Goal: Task Accomplishment & Management: Manage account settings

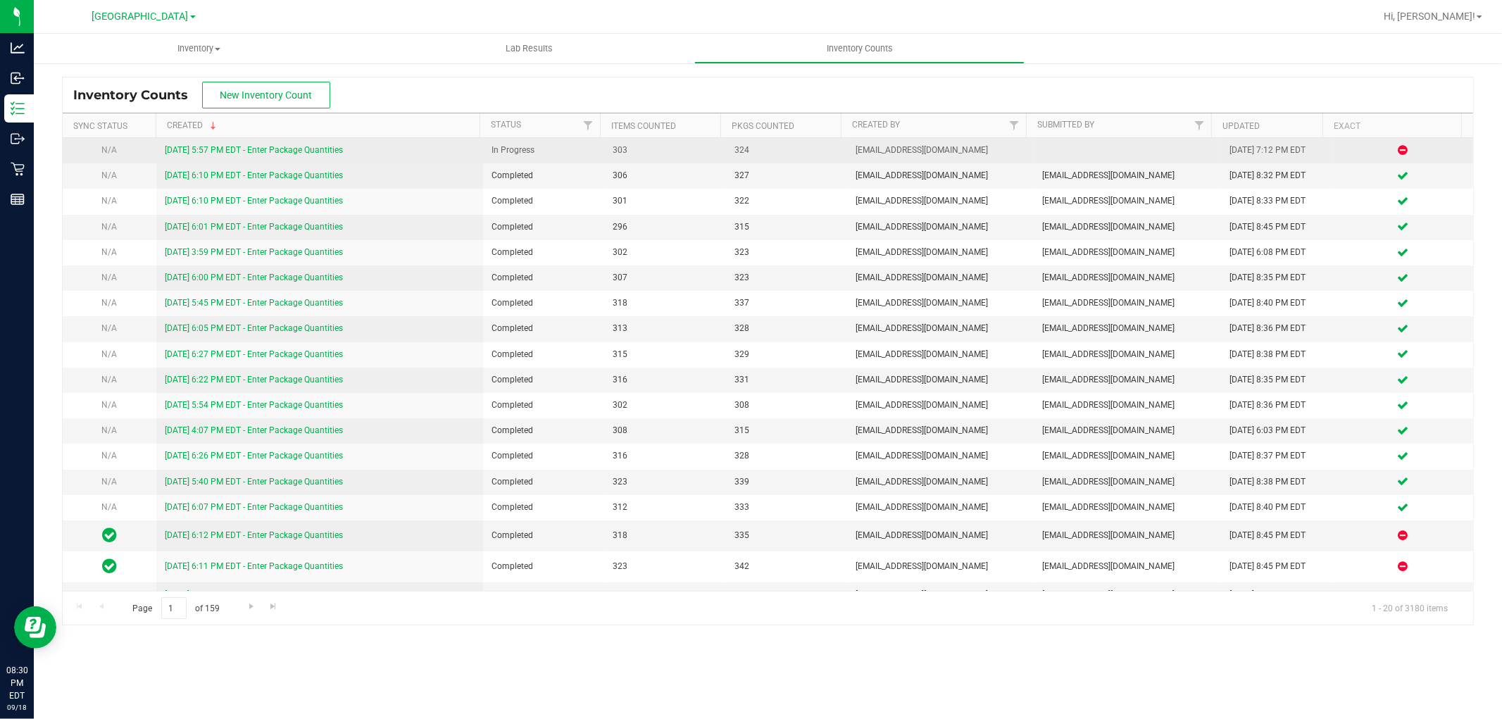
click at [216, 152] on link "[DATE] 5:57 PM EDT - Enter Package Quantities" at bounding box center [254, 150] width 178 height 10
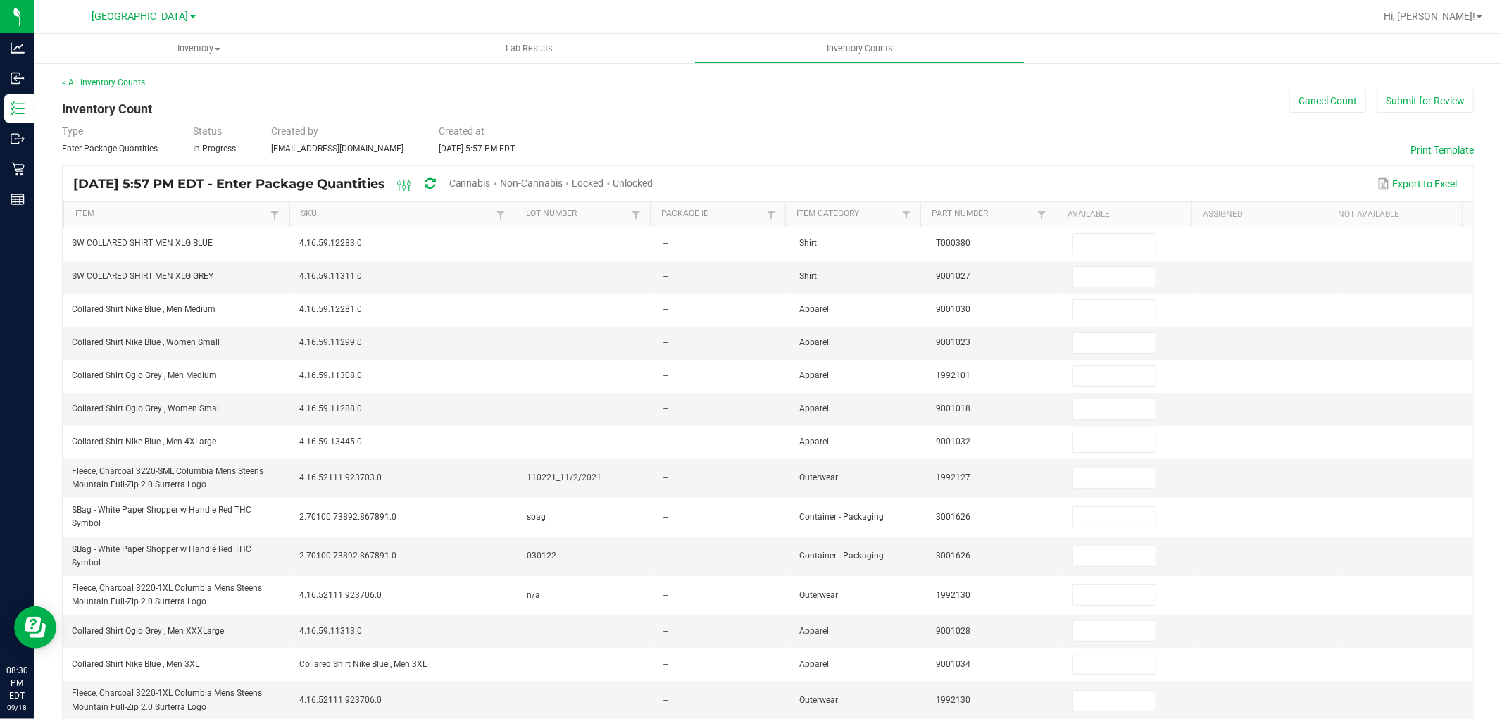
click at [491, 180] on span "Cannabis" at bounding box center [470, 183] width 42 height 11
type input "2"
type input "3"
type input "10"
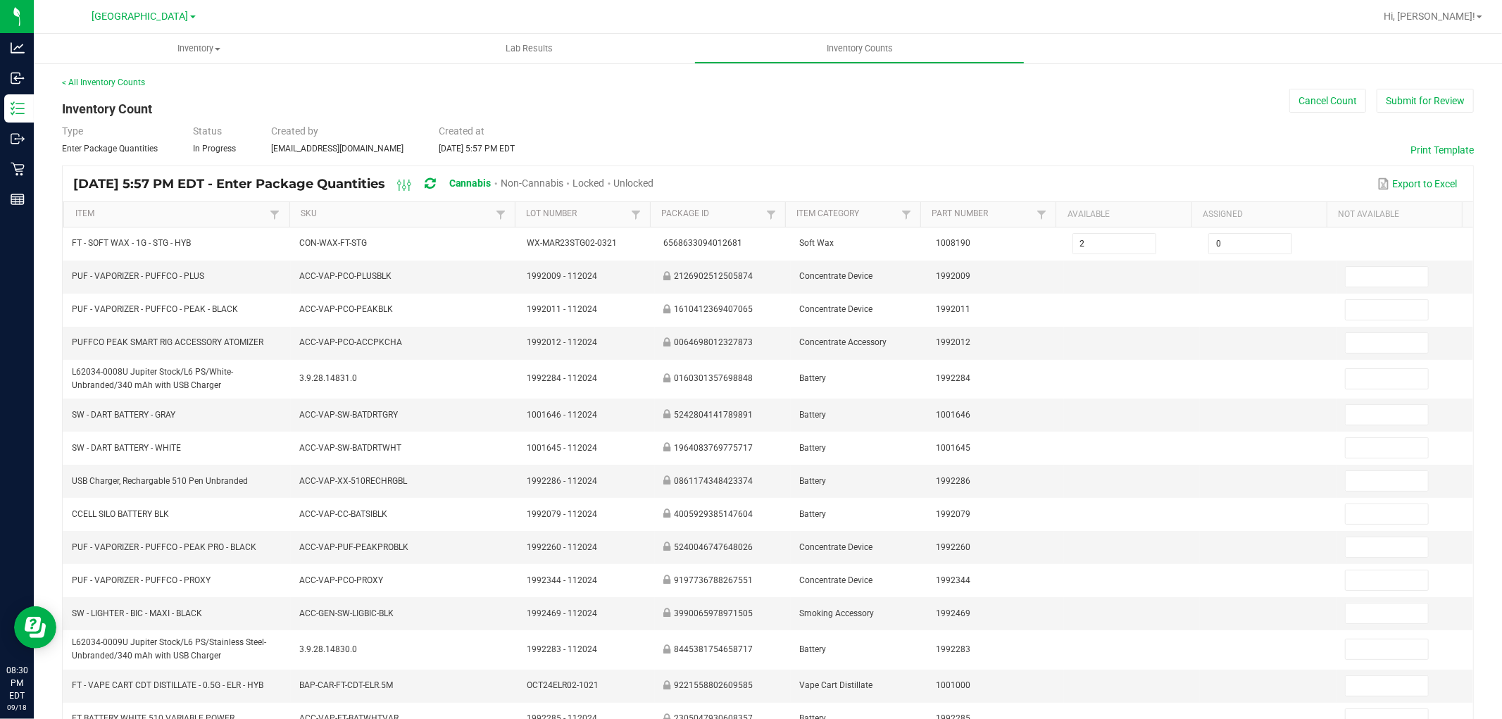
click at [654, 183] on span "Unlocked" at bounding box center [634, 183] width 40 height 11
type input "1"
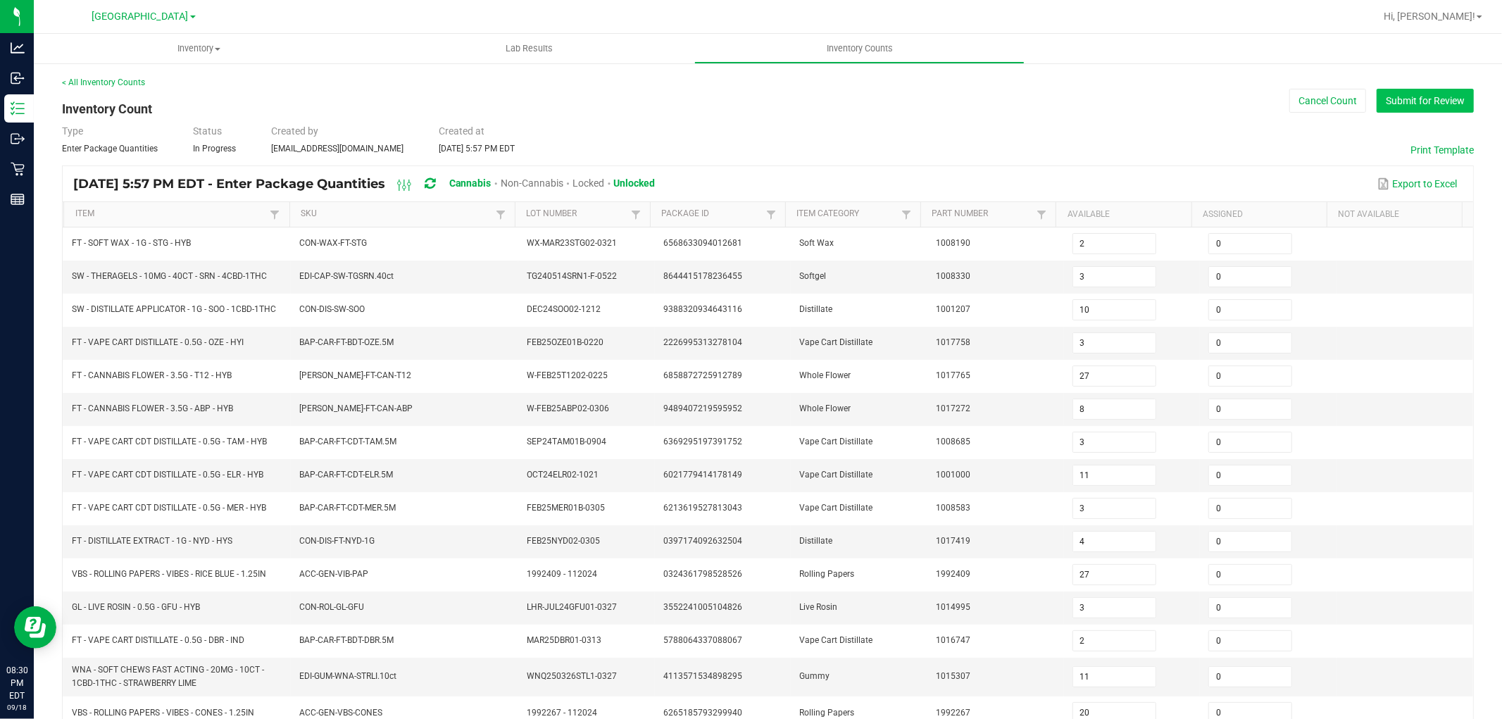
click at [1386, 106] on button "Submit for Review" at bounding box center [1425, 101] width 97 height 24
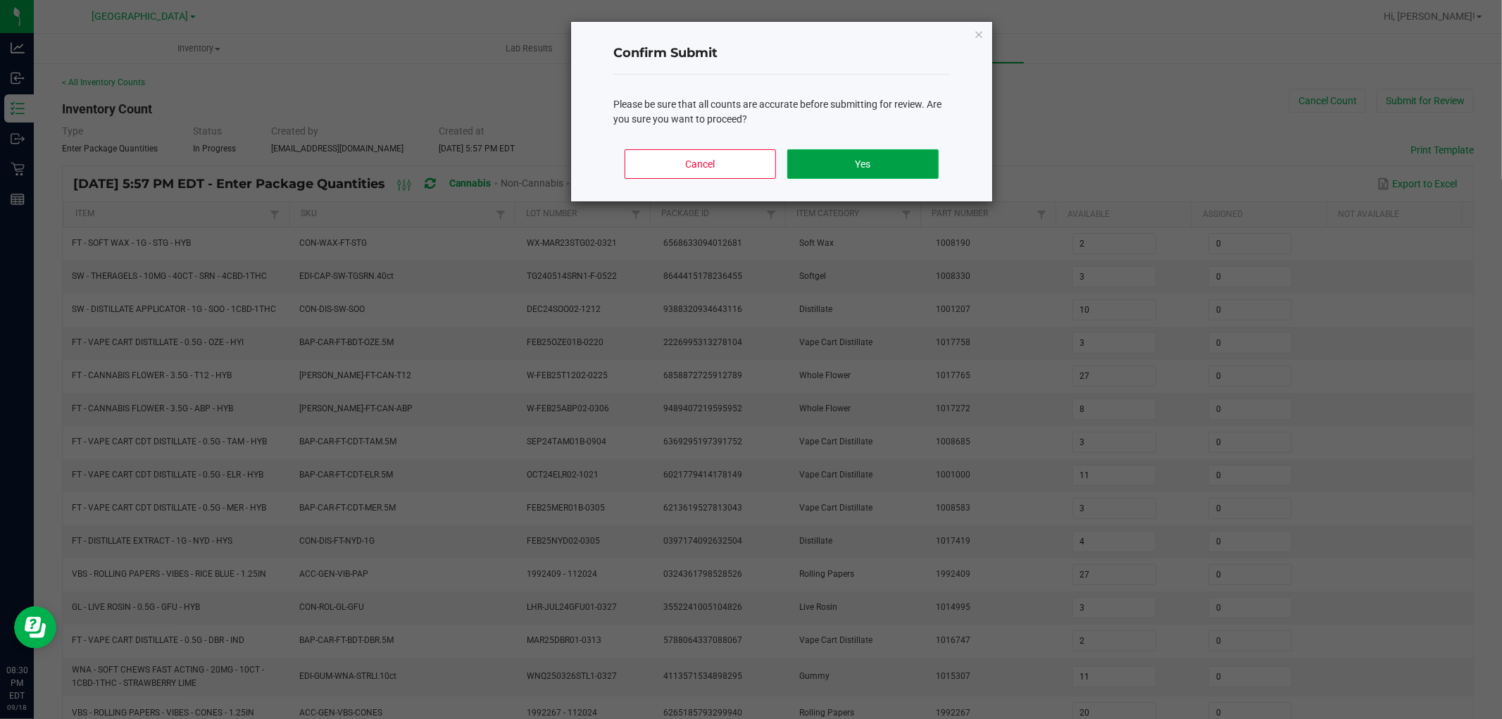
click at [828, 161] on button "Yes" at bounding box center [863, 164] width 151 height 30
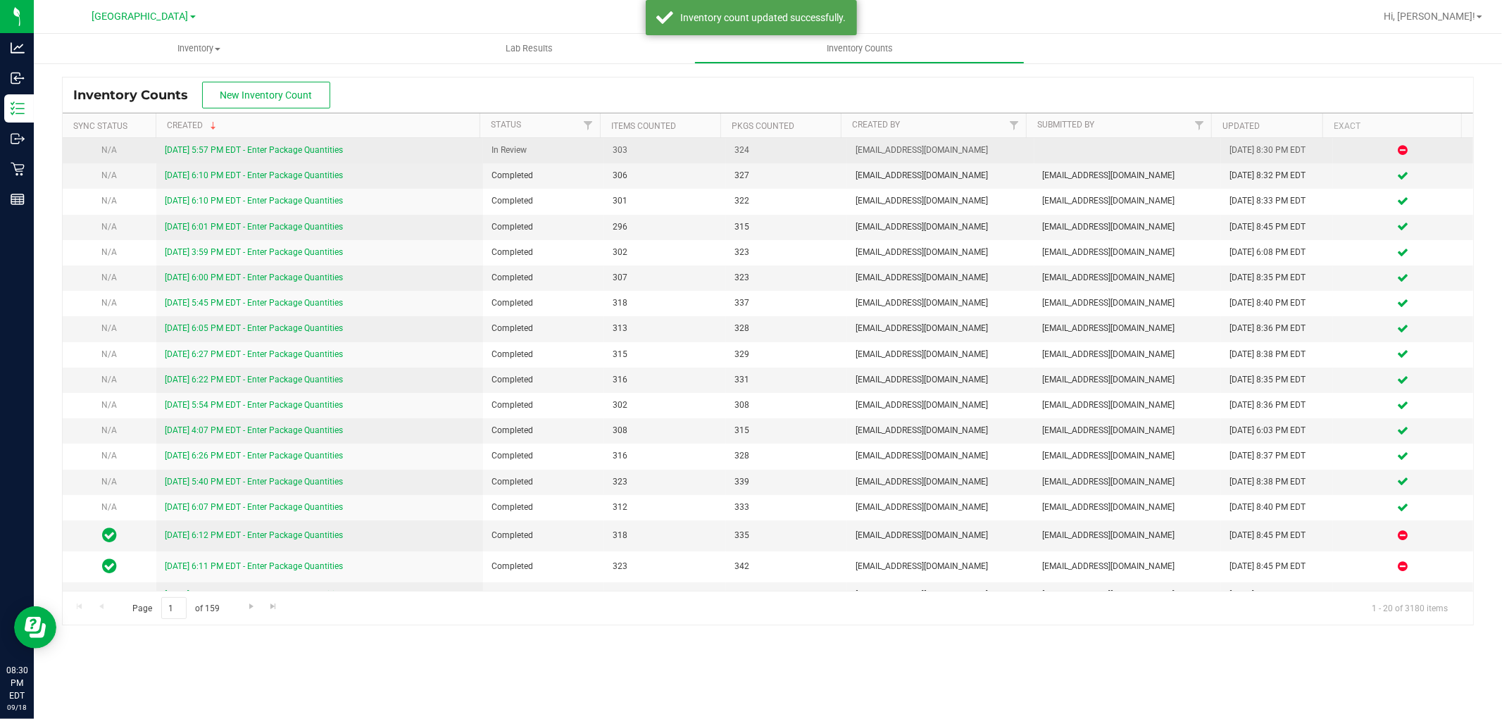
click at [256, 153] on link "[DATE] 5:57 PM EDT - Enter Package Quantities" at bounding box center [254, 150] width 178 height 10
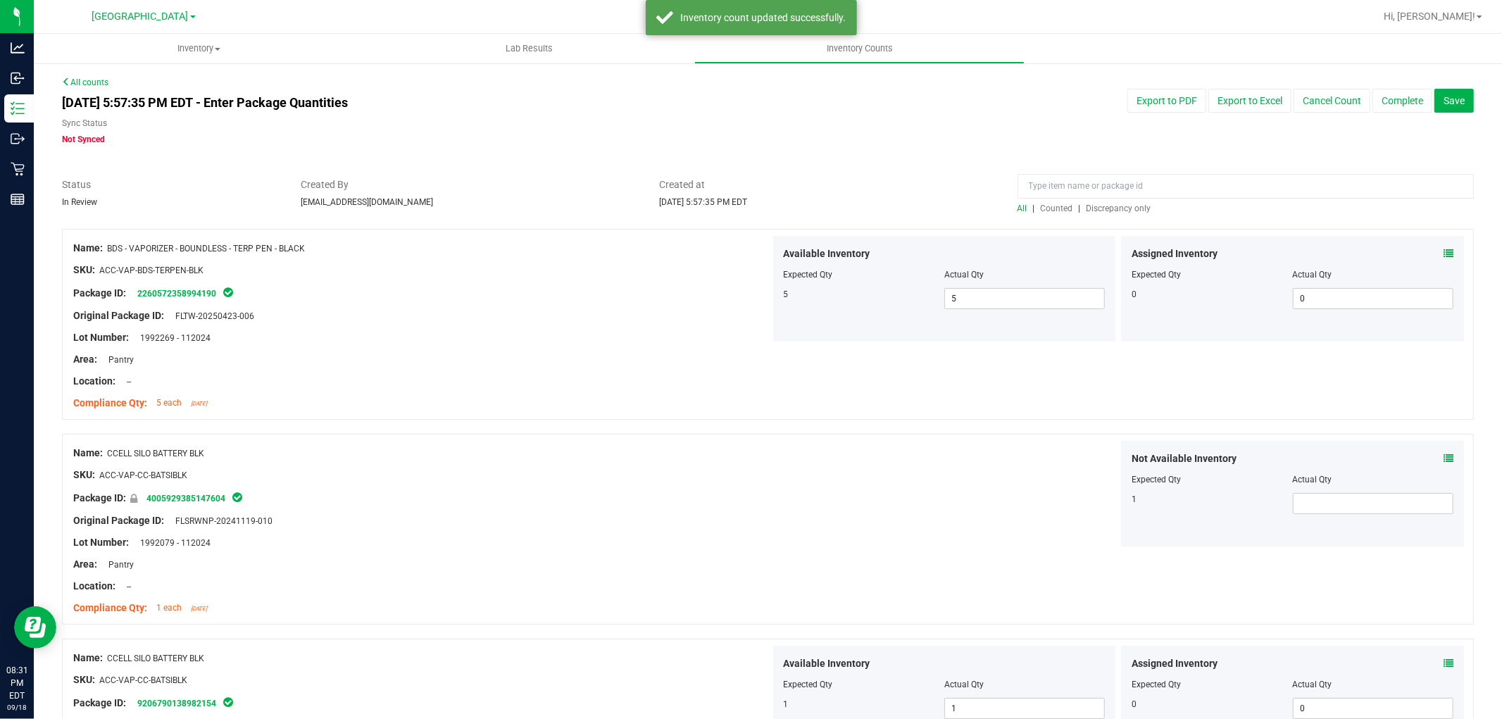
click at [1096, 207] on span "Discrepancy only" at bounding box center [1119, 209] width 65 height 10
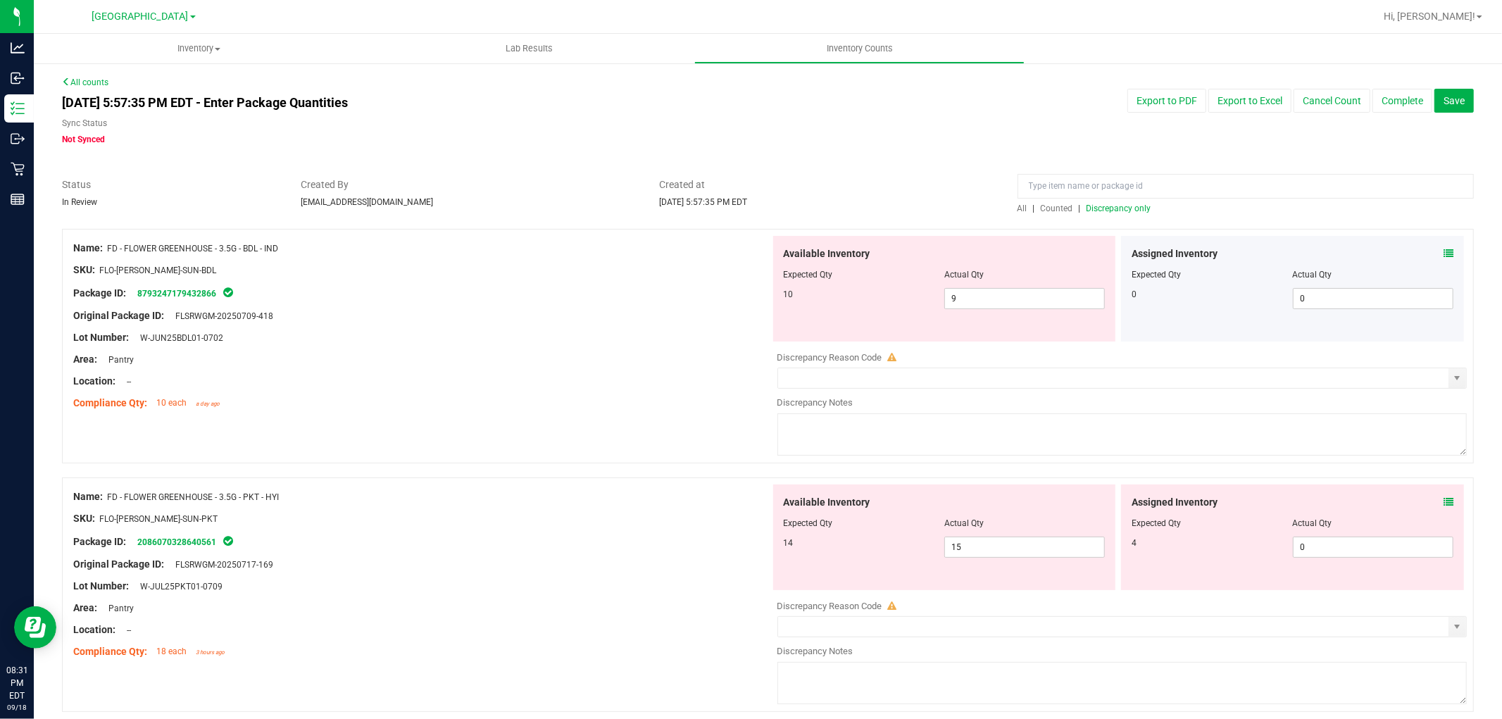
click at [1444, 259] on span at bounding box center [1449, 254] width 10 height 15
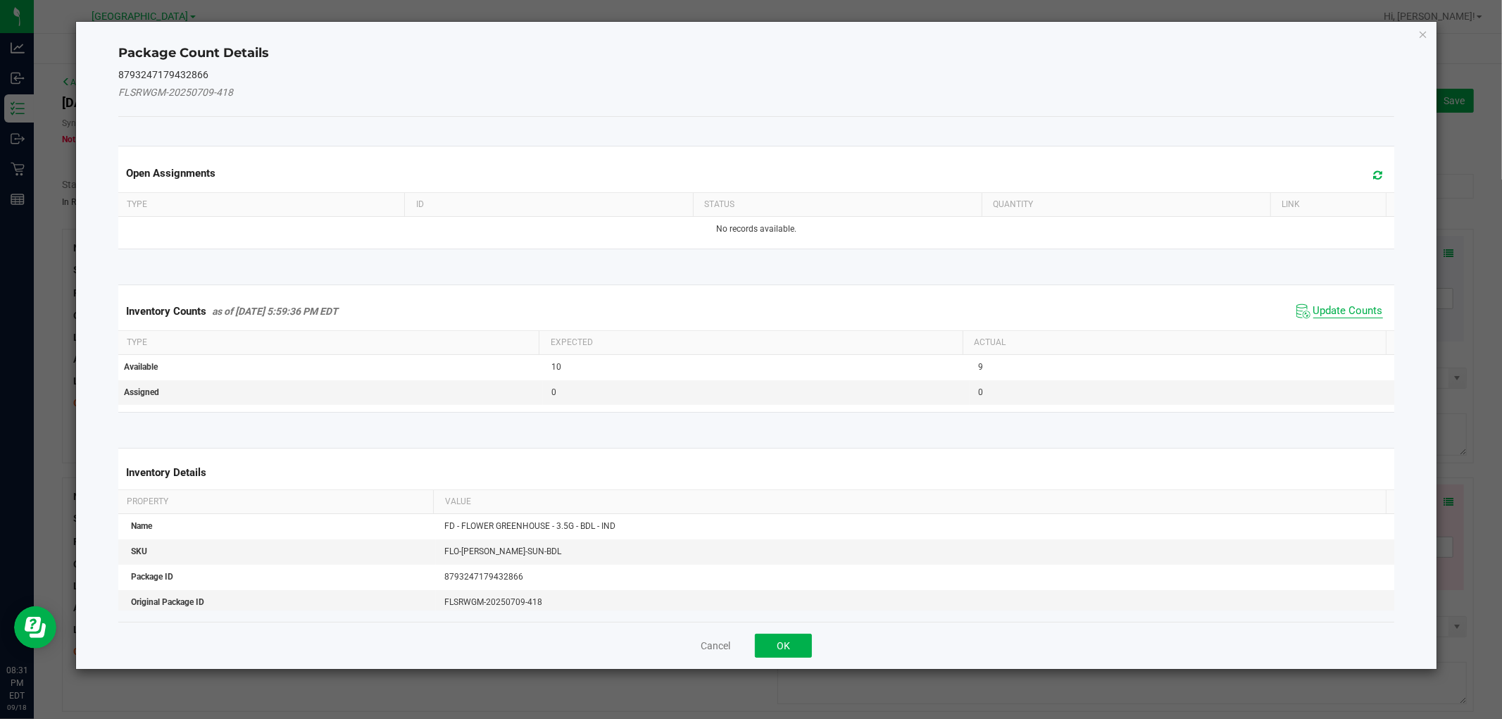
click at [1334, 306] on span "Update Counts" at bounding box center [1349, 311] width 70 height 14
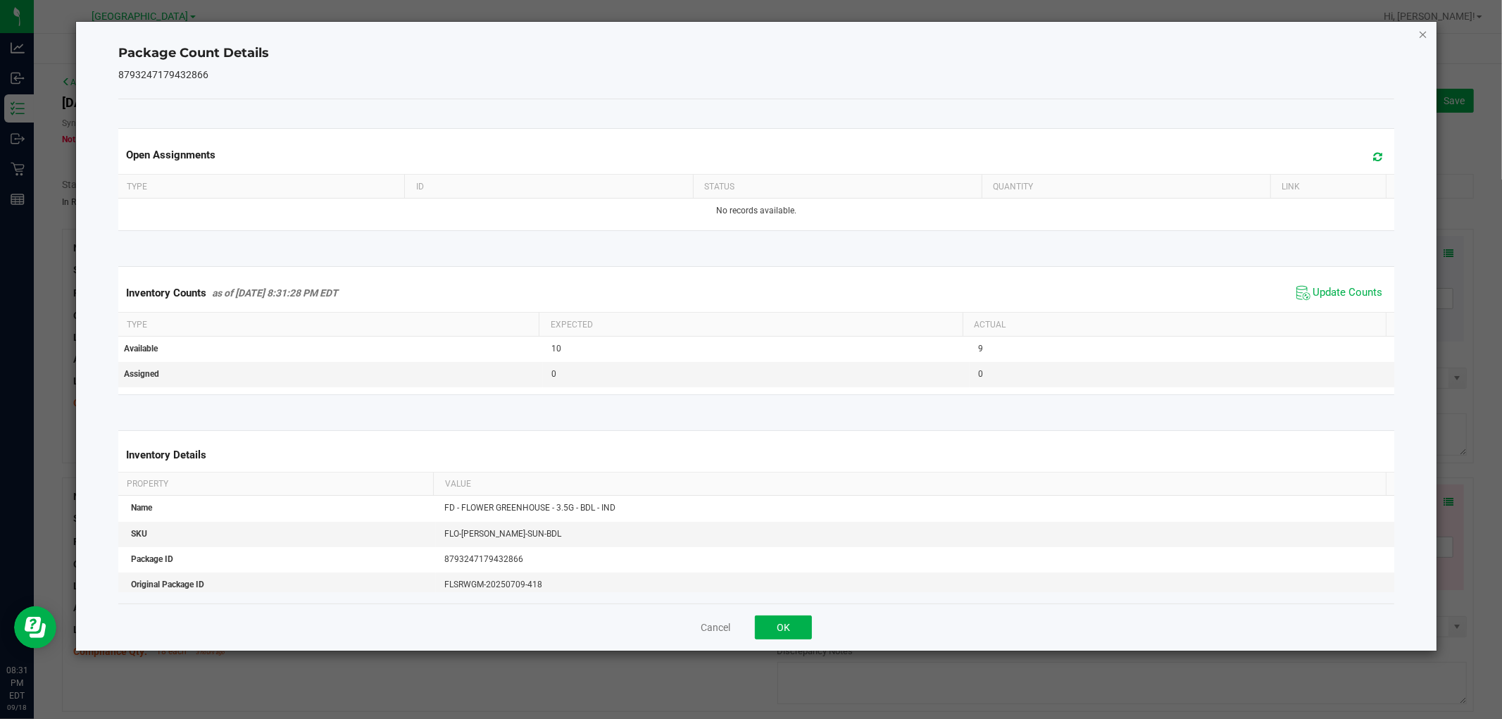
click at [1419, 34] on icon "Close" at bounding box center [1424, 33] width 10 height 17
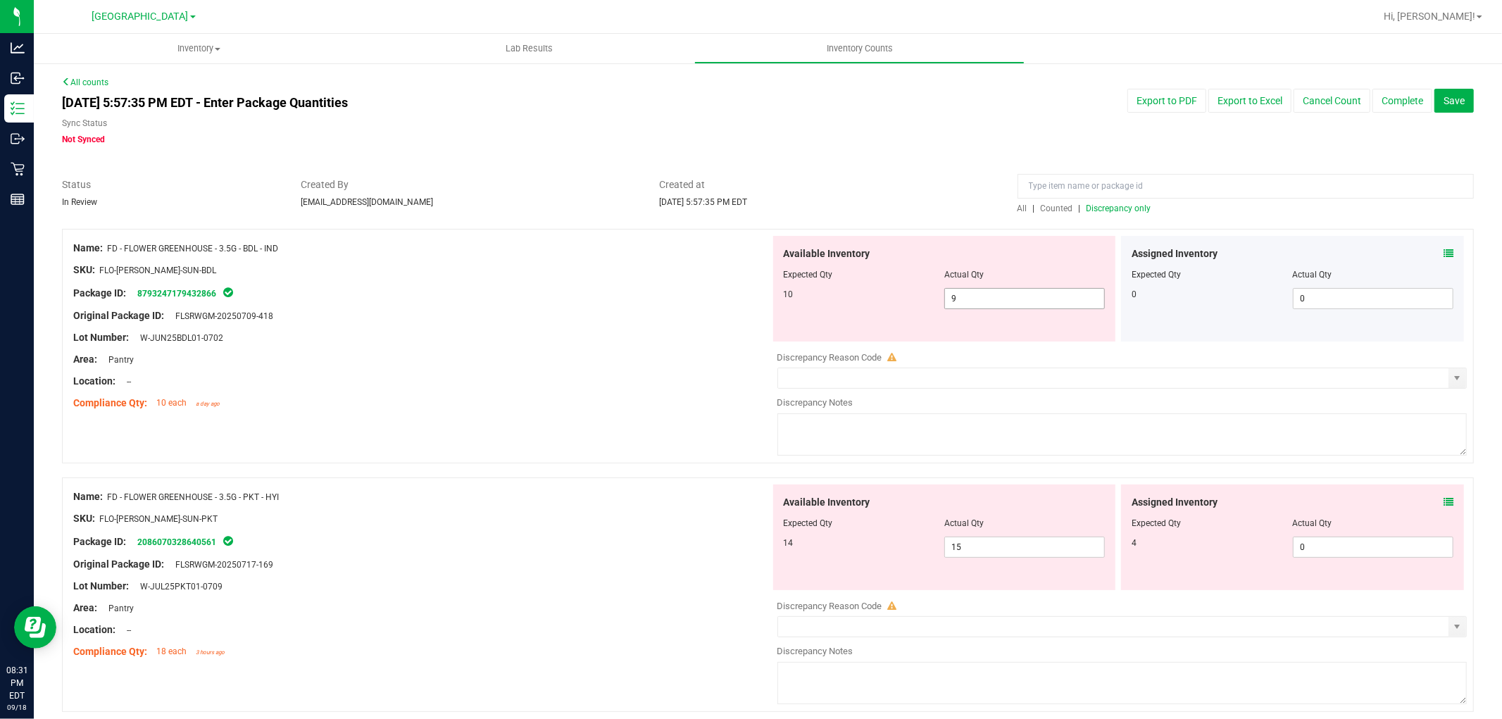
scroll to position [78, 0]
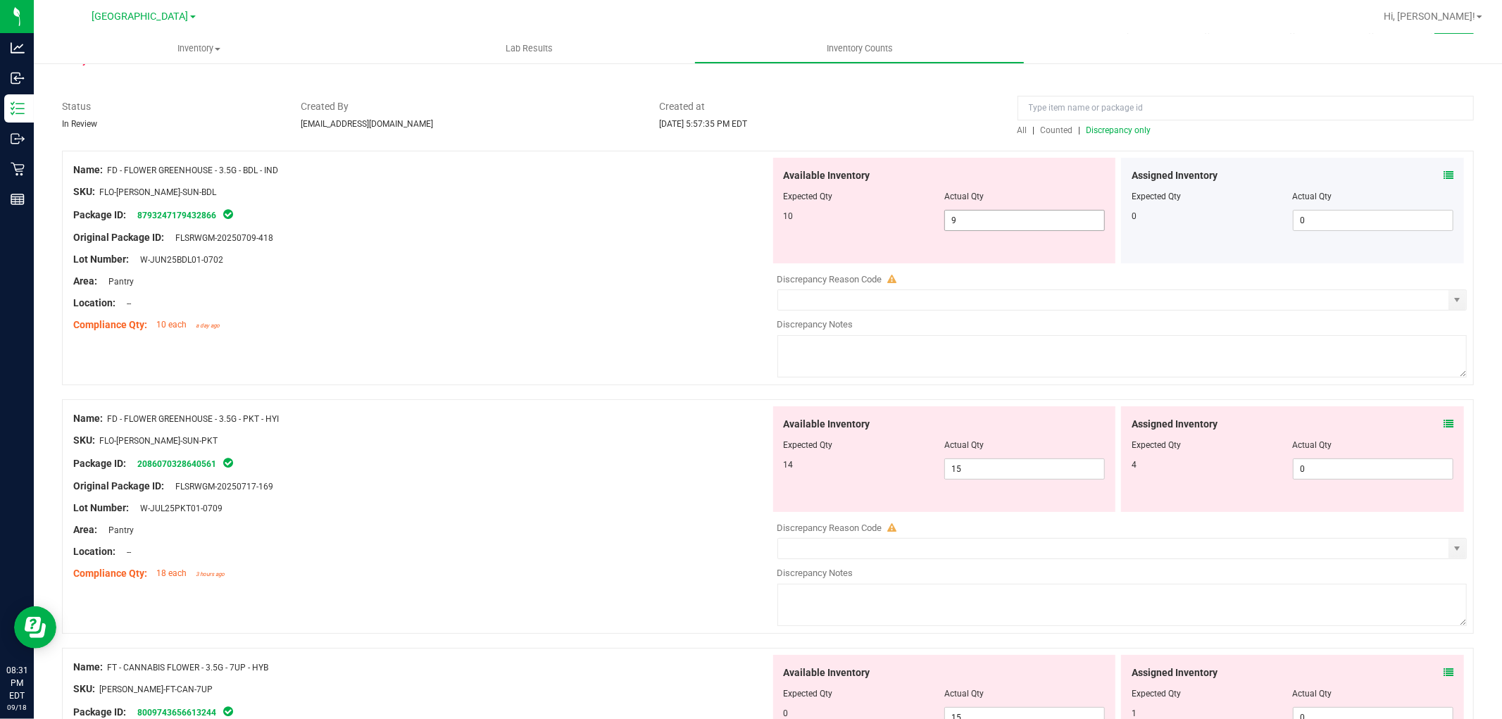
click at [972, 223] on span "9 9" at bounding box center [1025, 220] width 161 height 21
type input "10"
click at [660, 301] on div "Location: --" at bounding box center [421, 303] width 697 height 15
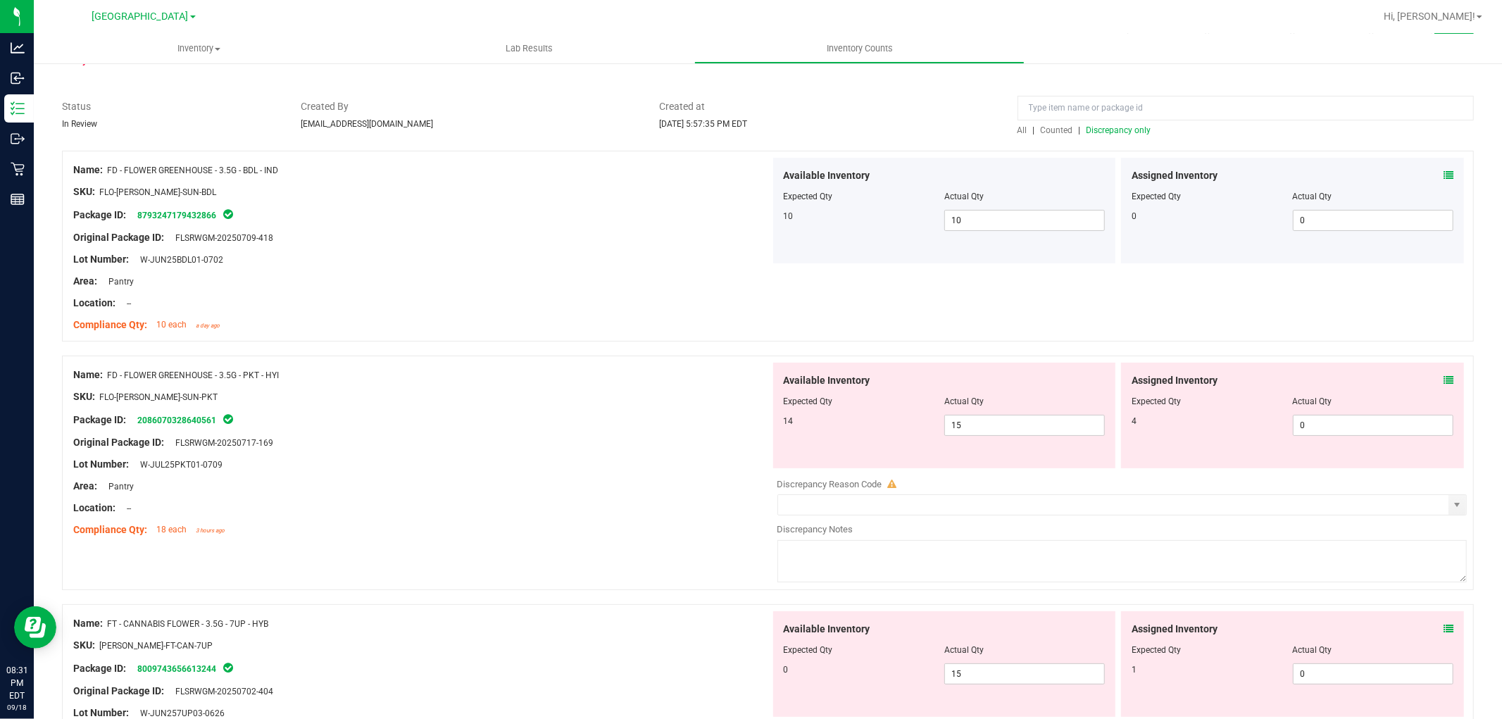
scroll to position [156, 0]
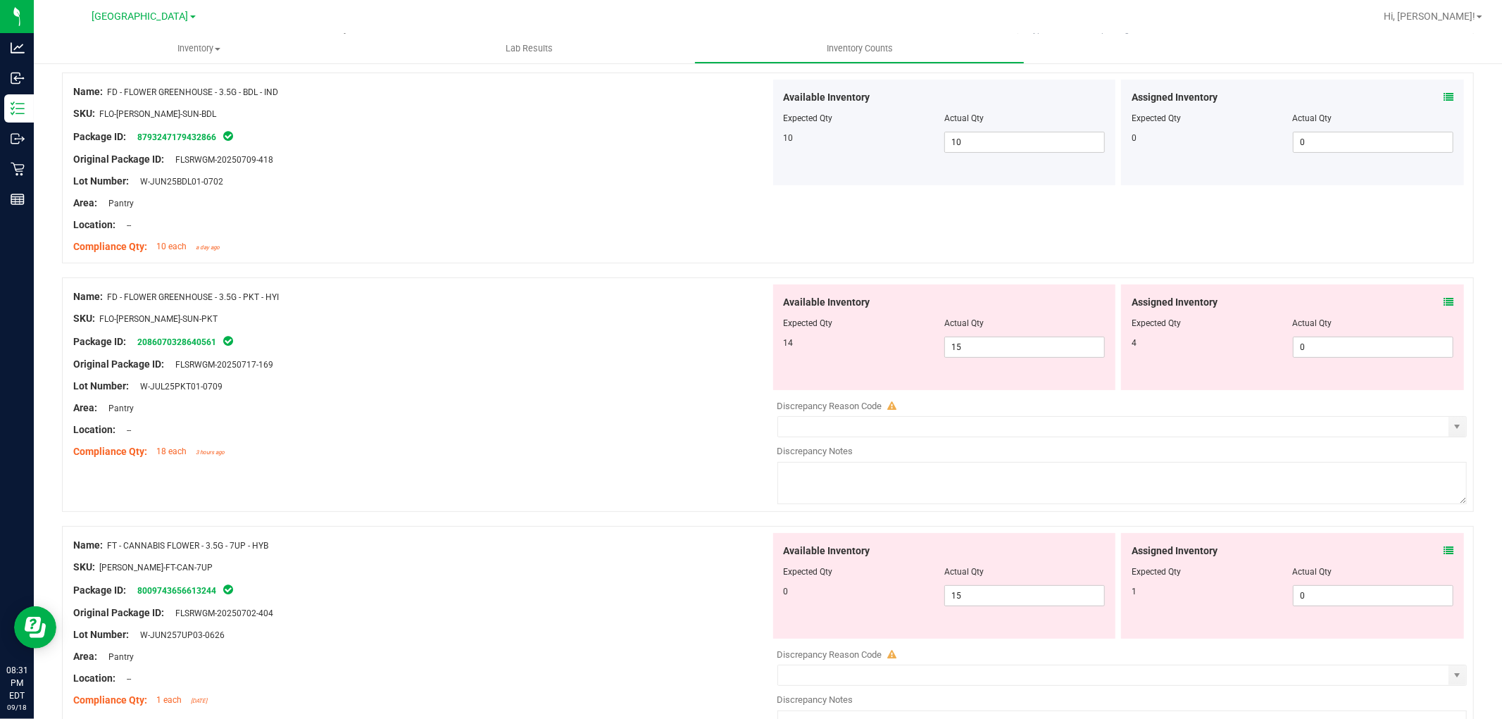
click at [1432, 299] on div "Assigned Inventory" at bounding box center [1293, 302] width 322 height 15
click at [1444, 303] on icon at bounding box center [1449, 302] width 10 height 10
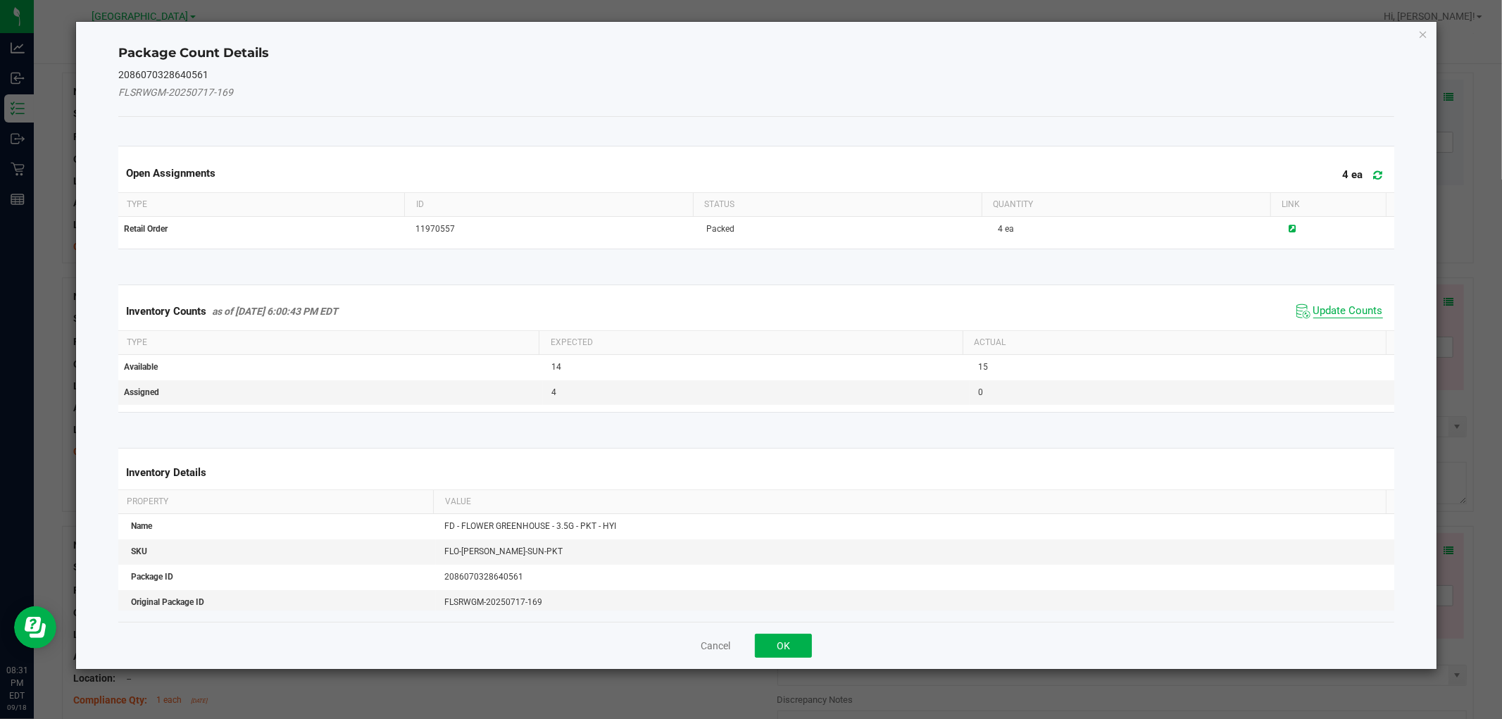
click at [1343, 308] on span "Update Counts" at bounding box center [1349, 311] width 70 height 14
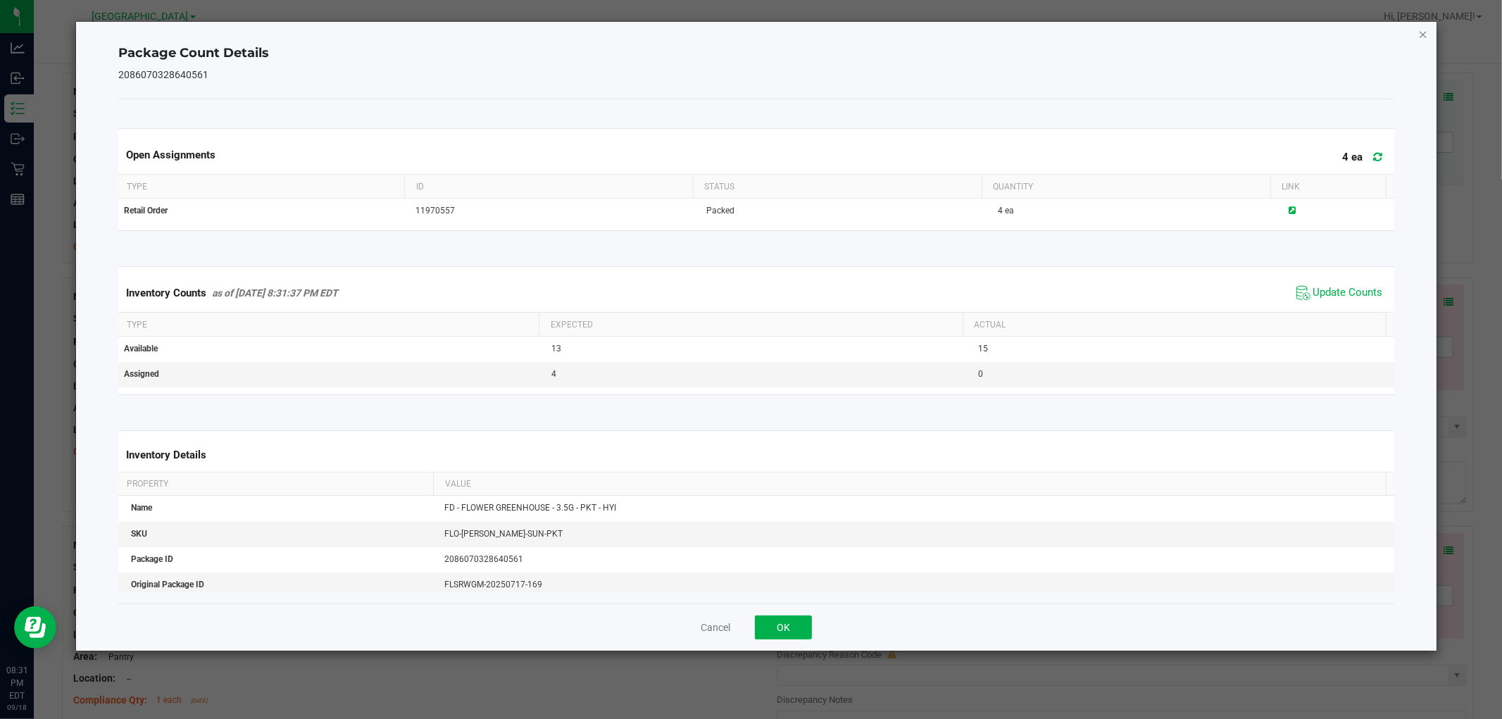
click at [1419, 33] on icon "Close" at bounding box center [1424, 33] width 10 height 17
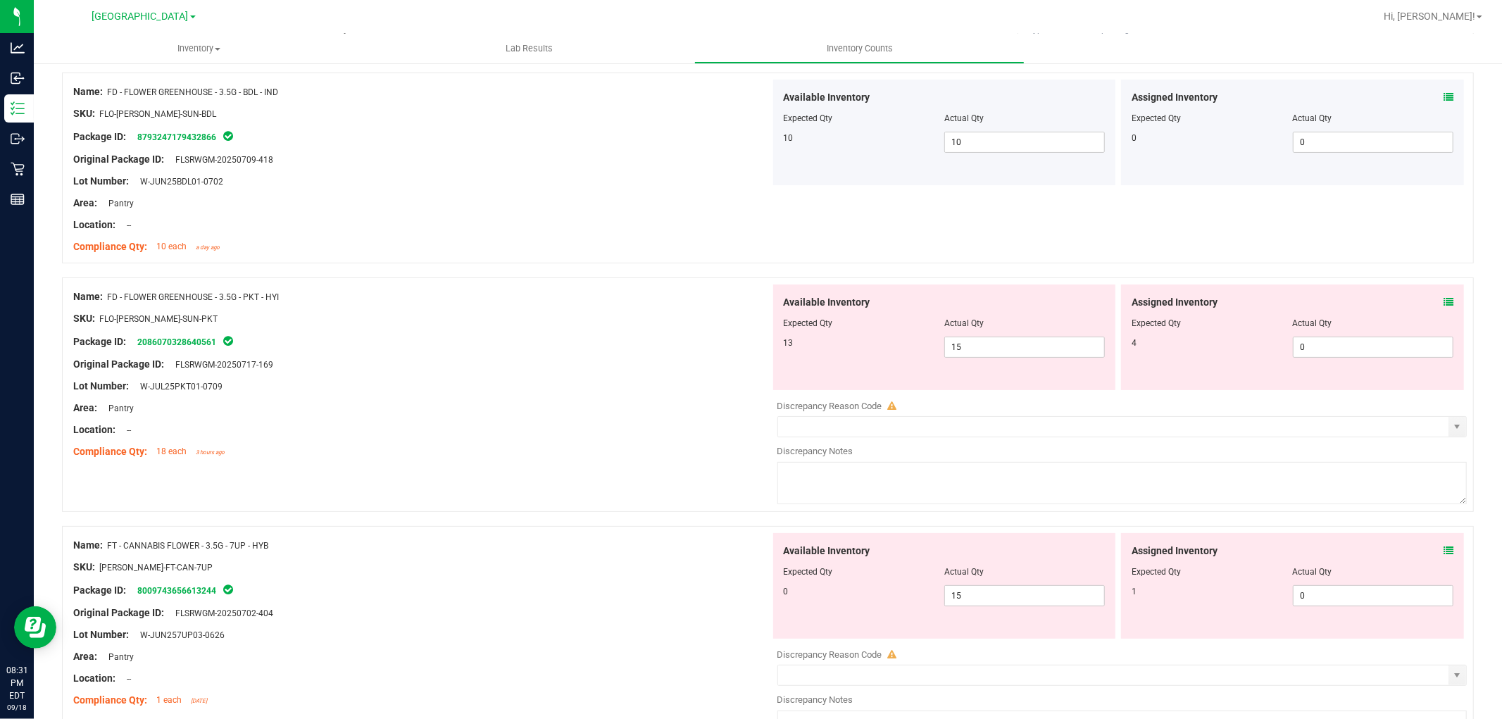
scroll to position [235, 0]
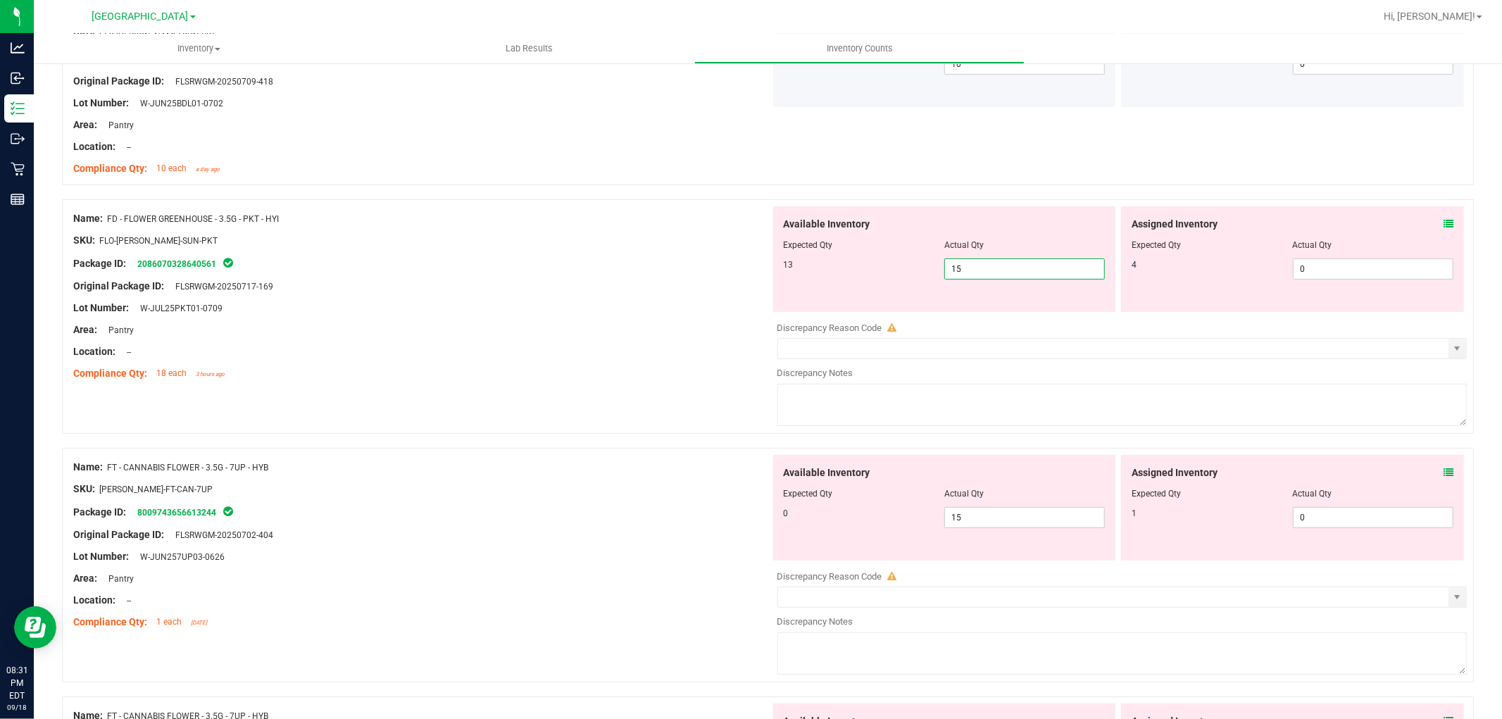
click at [973, 263] on span "15 15" at bounding box center [1025, 269] width 161 height 21
type input "13"
click at [676, 279] on div "Original Package ID: FLSRWGM-20250717-169" at bounding box center [421, 286] width 697 height 15
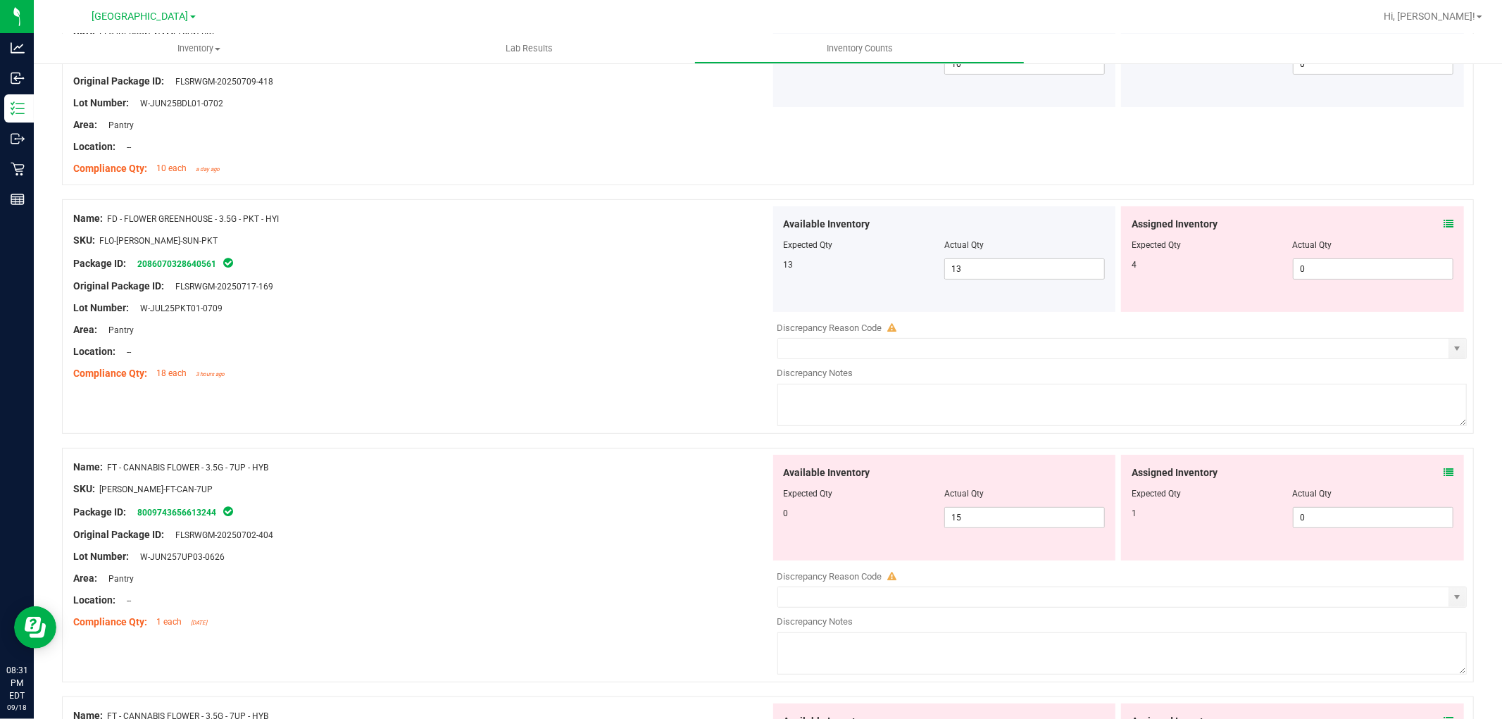
click at [1444, 222] on icon at bounding box center [1449, 224] width 10 height 10
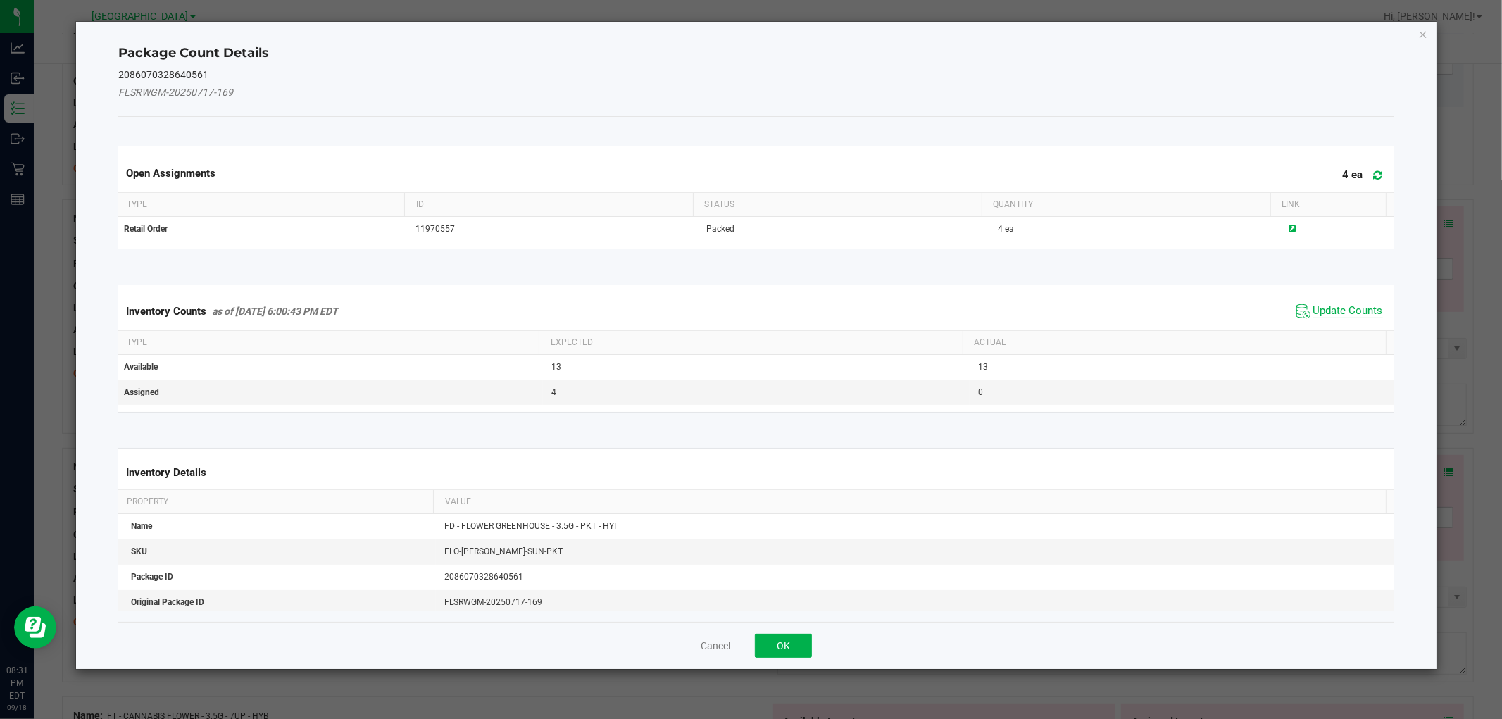
click at [1314, 306] on span "Update Counts" at bounding box center [1349, 311] width 70 height 14
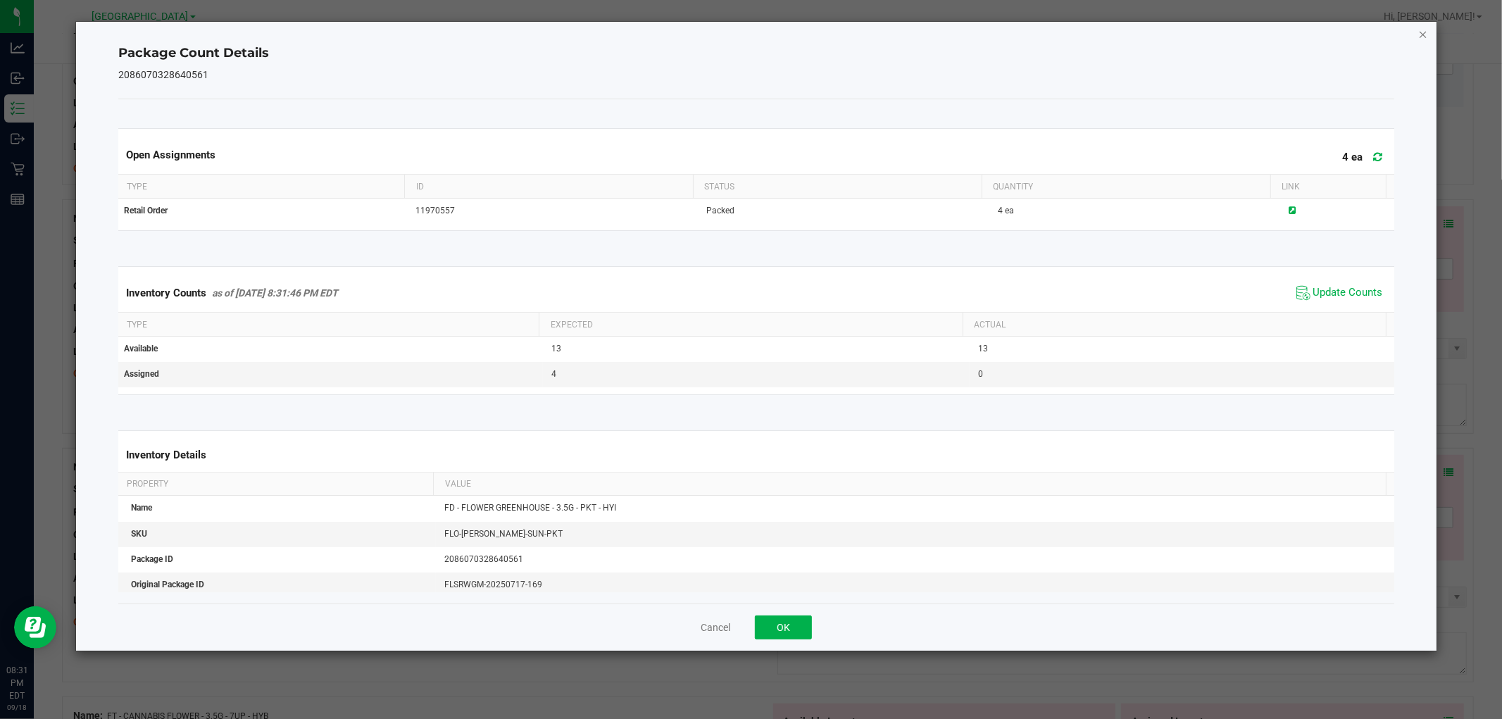
click at [1424, 35] on icon "Close" at bounding box center [1424, 33] width 10 height 17
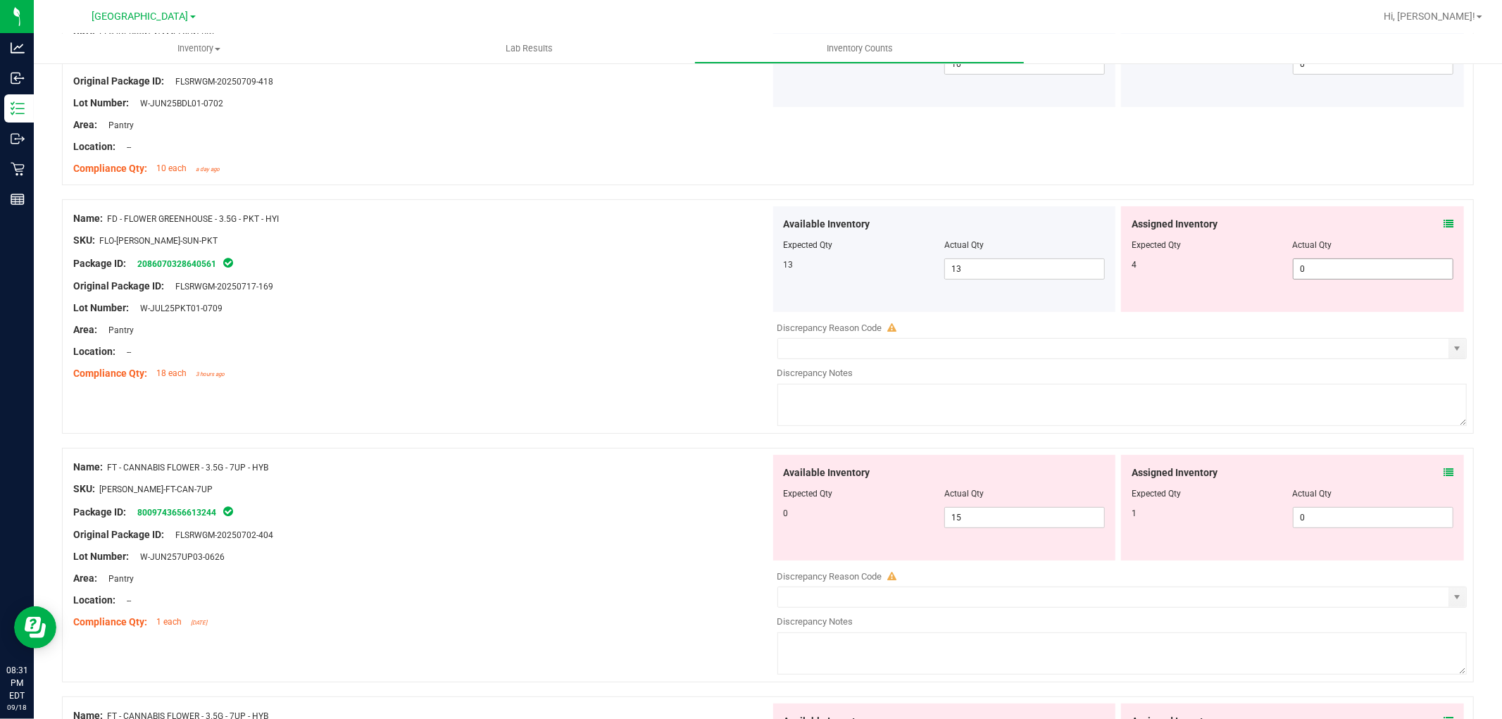
click at [1321, 270] on span "0 0" at bounding box center [1373, 269] width 161 height 21
type input "4"
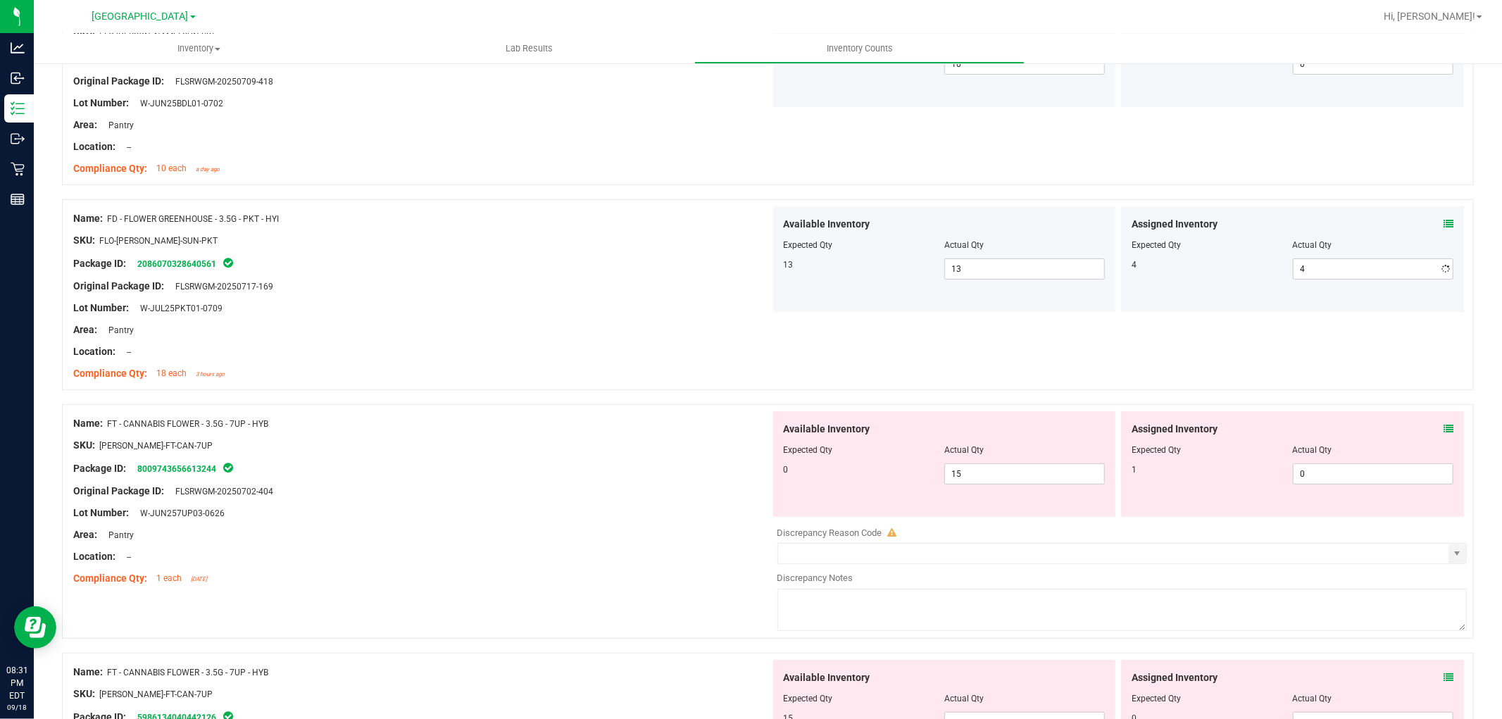
click at [568, 294] on div at bounding box center [421, 297] width 697 height 7
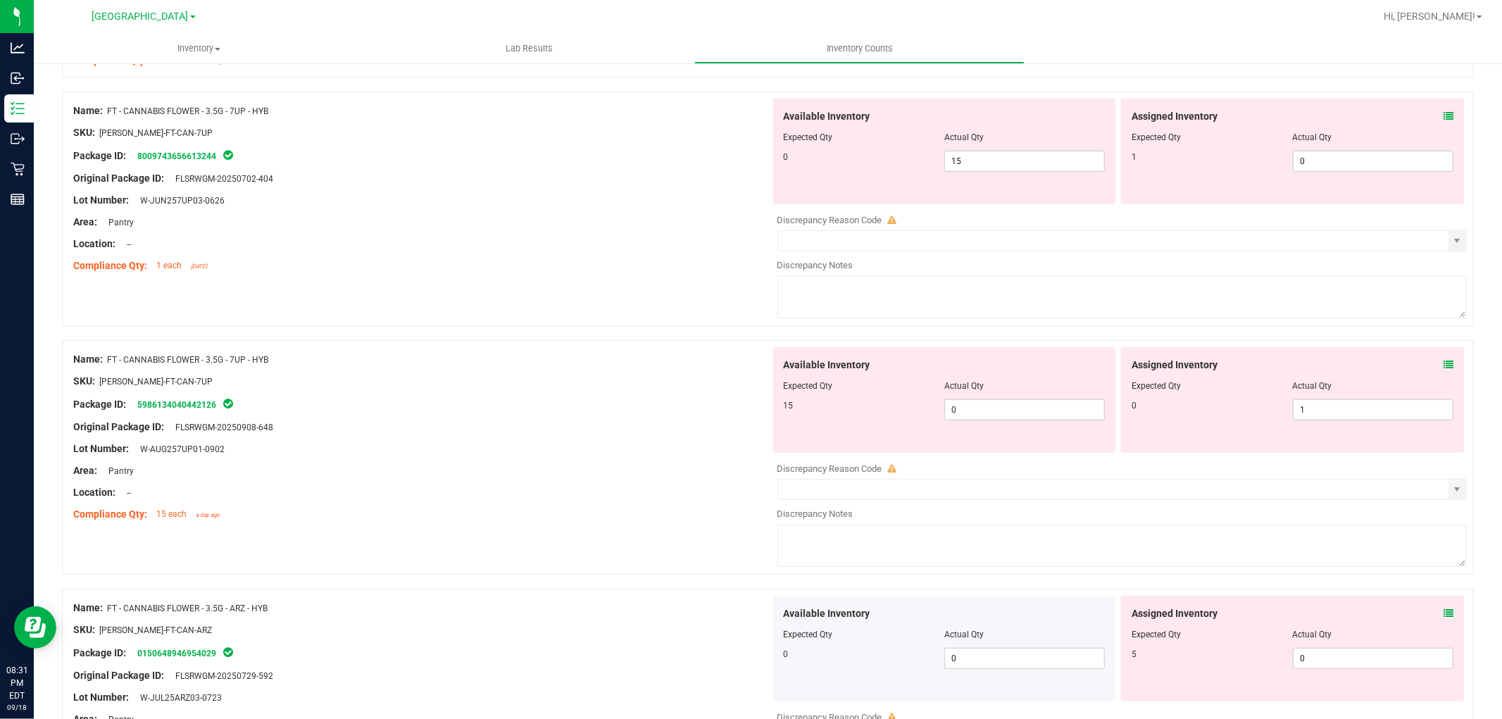
scroll to position [391, 0]
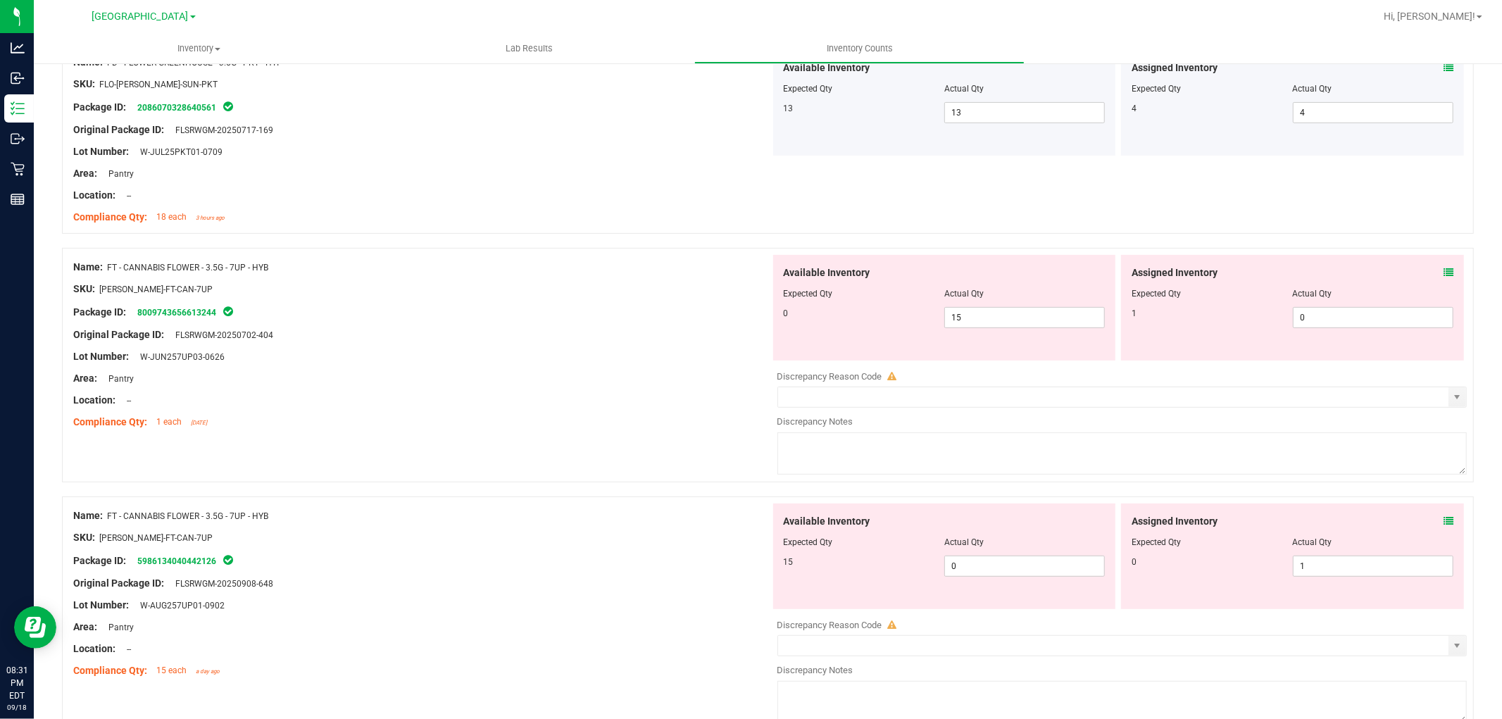
click at [1444, 273] on icon at bounding box center [1449, 273] width 10 height 10
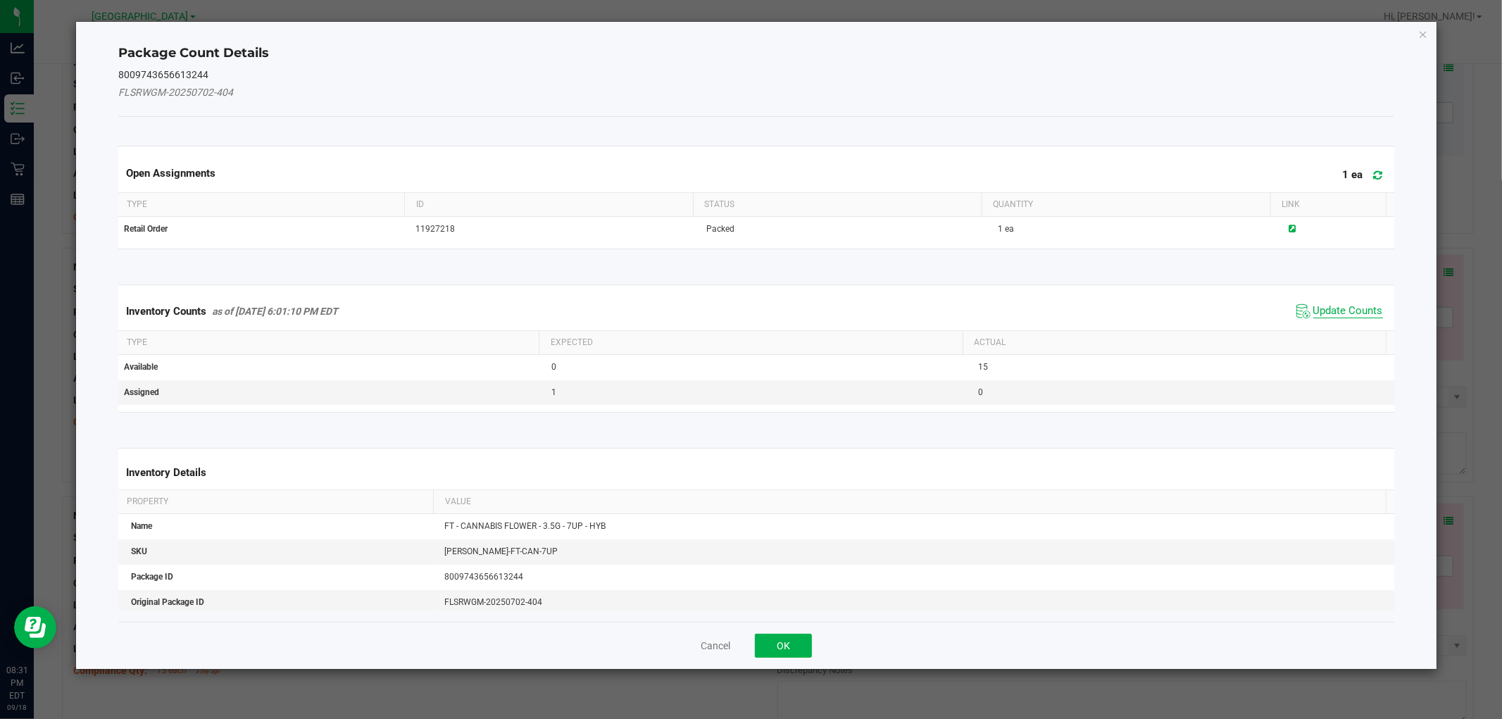
click at [1346, 308] on span "Update Counts" at bounding box center [1349, 311] width 70 height 14
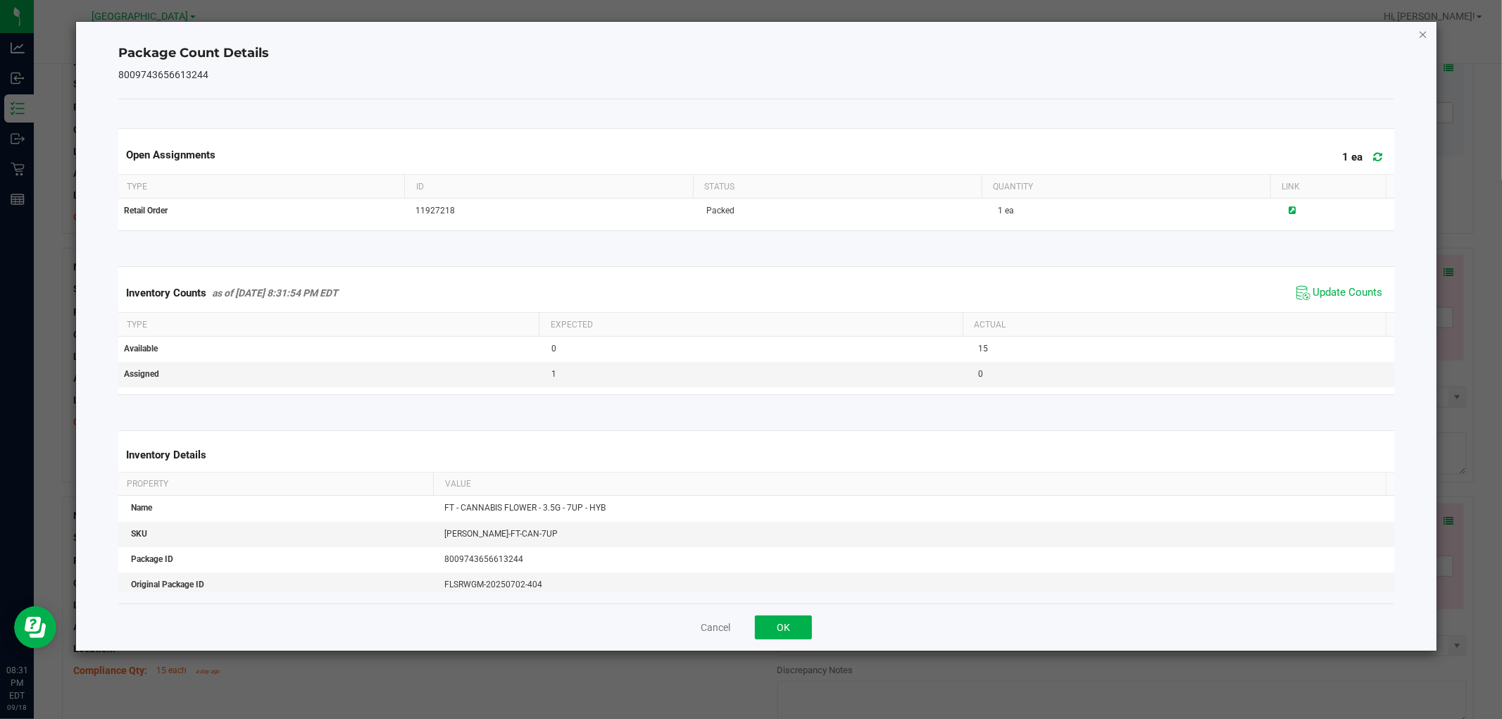
click at [1423, 32] on icon "Close" at bounding box center [1424, 33] width 10 height 17
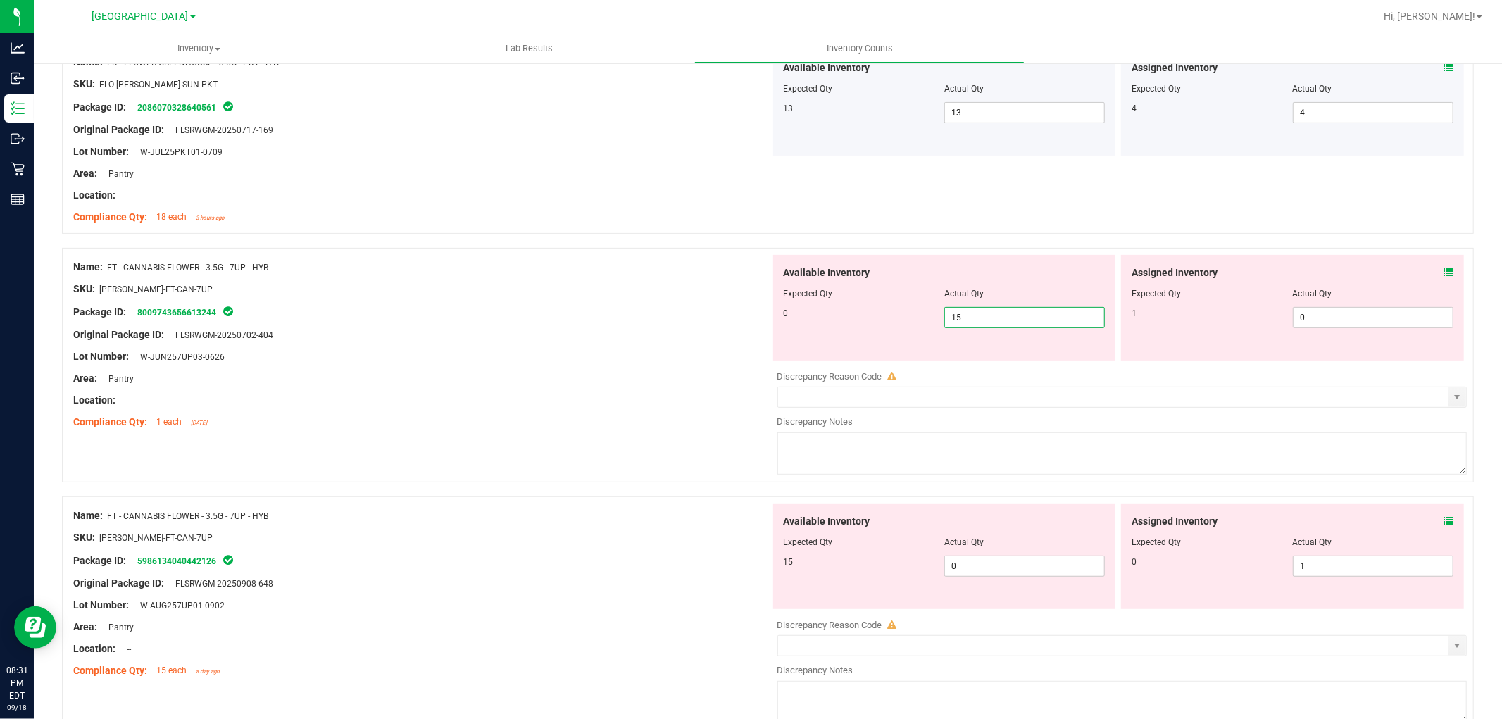
click at [984, 318] on span "15 15" at bounding box center [1025, 317] width 161 height 21
type input "1"
type input "0"
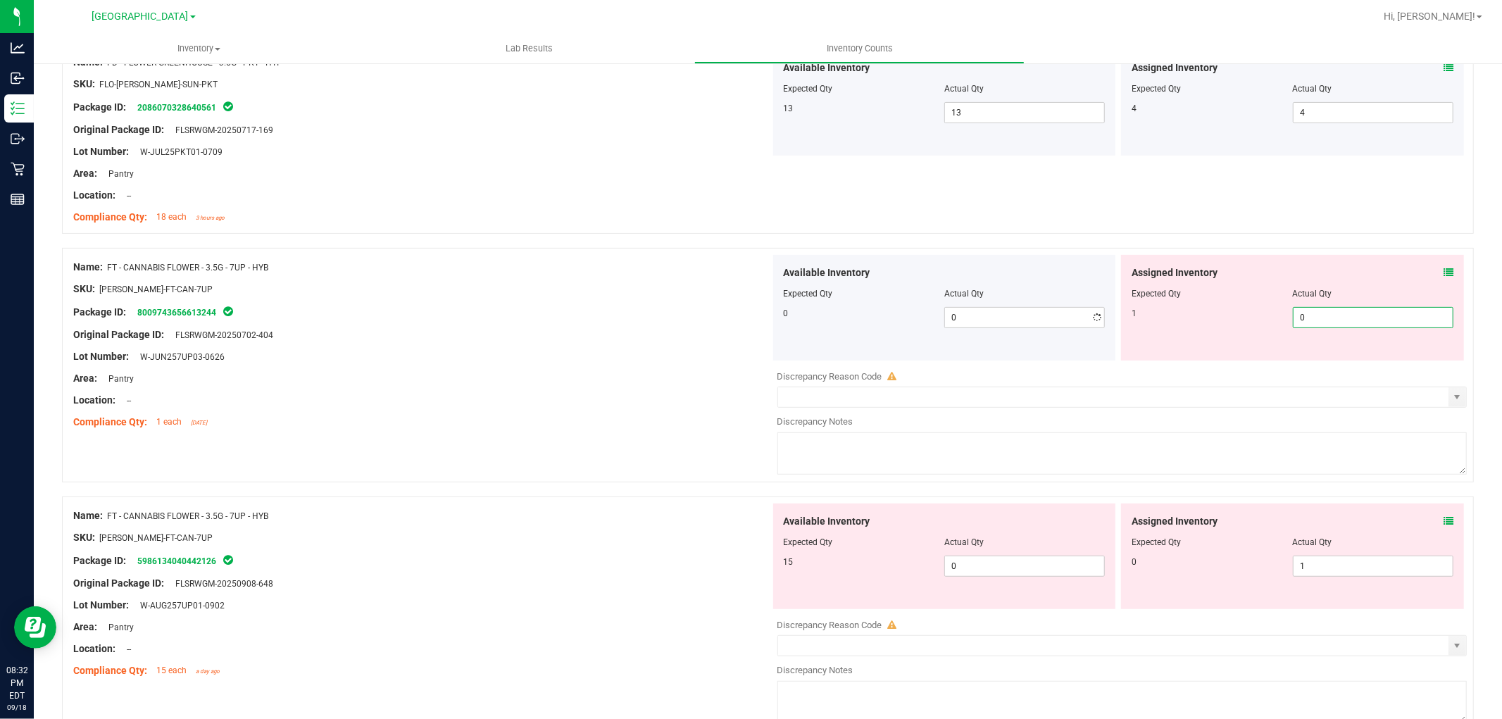
click at [1319, 315] on span "0 0" at bounding box center [1373, 317] width 161 height 21
type input "1"
click at [430, 306] on div "Package ID: 8009743656613244" at bounding box center [421, 312] width 697 height 17
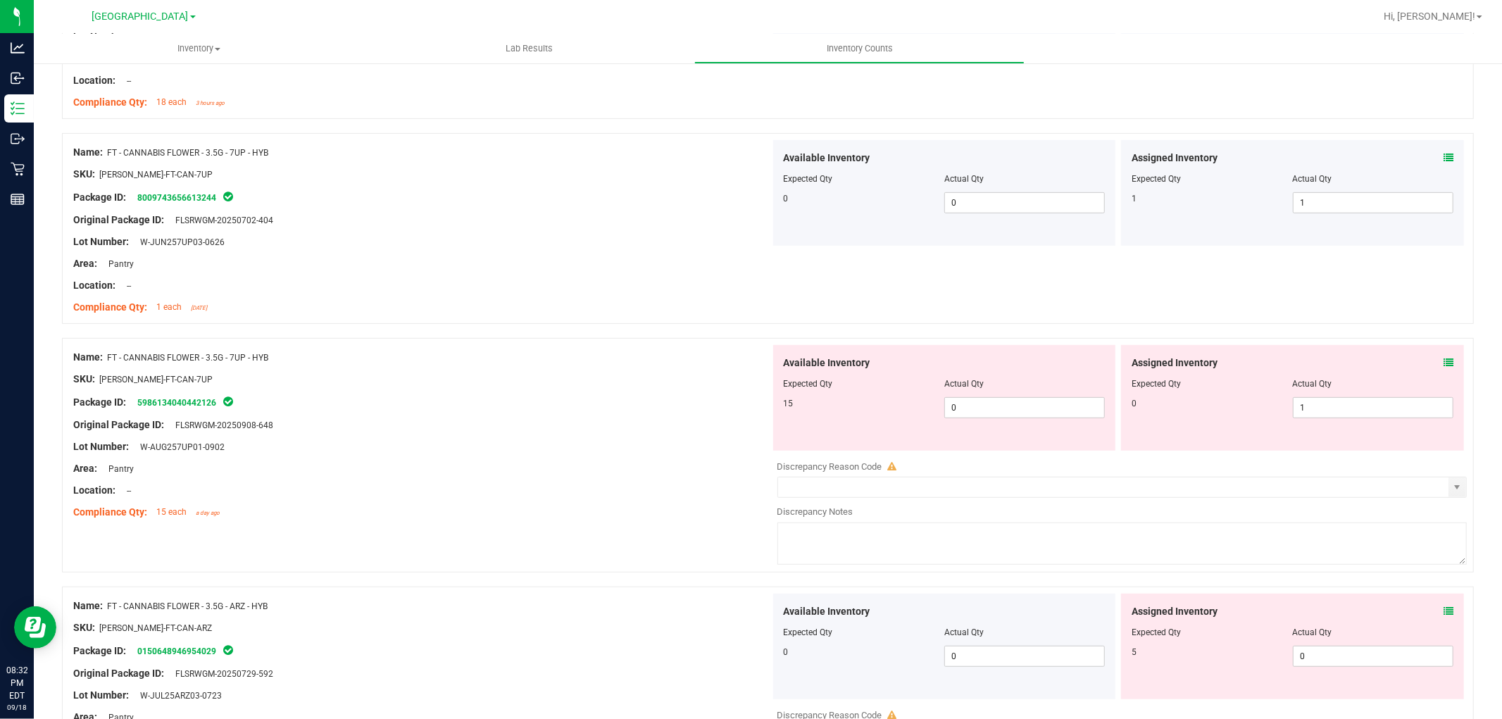
scroll to position [547, 0]
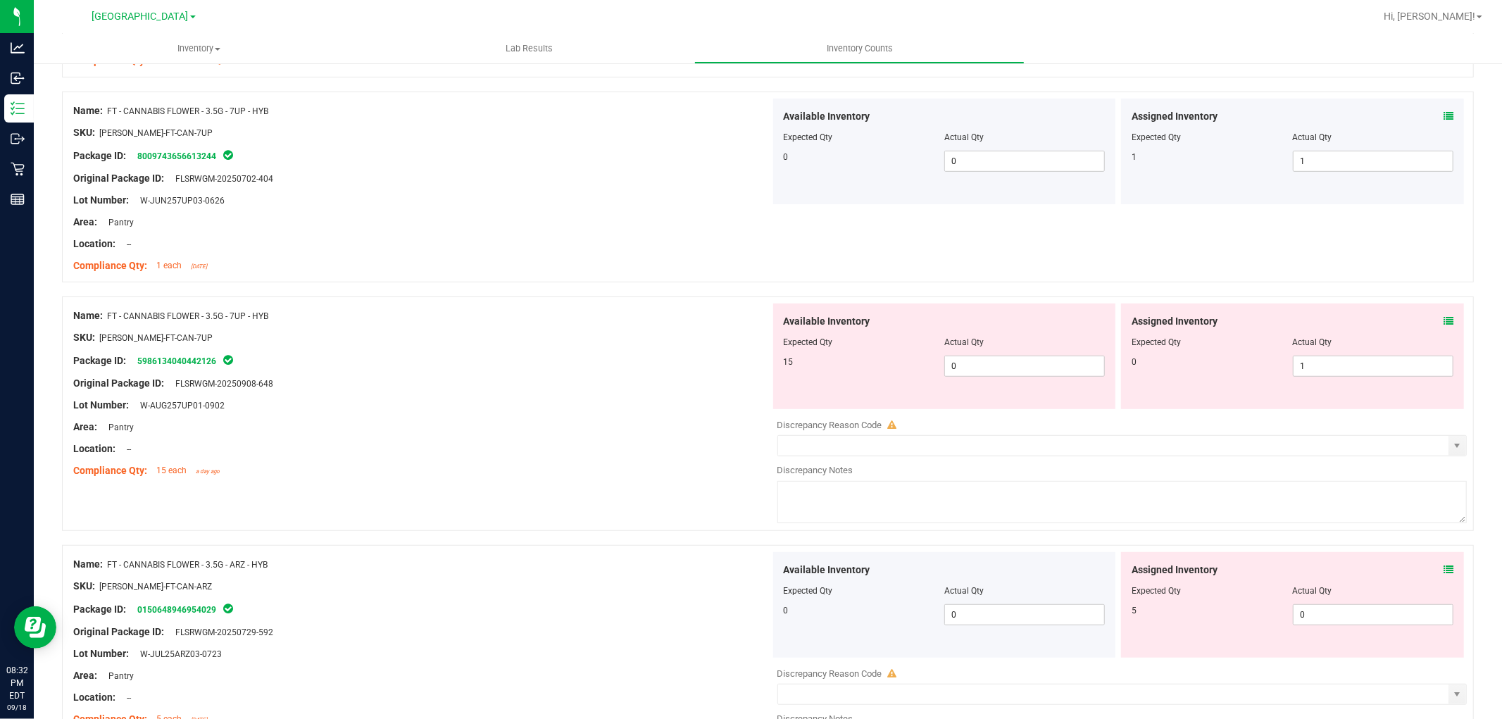
click at [1444, 322] on icon at bounding box center [1449, 321] width 10 height 10
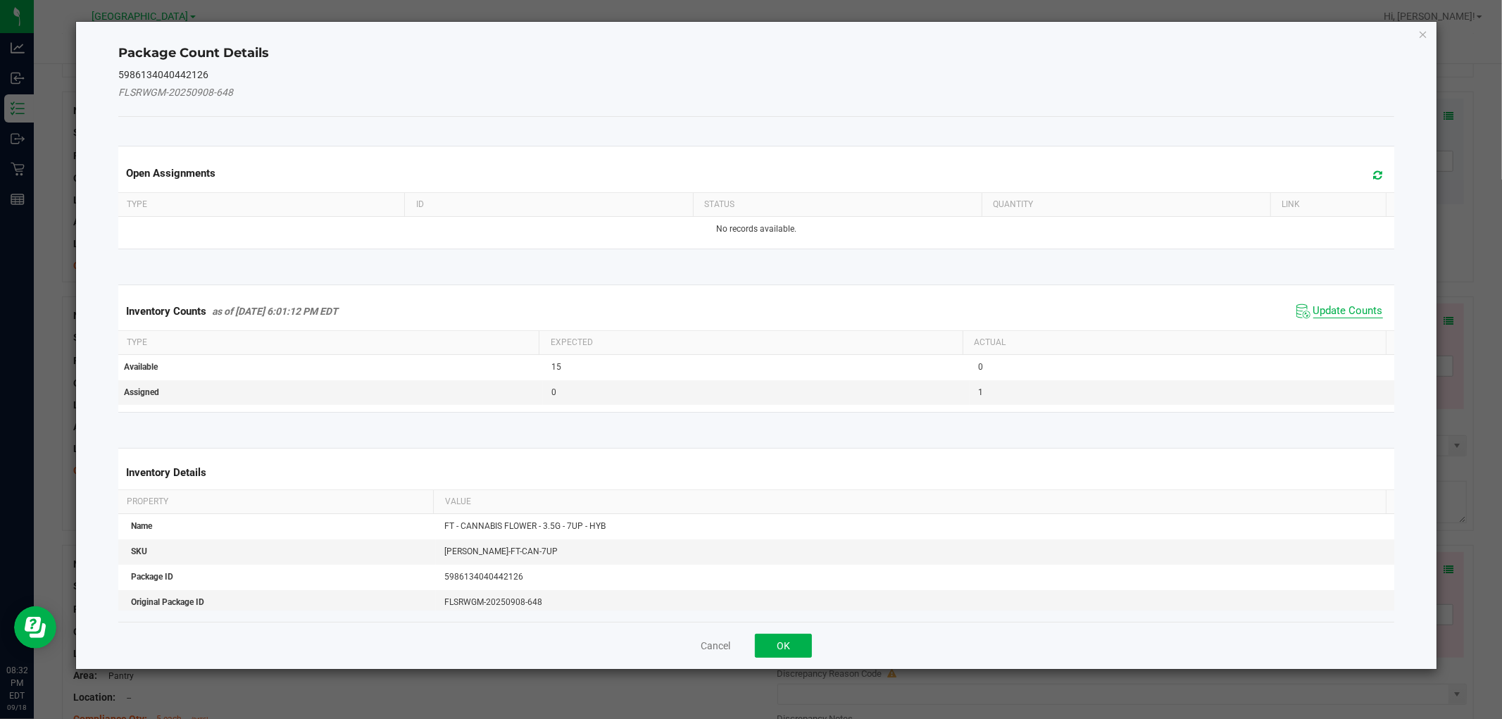
click at [1333, 310] on span "Update Counts" at bounding box center [1349, 311] width 70 height 14
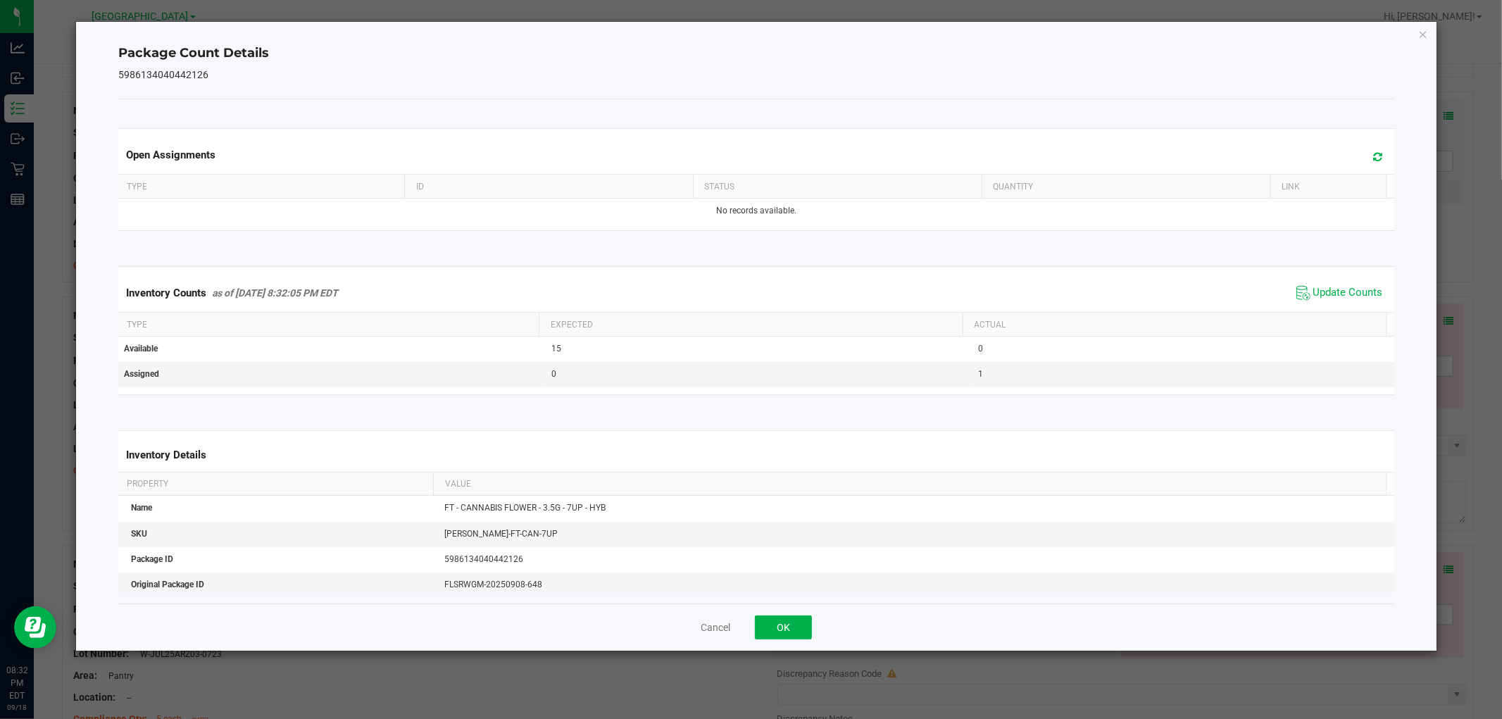
click at [1417, 32] on div "Package Count Details 5986134040442126 Open Assignments Type ID Status Quantity…" at bounding box center [756, 336] width 1360 height 629
click at [1423, 34] on icon "Close" at bounding box center [1424, 33] width 10 height 17
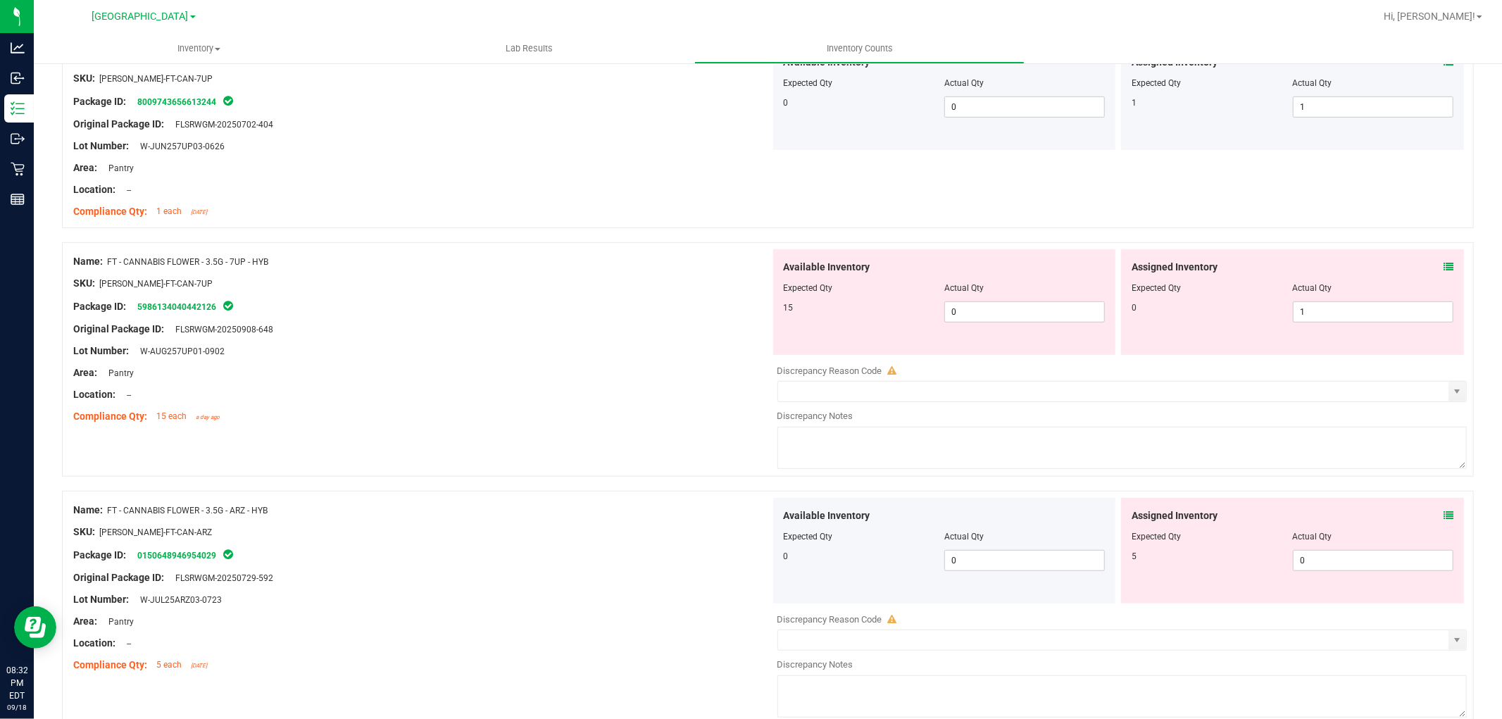
scroll to position [626, 0]
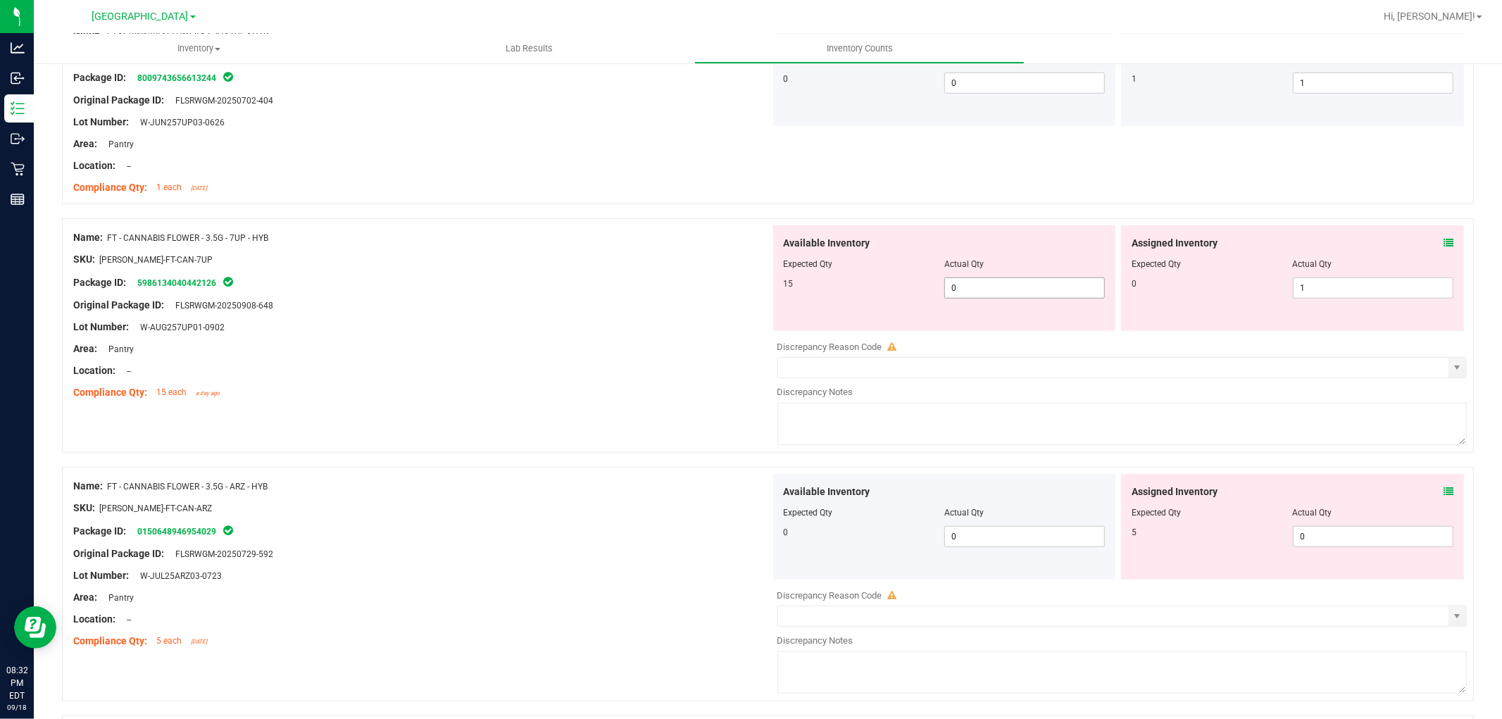
click at [979, 287] on span "0 0" at bounding box center [1025, 288] width 161 height 21
type input "15"
click at [1331, 292] on span "1 1" at bounding box center [1373, 288] width 161 height 21
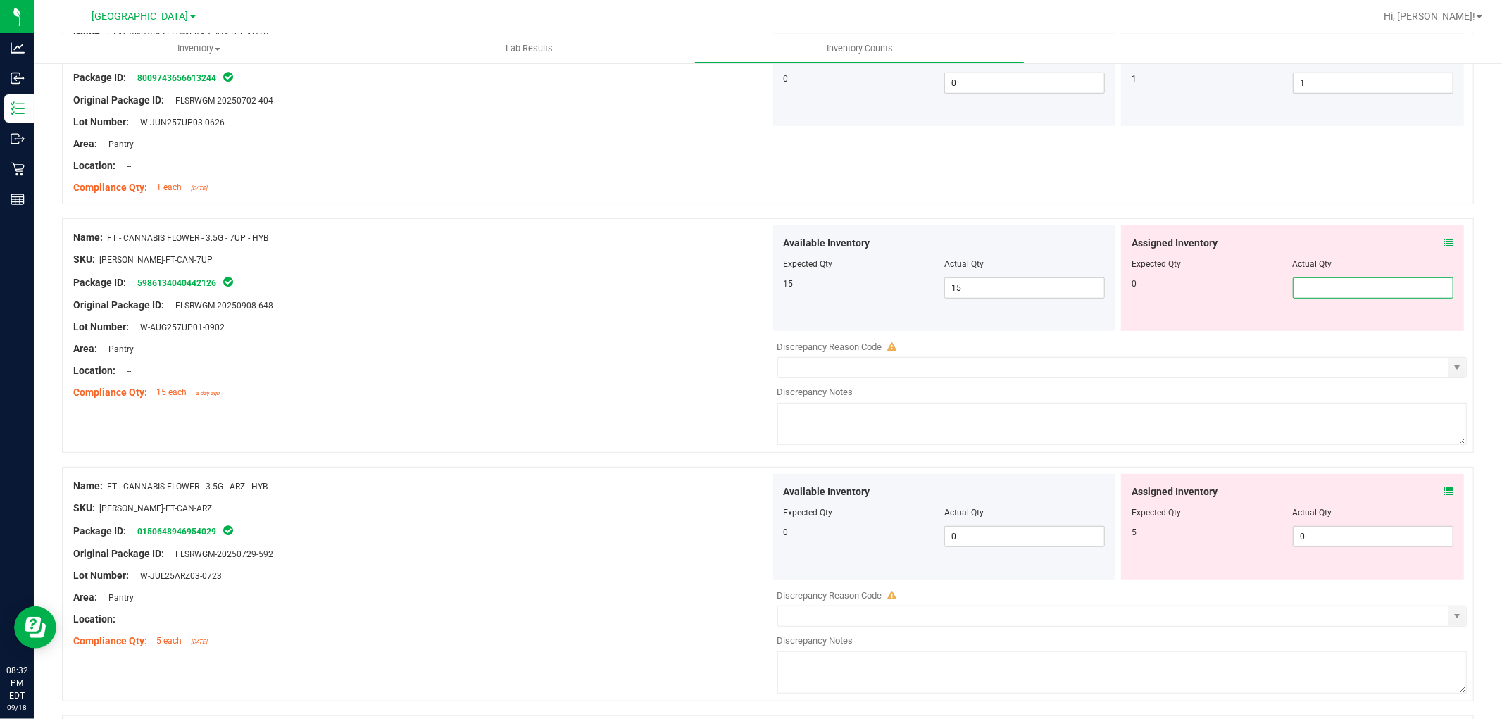
type input "0"
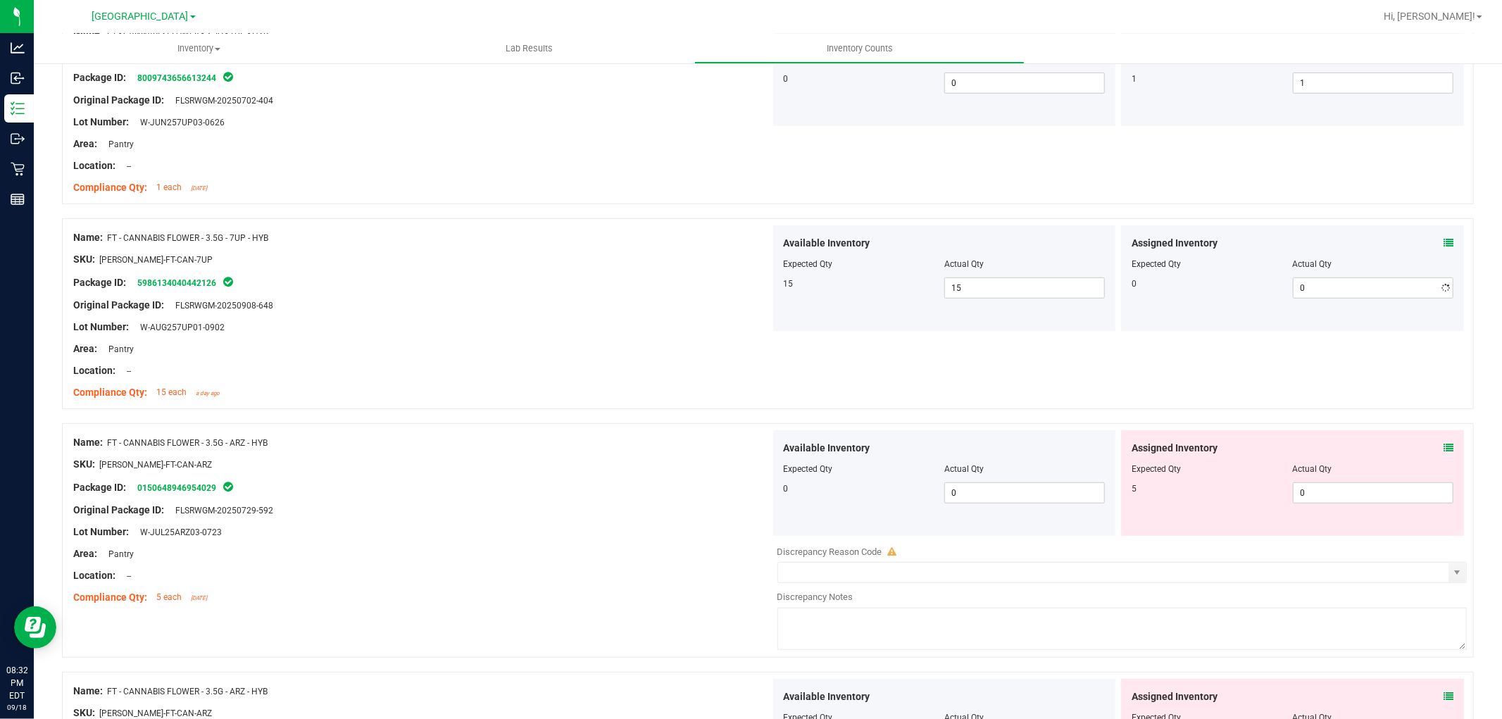
click at [680, 332] on div "Lot Number: W-AUG257UP01-0902" at bounding box center [421, 327] width 697 height 15
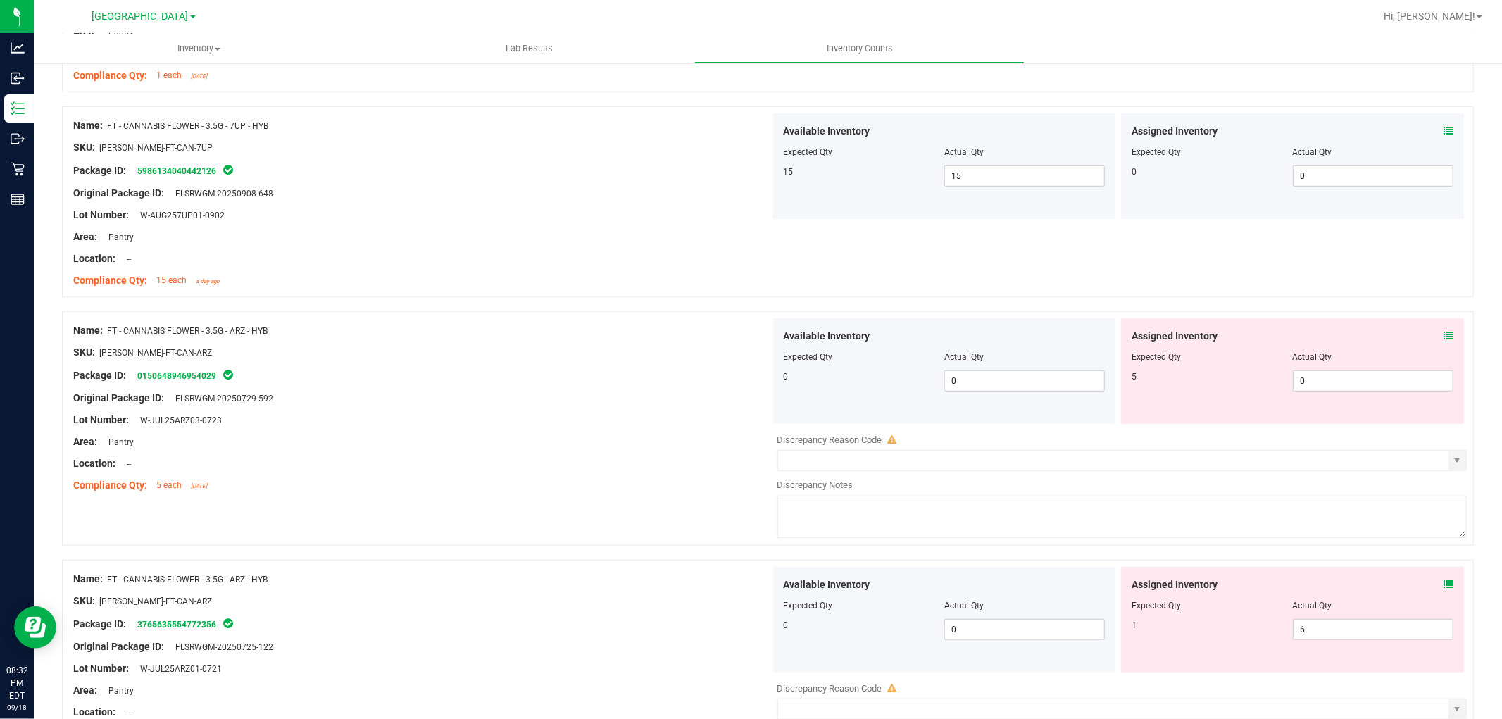
scroll to position [783, 0]
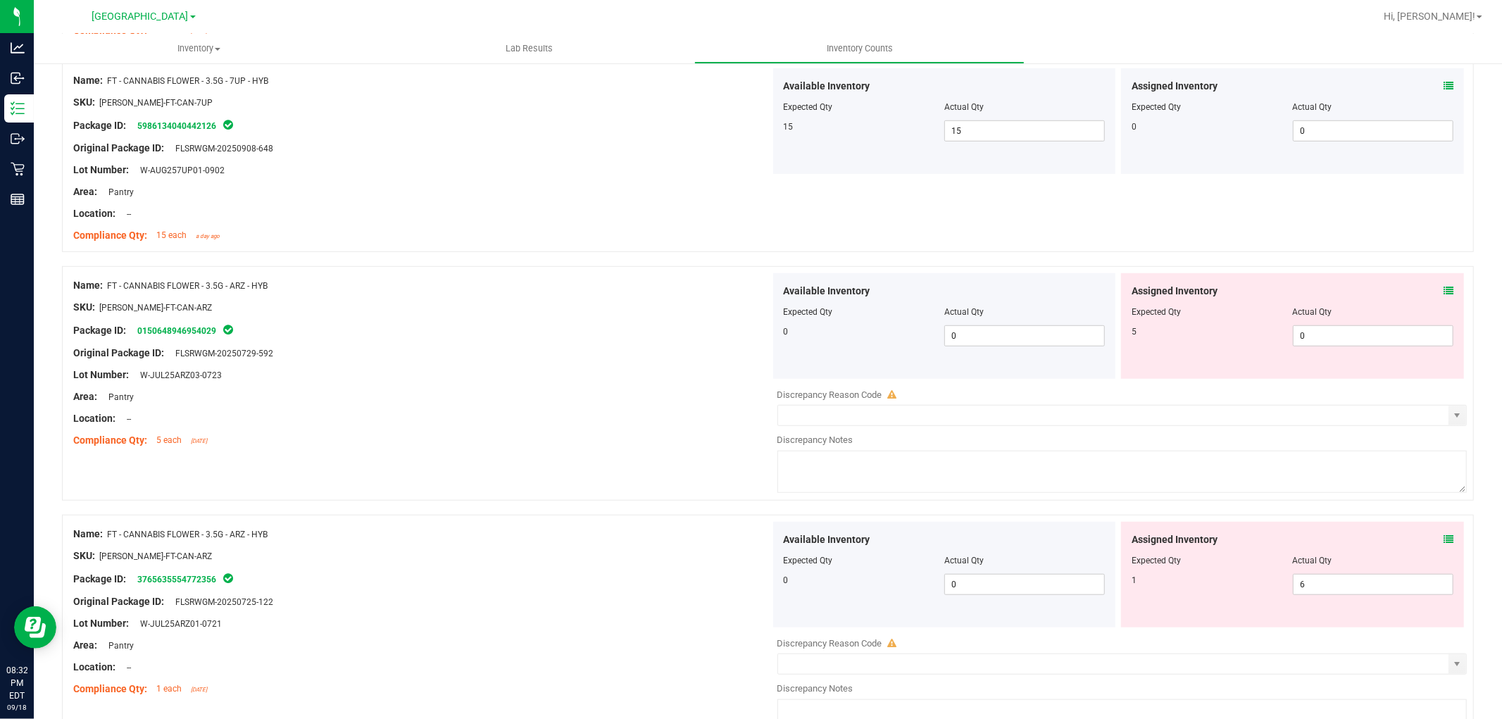
click at [1444, 292] on icon at bounding box center [1449, 291] width 10 height 10
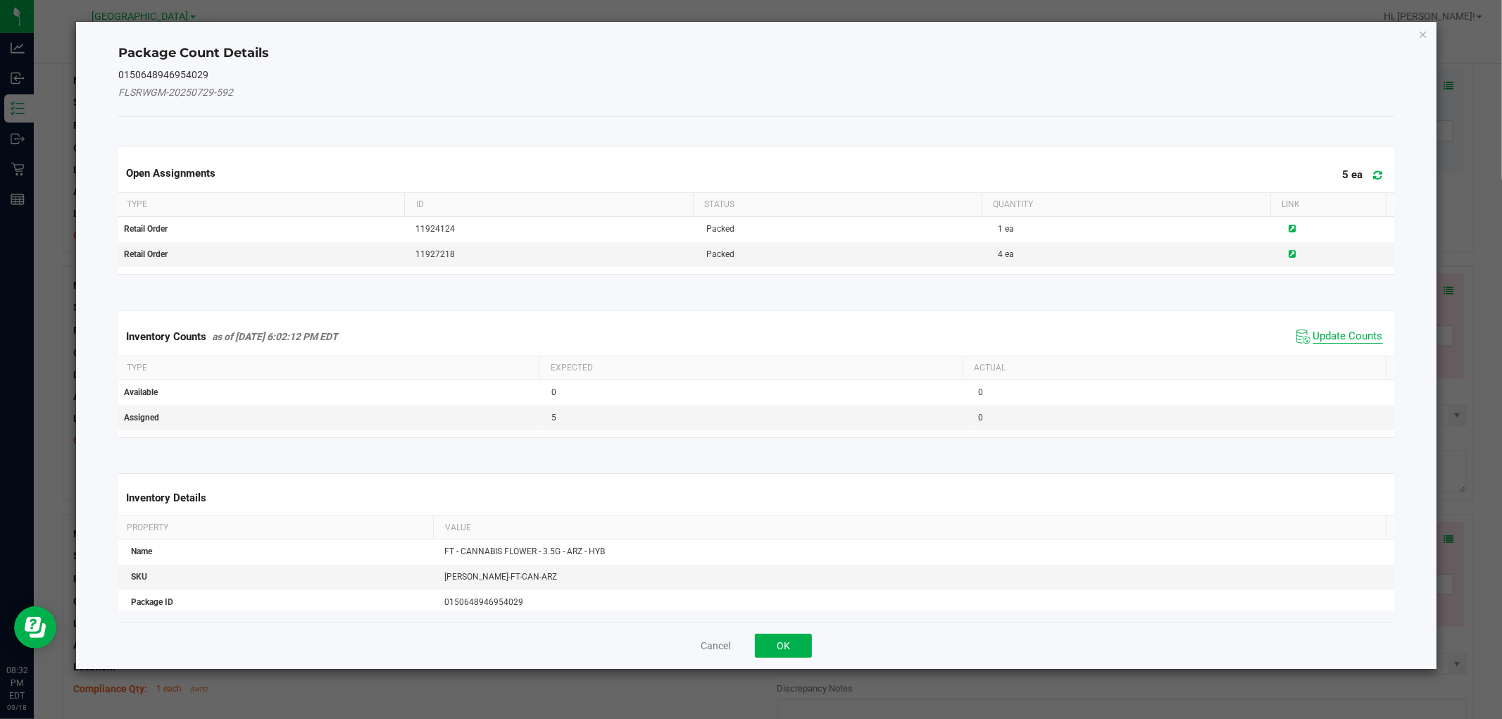
click at [1332, 337] on span "Update Counts" at bounding box center [1349, 337] width 70 height 14
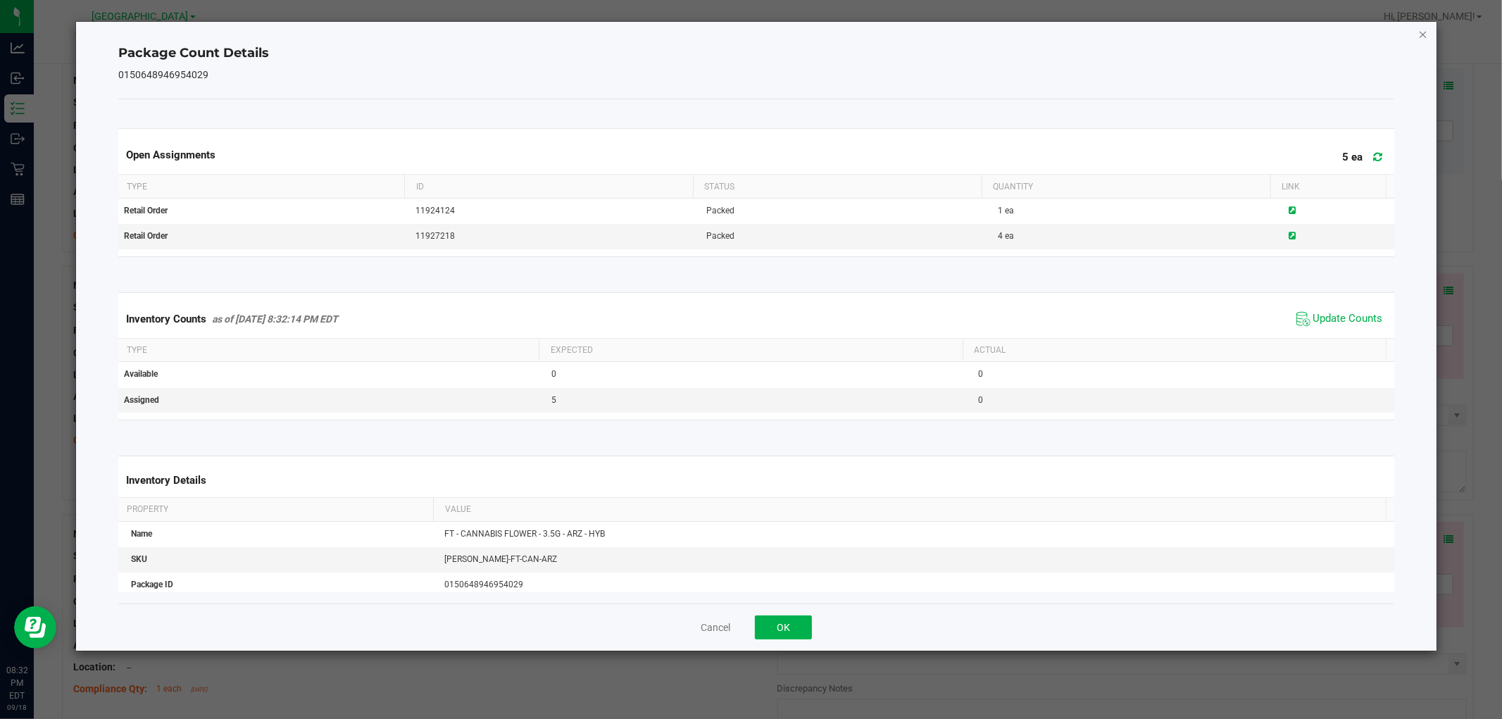
click at [1424, 32] on icon "Close" at bounding box center [1424, 33] width 10 height 17
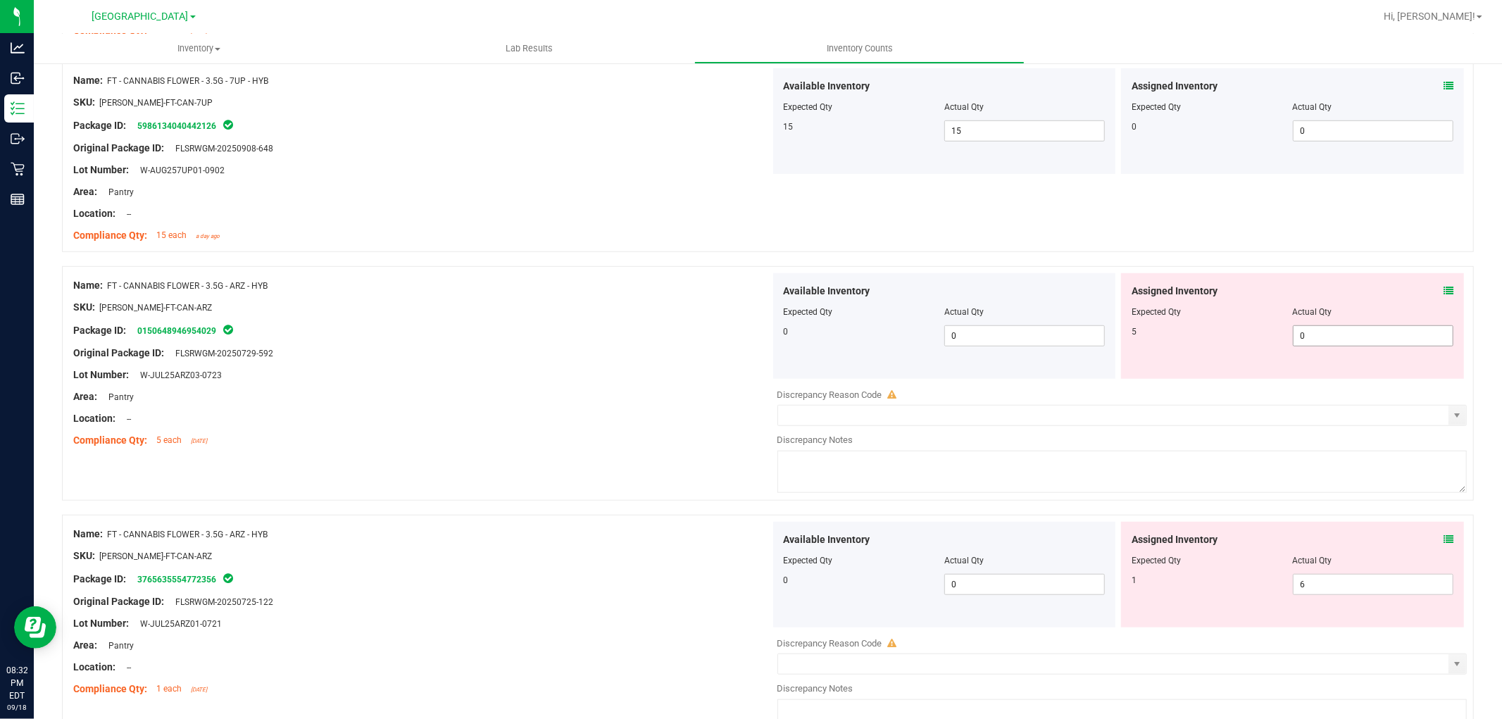
click at [1300, 331] on span "0 0" at bounding box center [1373, 335] width 161 height 21
type input "5"
click at [648, 294] on div at bounding box center [421, 296] width 697 height 7
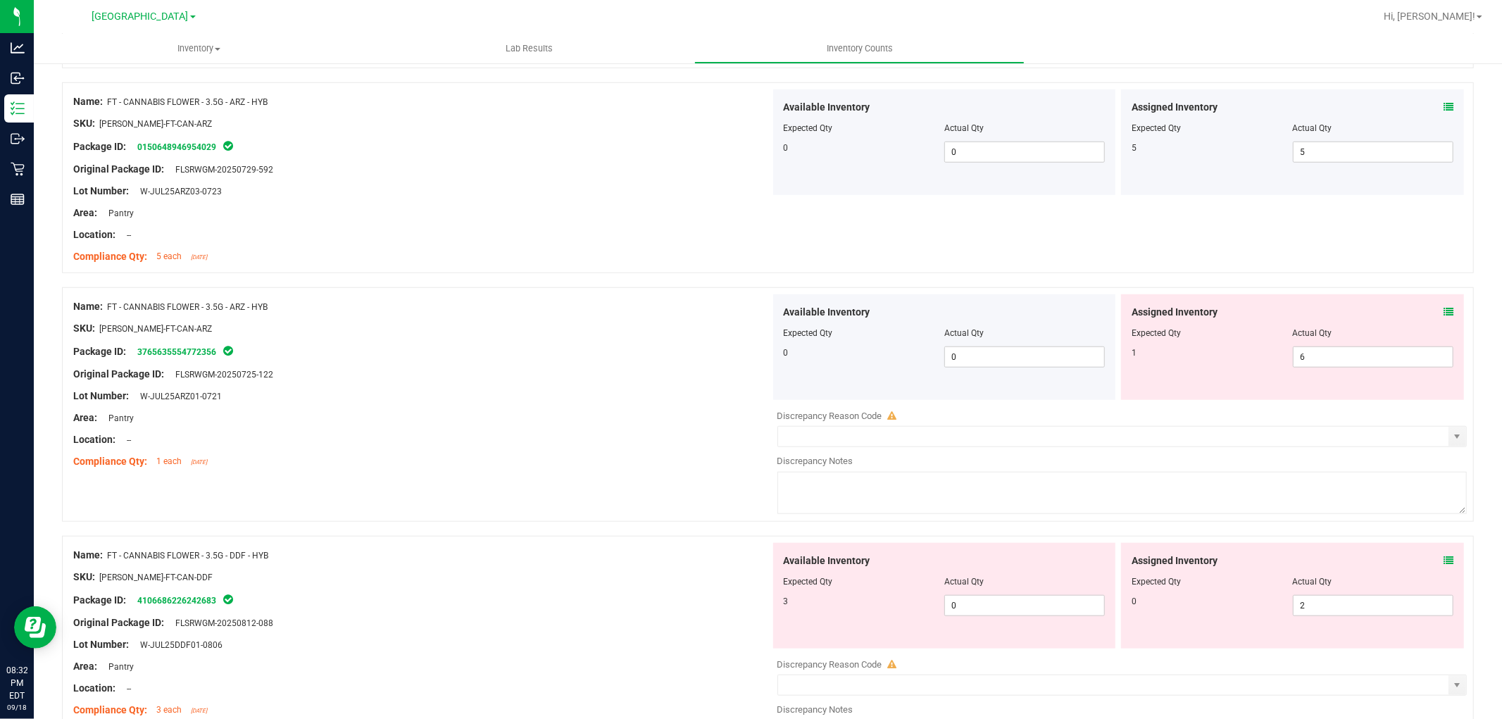
scroll to position [1017, 0]
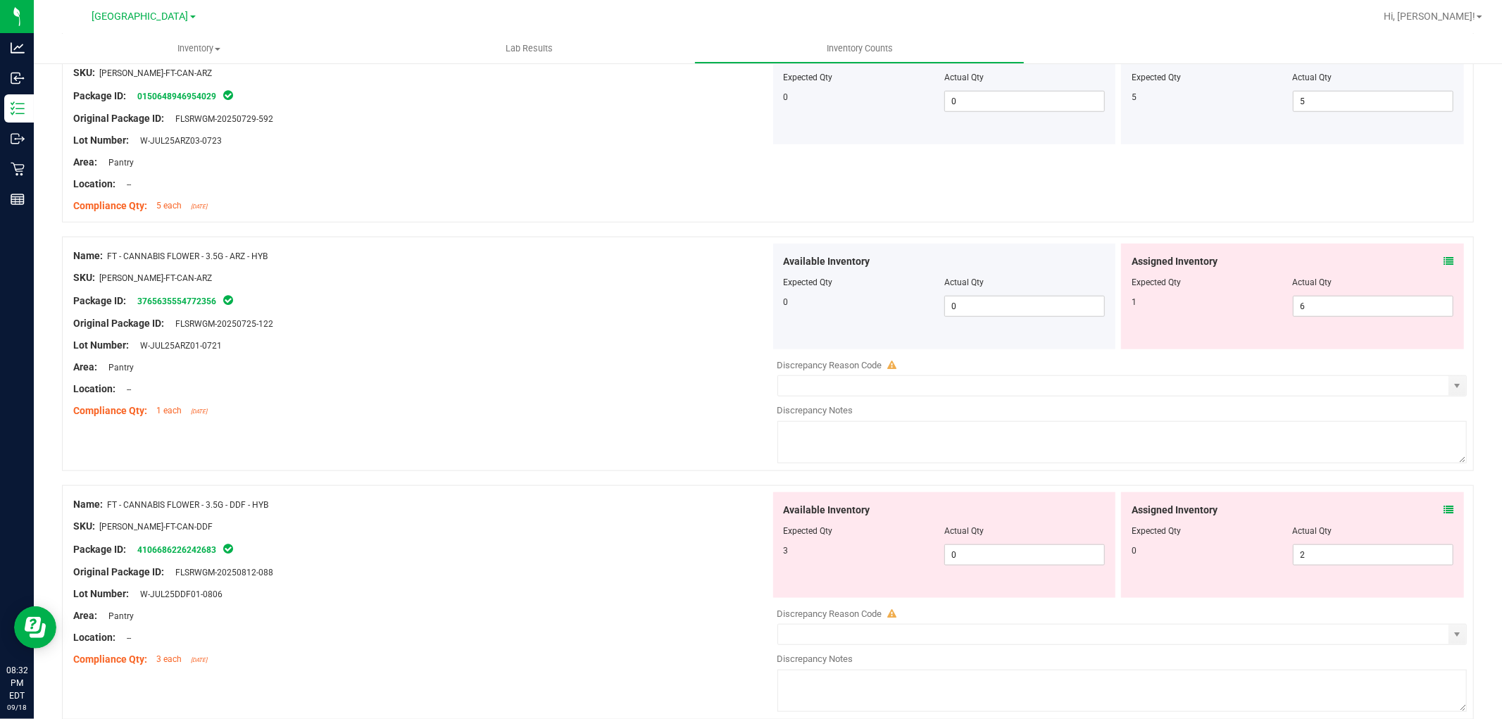
click at [1444, 259] on icon at bounding box center [1449, 261] width 10 height 10
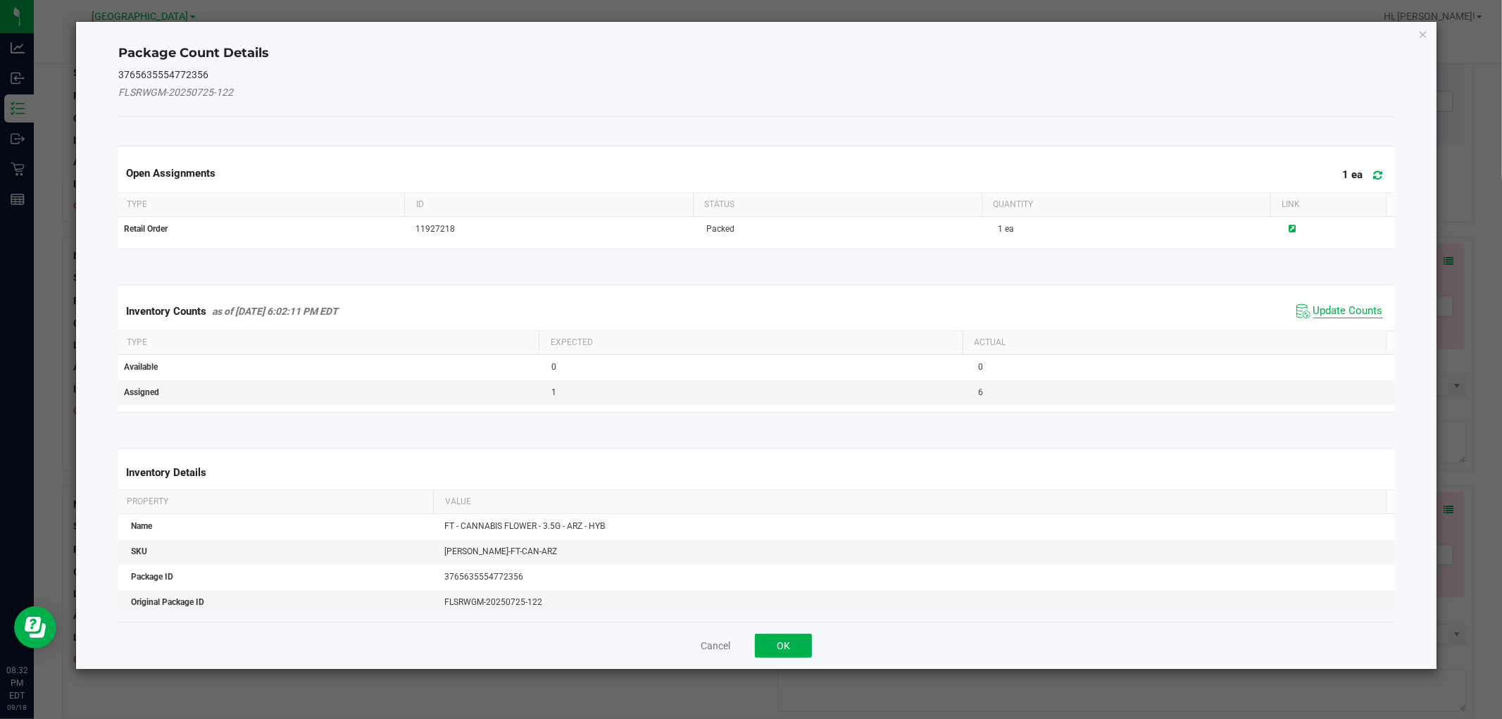
click at [1351, 305] on span "Update Counts" at bounding box center [1349, 311] width 70 height 14
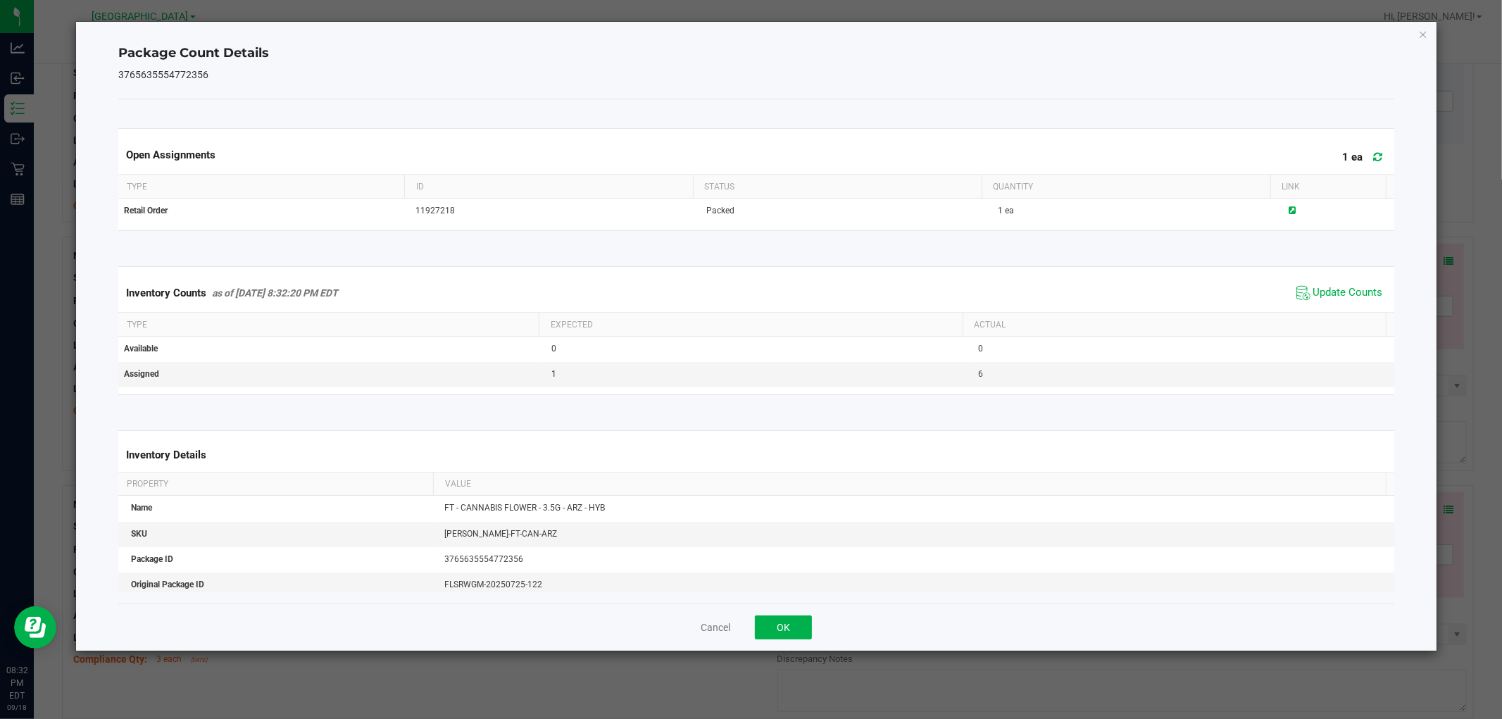
click at [1423, 20] on ngb-modal-window "Package Count Details 3765635554772356 Open Assignments 1 ea Type ID Status Qua…" at bounding box center [756, 359] width 1513 height 719
click at [1424, 25] on icon "Close" at bounding box center [1424, 33] width 10 height 17
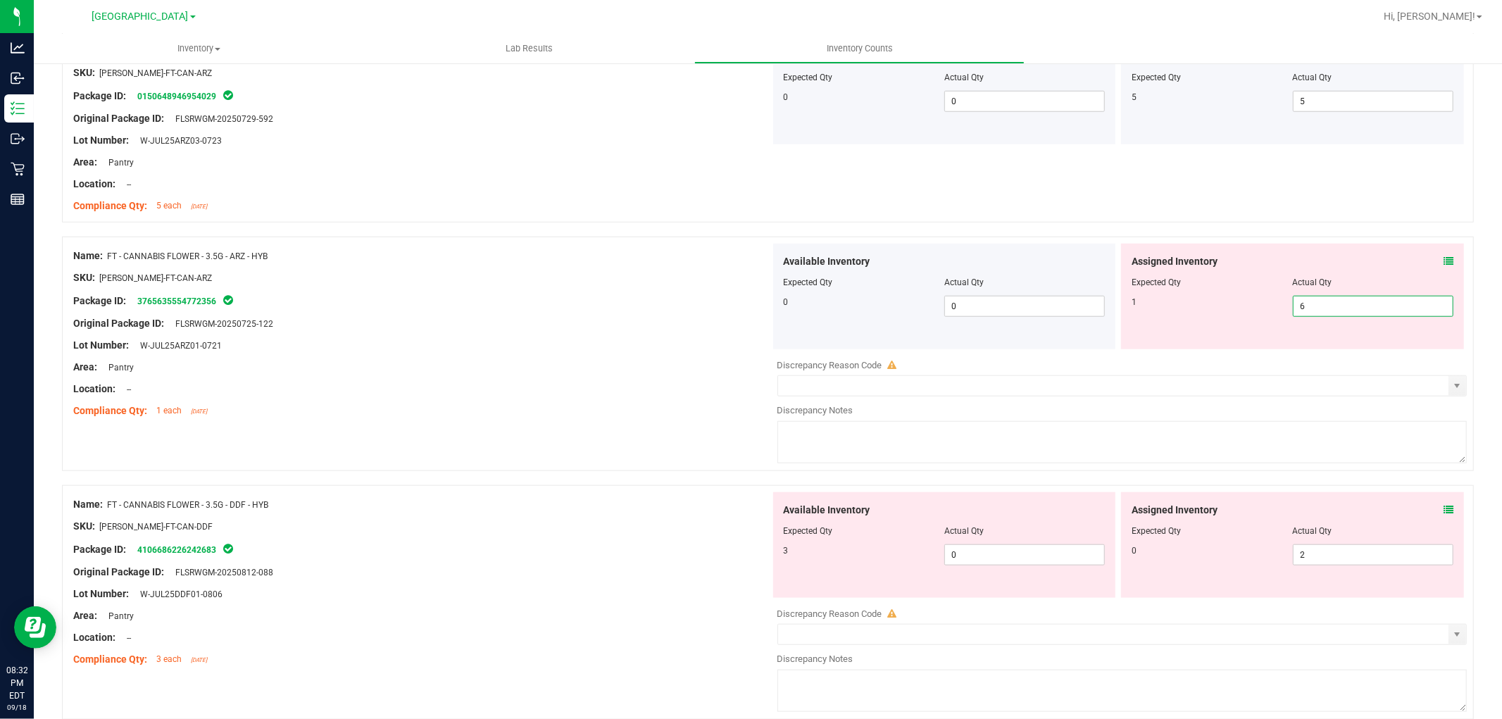
click at [1312, 306] on span "6 6" at bounding box center [1373, 306] width 161 height 21
type input "1"
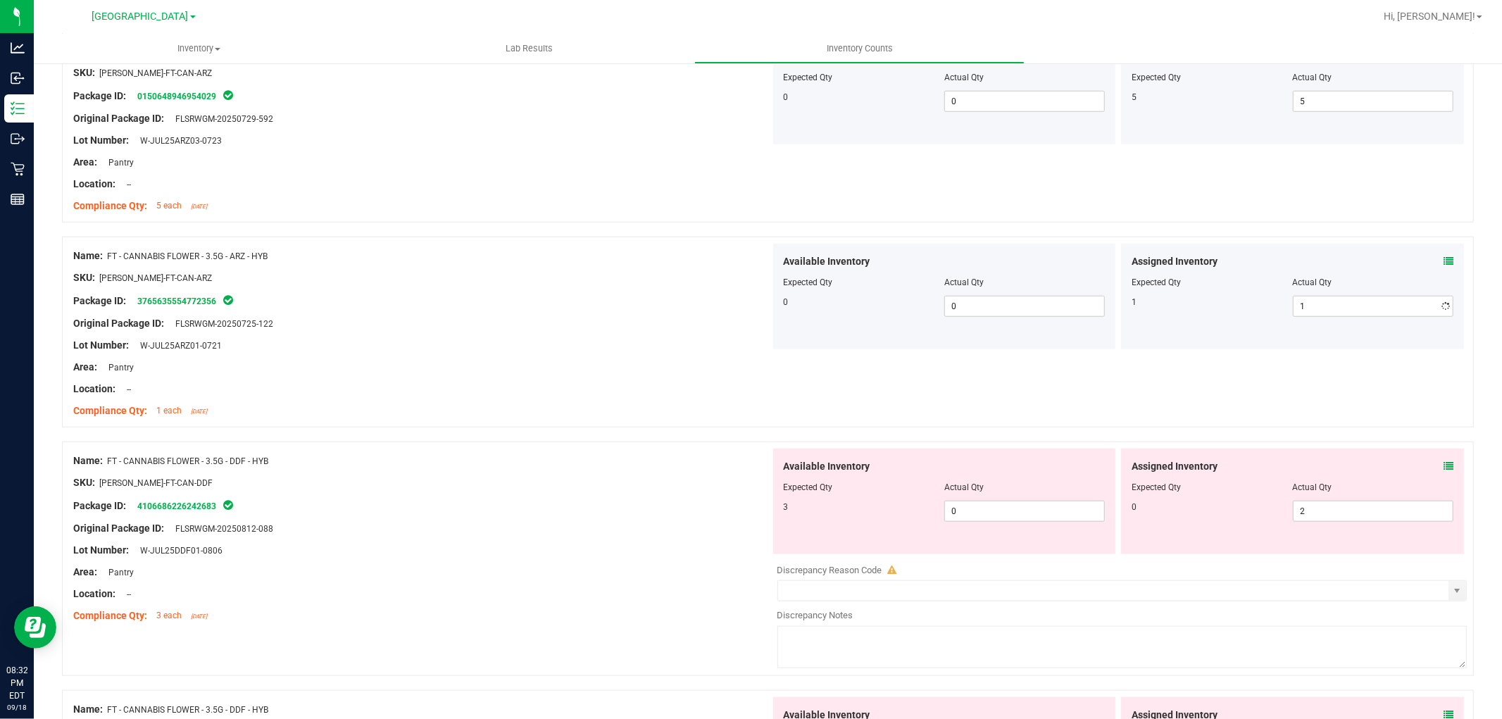
click at [554, 258] on div "Name: FT - CANNABIS FLOWER - 3.5G - ARZ - HYB" at bounding box center [421, 256] width 697 height 15
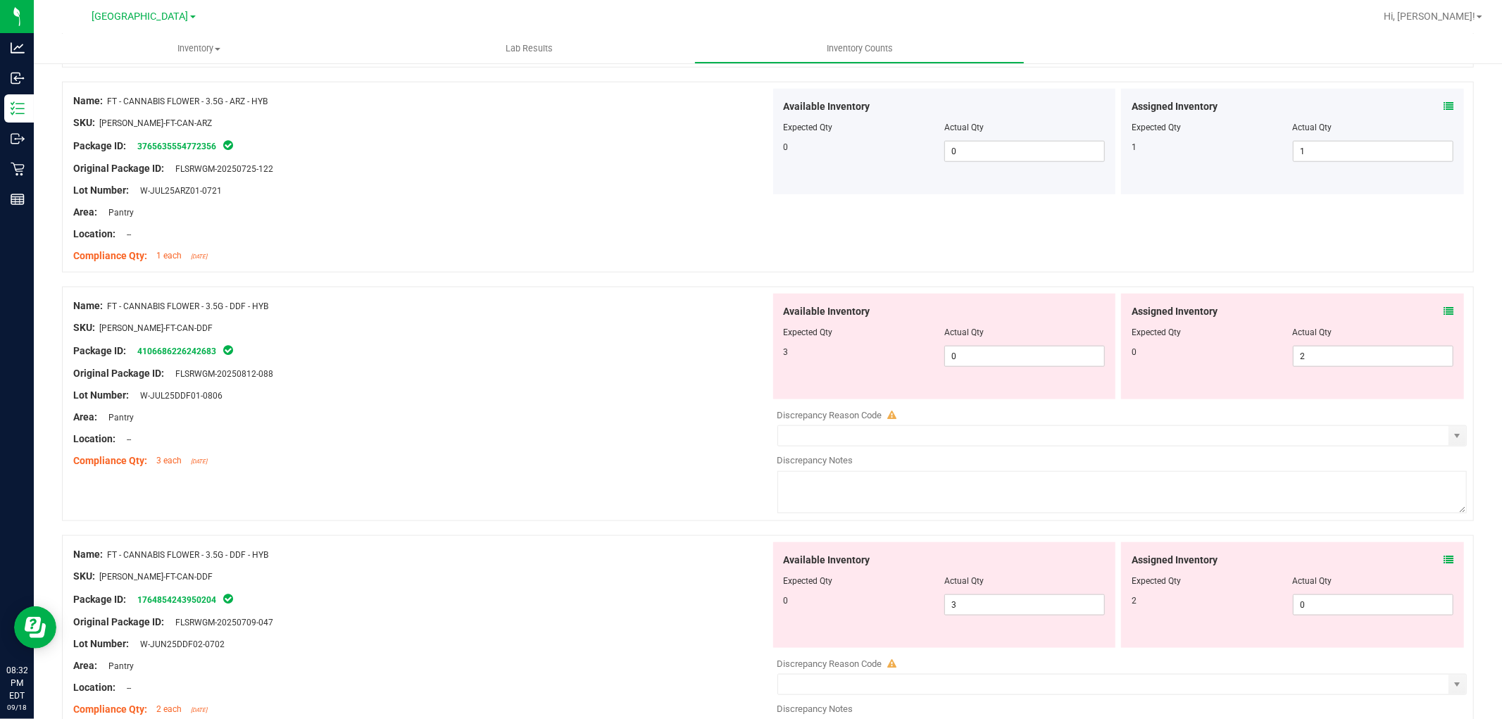
scroll to position [1174, 0]
click at [1431, 308] on div "Assigned Inventory" at bounding box center [1293, 310] width 322 height 15
click at [1444, 310] on icon at bounding box center [1449, 310] width 10 height 10
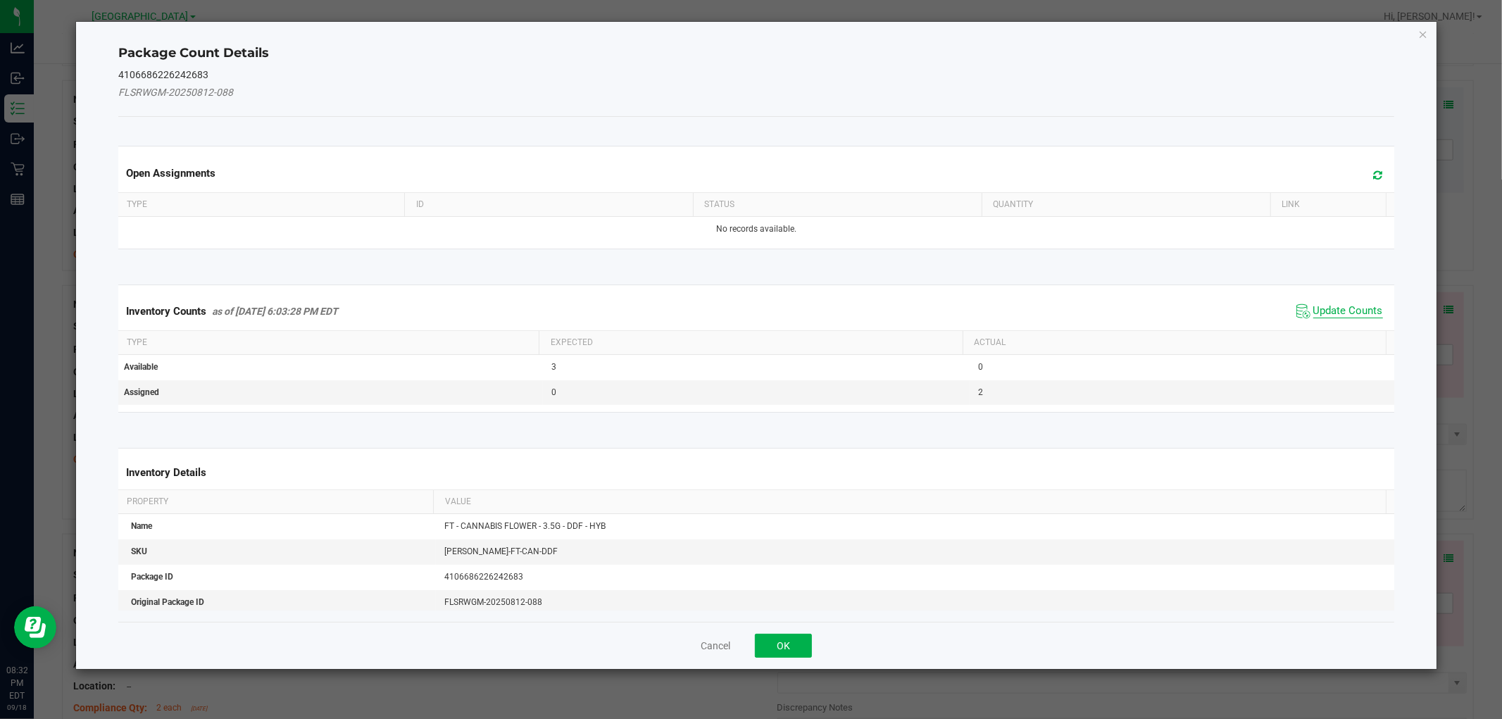
click at [1346, 314] on span "Update Counts" at bounding box center [1349, 311] width 70 height 14
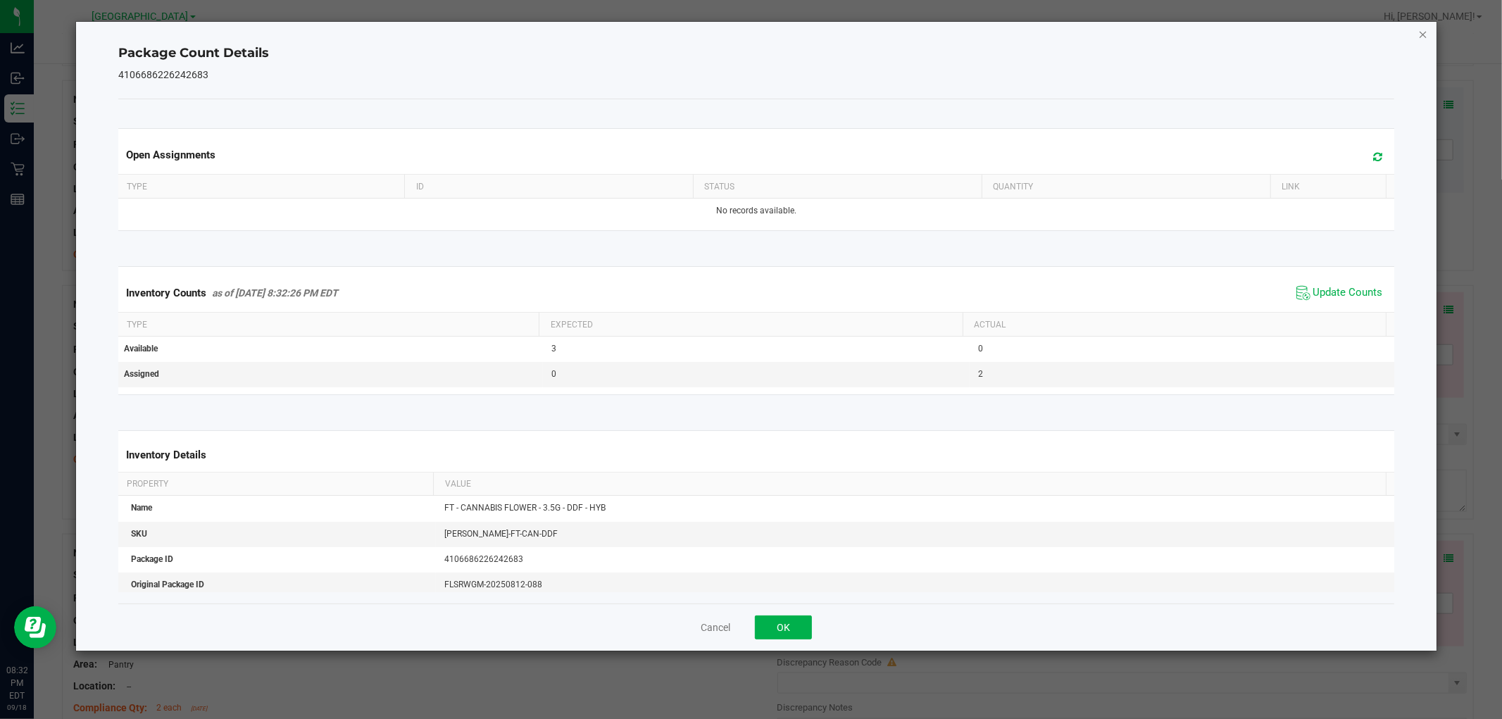
click at [1423, 28] on icon "Close" at bounding box center [1424, 33] width 10 height 17
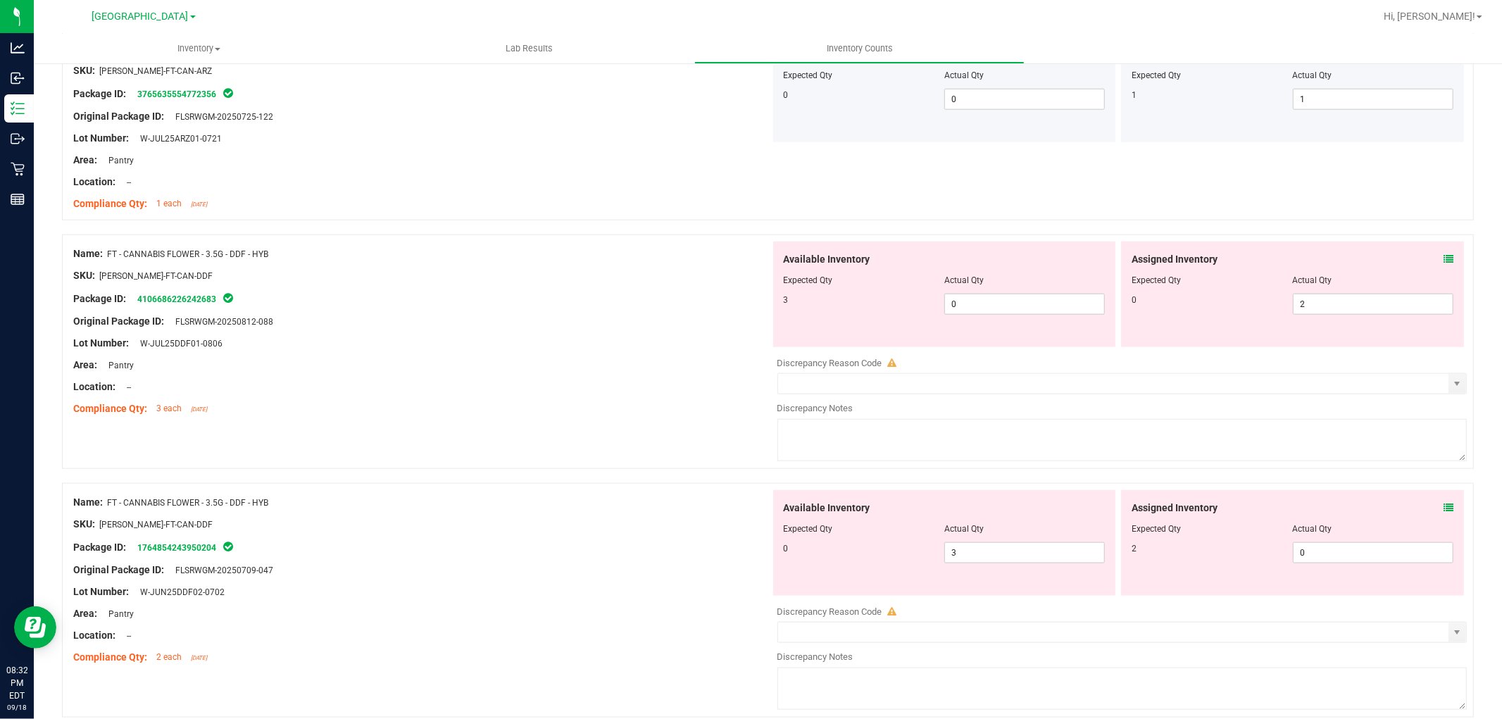
scroll to position [1252, 0]
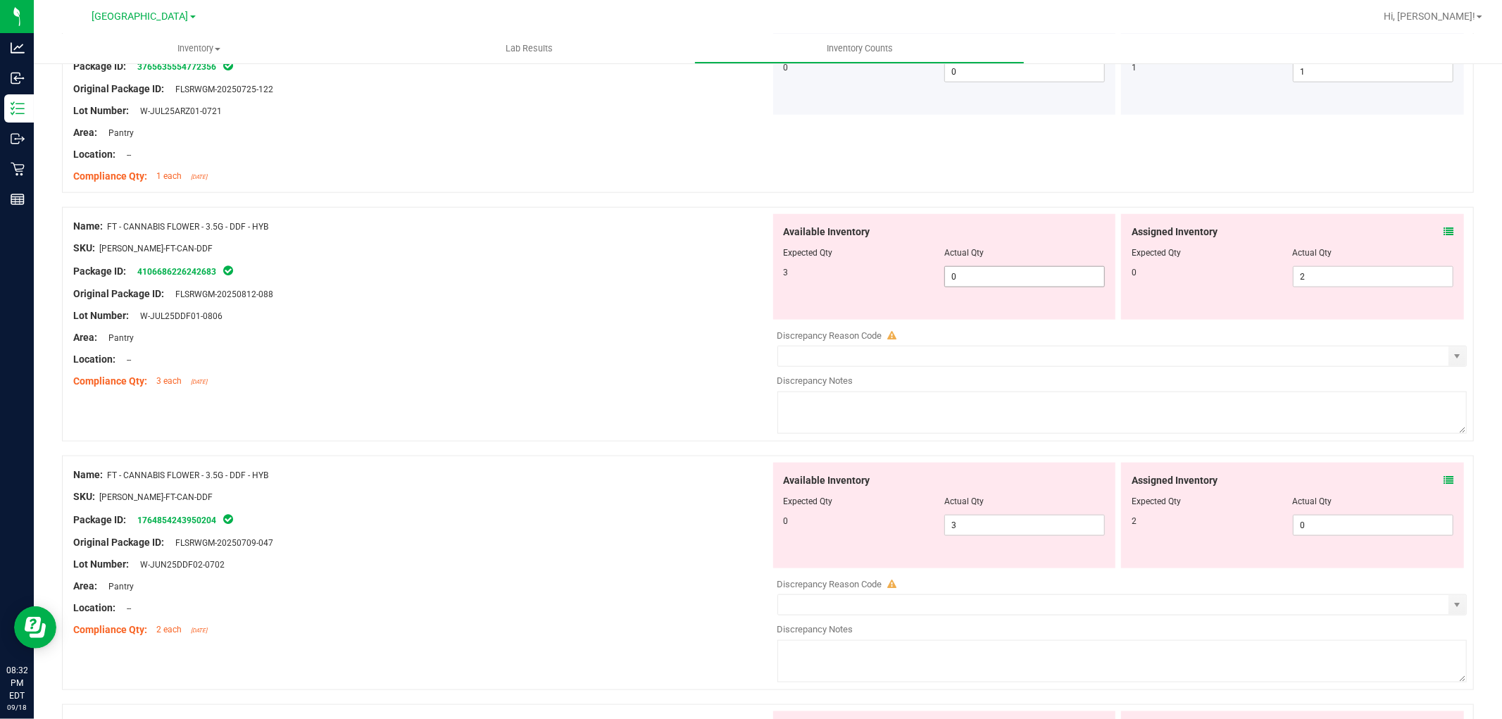
click at [977, 282] on span "0 0" at bounding box center [1025, 276] width 161 height 21
type input "3"
click at [1333, 279] on span "2 2" at bounding box center [1373, 276] width 161 height 21
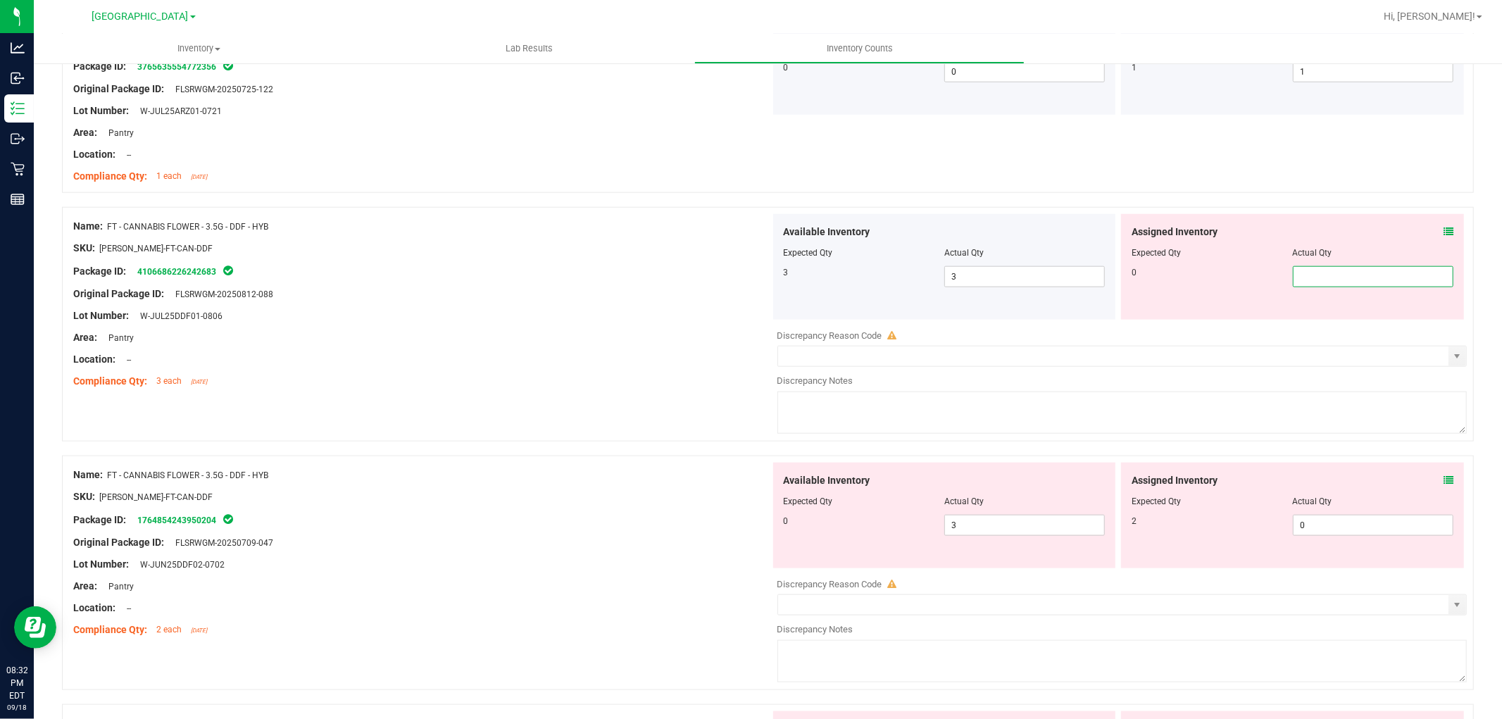
type input "0"
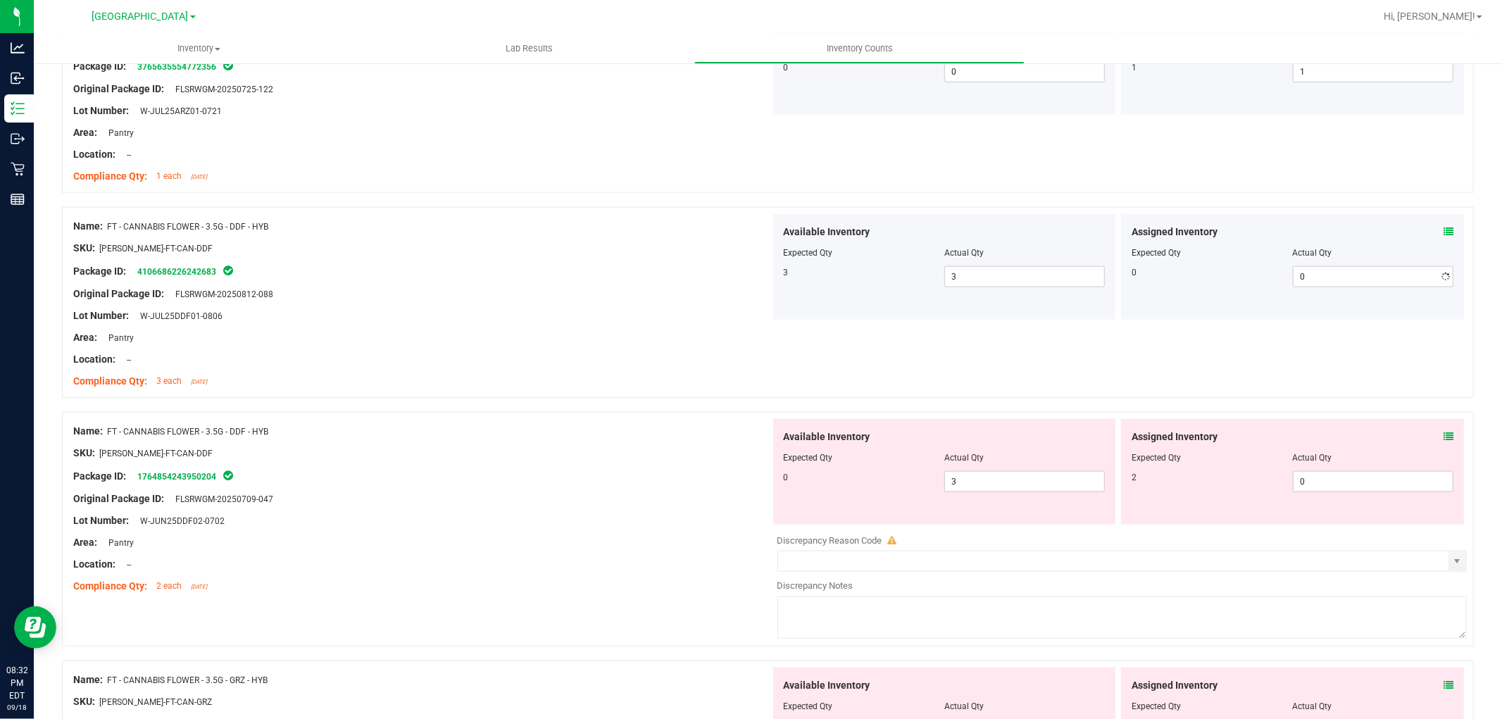
click at [571, 311] on div "Lot Number: W-JUL25DDF01-0806" at bounding box center [421, 316] width 697 height 15
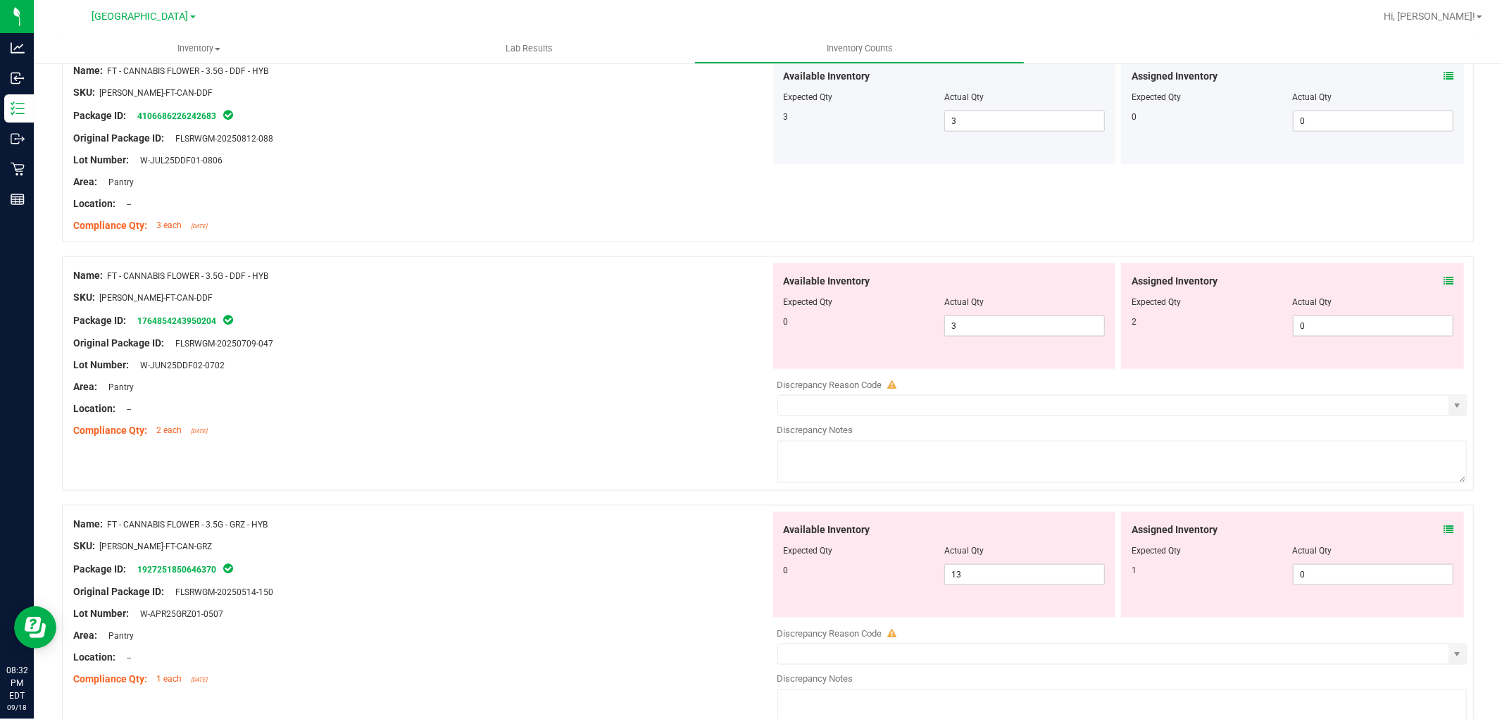
scroll to position [1409, 0]
click at [1444, 280] on icon at bounding box center [1449, 280] width 10 height 10
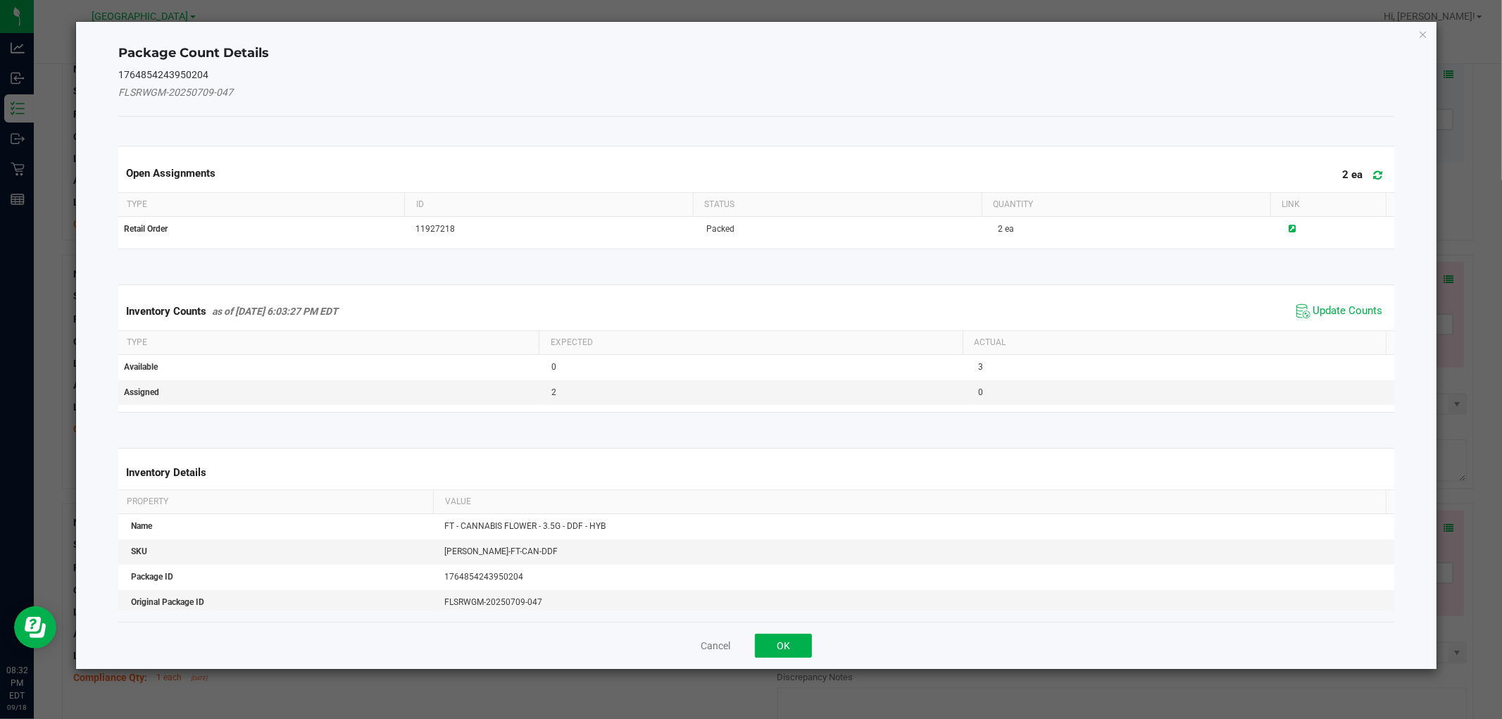
click at [1362, 301] on span "Update Counts" at bounding box center [1340, 311] width 94 height 21
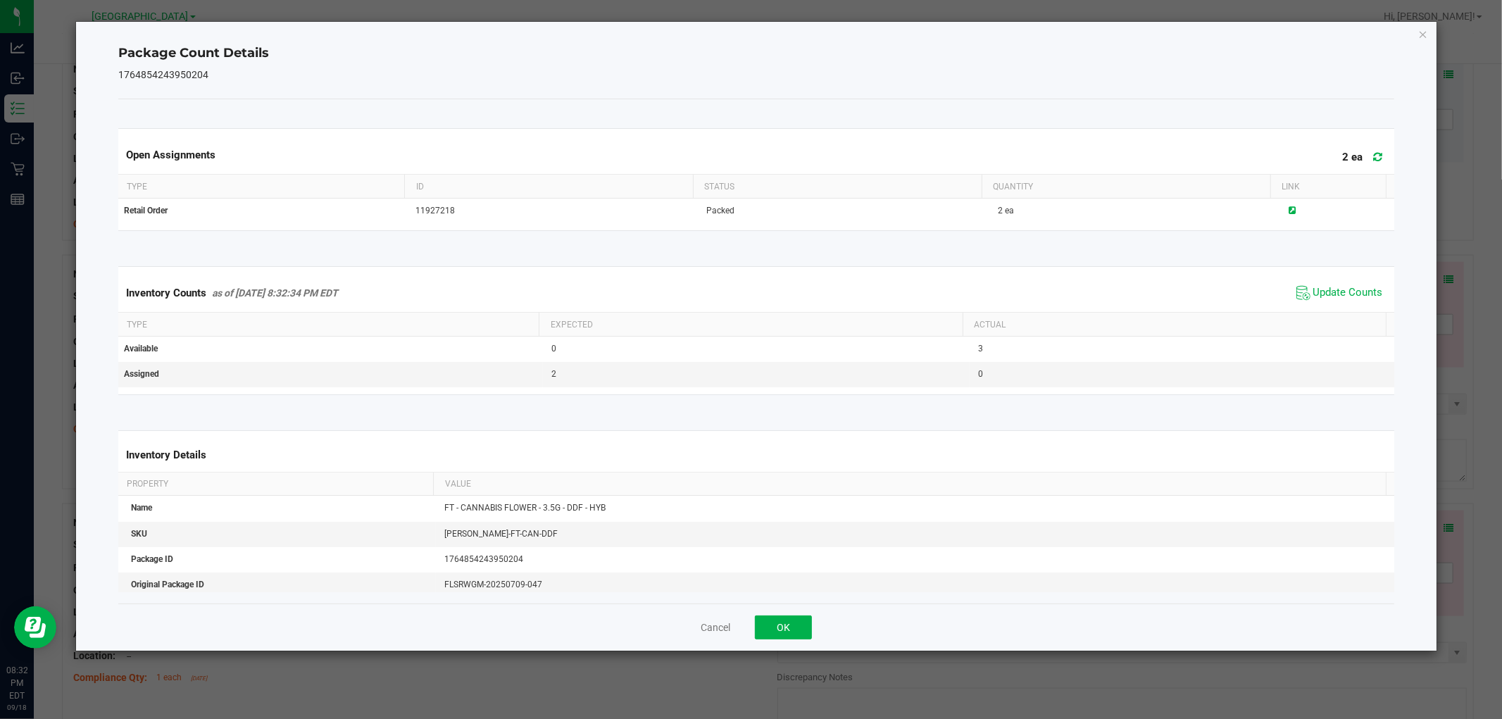
click at [1431, 40] on div "Package Count Details 1764854243950204 Open Assignments 2 ea Type ID Status Qua…" at bounding box center [756, 336] width 1360 height 629
click at [1428, 39] on icon "Close" at bounding box center [1424, 33] width 10 height 17
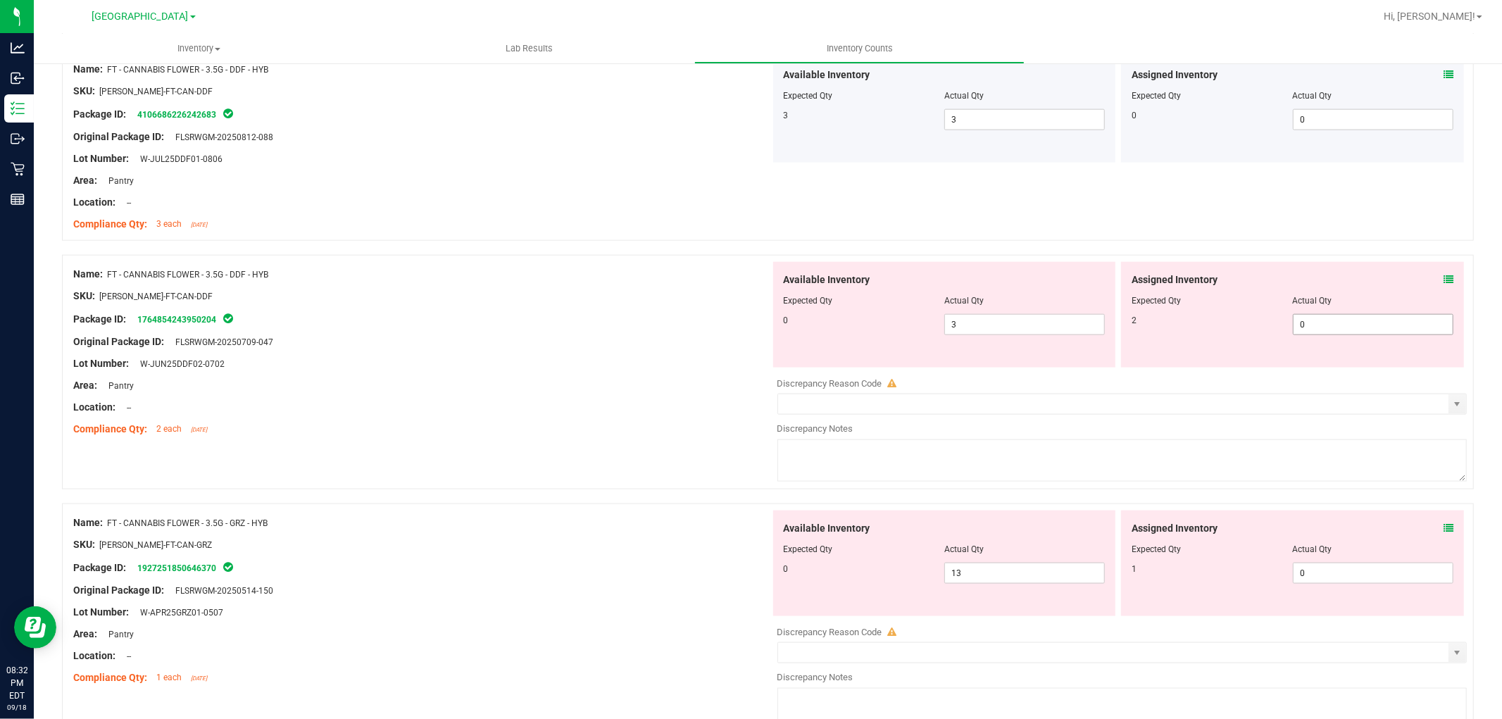
click at [1312, 318] on span "0 0" at bounding box center [1373, 324] width 161 height 21
type input "2"
click at [1002, 322] on span "3 3" at bounding box center [1025, 324] width 161 height 21
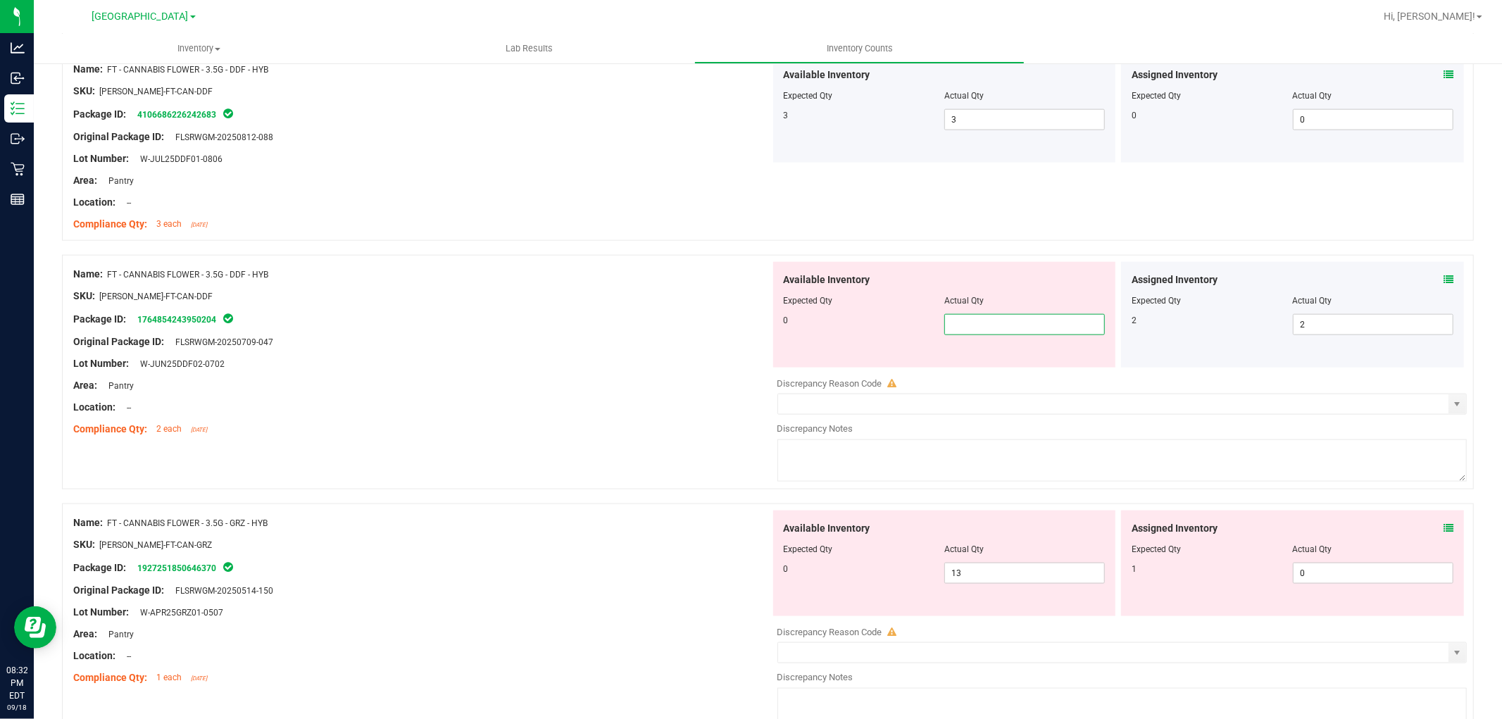
type input "0"
click at [678, 332] on div at bounding box center [421, 331] width 697 height 7
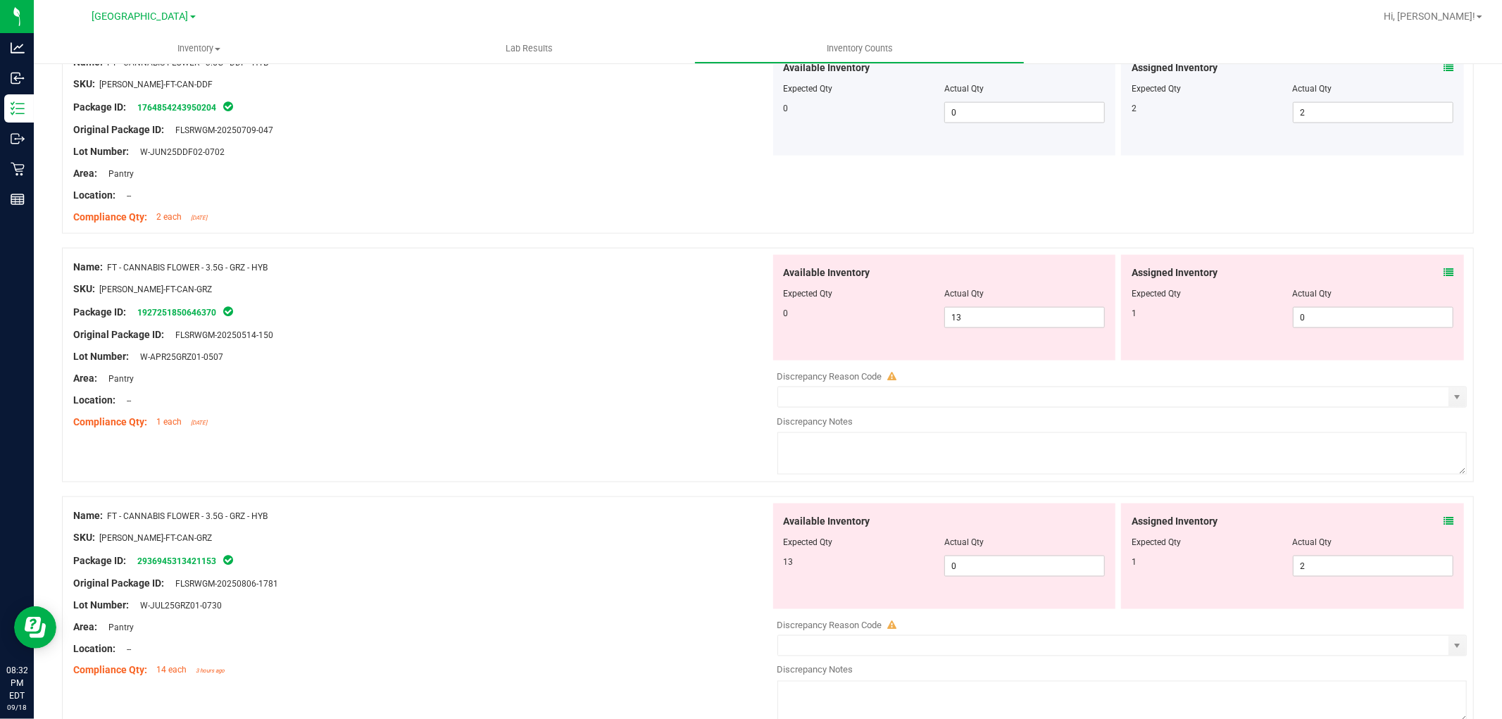
scroll to position [1643, 0]
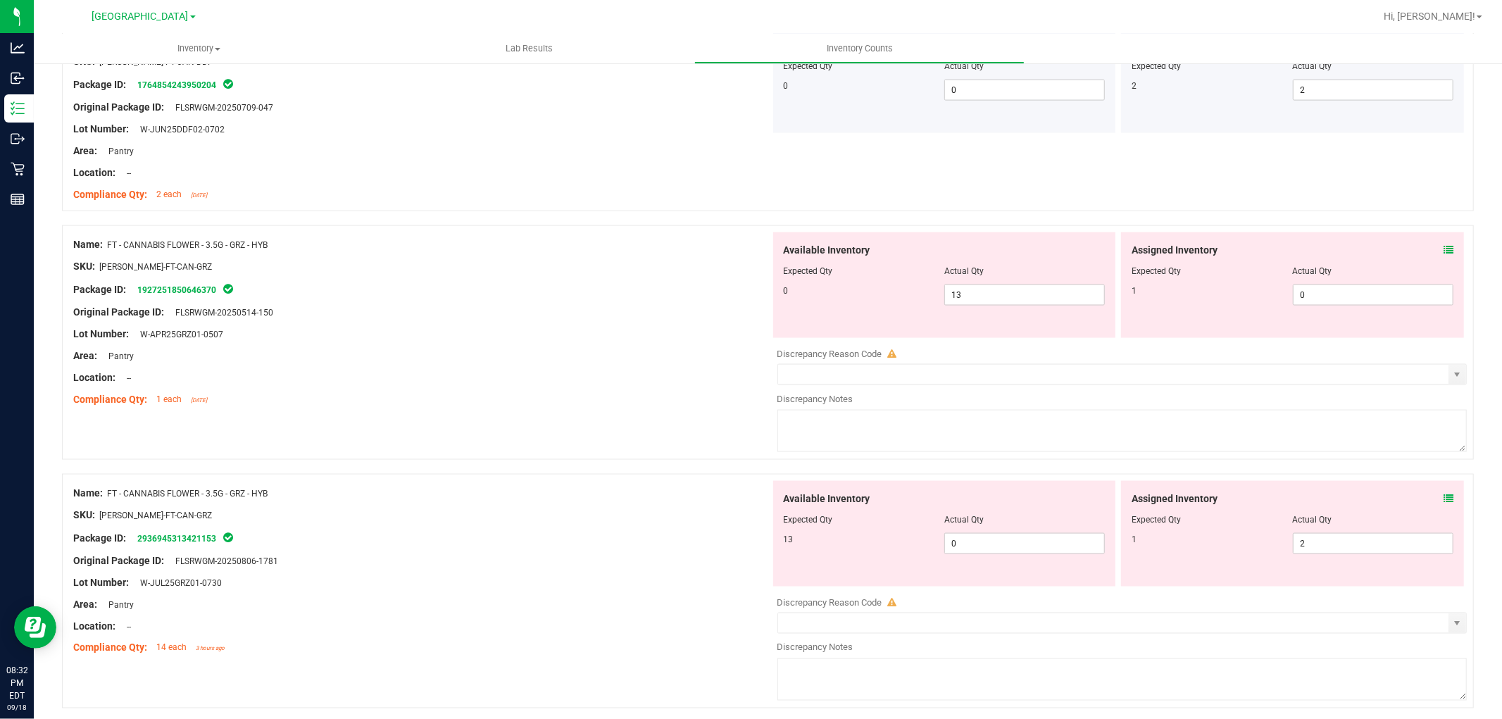
click at [1444, 251] on icon at bounding box center [1449, 250] width 10 height 10
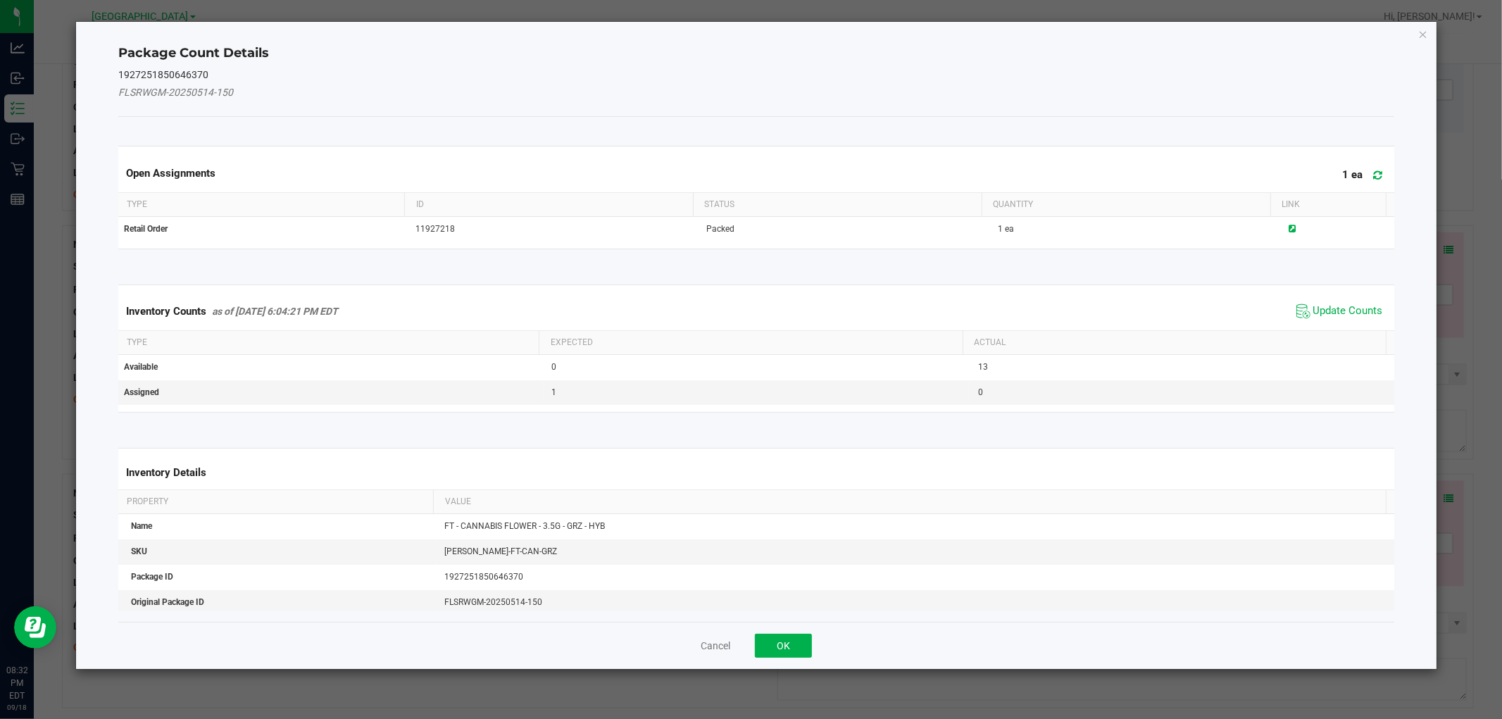
click at [1357, 301] on span "Update Counts" at bounding box center [1340, 311] width 94 height 21
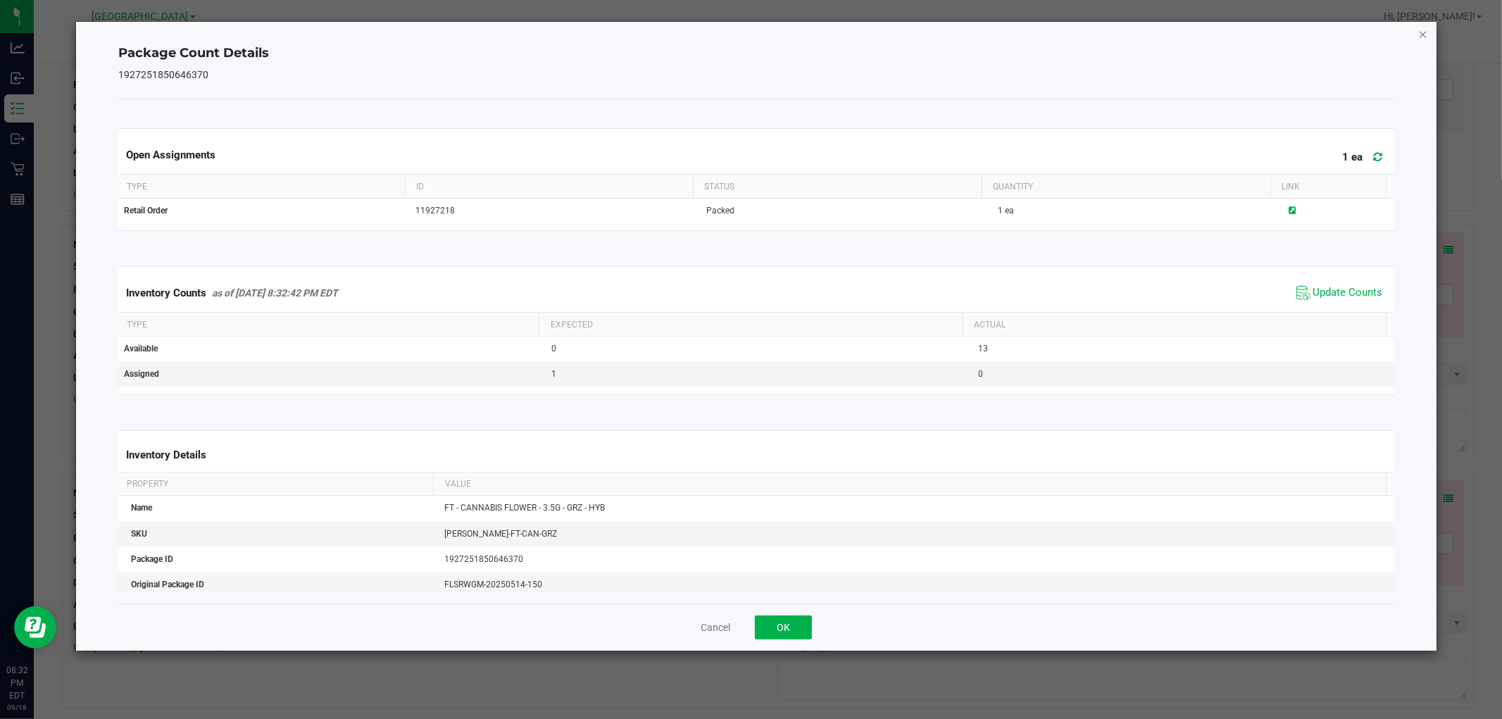
click at [1421, 32] on icon "Close" at bounding box center [1424, 33] width 10 height 17
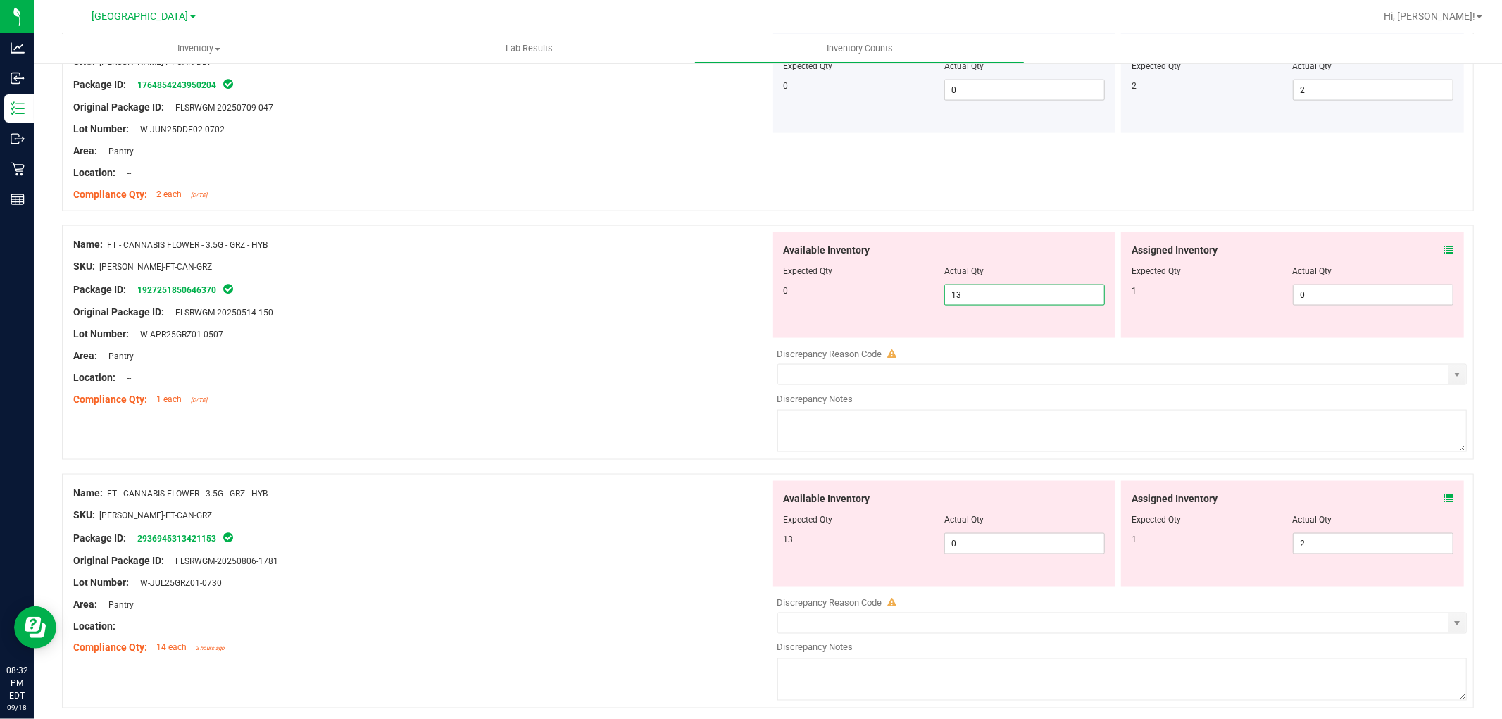
click at [983, 290] on span "13 13" at bounding box center [1025, 295] width 161 height 21
type input "1"
type input "0"
click at [1305, 294] on span "0 0" at bounding box center [1373, 295] width 161 height 21
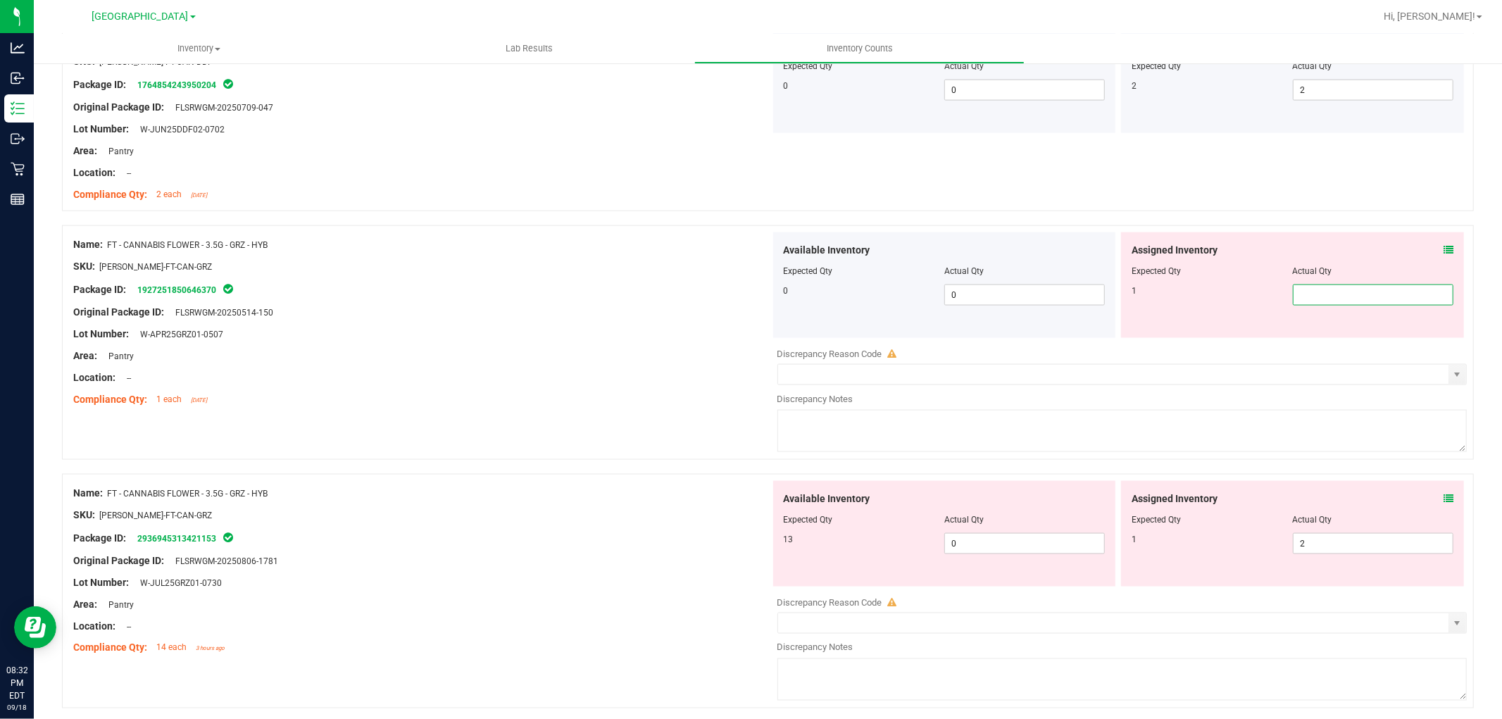
type input "1"
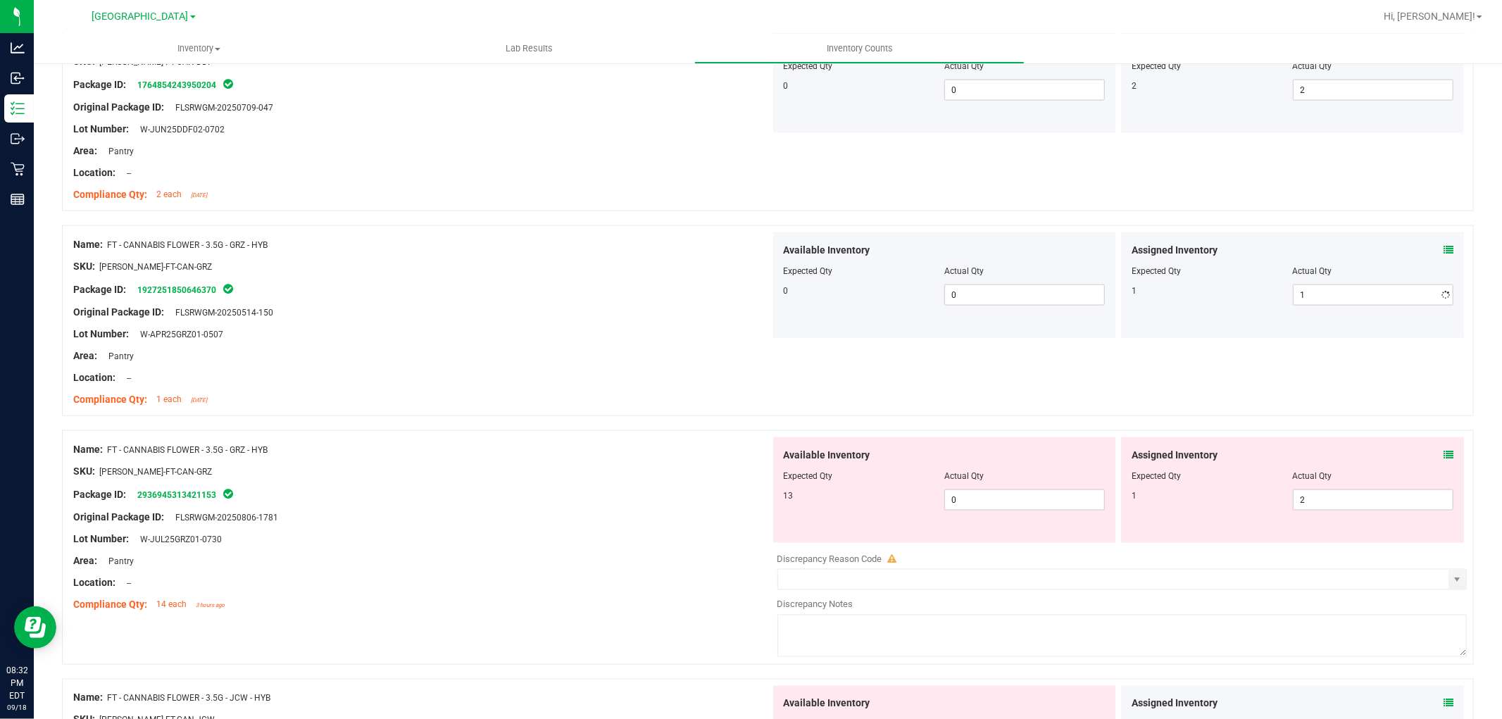
click at [545, 297] on div "Package ID: 1927251850646370" at bounding box center [421, 289] width 697 height 17
click at [1444, 247] on icon at bounding box center [1449, 250] width 10 height 10
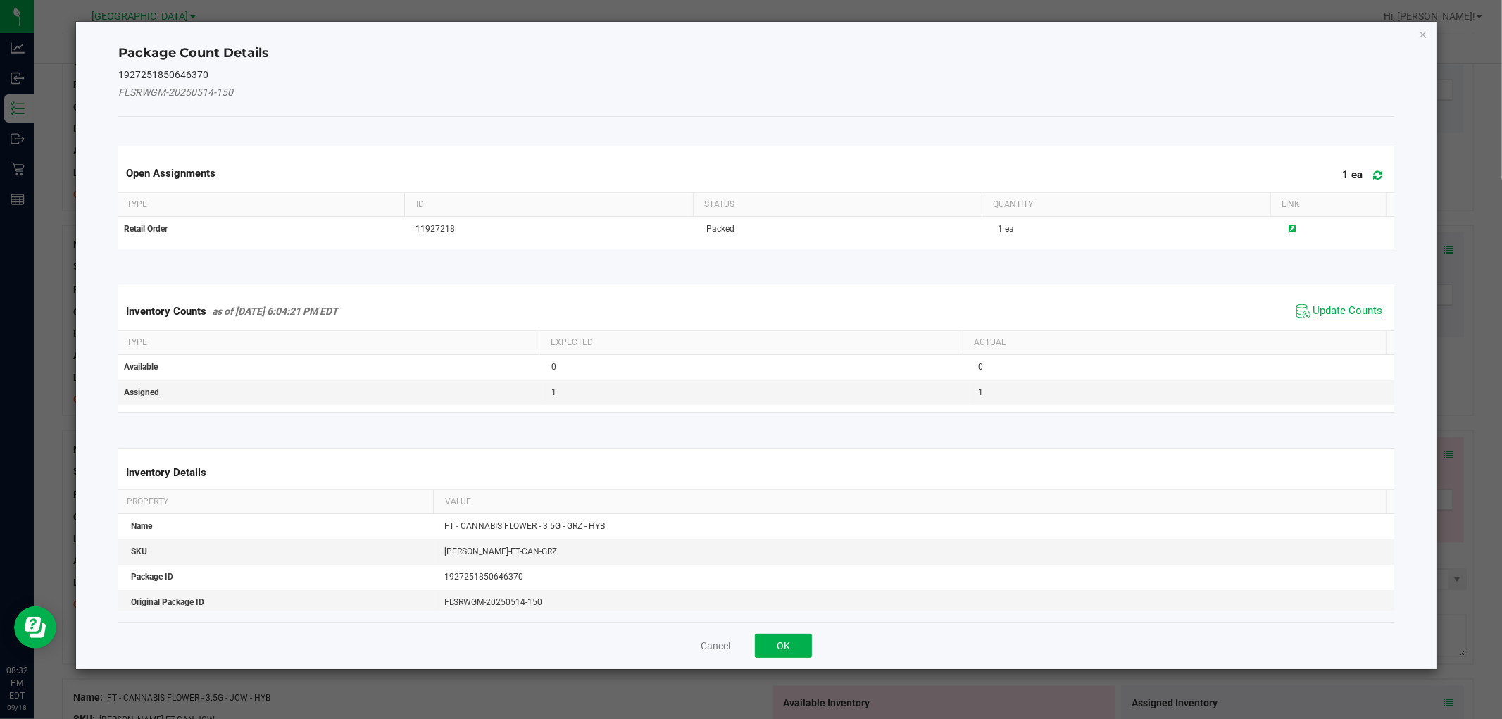
click at [1352, 306] on span "Update Counts" at bounding box center [1349, 311] width 70 height 14
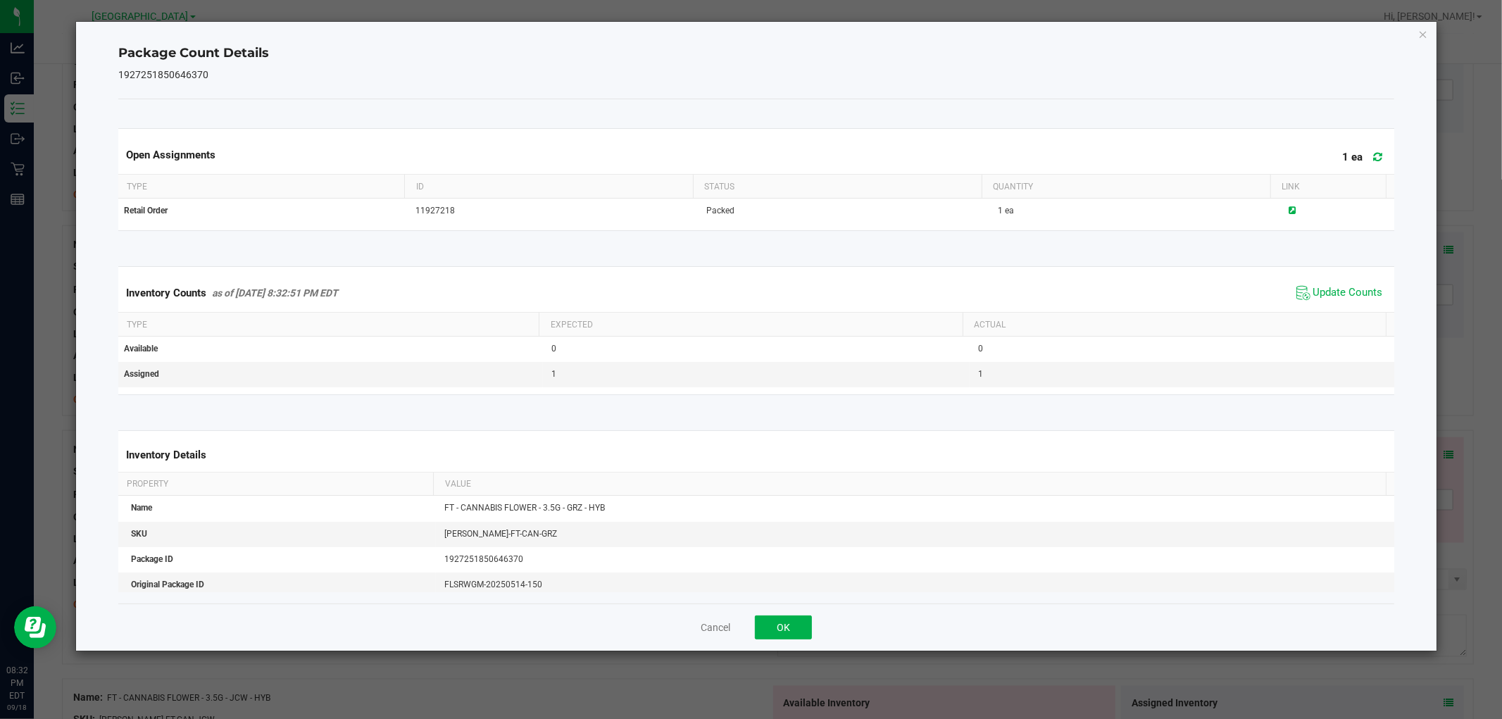
click at [1430, 33] on div "Package Count Details 1927251850646370 Open Assignments 1 ea Type ID Status Qua…" at bounding box center [756, 336] width 1360 height 629
click at [1424, 32] on icon "Close" at bounding box center [1424, 33] width 10 height 17
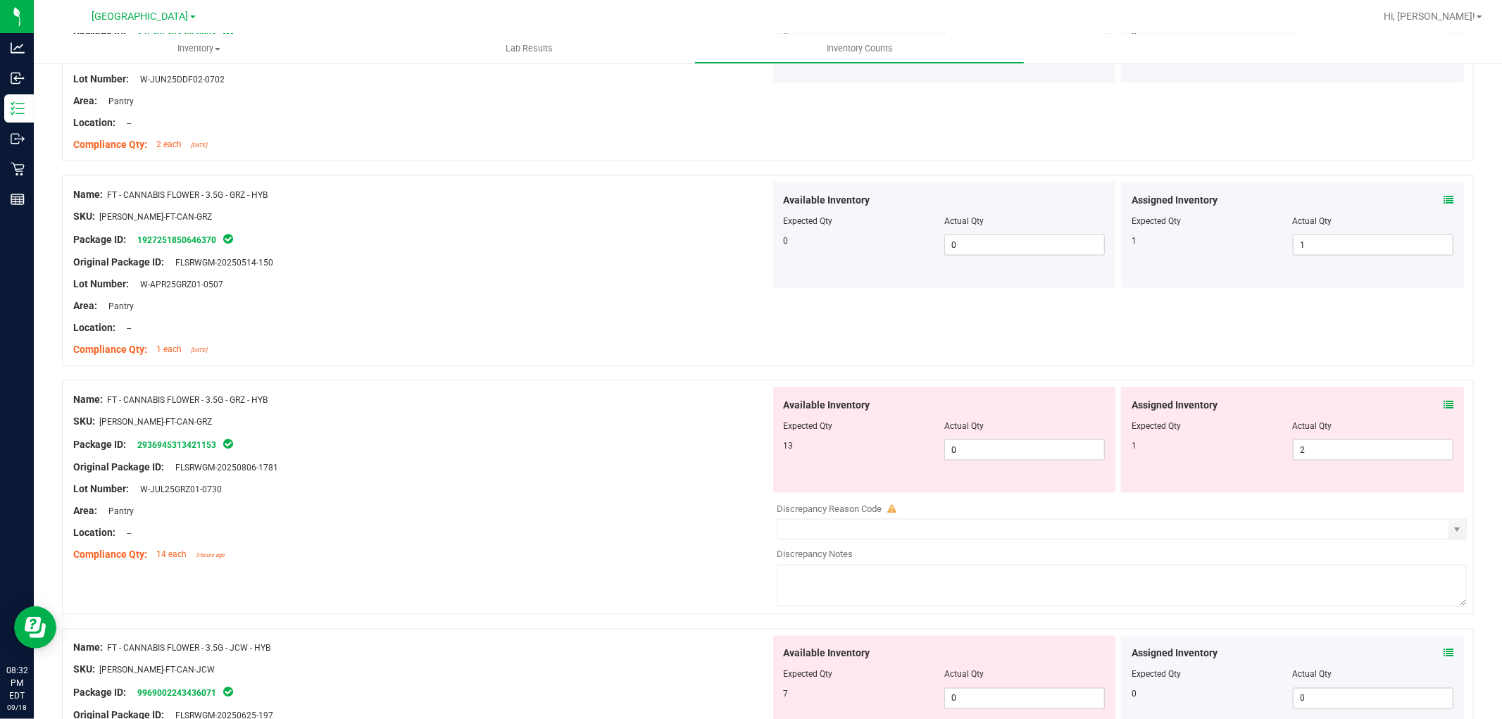
scroll to position [1722, 0]
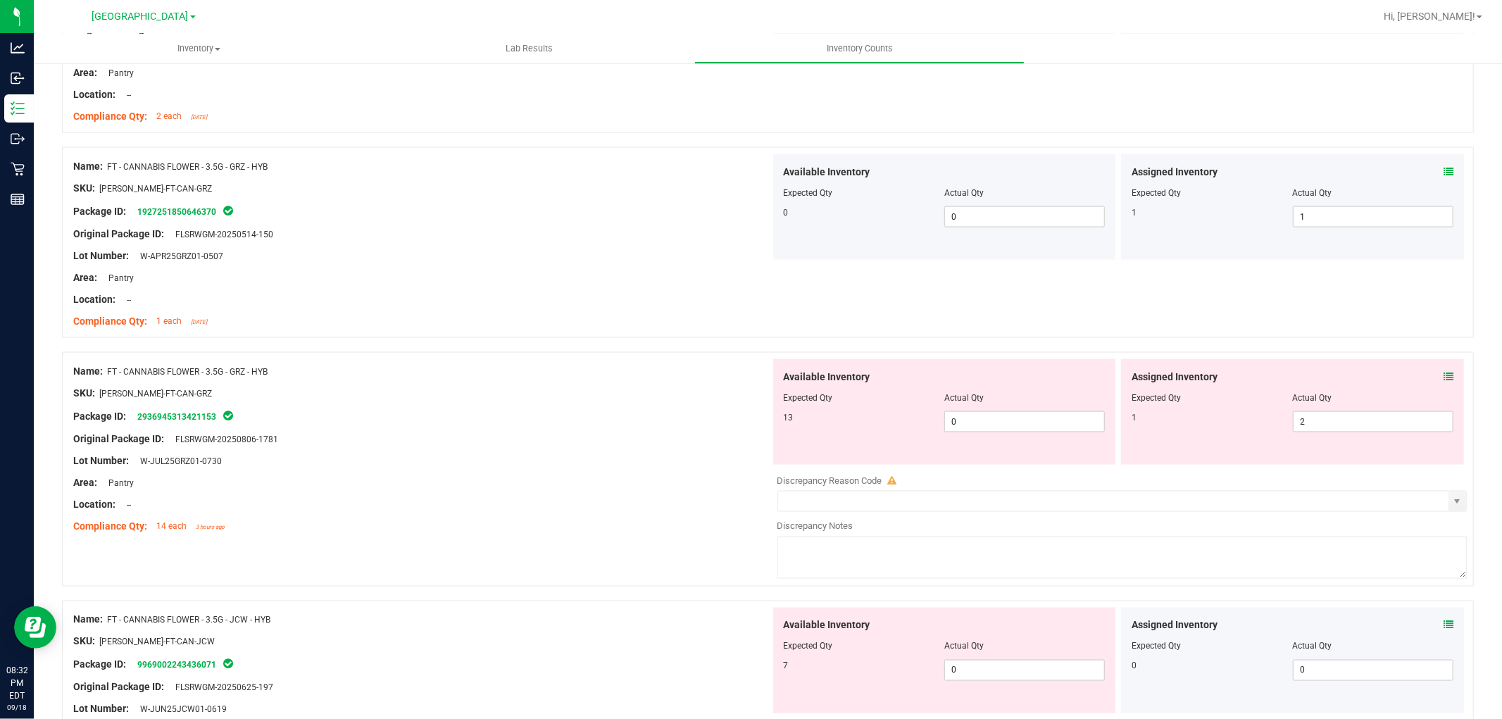
click at [1431, 376] on div "Assigned Inventory" at bounding box center [1293, 377] width 322 height 15
click at [1444, 376] on icon at bounding box center [1449, 377] width 10 height 10
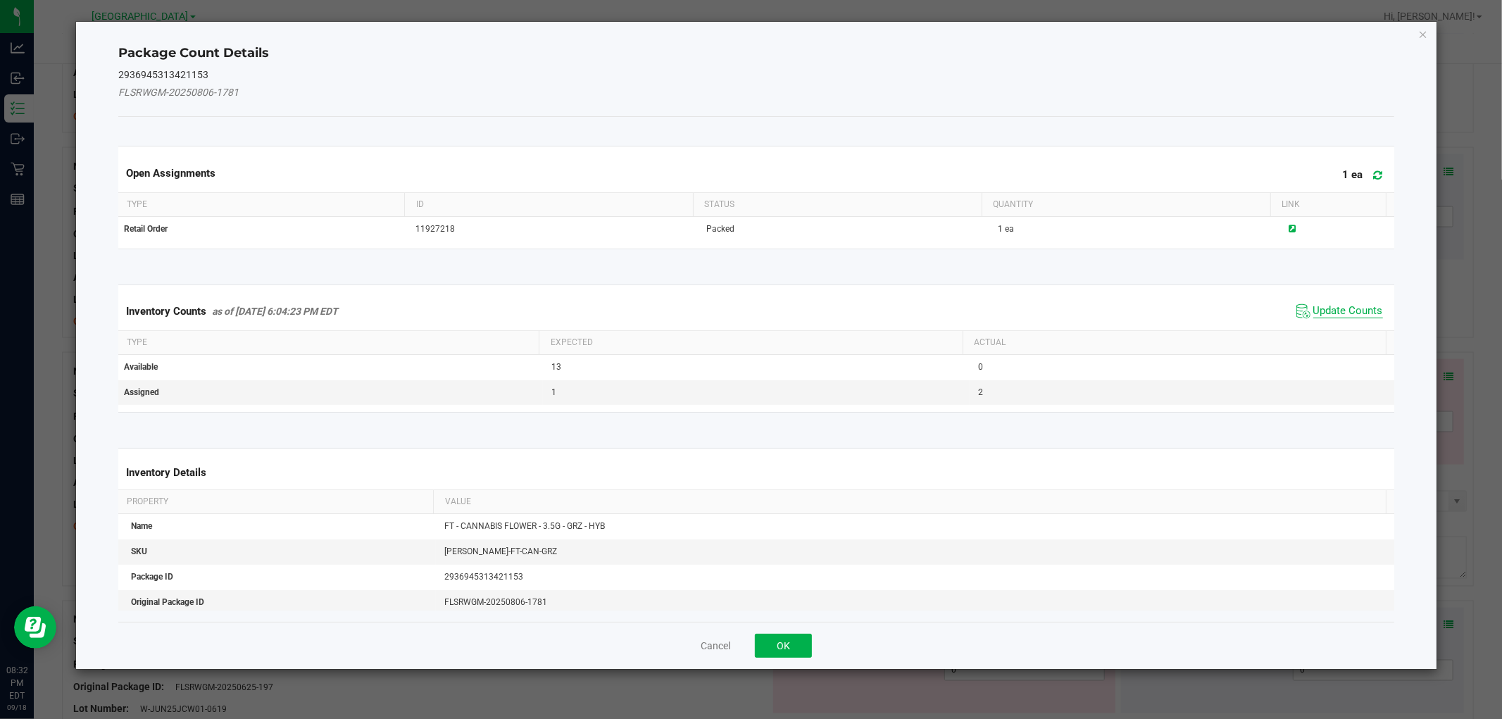
click at [1351, 305] on span "Update Counts" at bounding box center [1349, 311] width 70 height 14
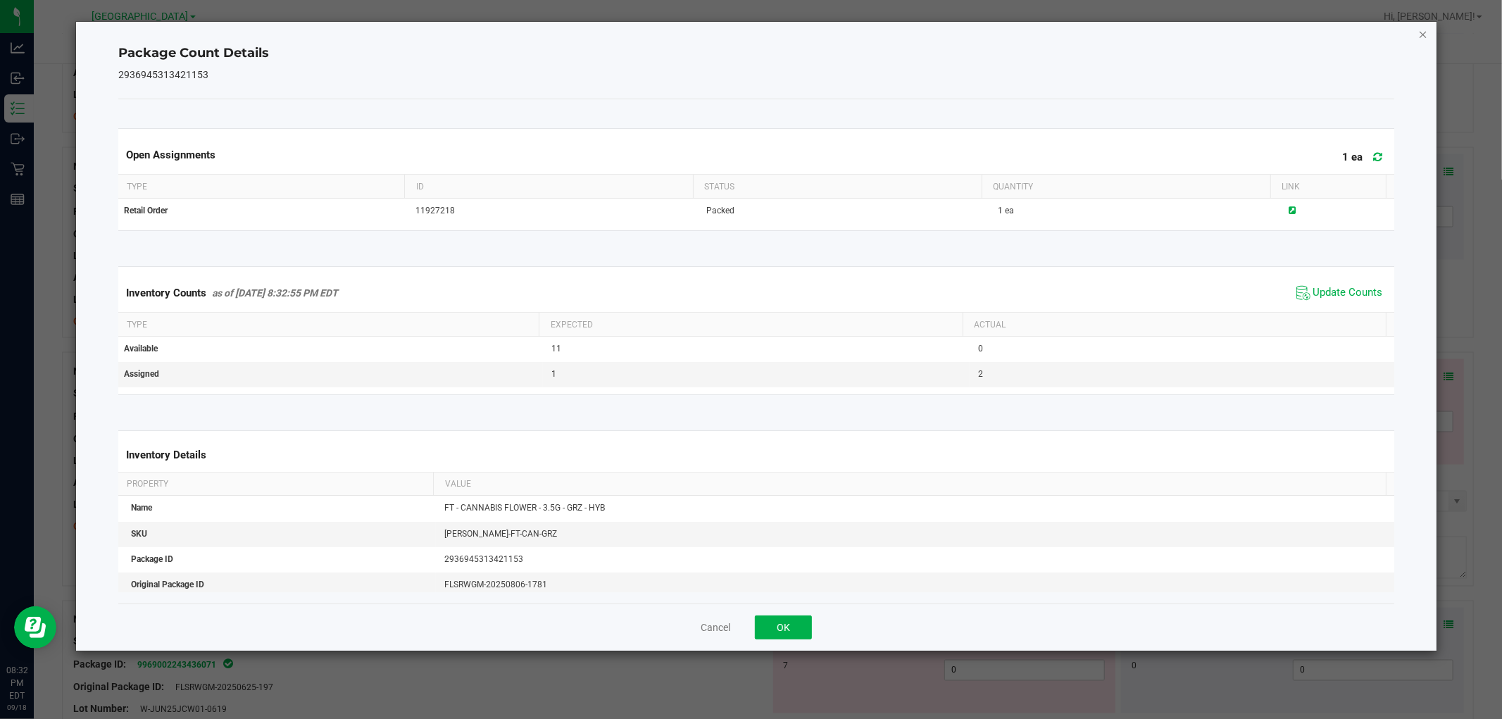
click at [1424, 39] on icon "Close" at bounding box center [1424, 33] width 10 height 17
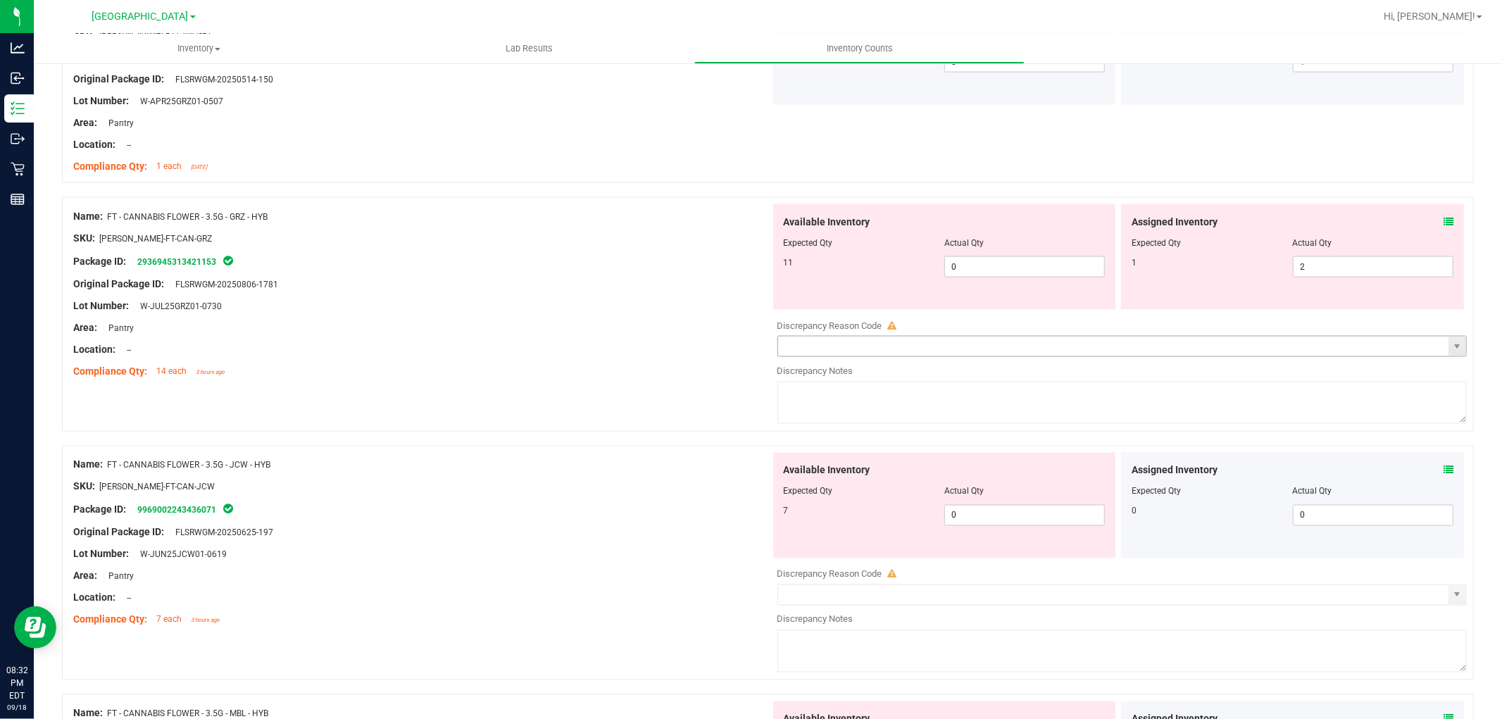
scroll to position [1878, 0]
click at [965, 257] on span "0 0" at bounding box center [1025, 265] width 161 height 21
type input "11"
click at [1338, 263] on span "2 2" at bounding box center [1373, 265] width 161 height 21
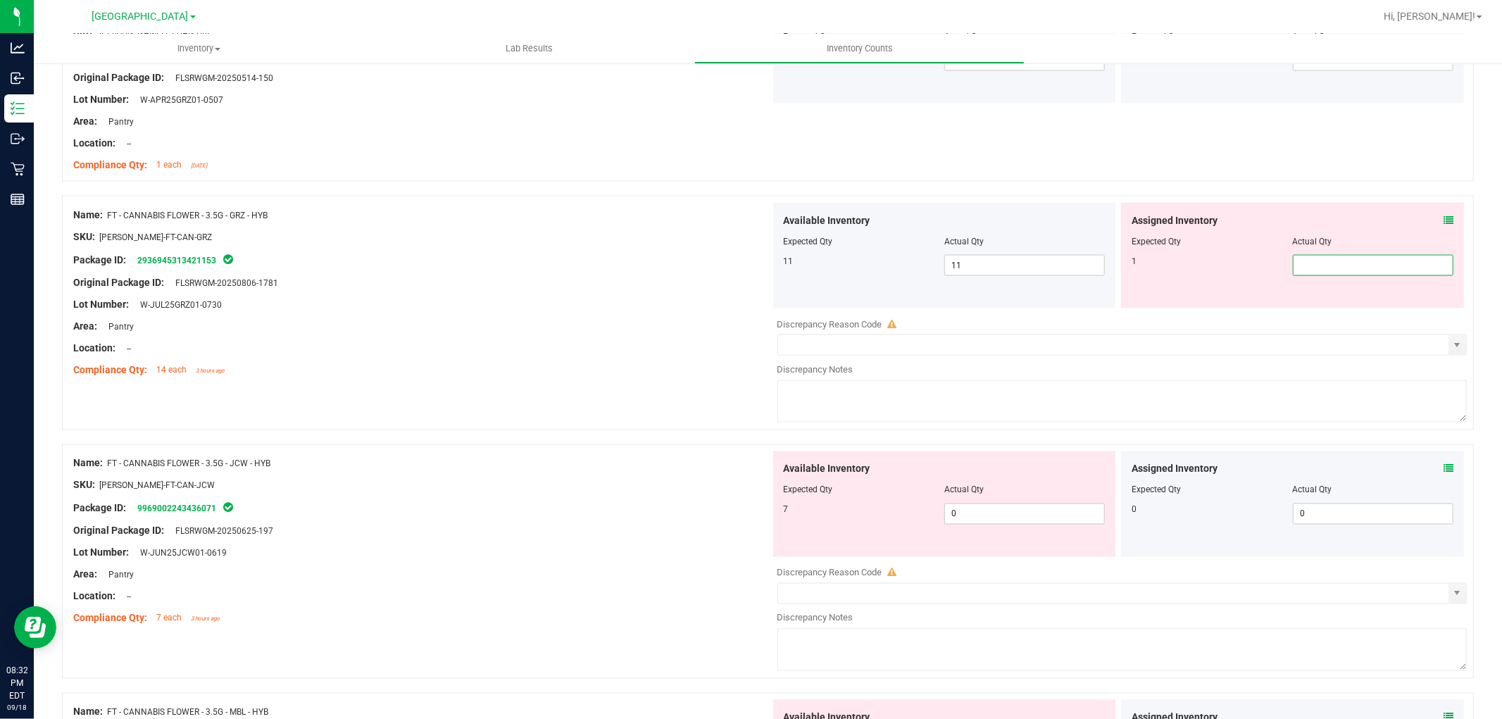
type input "1"
click at [698, 323] on div "Area: Pantry" at bounding box center [421, 326] width 697 height 15
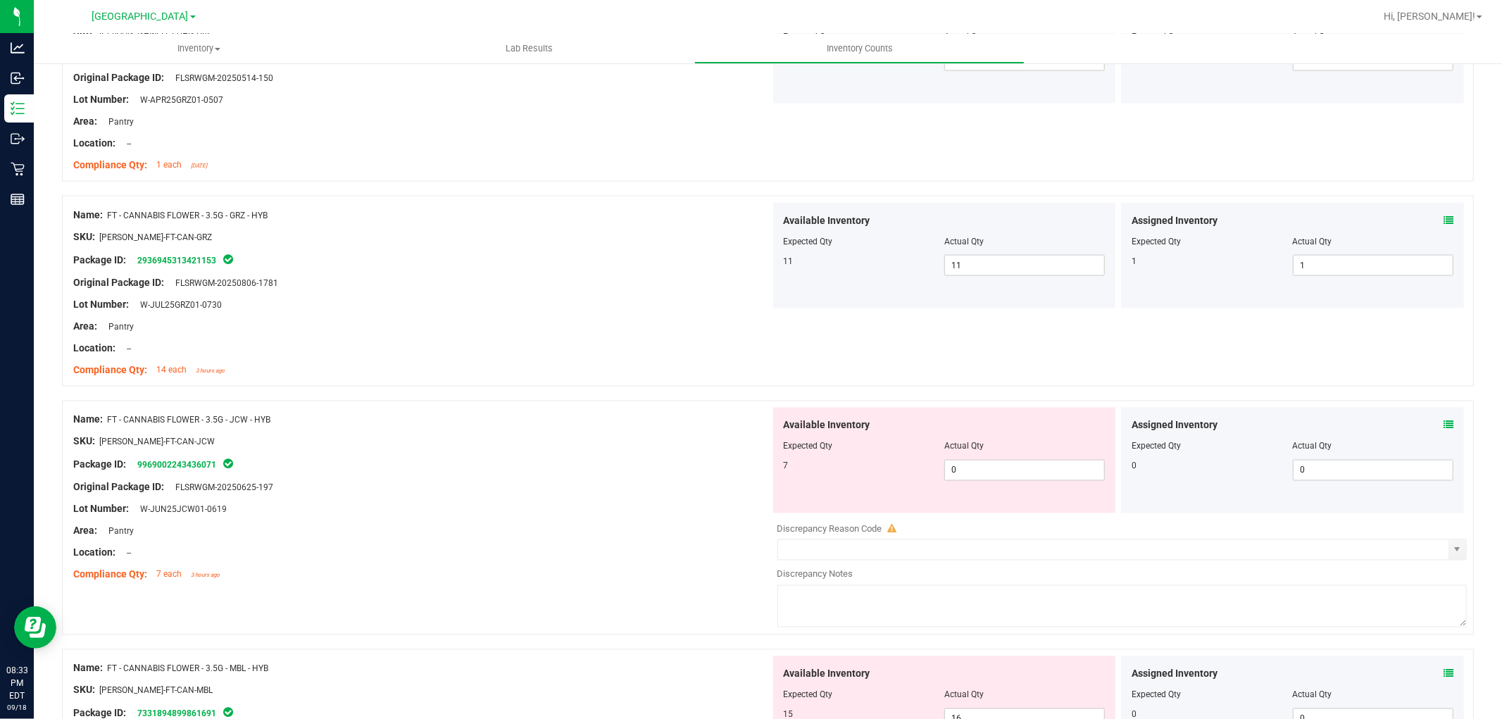
scroll to position [1956, 0]
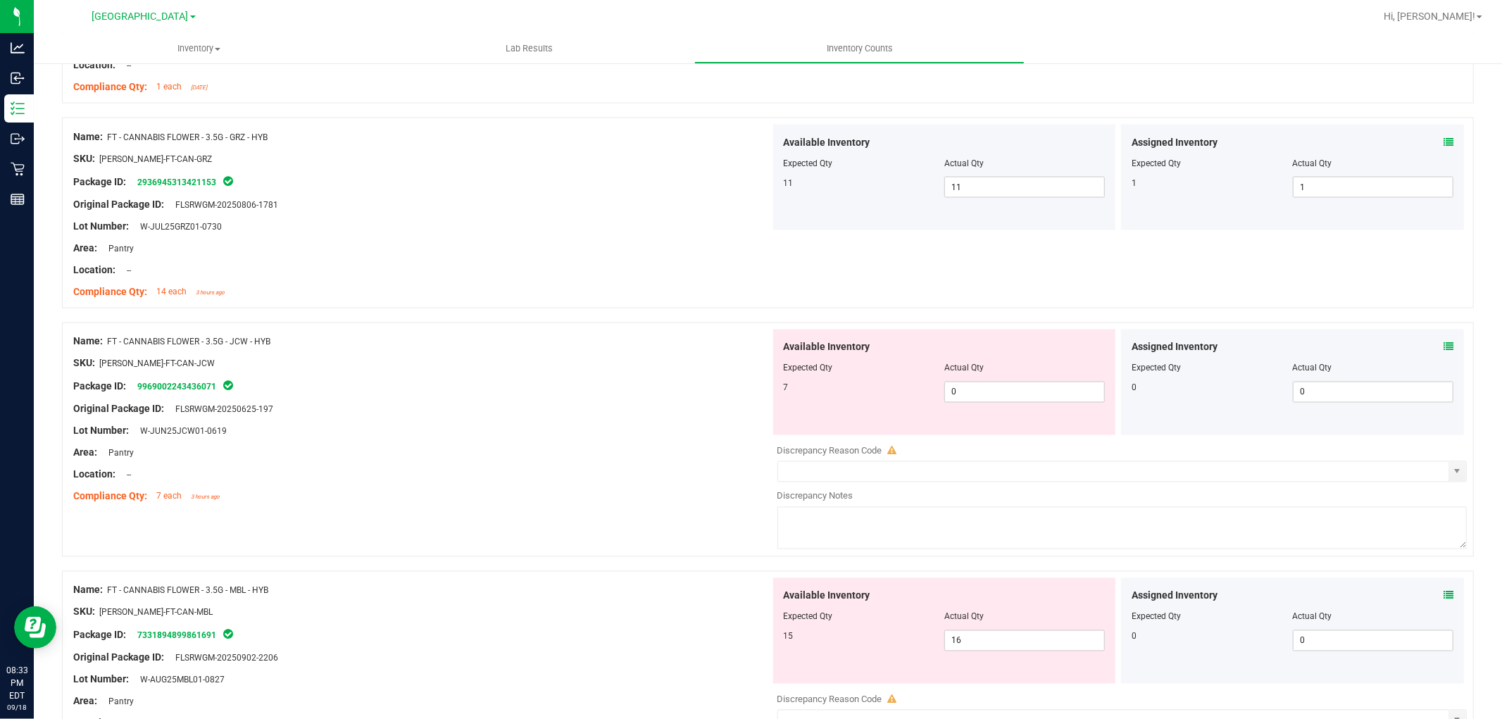
click at [1444, 346] on icon at bounding box center [1449, 347] width 10 height 10
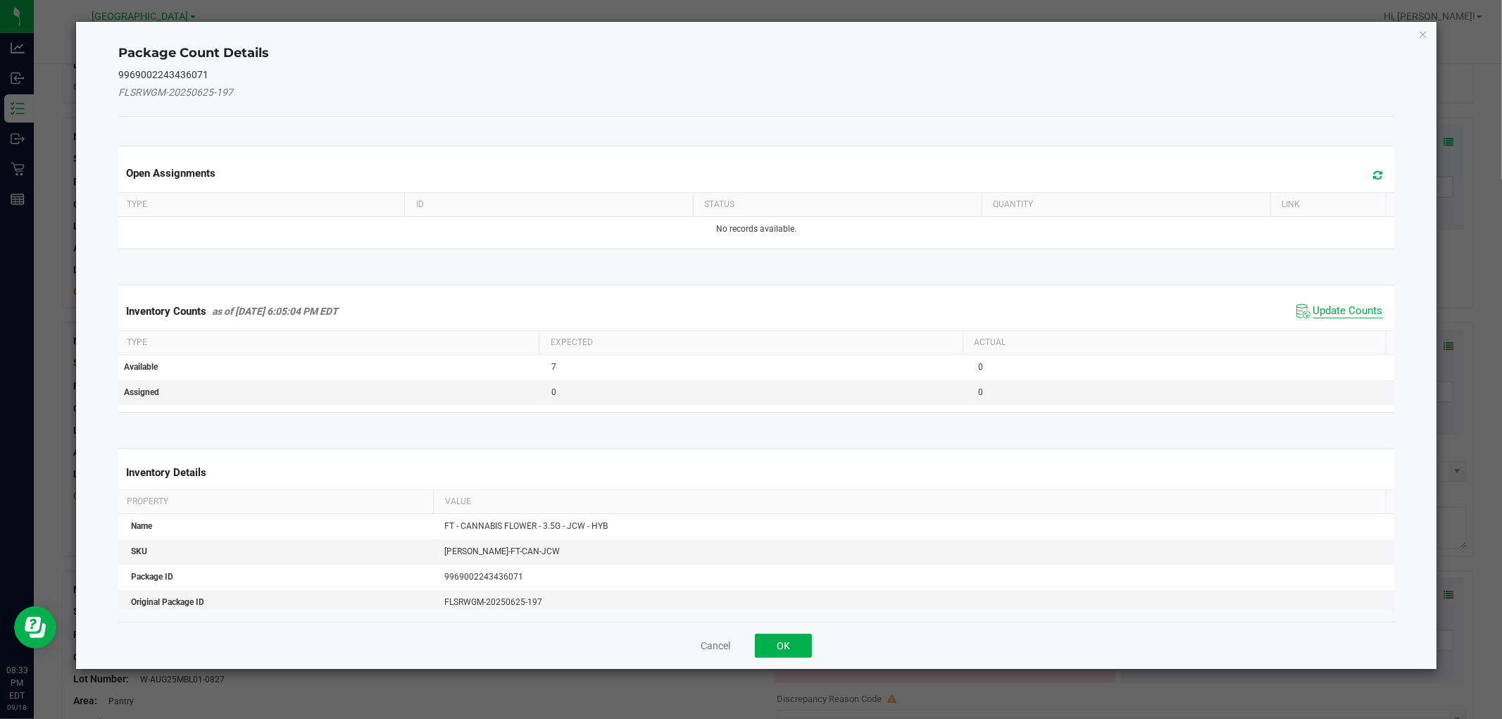
click at [1349, 313] on span "Update Counts" at bounding box center [1349, 311] width 70 height 14
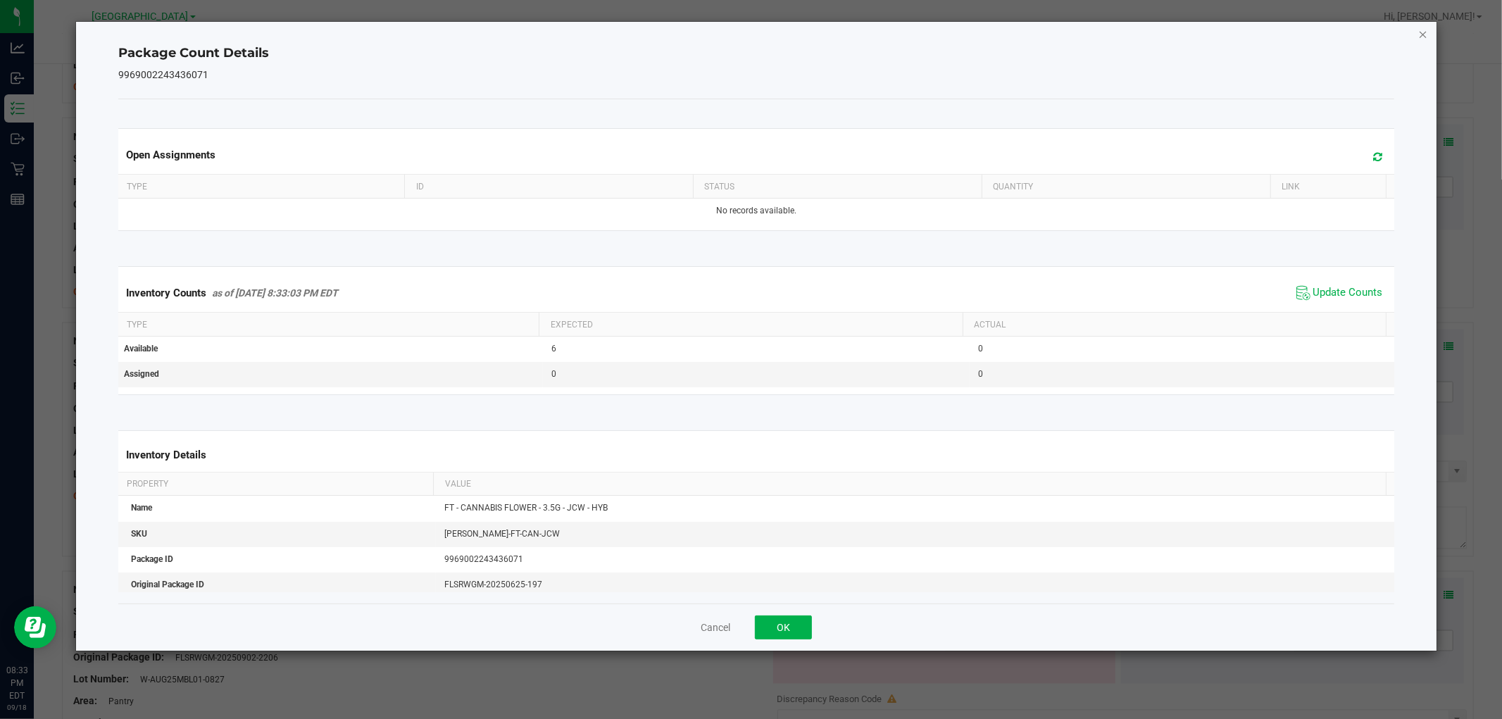
click at [1426, 27] on icon "Close" at bounding box center [1424, 33] width 10 height 17
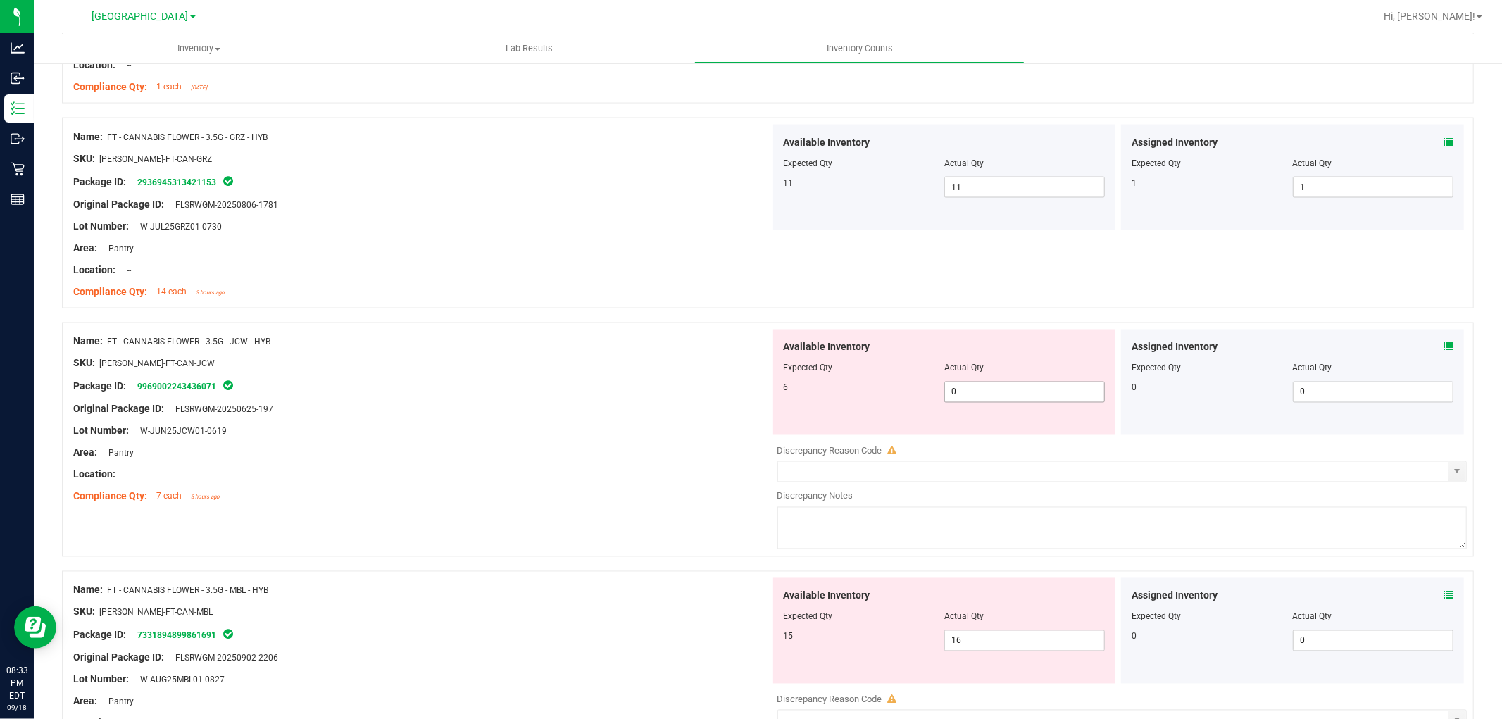
click at [1012, 399] on span "0 0" at bounding box center [1025, 392] width 161 height 21
type input "6"
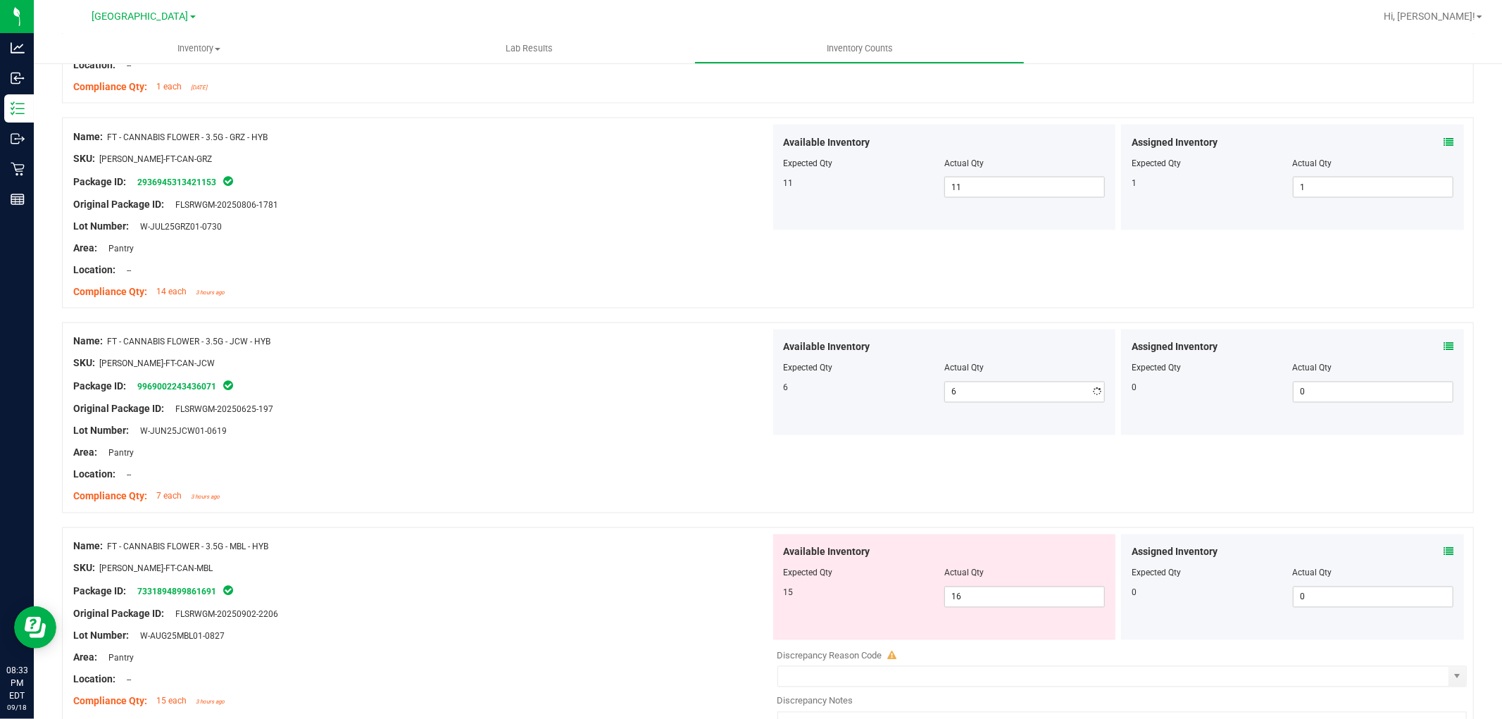
click at [485, 397] on div at bounding box center [421, 398] width 697 height 7
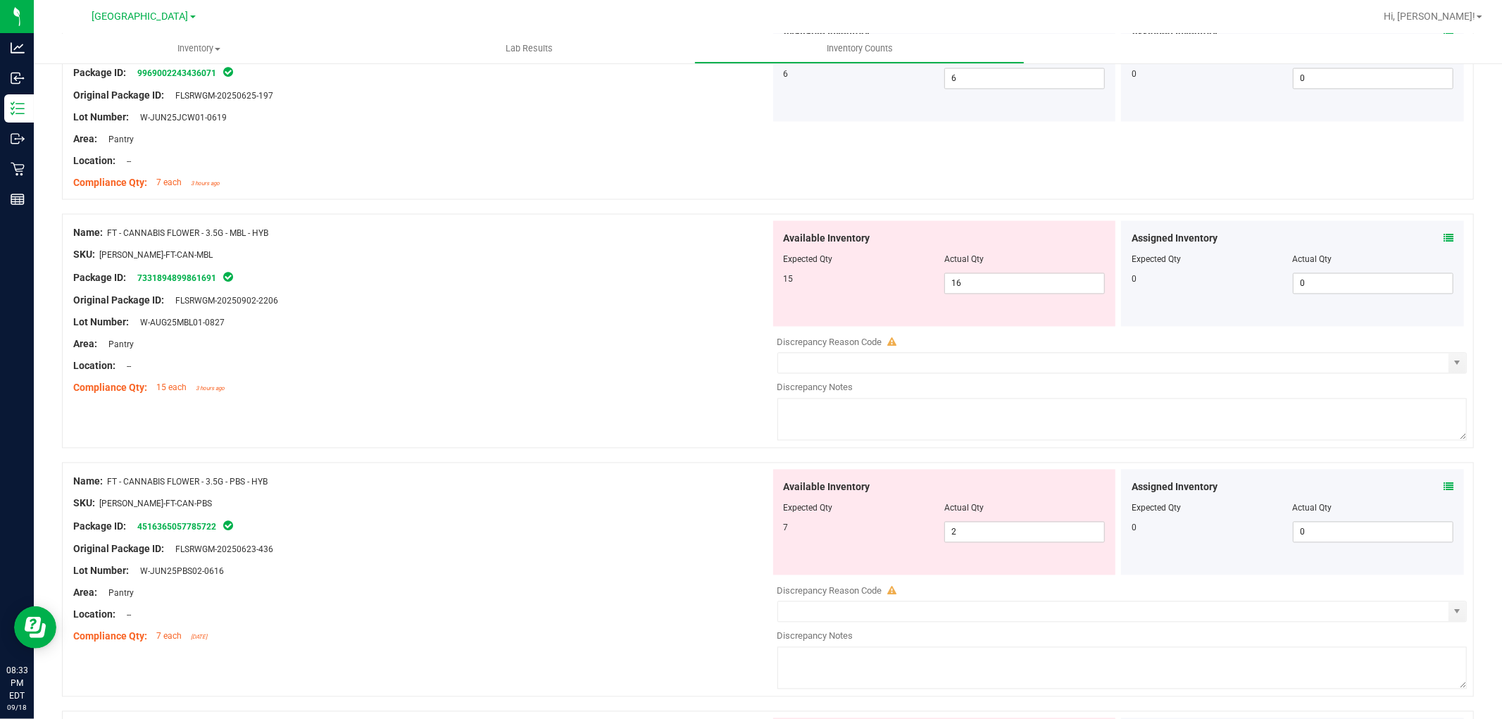
click at [1444, 241] on icon at bounding box center [1449, 239] width 10 height 10
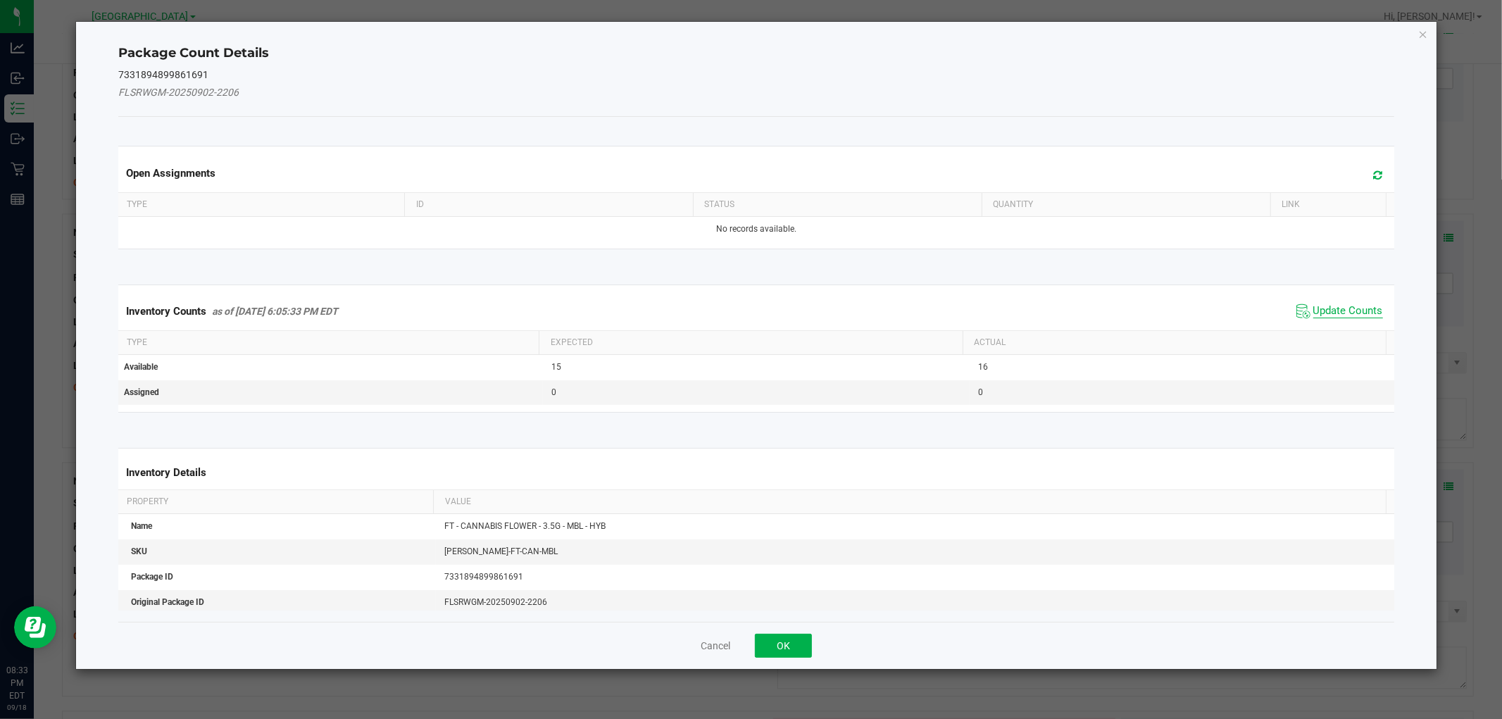
click at [1339, 309] on span "Update Counts" at bounding box center [1349, 311] width 70 height 14
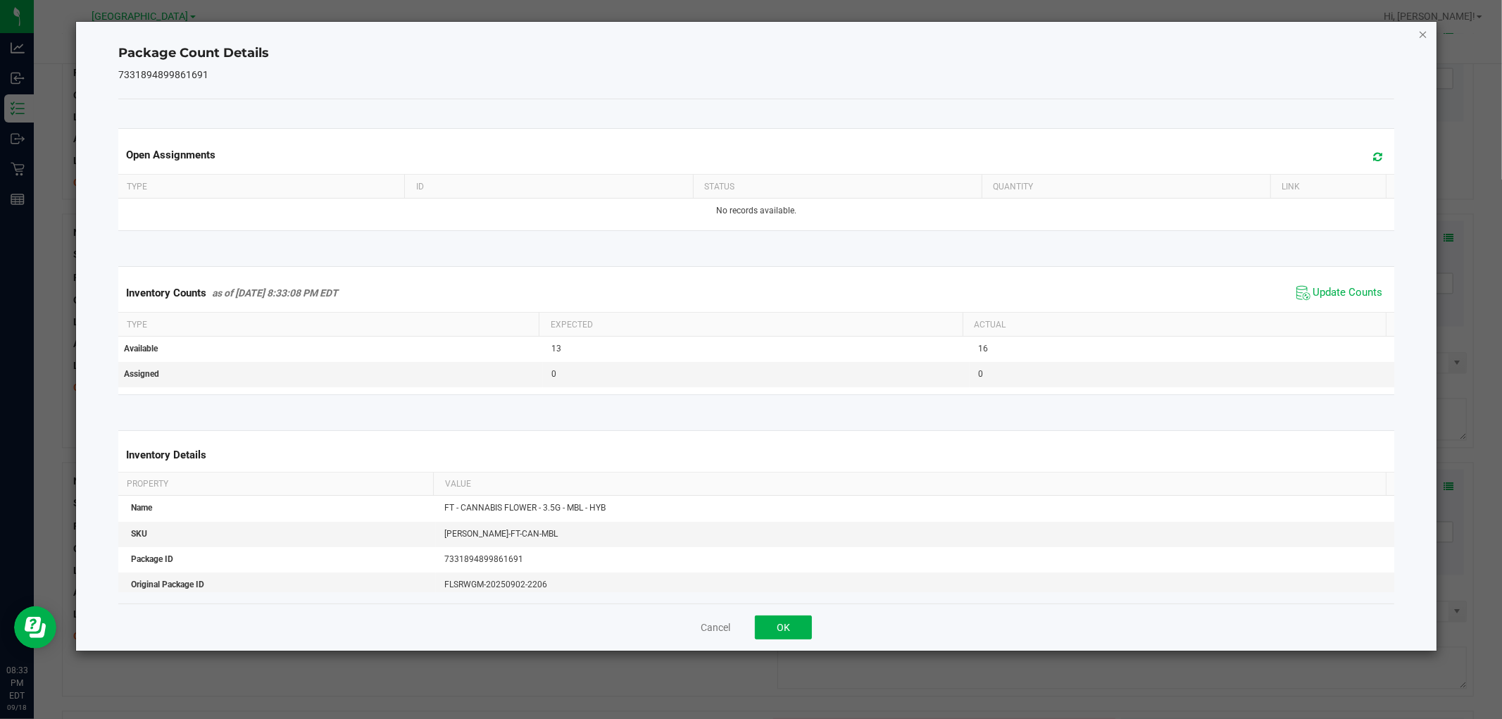
click at [1419, 31] on icon "Close" at bounding box center [1424, 33] width 10 height 17
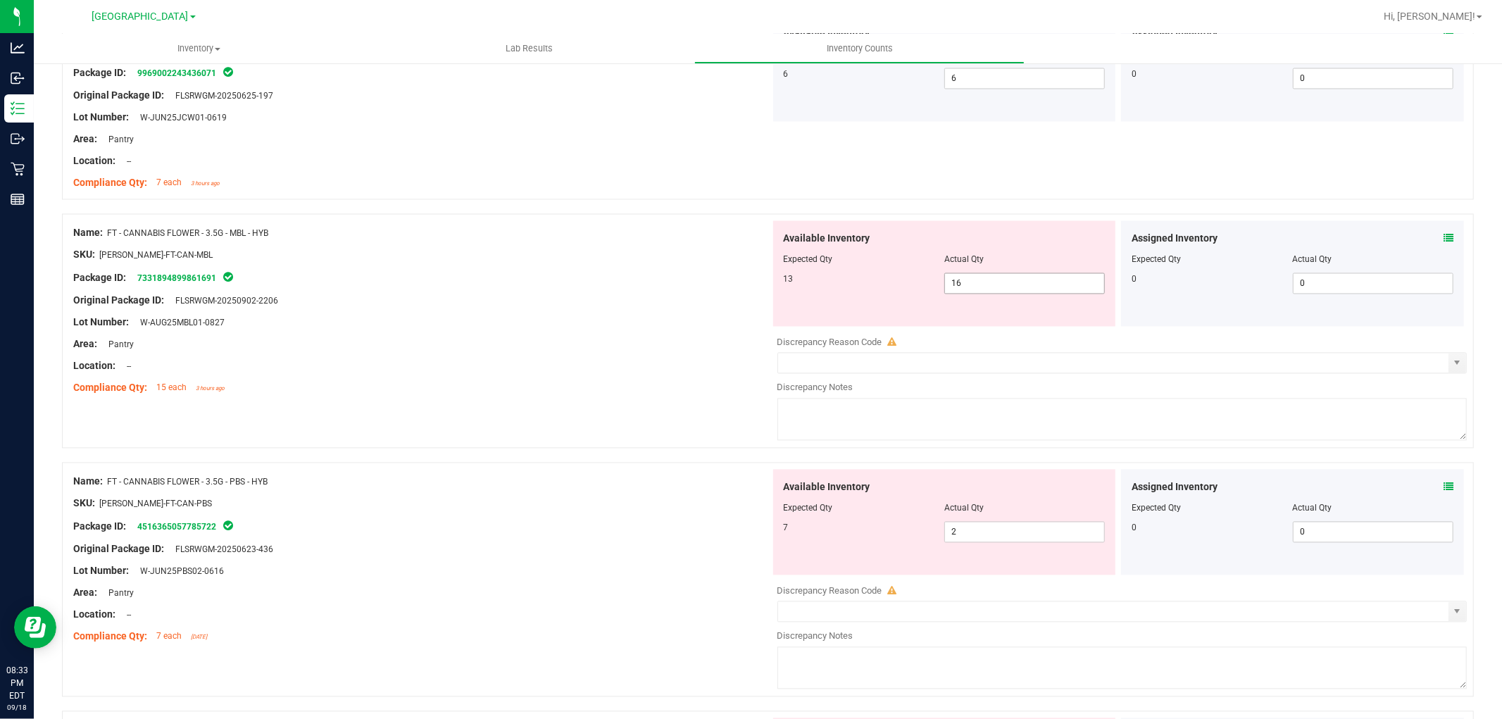
click at [1045, 275] on span "16 16" at bounding box center [1025, 283] width 161 height 21
type input "13"
click at [509, 292] on div at bounding box center [421, 290] width 697 height 7
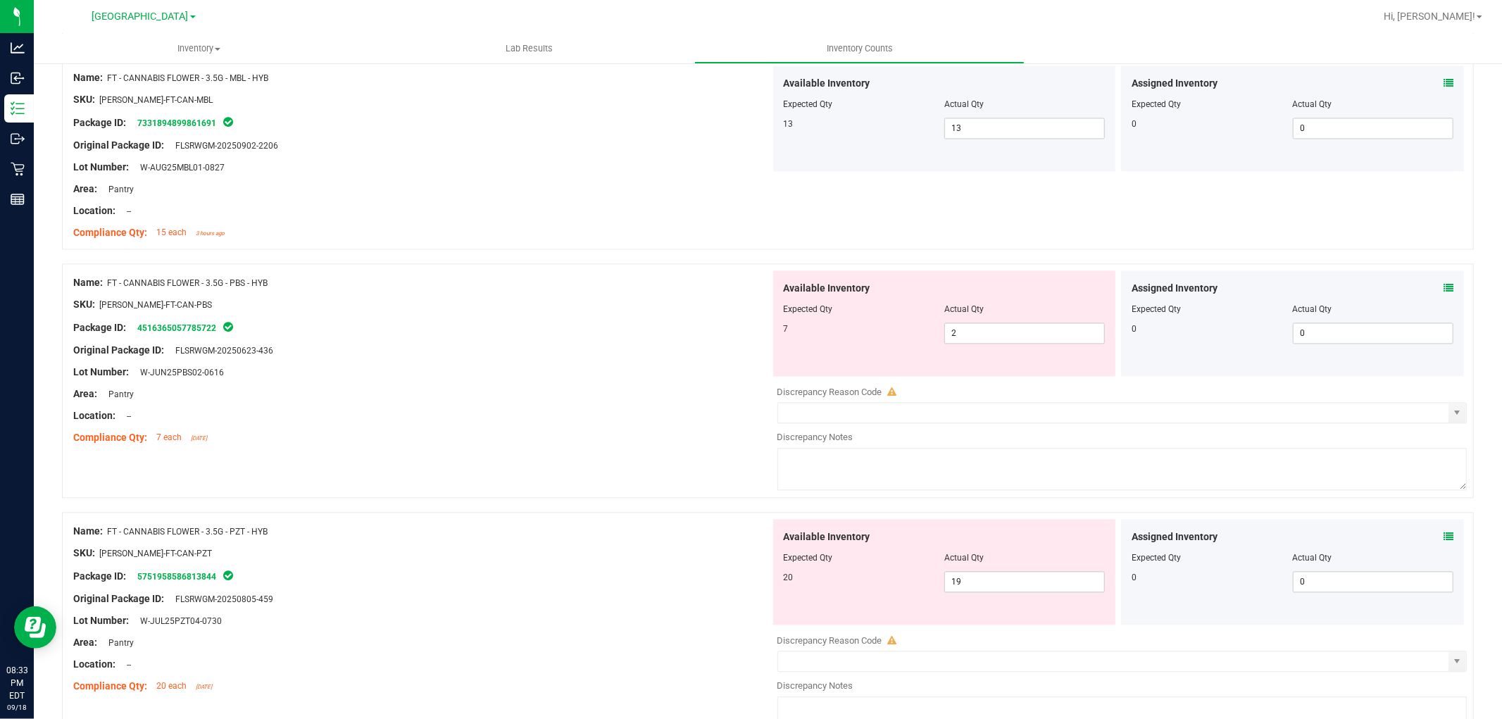
scroll to position [2426, 0]
click at [1444, 287] on icon at bounding box center [1449, 287] width 10 height 10
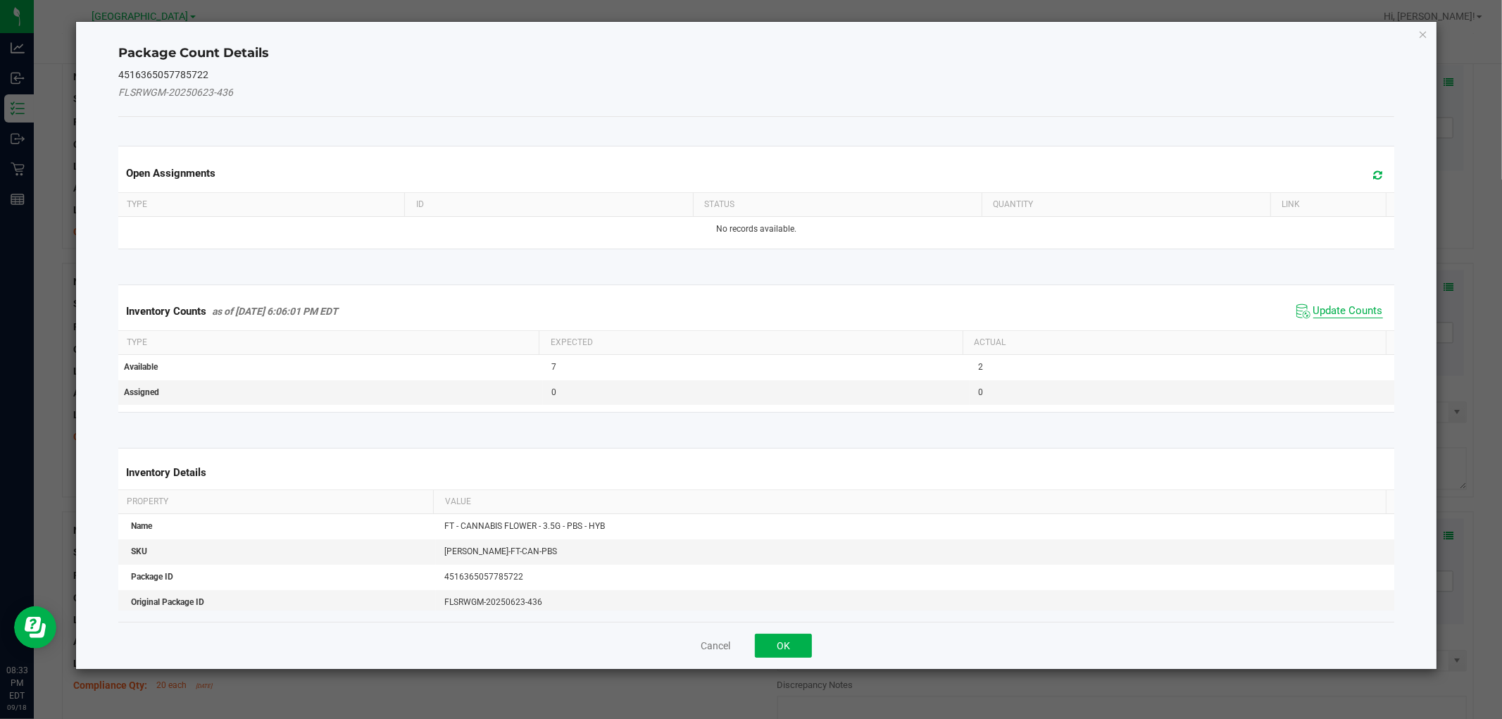
click at [1356, 313] on span "Update Counts" at bounding box center [1349, 311] width 70 height 14
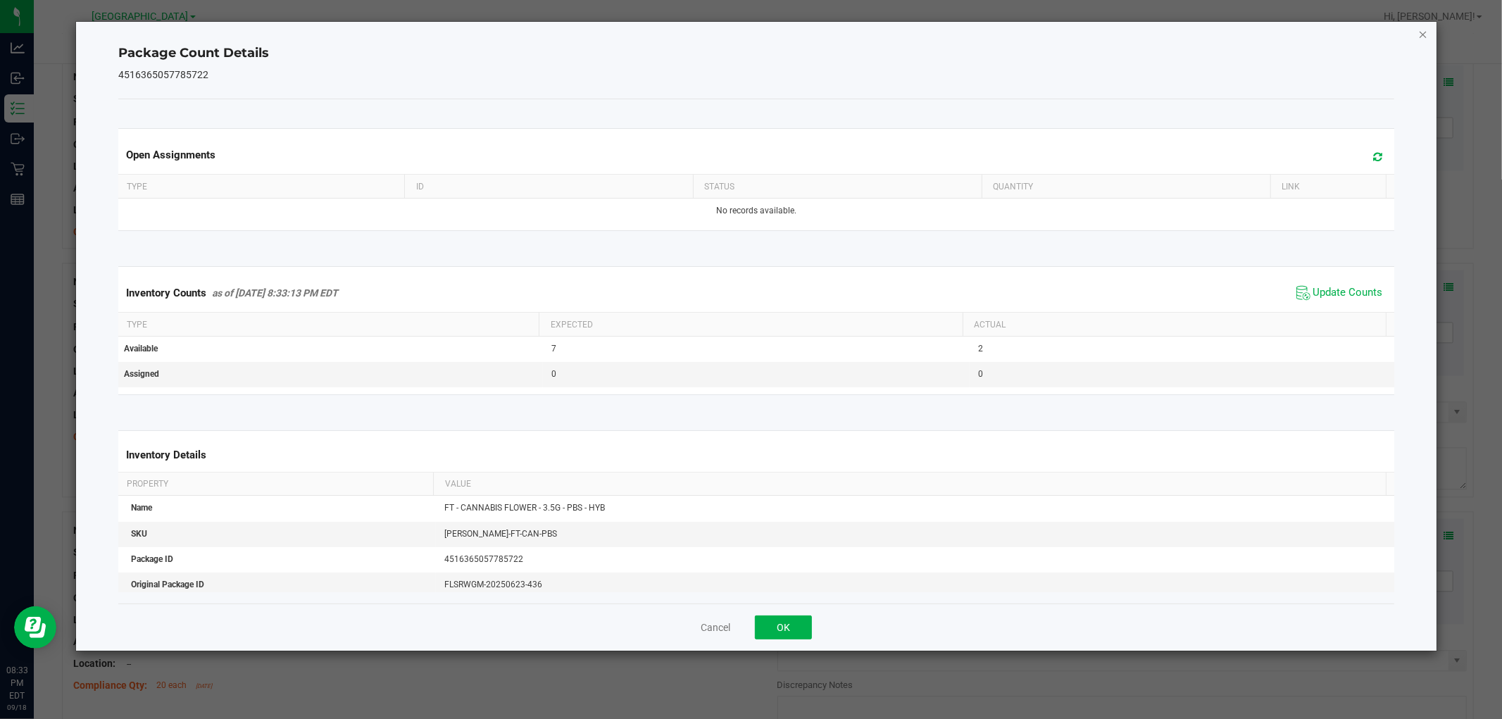
click at [1421, 32] on icon "Close" at bounding box center [1424, 33] width 10 height 17
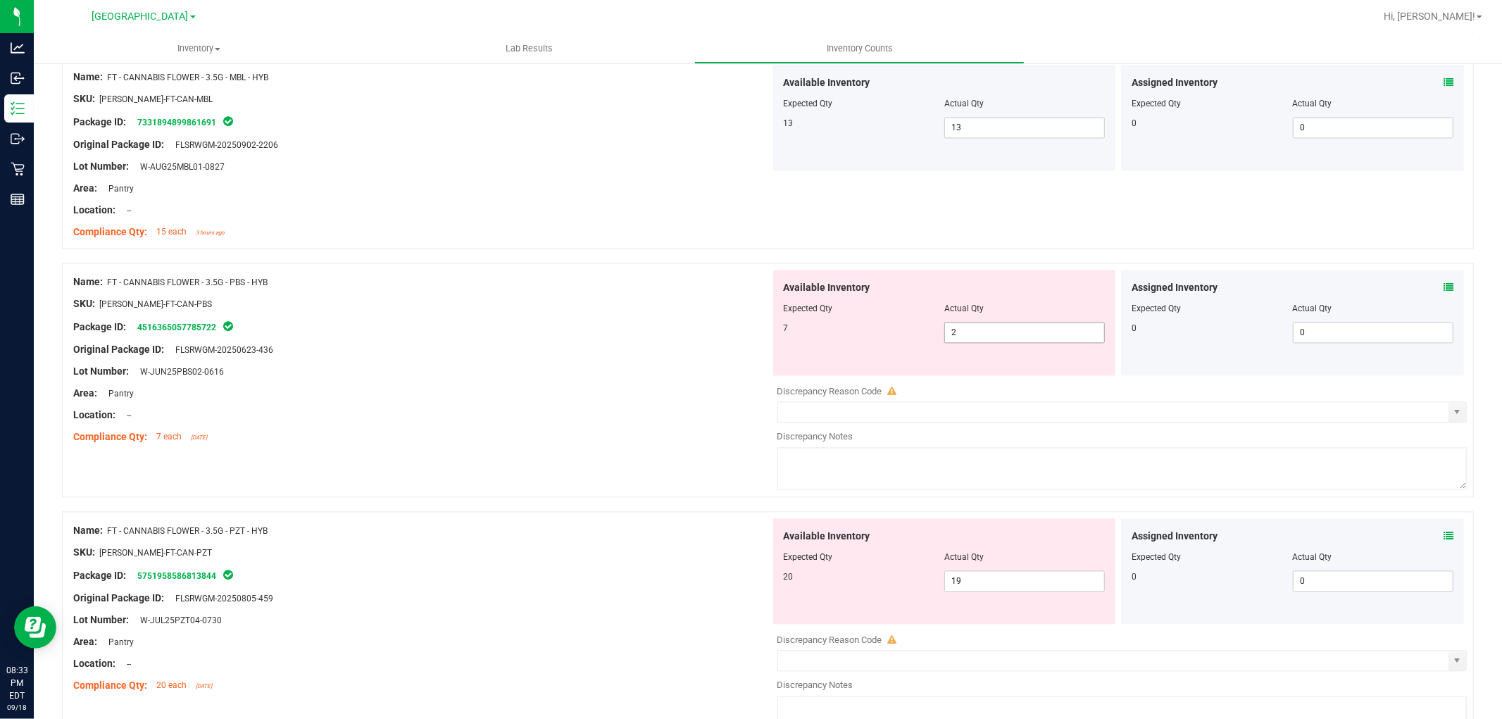
click at [1016, 322] on span "2 2" at bounding box center [1025, 332] width 161 height 21
click at [1012, 329] on span "2 2" at bounding box center [1025, 332] width 161 height 21
type input "7"
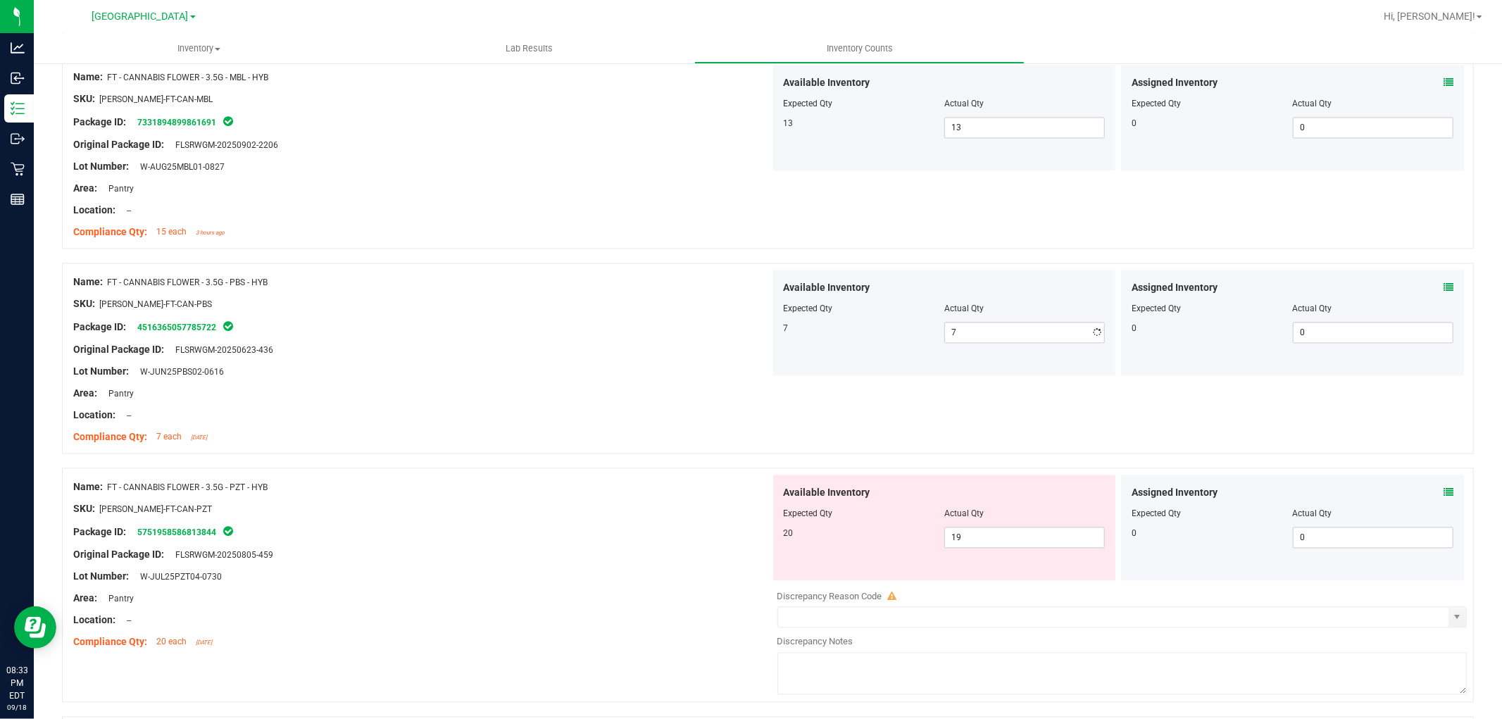
click at [692, 333] on div "Package ID: 4516365057785722" at bounding box center [421, 326] width 697 height 17
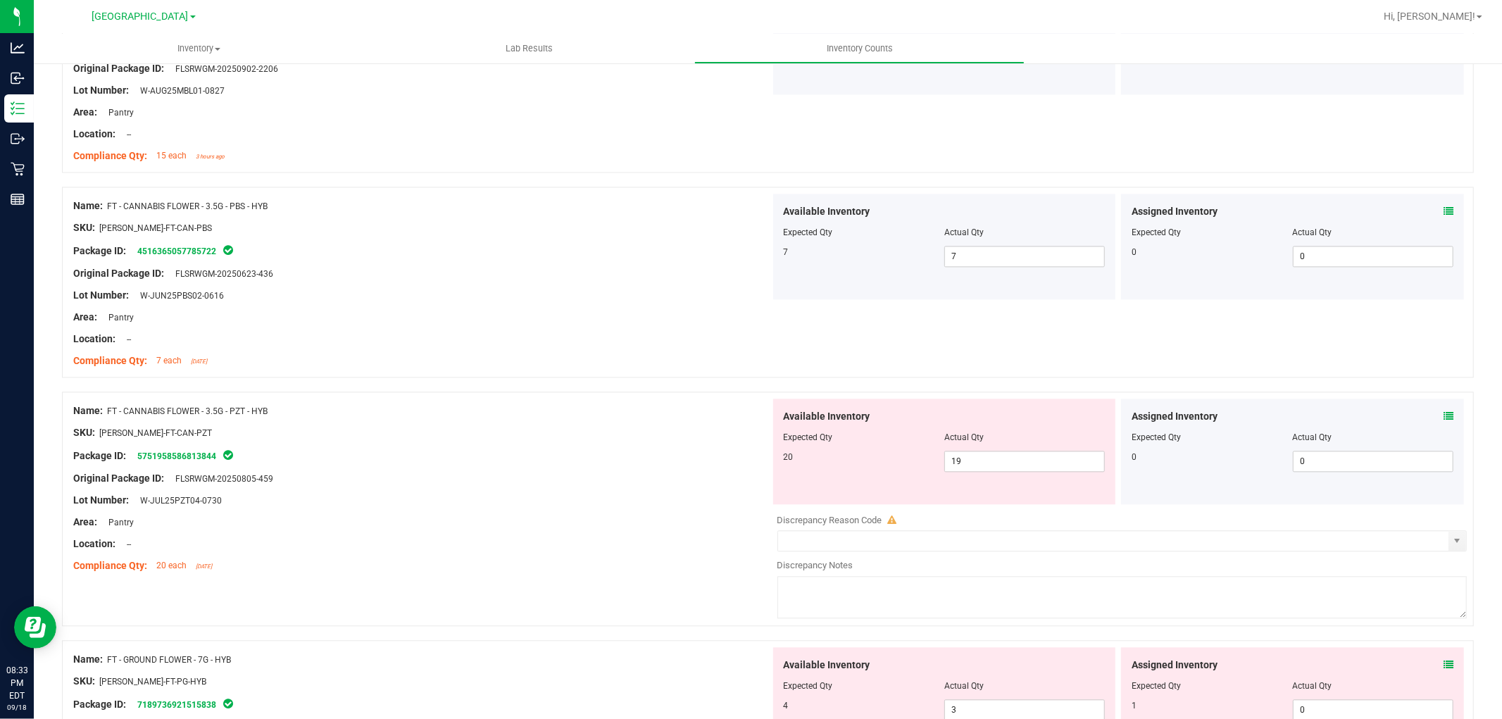
scroll to position [2504, 0]
click at [1442, 412] on div "Assigned Inventory Expected Qty Actual Qty 0 0 0" at bounding box center [1292, 450] width 343 height 106
click at [1444, 417] on icon at bounding box center [1449, 414] width 10 height 10
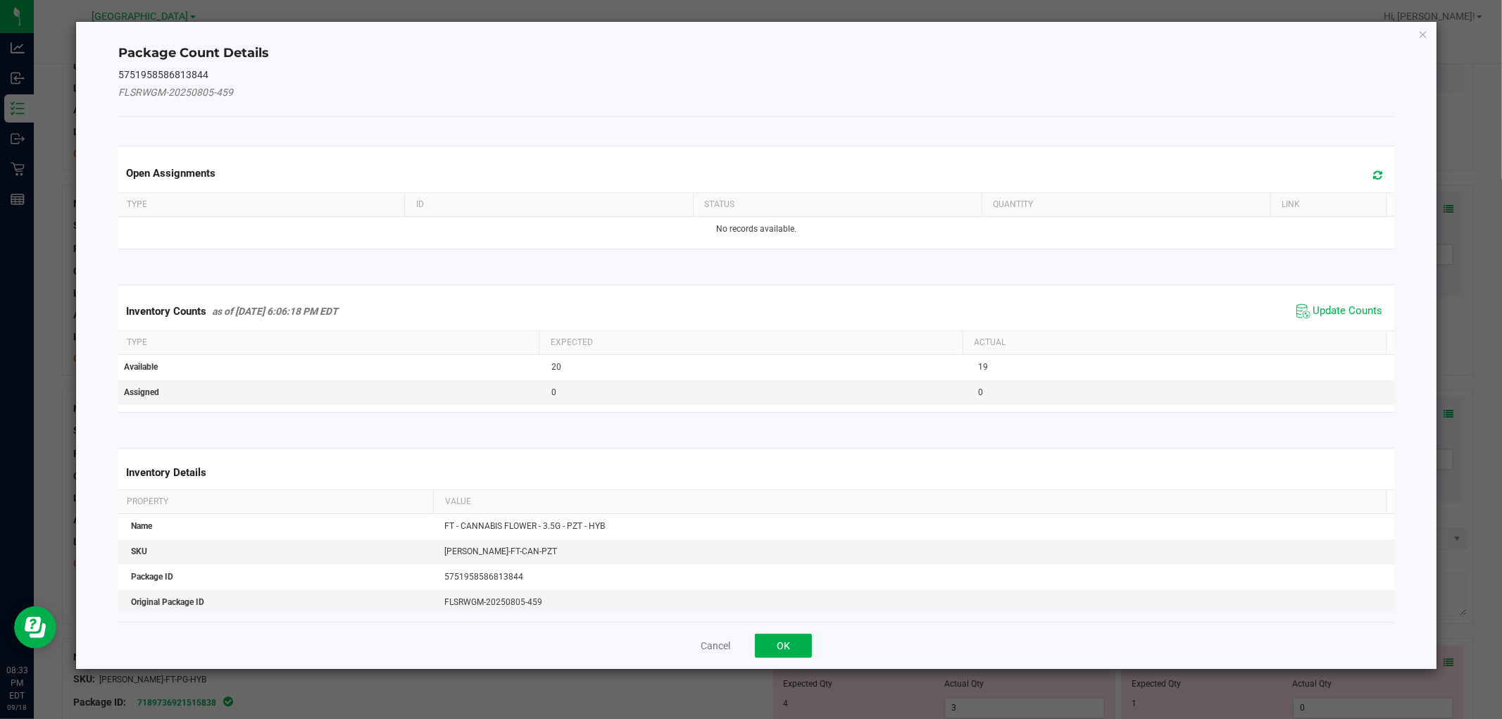
click at [1305, 301] on span "Update Counts" at bounding box center [1340, 311] width 94 height 21
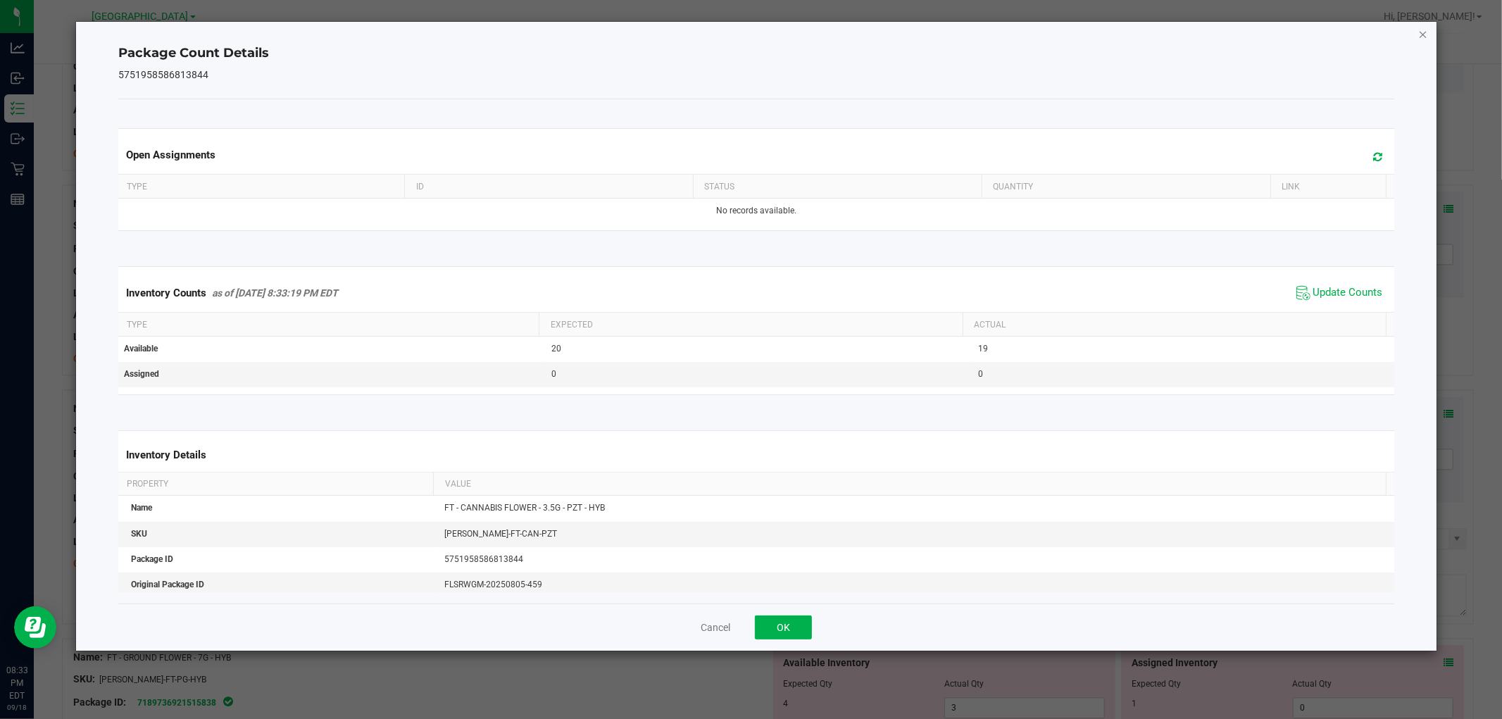
click at [1419, 30] on icon "Close" at bounding box center [1424, 33] width 10 height 17
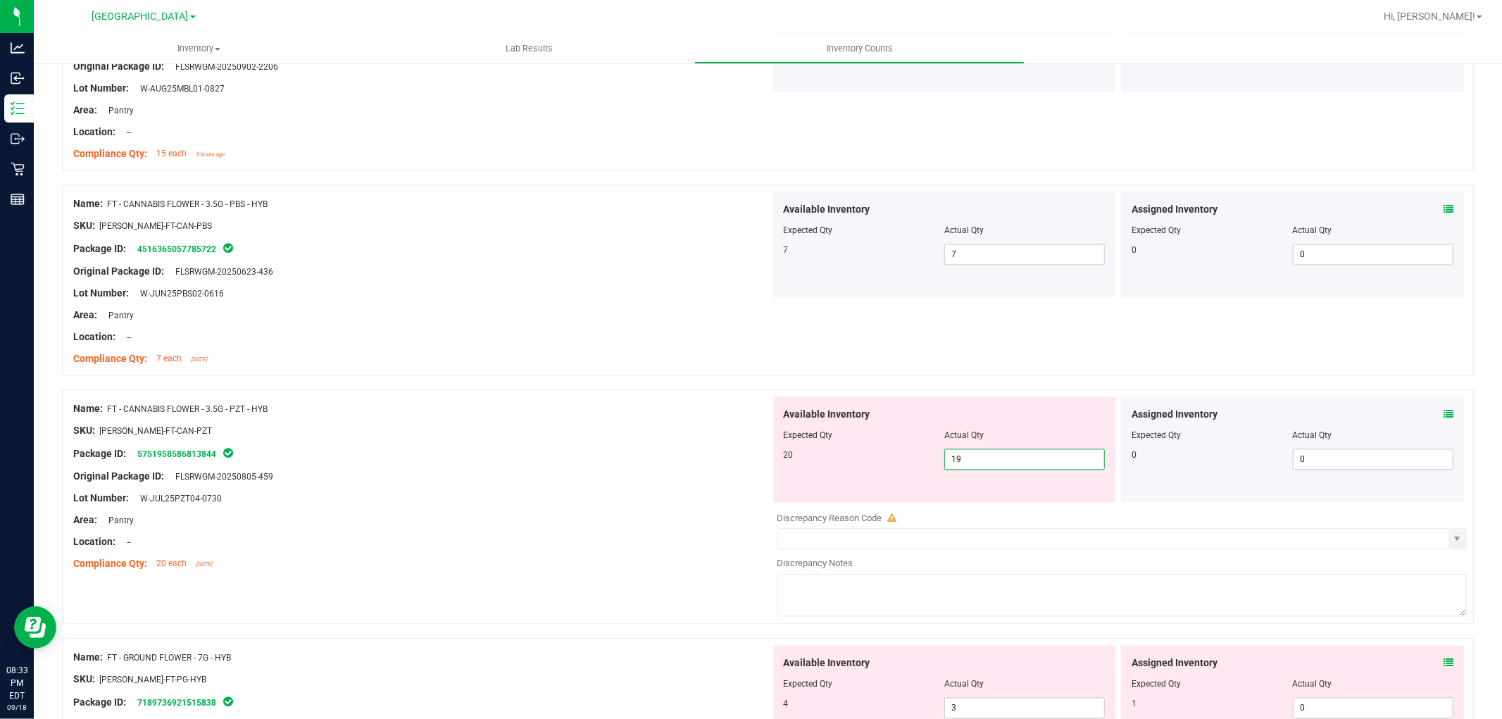
click at [992, 454] on span "19 19" at bounding box center [1025, 459] width 161 height 21
type input "1"
type input "20"
click at [574, 452] on div "Package ID: 5751958586813844" at bounding box center [421, 453] width 697 height 17
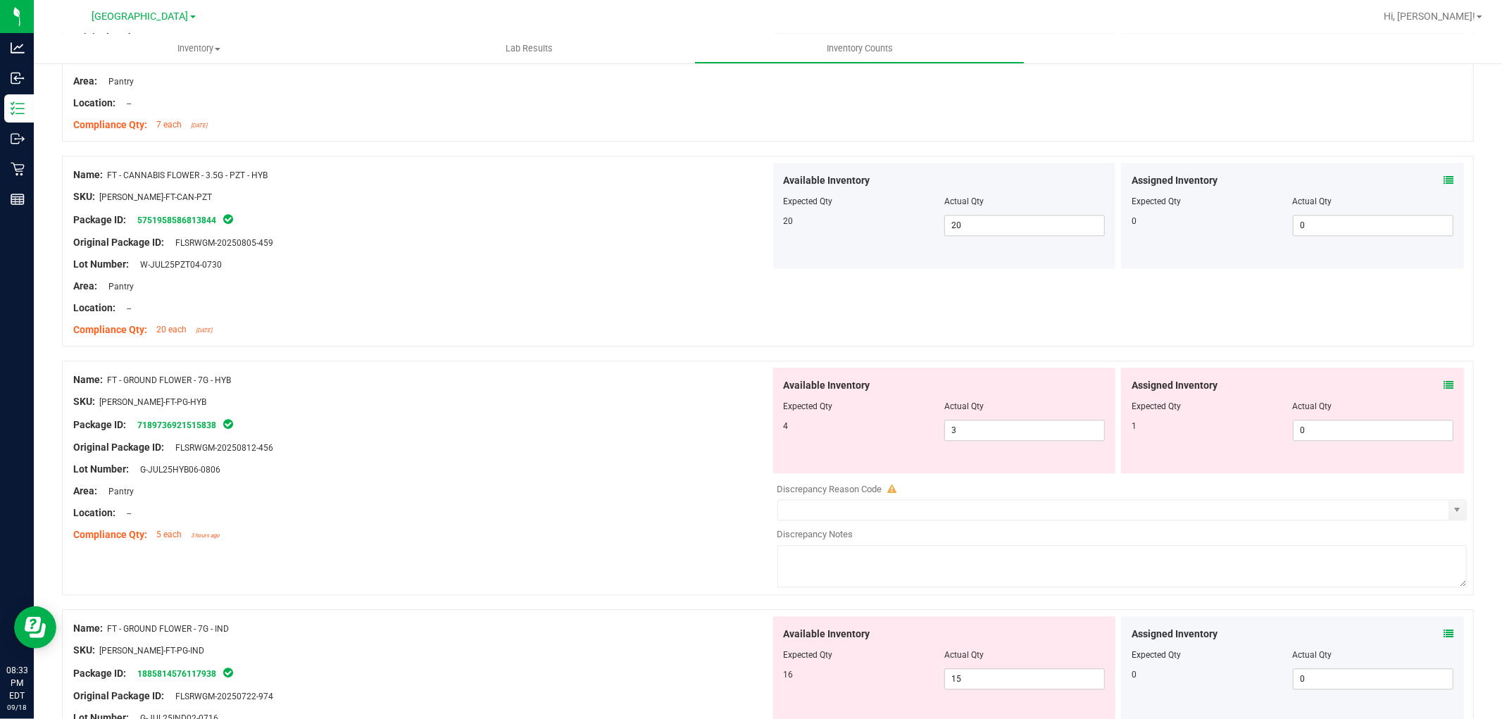
scroll to position [2739, 0]
click at [1444, 378] on span at bounding box center [1449, 385] width 10 height 15
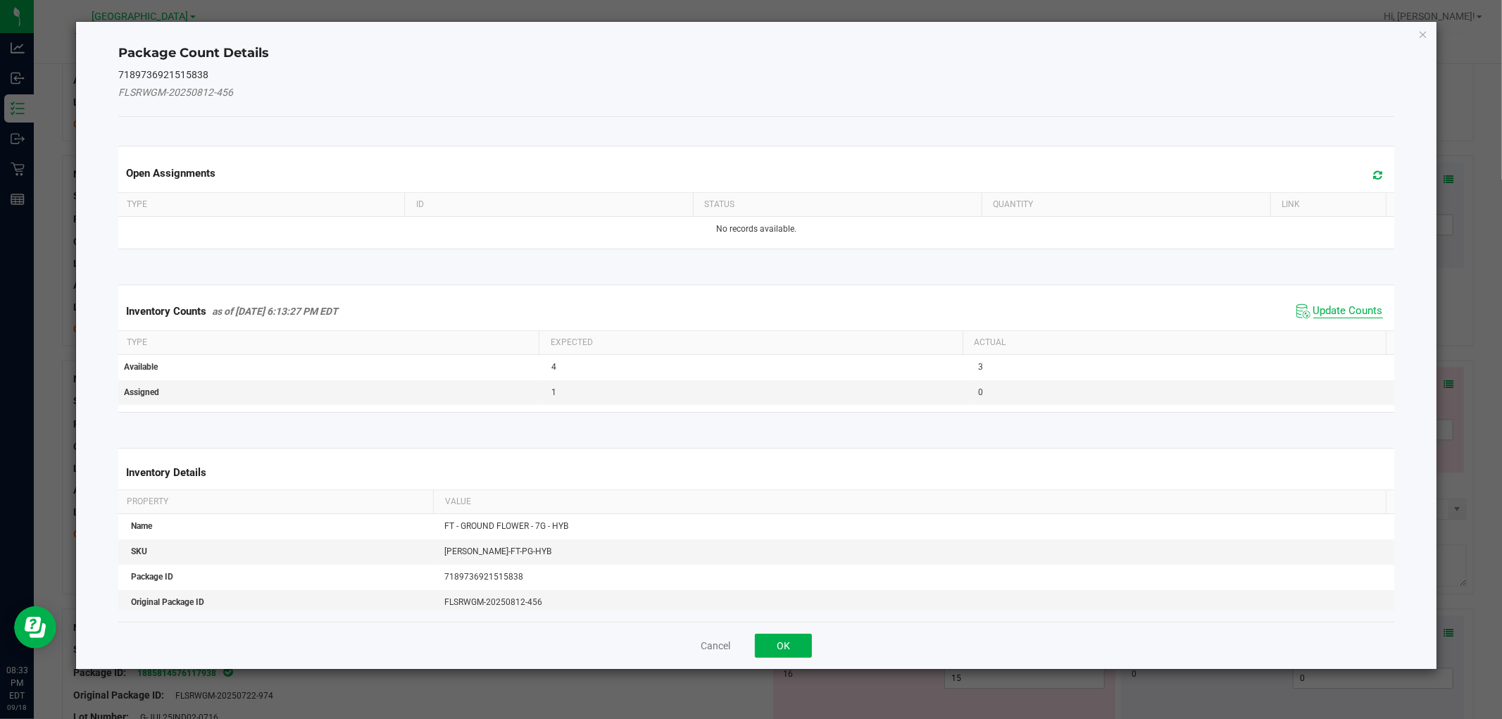
click at [1350, 314] on span "Update Counts" at bounding box center [1349, 311] width 70 height 14
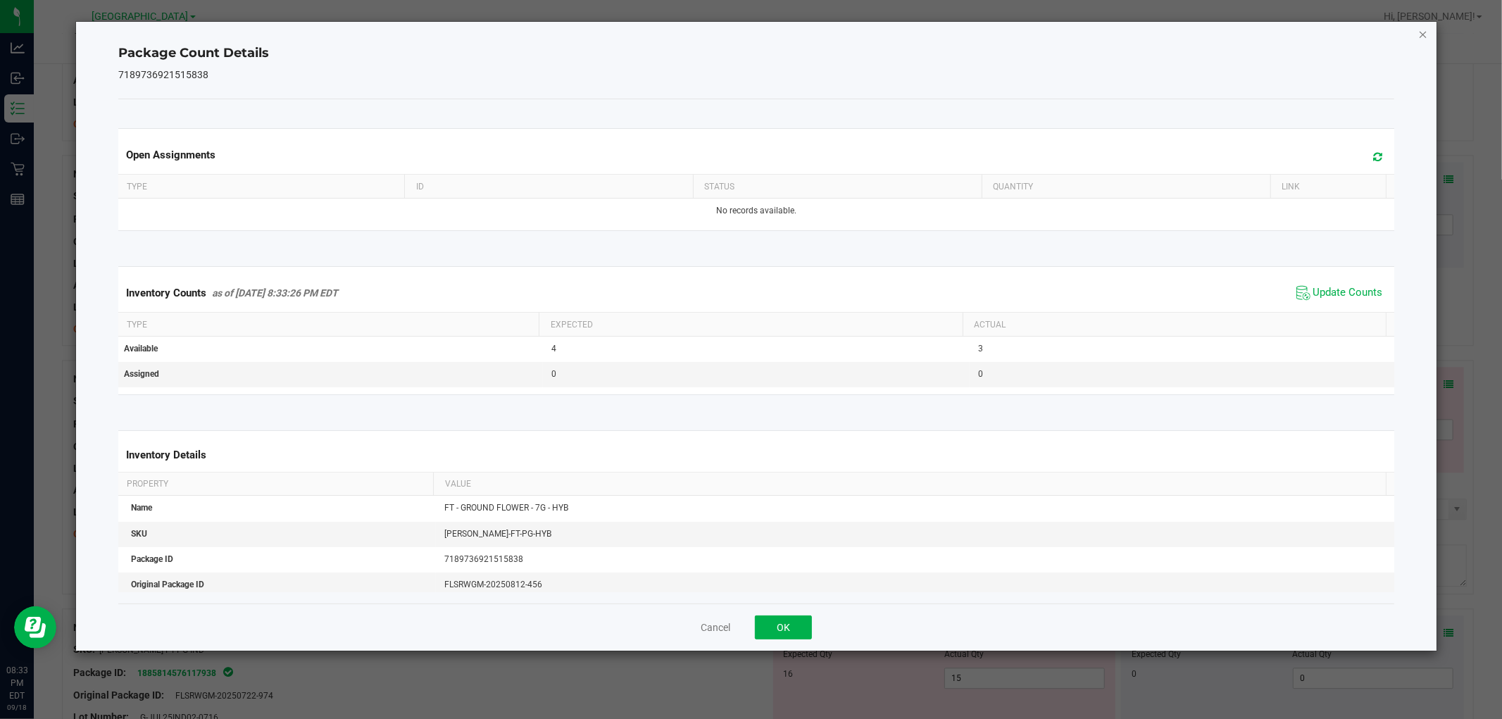
click at [1419, 39] on icon "Close" at bounding box center [1424, 33] width 10 height 17
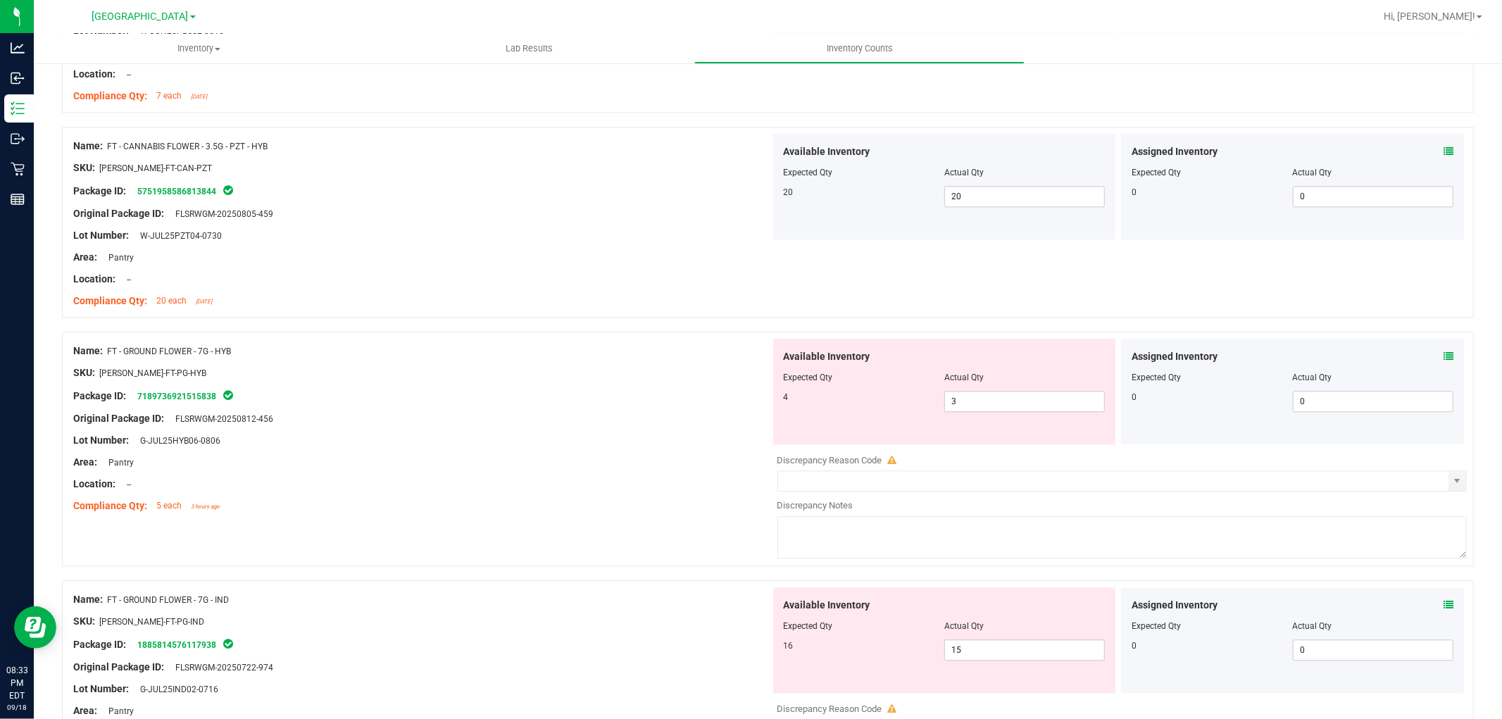
scroll to position [2818, 0]
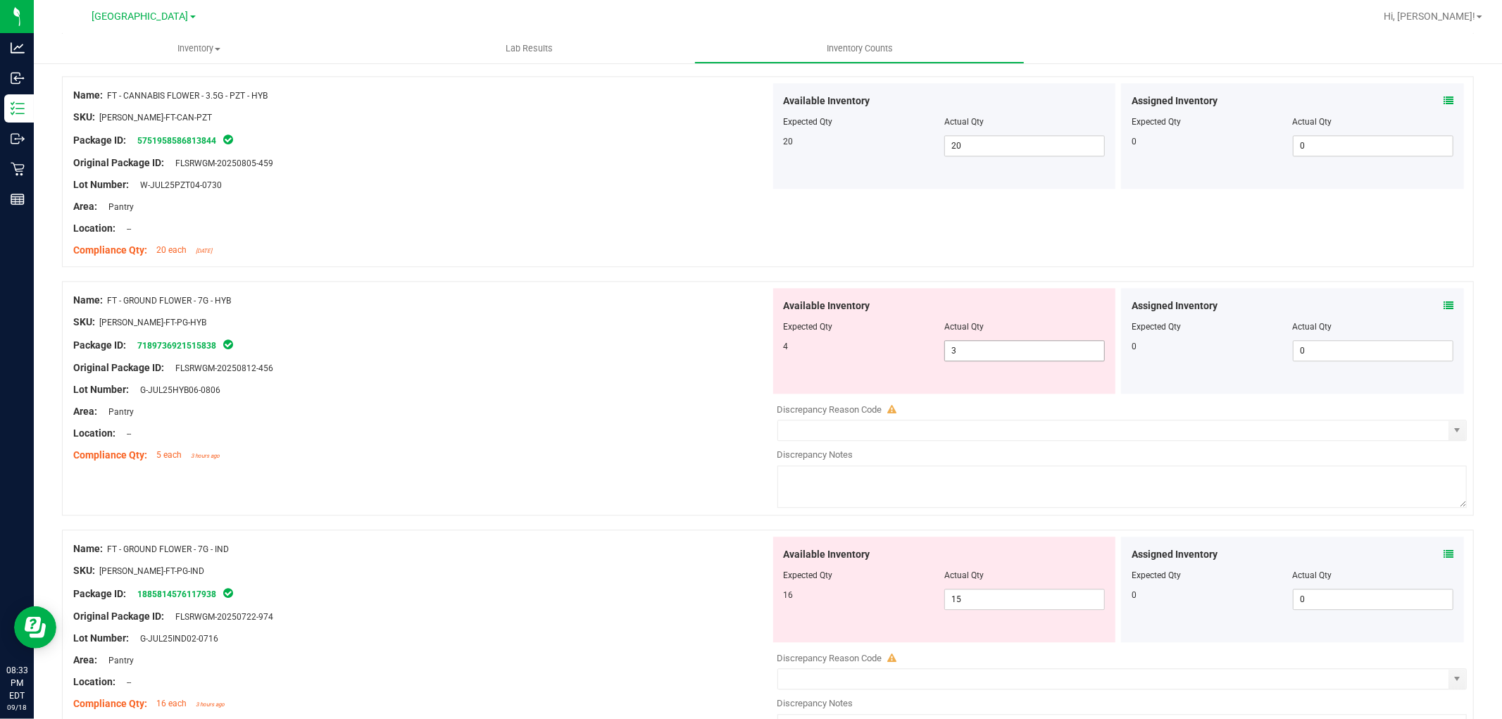
click at [1014, 354] on span "3 3" at bounding box center [1025, 350] width 161 height 21
type input "4"
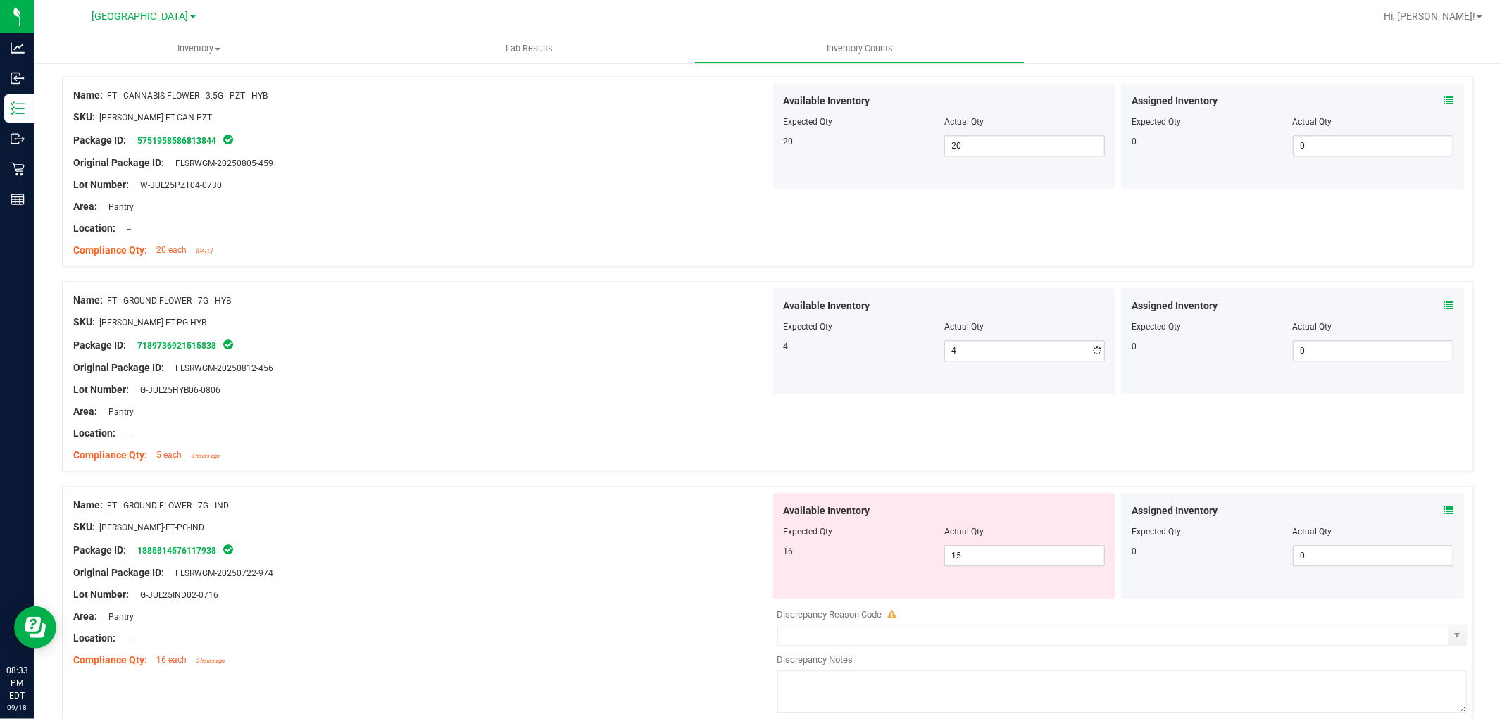
click at [602, 318] on div "SKU: [PERSON_NAME]-FT-PG-HYB" at bounding box center [421, 322] width 697 height 15
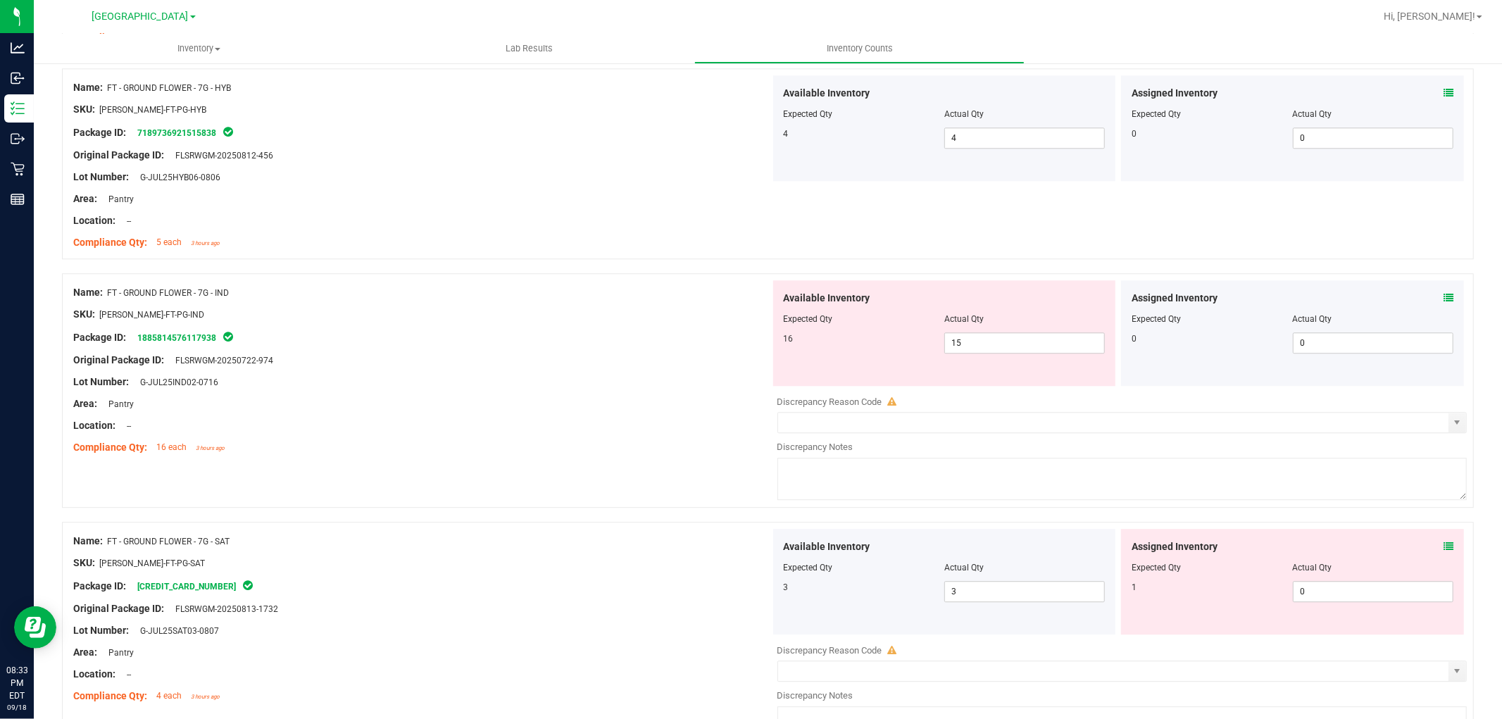
scroll to position [3052, 0]
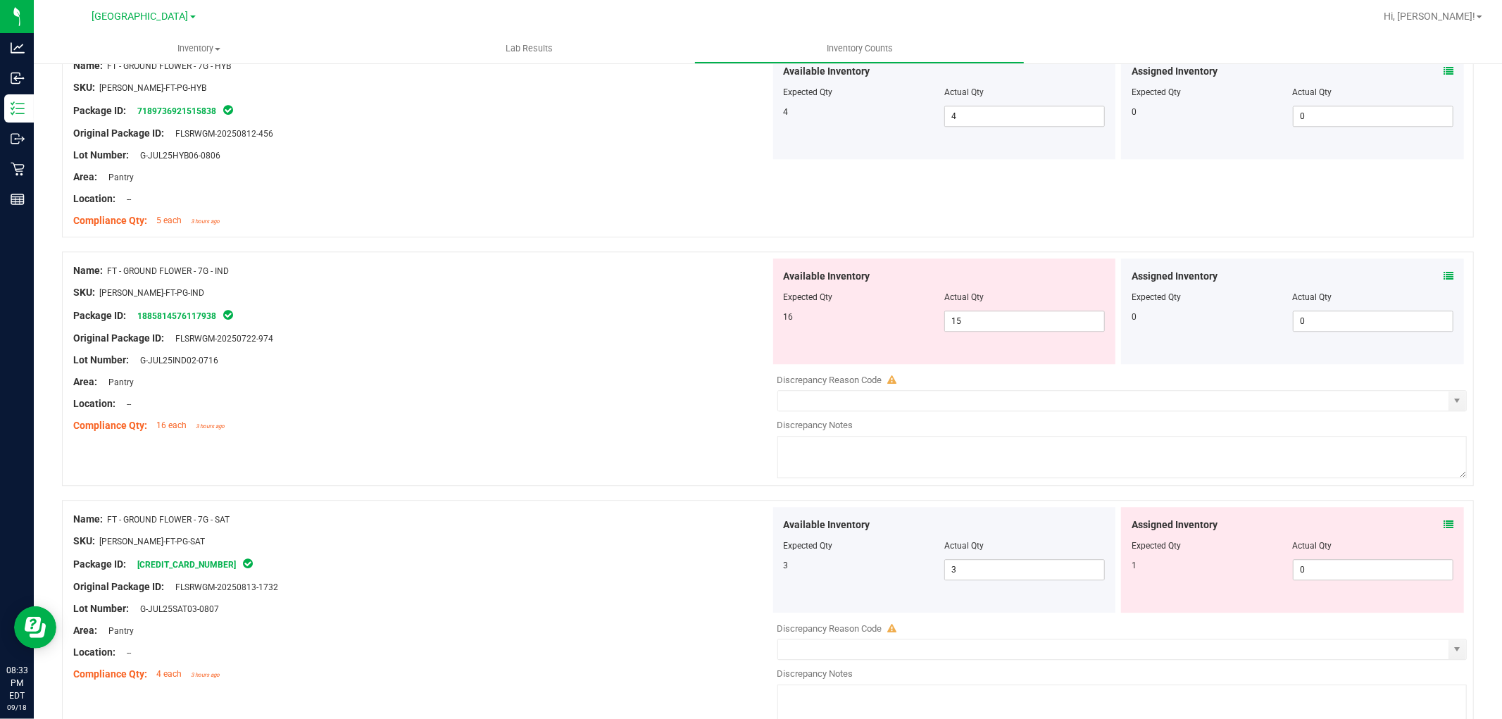
click at [1444, 279] on icon at bounding box center [1449, 276] width 10 height 10
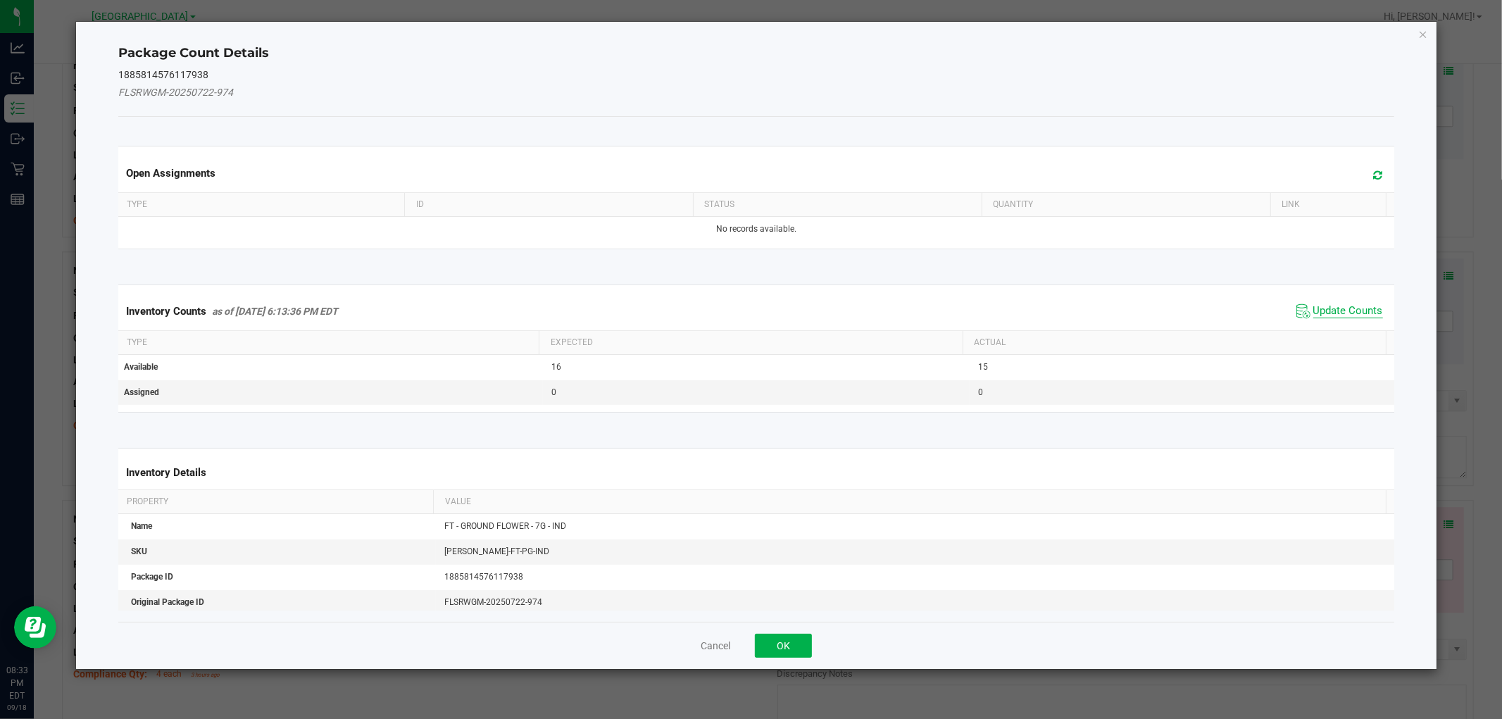
click at [1344, 317] on span "Update Counts" at bounding box center [1349, 311] width 70 height 14
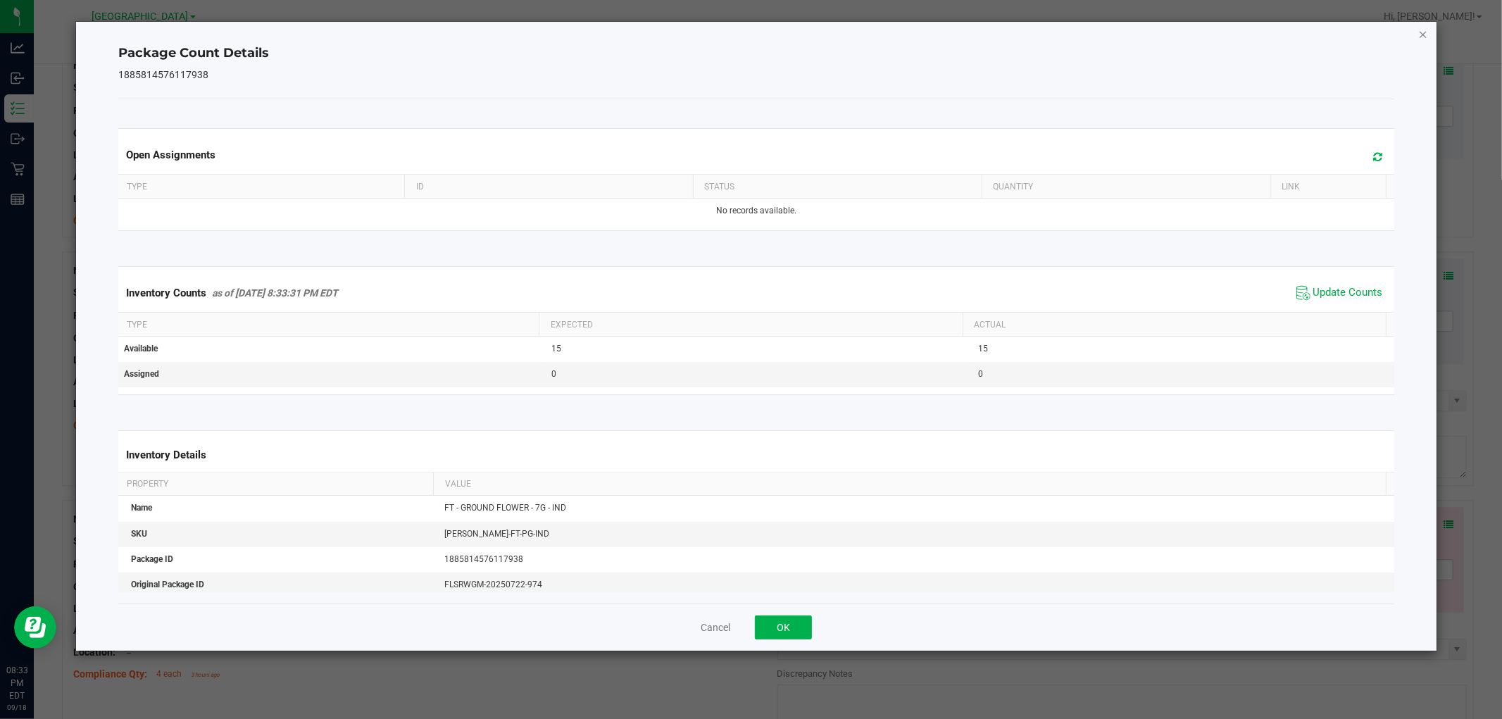
click at [1425, 31] on icon "Close" at bounding box center [1424, 33] width 10 height 17
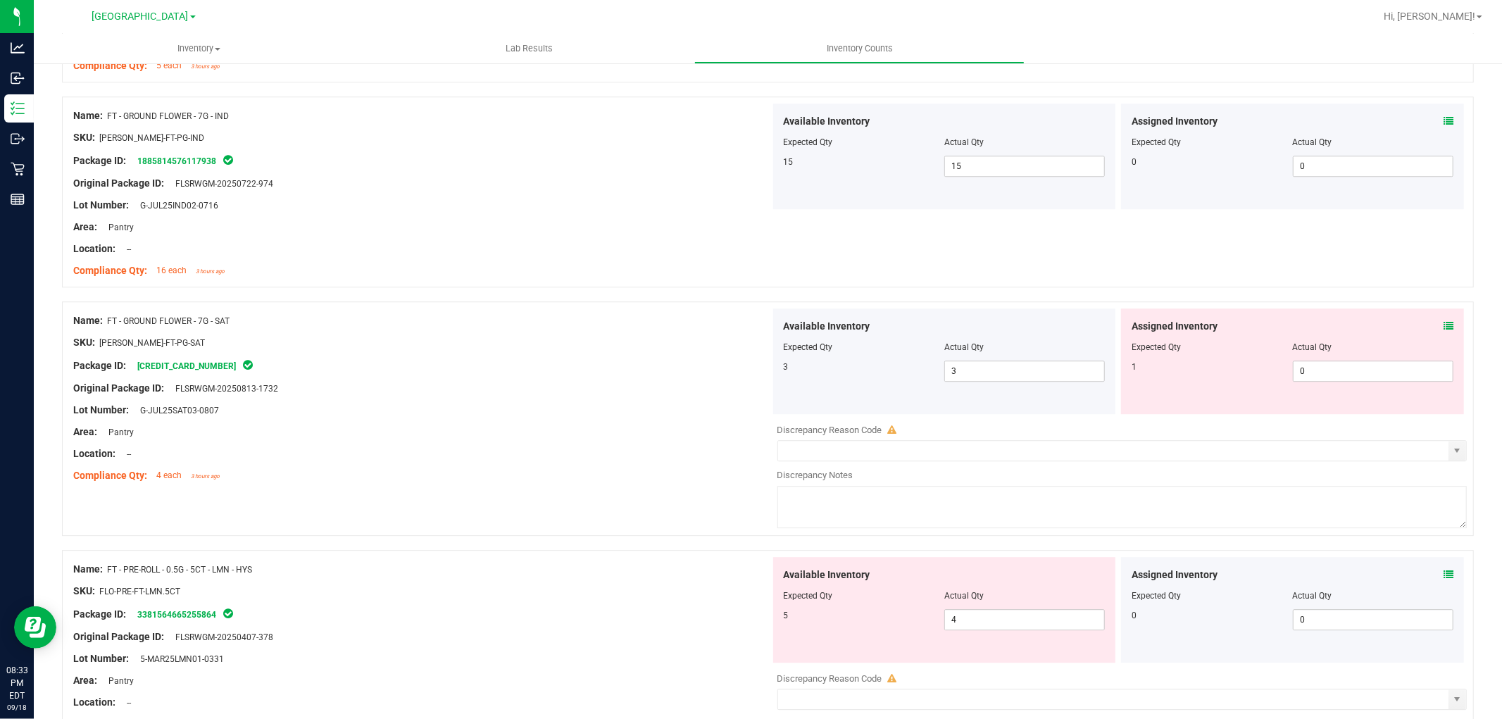
scroll to position [3209, 0]
click at [1444, 323] on div "Assigned Inventory Expected Qty Actual Qty 1 0 0" at bounding box center [1292, 360] width 343 height 106
click at [1444, 325] on icon at bounding box center [1449, 325] width 10 height 10
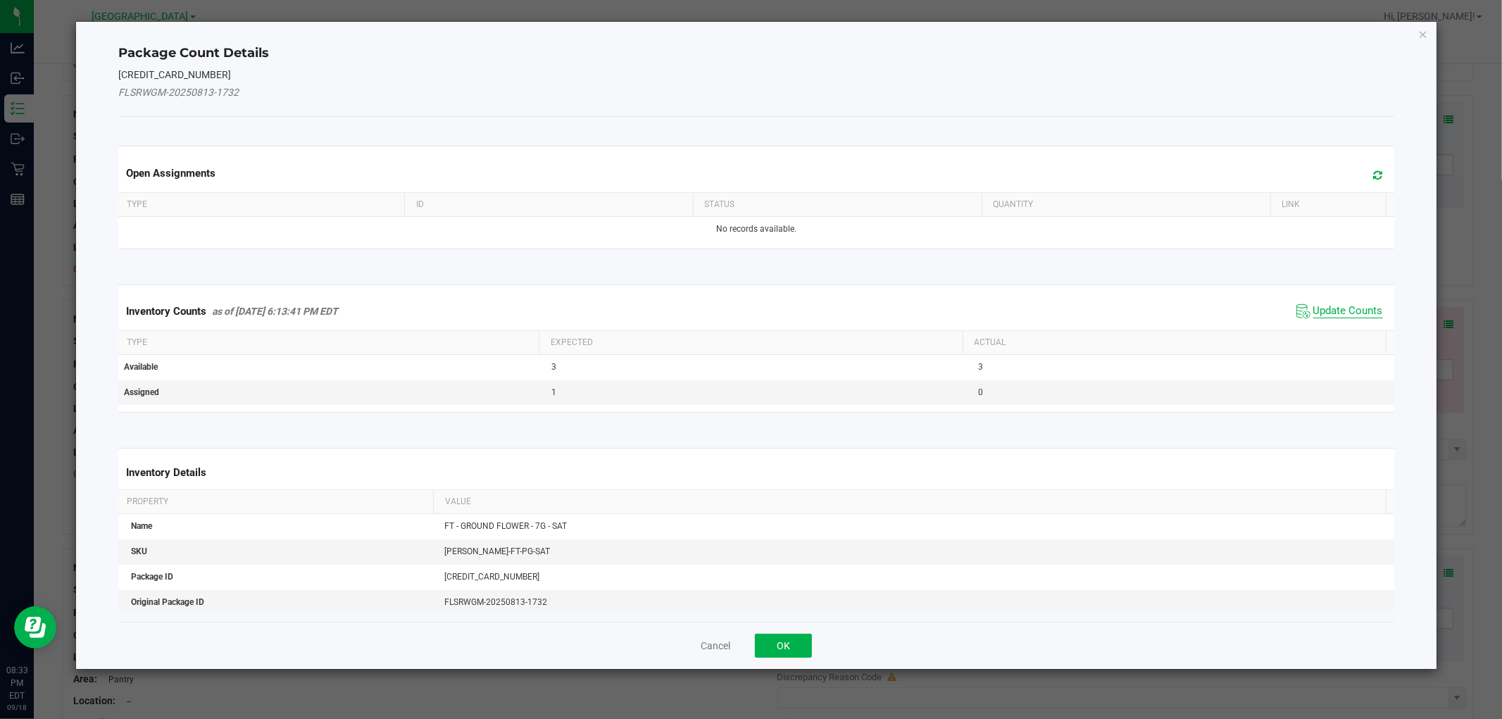
click at [1352, 315] on span "Update Counts" at bounding box center [1349, 311] width 70 height 14
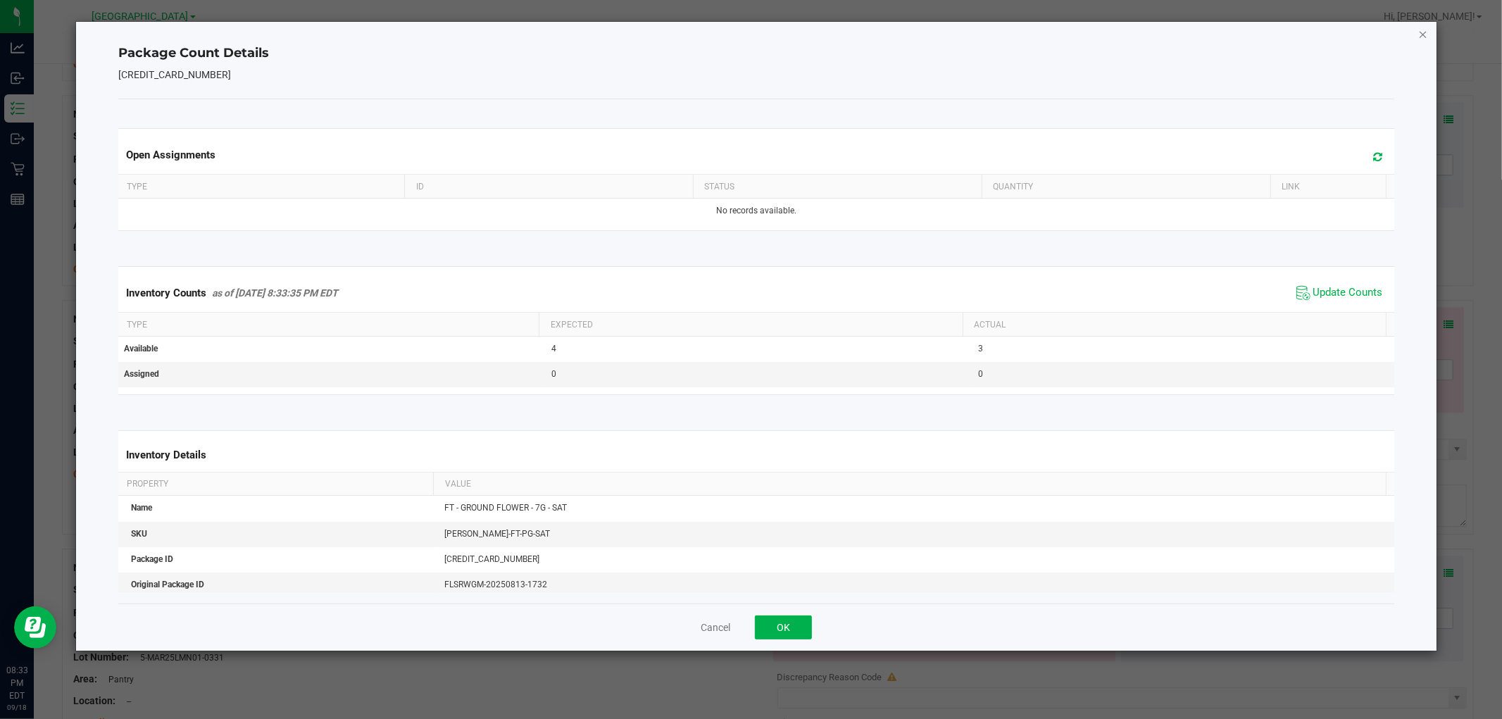
click at [1426, 39] on icon "Close" at bounding box center [1424, 33] width 10 height 17
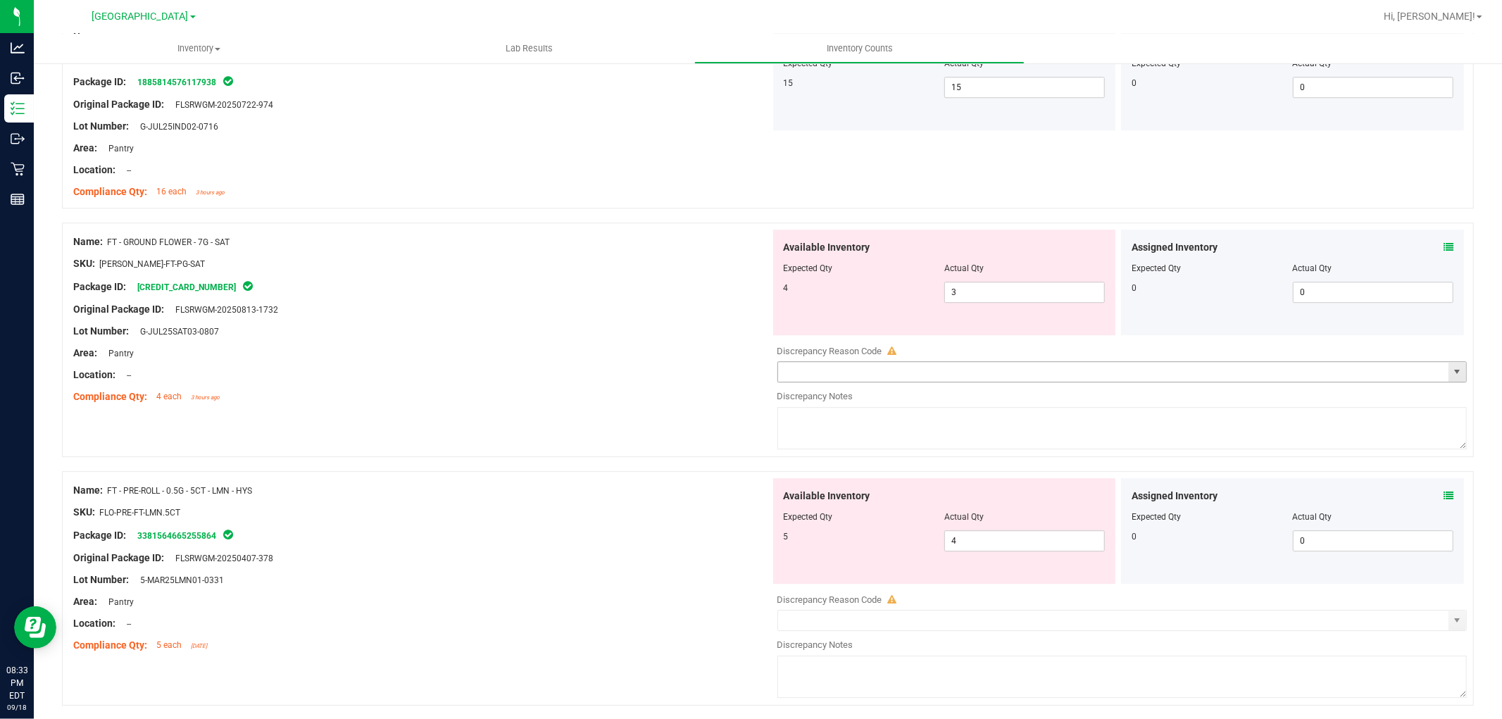
scroll to position [3287, 0]
click at [973, 290] on span "3 3" at bounding box center [1025, 291] width 161 height 21
type input "4"
click at [704, 322] on div at bounding box center [421, 319] width 697 height 7
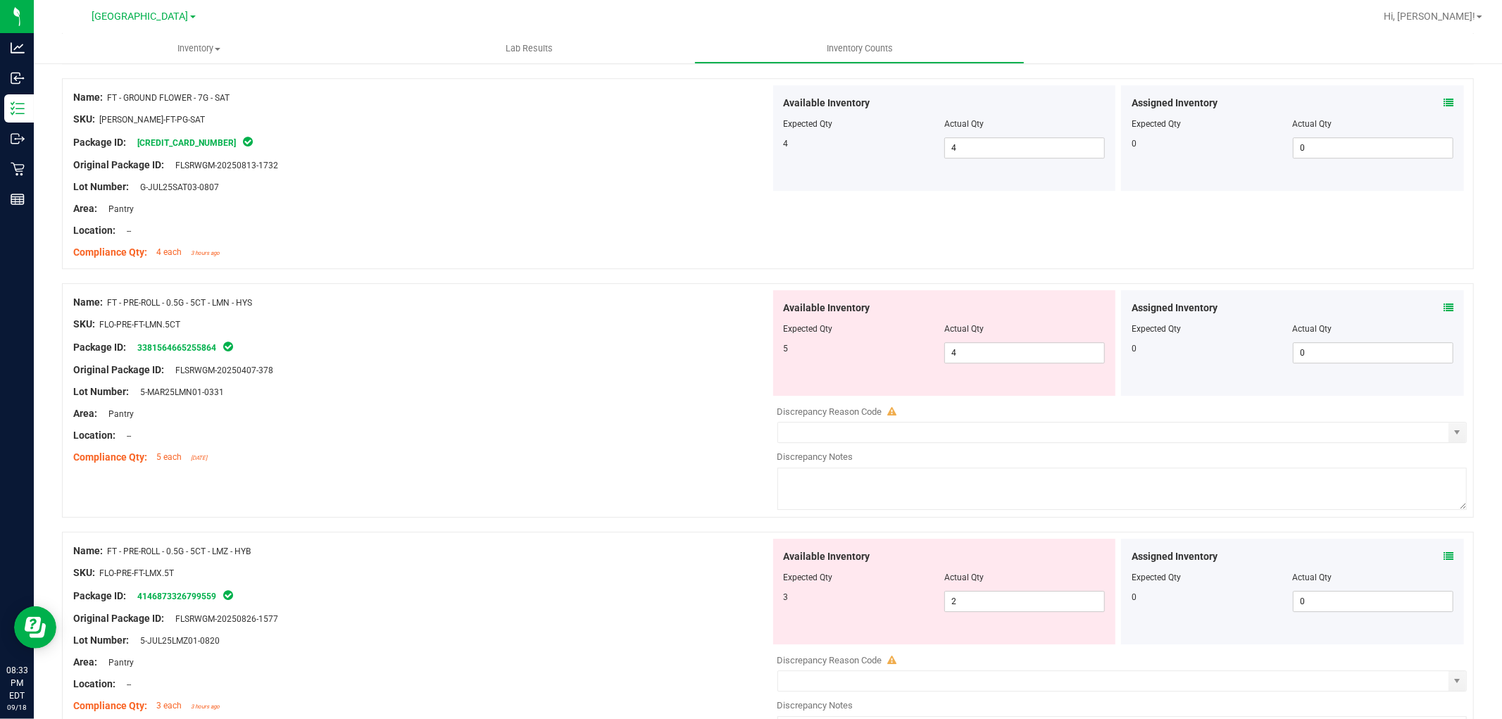
scroll to position [3443, 0]
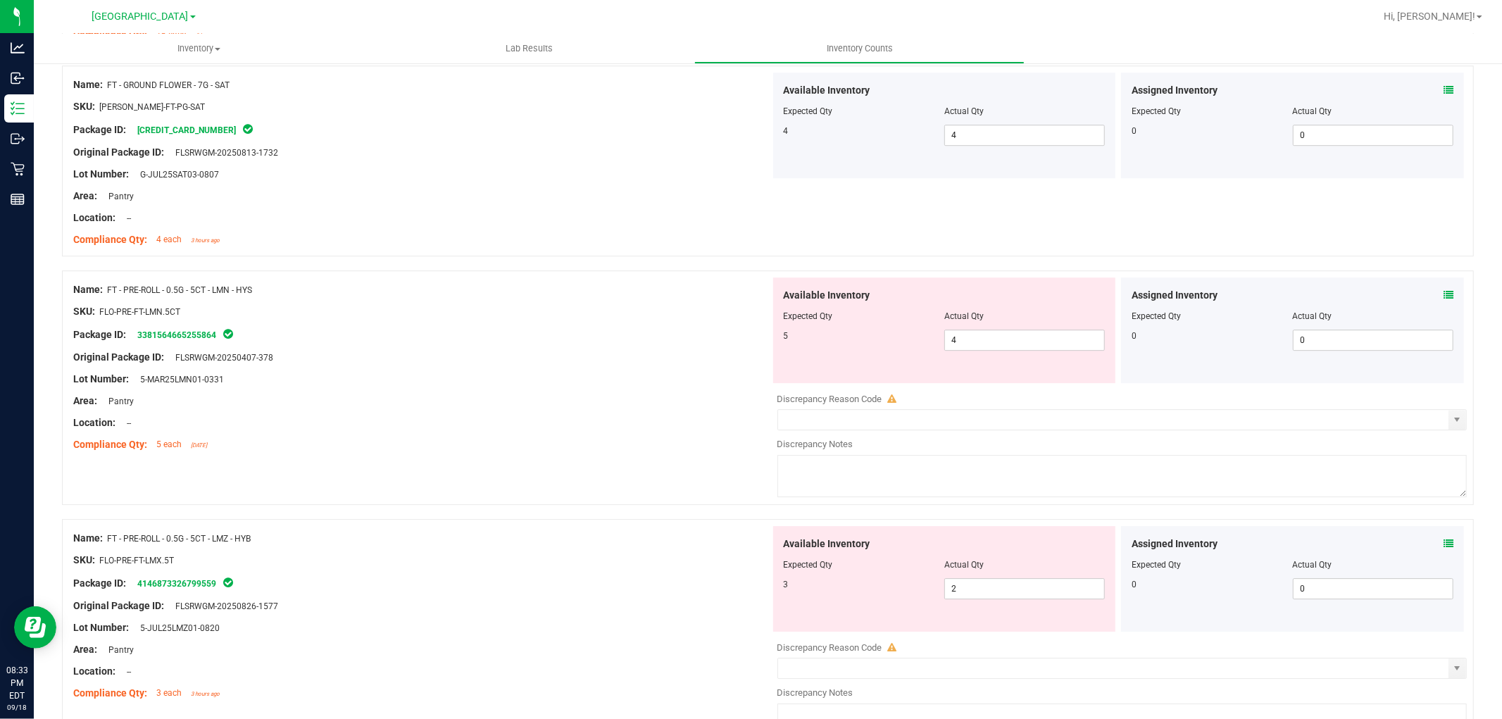
click at [1444, 292] on icon at bounding box center [1449, 295] width 10 height 10
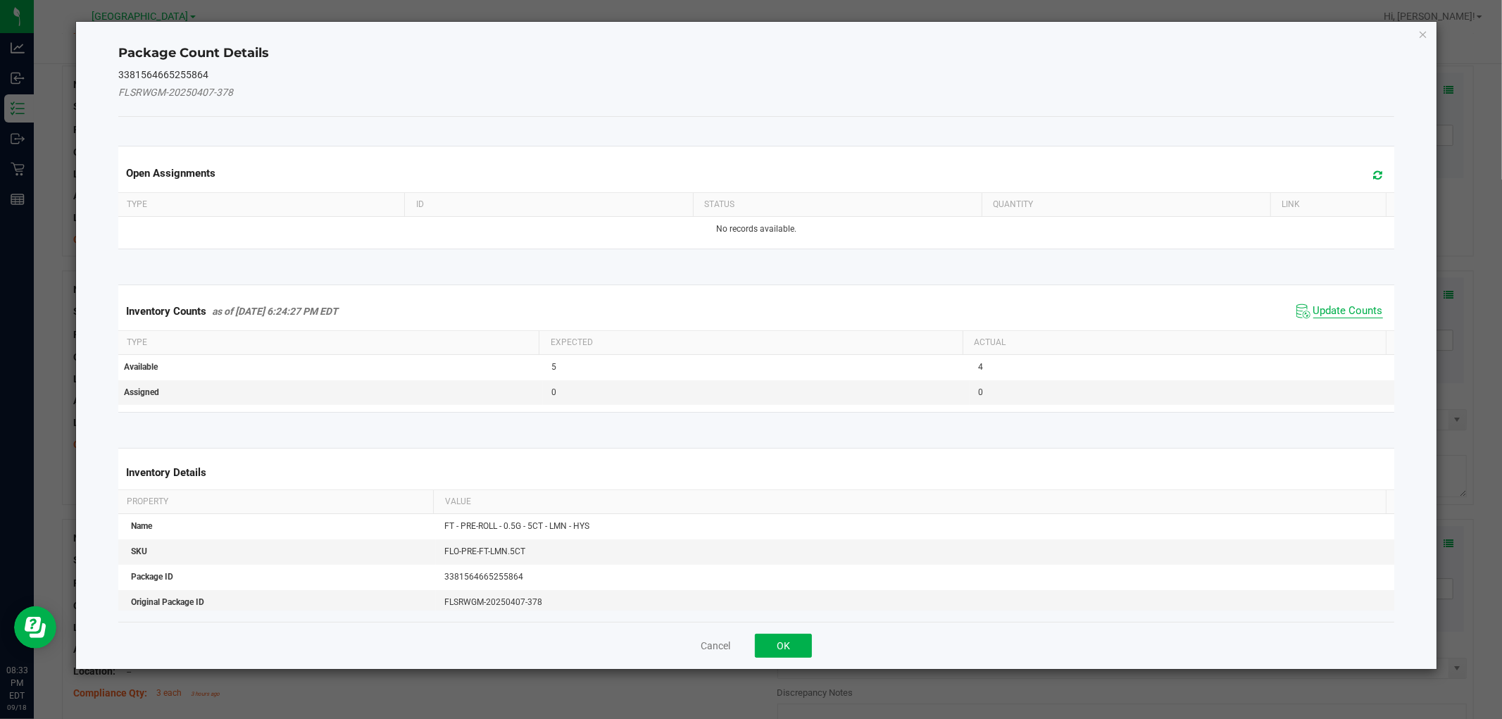
click at [1340, 315] on span "Update Counts" at bounding box center [1349, 311] width 70 height 14
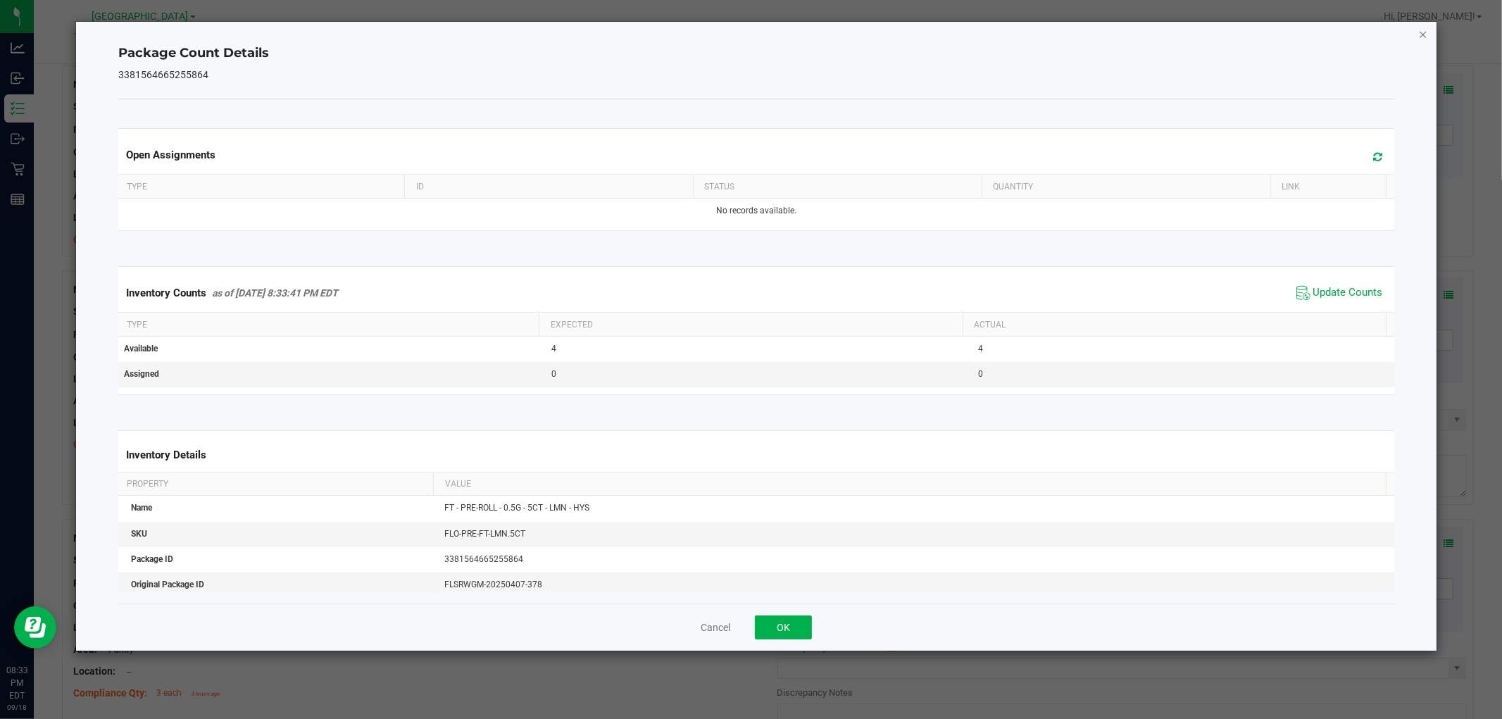
click at [1419, 33] on icon "Close" at bounding box center [1424, 33] width 10 height 17
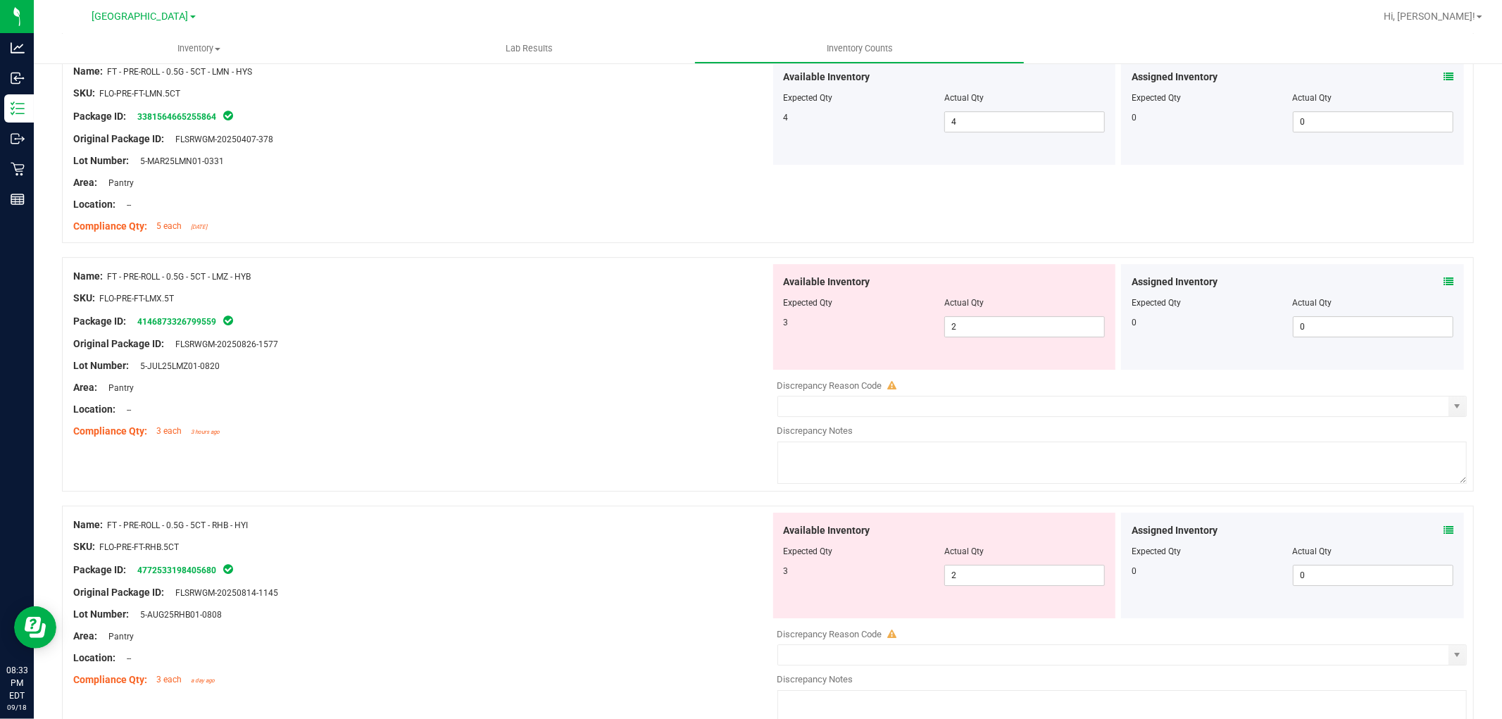
scroll to position [3678, 0]
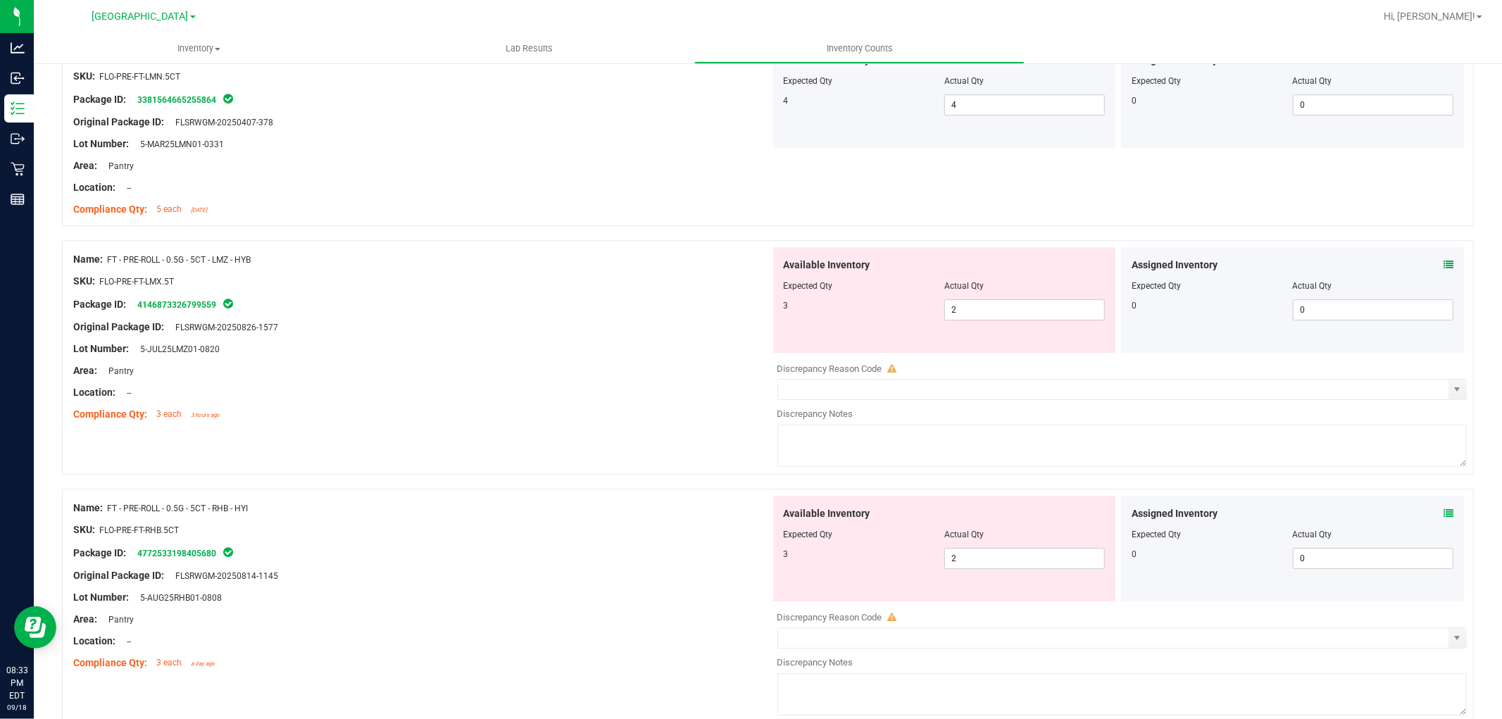
click at [1444, 259] on span at bounding box center [1449, 265] width 10 height 15
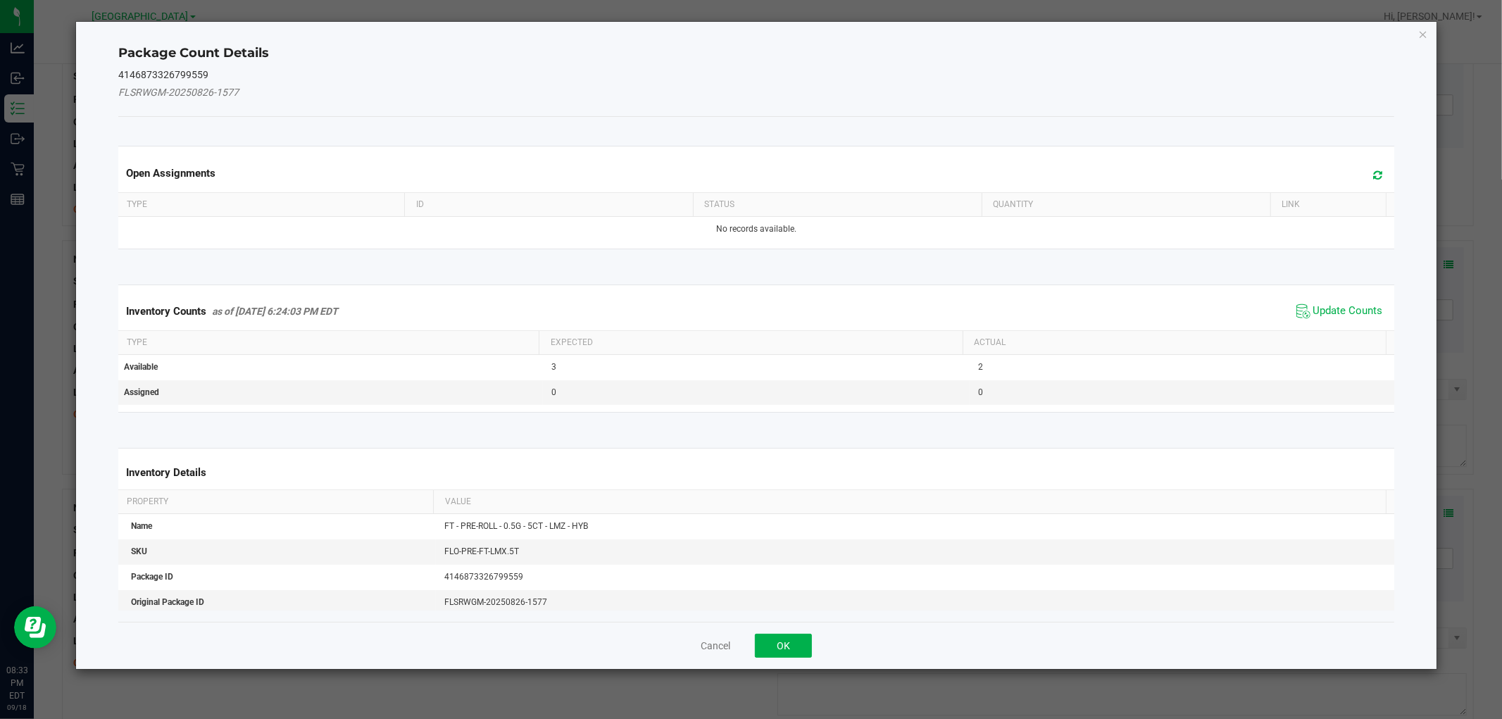
click at [1357, 303] on span "Update Counts" at bounding box center [1340, 311] width 94 height 21
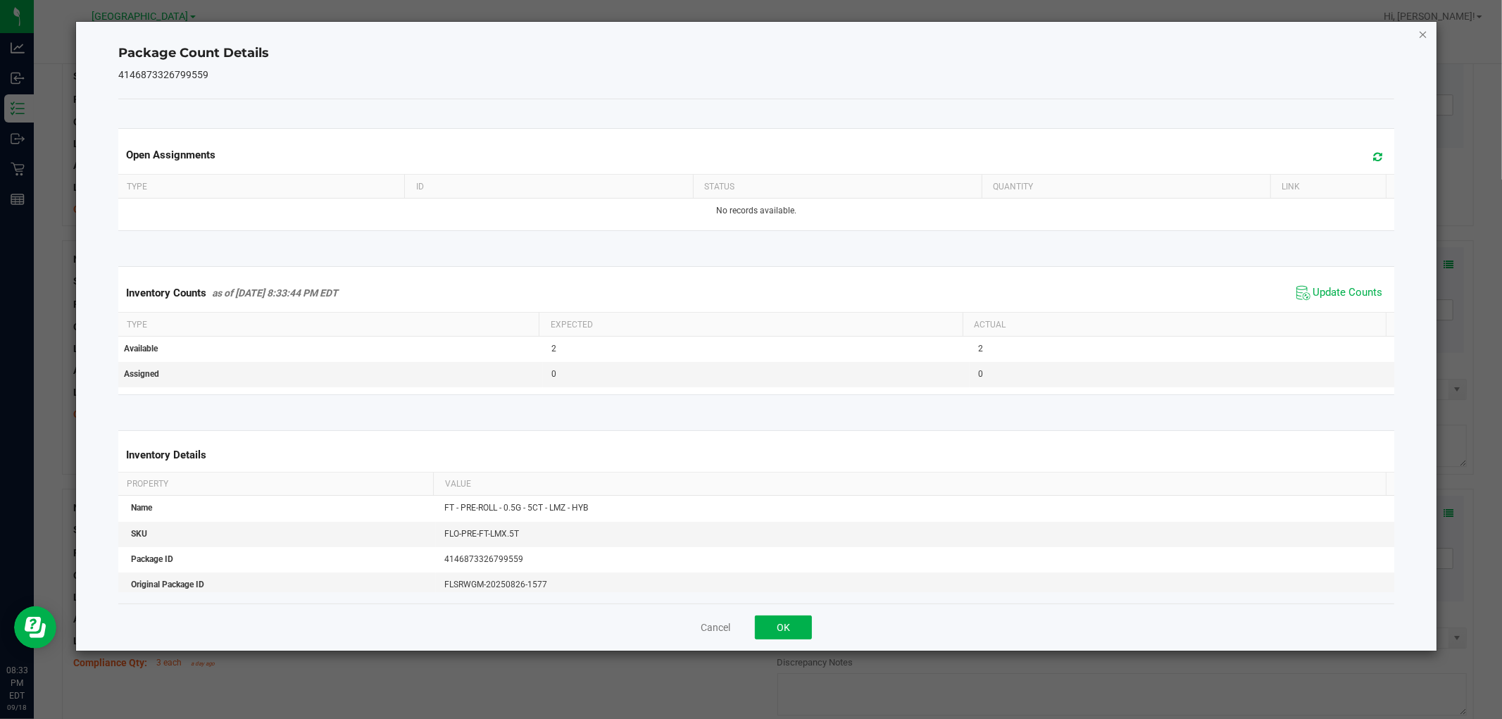
click at [1419, 39] on icon "Close" at bounding box center [1424, 33] width 10 height 17
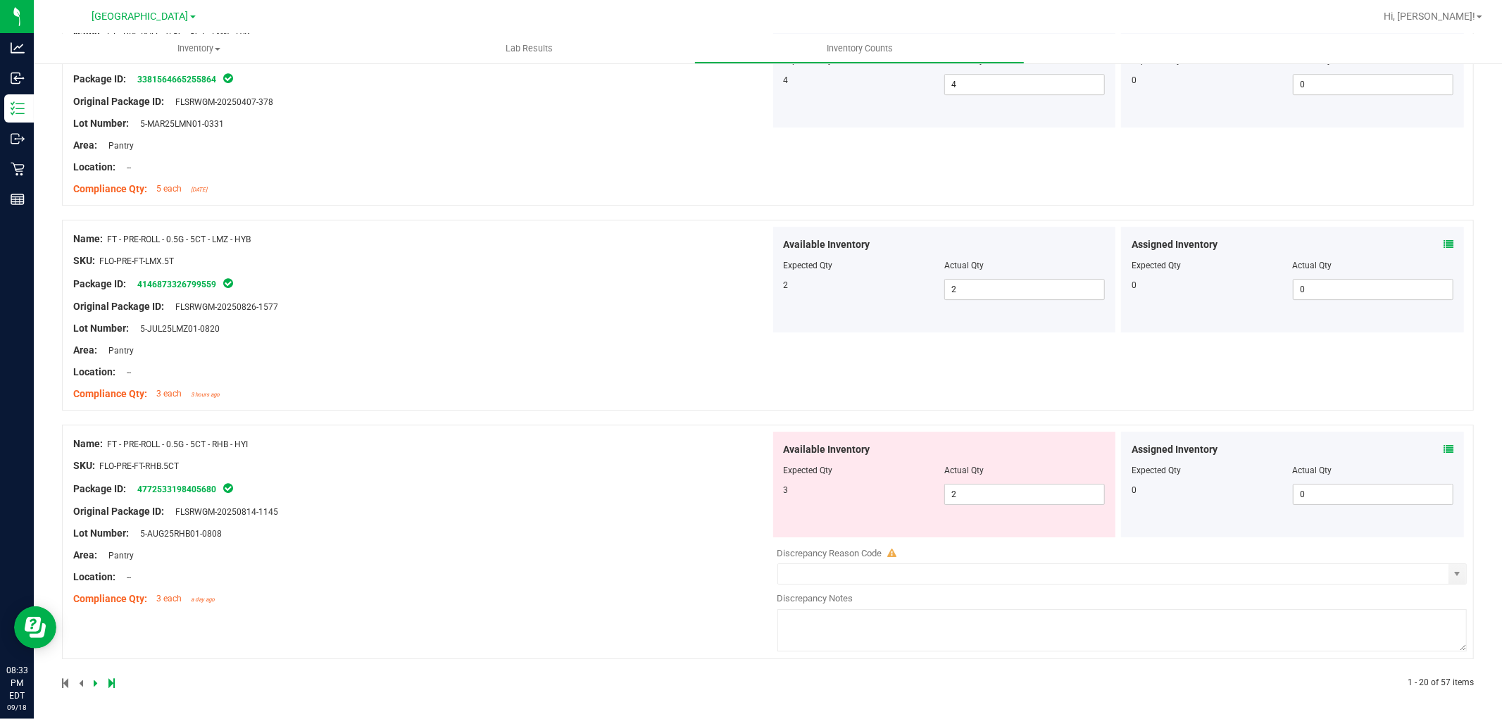
scroll to position [3703, 0]
click at [1440, 459] on div at bounding box center [1293, 458] width 322 height 7
click at [1444, 442] on icon at bounding box center [1449, 447] width 10 height 10
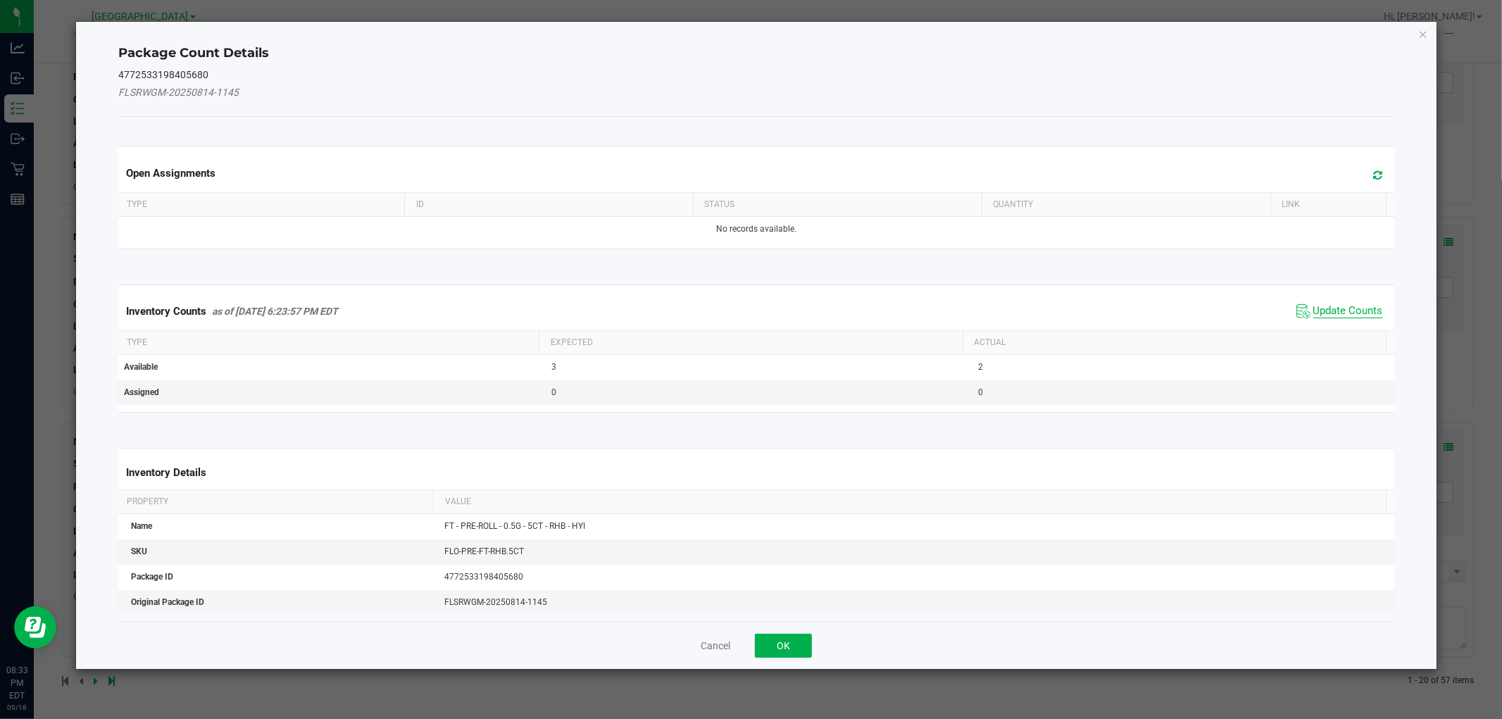
click at [1341, 306] on span "Update Counts" at bounding box center [1349, 311] width 70 height 14
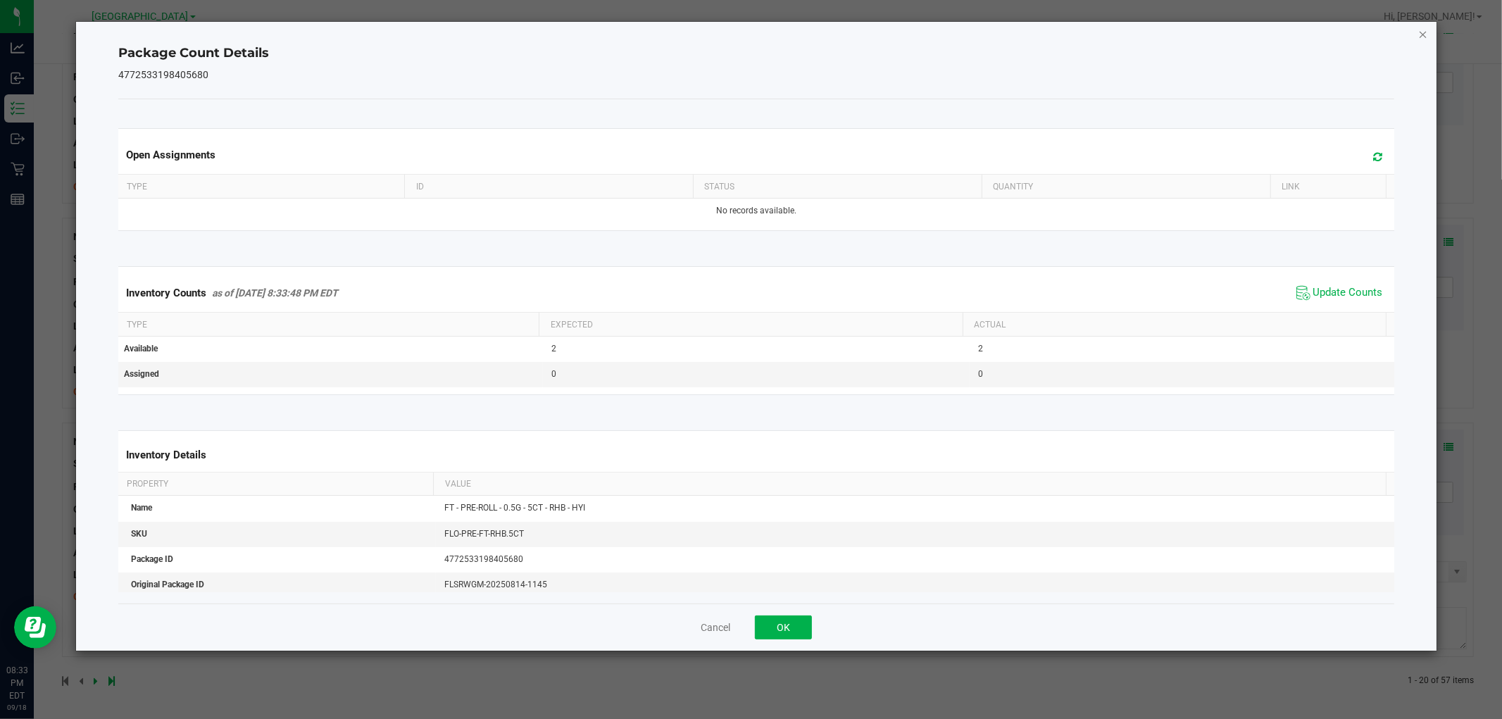
click at [1420, 28] on icon "Close" at bounding box center [1424, 33] width 10 height 17
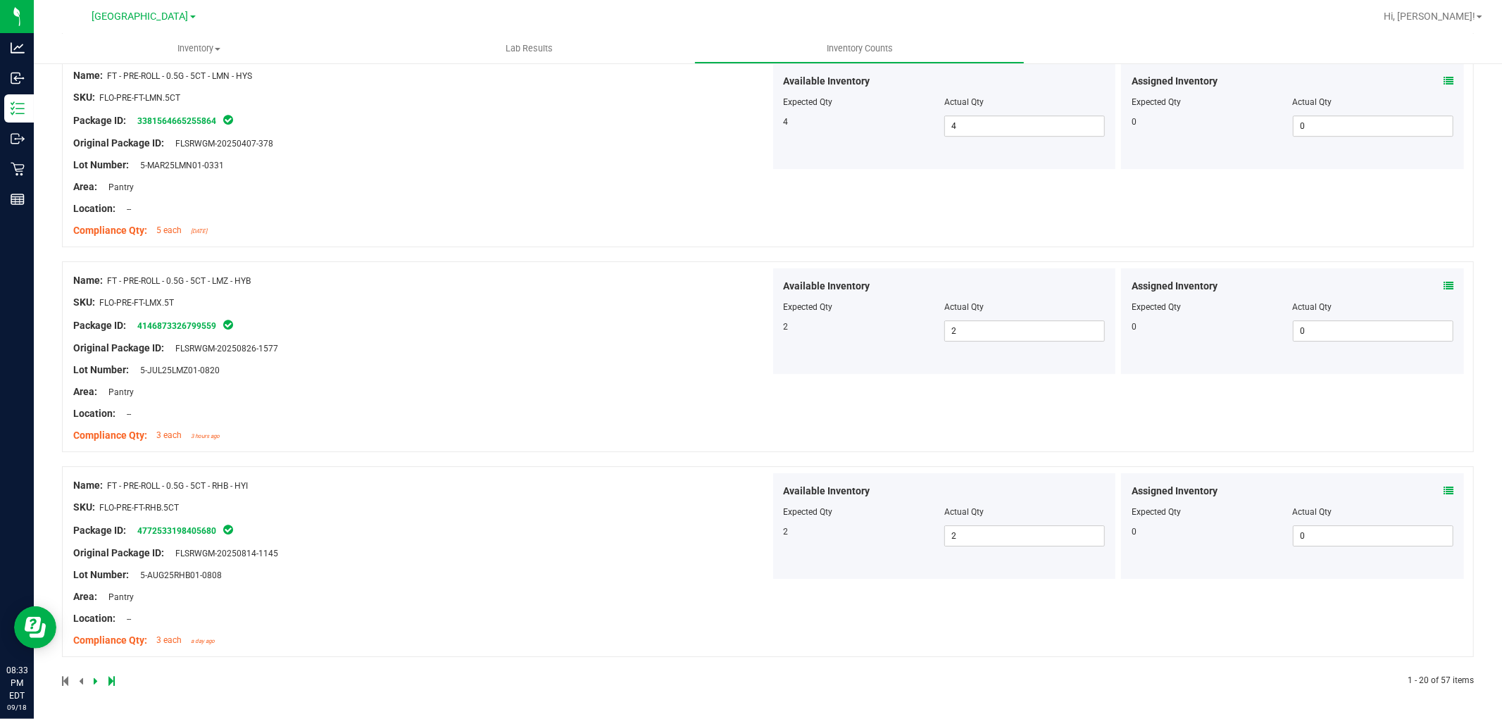
scroll to position [0, 0]
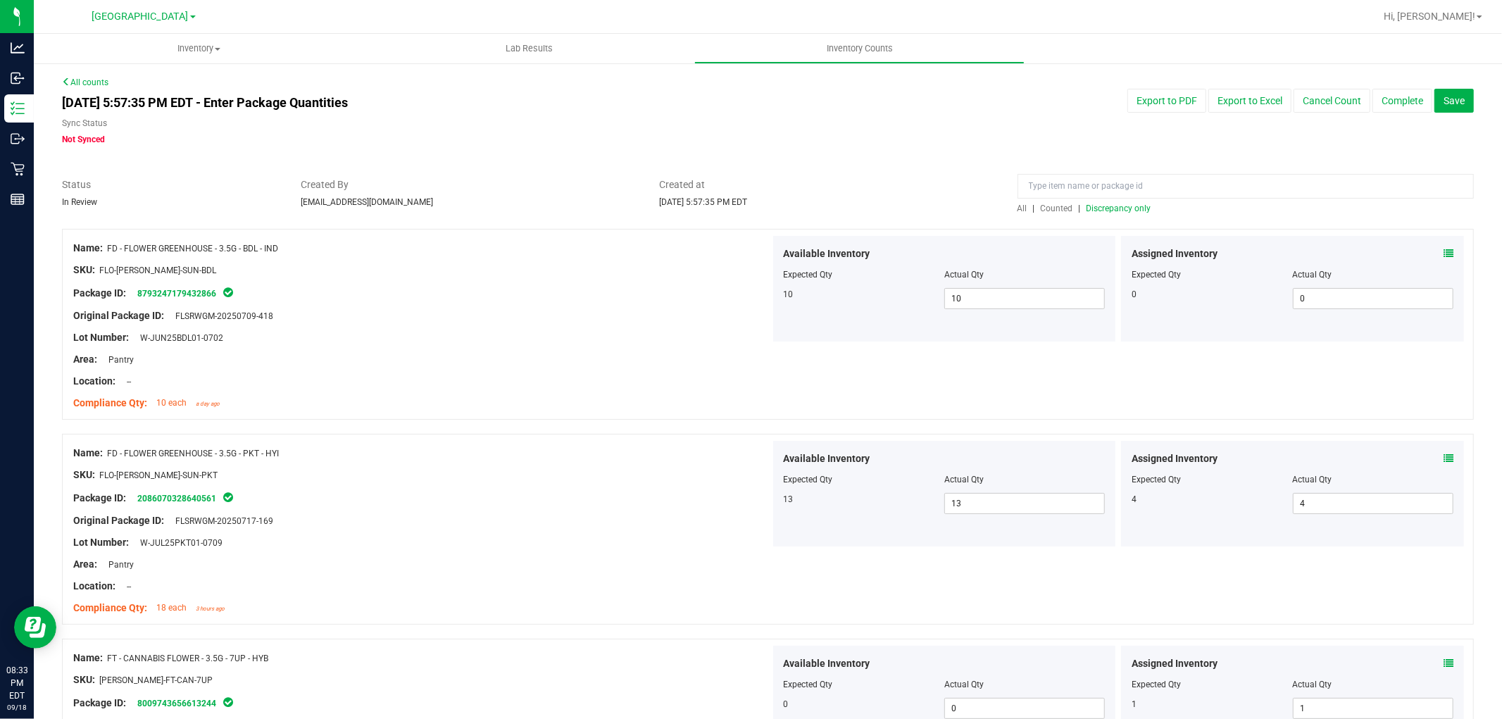
click at [1125, 205] on span "Discrepancy only" at bounding box center [1119, 209] width 65 height 10
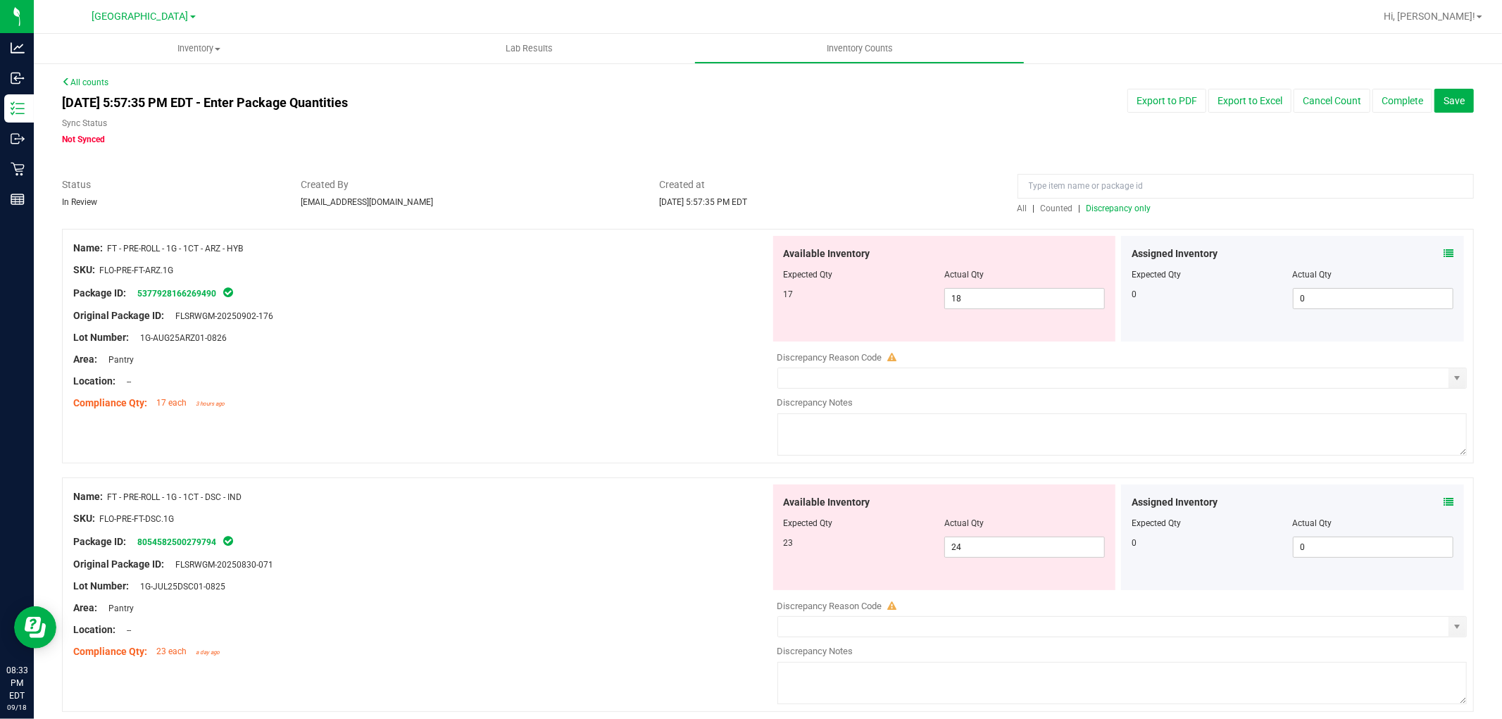
click at [1444, 250] on icon at bounding box center [1449, 254] width 10 height 10
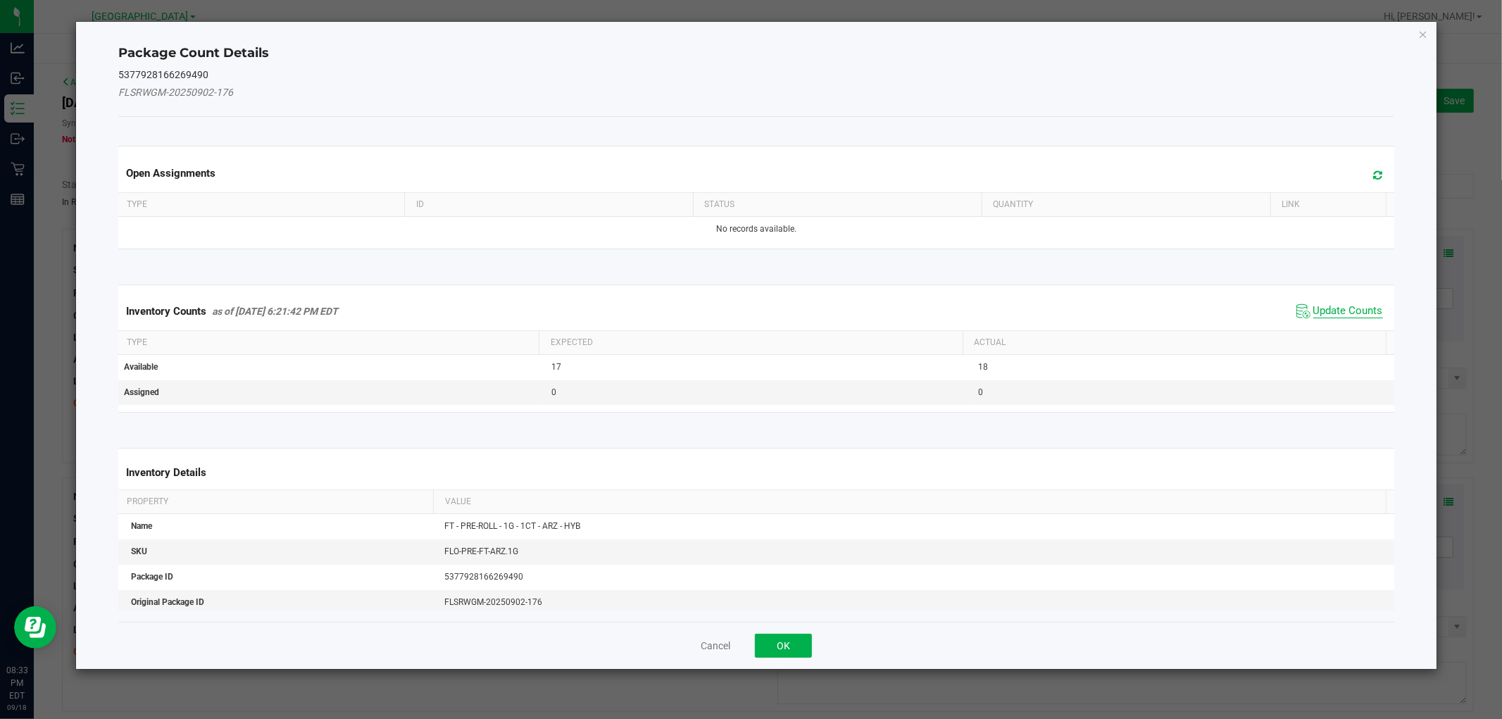
drag, startPoint x: 1314, startPoint y: 313, endPoint x: 1336, endPoint y: 259, distance: 57.8
click at [1316, 312] on span "Update Counts" at bounding box center [1349, 311] width 70 height 14
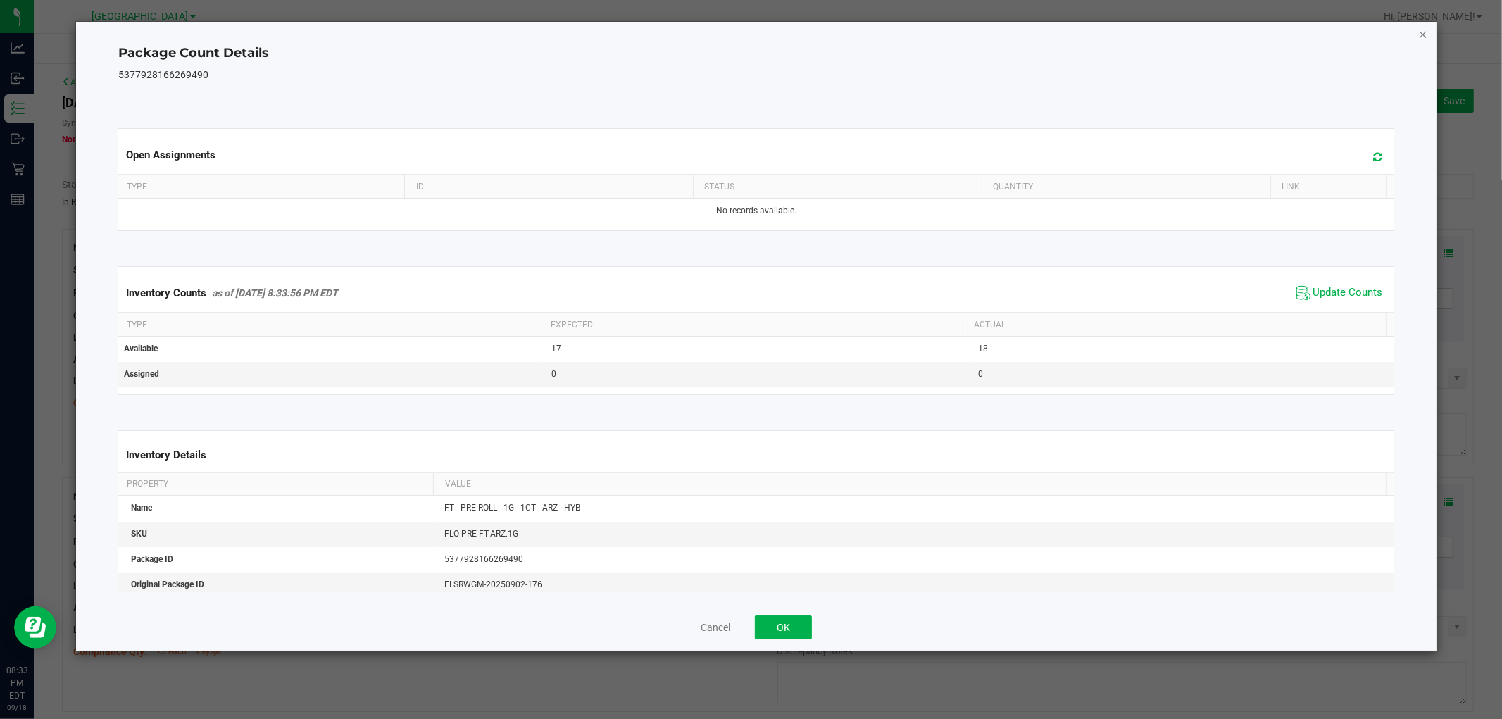
click at [1420, 29] on icon "Close" at bounding box center [1424, 33] width 10 height 17
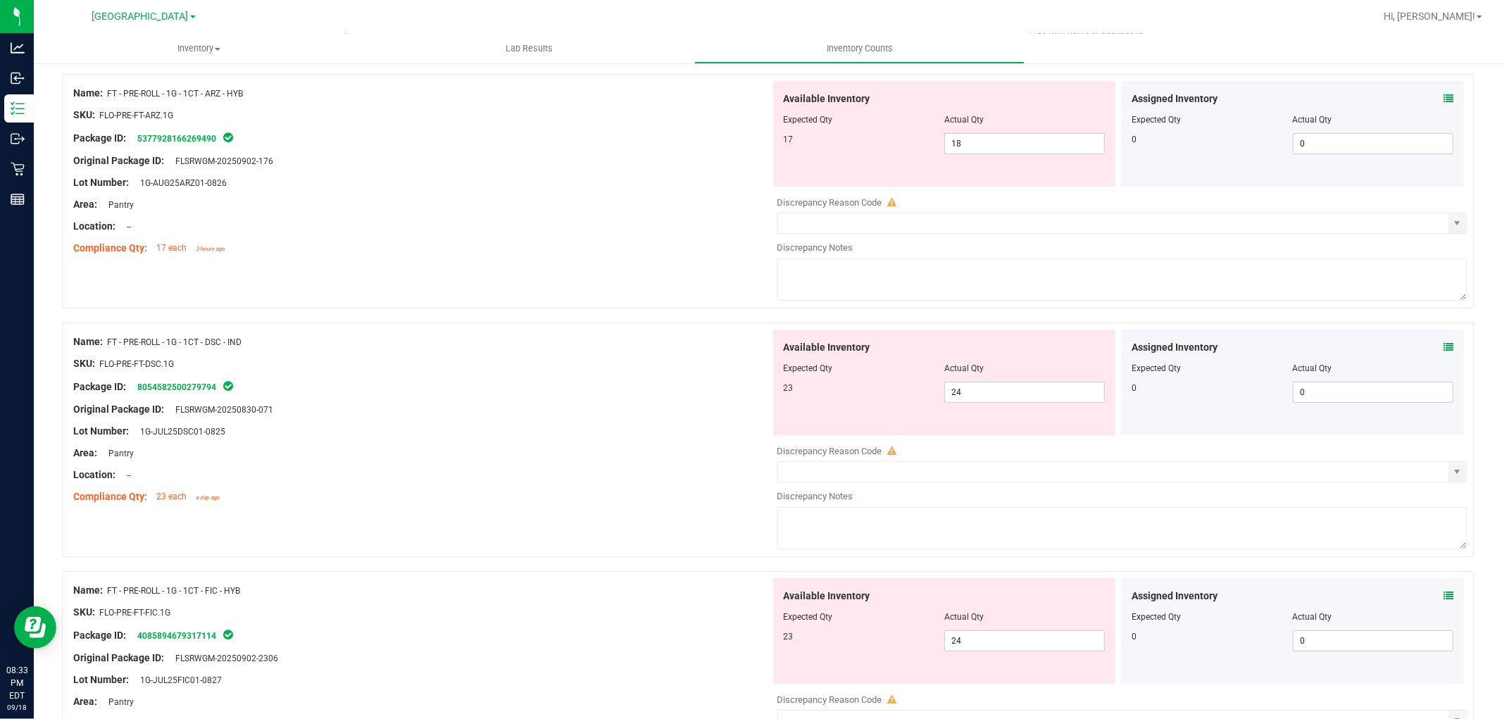
scroll to position [156, 0]
click at [1020, 152] on span "18 18" at bounding box center [1025, 142] width 161 height 21
click at [1020, 139] on span "18 18" at bounding box center [1025, 142] width 161 height 21
type input "17"
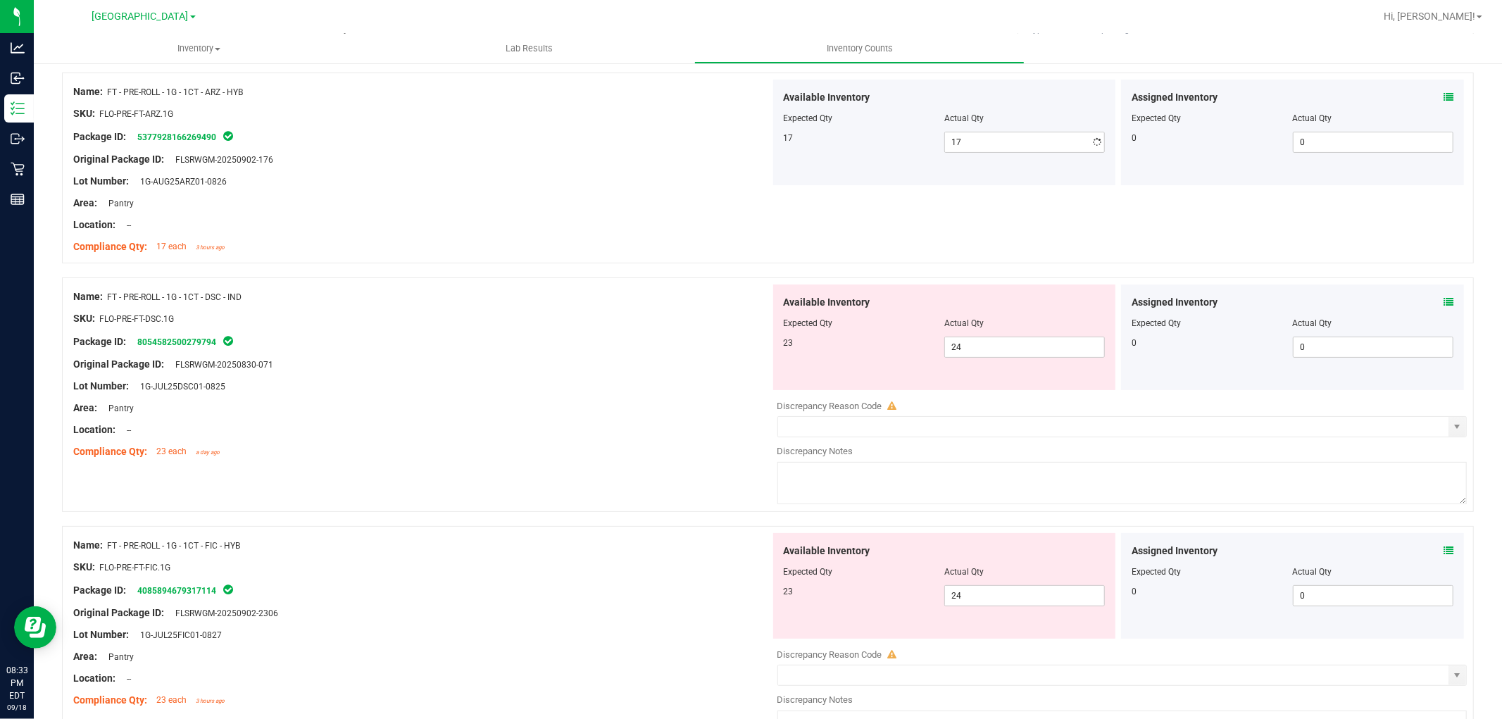
click at [703, 176] on div "Lot Number: 1G-AUG25ARZ01-0826" at bounding box center [421, 181] width 697 height 15
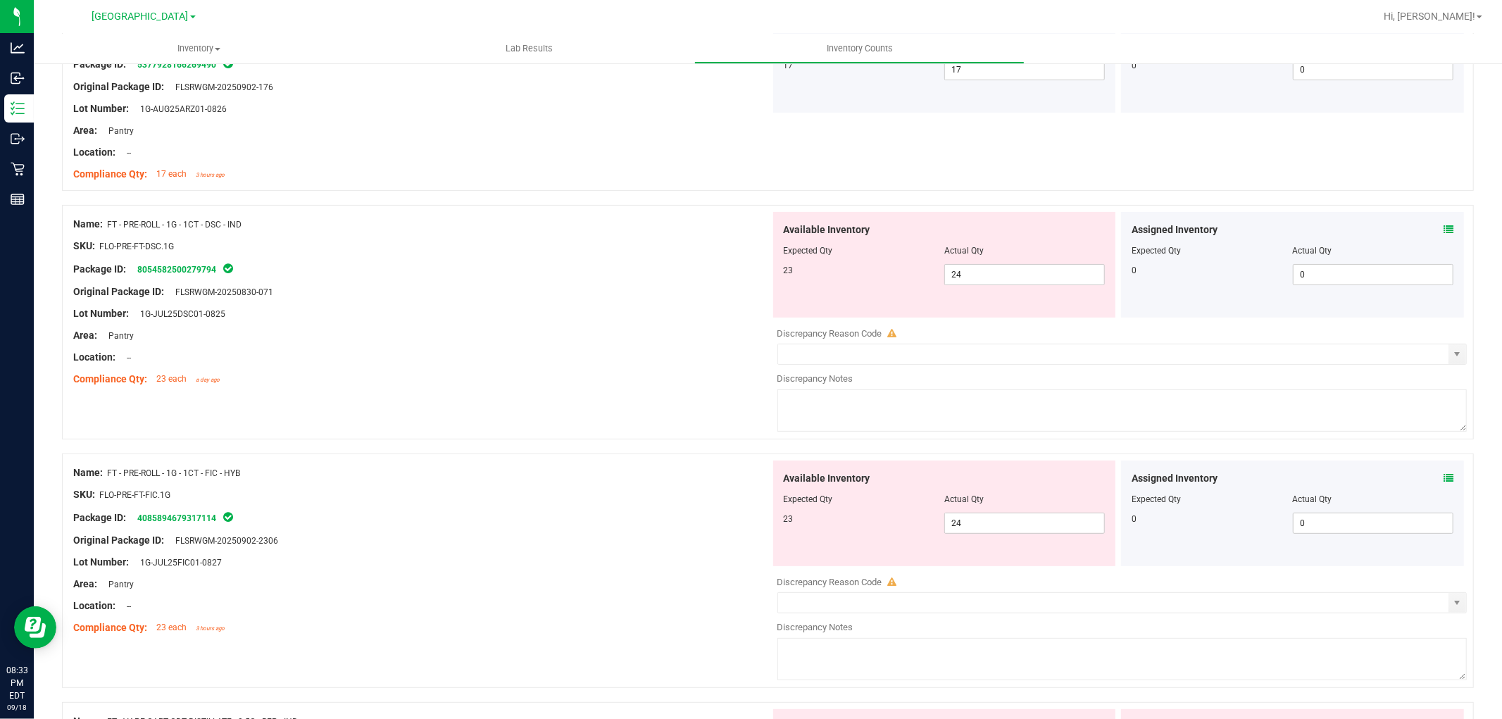
scroll to position [313, 0]
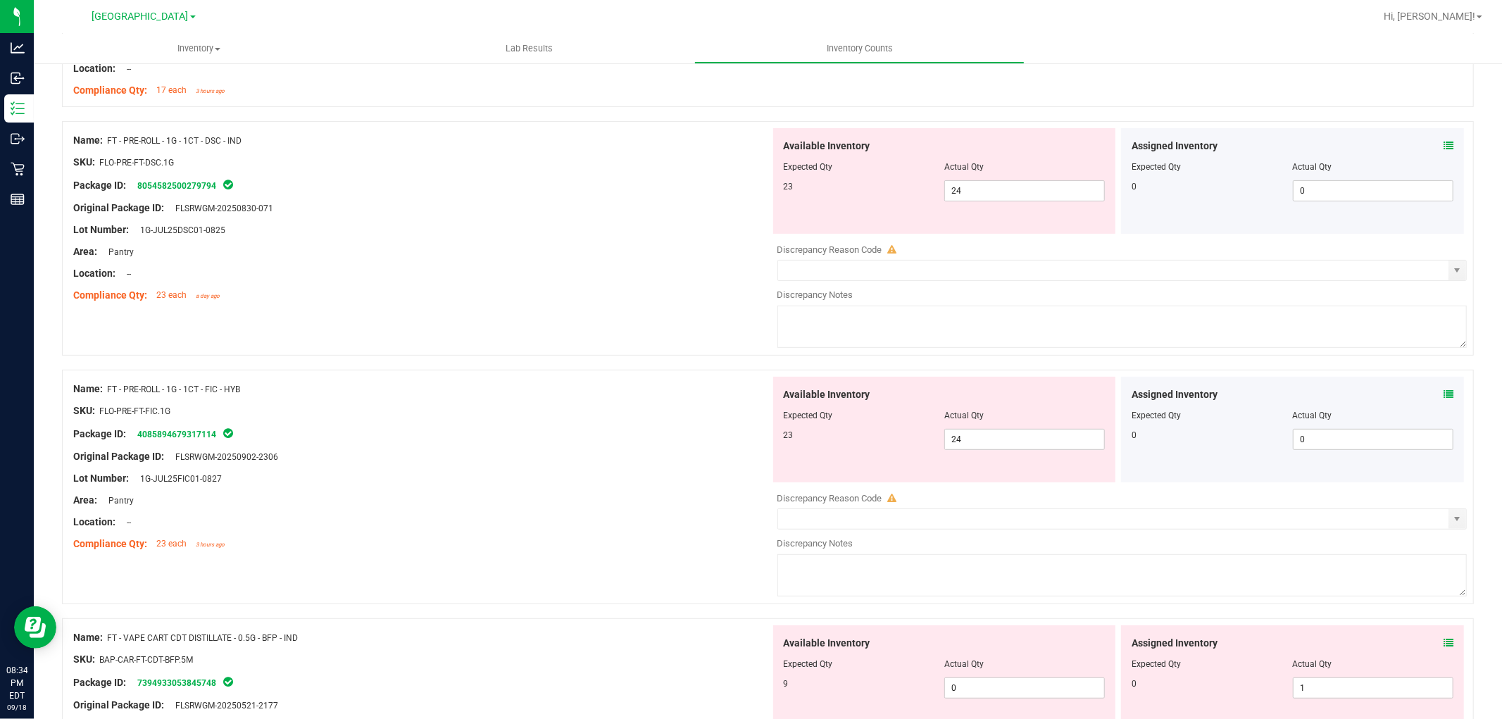
click at [1444, 145] on icon at bounding box center [1449, 146] width 10 height 10
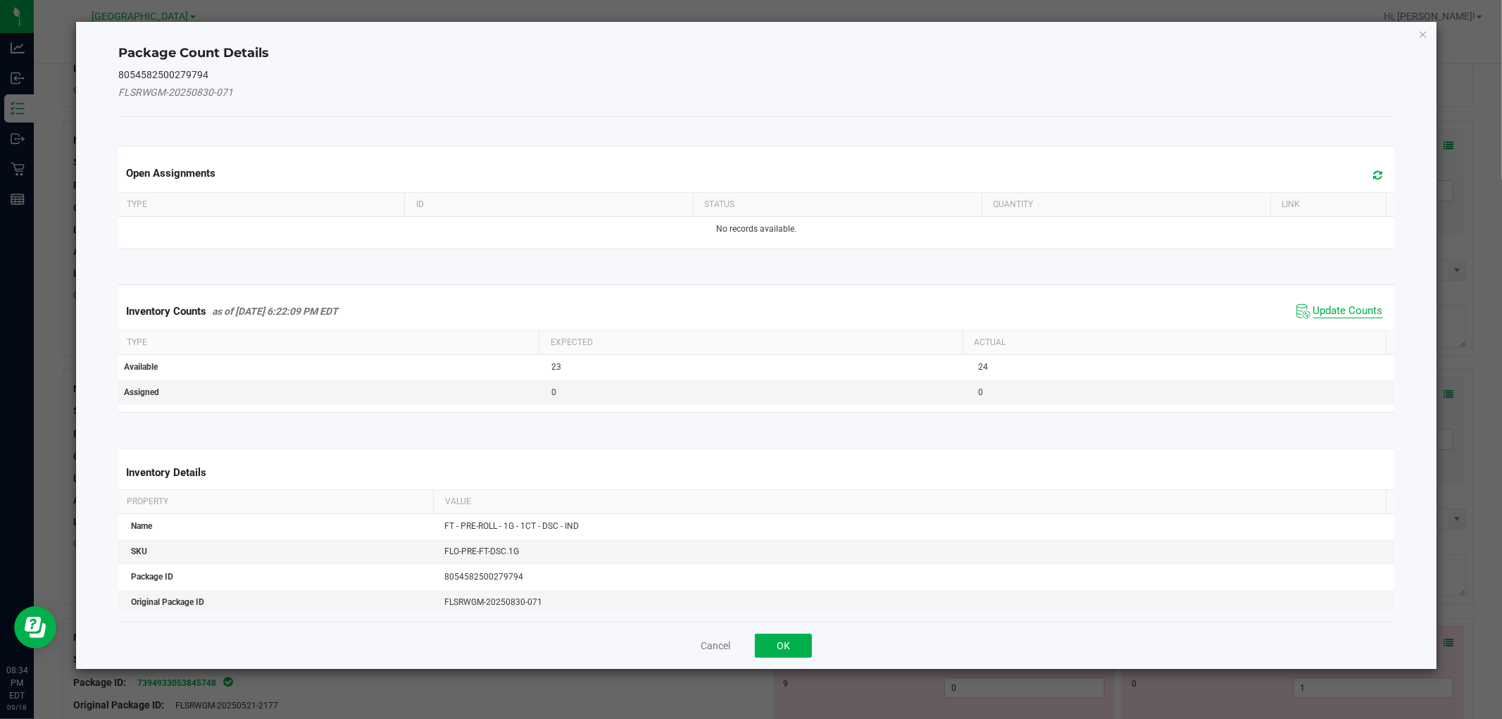
click at [1335, 304] on span "Update Counts" at bounding box center [1349, 311] width 70 height 14
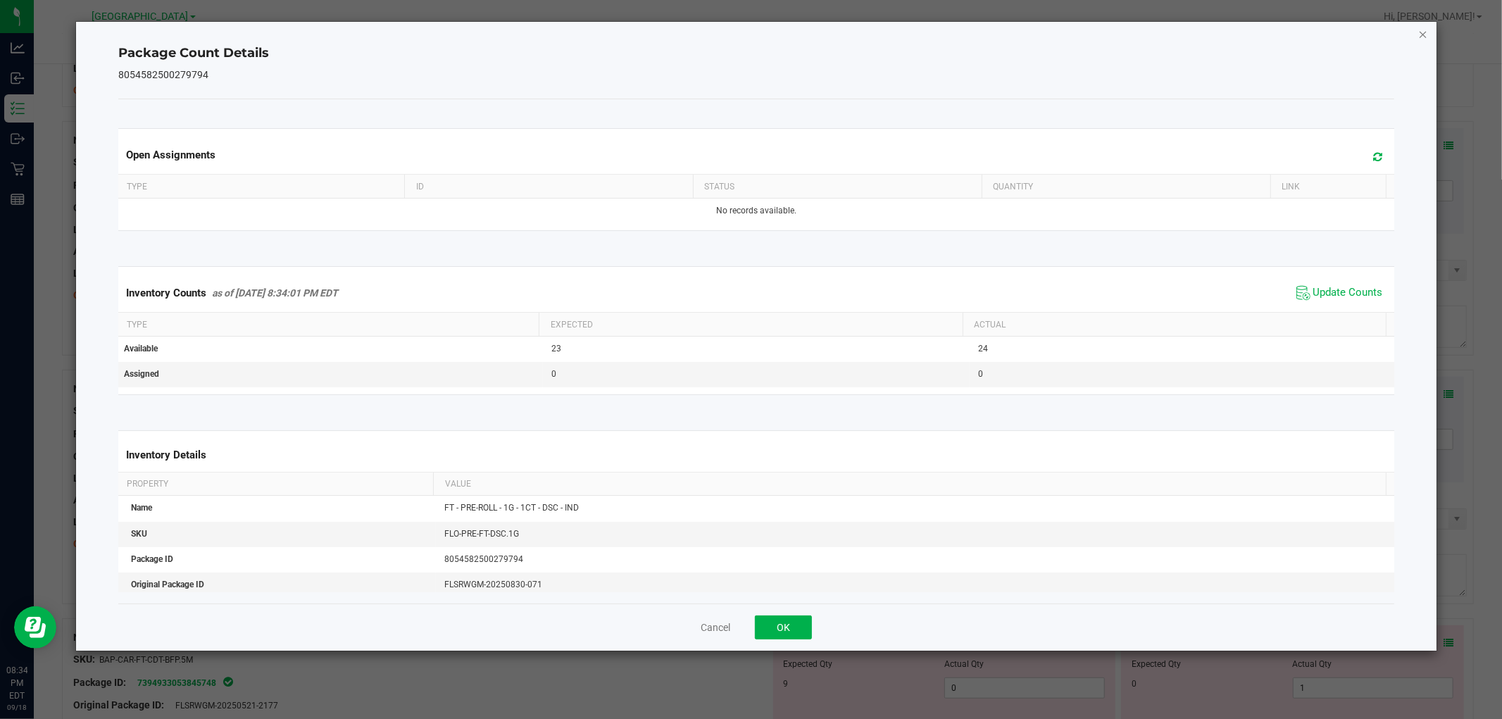
click at [1423, 32] on icon "Close" at bounding box center [1424, 33] width 10 height 17
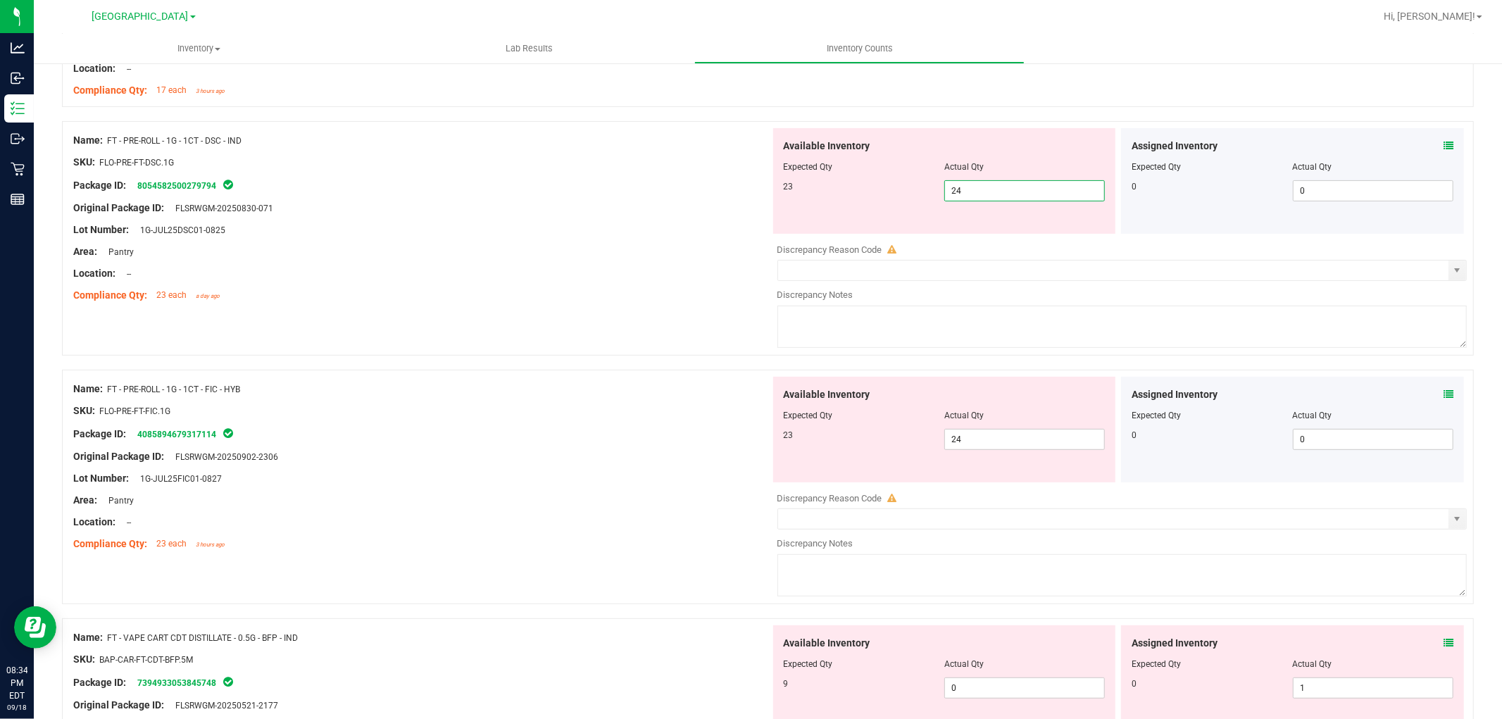
click at [992, 191] on span "24 24" at bounding box center [1025, 190] width 161 height 21
type input "23"
click at [730, 218] on div at bounding box center [421, 219] width 697 height 7
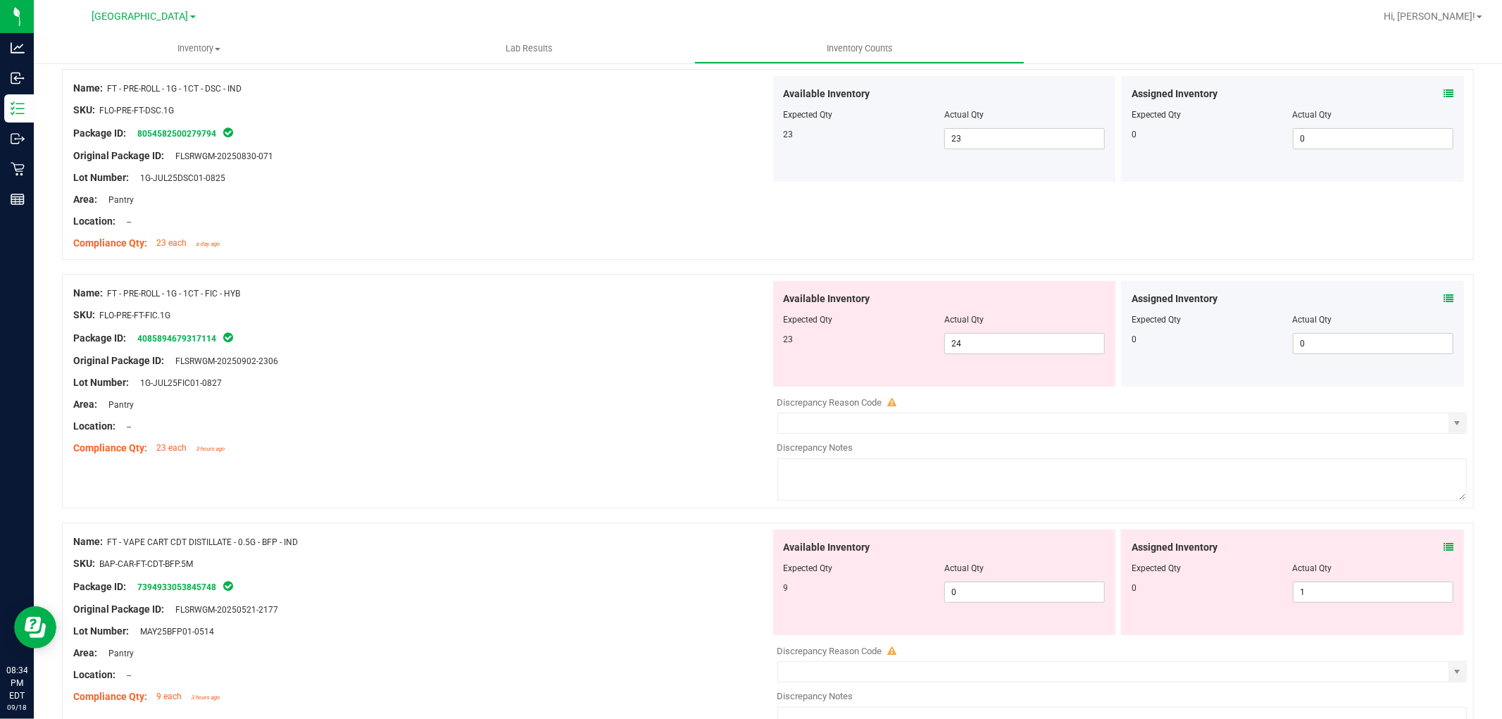
scroll to position [469, 0]
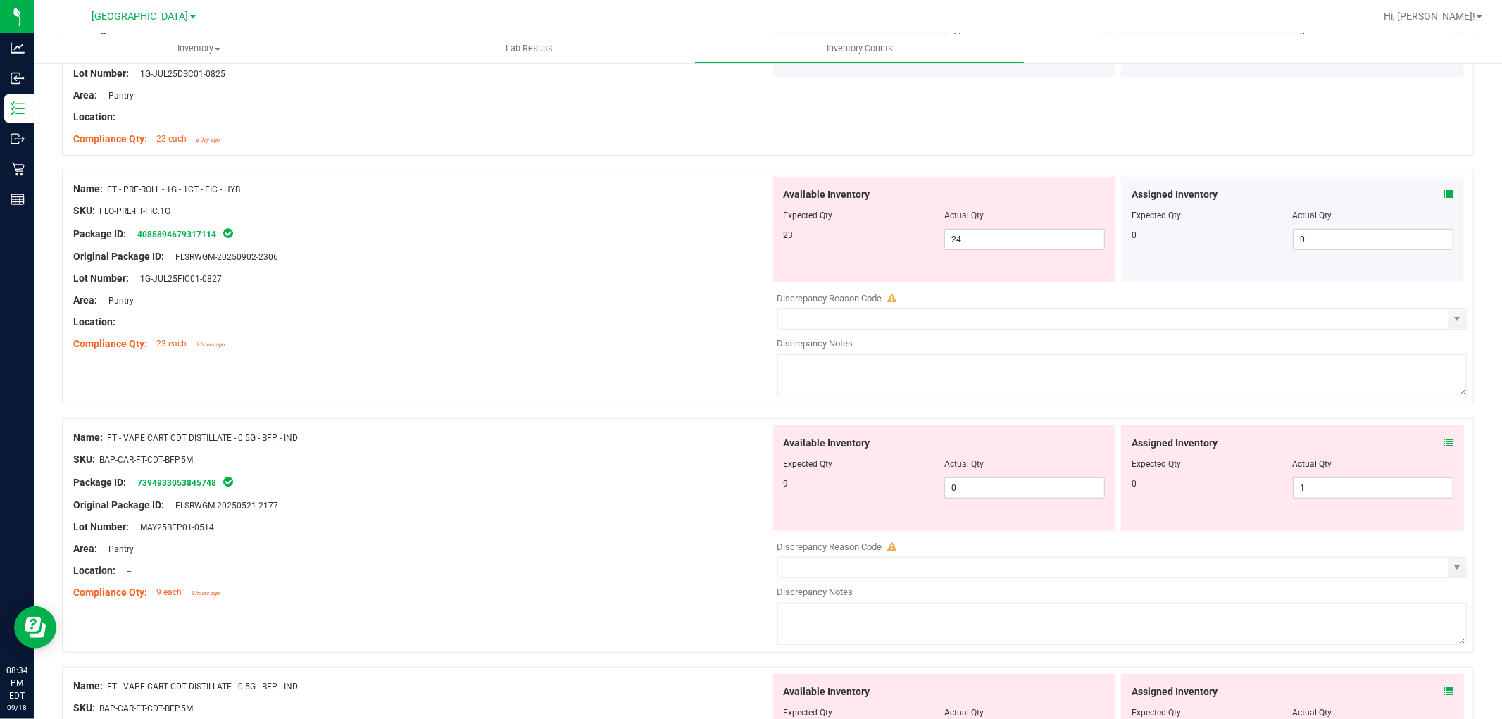
click at [1444, 191] on icon at bounding box center [1449, 194] width 10 height 10
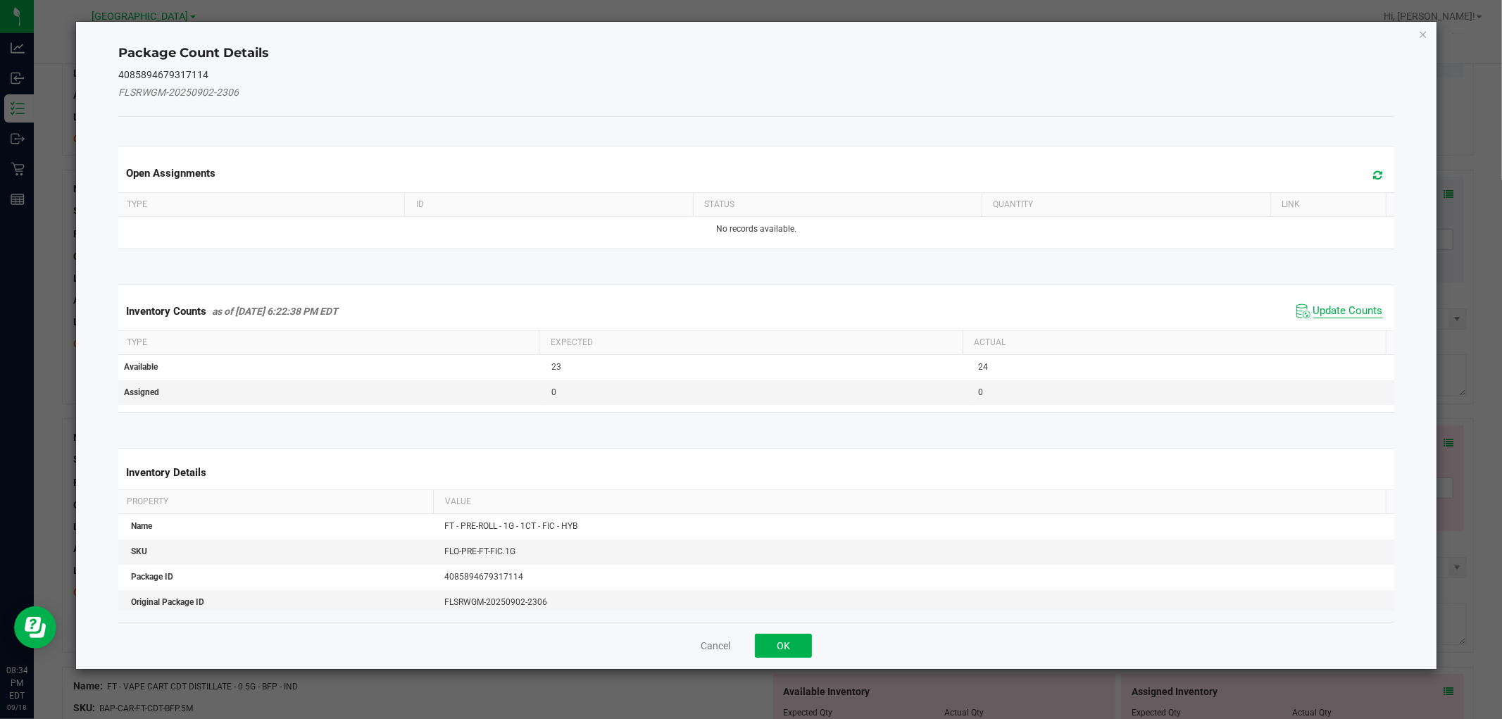
click at [1325, 316] on span "Update Counts" at bounding box center [1349, 311] width 70 height 14
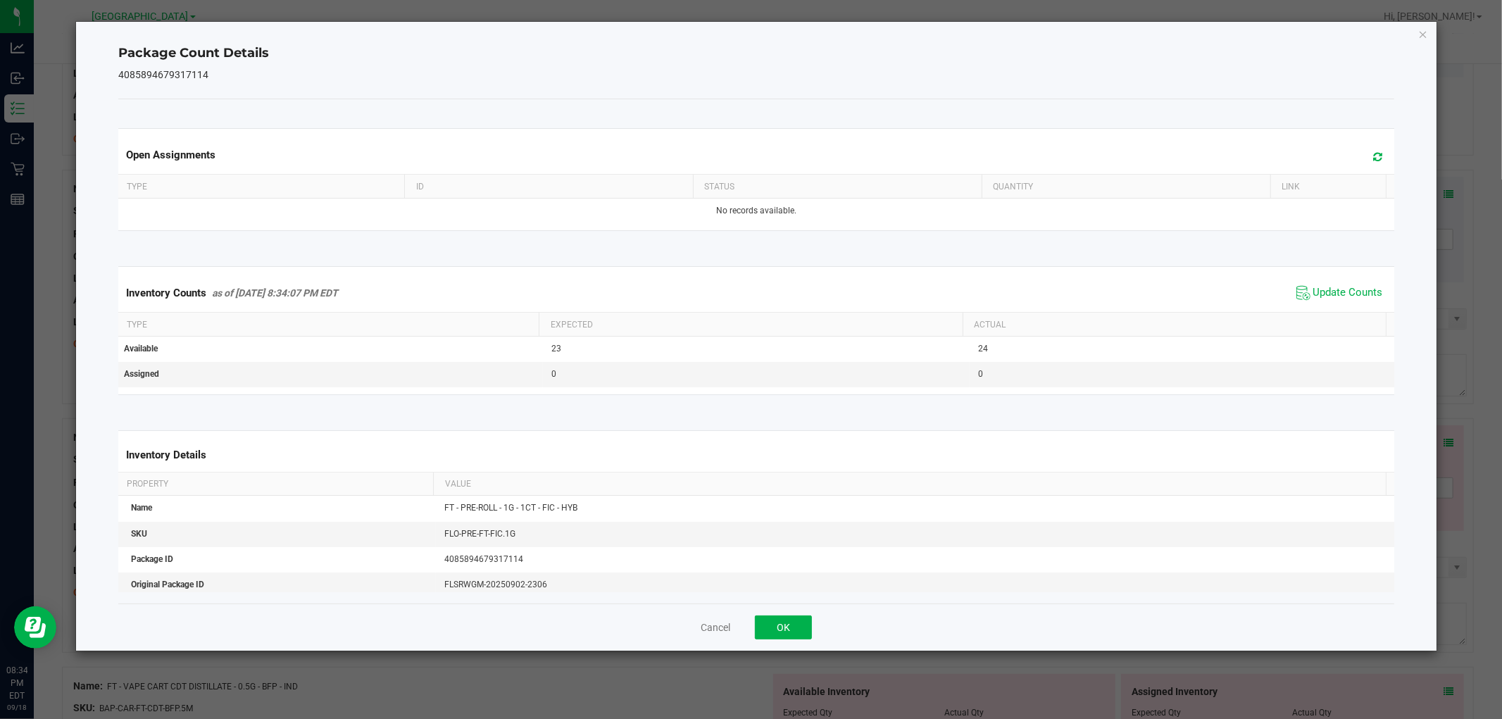
click at [1423, 37] on icon "Close" at bounding box center [1424, 33] width 10 height 17
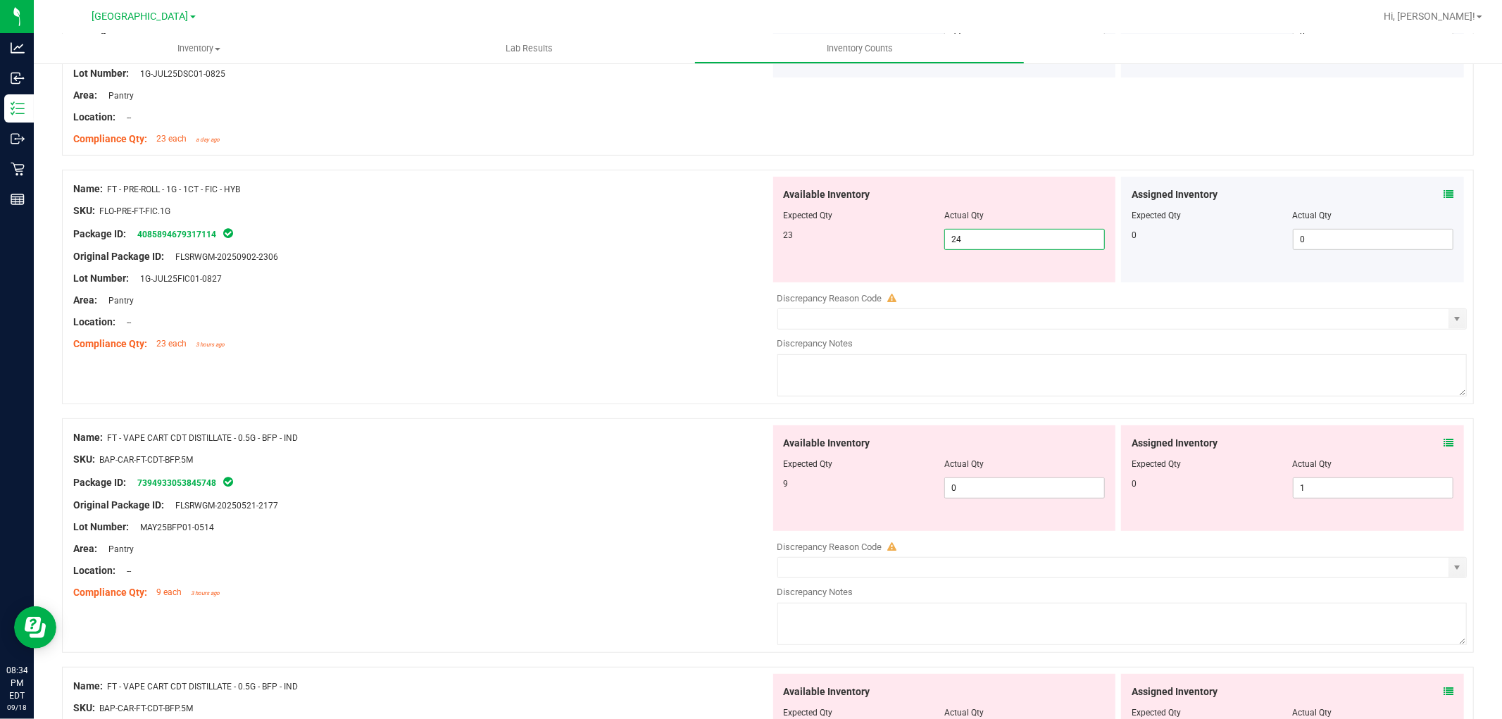
click at [978, 235] on span "24 24" at bounding box center [1025, 239] width 161 height 21
type input "23"
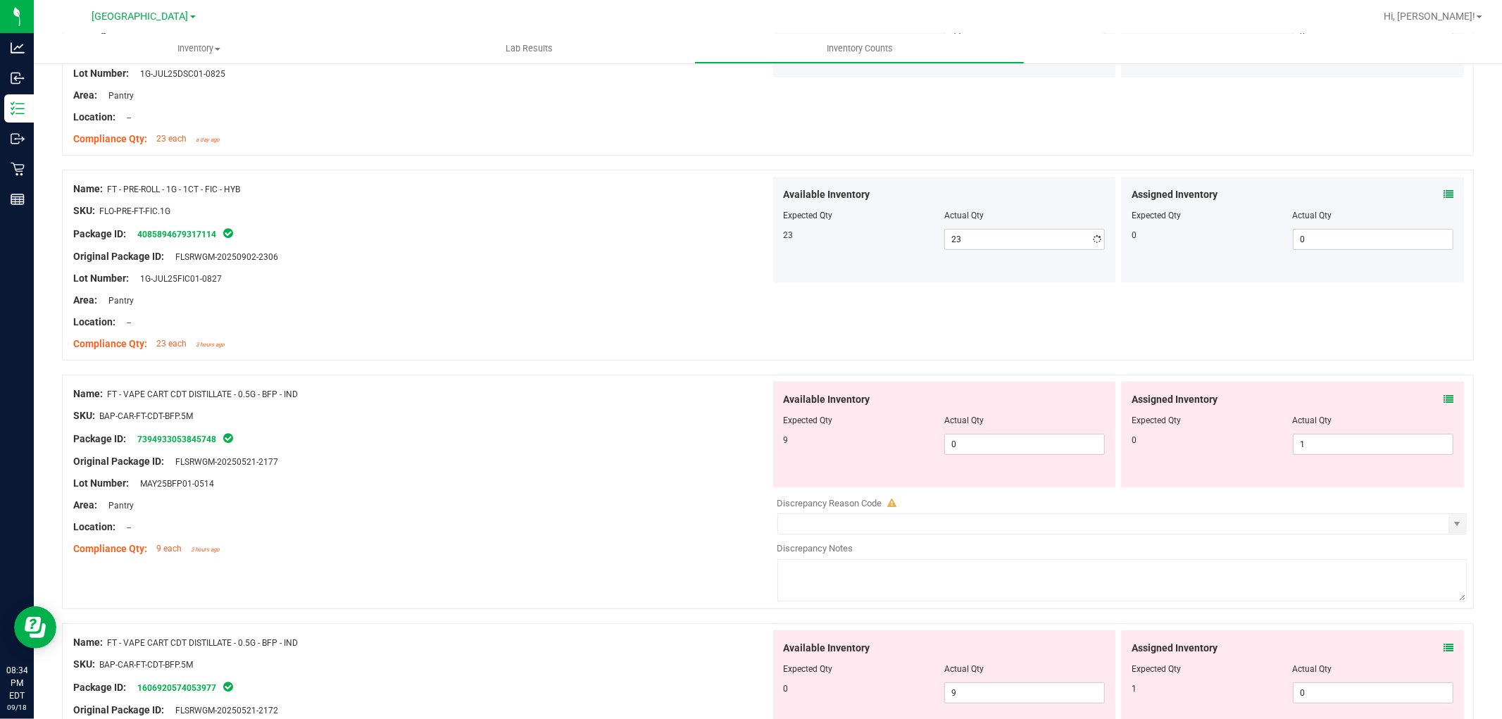
click at [586, 206] on div "SKU: FLO-PRE-FT-FIC.1G" at bounding box center [421, 211] width 697 height 15
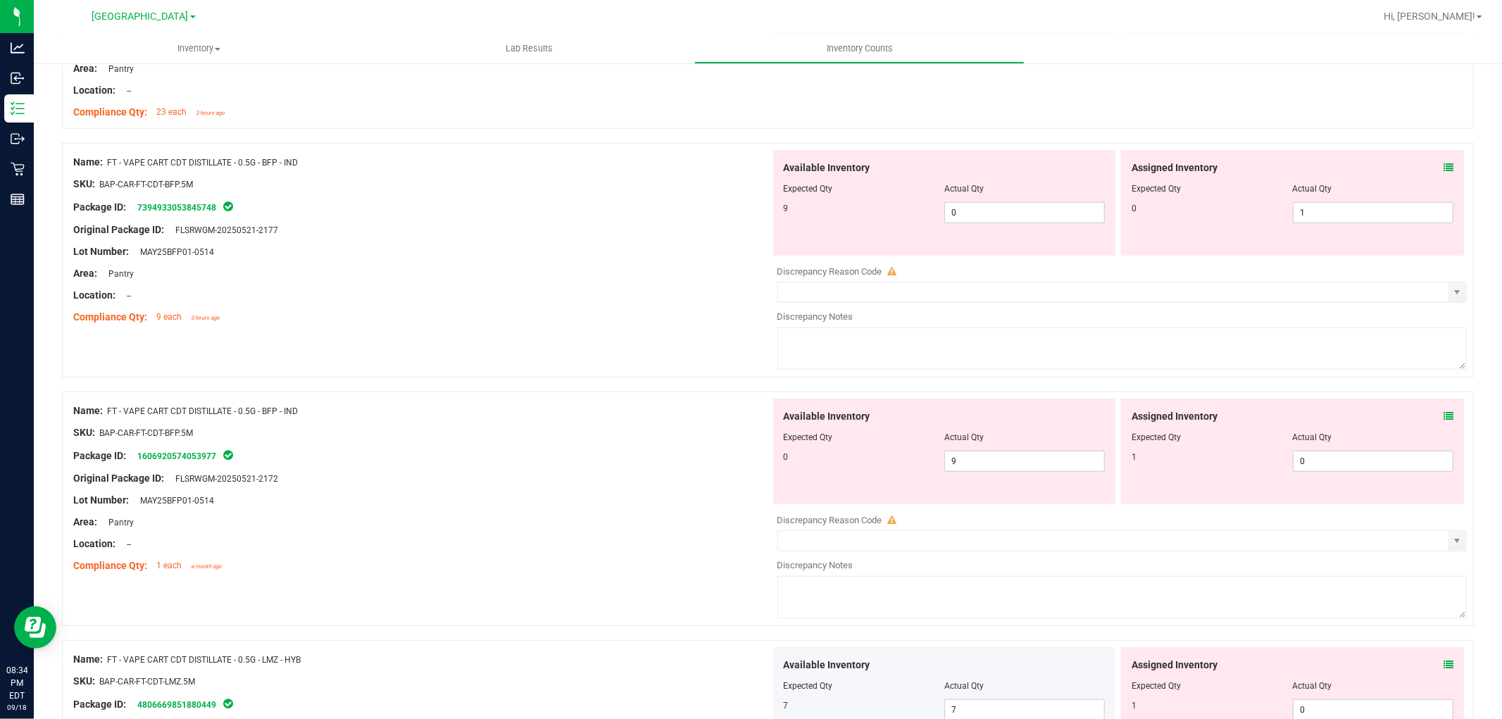
scroll to position [704, 0]
click at [1444, 164] on icon at bounding box center [1449, 164] width 10 height 10
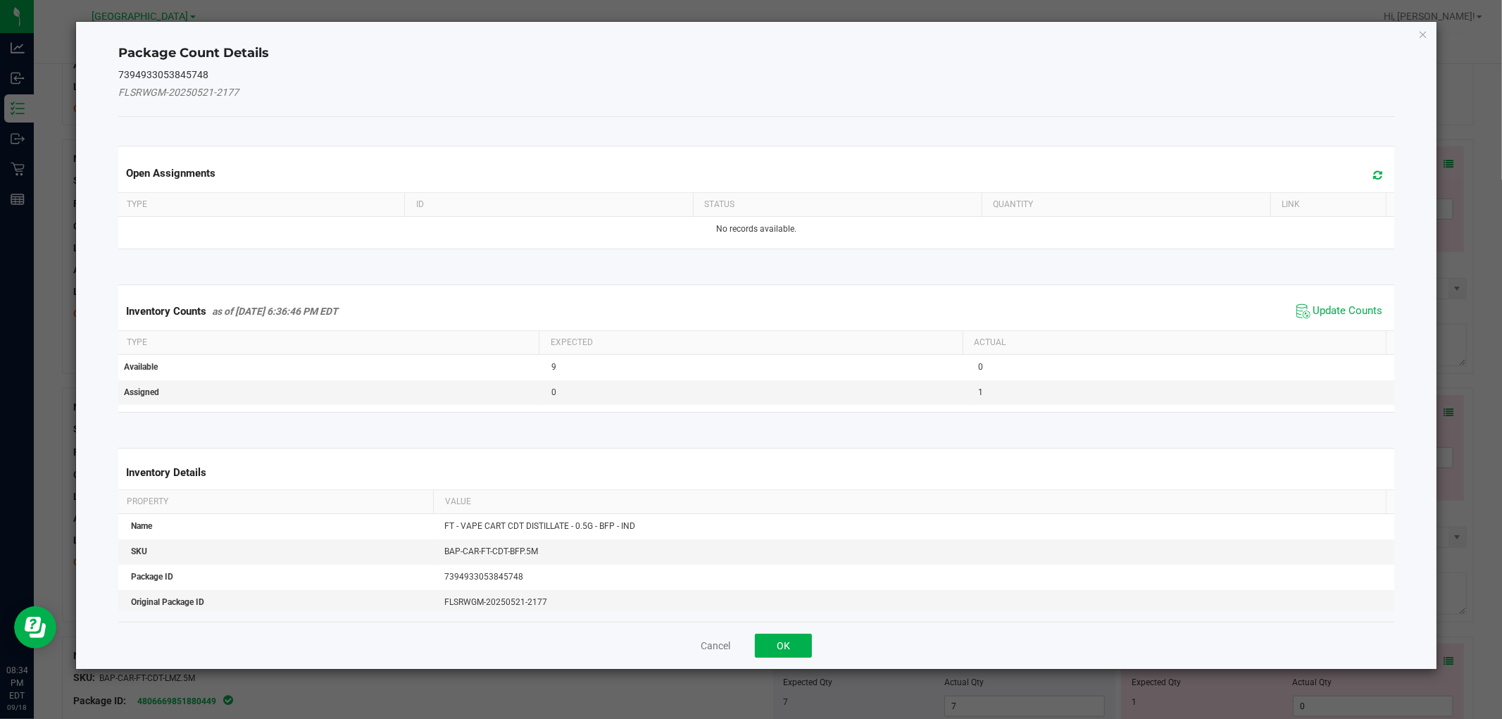
click at [1314, 306] on span "Update Counts" at bounding box center [1349, 311] width 70 height 14
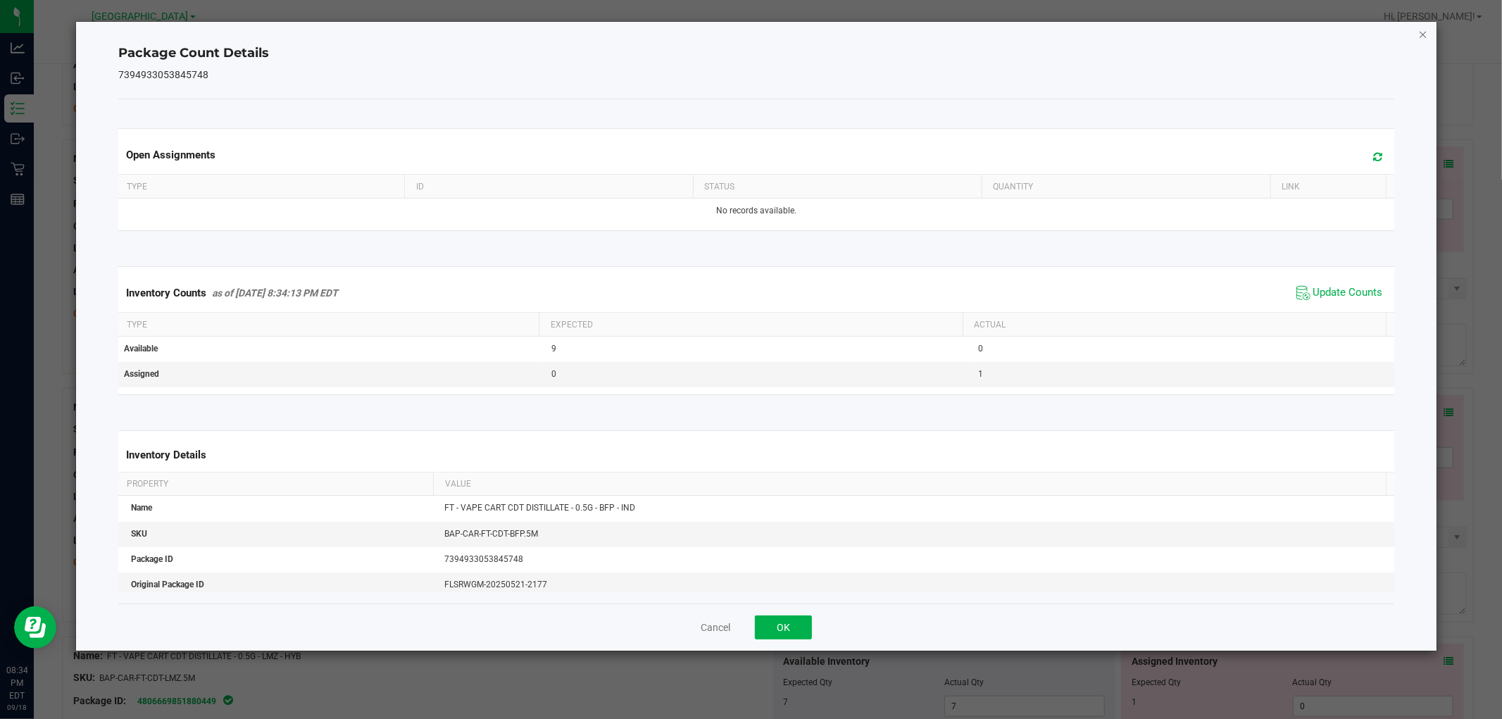
click at [1419, 36] on icon "Close" at bounding box center [1424, 33] width 10 height 17
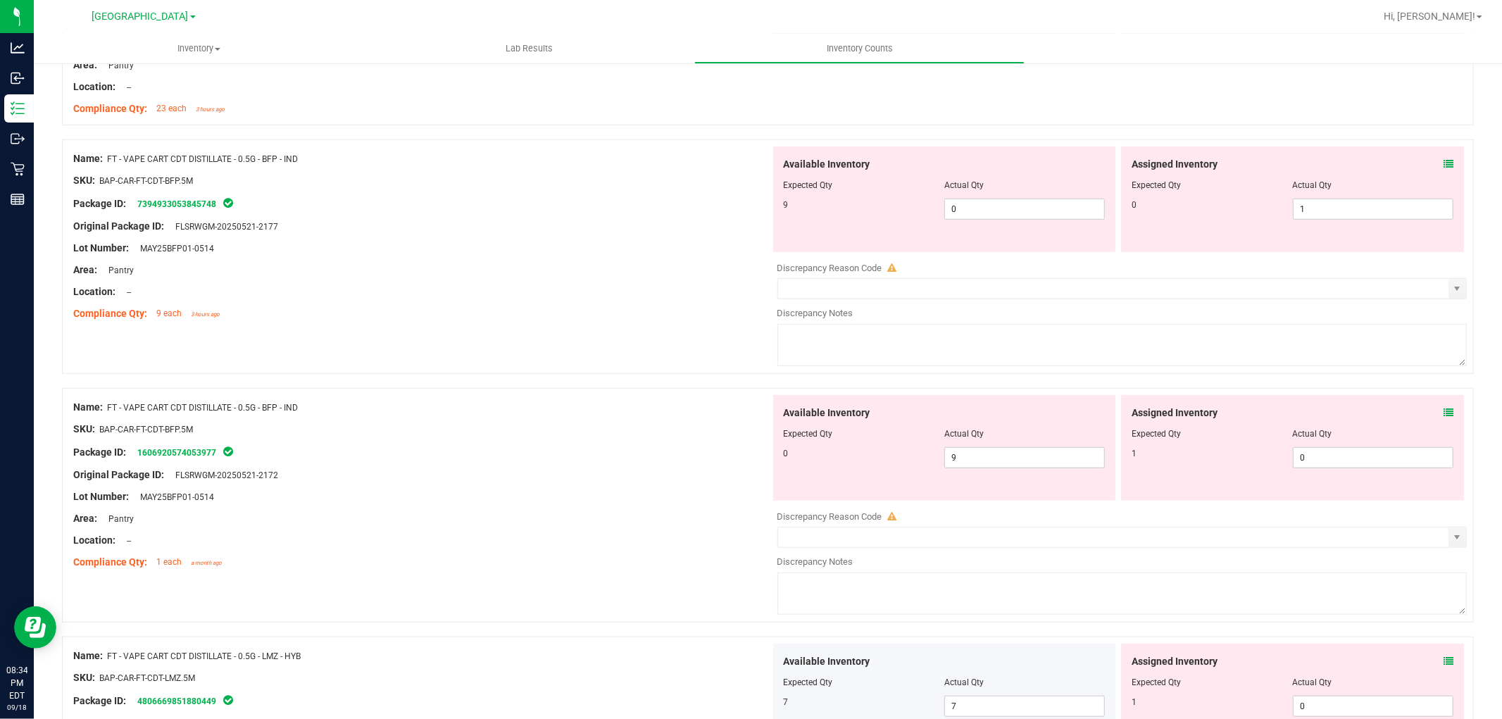
click at [975, 192] on div "Actual Qty" at bounding box center [1025, 185] width 161 height 13
click at [970, 211] on span "0 0" at bounding box center [1025, 209] width 161 height 21
type input "9"
click at [1307, 206] on span "1 1" at bounding box center [1373, 209] width 161 height 21
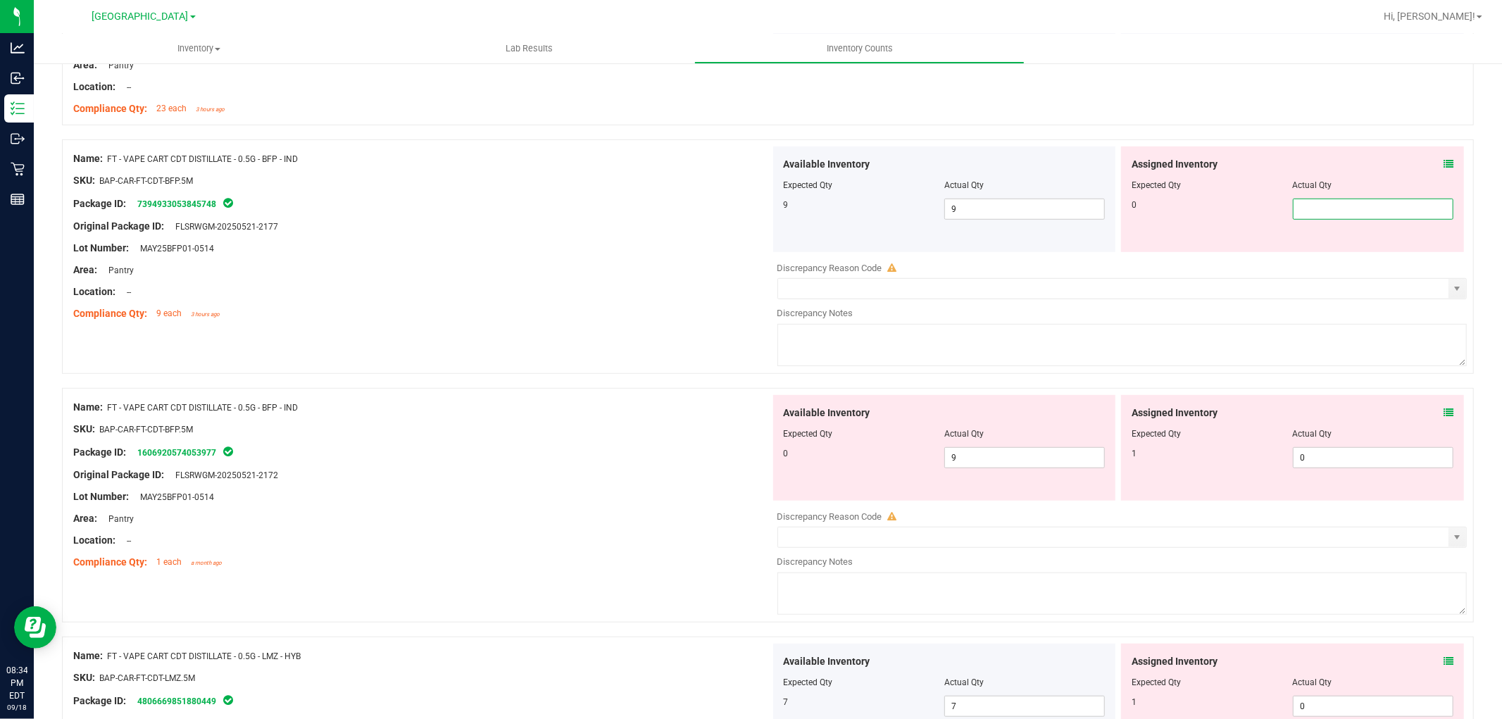
type input "0"
click at [677, 216] on div at bounding box center [421, 215] width 697 height 7
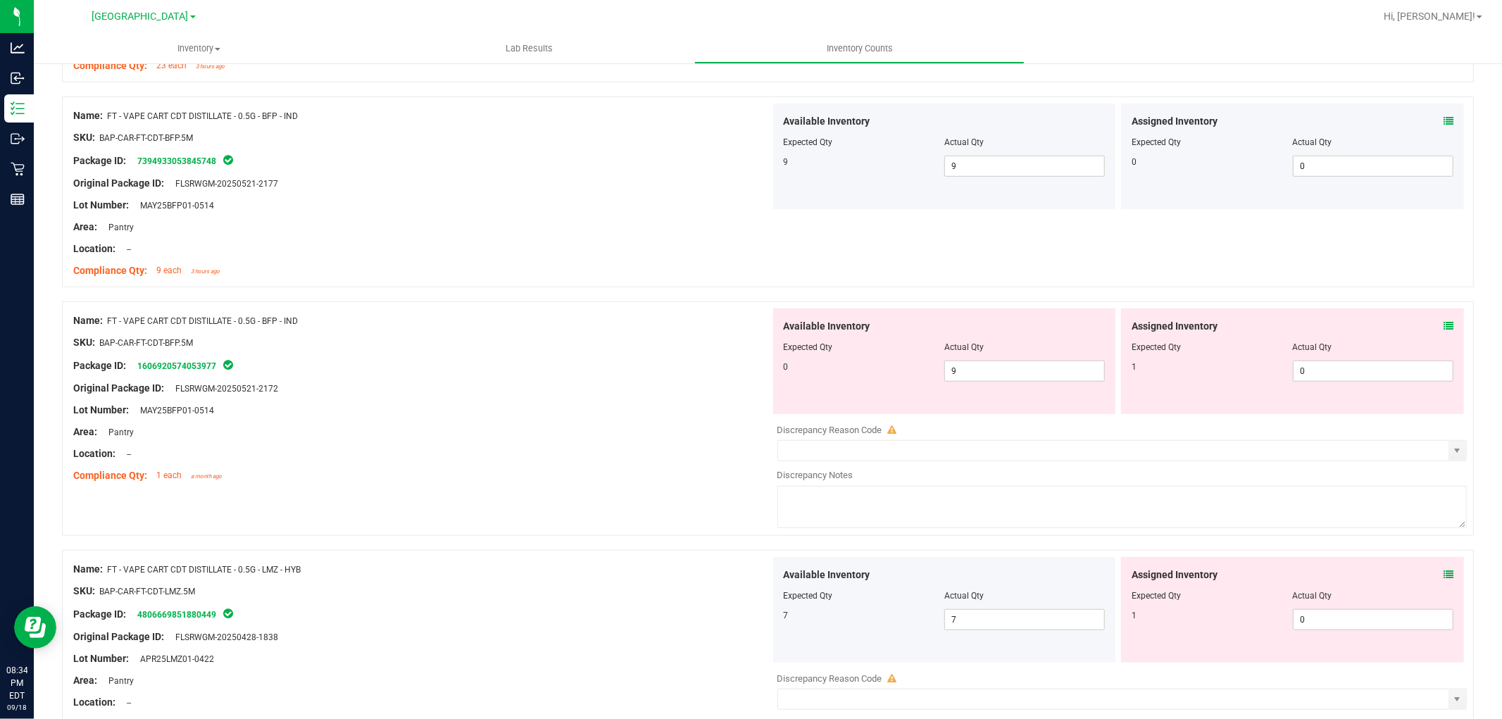
scroll to position [783, 0]
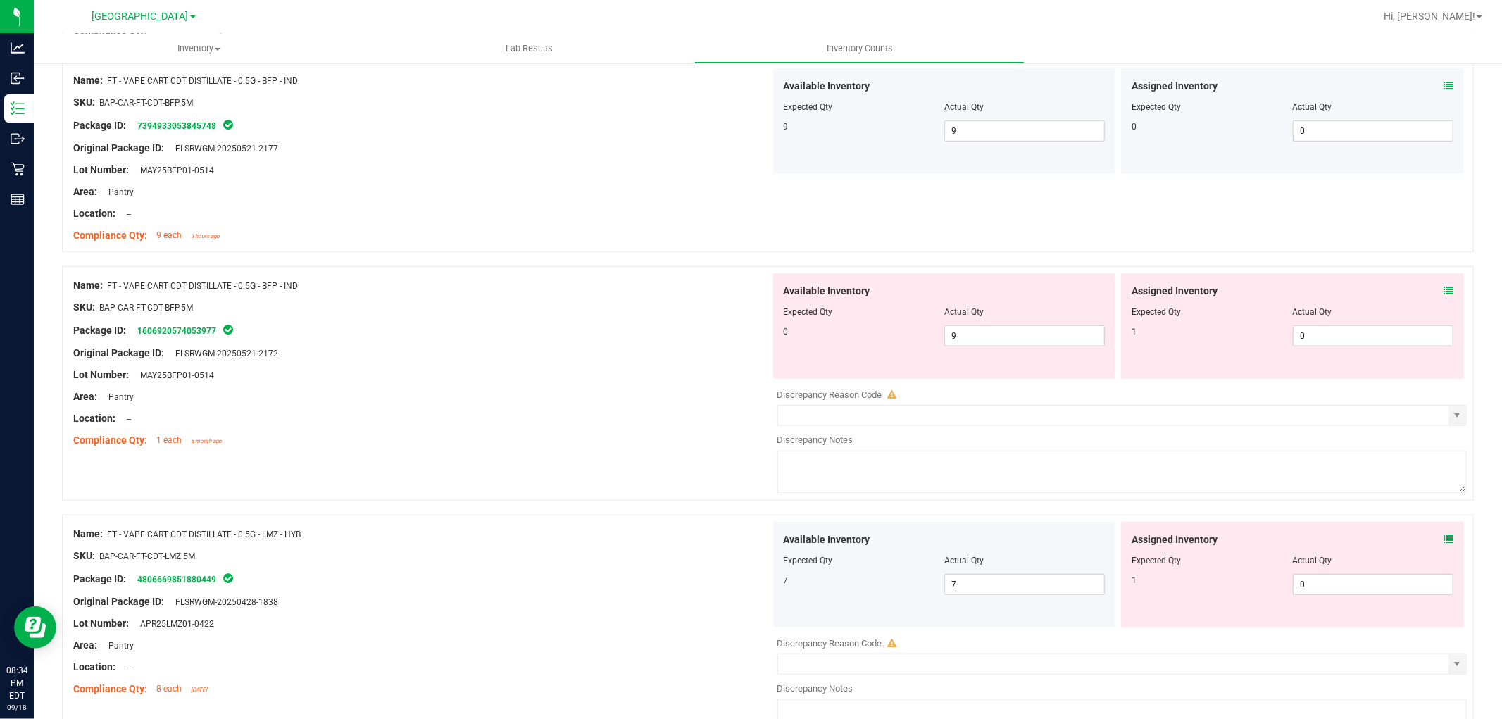
click at [1444, 290] on icon at bounding box center [1449, 291] width 10 height 10
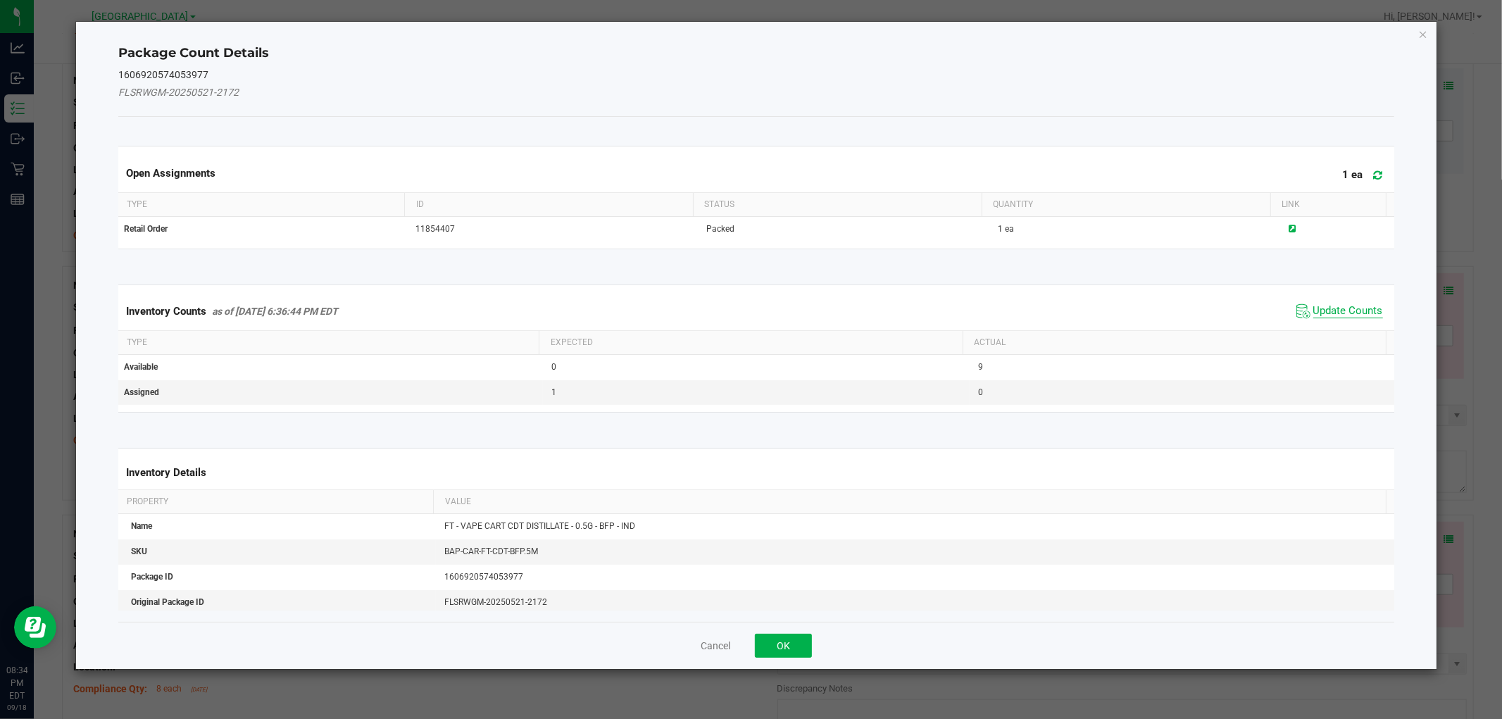
click at [1330, 306] on span "Update Counts" at bounding box center [1349, 311] width 70 height 14
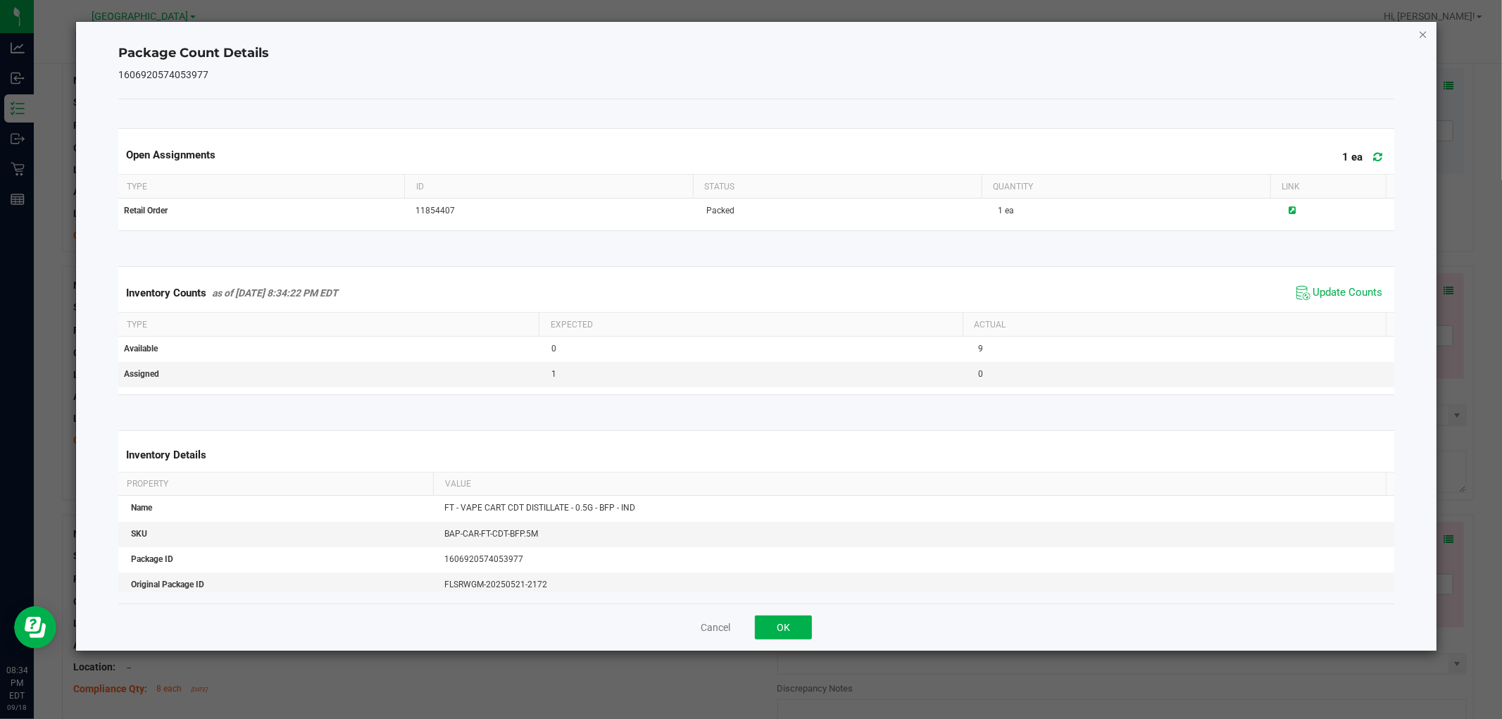
click at [1419, 32] on icon "Close" at bounding box center [1424, 33] width 10 height 17
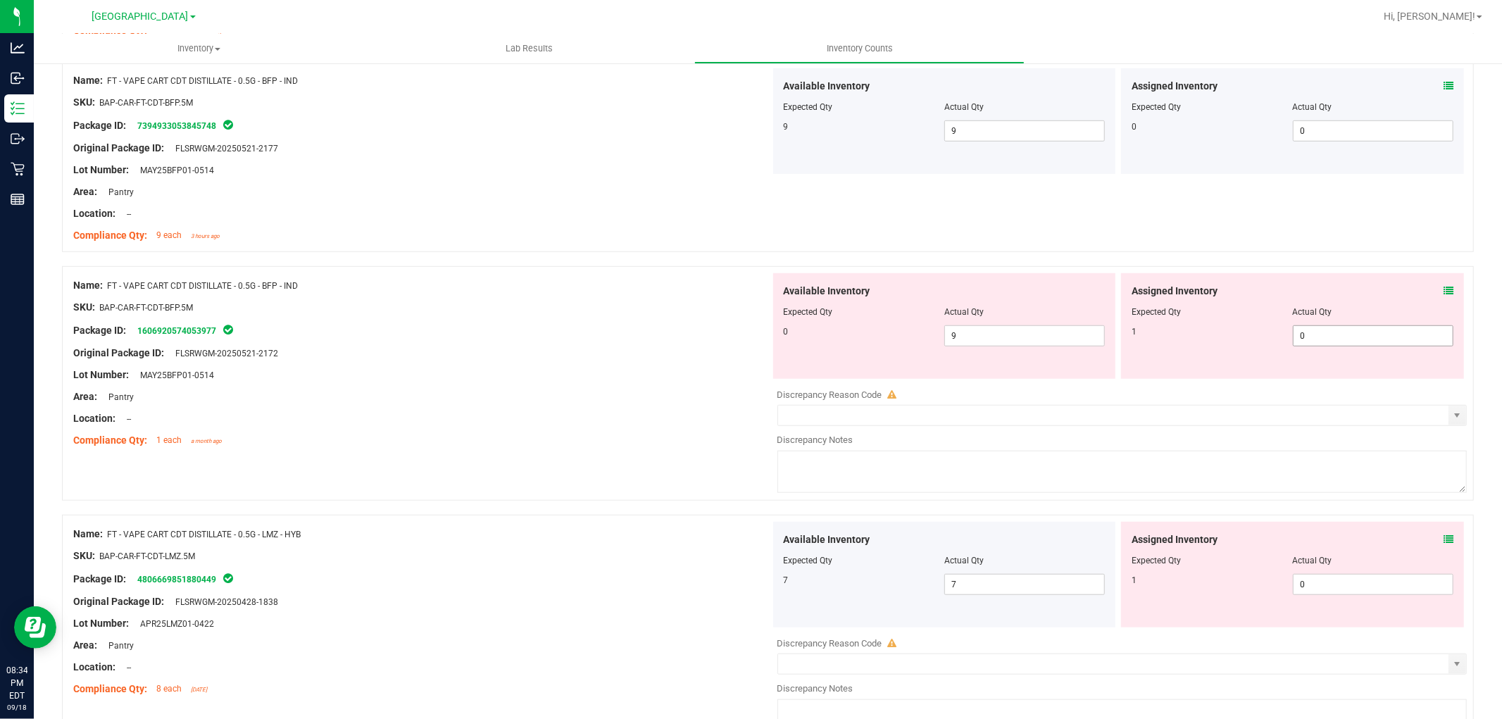
click at [1320, 330] on span "0 0" at bounding box center [1373, 335] width 161 height 21
type input "1"
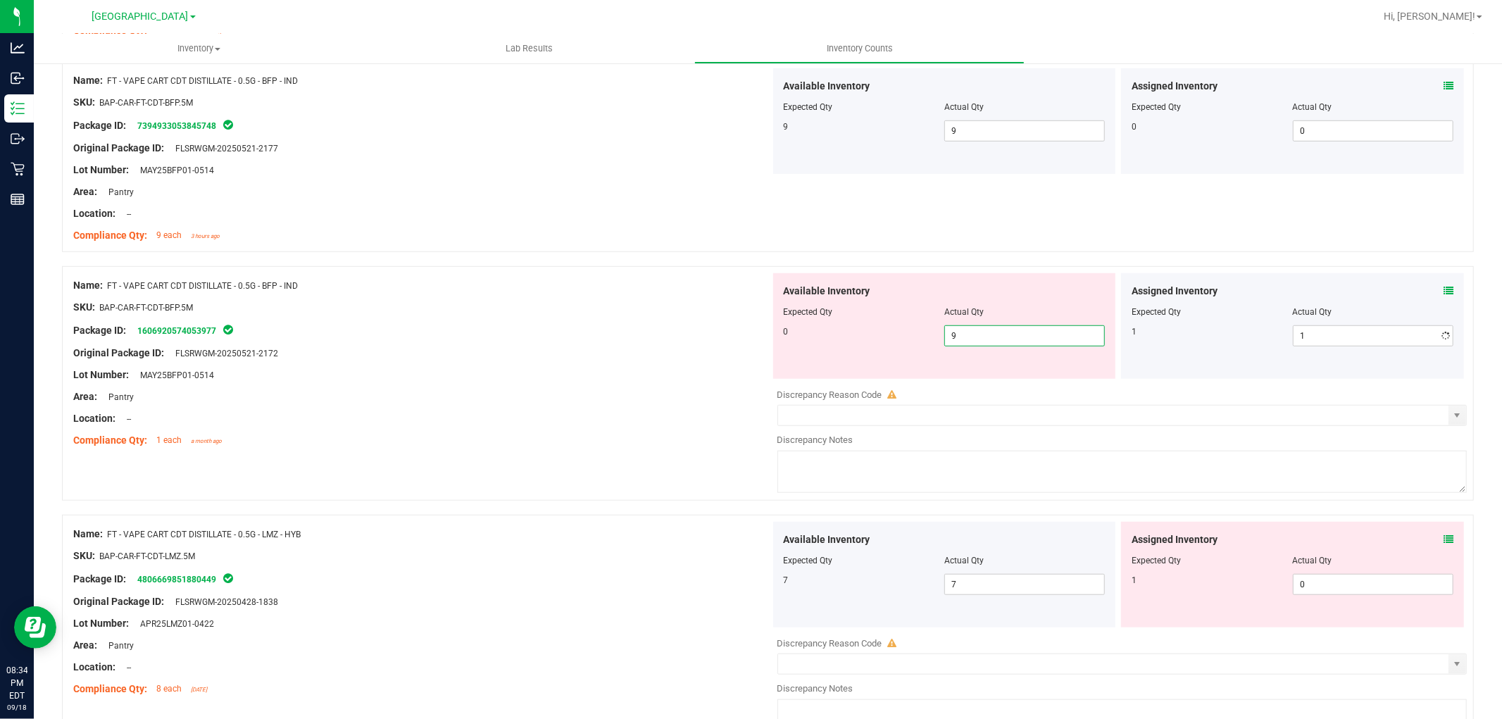
click at [1002, 332] on span "9 9" at bounding box center [1025, 335] width 161 height 21
type input "0"
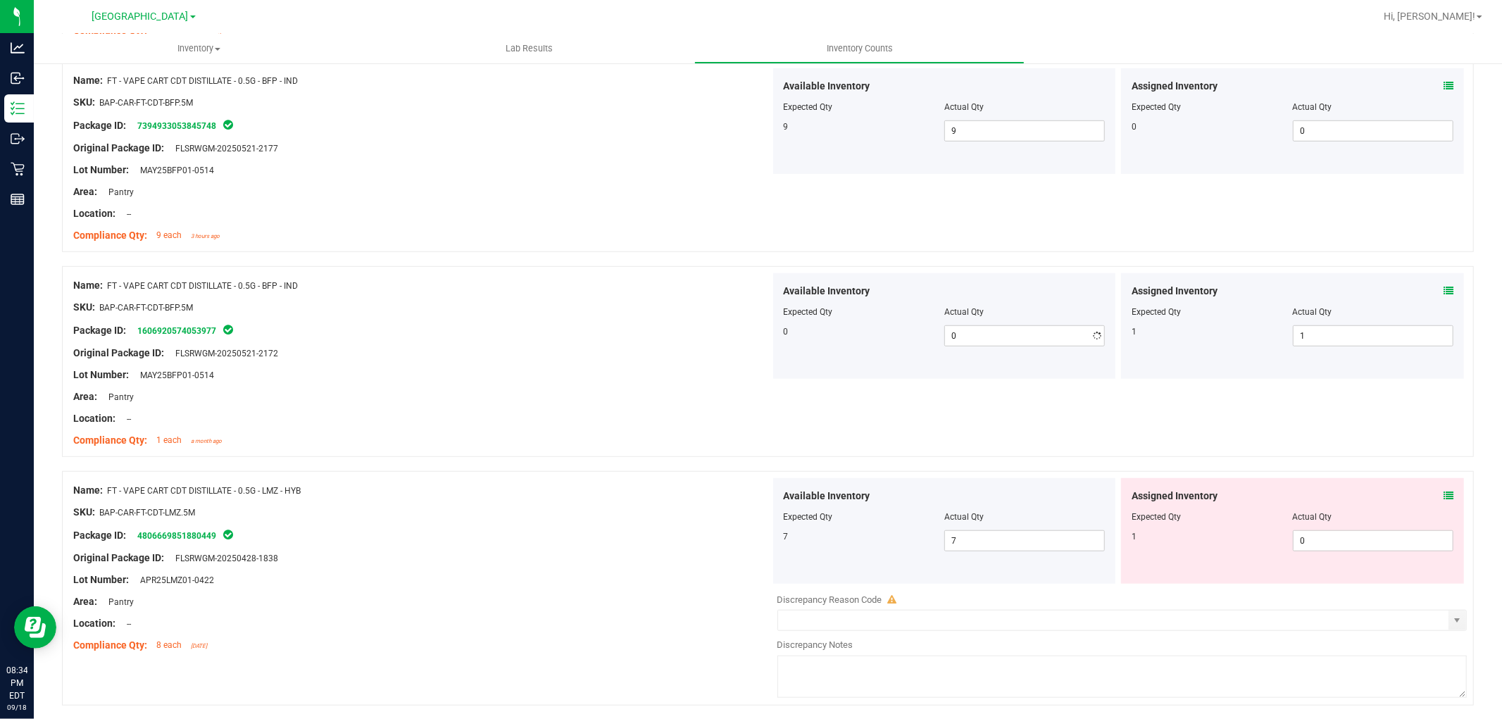
click at [738, 318] on div at bounding box center [421, 318] width 697 height 7
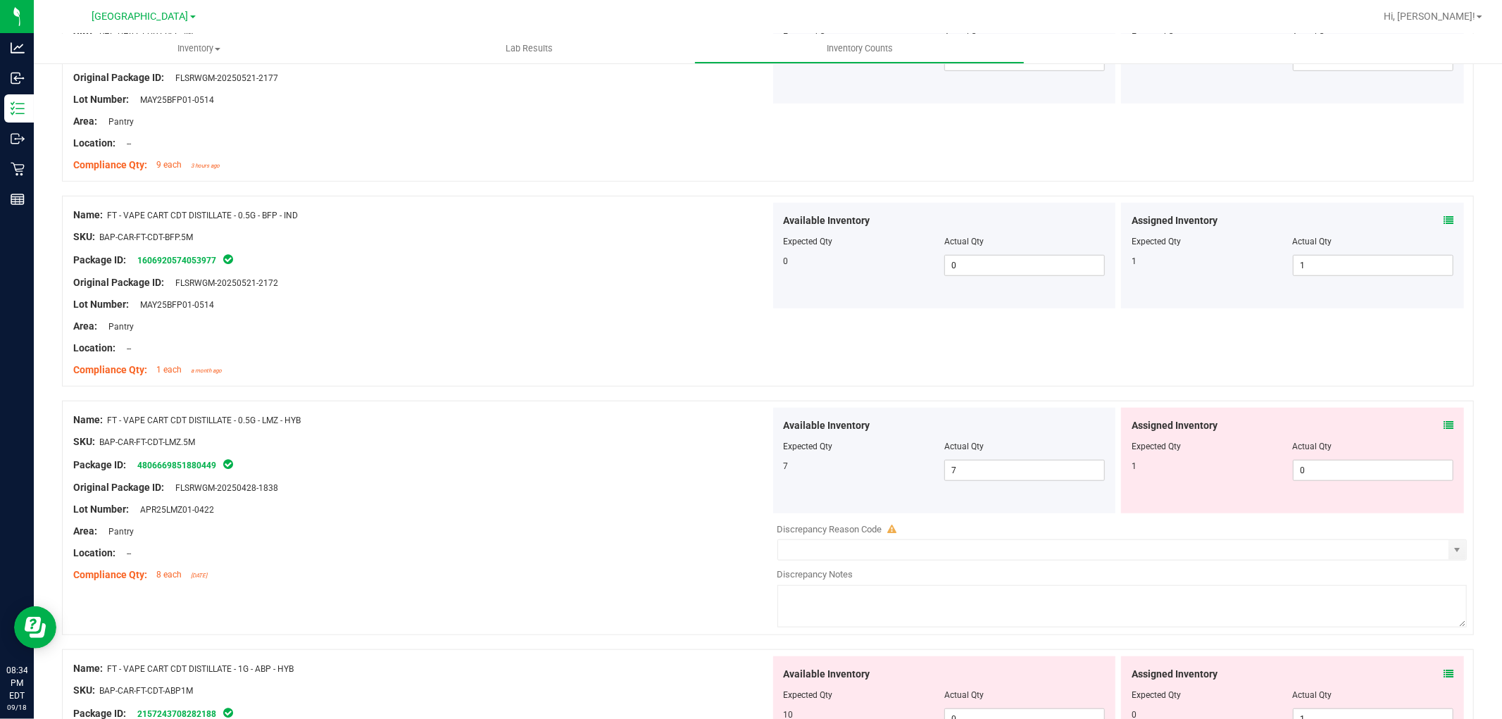
scroll to position [939, 0]
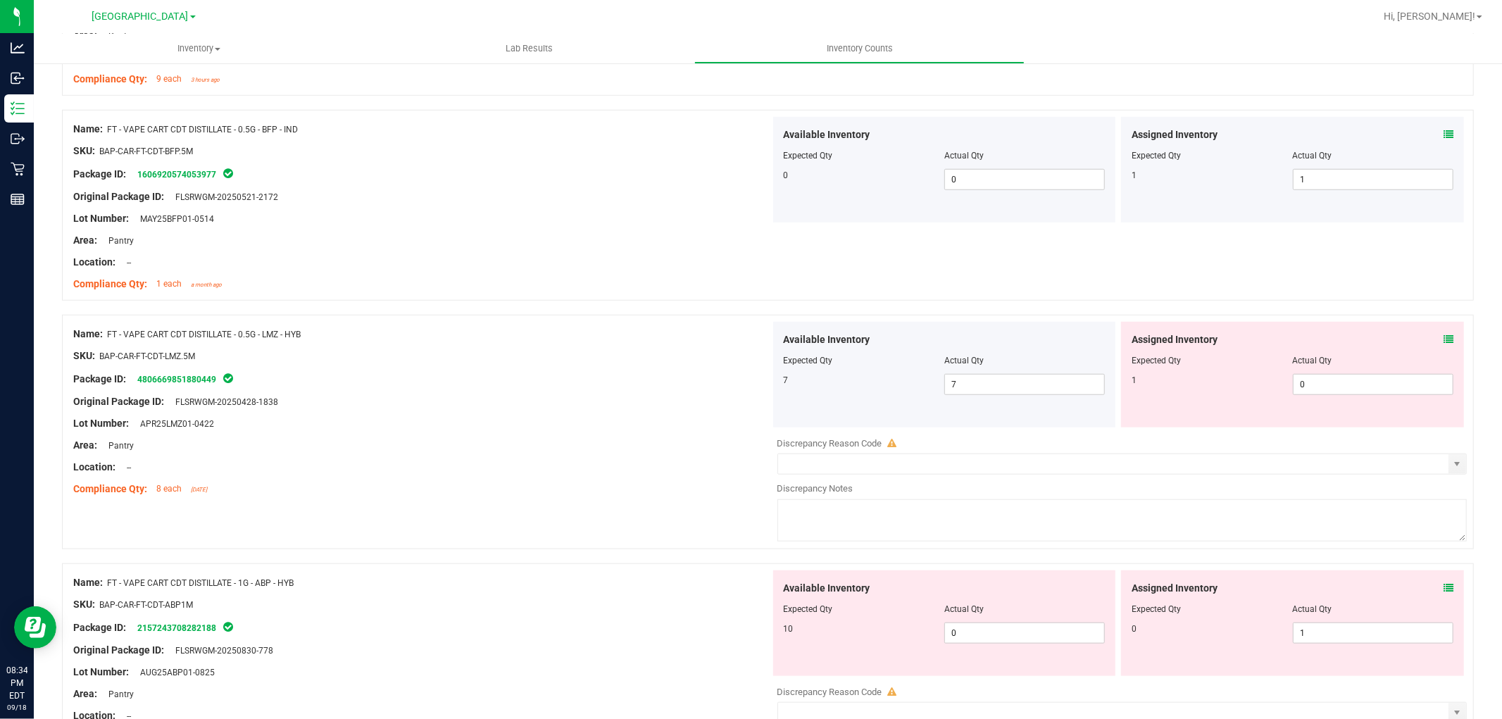
click at [1444, 340] on icon at bounding box center [1449, 340] width 10 height 10
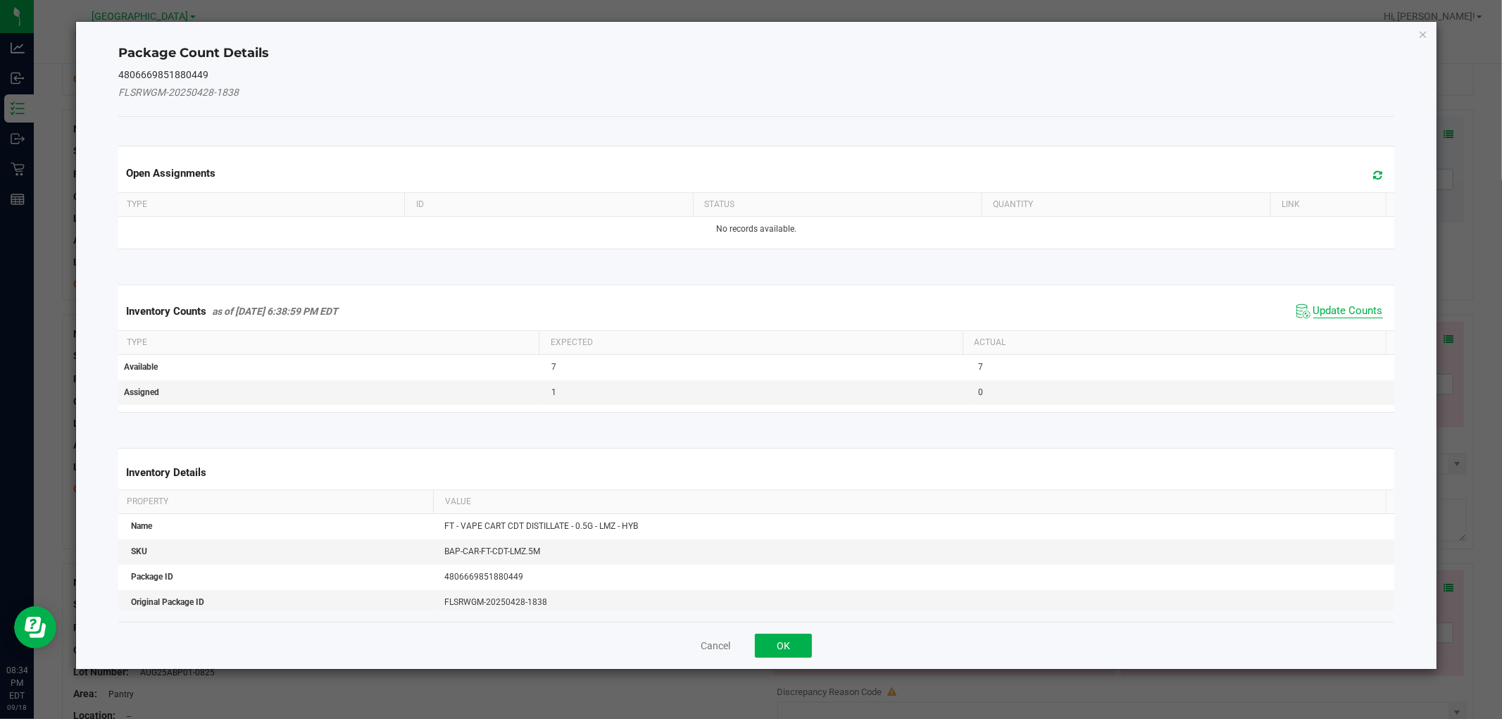
click at [1348, 311] on span "Update Counts" at bounding box center [1349, 311] width 70 height 14
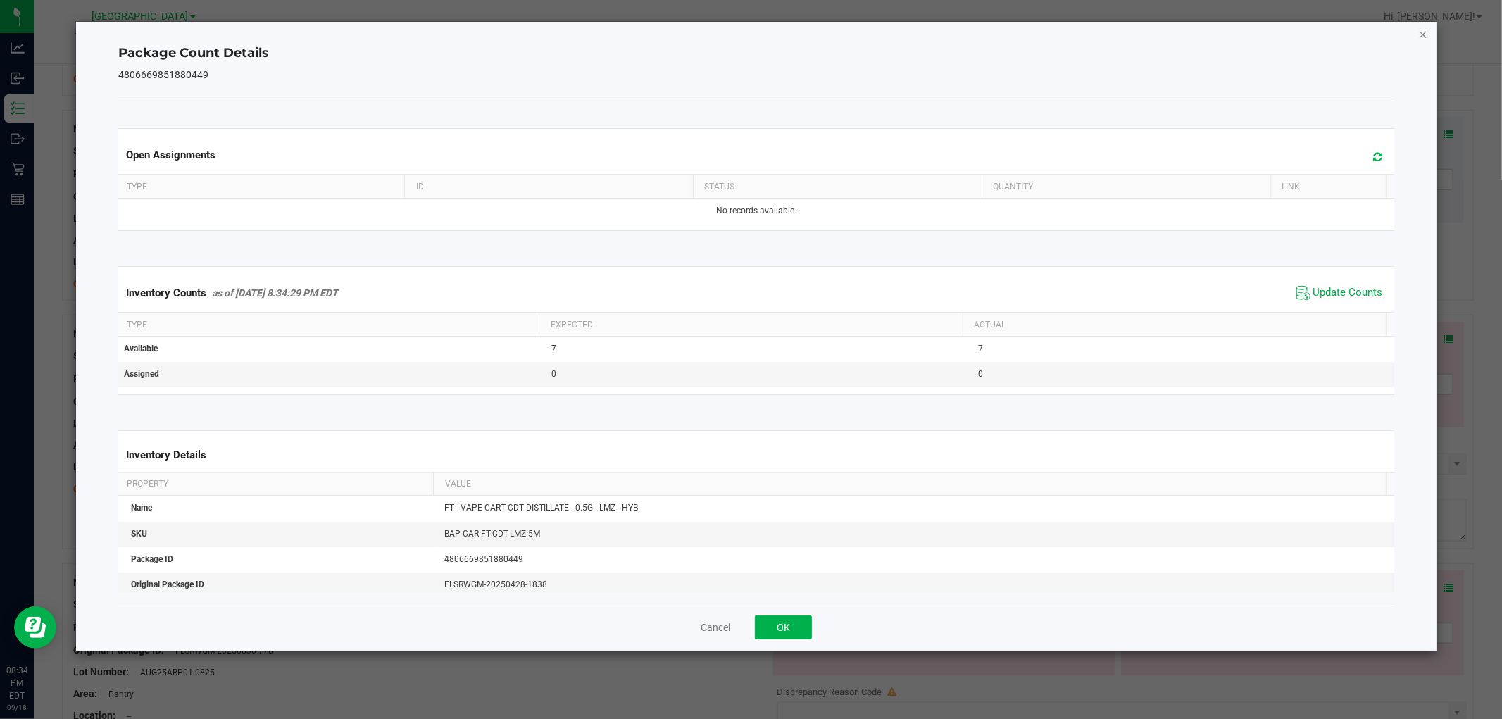
click at [1419, 32] on icon "Close" at bounding box center [1424, 33] width 10 height 17
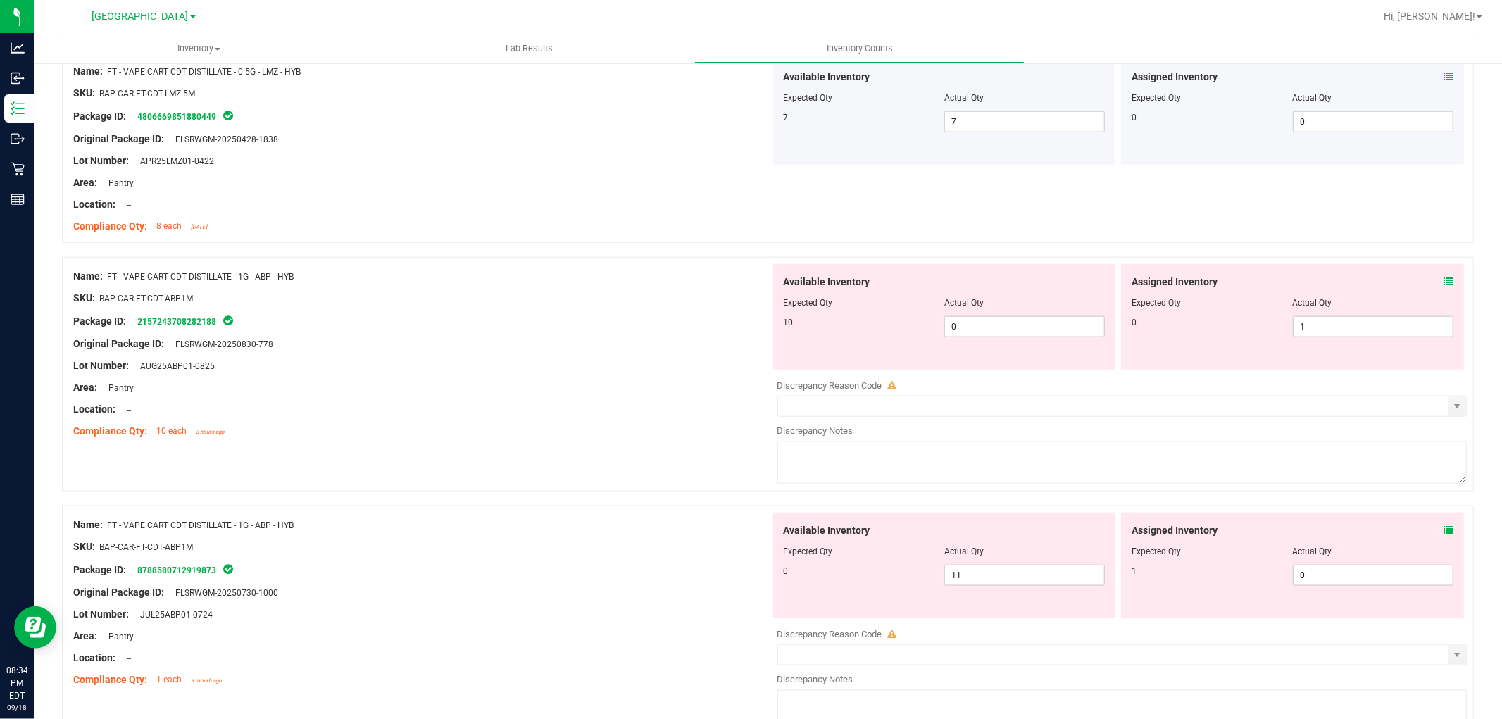
scroll to position [1252, 0]
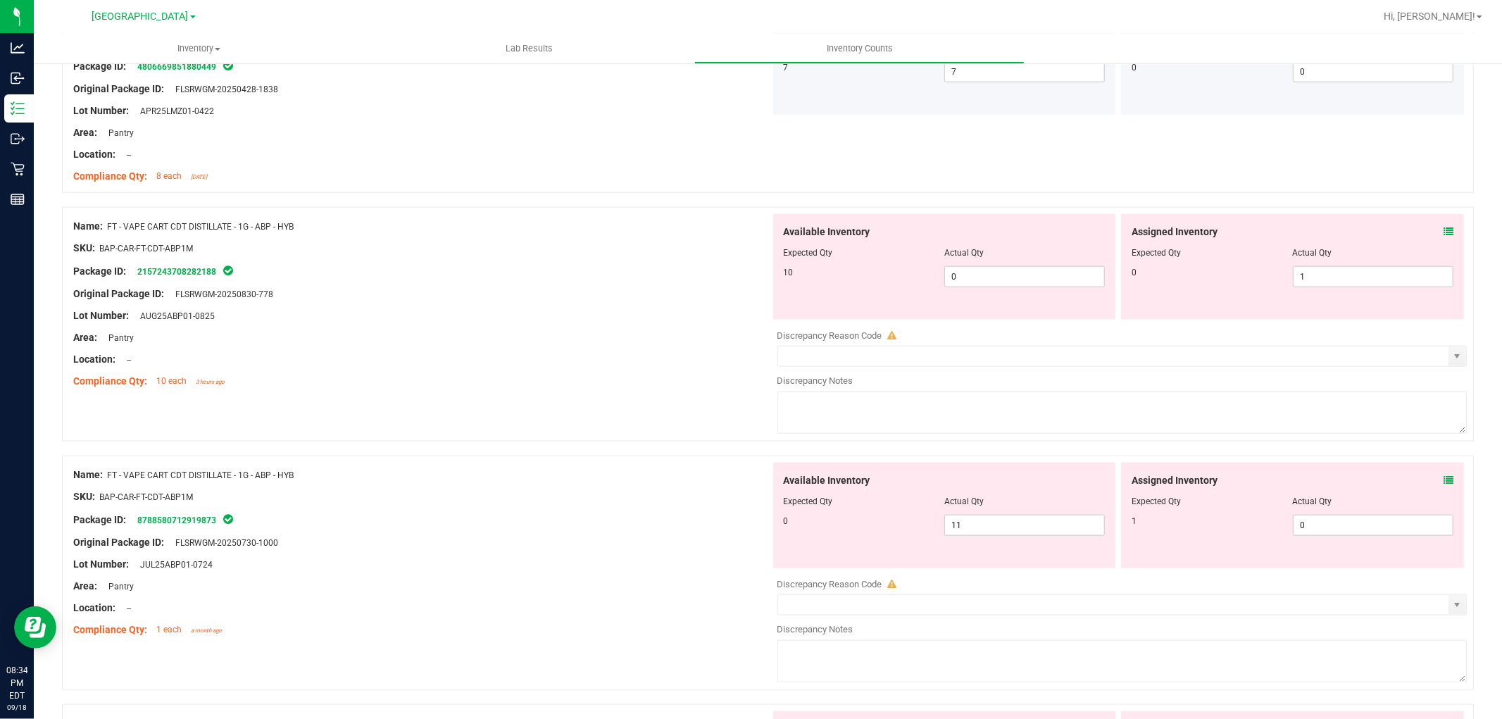
click at [1444, 235] on icon at bounding box center [1449, 232] width 10 height 10
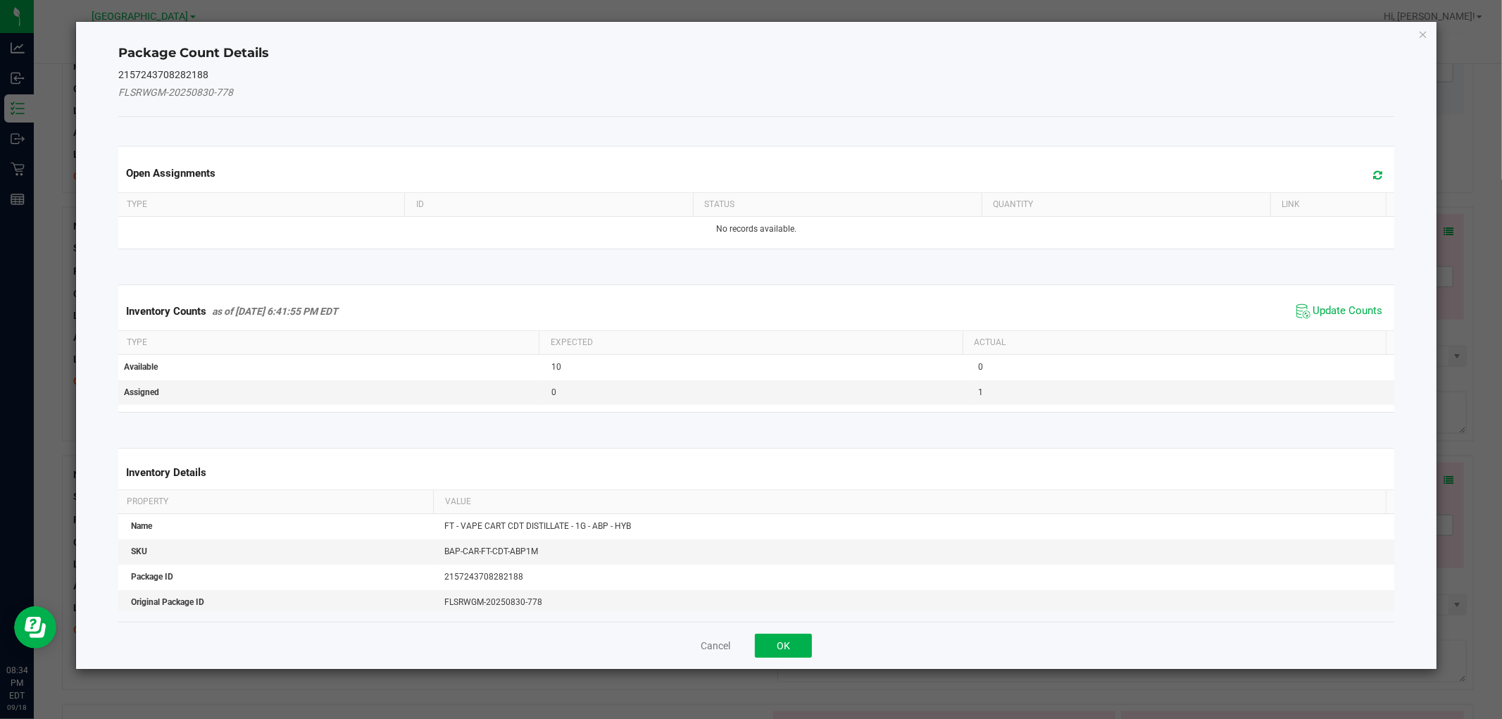
click at [1345, 301] on span "Update Counts" at bounding box center [1340, 311] width 94 height 21
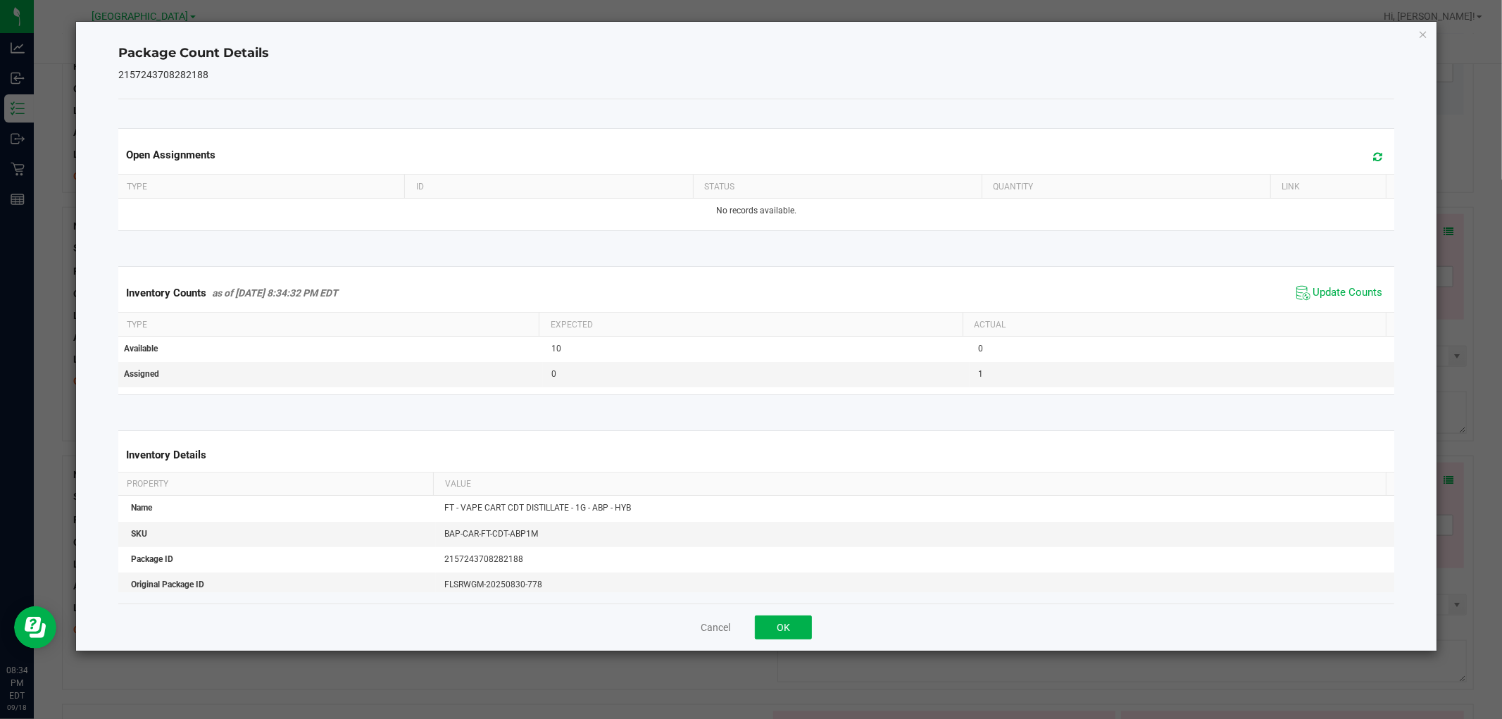
click at [1430, 32] on div "Package Count Details 2157243708282188 Open Assignments Type ID Status Quantity…" at bounding box center [756, 336] width 1360 height 629
click at [1426, 32] on icon "Close" at bounding box center [1424, 33] width 10 height 17
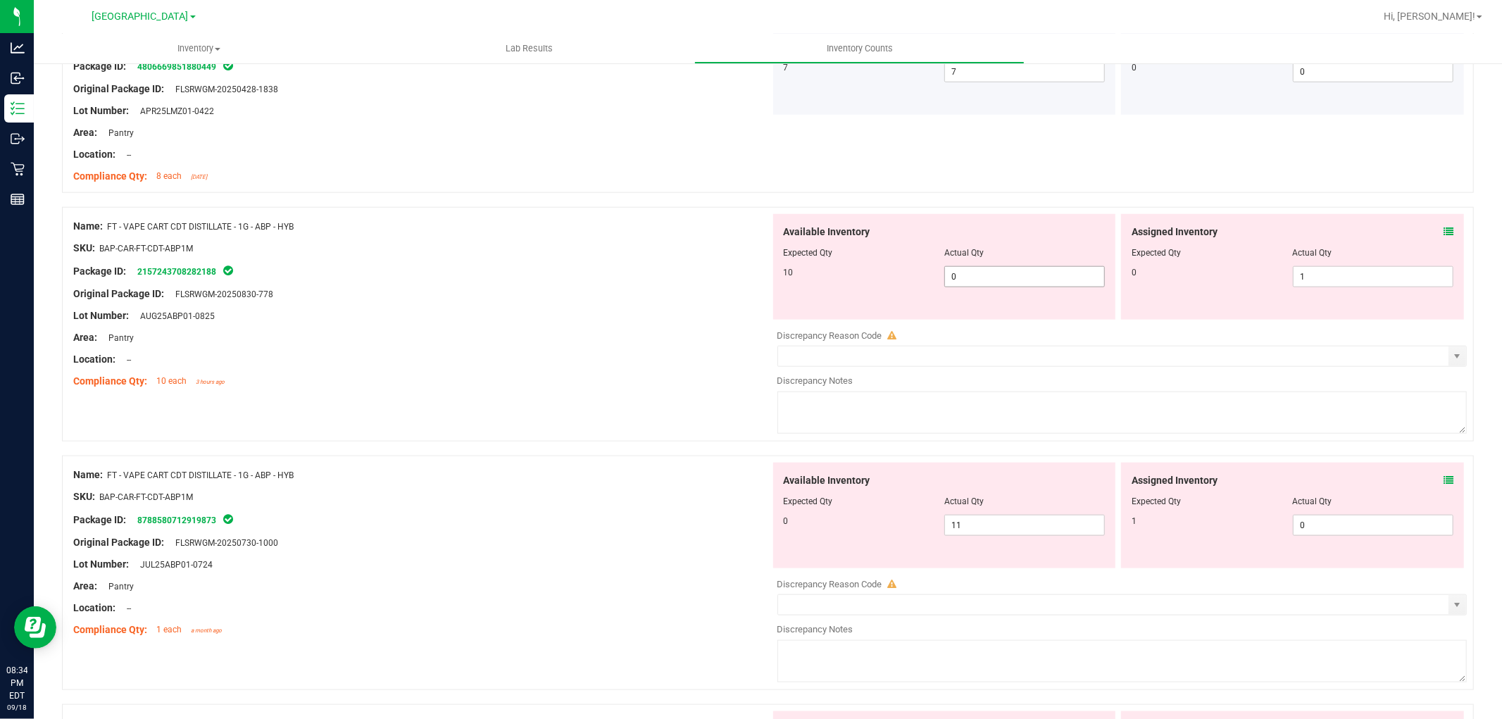
click at [1010, 270] on span "0 0" at bounding box center [1025, 276] width 161 height 21
type input "10"
click at [630, 290] on div "Original Package ID: FLSRWGM-20250830-778" at bounding box center [421, 294] width 697 height 15
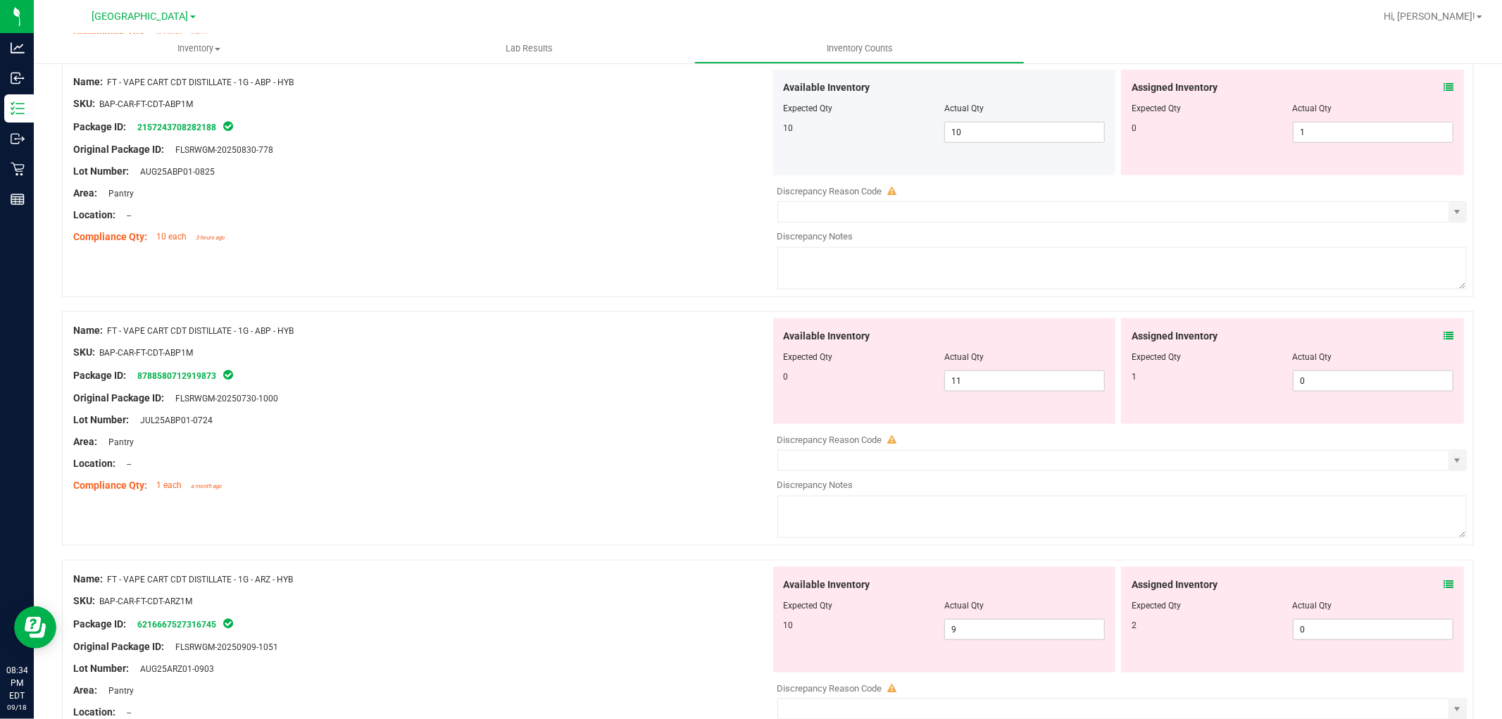
scroll to position [1409, 0]
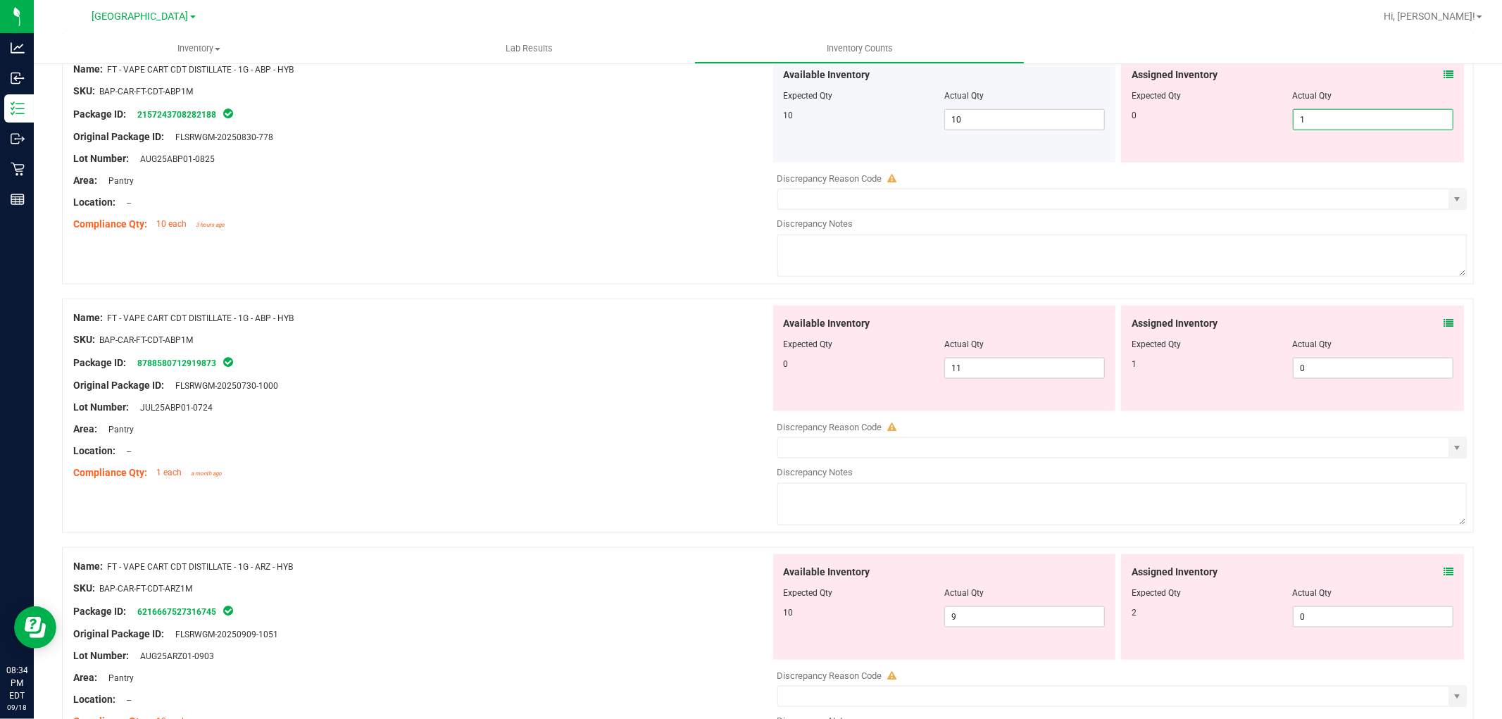
click at [1355, 117] on span "1 1" at bounding box center [1373, 119] width 161 height 21
type input "0"
click at [601, 235] on div "Name: FT - VAPE CART CDT DISTILLATE - 1G - ABP - HYB SKU: BAP-CAR-FT-CDT-ABP1M …" at bounding box center [421, 147] width 697 height 180
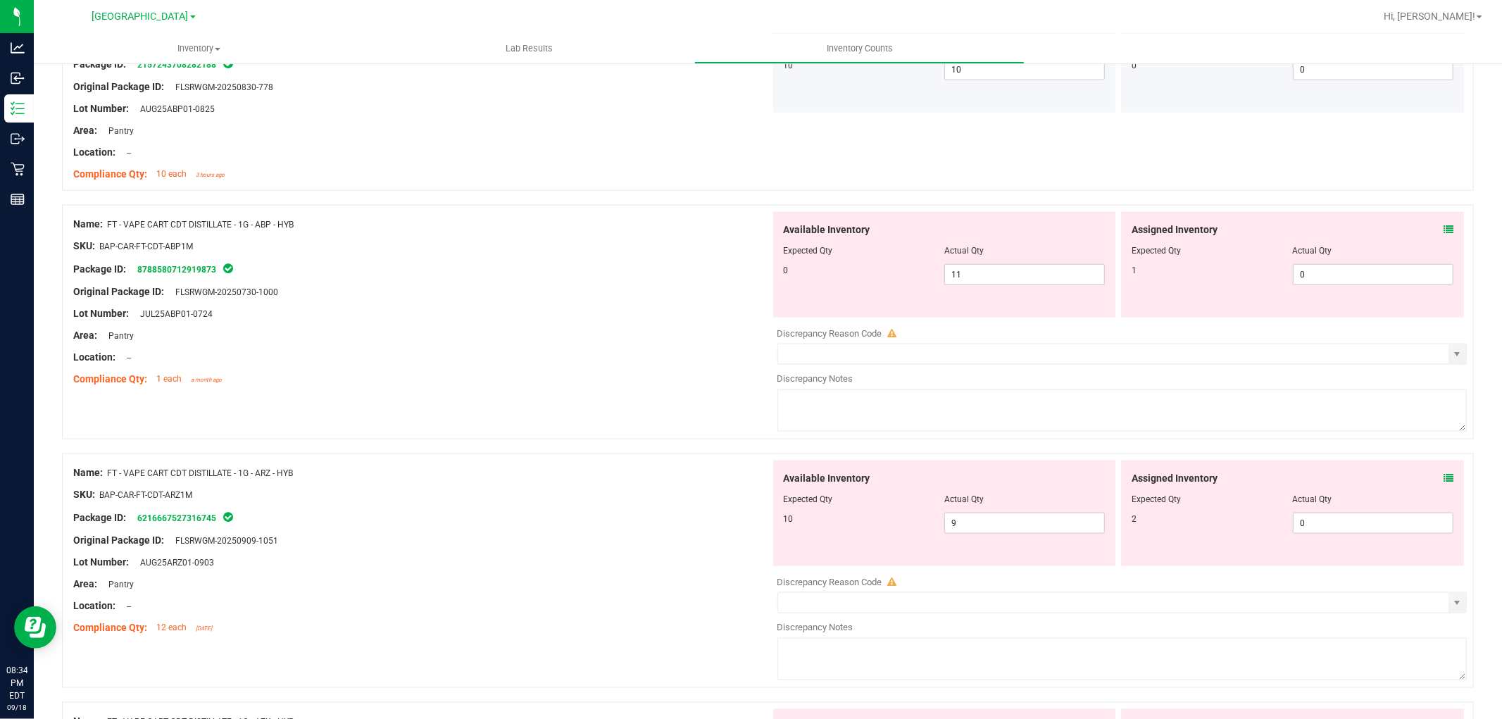
scroll to position [1487, 0]
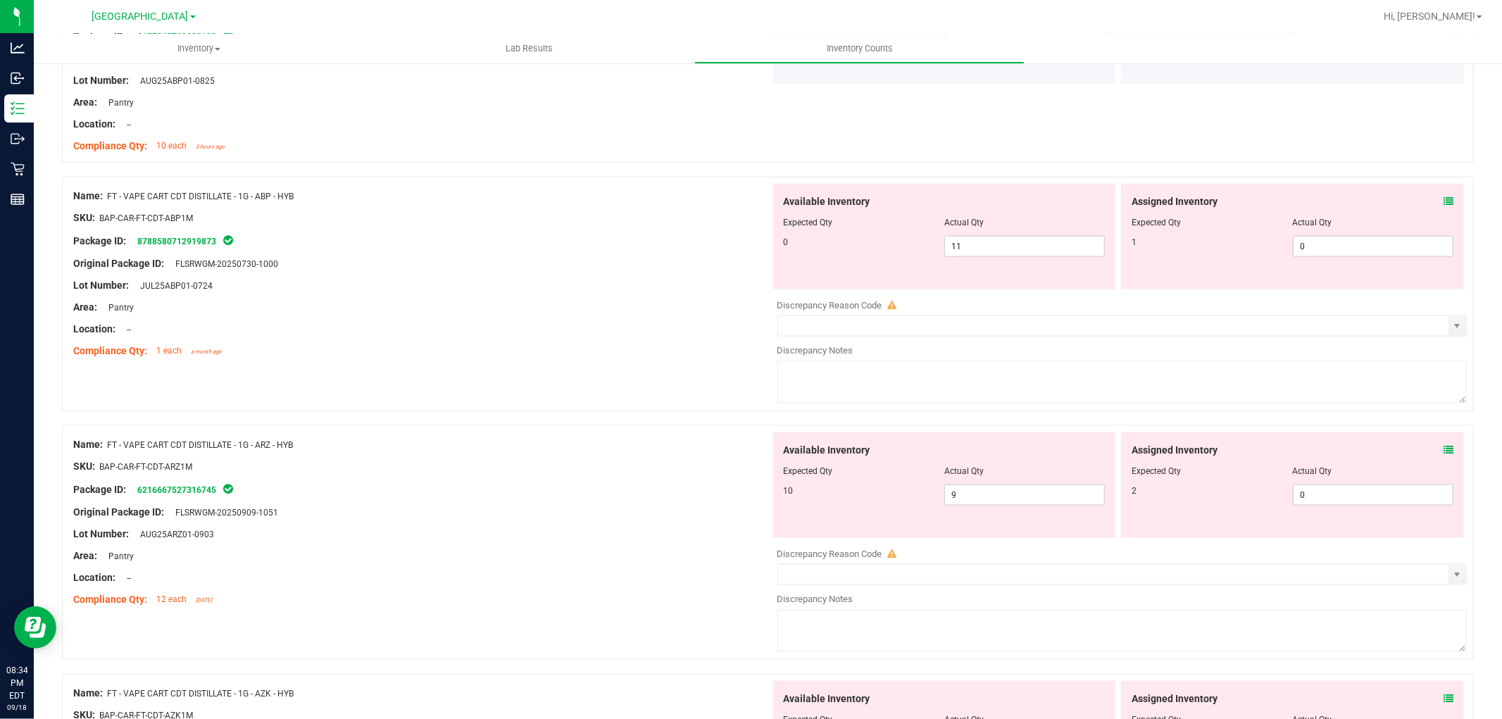
click at [1444, 201] on icon at bounding box center [1449, 202] width 10 height 10
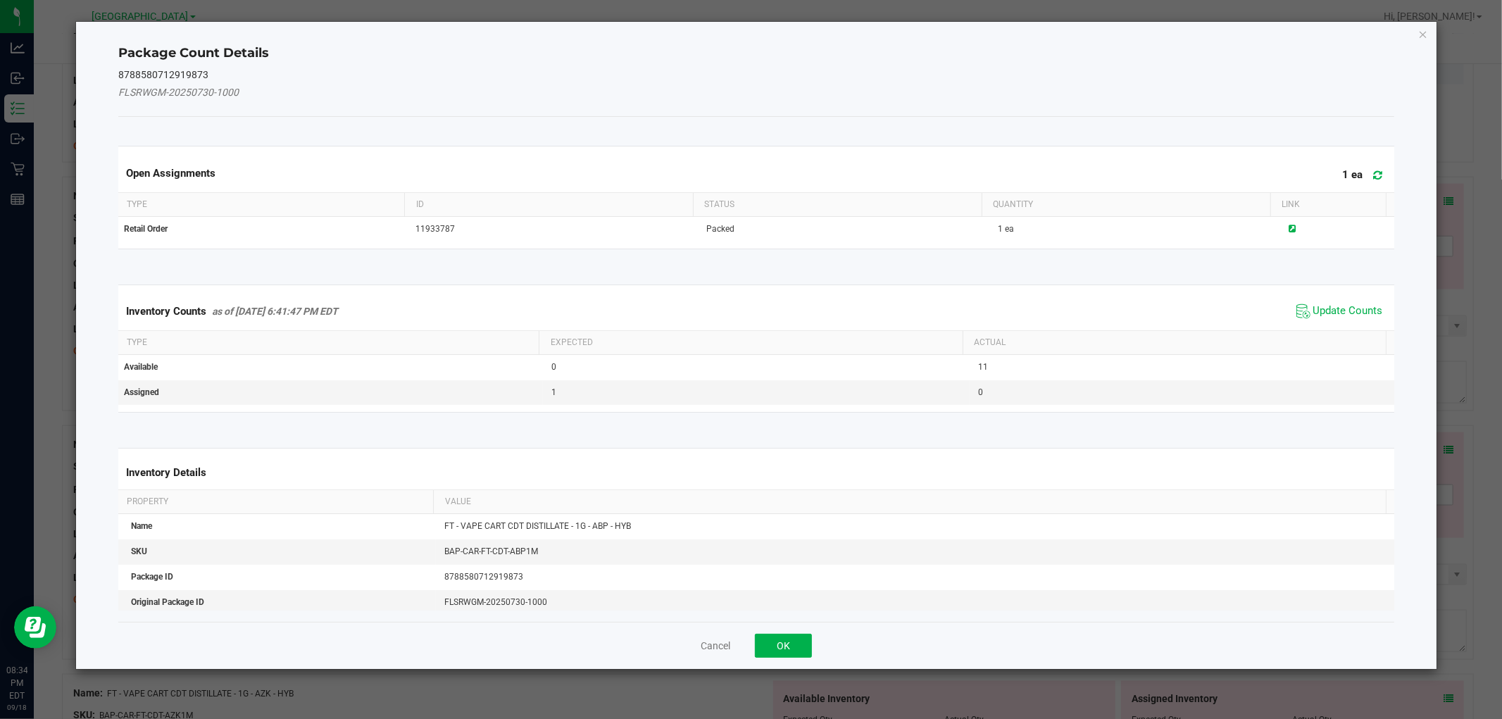
click at [1324, 298] on div "Inventory Counts as of [DATE] 6:41:47 PM EDT Update Counts" at bounding box center [756, 311] width 1281 height 38
click at [1319, 310] on span "Update Counts" at bounding box center [1349, 311] width 70 height 14
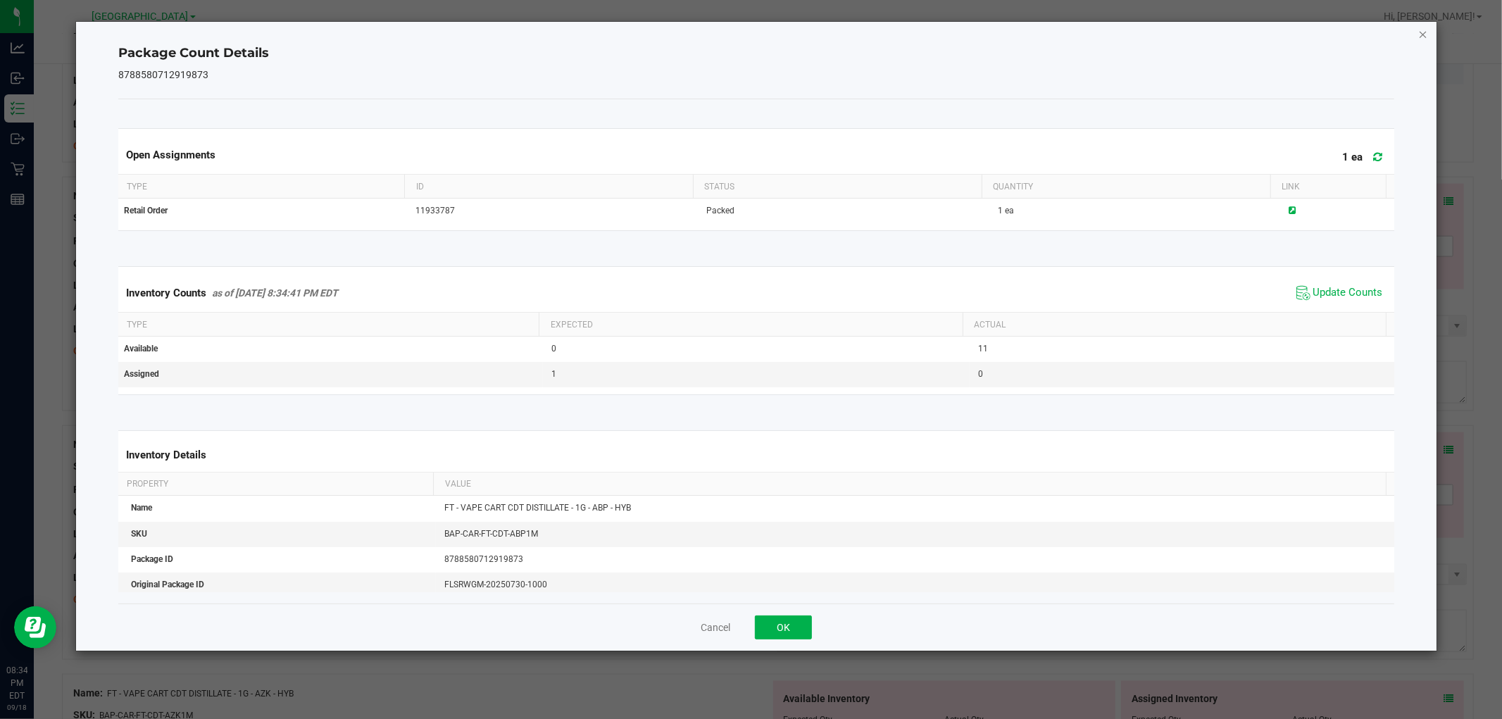
click at [1420, 25] on icon "Close" at bounding box center [1424, 33] width 10 height 17
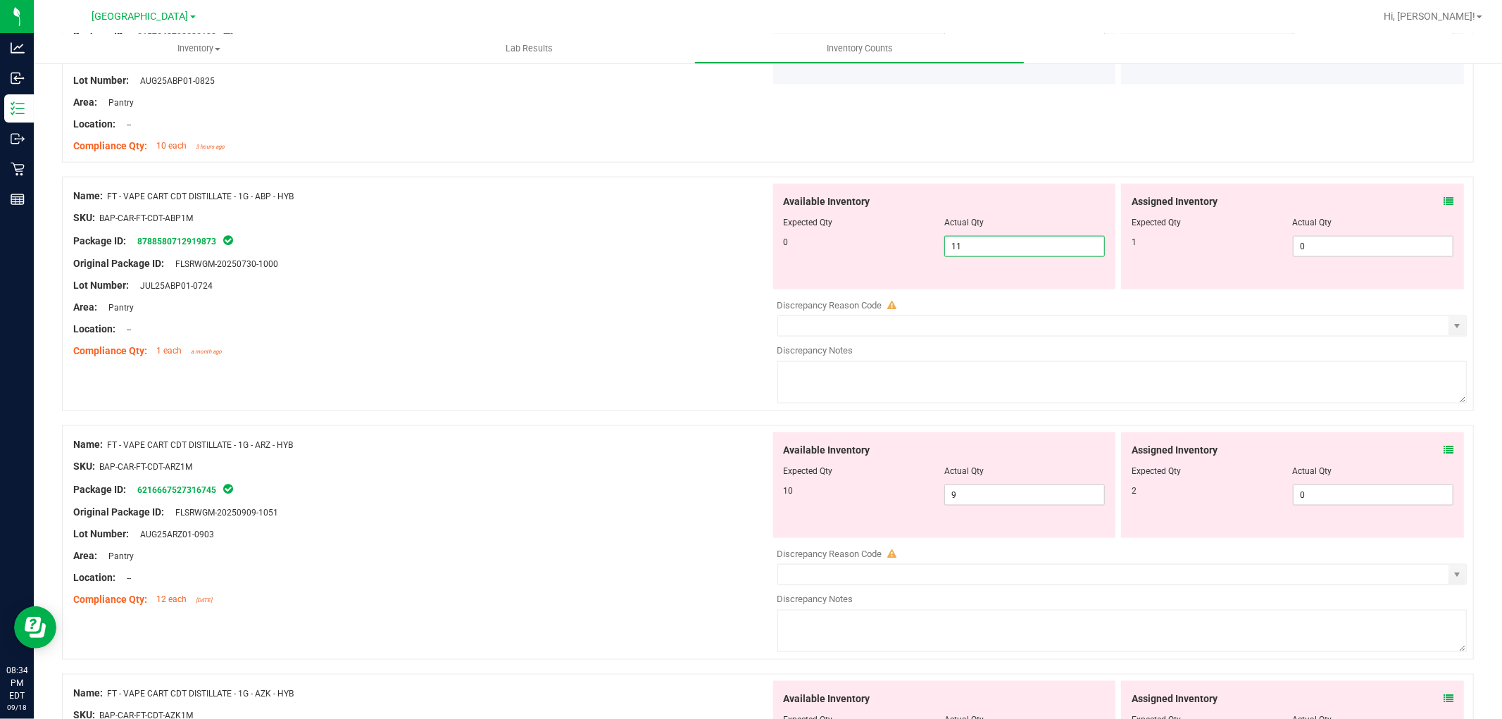
click at [1035, 250] on span "11 11" at bounding box center [1025, 246] width 161 height 21
type input "1"
type input "0"
click at [1313, 248] on span "0 0" at bounding box center [1373, 246] width 161 height 21
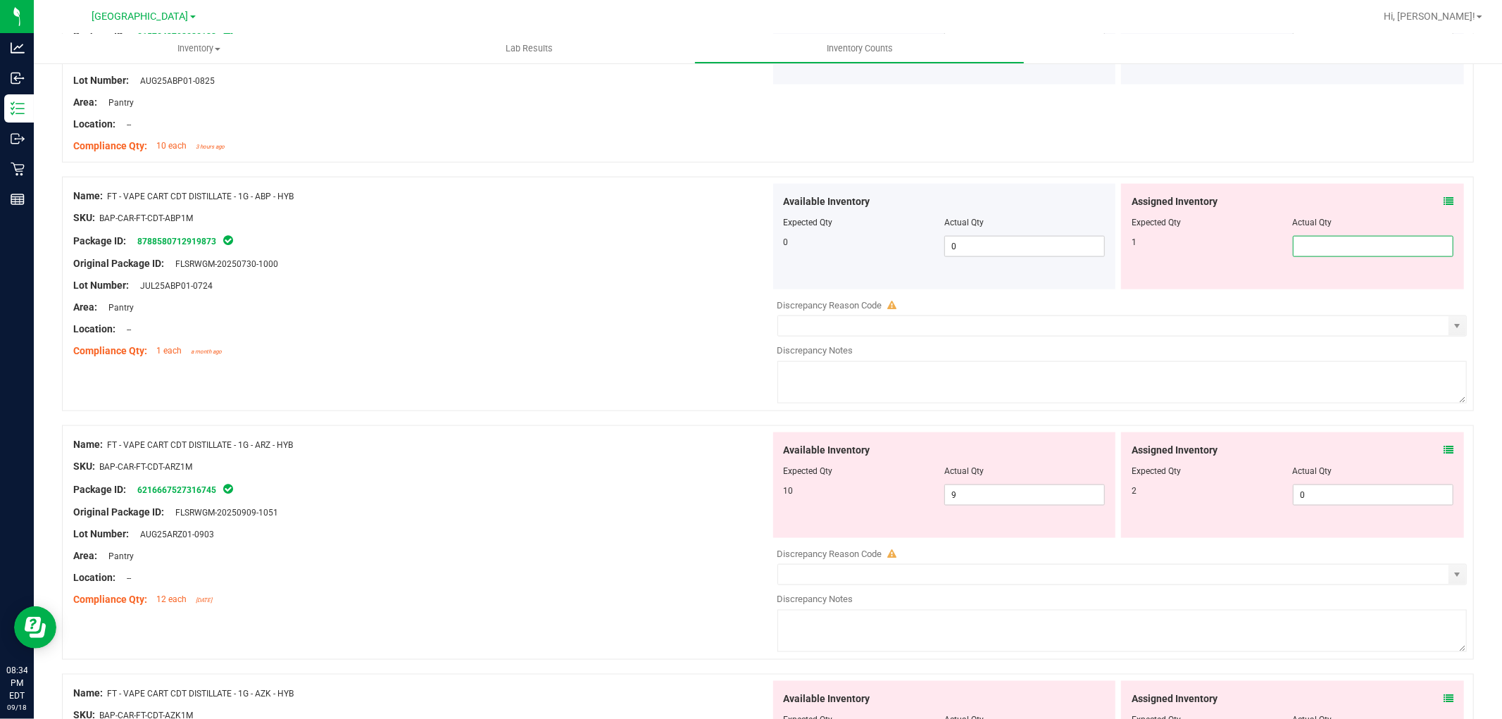
type input "1"
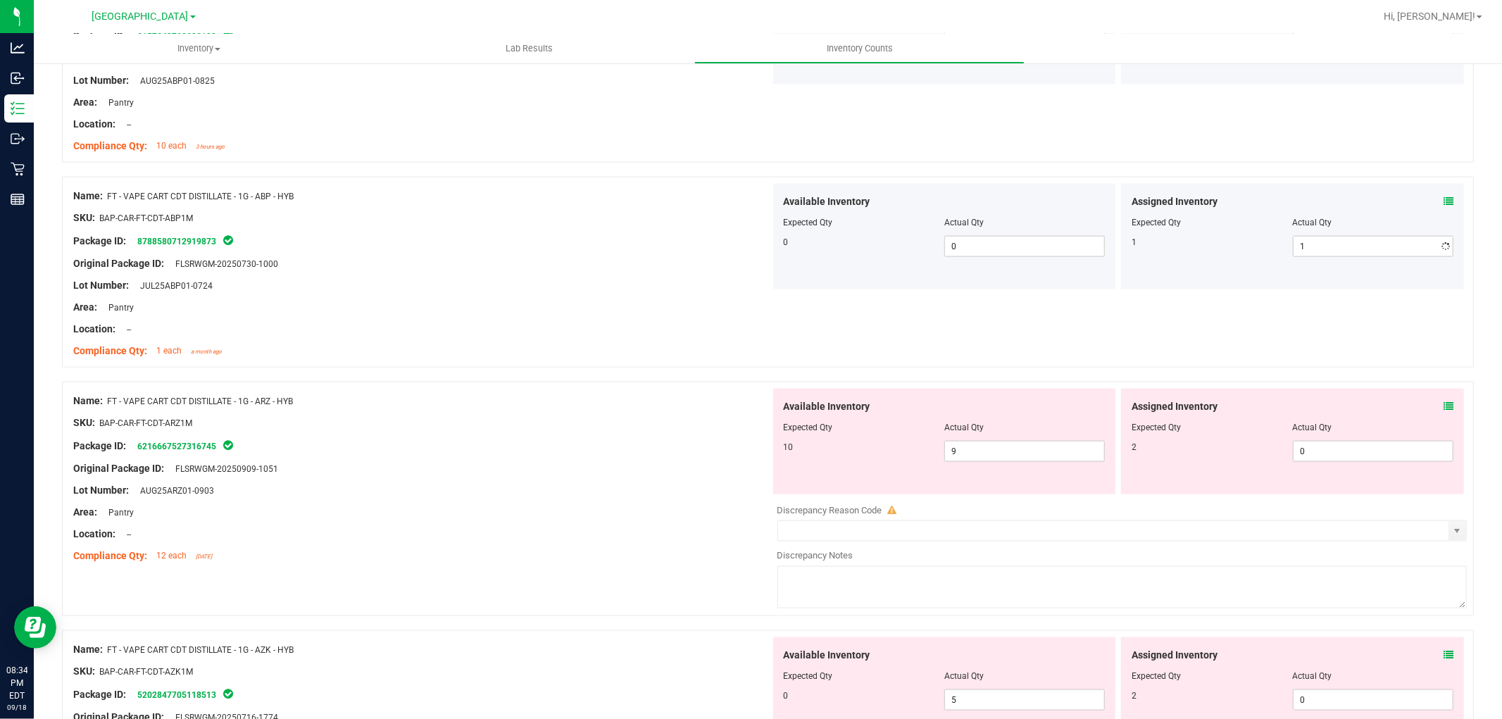
click at [695, 254] on div at bounding box center [421, 252] width 697 height 7
click at [1444, 202] on icon at bounding box center [1449, 202] width 10 height 10
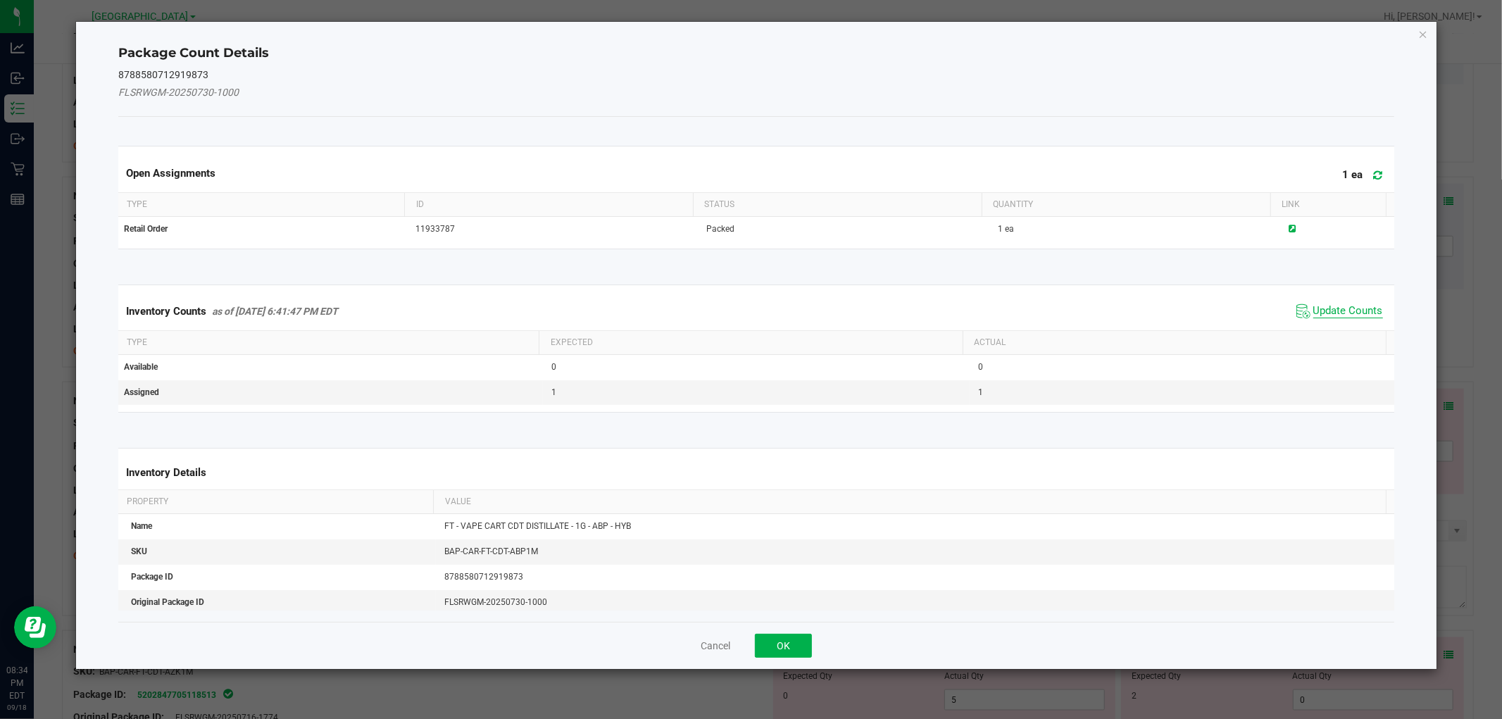
click at [1339, 304] on span "Update Counts" at bounding box center [1349, 311] width 70 height 14
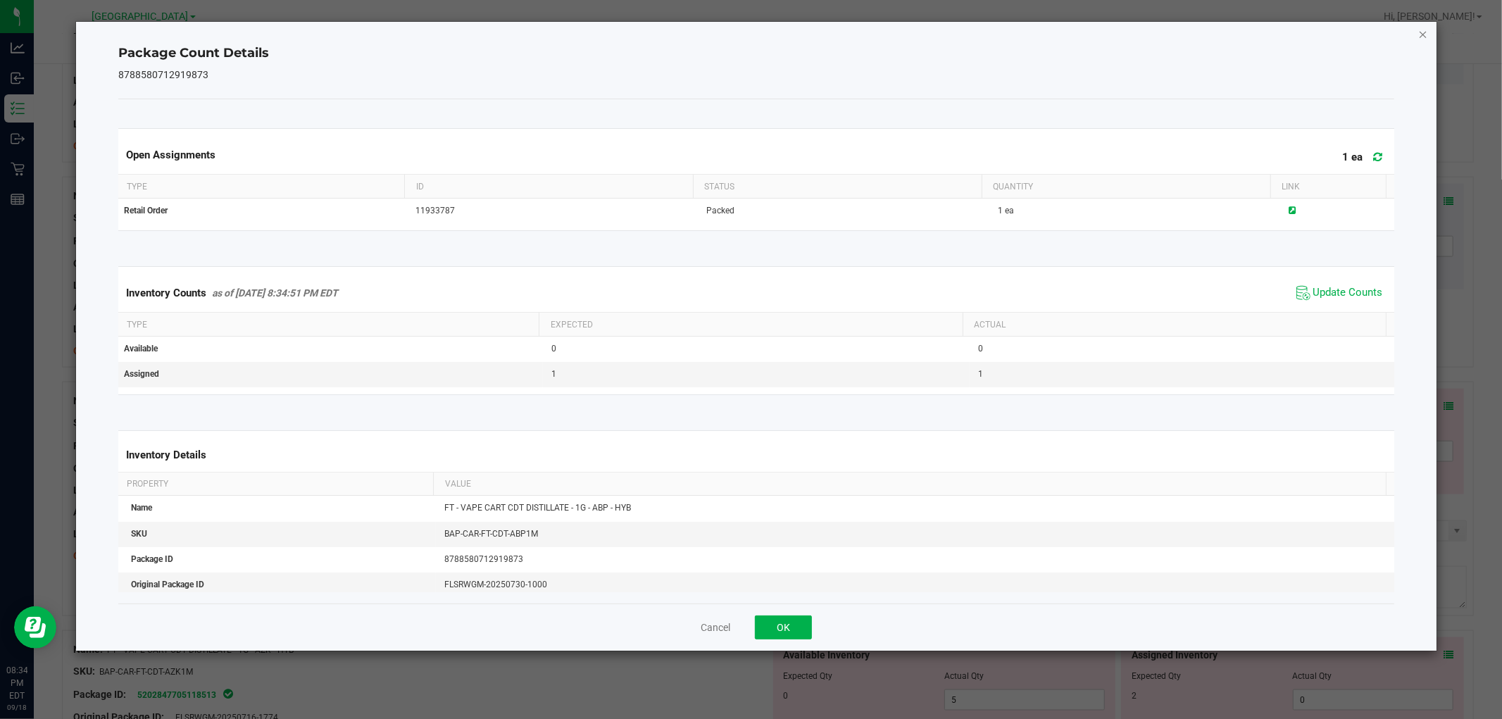
click at [1419, 29] on icon "Close" at bounding box center [1424, 33] width 10 height 17
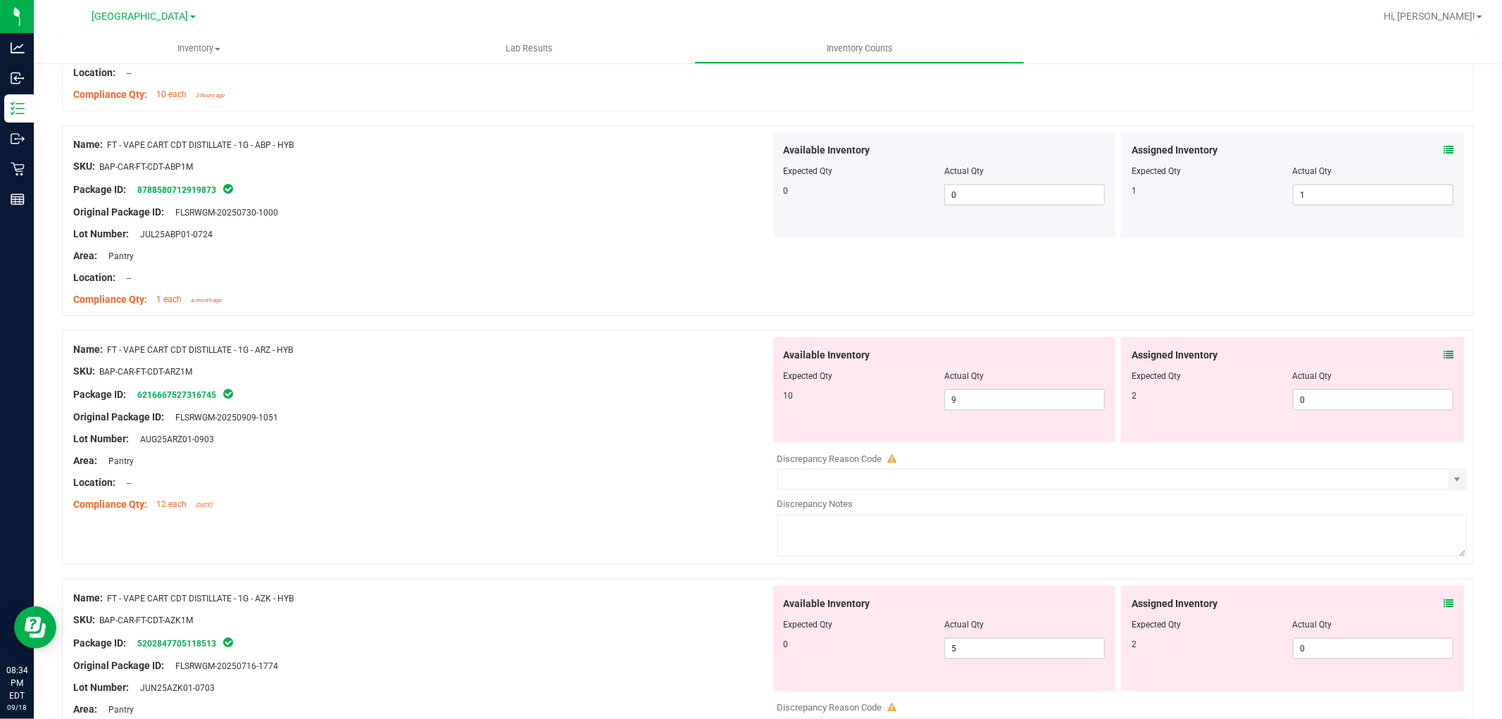
scroll to position [1565, 0]
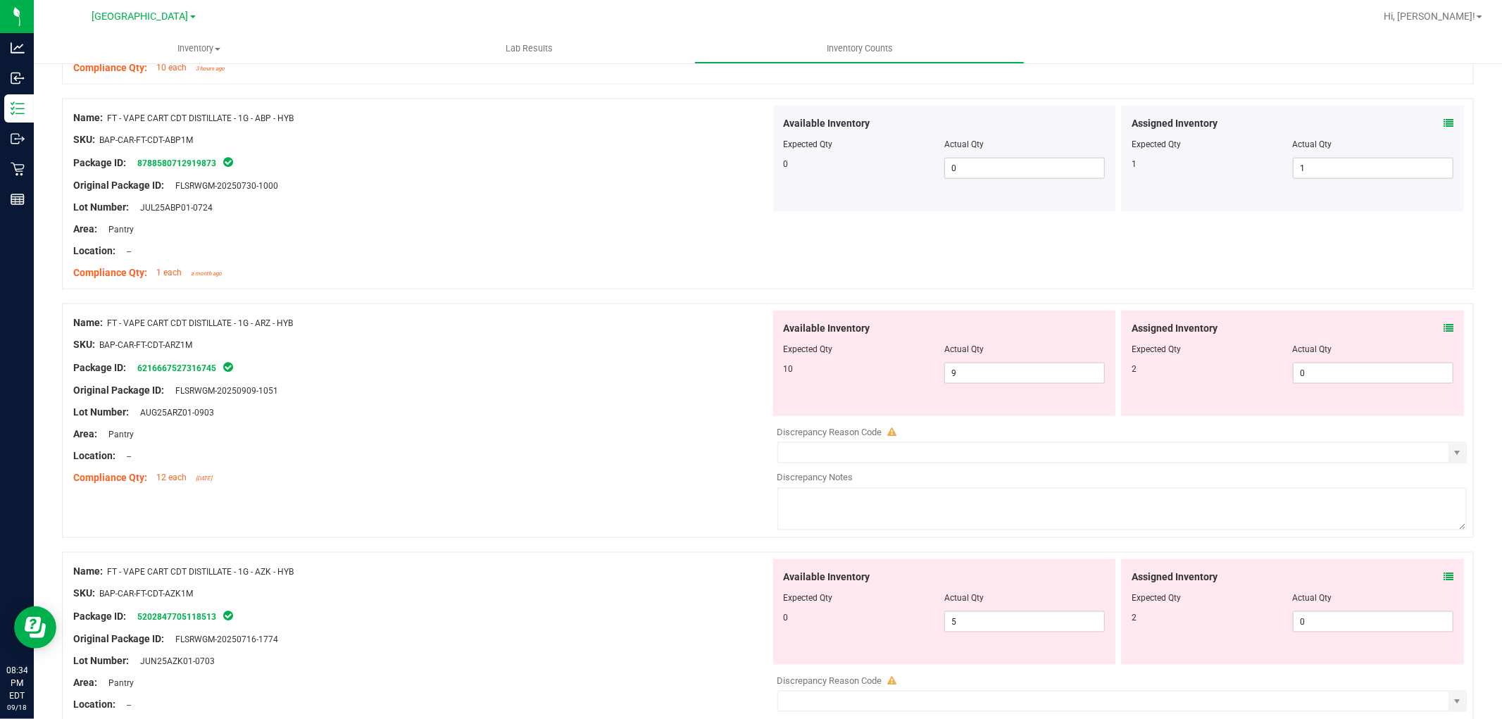
click at [1444, 329] on icon at bounding box center [1449, 328] width 10 height 10
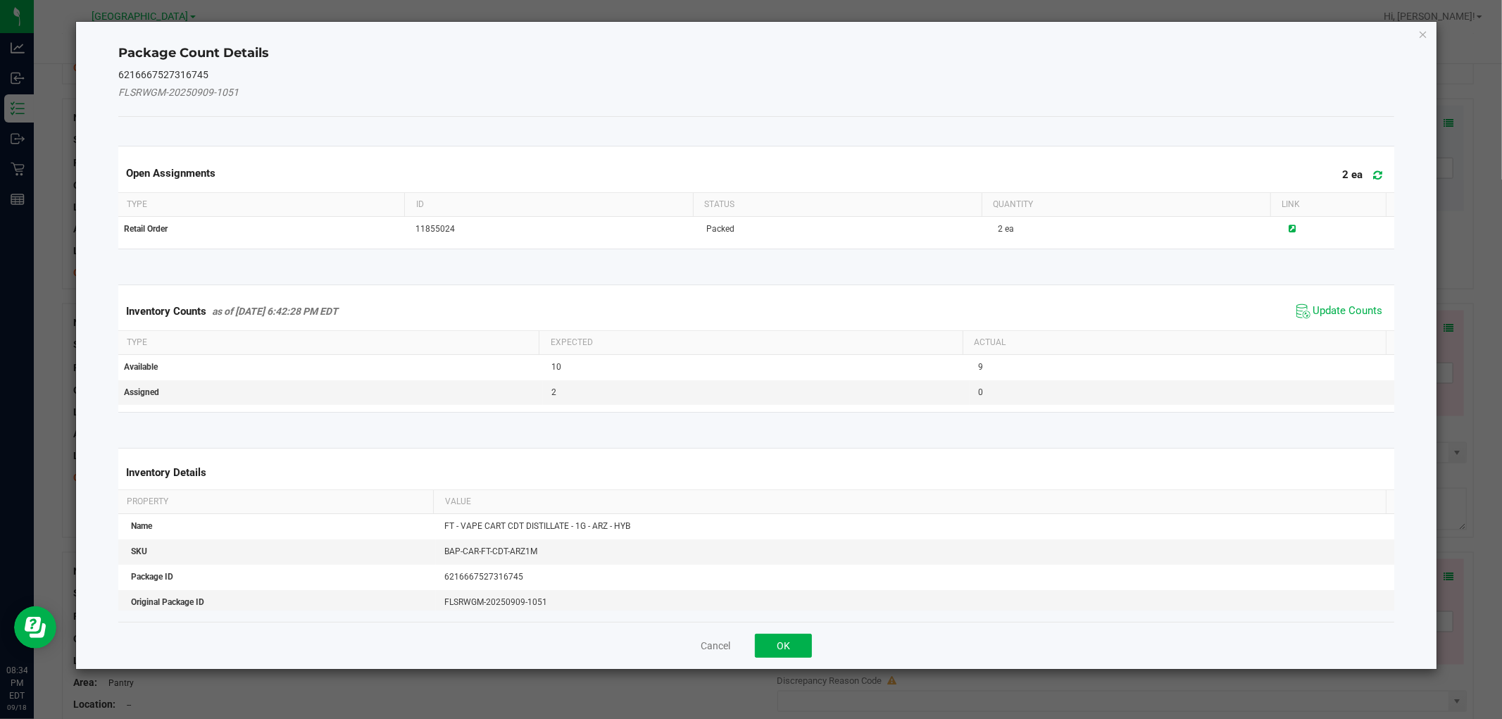
click at [1341, 301] on span "Update Counts" at bounding box center [1340, 311] width 94 height 21
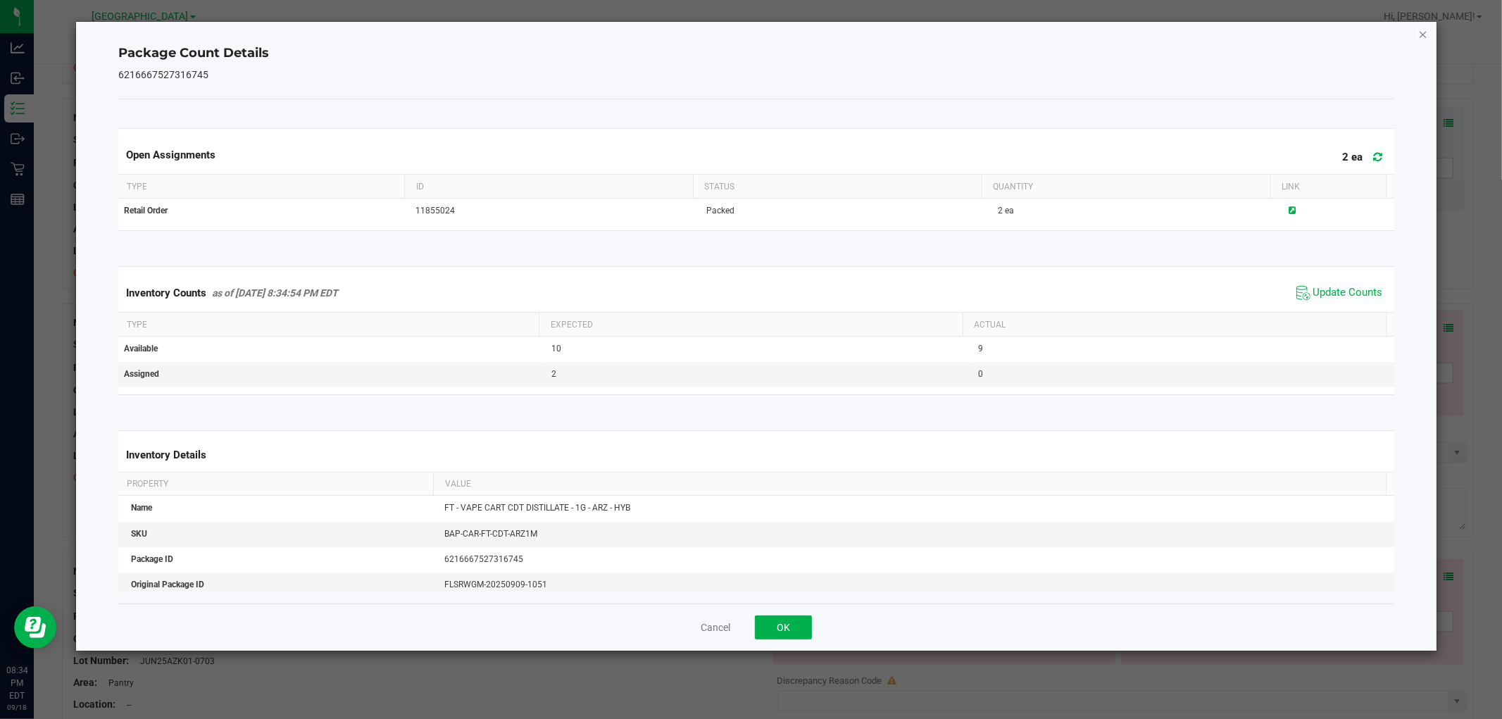
click at [1424, 32] on icon "Close" at bounding box center [1424, 33] width 10 height 17
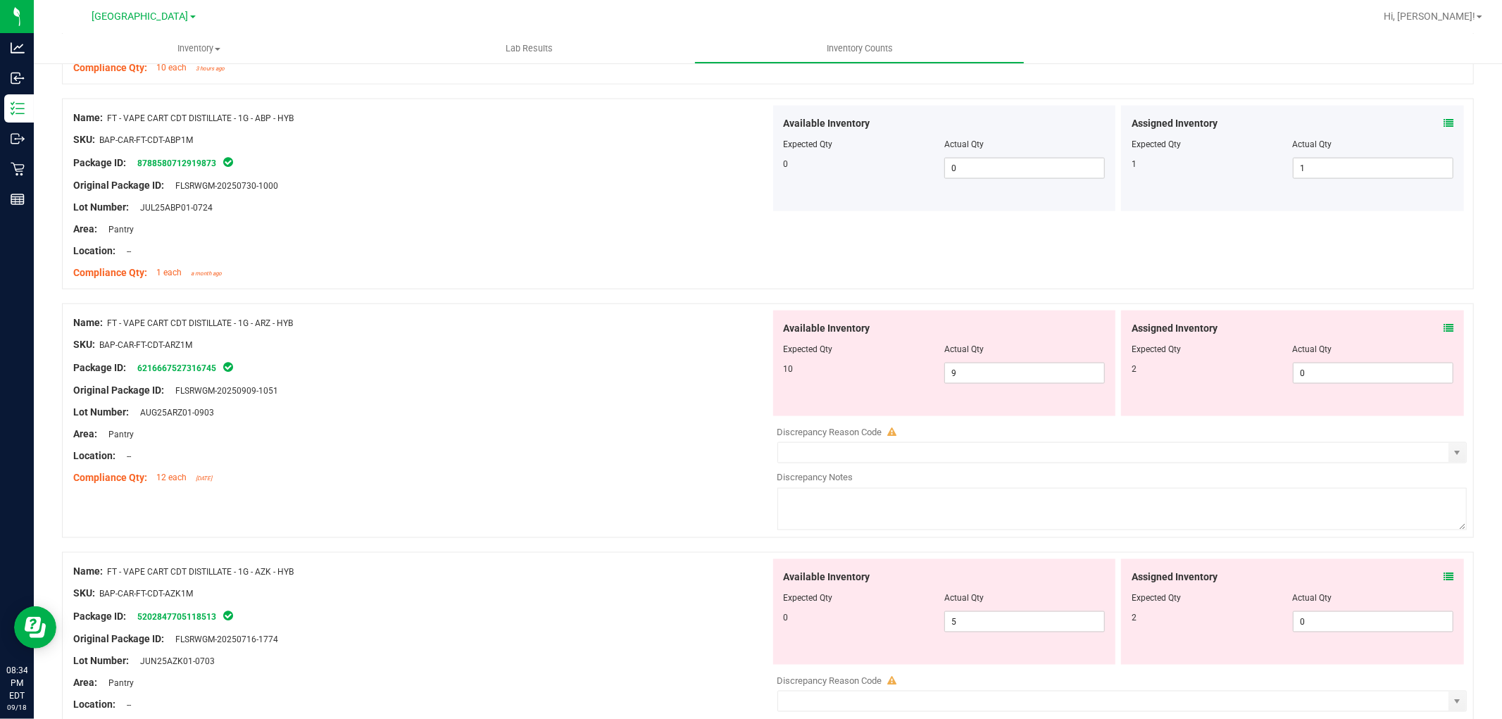
scroll to position [1643, 0]
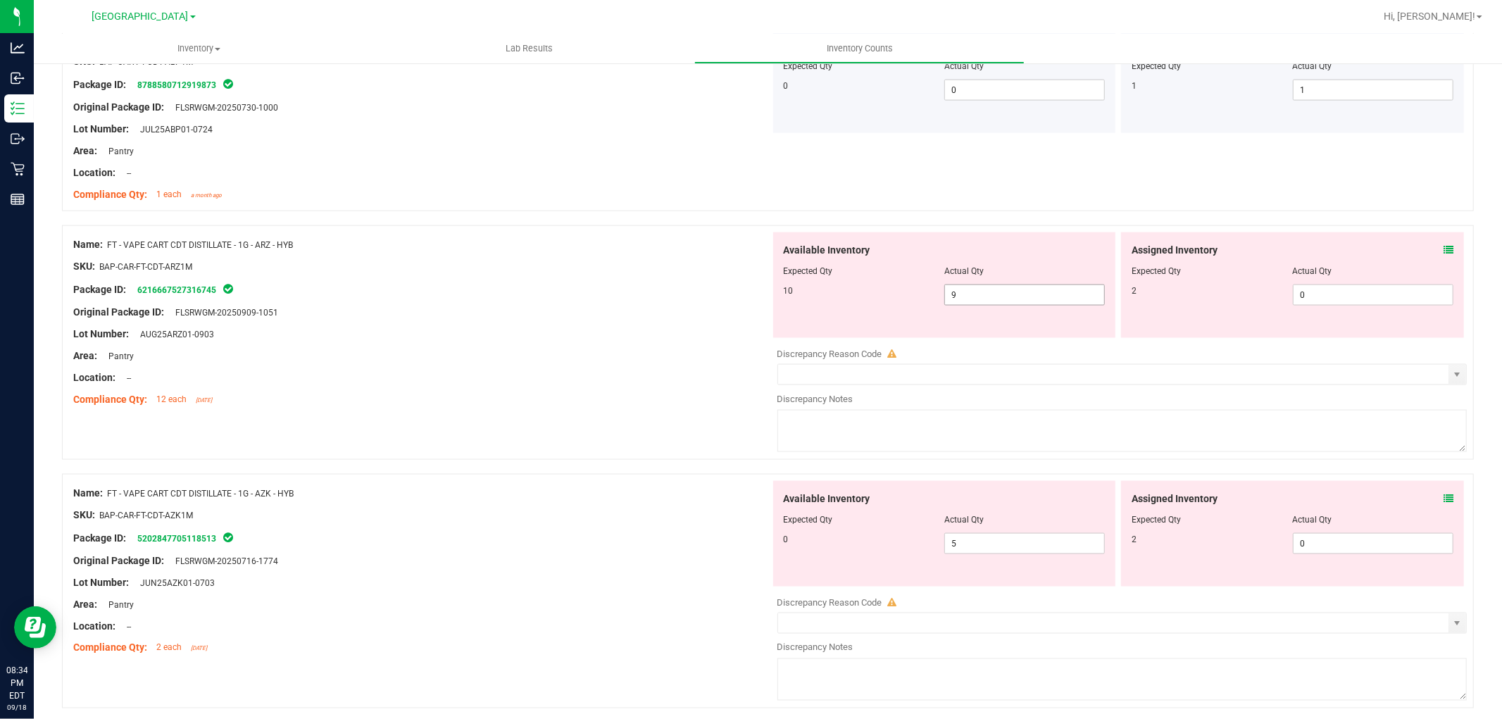
click at [965, 296] on span "9 9" at bounding box center [1025, 295] width 161 height 21
type input "10"
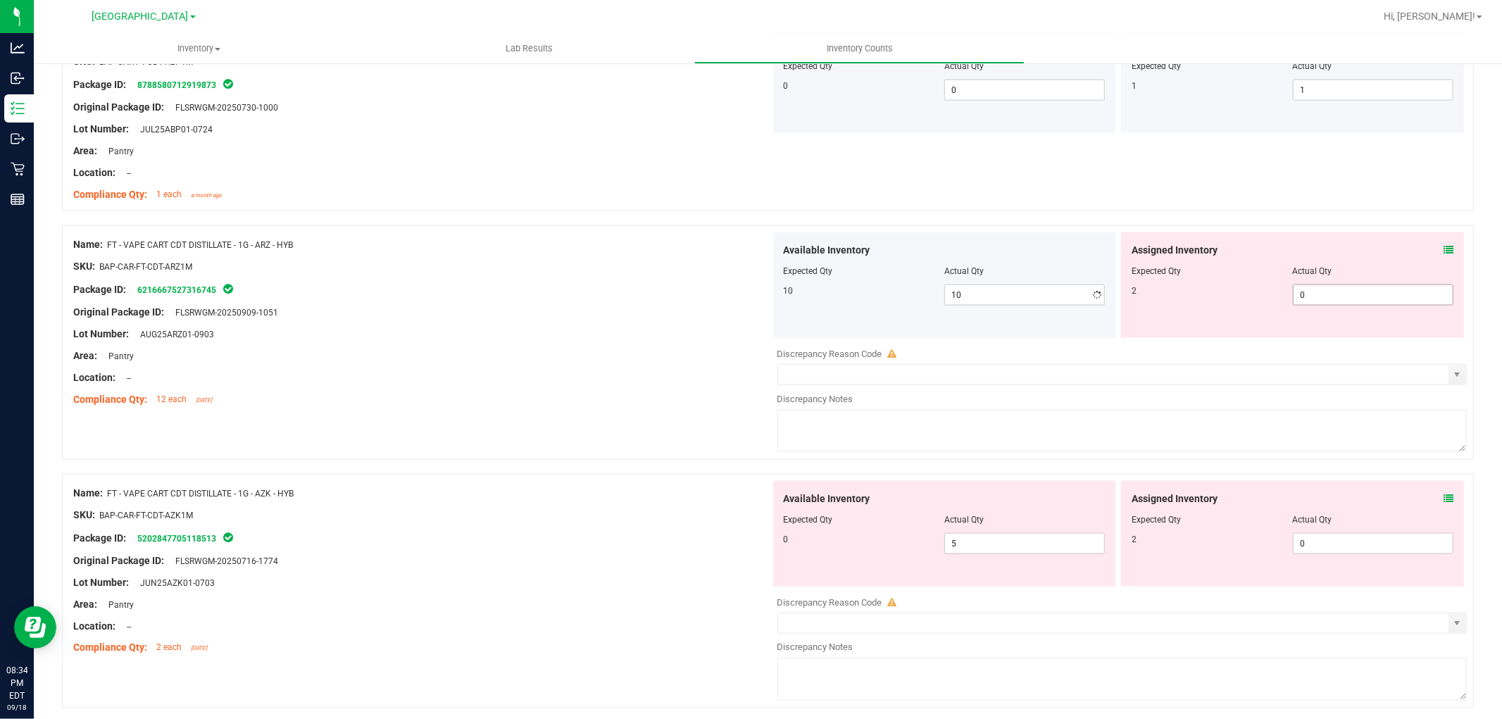
click at [1304, 289] on span "0 0" at bounding box center [1373, 295] width 161 height 21
type input "2"
click at [646, 279] on div at bounding box center [421, 277] width 697 height 7
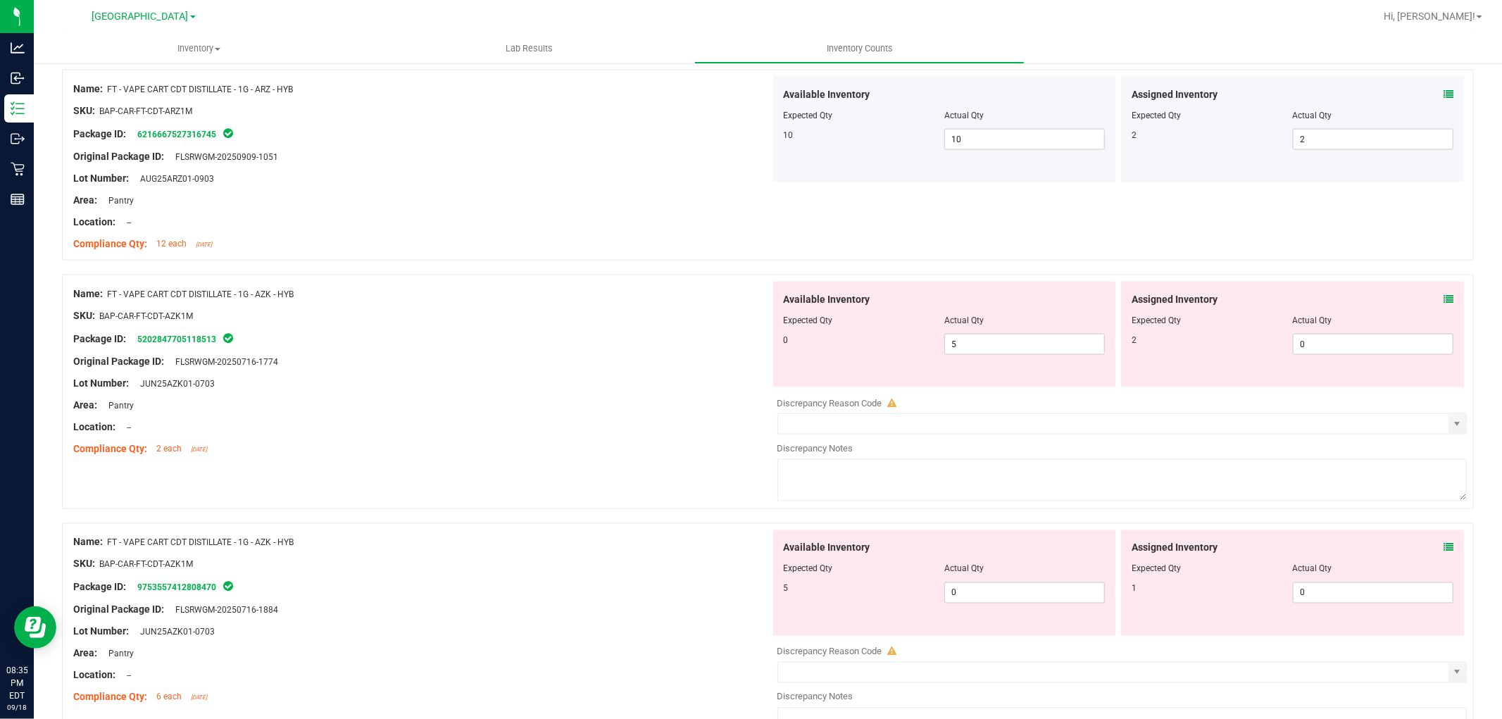
scroll to position [1800, 0]
click at [1444, 301] on icon at bounding box center [1449, 299] width 10 height 10
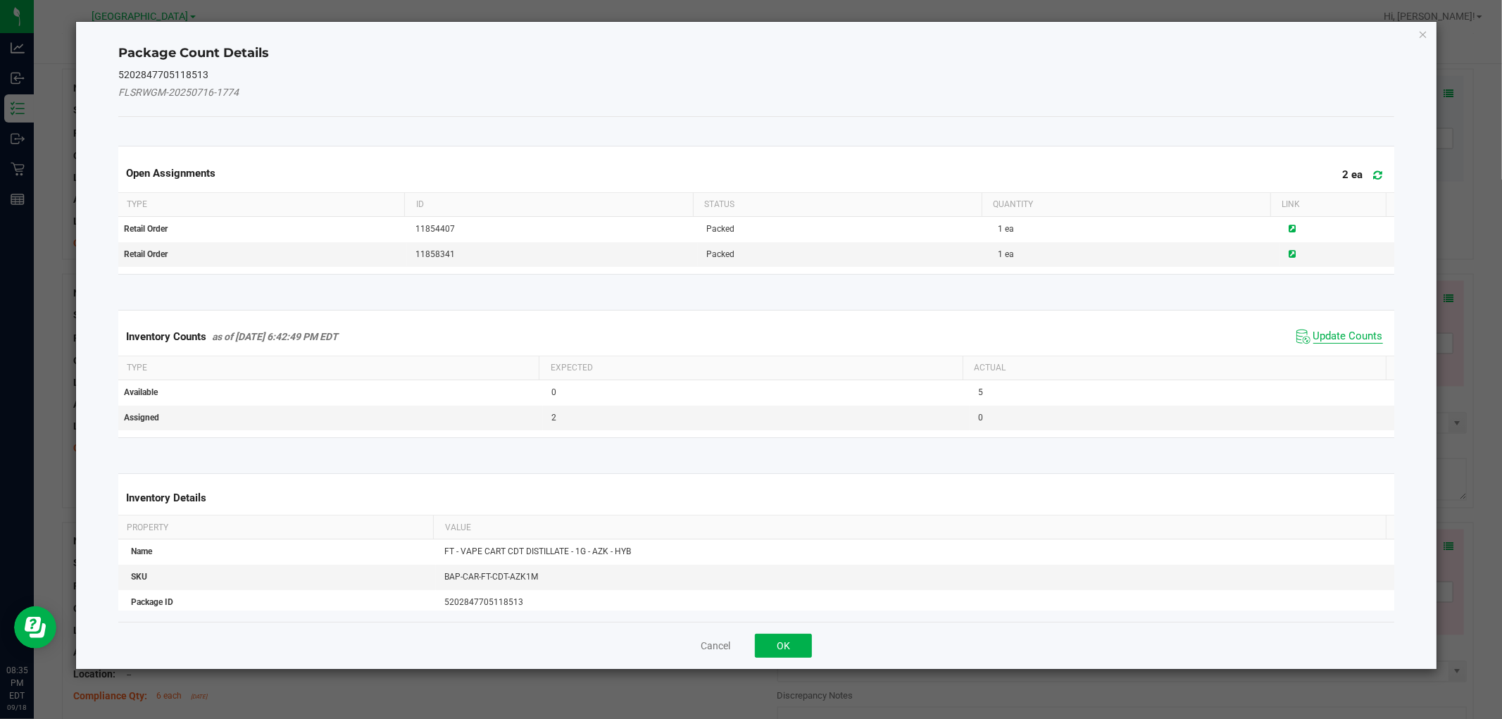
click at [1319, 338] on span "Update Counts" at bounding box center [1349, 337] width 70 height 14
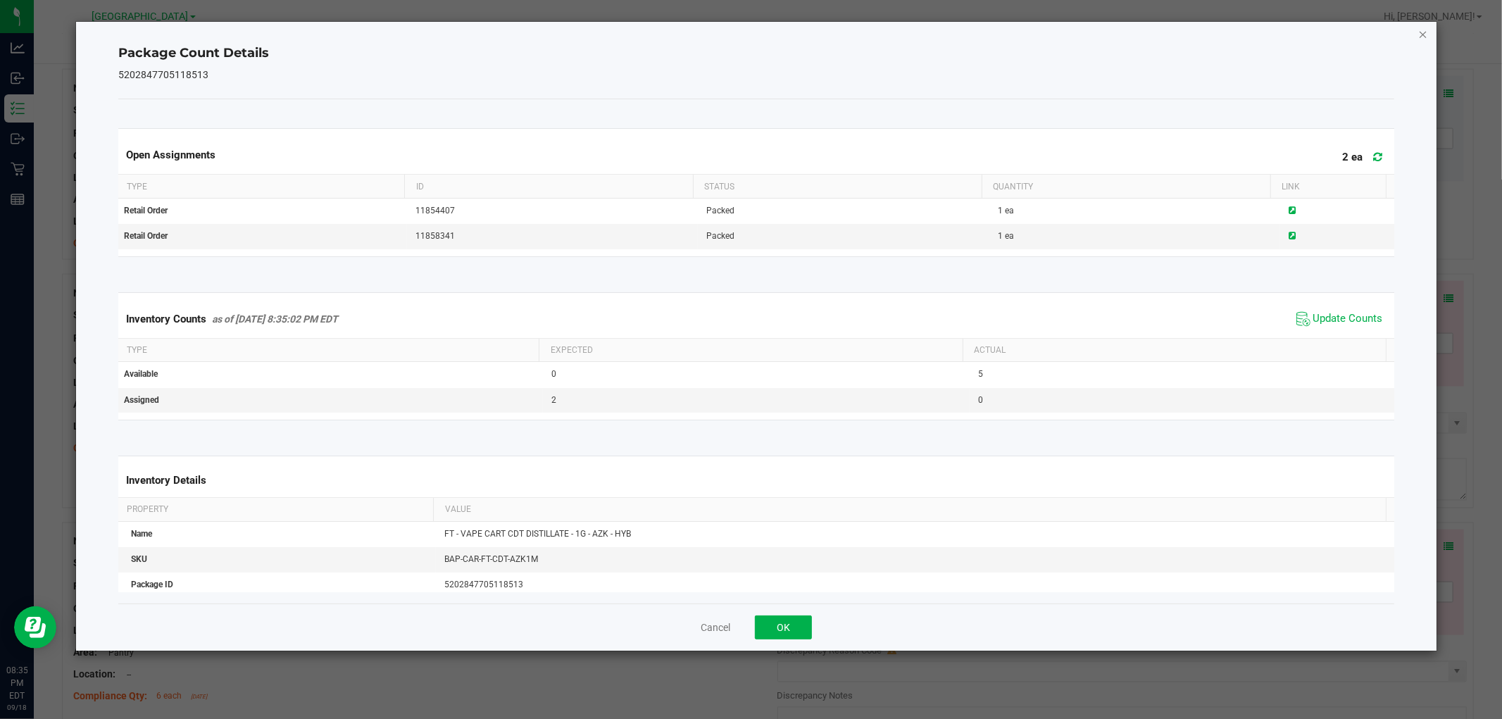
click at [1426, 39] on icon "Close" at bounding box center [1424, 33] width 10 height 17
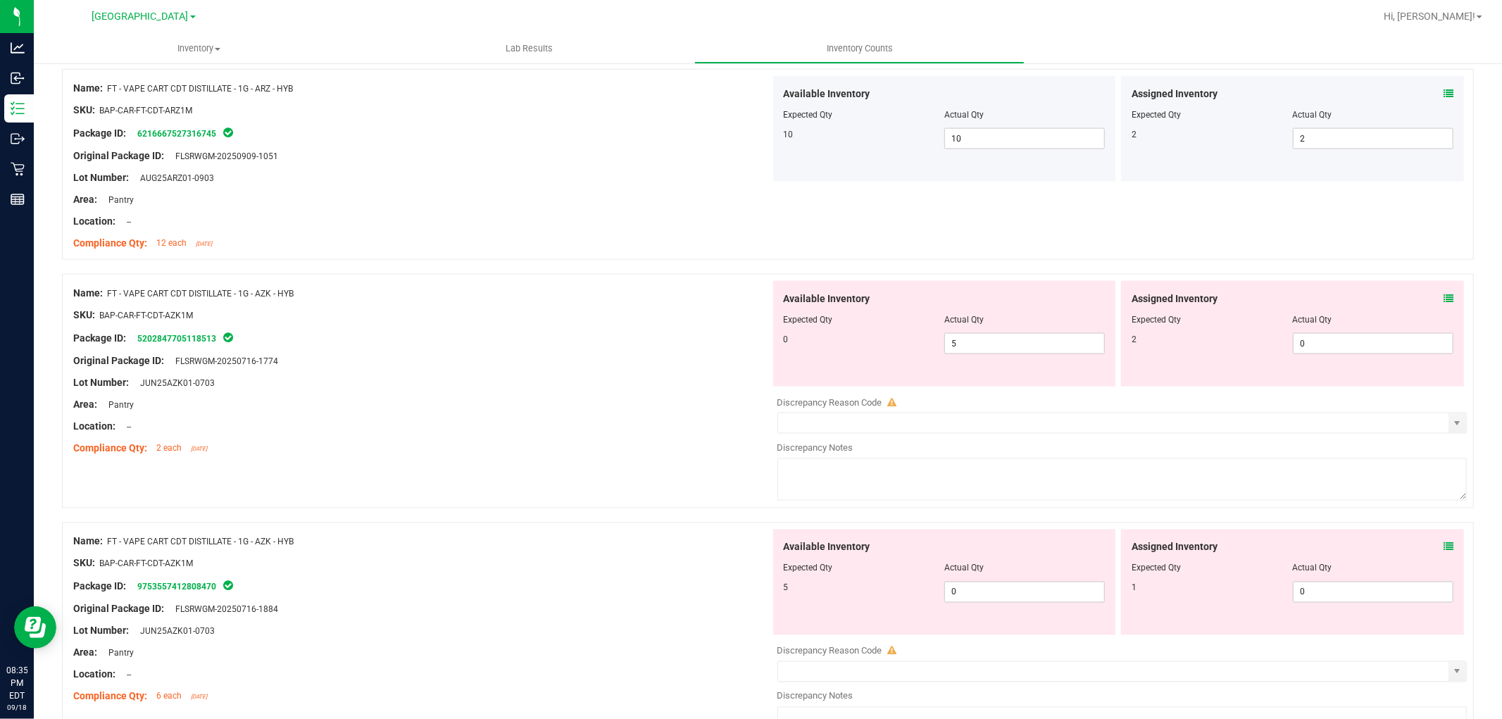
scroll to position [1878, 0]
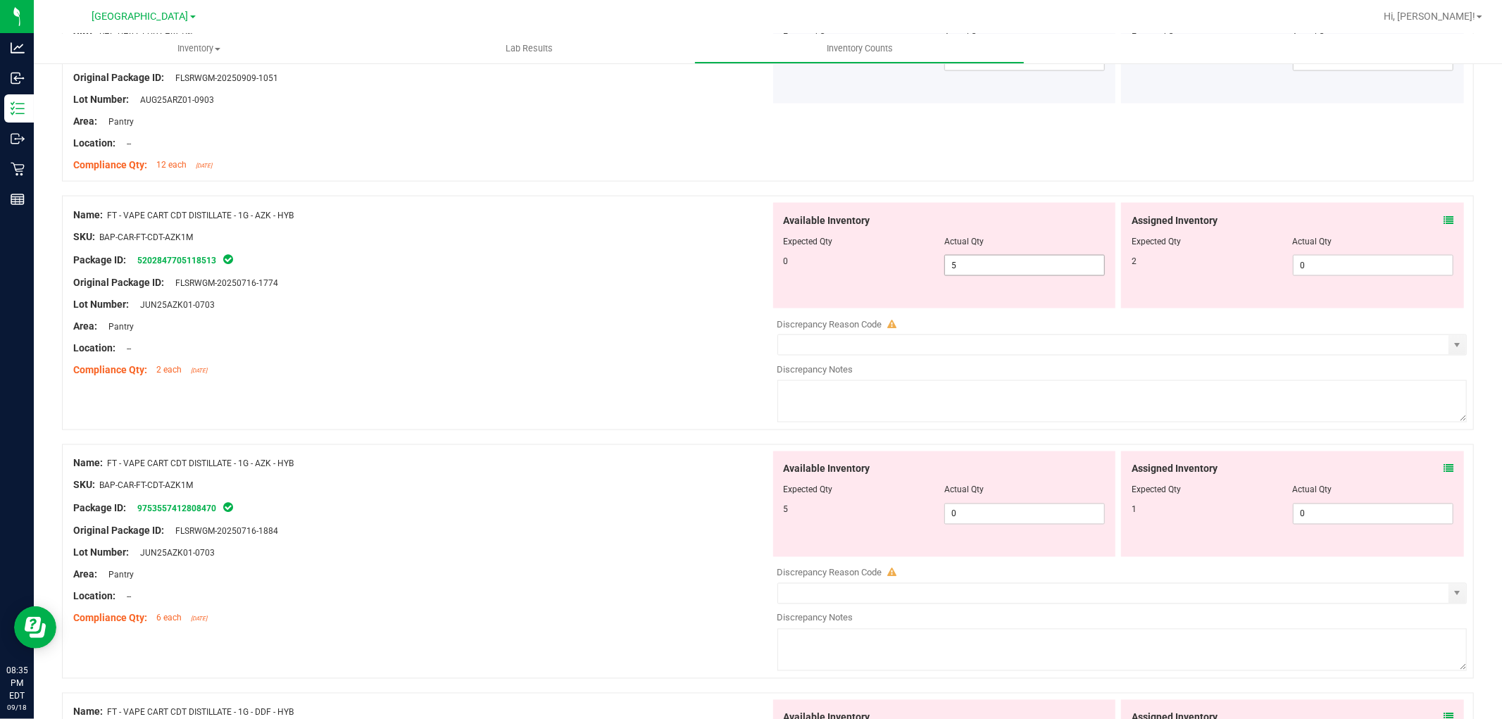
click at [1024, 273] on span "5 5" at bounding box center [1025, 265] width 161 height 21
click at [1444, 216] on icon at bounding box center [1449, 221] width 10 height 10
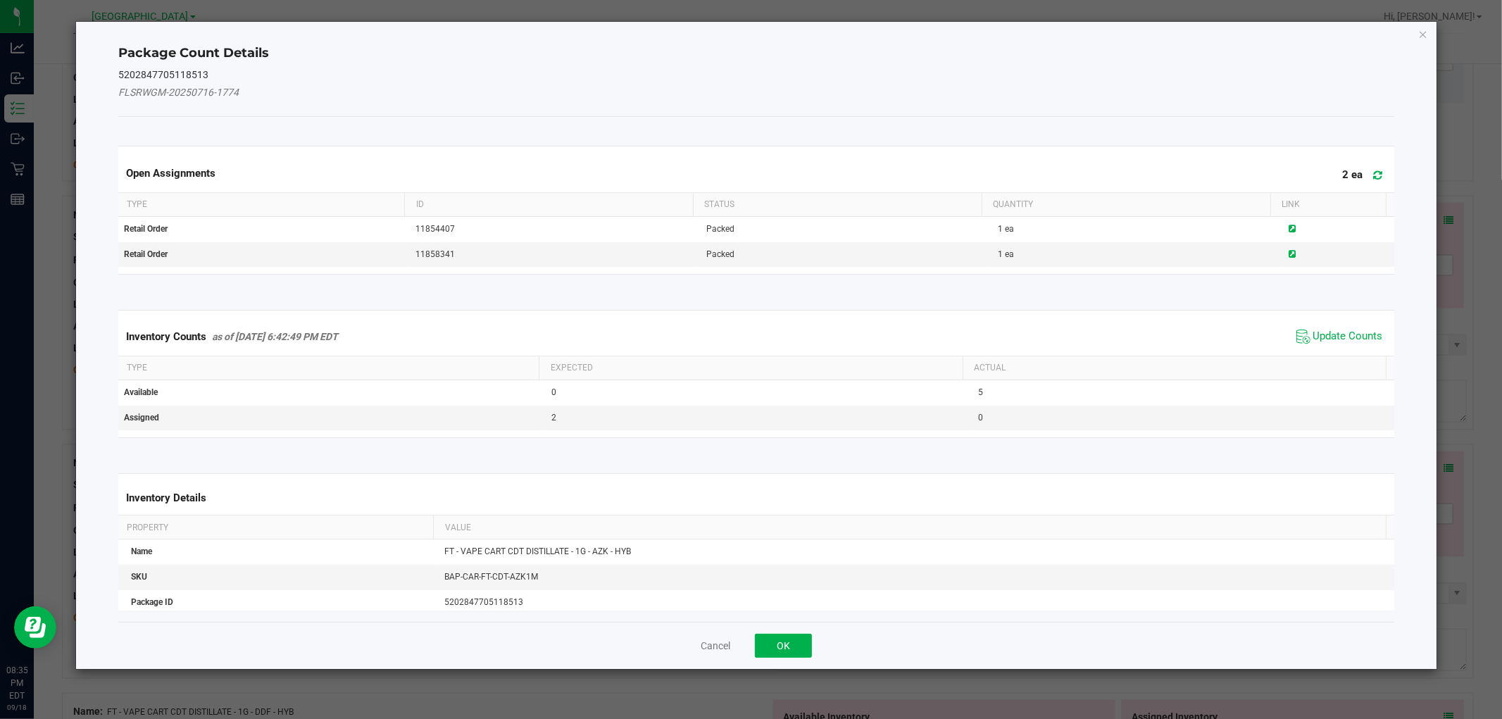
click at [1317, 328] on span "Update Counts" at bounding box center [1340, 336] width 94 height 21
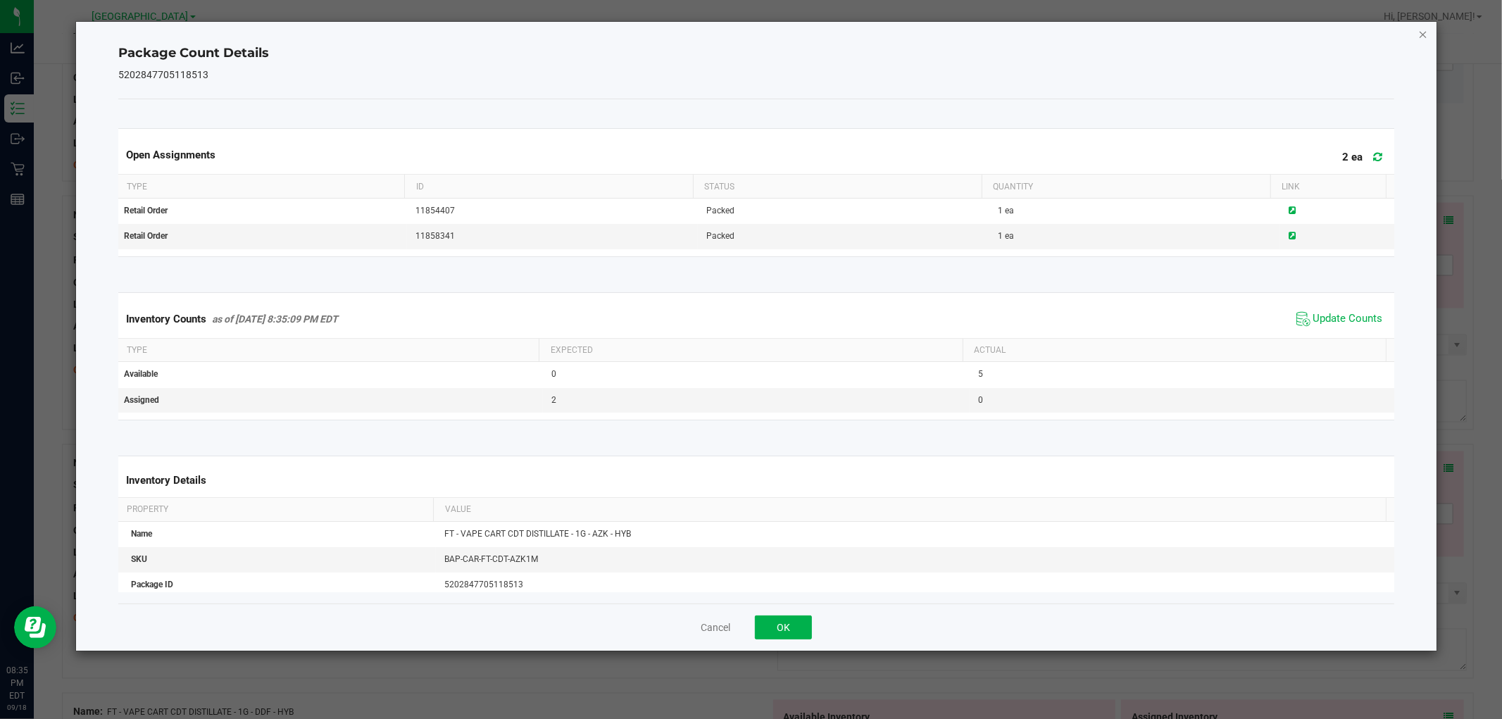
click at [1421, 25] on icon "Close" at bounding box center [1424, 33] width 10 height 17
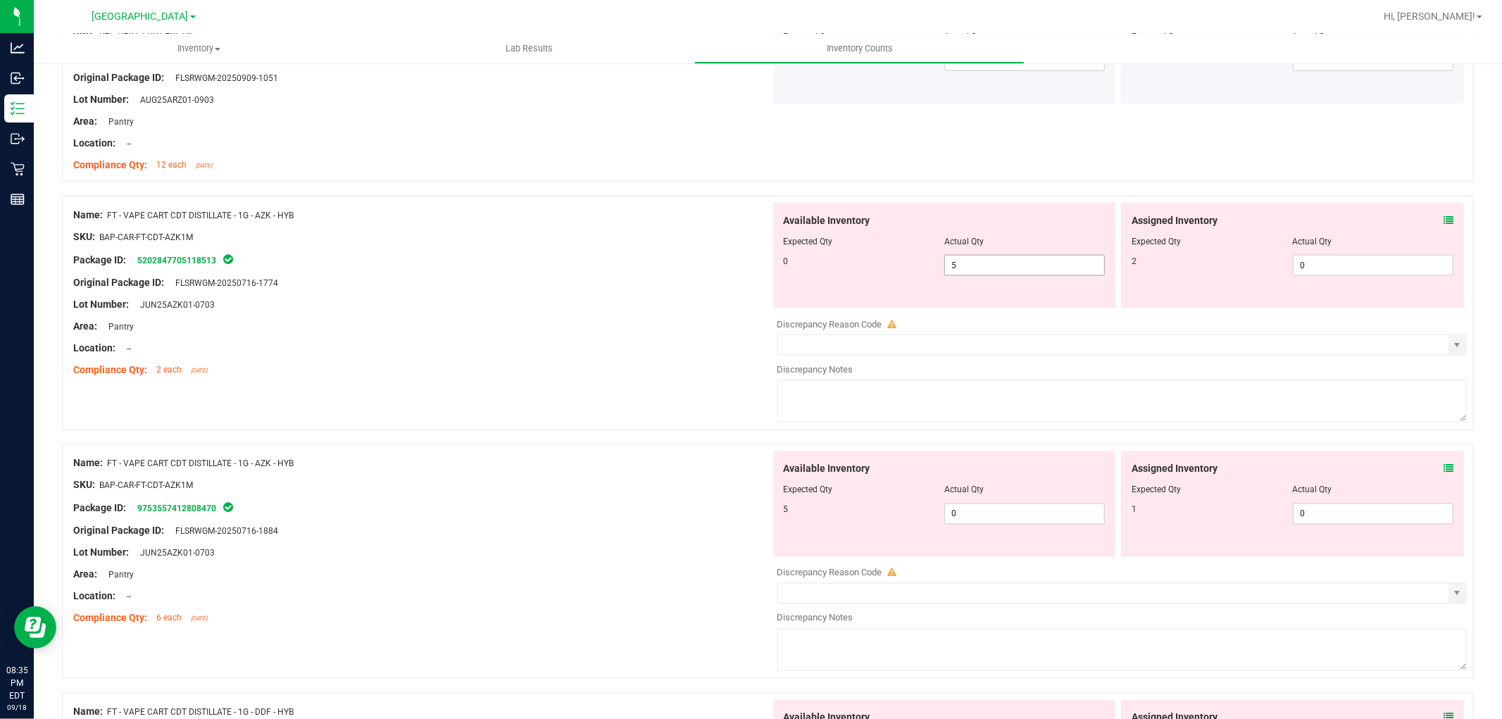
click at [955, 266] on span "5 5" at bounding box center [1025, 265] width 161 height 21
type input "0"
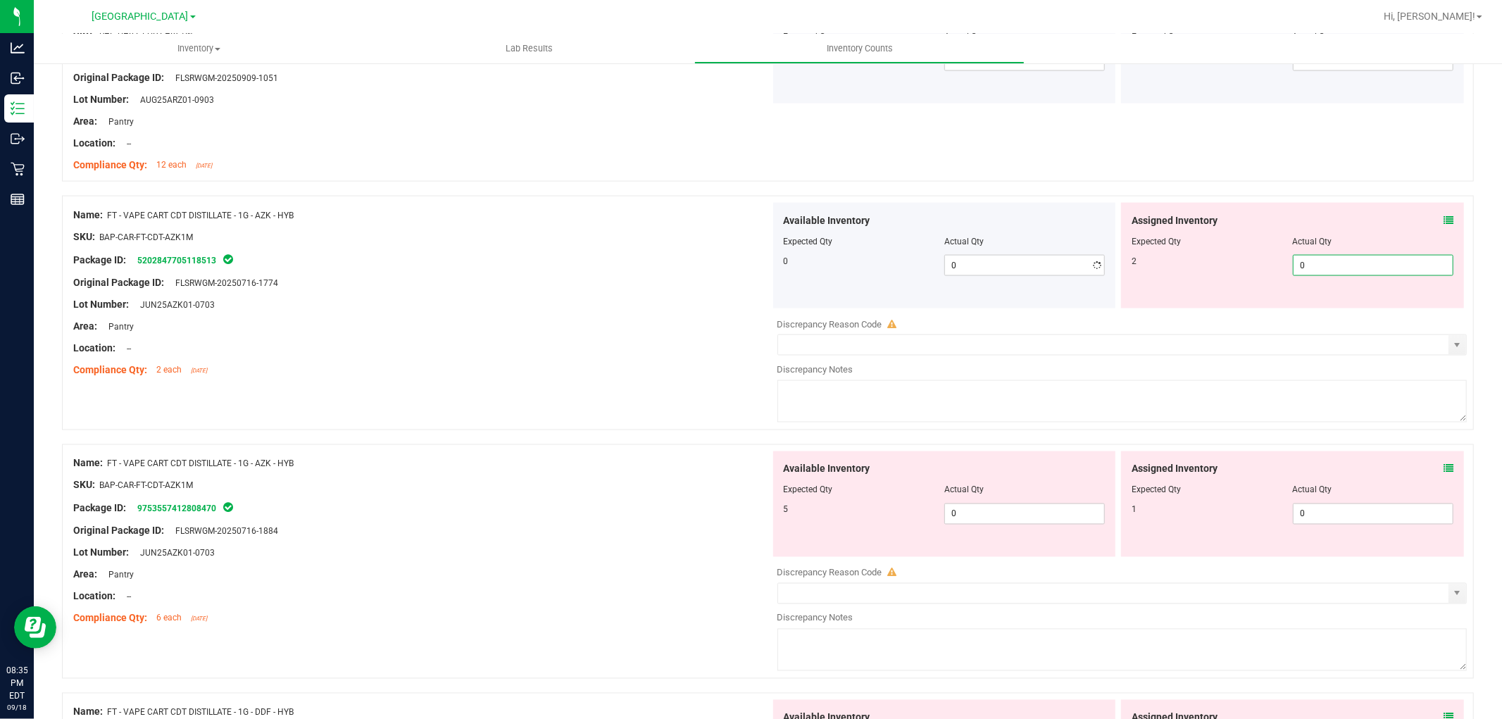
click at [1312, 266] on span "0 0" at bounding box center [1373, 265] width 161 height 21
type input "2"
click at [539, 310] on div "Lot Number: JUN25AZK01-0703" at bounding box center [421, 304] width 697 height 15
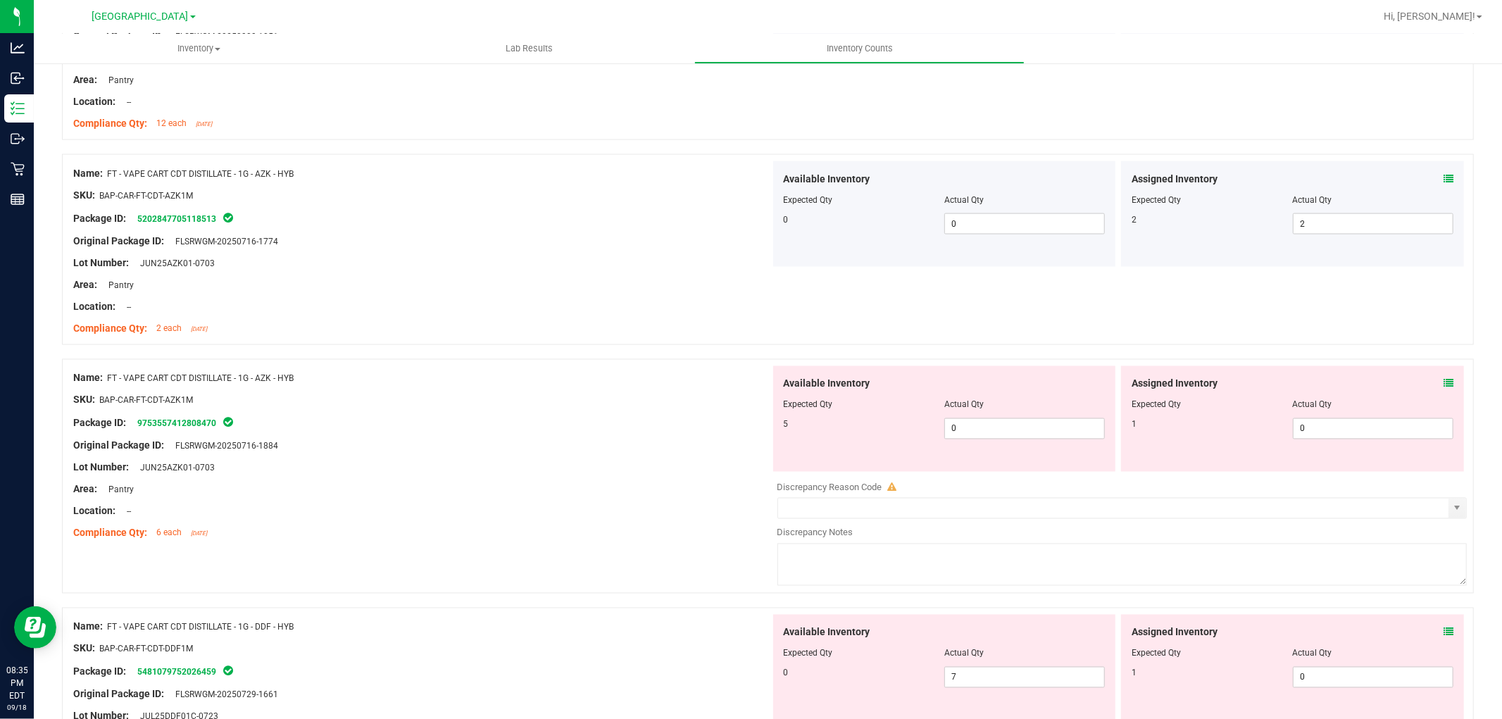
scroll to position [1956, 0]
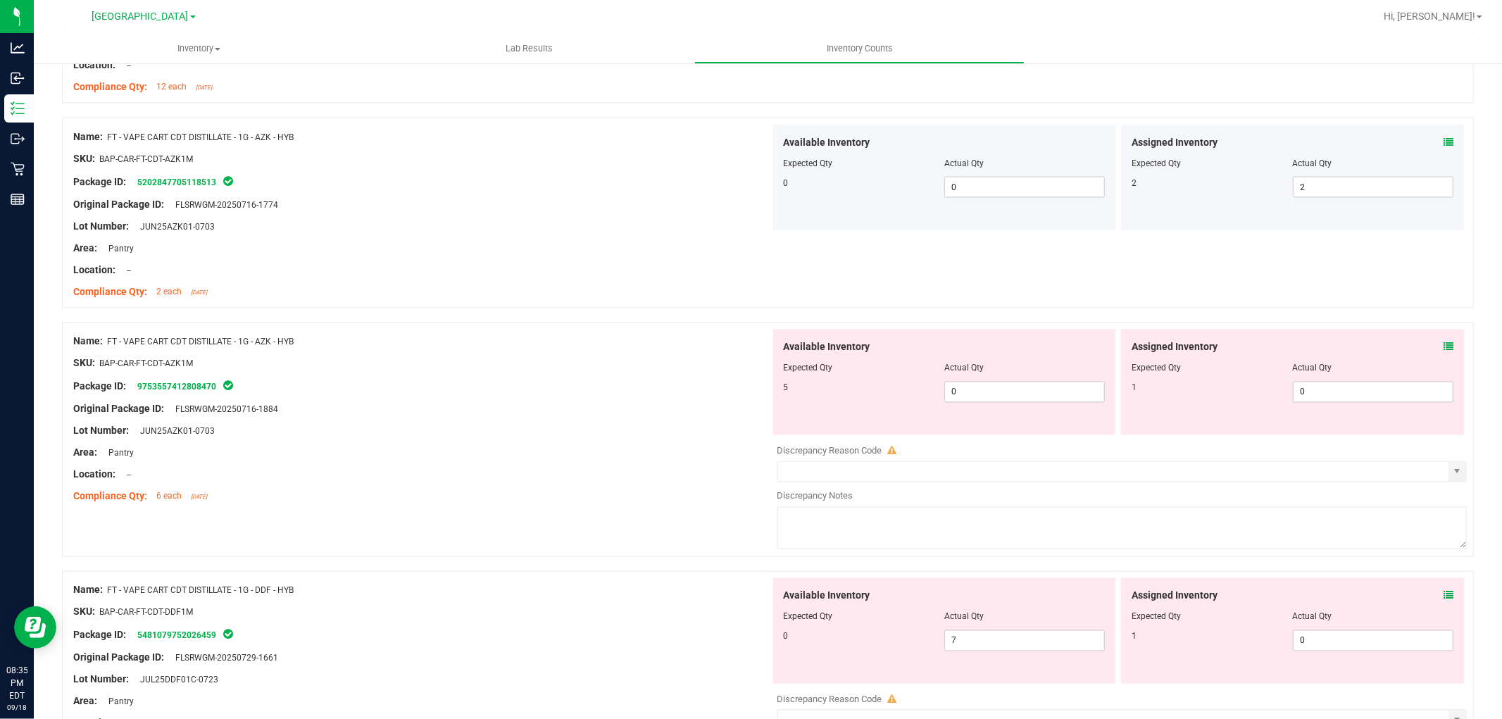
click at [1444, 344] on icon at bounding box center [1449, 347] width 10 height 10
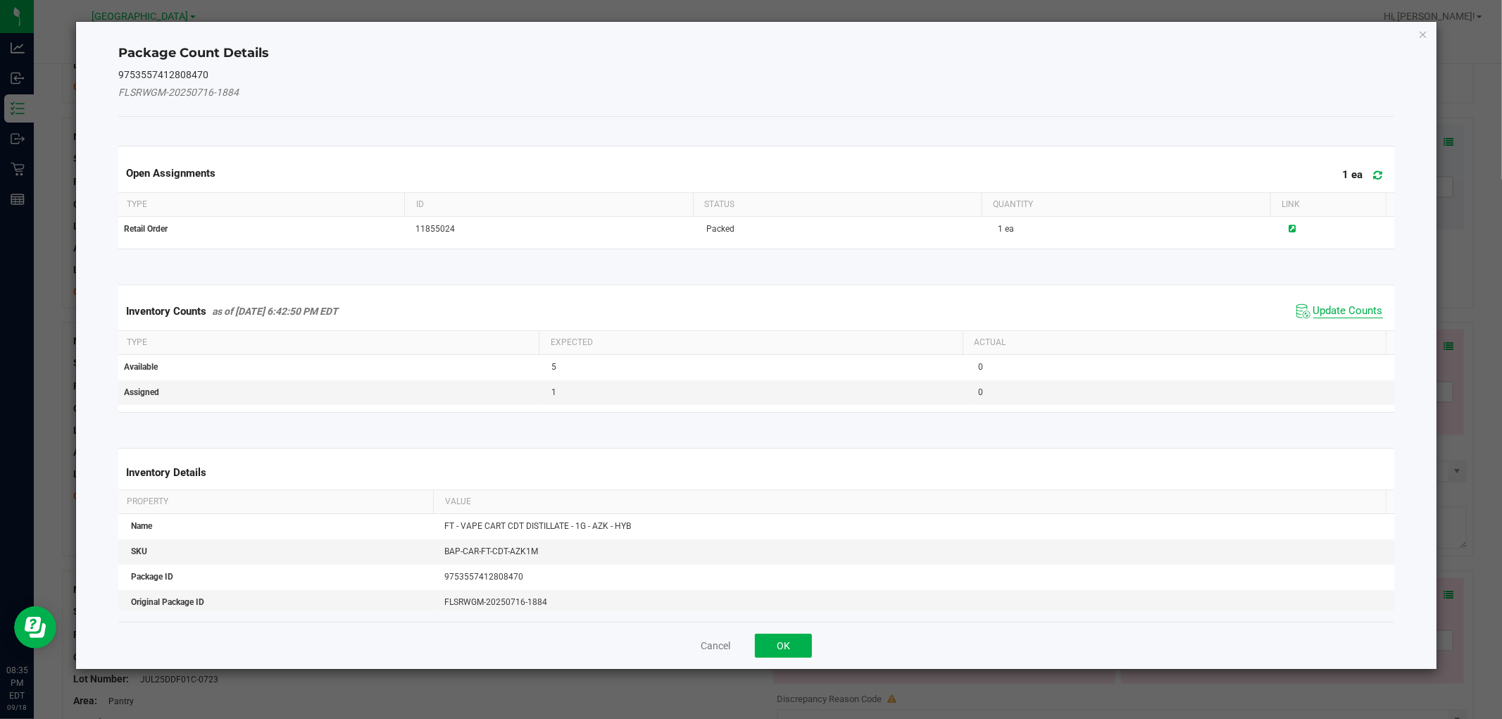
click at [1326, 311] on span "Update Counts" at bounding box center [1349, 311] width 70 height 14
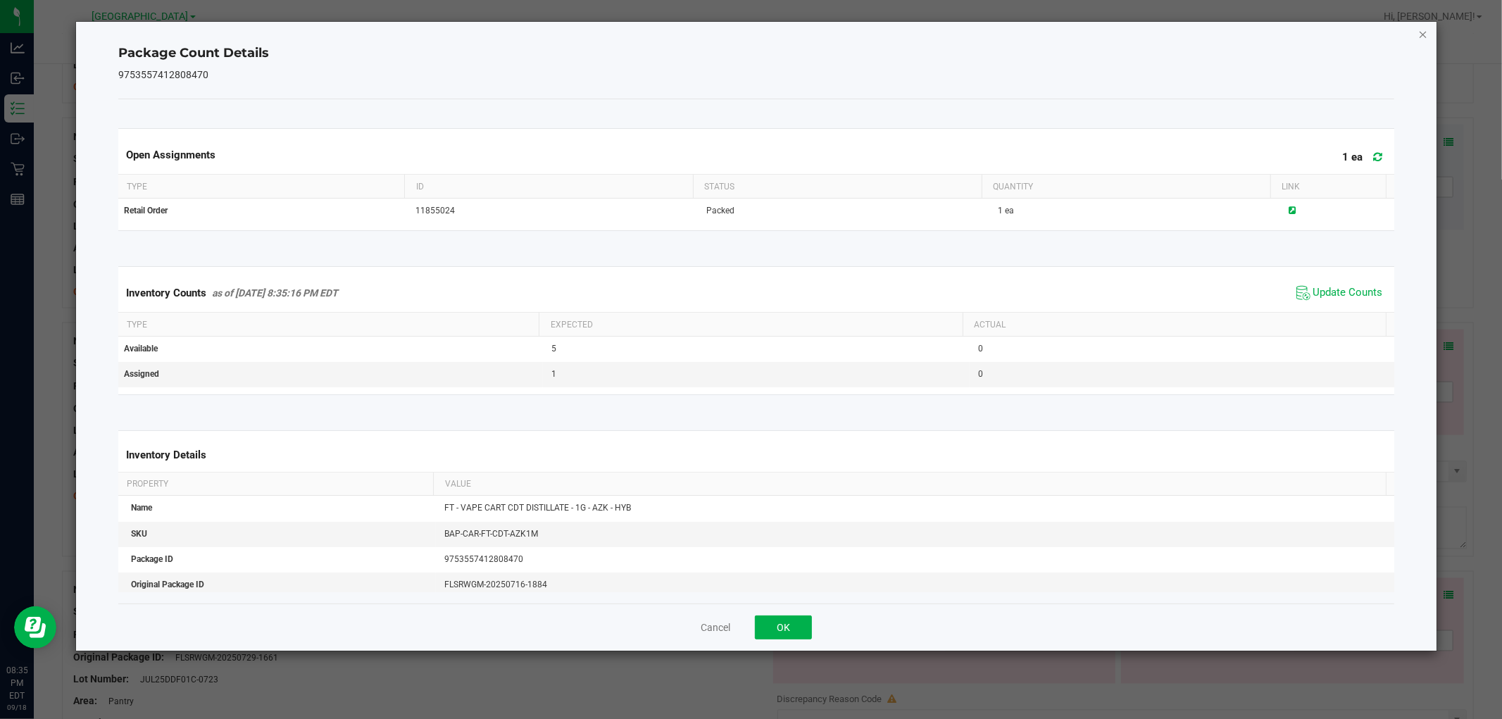
click at [1421, 33] on icon "Close" at bounding box center [1424, 33] width 10 height 17
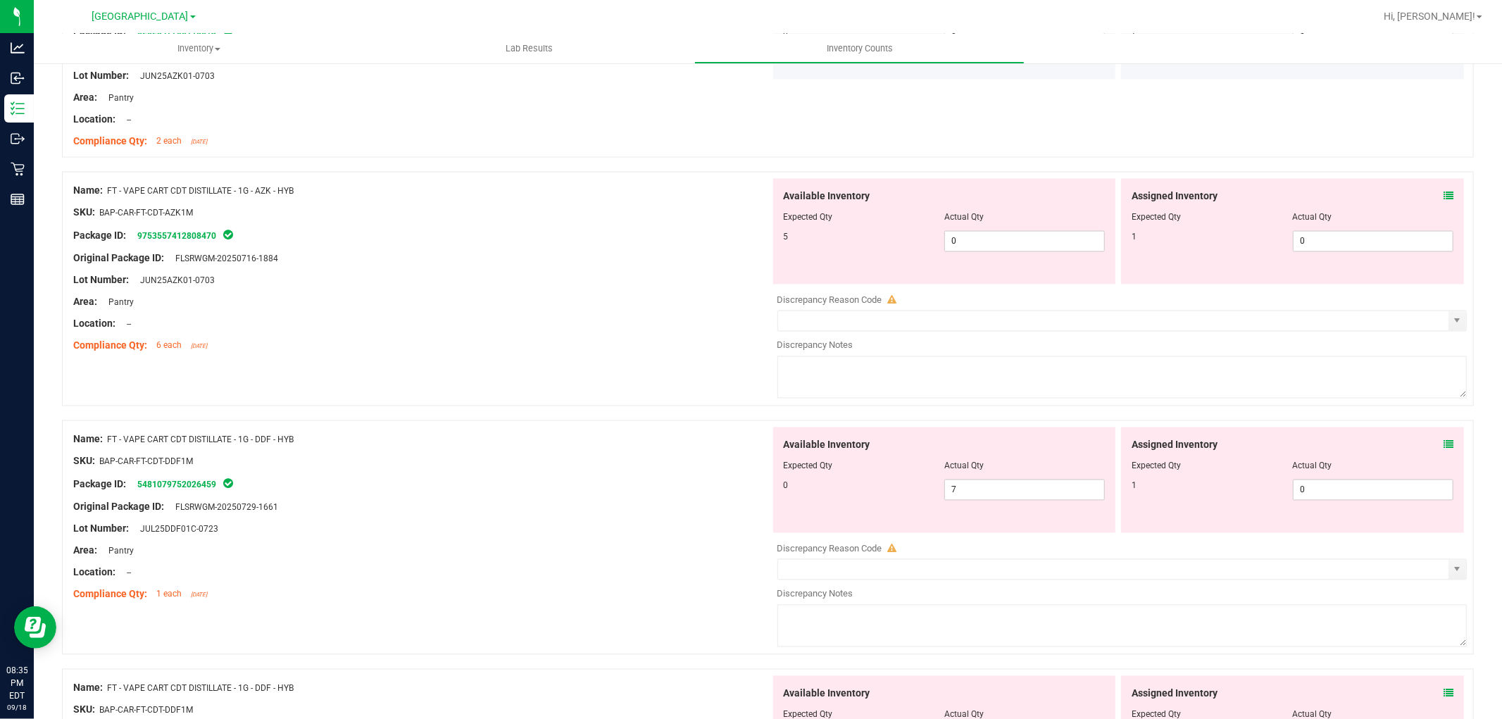
scroll to position [2113, 0]
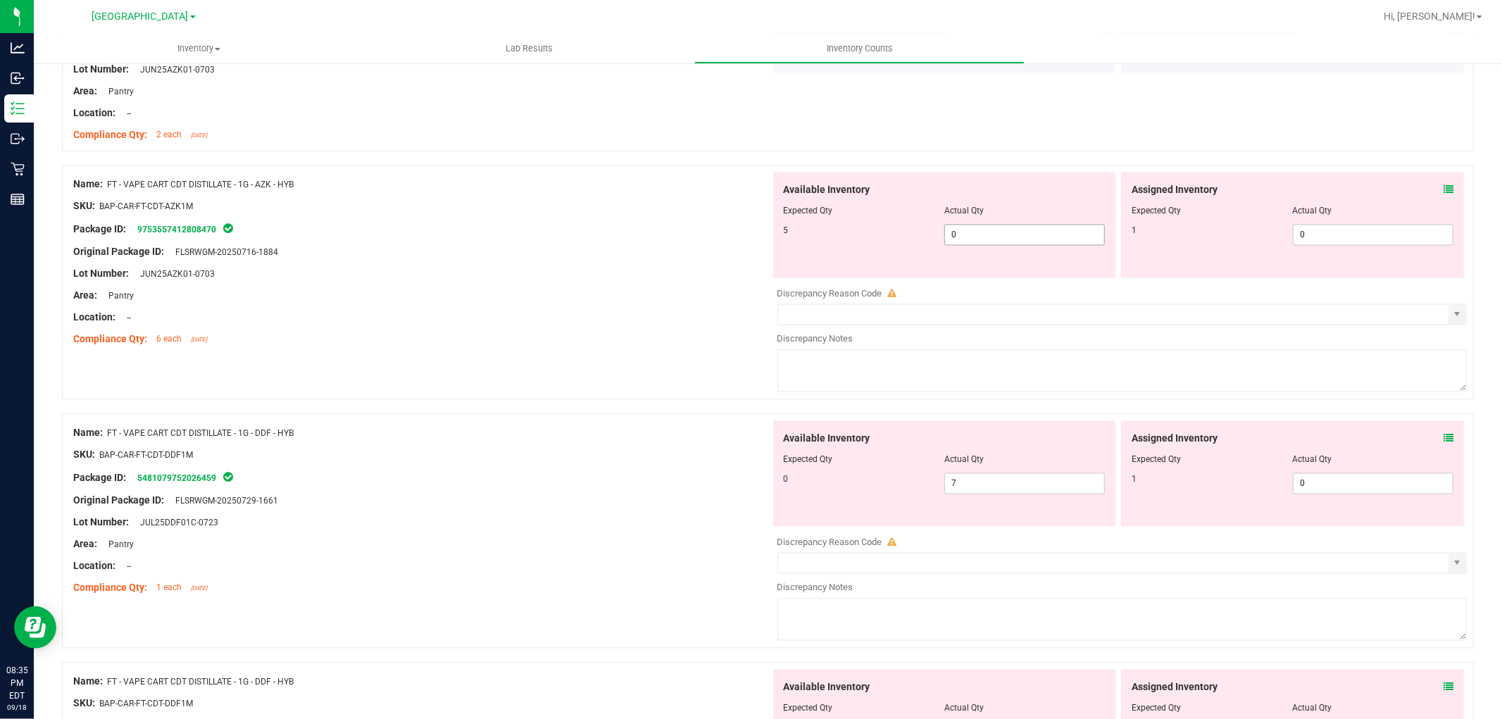
click at [983, 238] on span "0 0" at bounding box center [1025, 235] width 161 height 21
type input "5"
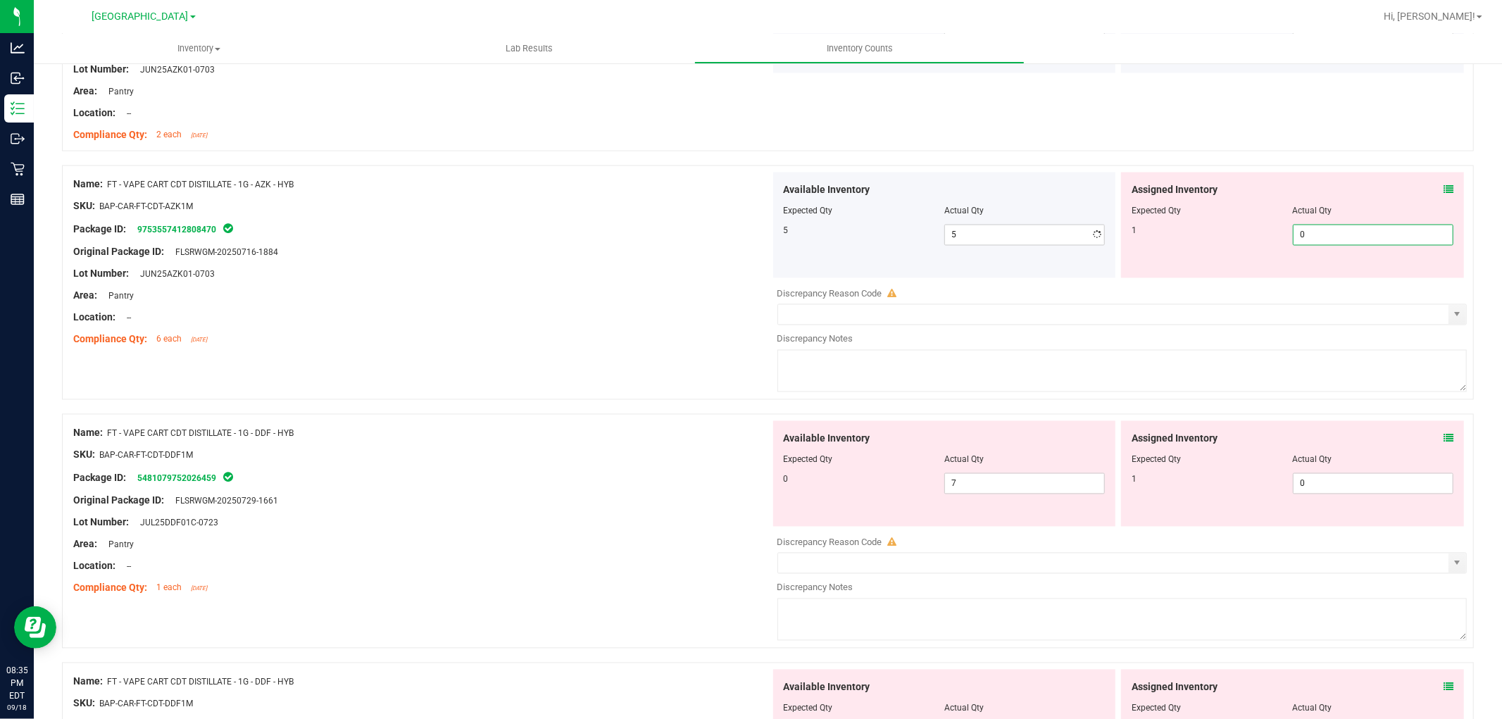
click at [1332, 237] on span "0 0" at bounding box center [1373, 235] width 161 height 21
type input "1"
click at [554, 261] on div at bounding box center [421, 263] width 697 height 7
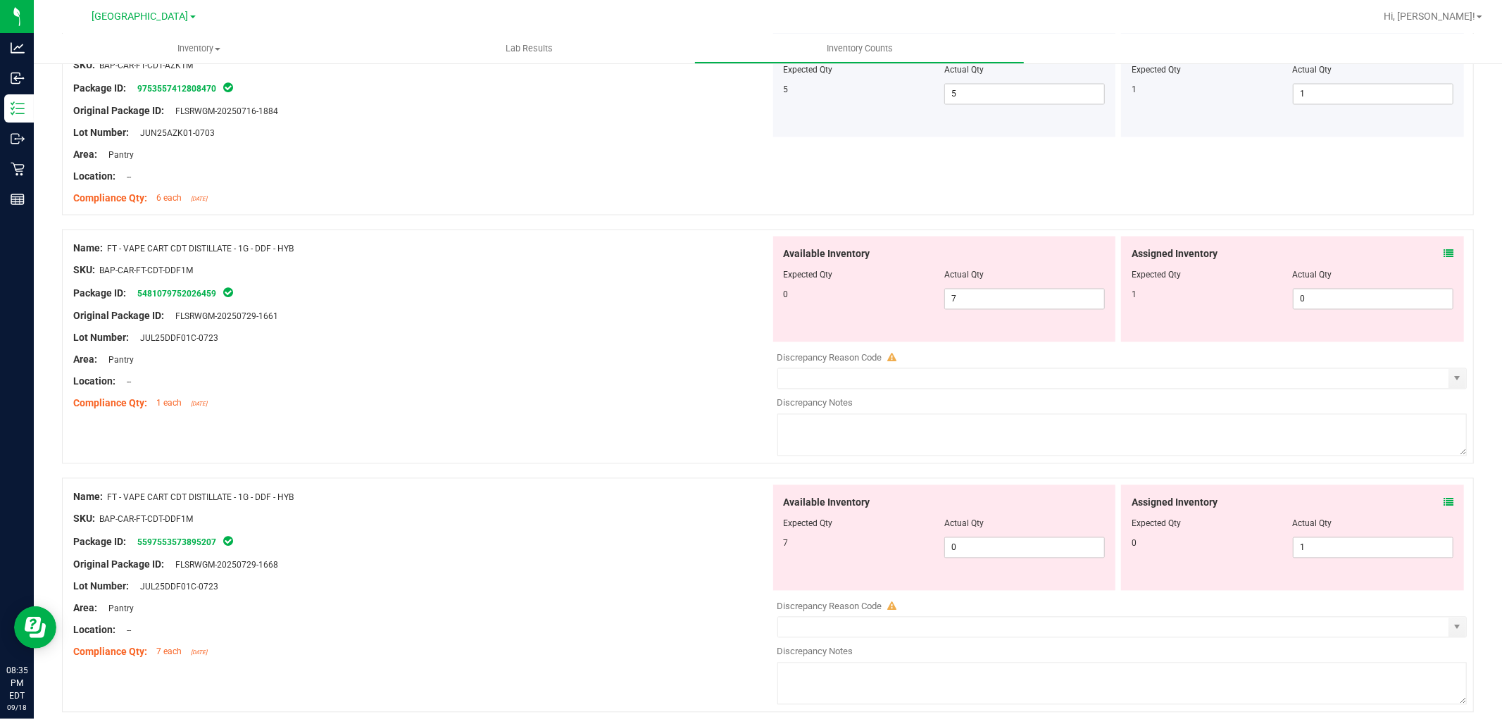
scroll to position [2270, 0]
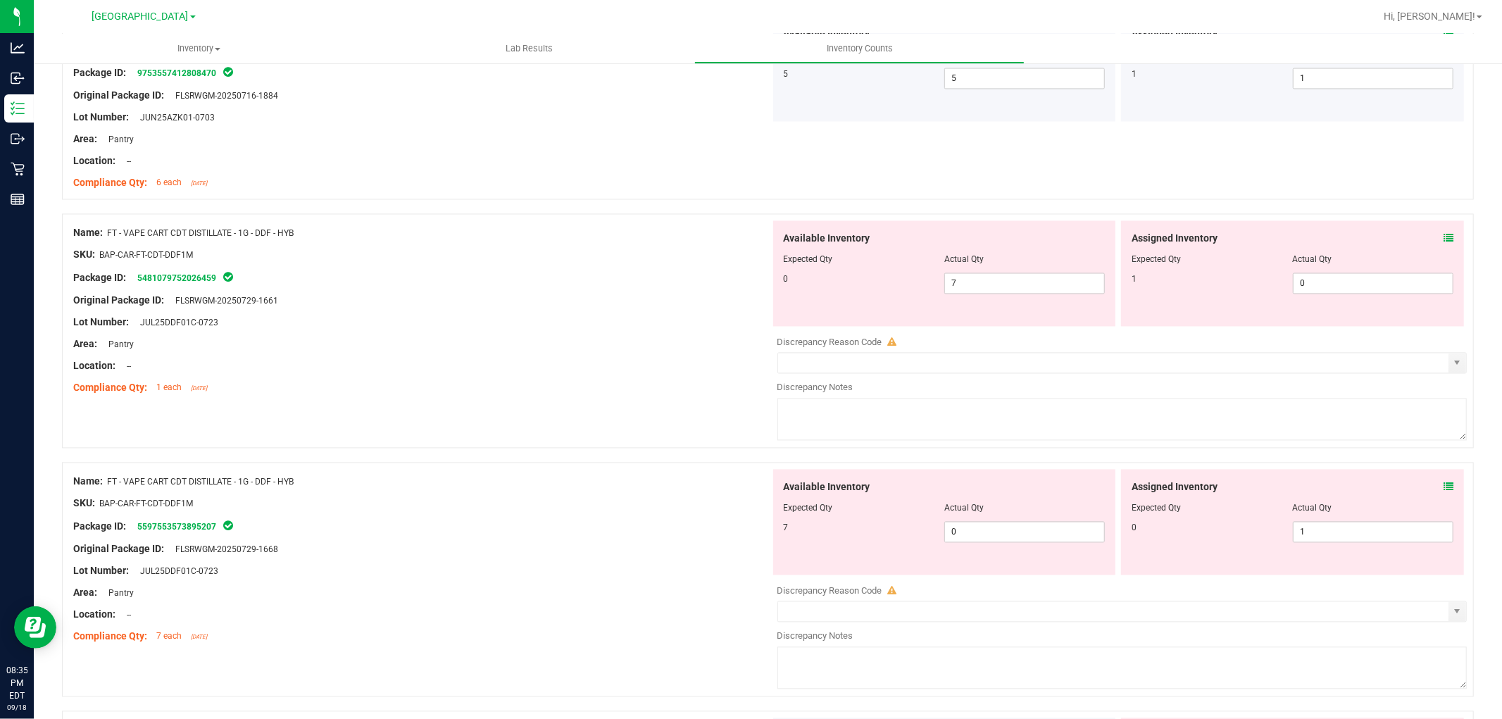
click at [1443, 237] on div "Assigned Inventory Expected Qty Actual Qty 1 0 0" at bounding box center [1292, 274] width 343 height 106
click at [1430, 237] on div "Assigned Inventory" at bounding box center [1293, 239] width 322 height 15
click at [1444, 237] on icon at bounding box center [1449, 239] width 10 height 10
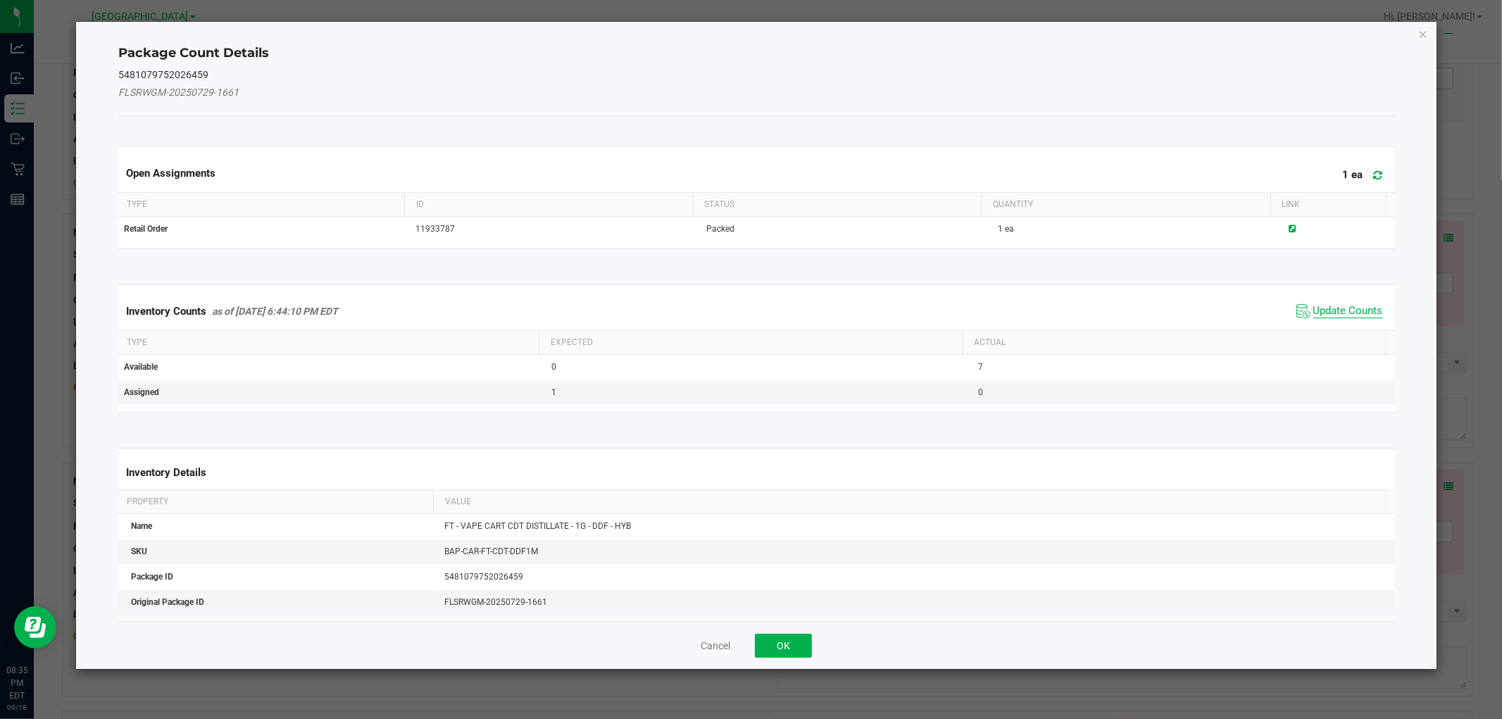
click at [1317, 309] on span "Update Counts" at bounding box center [1349, 311] width 70 height 14
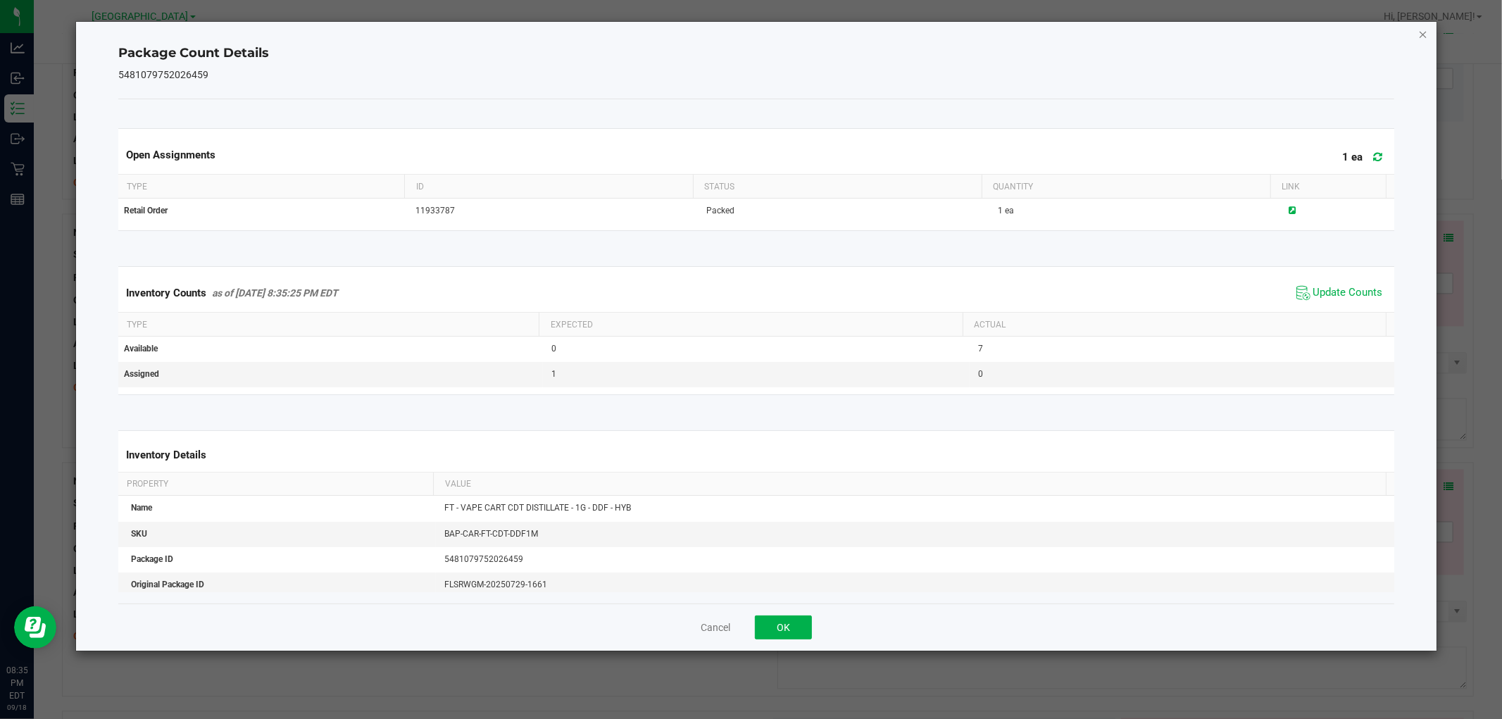
click at [1427, 30] on icon "Close" at bounding box center [1424, 33] width 10 height 17
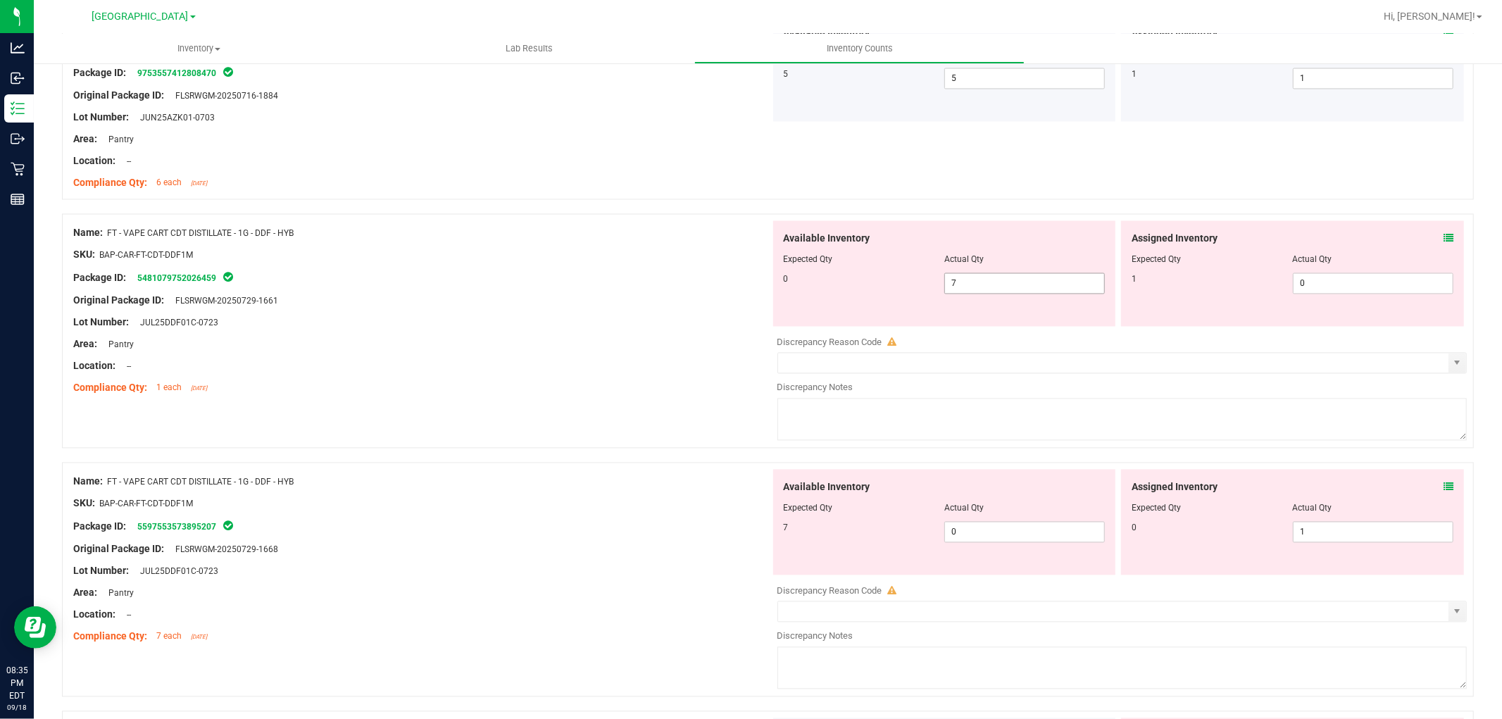
click at [955, 273] on span "7 7" at bounding box center [1025, 283] width 161 height 21
click at [964, 279] on span "7 7" at bounding box center [1025, 283] width 161 height 21
type input "0"
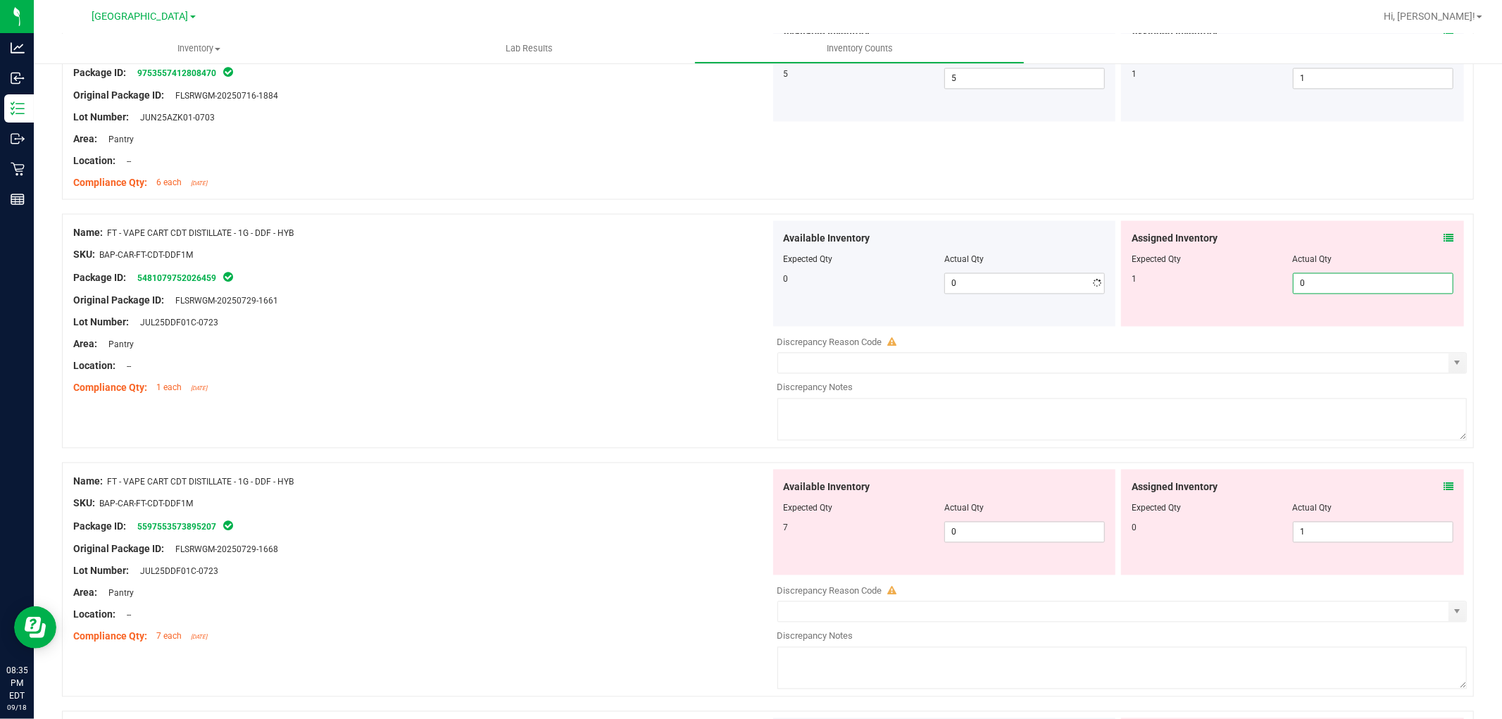
click at [1303, 280] on span "0 0" at bounding box center [1373, 283] width 161 height 21
type input "1"
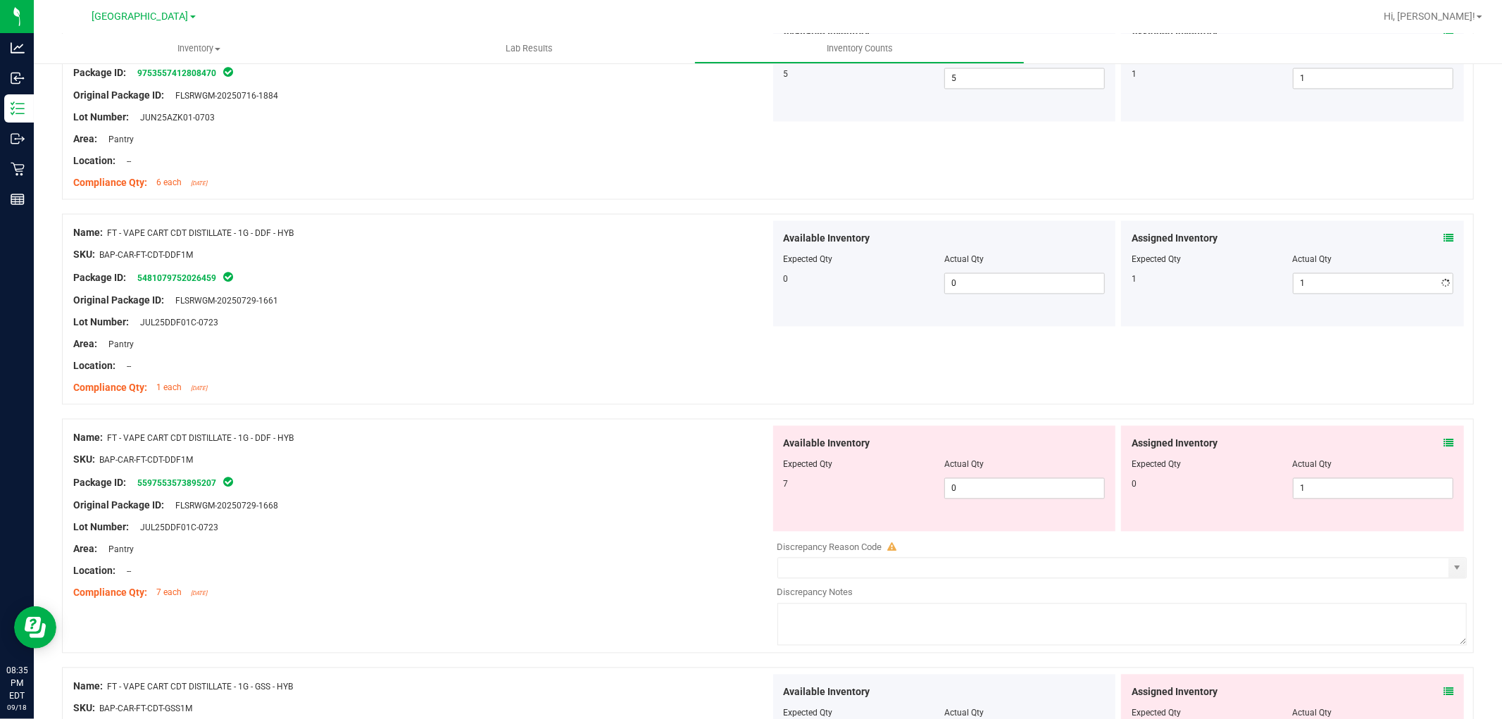
click at [554, 276] on div "Package ID: 5481079752026459" at bounding box center [421, 278] width 697 height 17
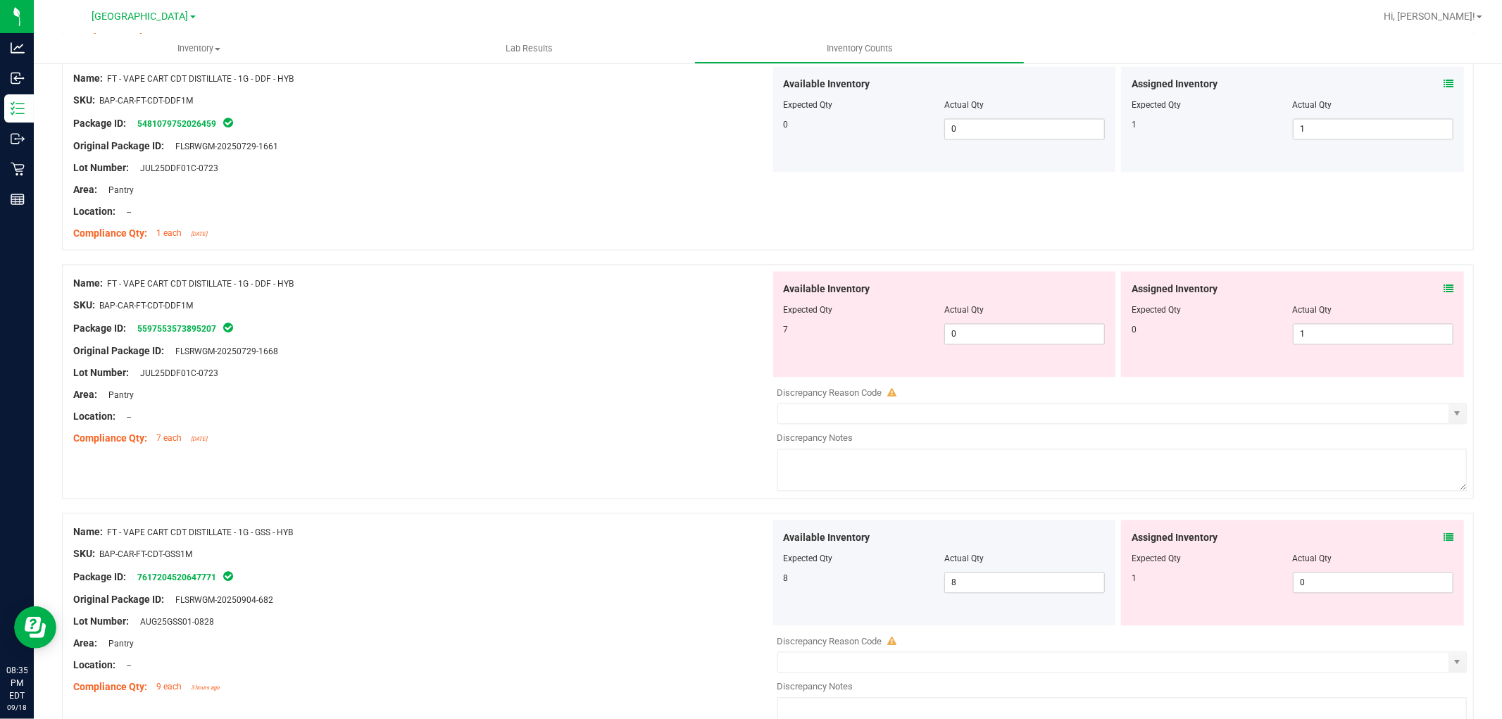
scroll to position [2426, 0]
click at [1444, 286] on icon at bounding box center [1449, 287] width 10 height 10
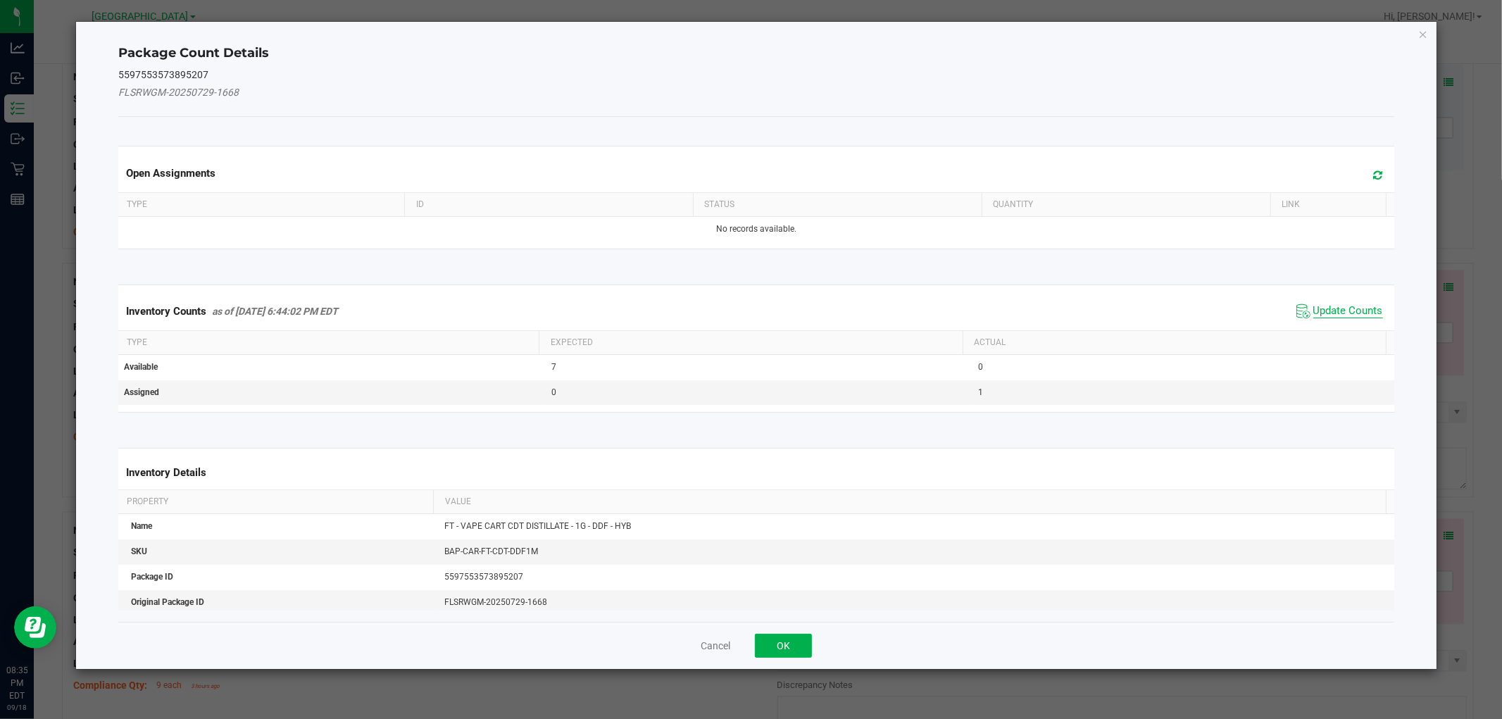
click at [1323, 306] on span "Update Counts" at bounding box center [1349, 311] width 70 height 14
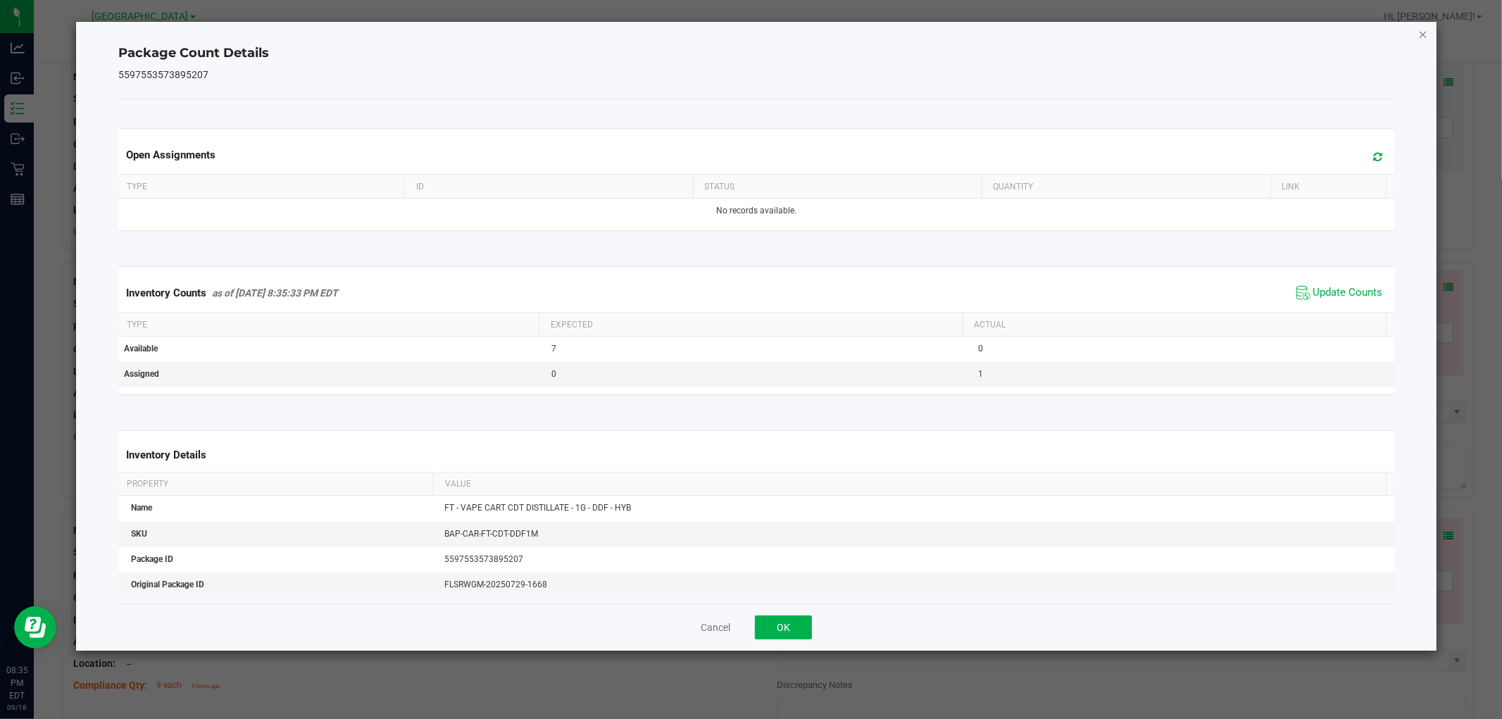
click at [1426, 33] on icon "Close" at bounding box center [1424, 33] width 10 height 17
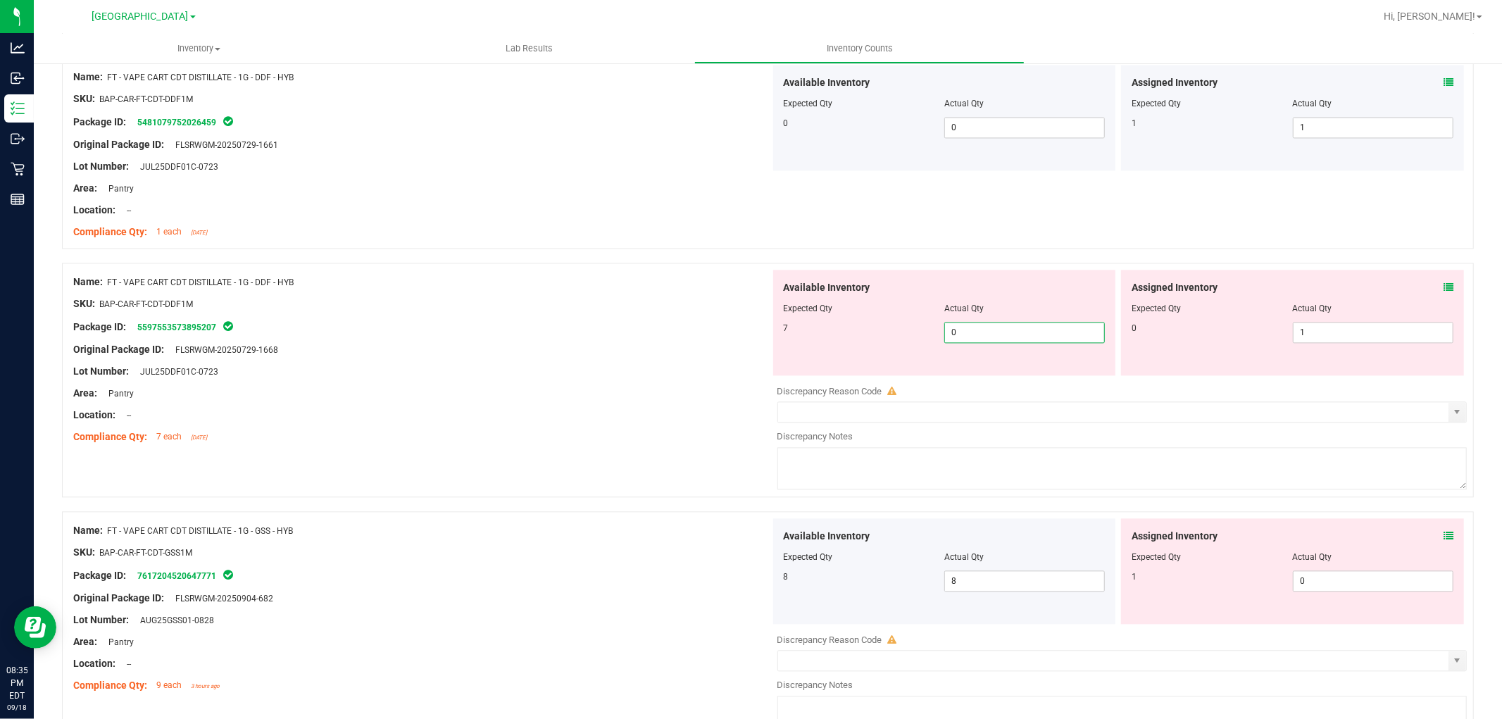
click at [973, 335] on span "0 0" at bounding box center [1025, 332] width 161 height 21
type input "7"
click at [647, 318] on div at bounding box center [421, 314] width 697 height 7
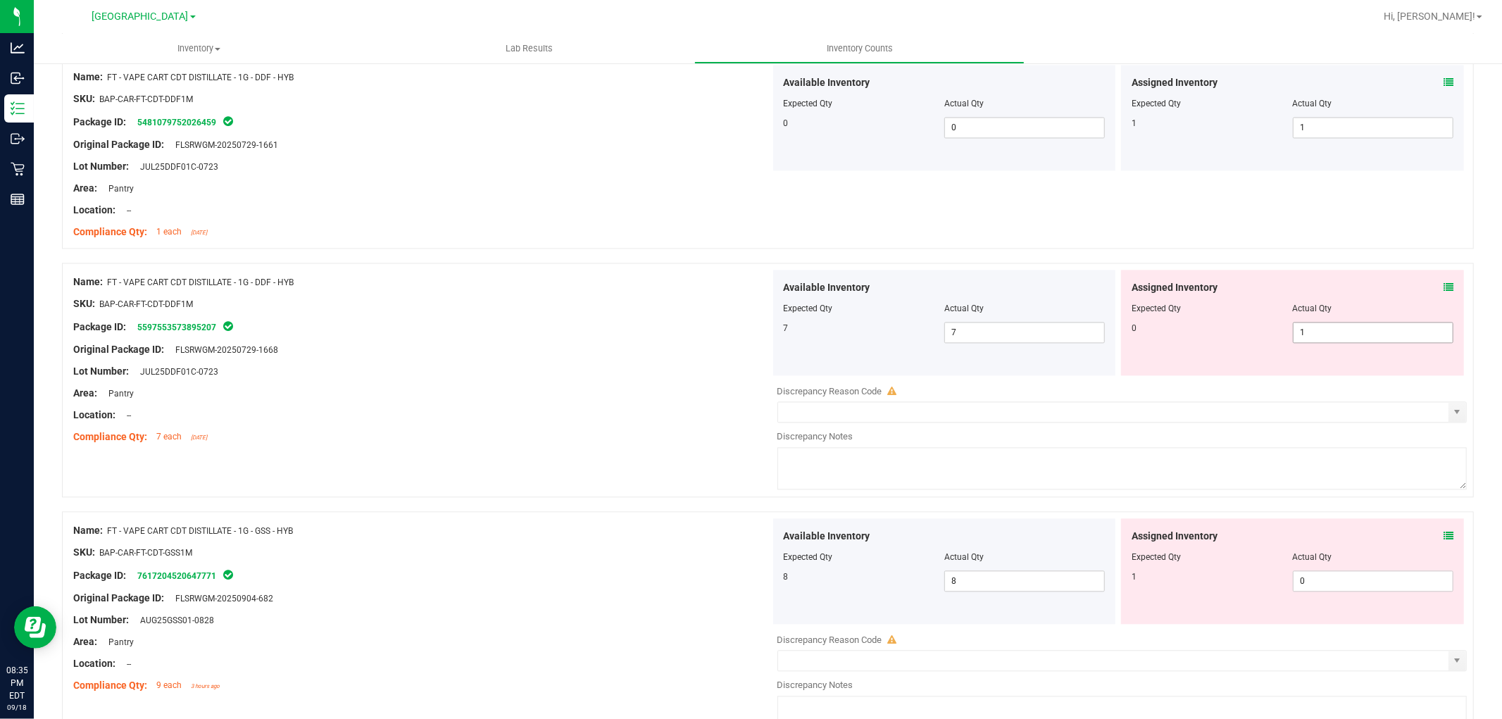
click at [1313, 332] on span "1 1" at bounding box center [1373, 332] width 161 height 21
type input "0"
click at [471, 335] on div "Package ID: 5597553573895207" at bounding box center [421, 326] width 697 height 17
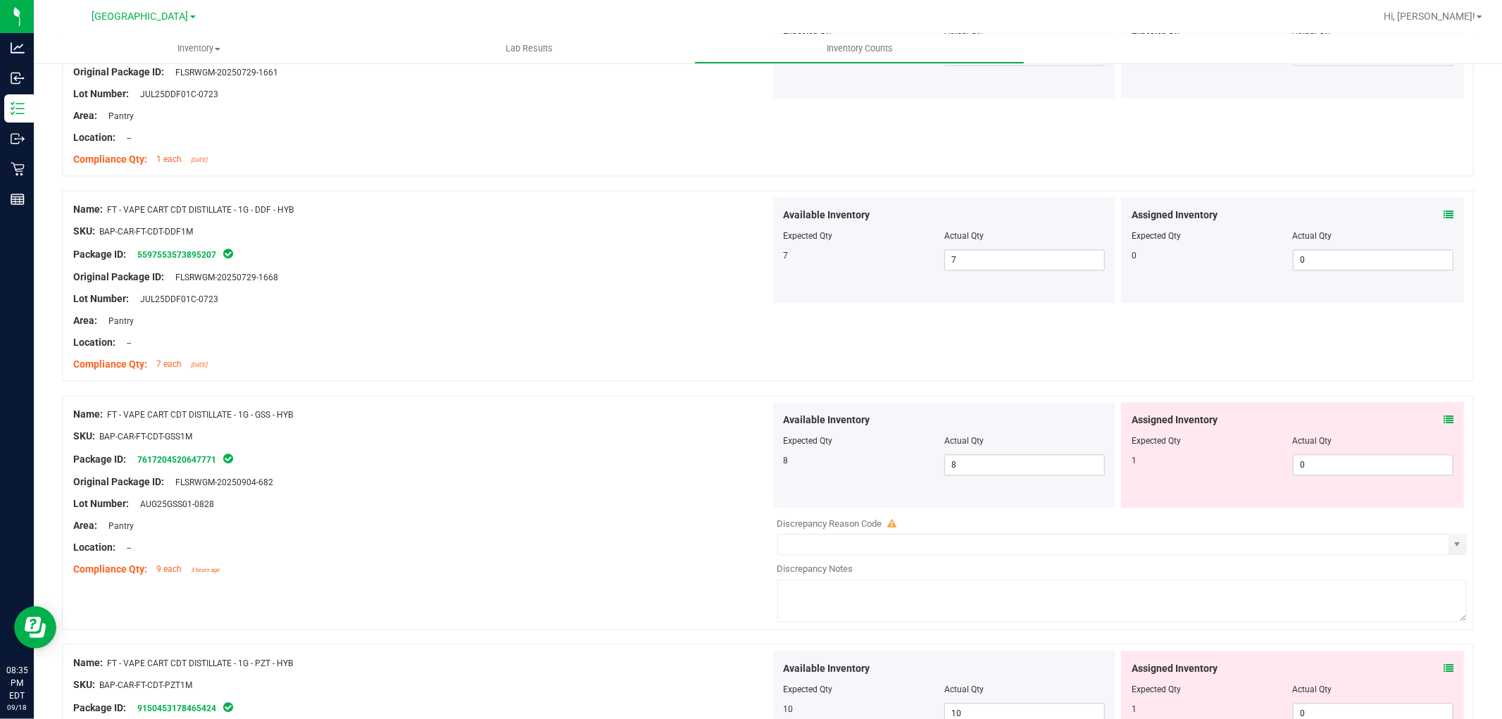
scroll to position [2661, 0]
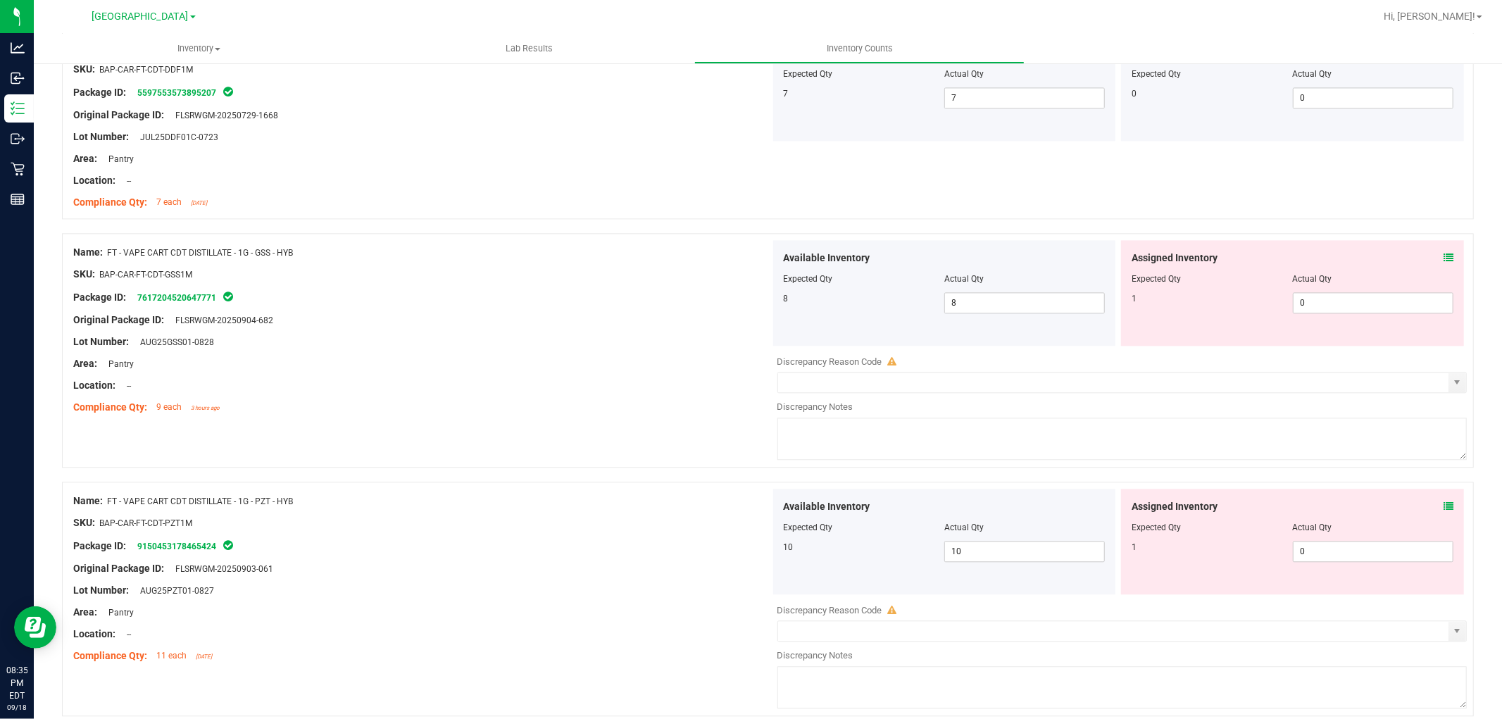
click at [1444, 259] on icon at bounding box center [1449, 258] width 10 height 10
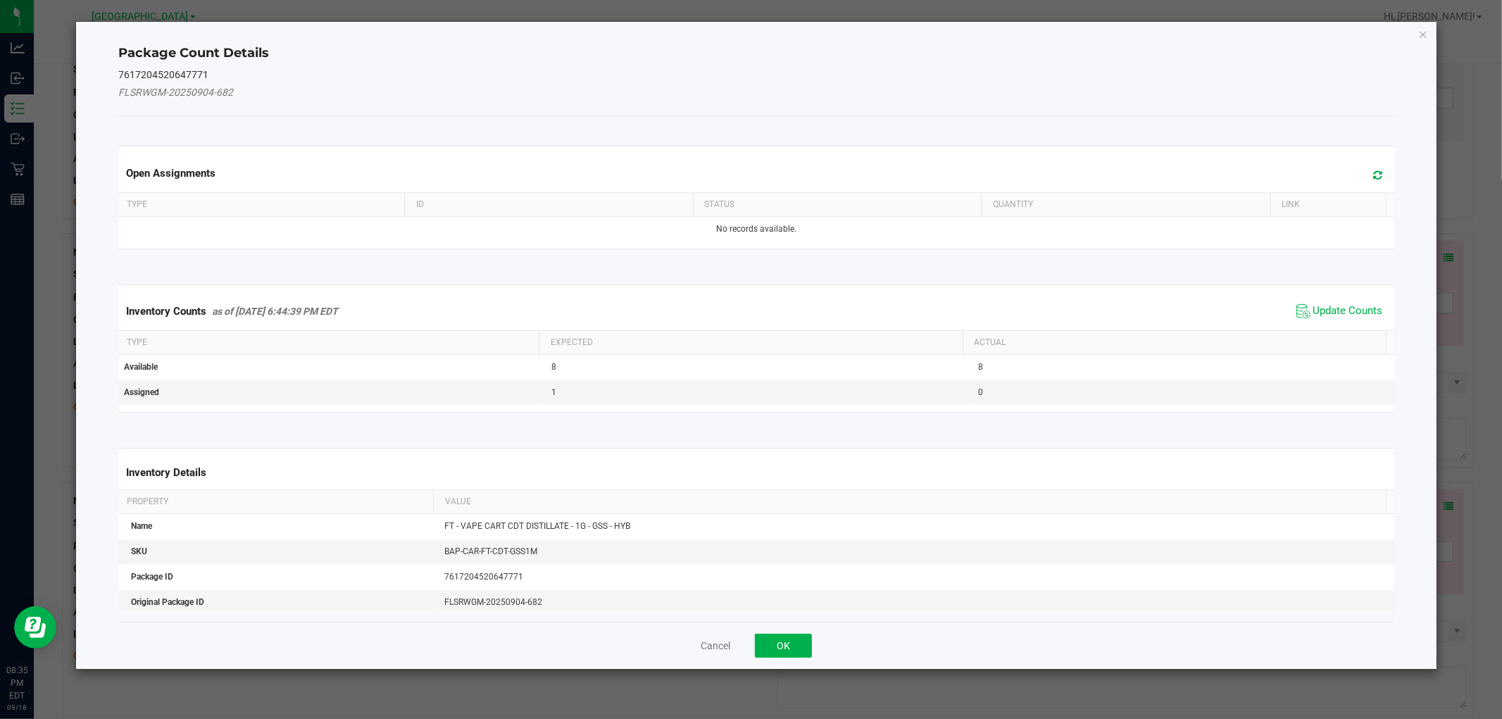
click at [1336, 301] on span "Update Counts" at bounding box center [1340, 311] width 94 height 21
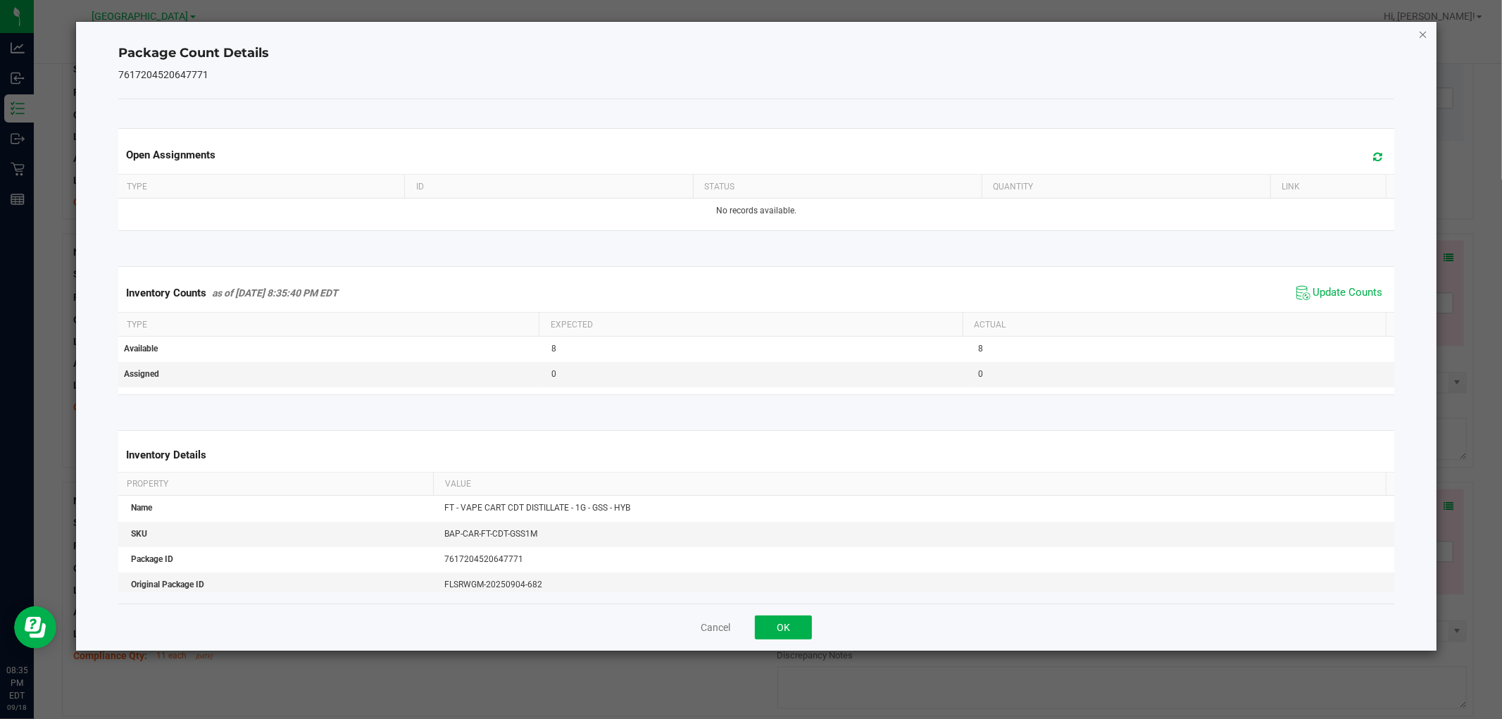
click at [1421, 35] on icon "Close" at bounding box center [1424, 33] width 10 height 17
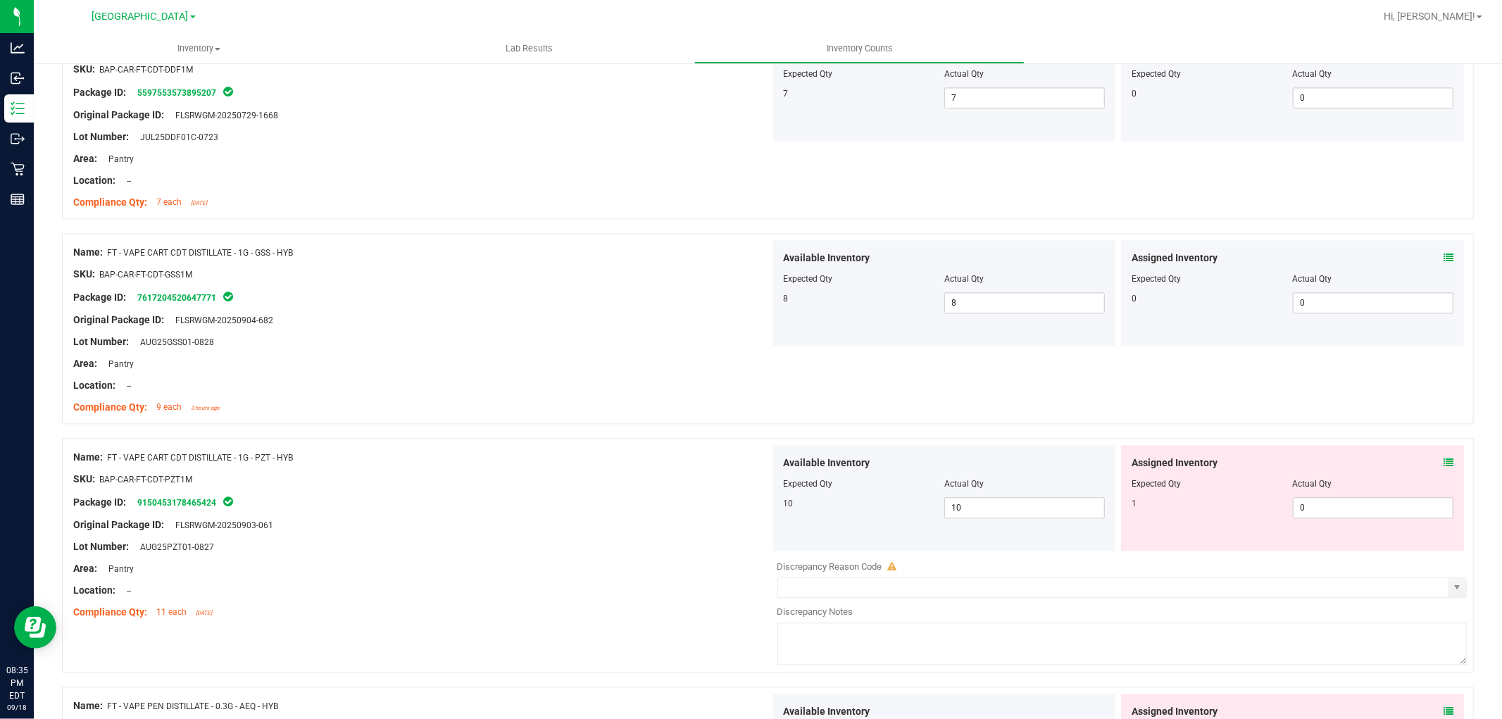
scroll to position [2739, 0]
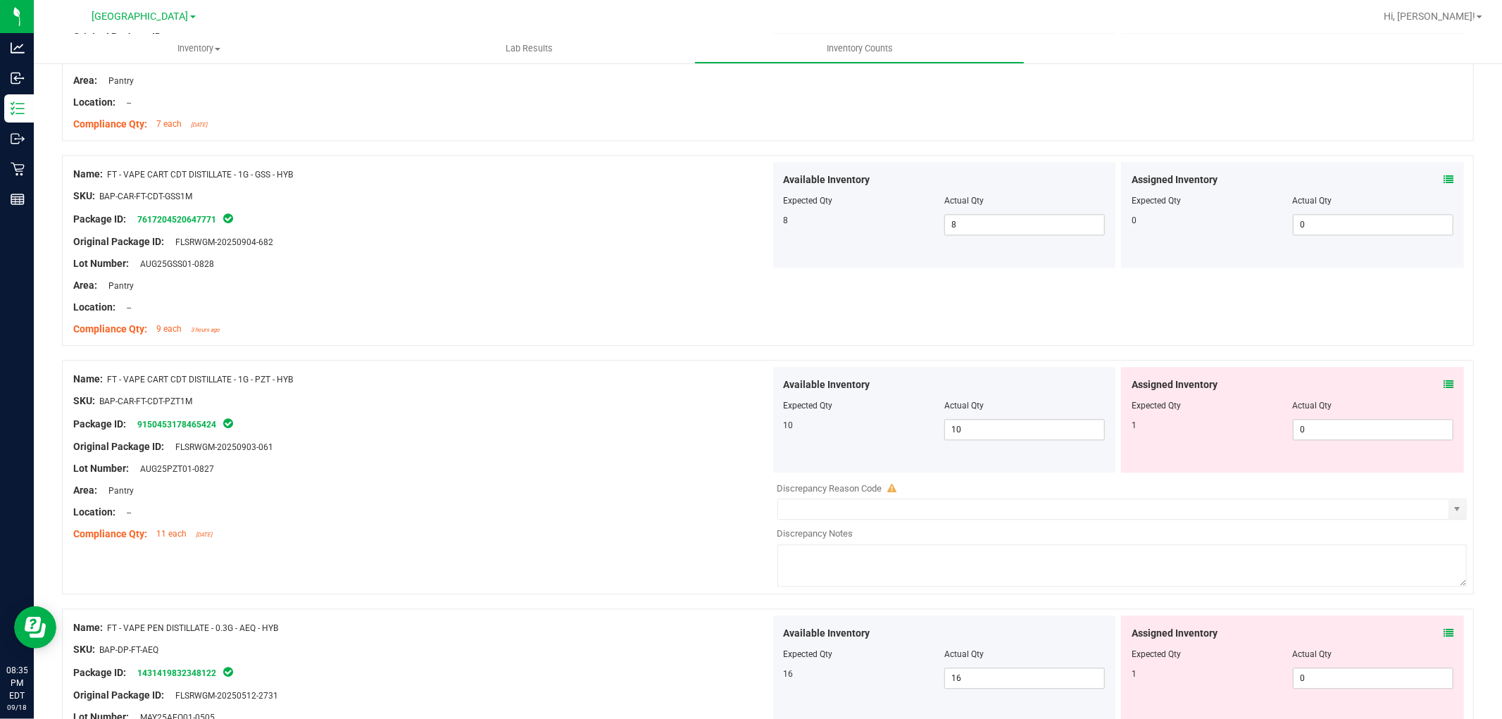
click at [1444, 386] on icon at bounding box center [1449, 385] width 10 height 10
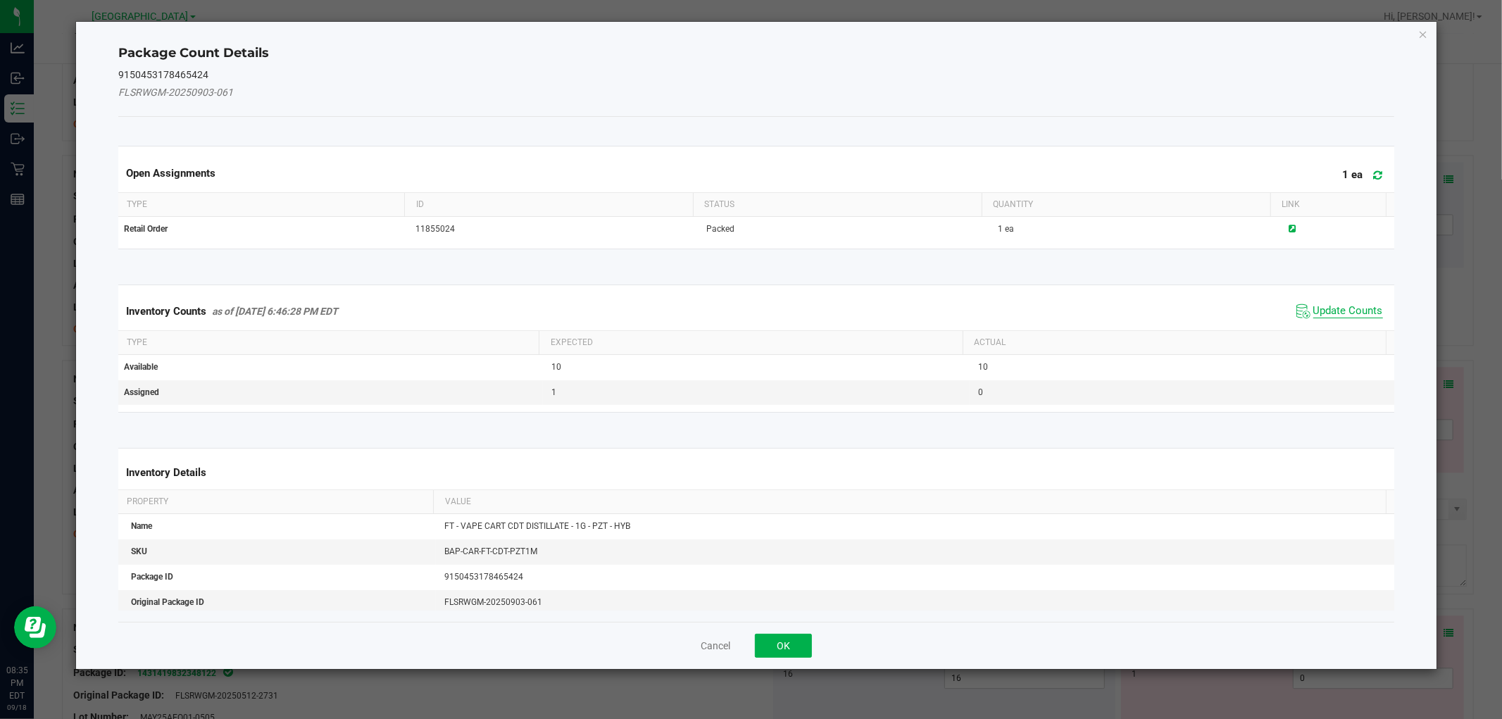
click at [1319, 306] on span "Update Counts" at bounding box center [1349, 311] width 70 height 14
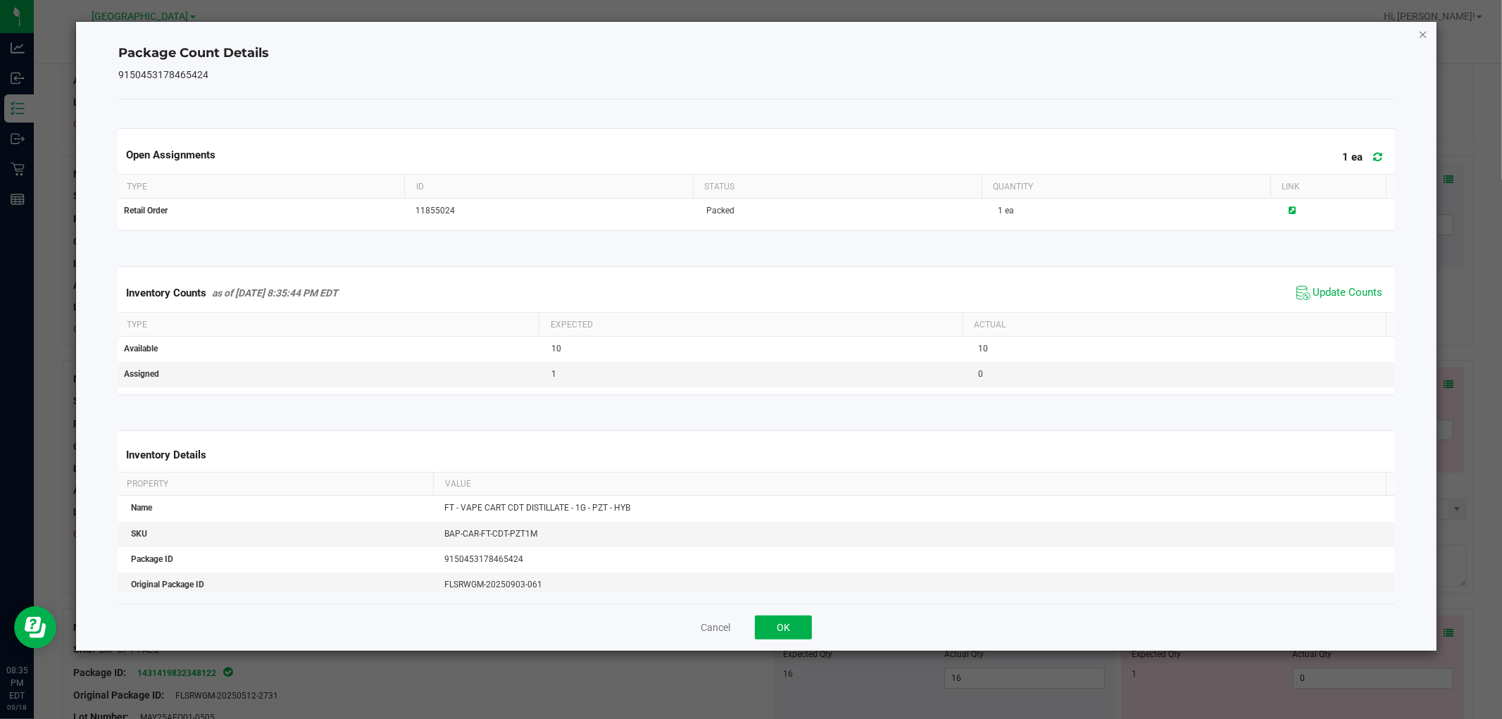
click at [1421, 27] on icon "Close" at bounding box center [1424, 33] width 10 height 17
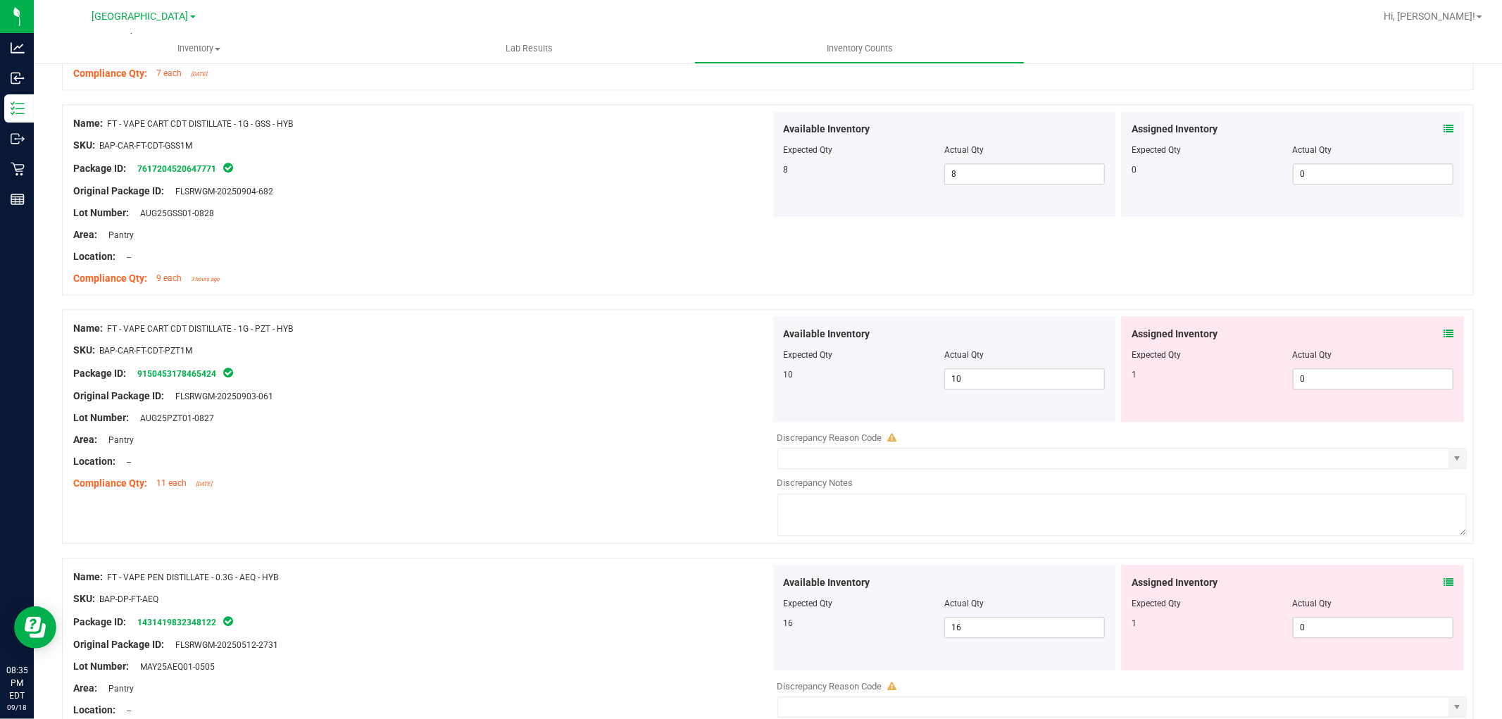
scroll to position [2818, 0]
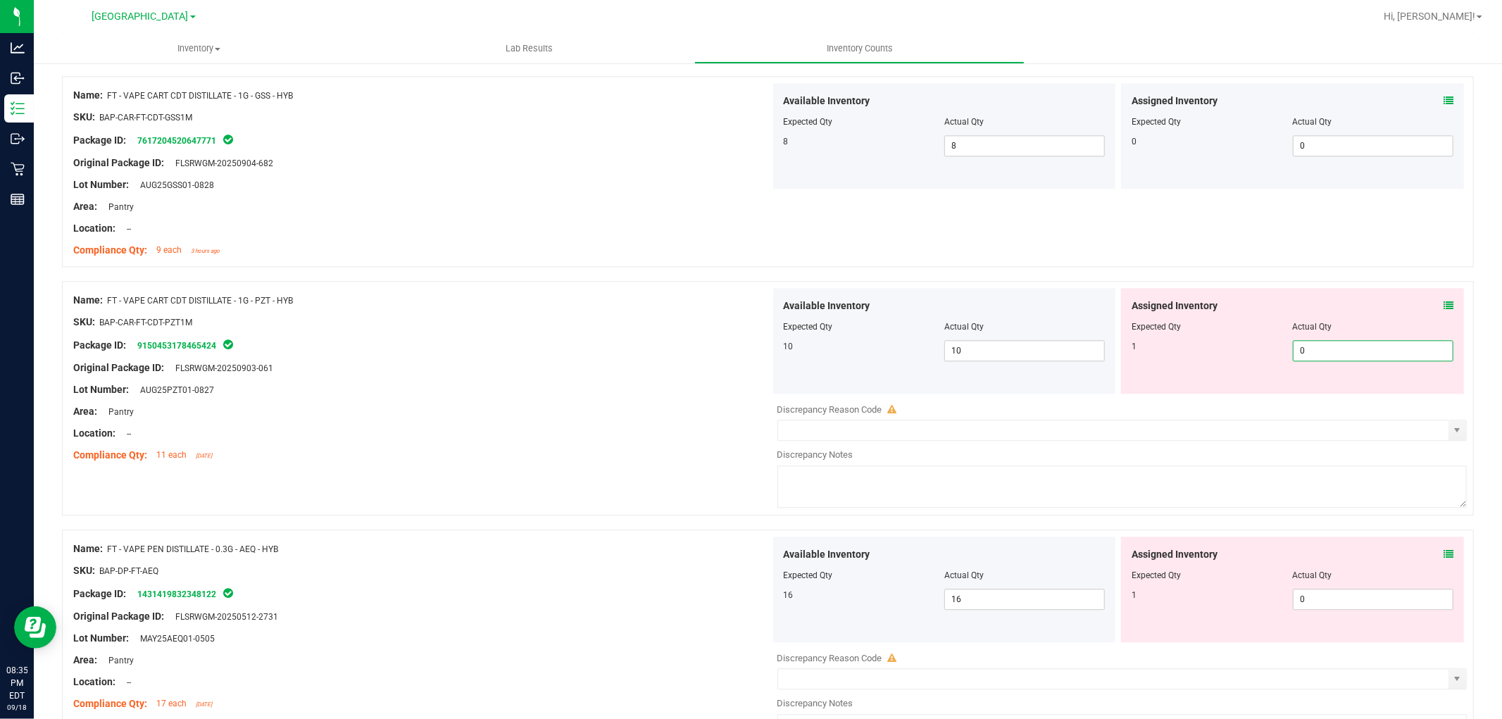
click at [1360, 354] on span "0 0" at bounding box center [1373, 350] width 161 height 21
type input "1"
click at [617, 332] on div at bounding box center [421, 333] width 697 height 7
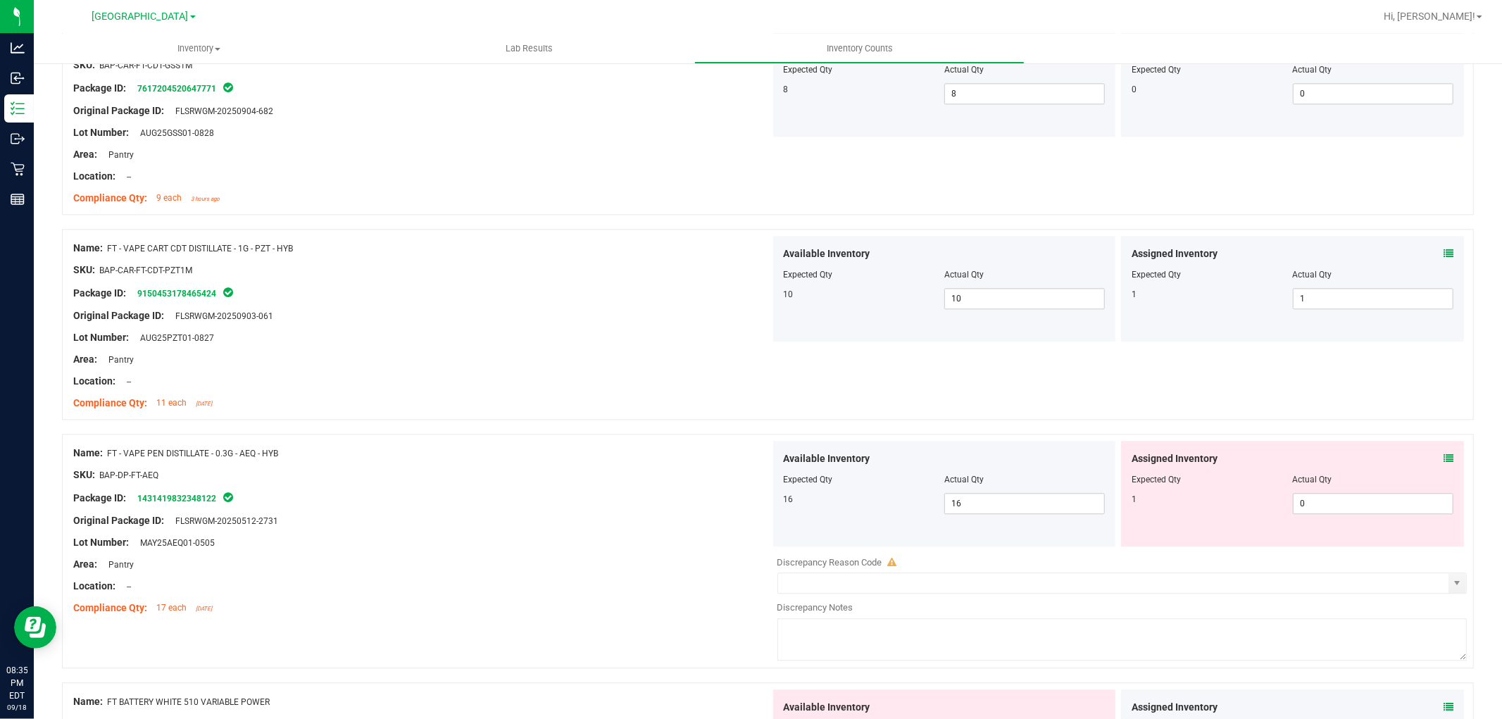
scroll to position [2974, 0]
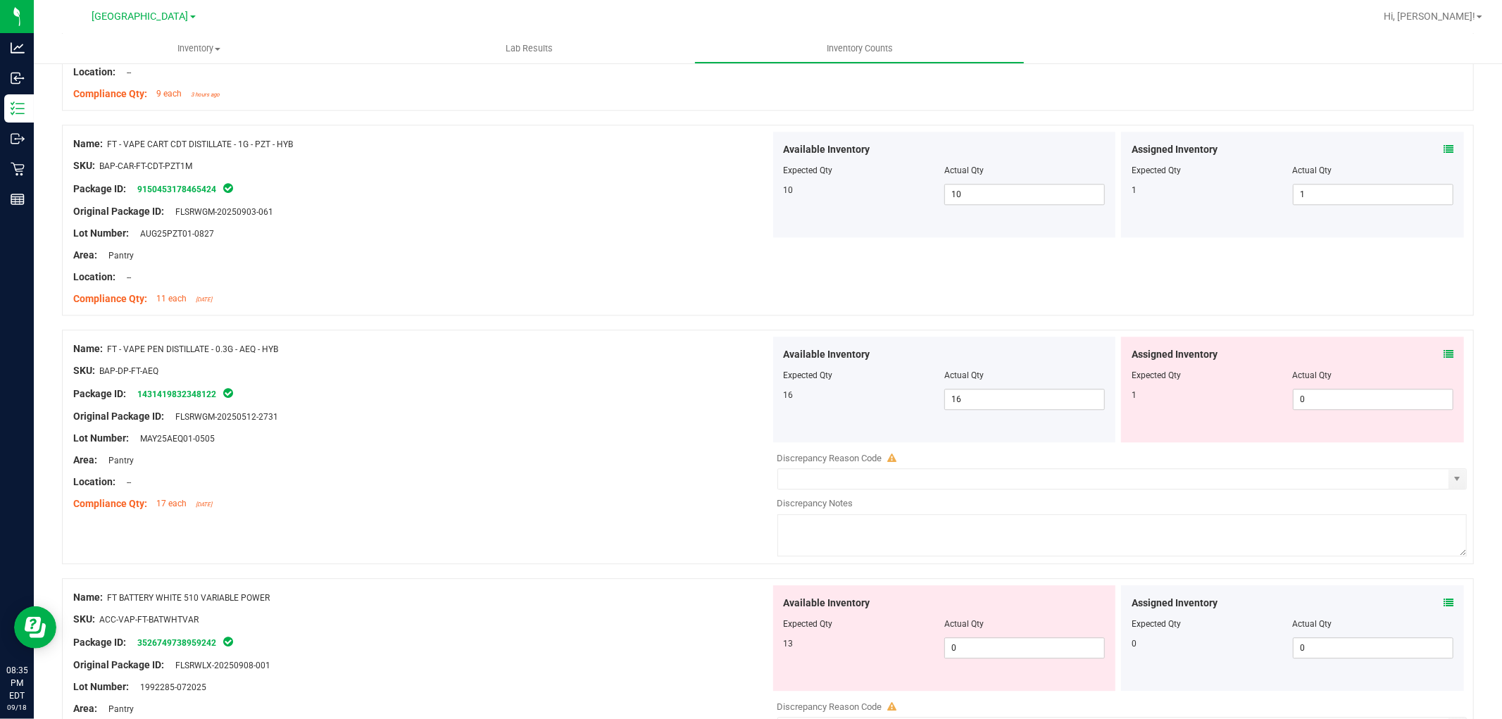
click at [1444, 354] on icon at bounding box center [1449, 354] width 10 height 10
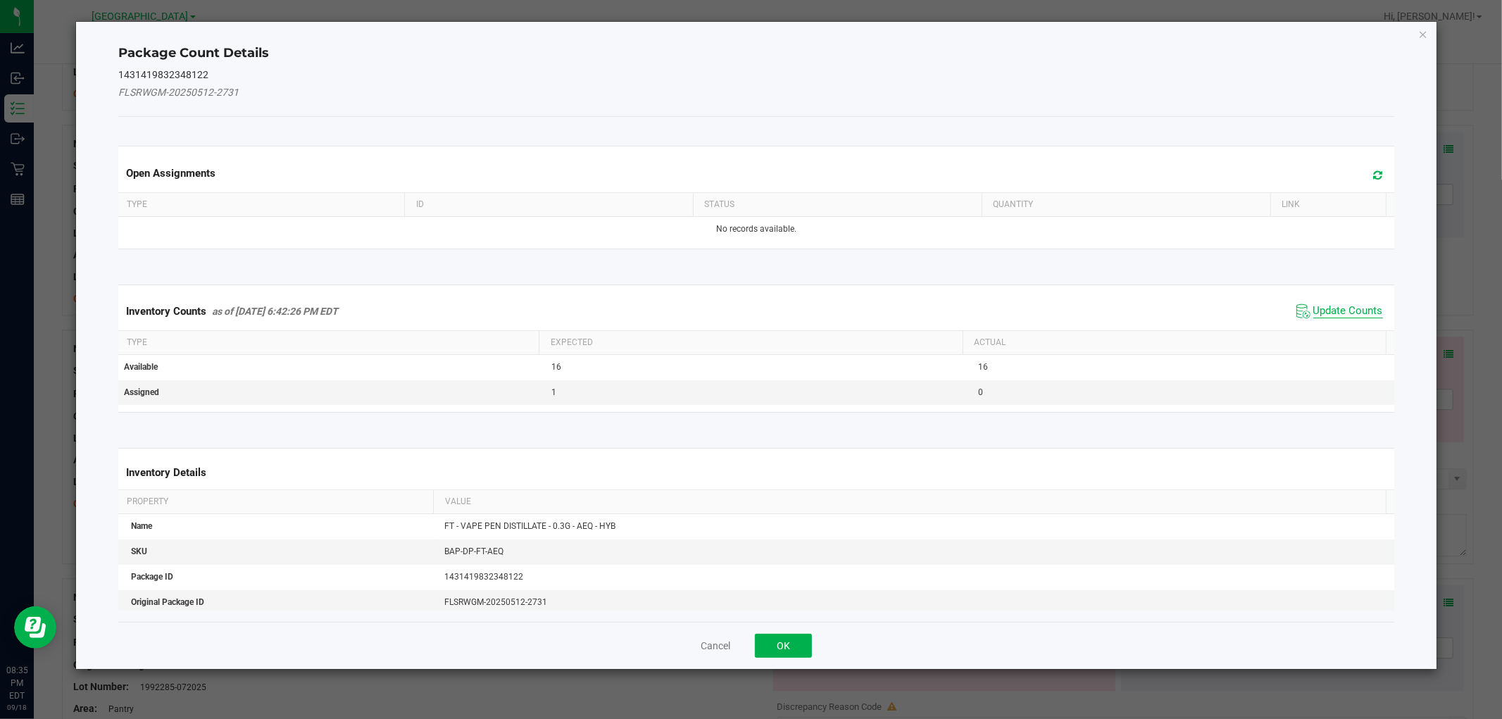
click at [1316, 314] on span "Update Counts" at bounding box center [1349, 311] width 70 height 14
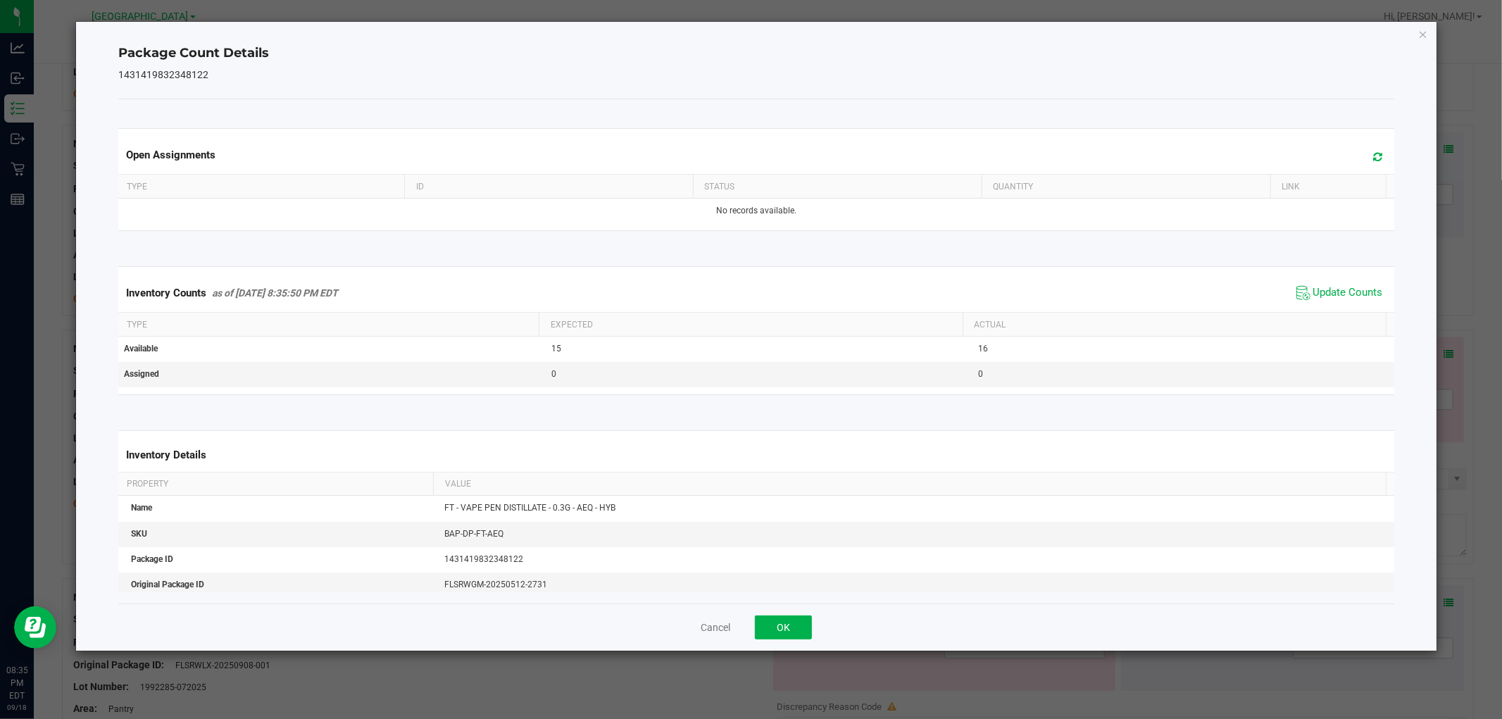
click at [1430, 36] on div "Package Count Details 1431419832348122 Open Assignments Type ID Status Quantity…" at bounding box center [756, 336] width 1360 height 629
click at [1426, 37] on icon "Close" at bounding box center [1424, 33] width 10 height 17
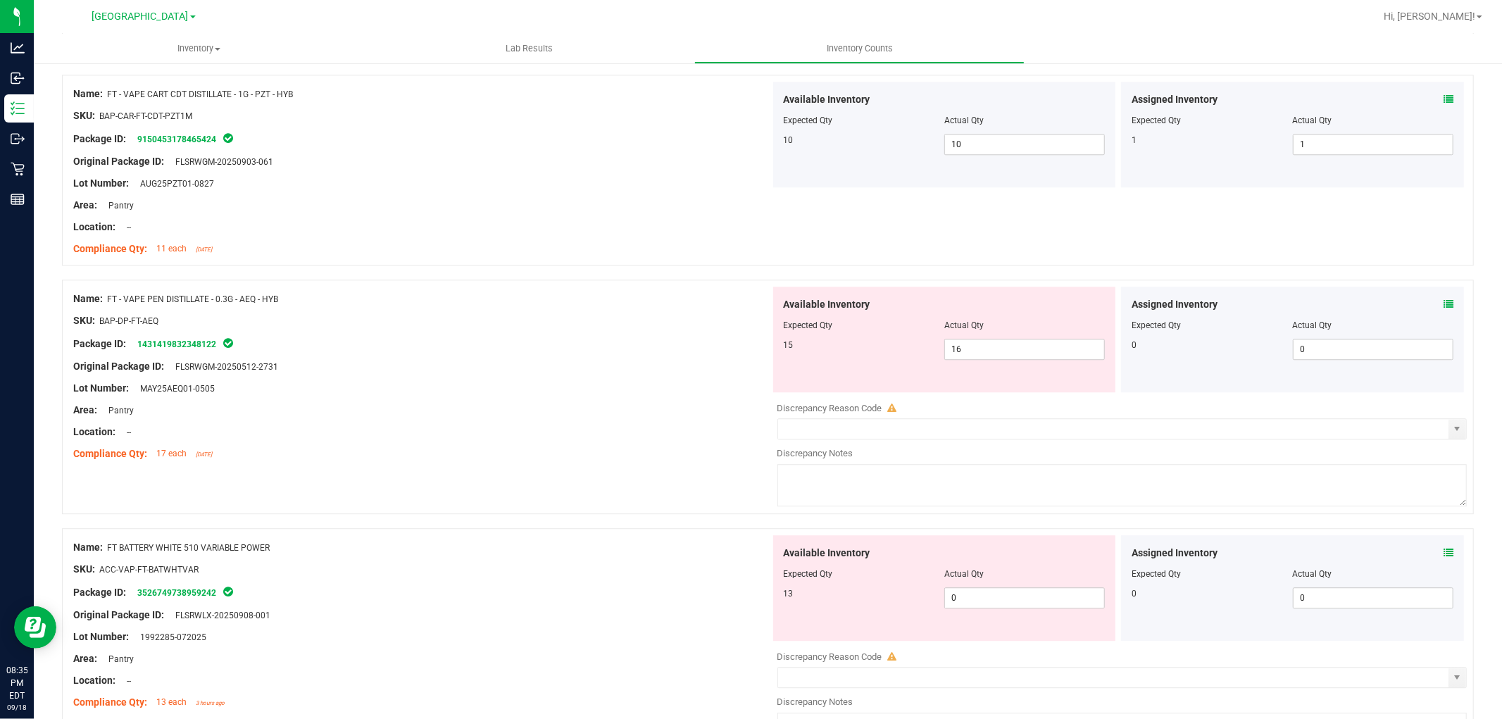
scroll to position [3052, 0]
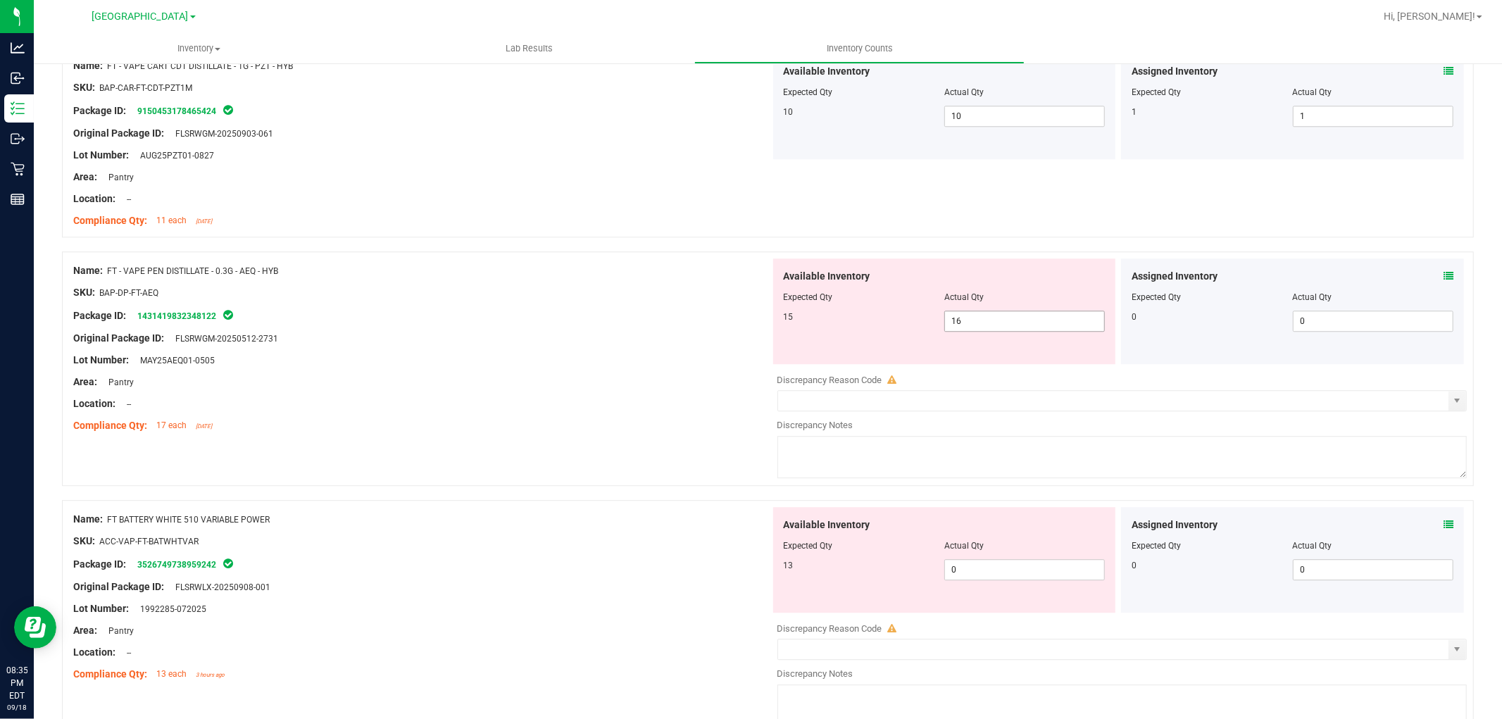
click at [994, 326] on span "16 16" at bounding box center [1025, 321] width 161 height 21
type input "15"
click at [610, 301] on div at bounding box center [421, 303] width 697 height 7
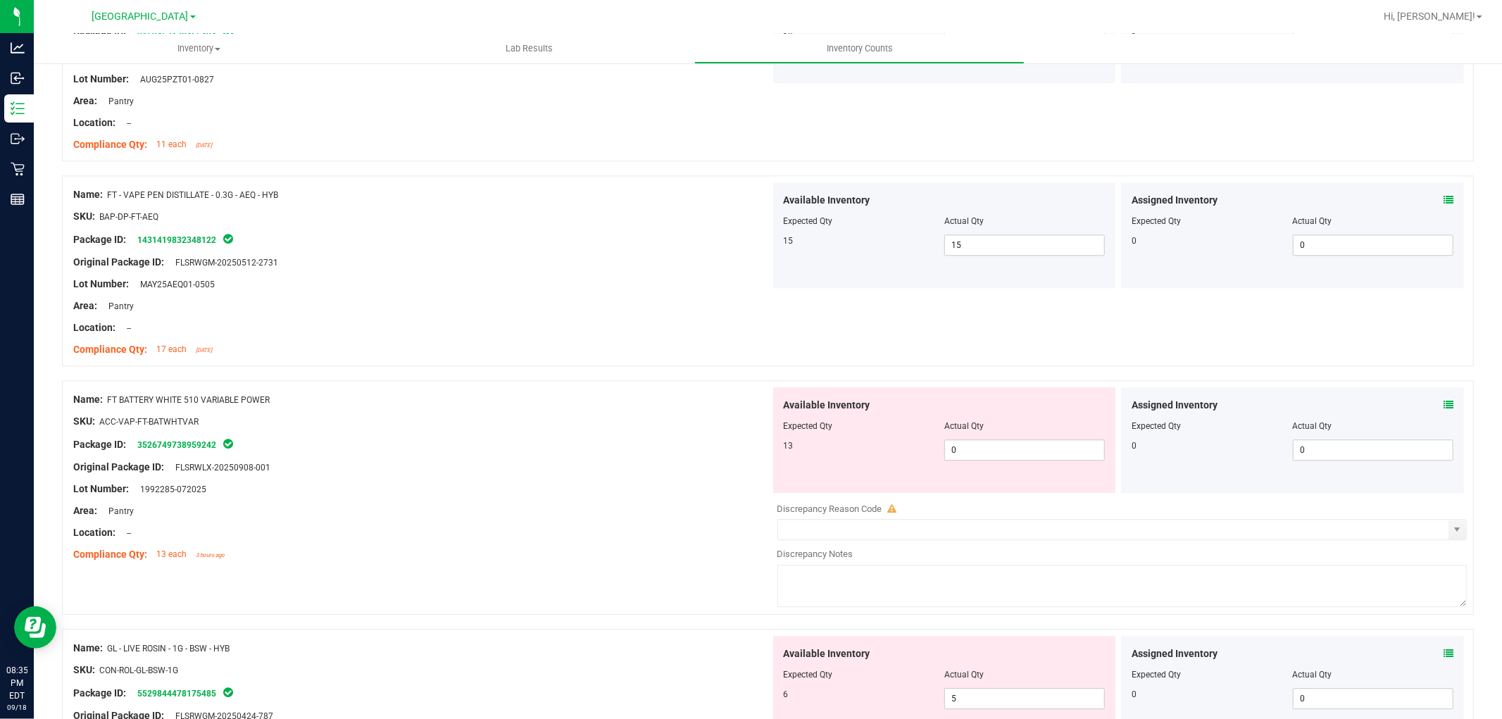
scroll to position [3365, 0]
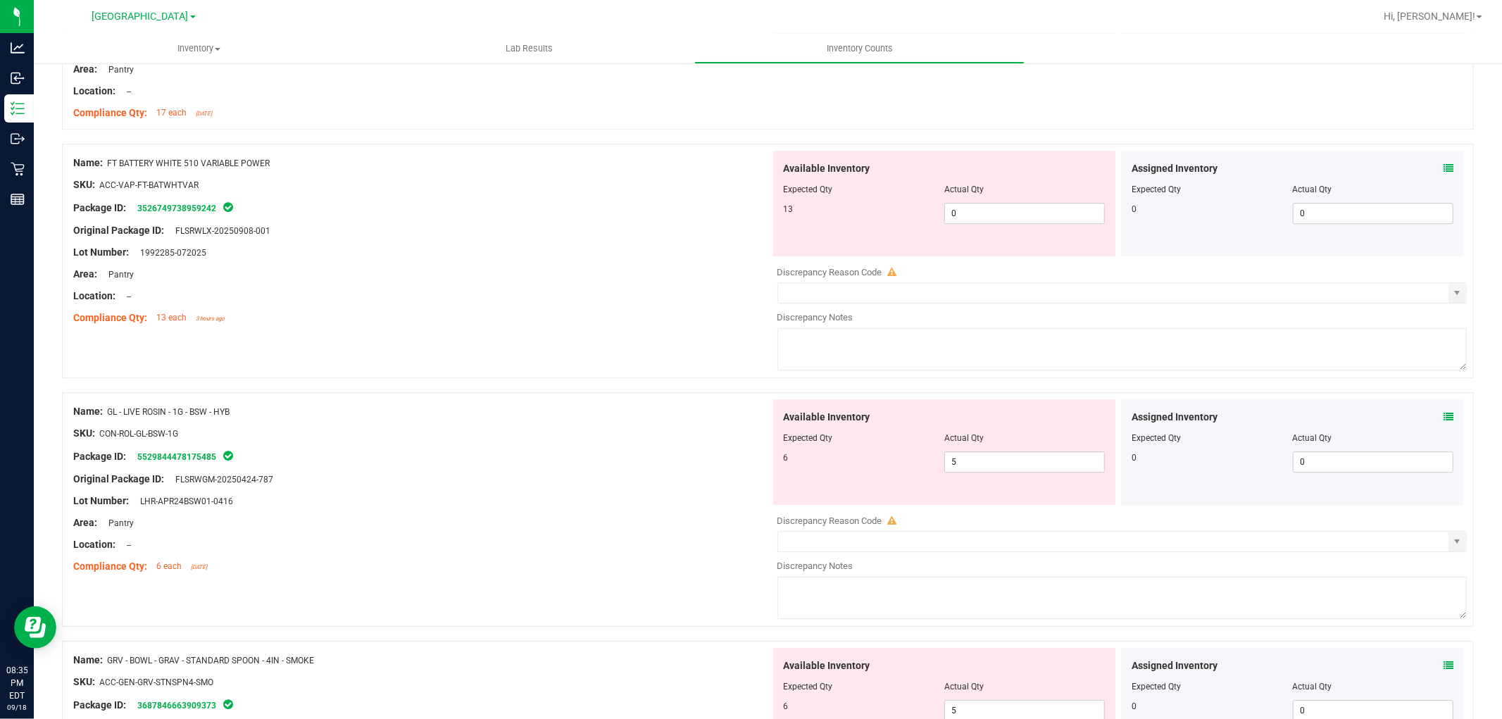
click at [1444, 165] on icon at bounding box center [1449, 168] width 10 height 10
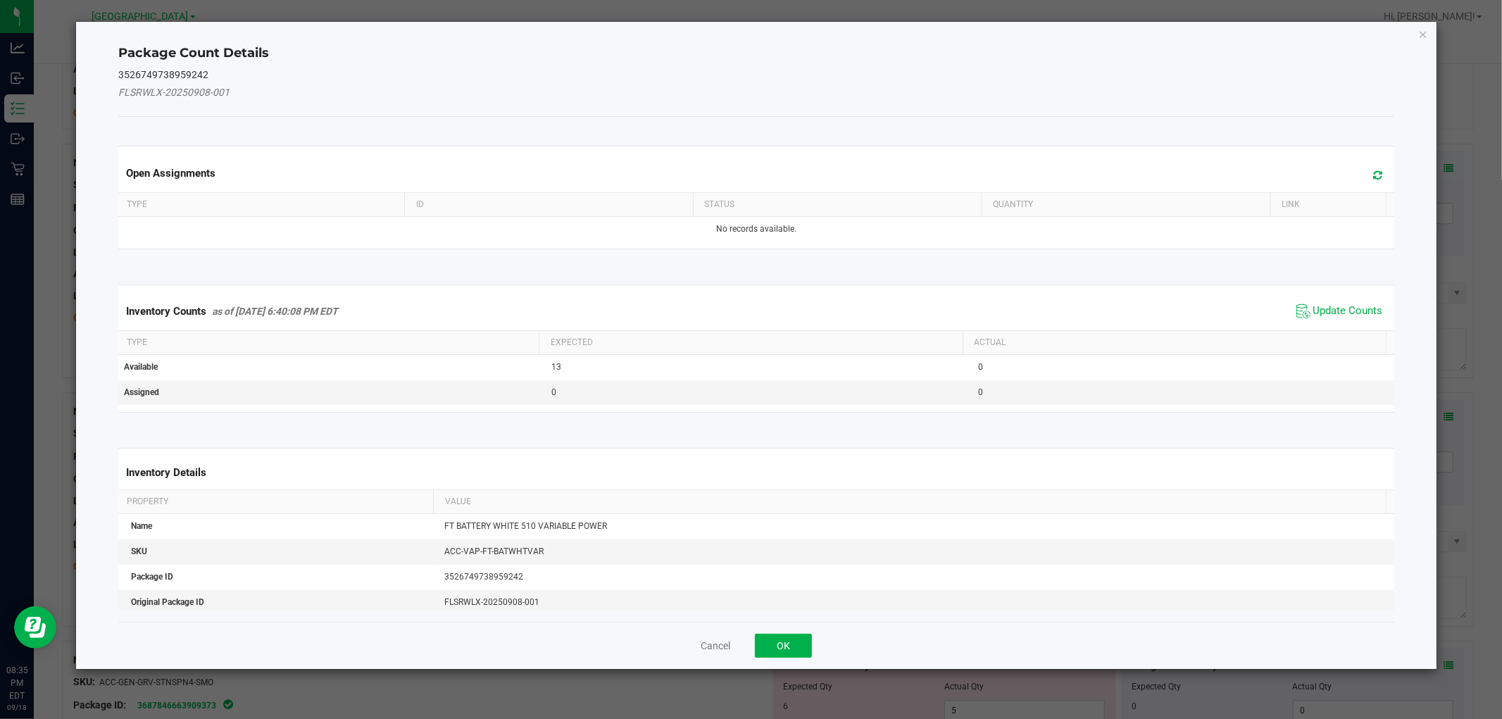
click at [1336, 301] on span "Update Counts" at bounding box center [1340, 311] width 94 height 21
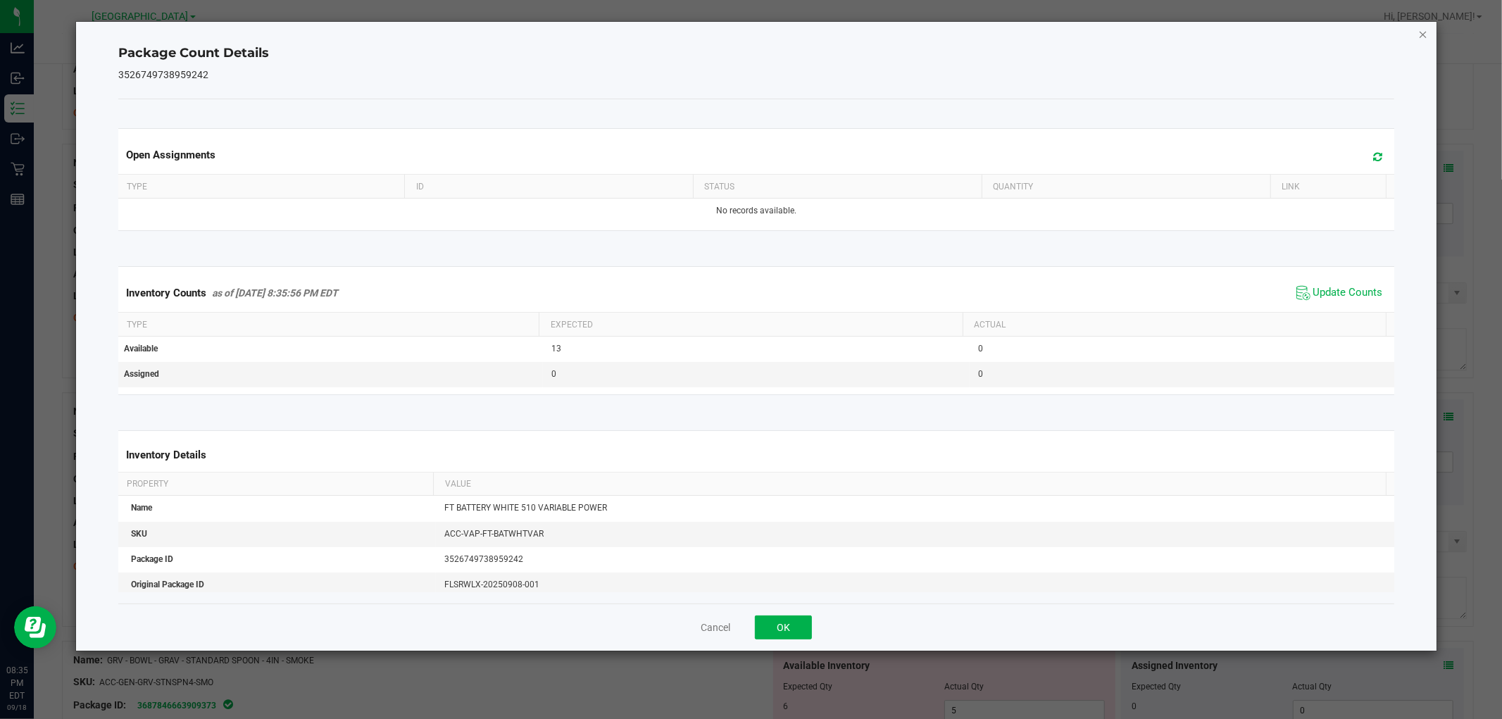
click at [1424, 30] on icon "Close" at bounding box center [1424, 33] width 10 height 17
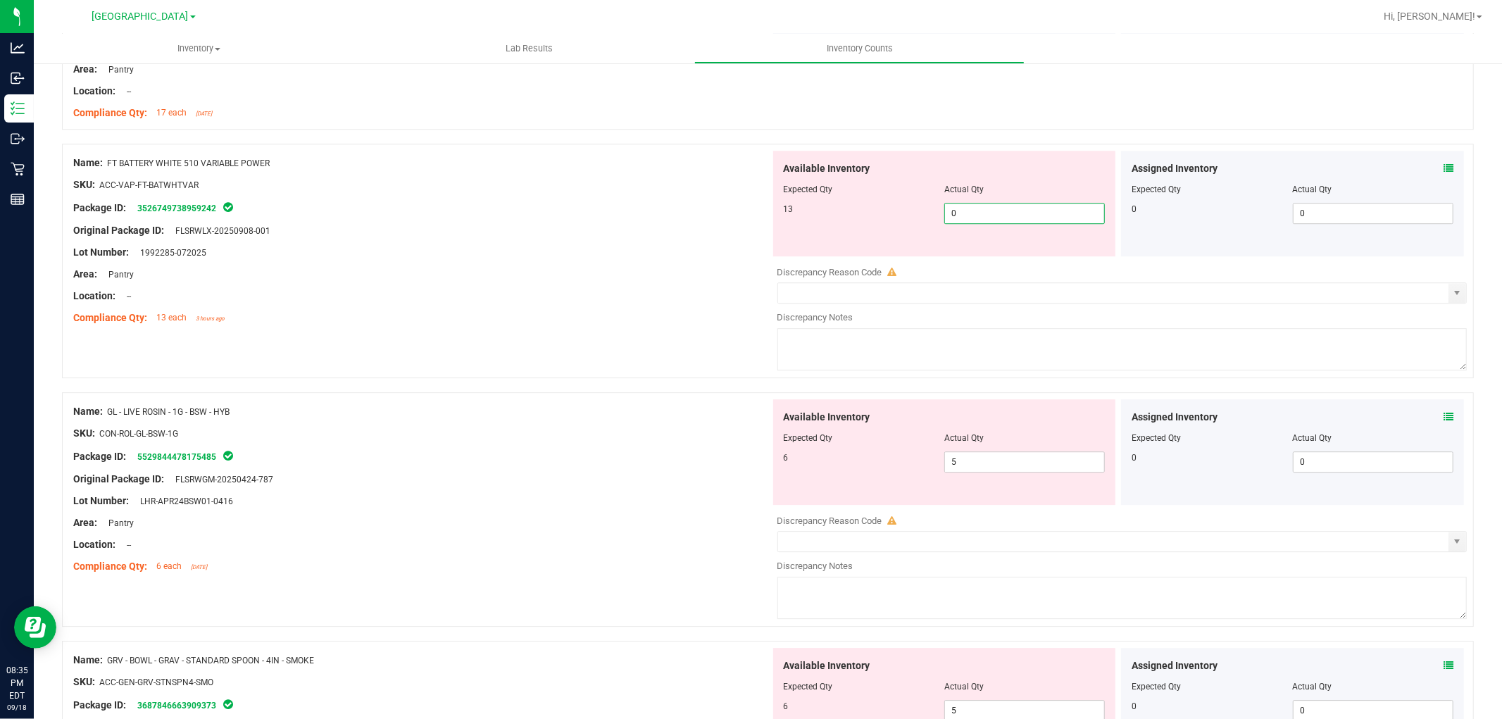
click at [1026, 220] on span "0 0" at bounding box center [1025, 213] width 161 height 21
type input "13"
click at [623, 237] on div "Original Package ID: FLSRWLX-20250908-001" at bounding box center [421, 230] width 697 height 15
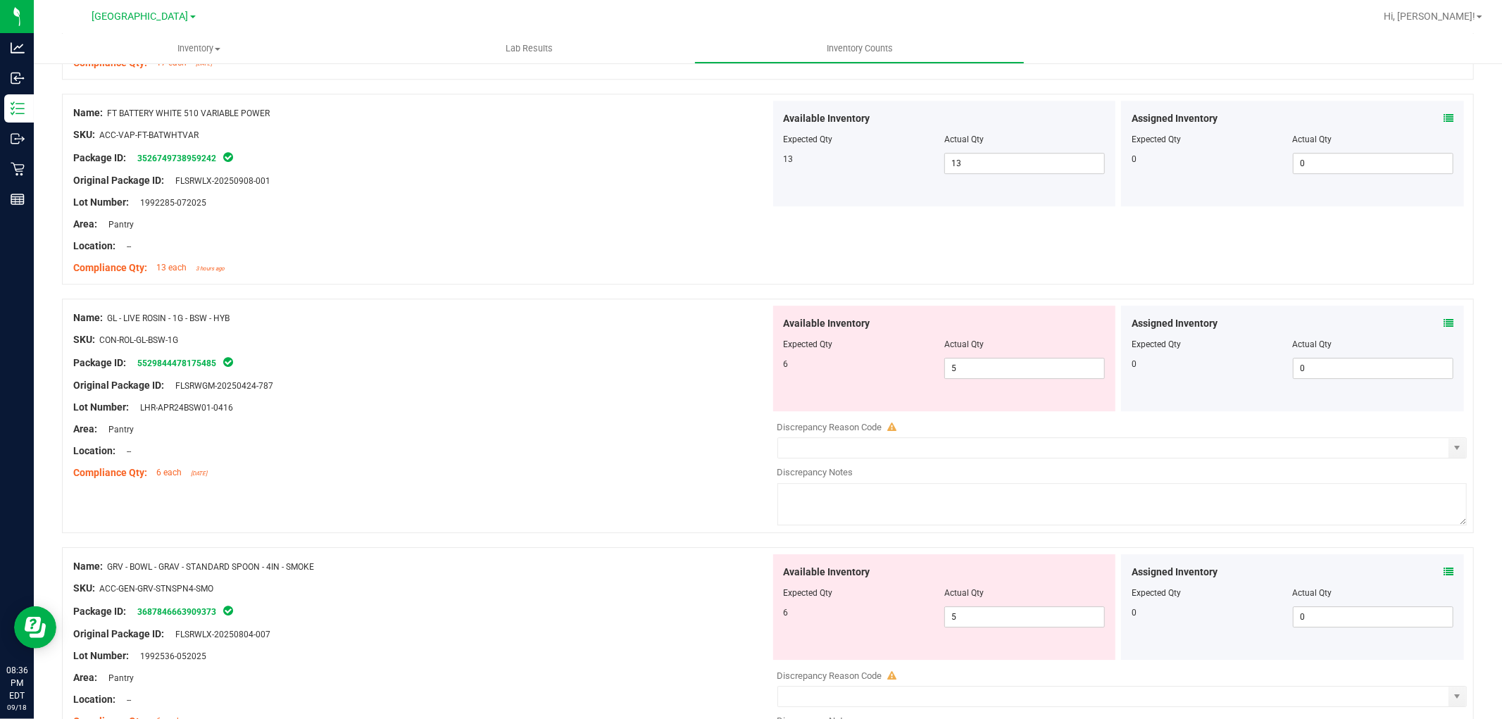
scroll to position [3443, 0]
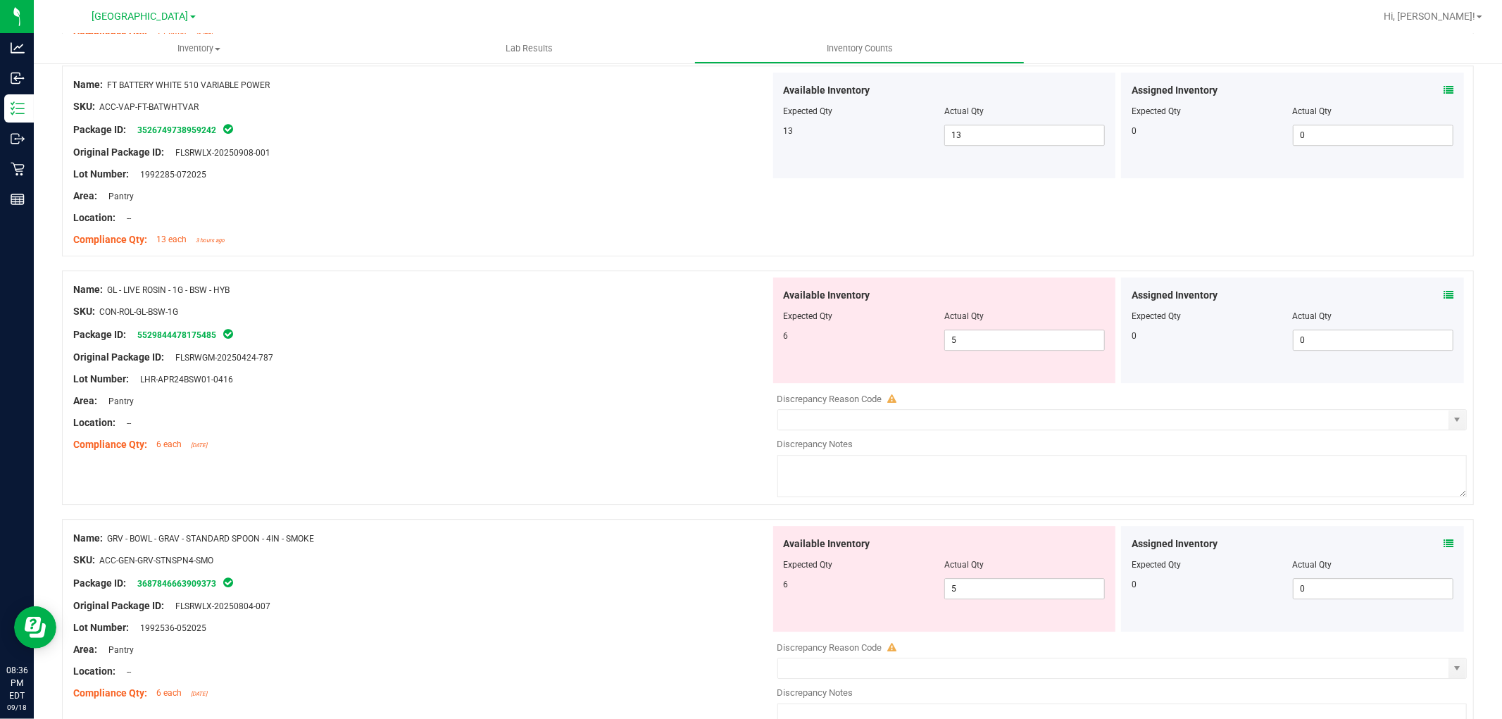
click at [1444, 290] on span at bounding box center [1449, 295] width 10 height 15
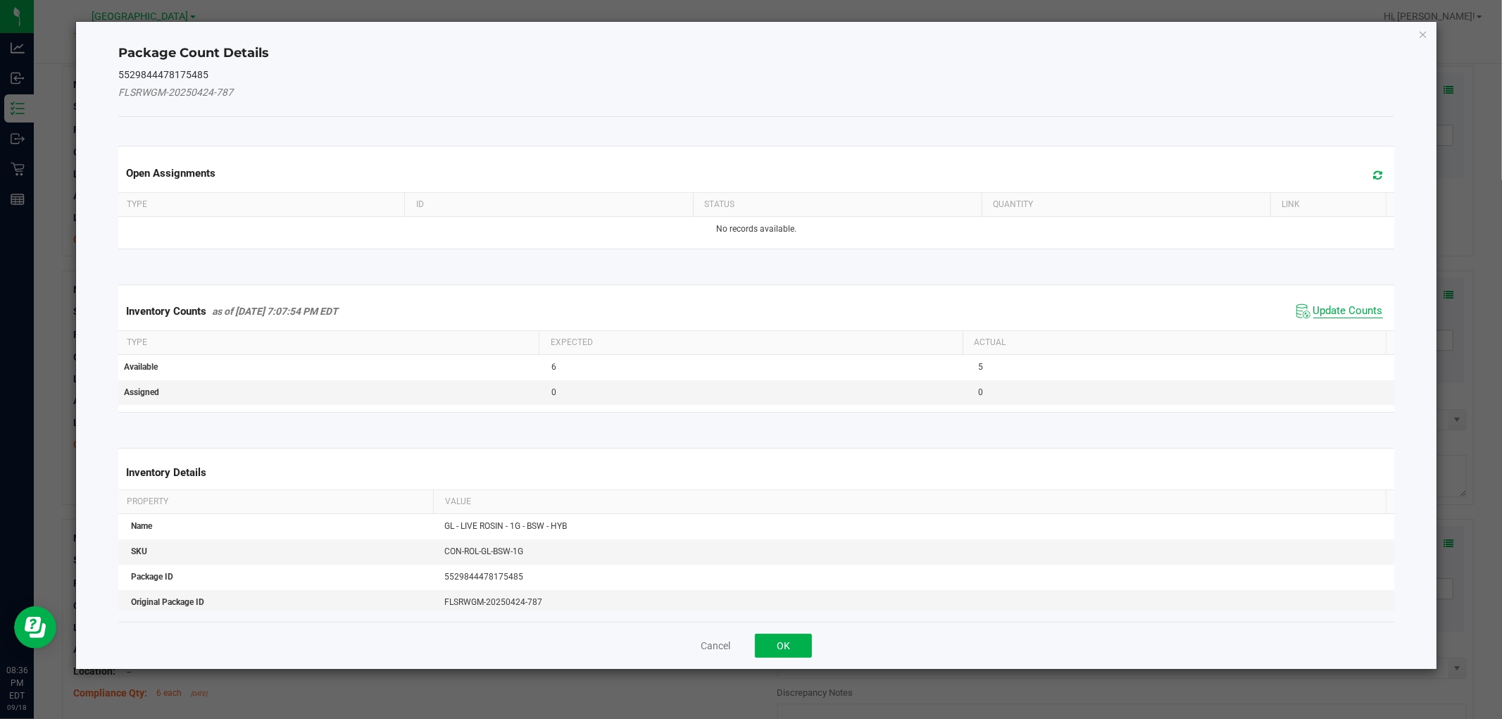
click at [1321, 306] on span "Update Counts" at bounding box center [1349, 311] width 70 height 14
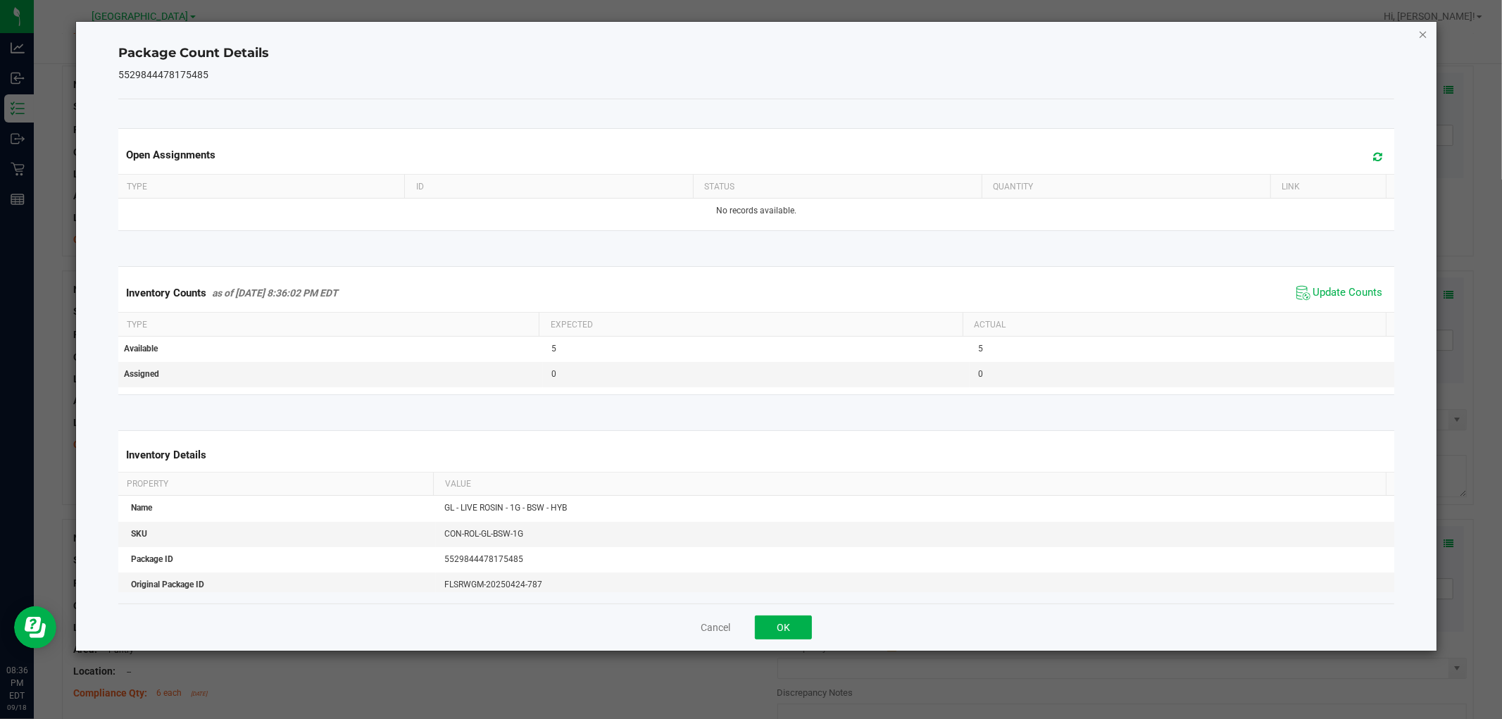
click at [1426, 36] on icon "Close" at bounding box center [1424, 33] width 10 height 17
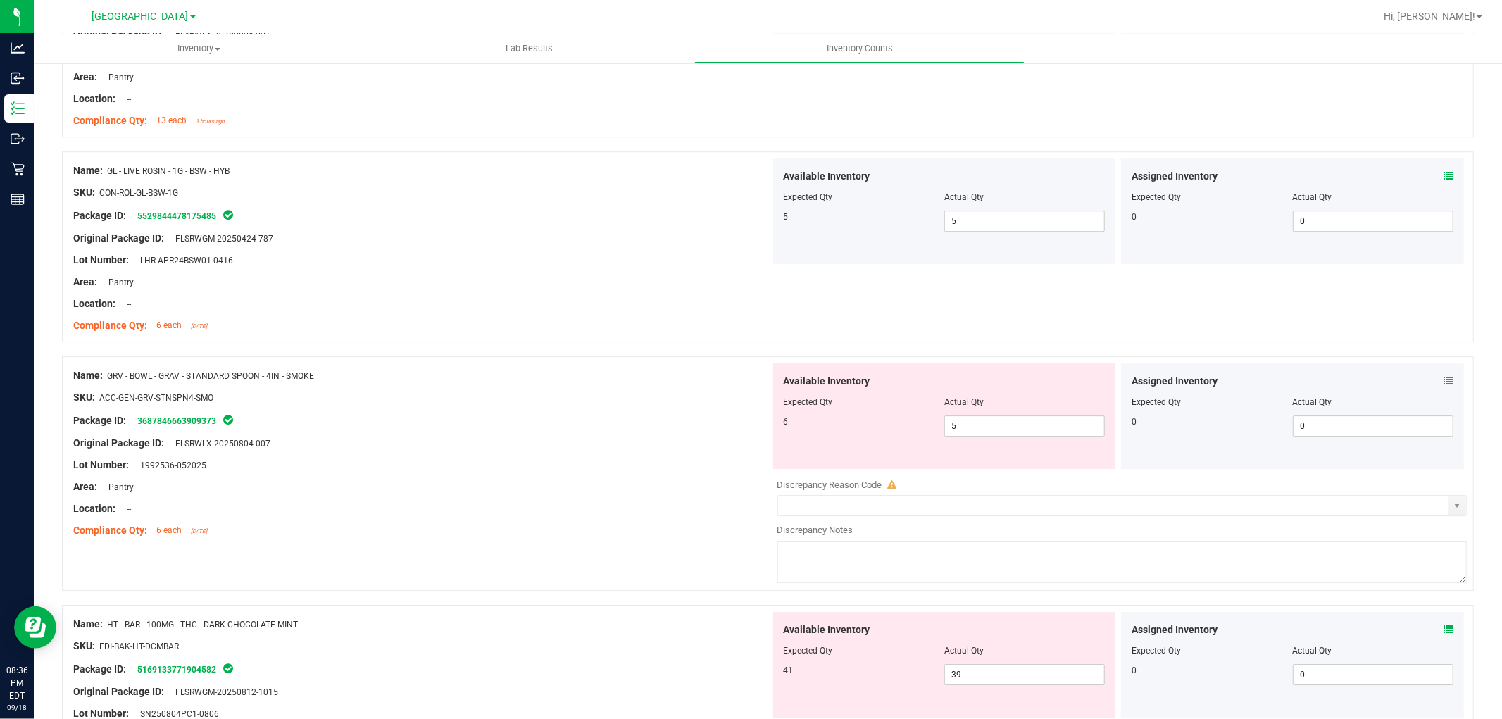
scroll to position [3600, 0]
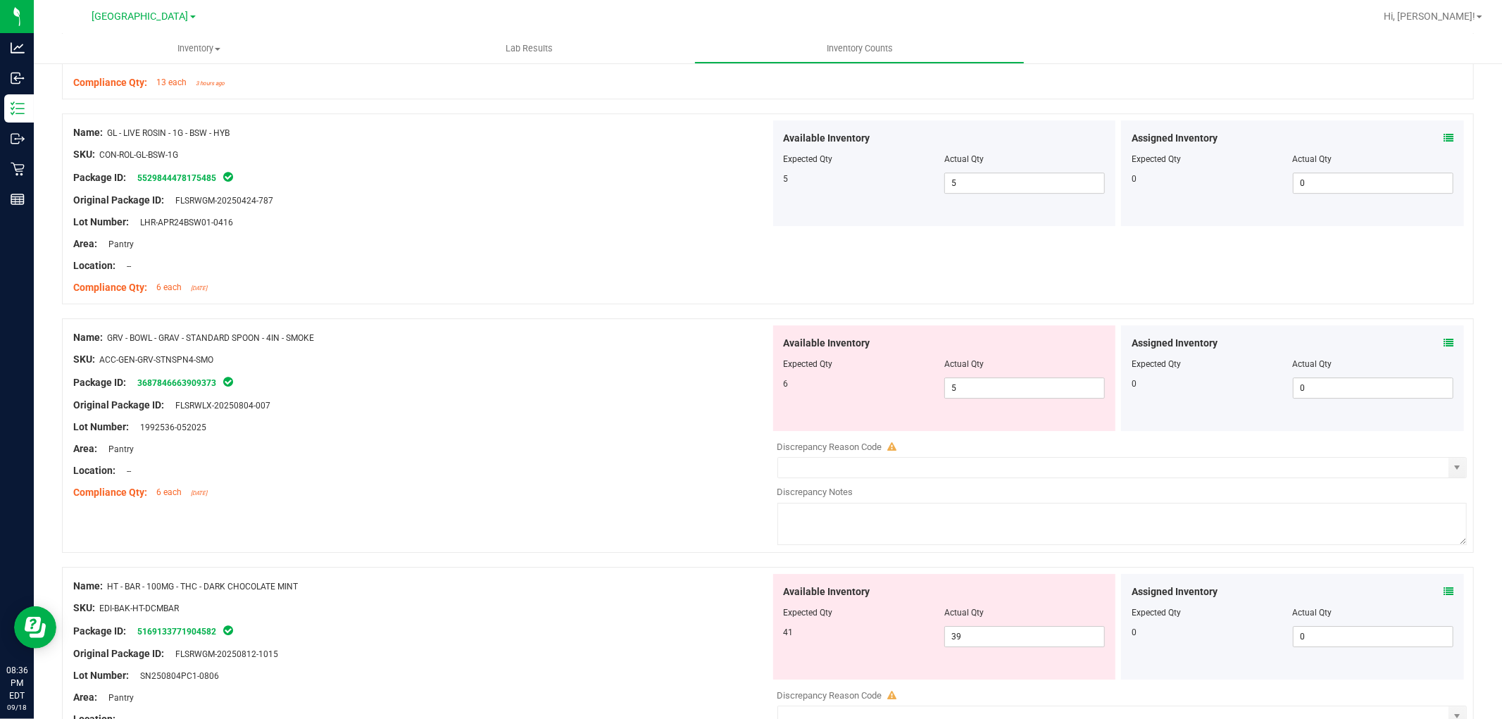
click at [1444, 344] on icon at bounding box center [1449, 343] width 10 height 10
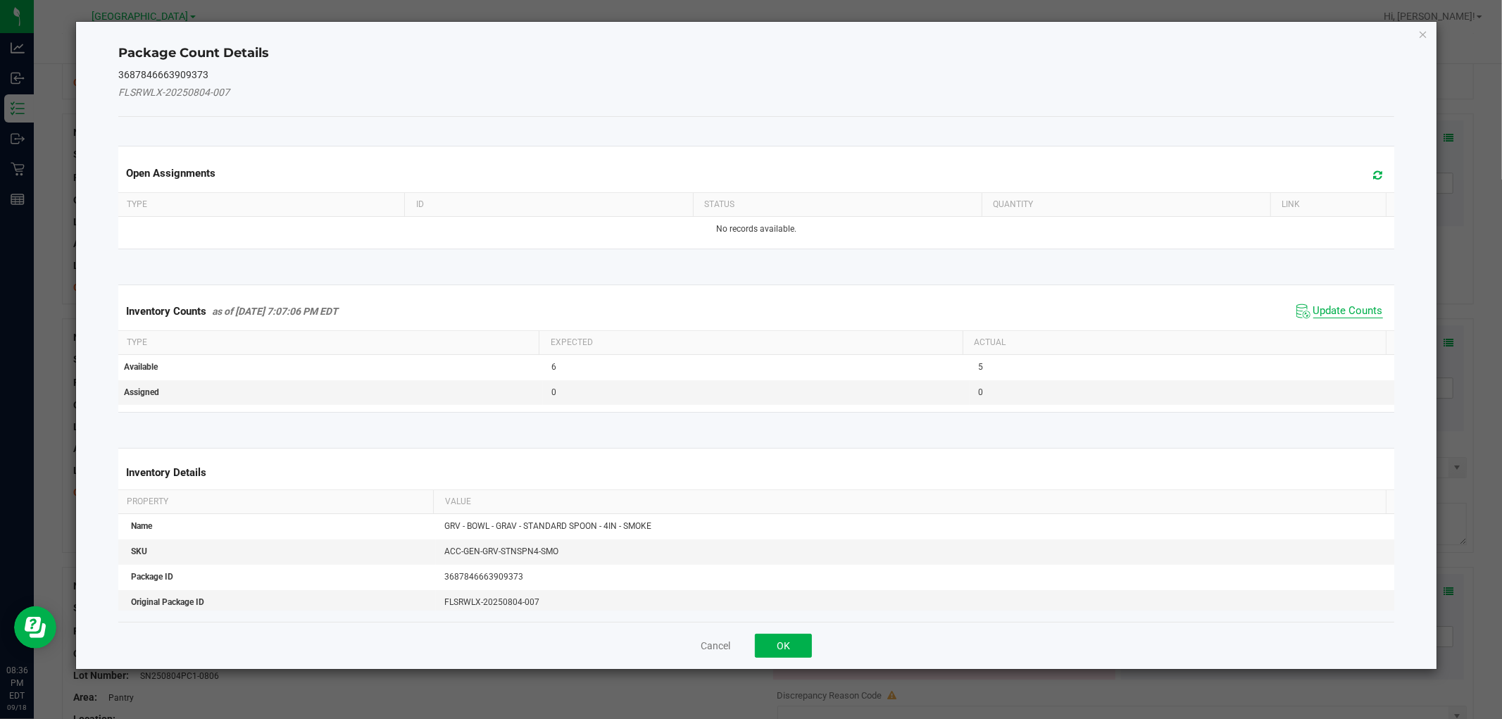
click at [1314, 313] on span "Update Counts" at bounding box center [1349, 311] width 70 height 14
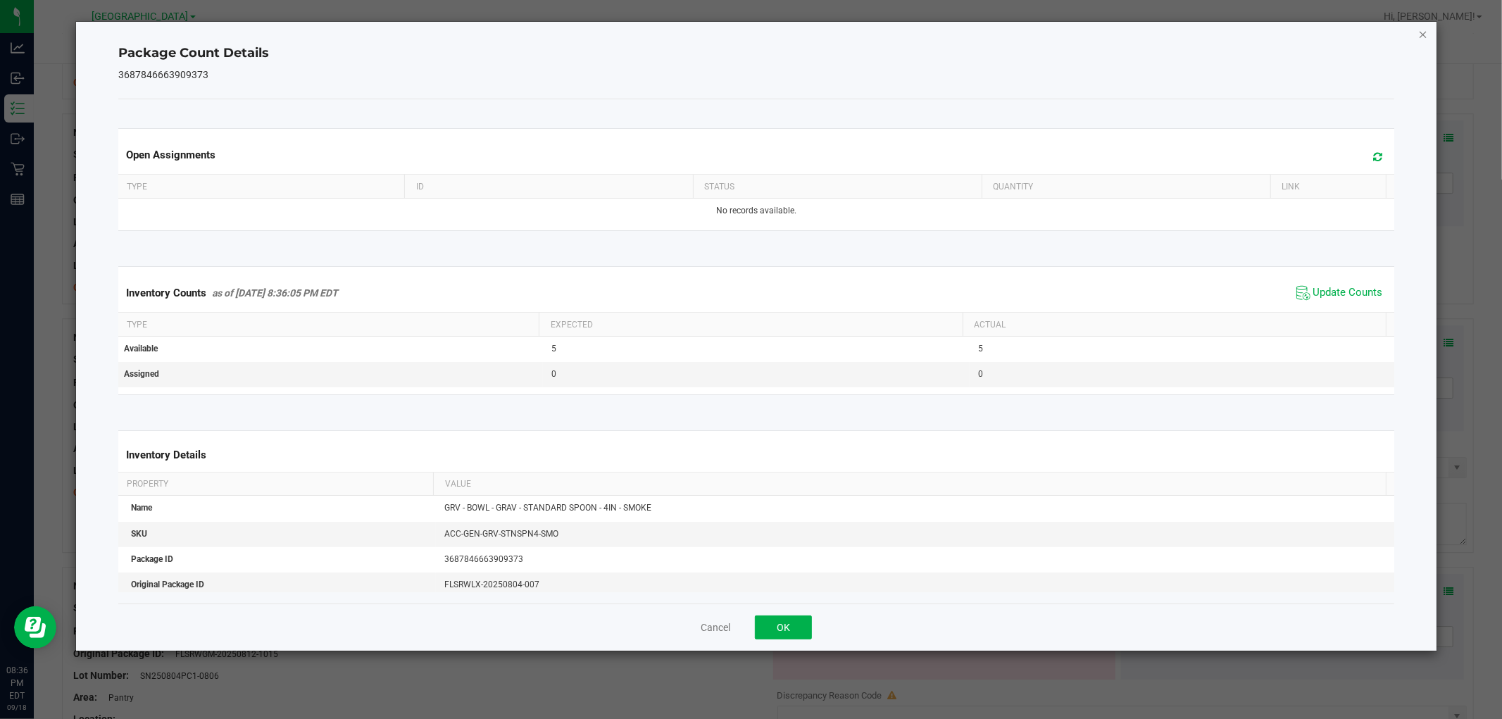
click at [1428, 32] on icon "Close" at bounding box center [1424, 33] width 10 height 17
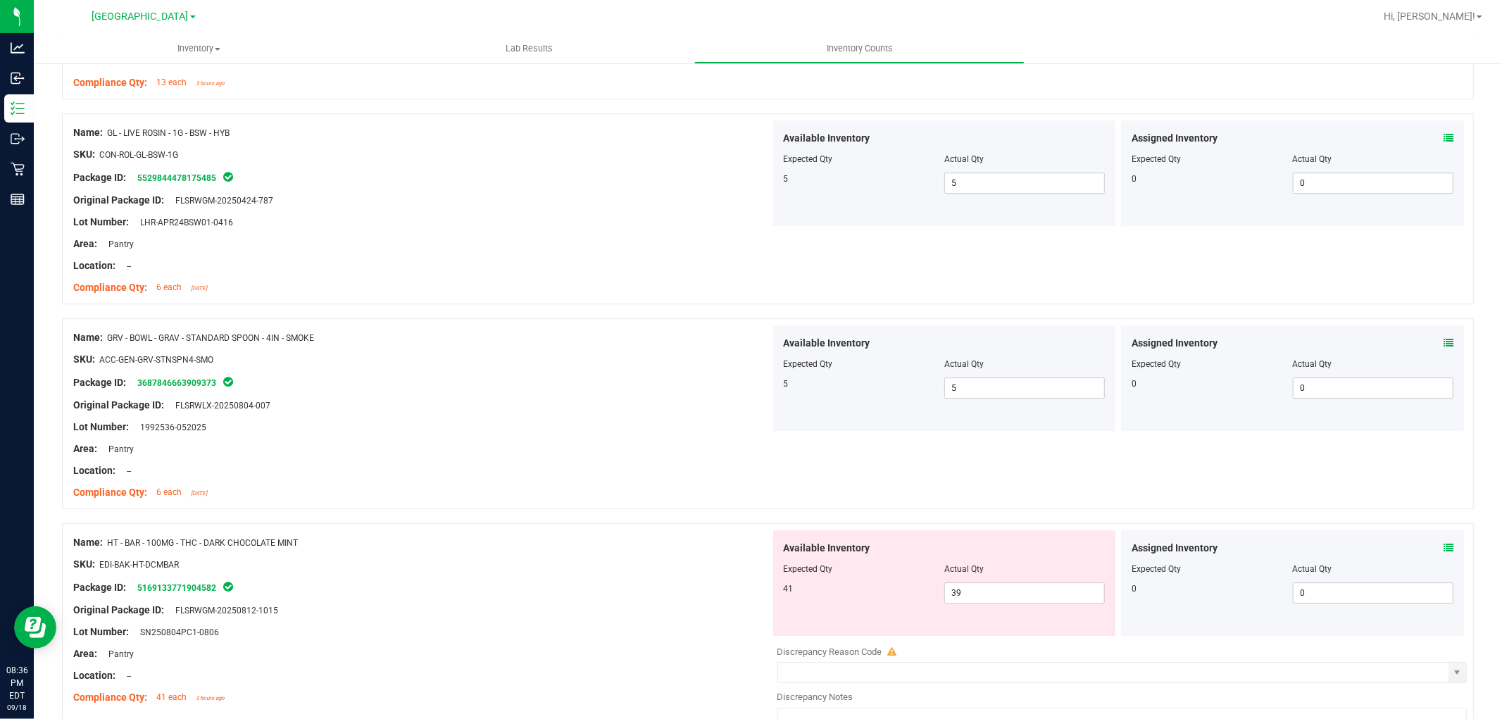
scroll to position [3703, 0]
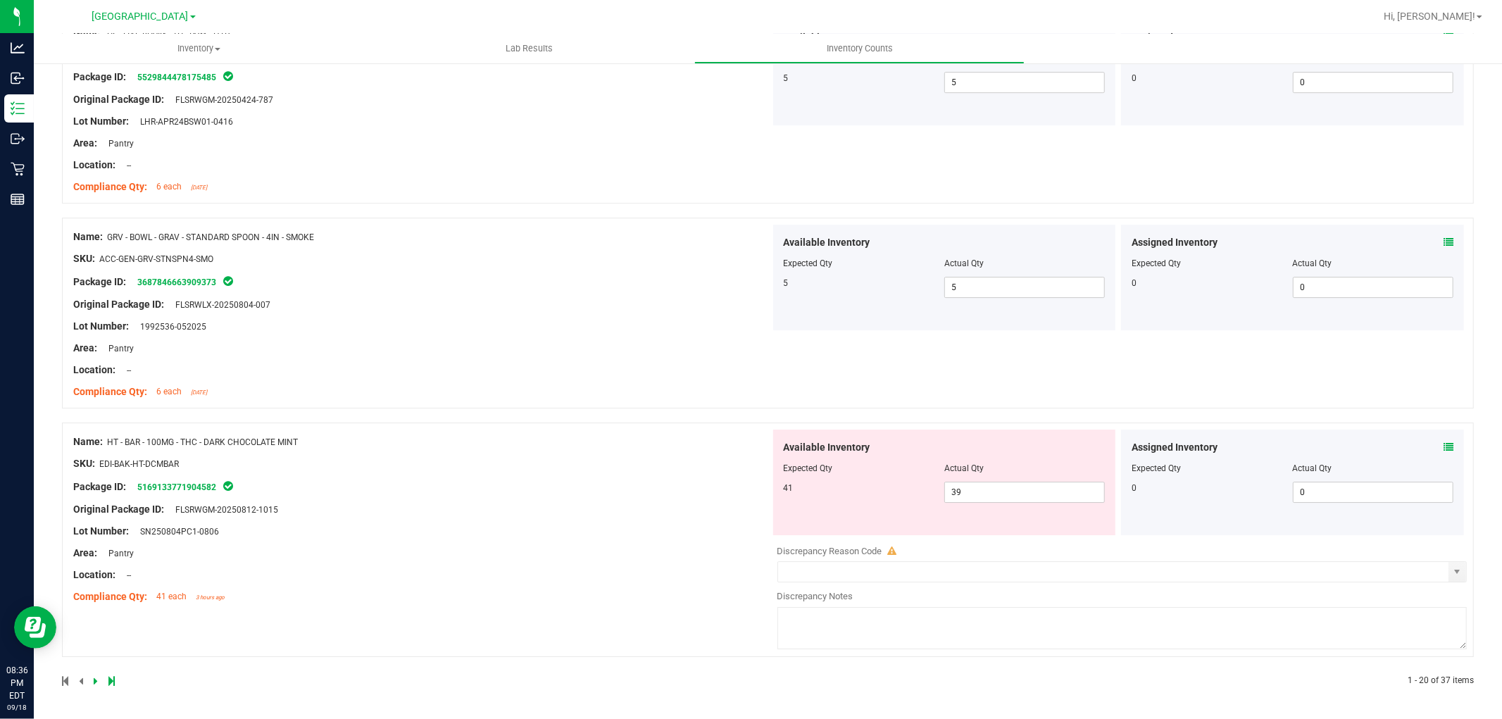
click at [1444, 444] on icon at bounding box center [1449, 447] width 10 height 10
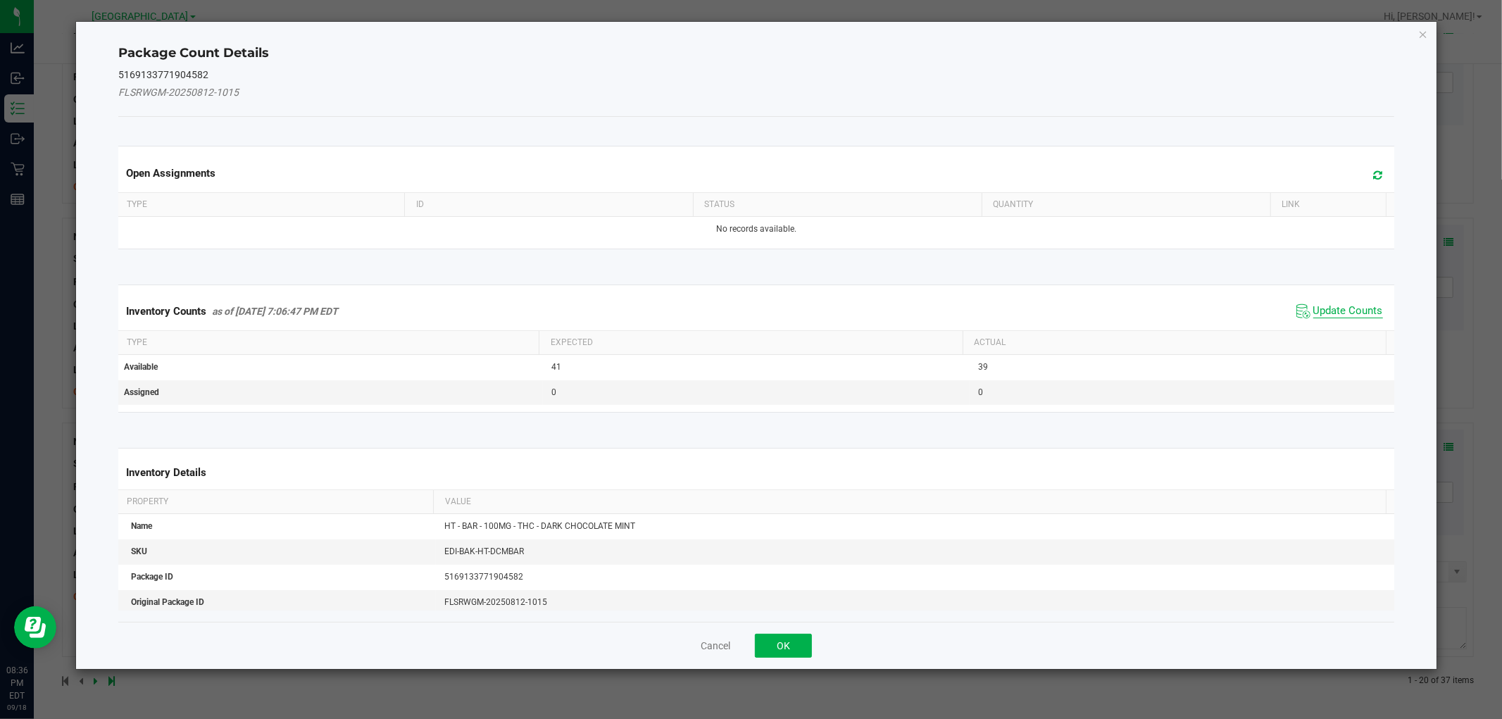
click at [1333, 309] on span "Update Counts" at bounding box center [1349, 311] width 70 height 14
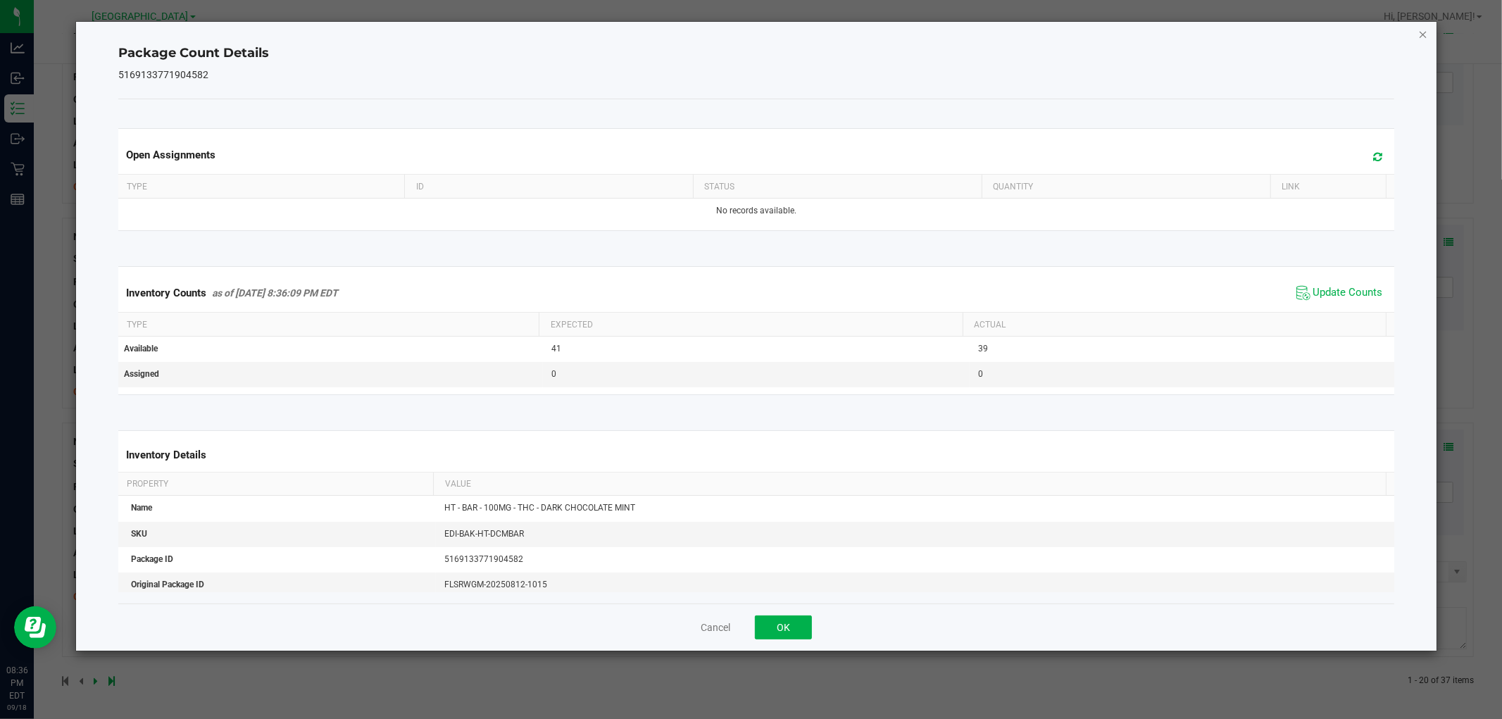
click at [1426, 33] on icon "Close" at bounding box center [1424, 33] width 10 height 17
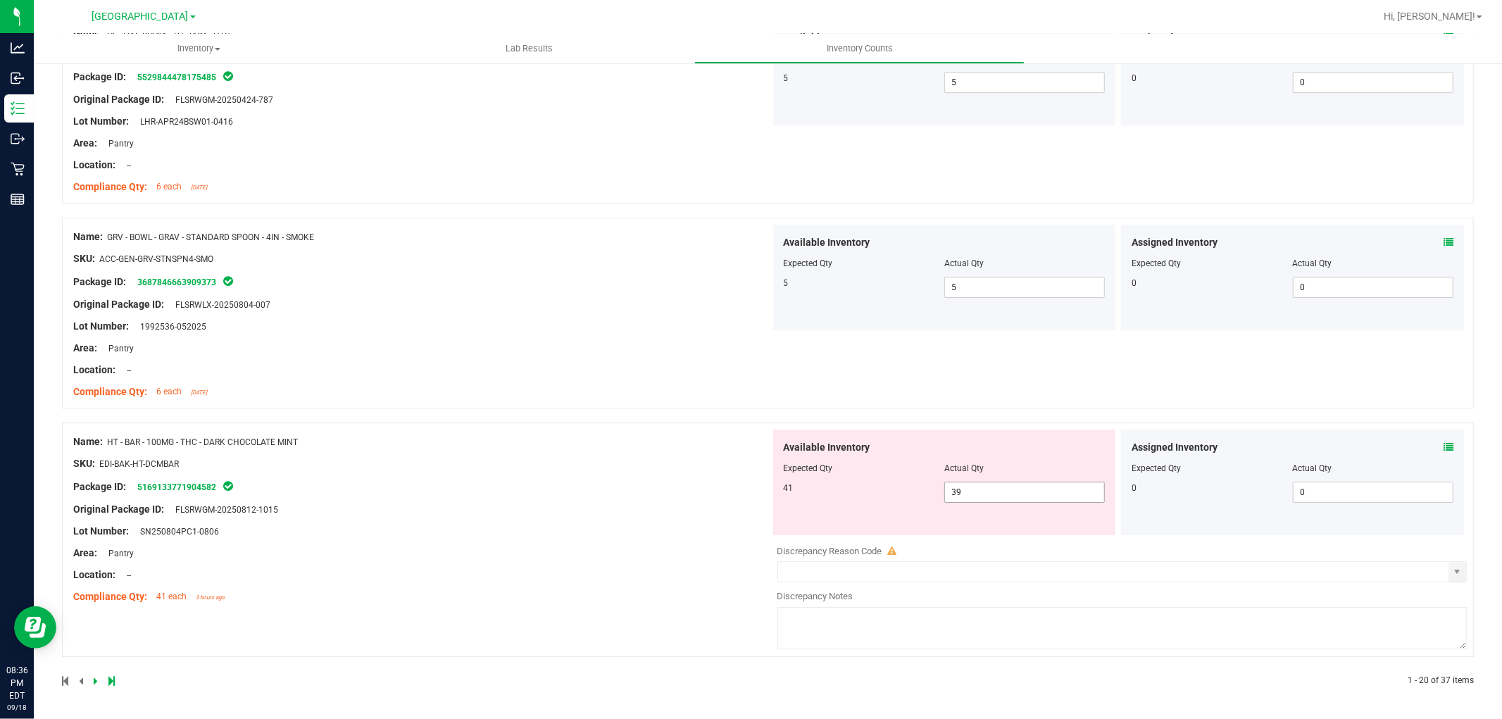
click at [1008, 485] on span "39 39" at bounding box center [1025, 492] width 161 height 21
type input "3"
type input "41"
click at [675, 407] on div "Name: GRV - BOWL - GRAV - STANDARD SPOON - 4IN - SMOKE SKU: ACC-GEN-GRV-STNSPN4…" at bounding box center [768, 320] width 1412 height 205
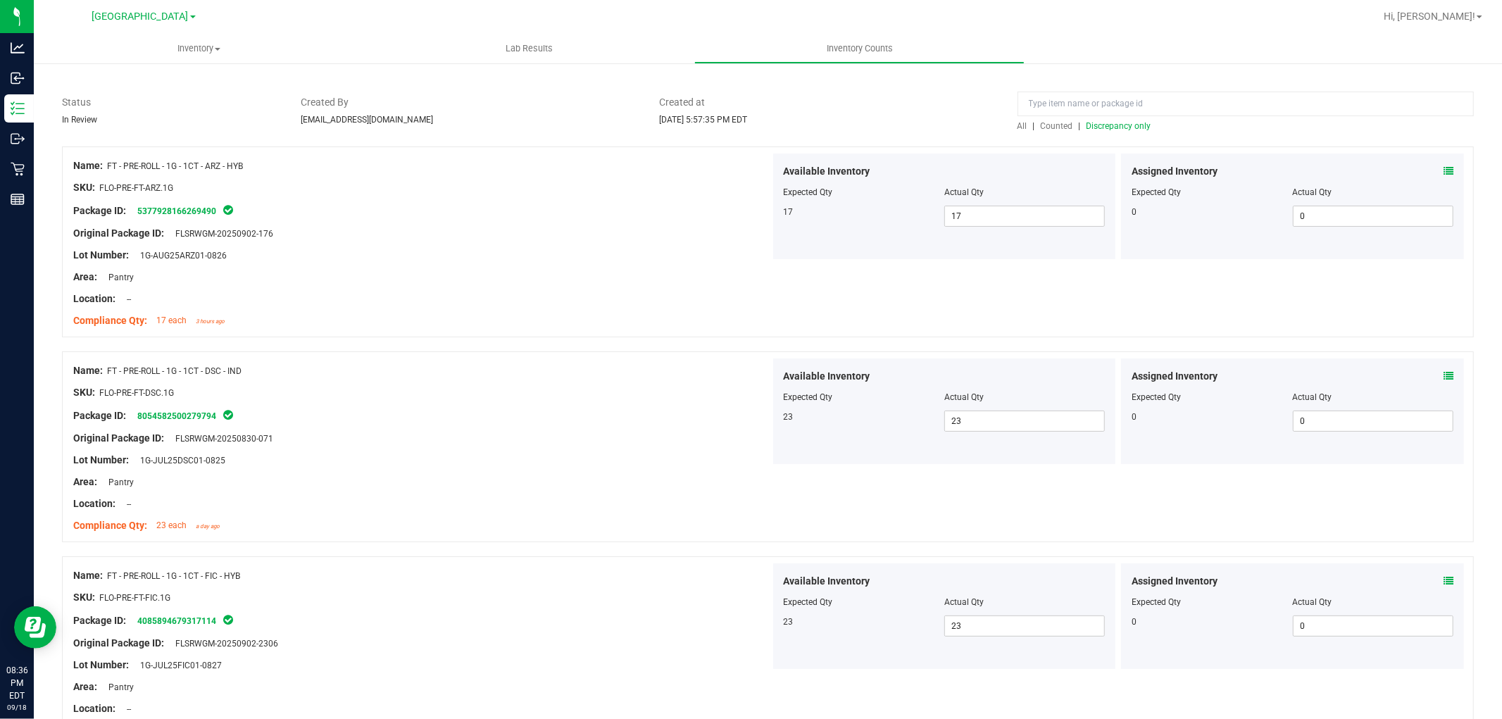
scroll to position [61, 0]
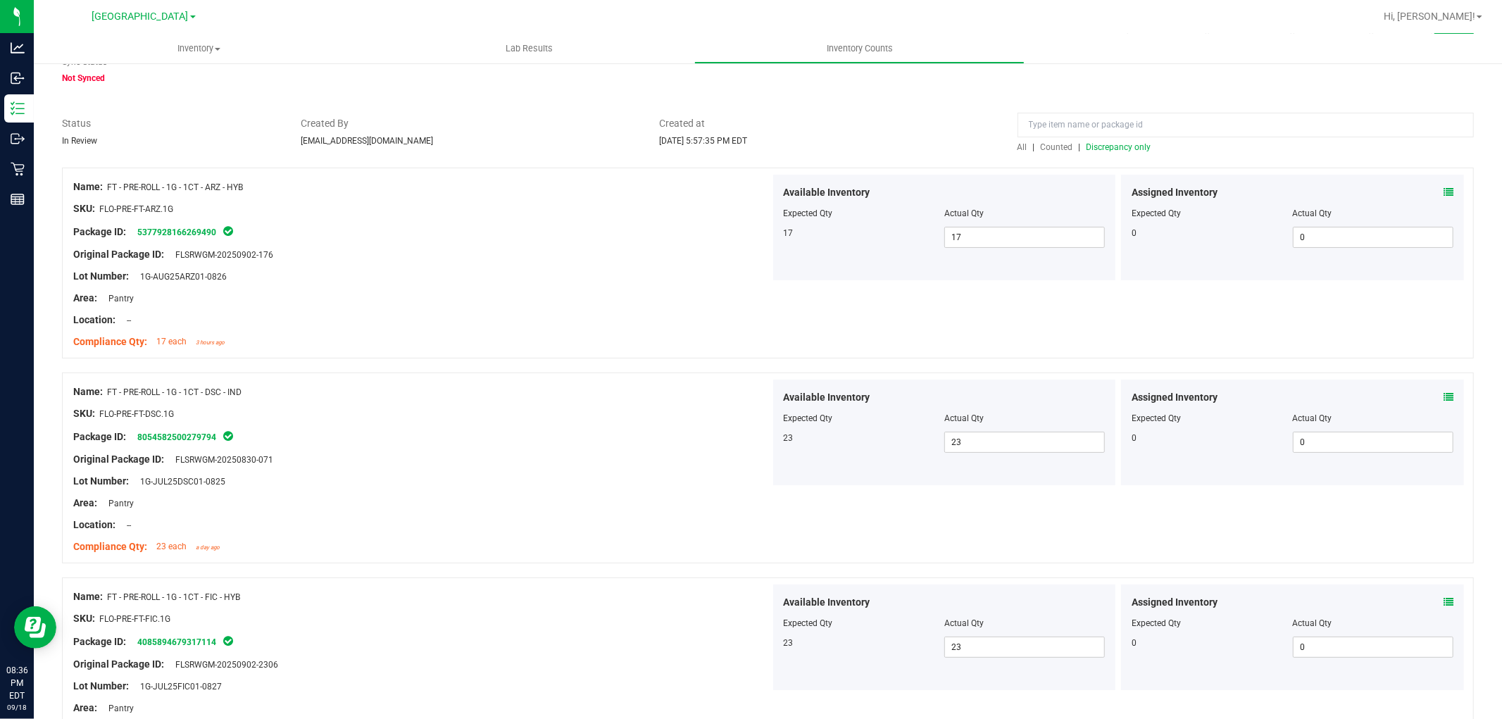
click at [1087, 147] on span "Discrepancy only" at bounding box center [1119, 147] width 65 height 10
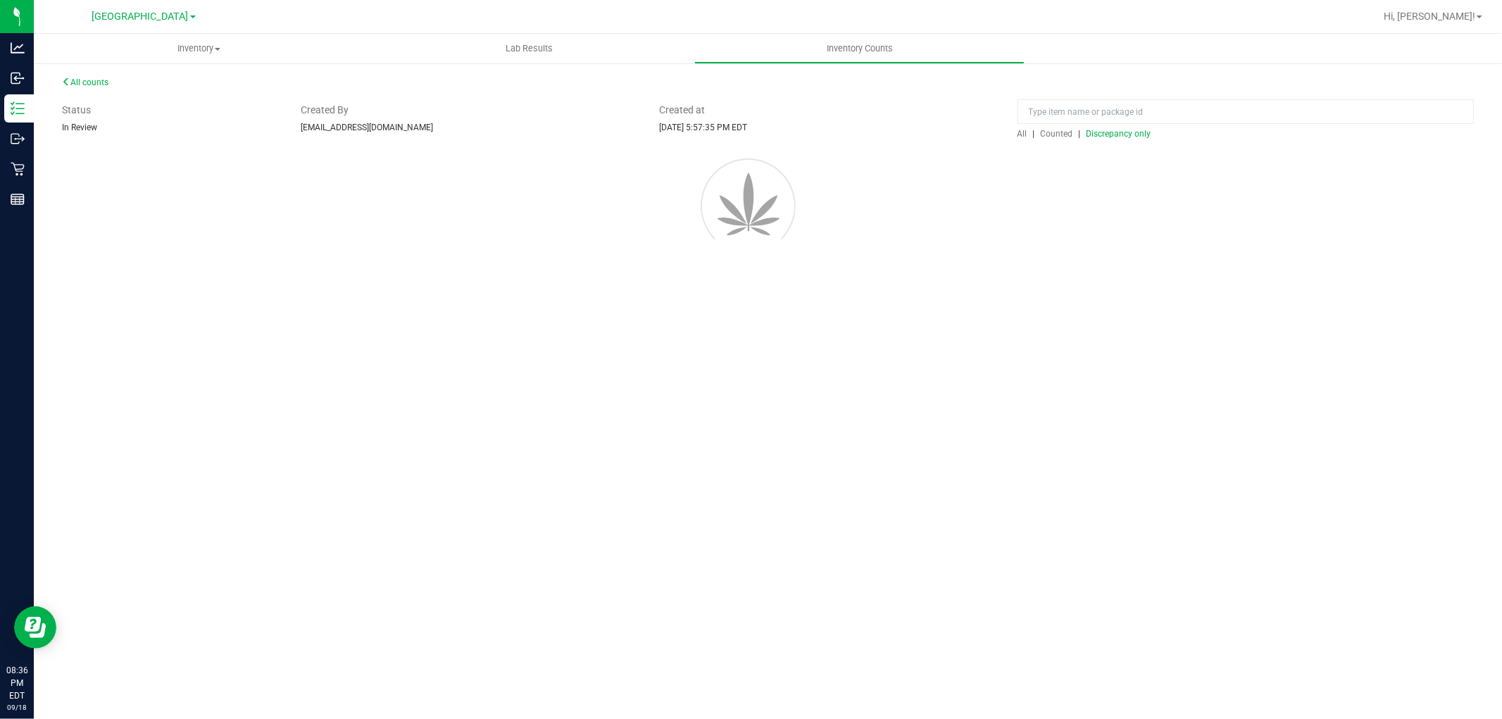
scroll to position [0, 0]
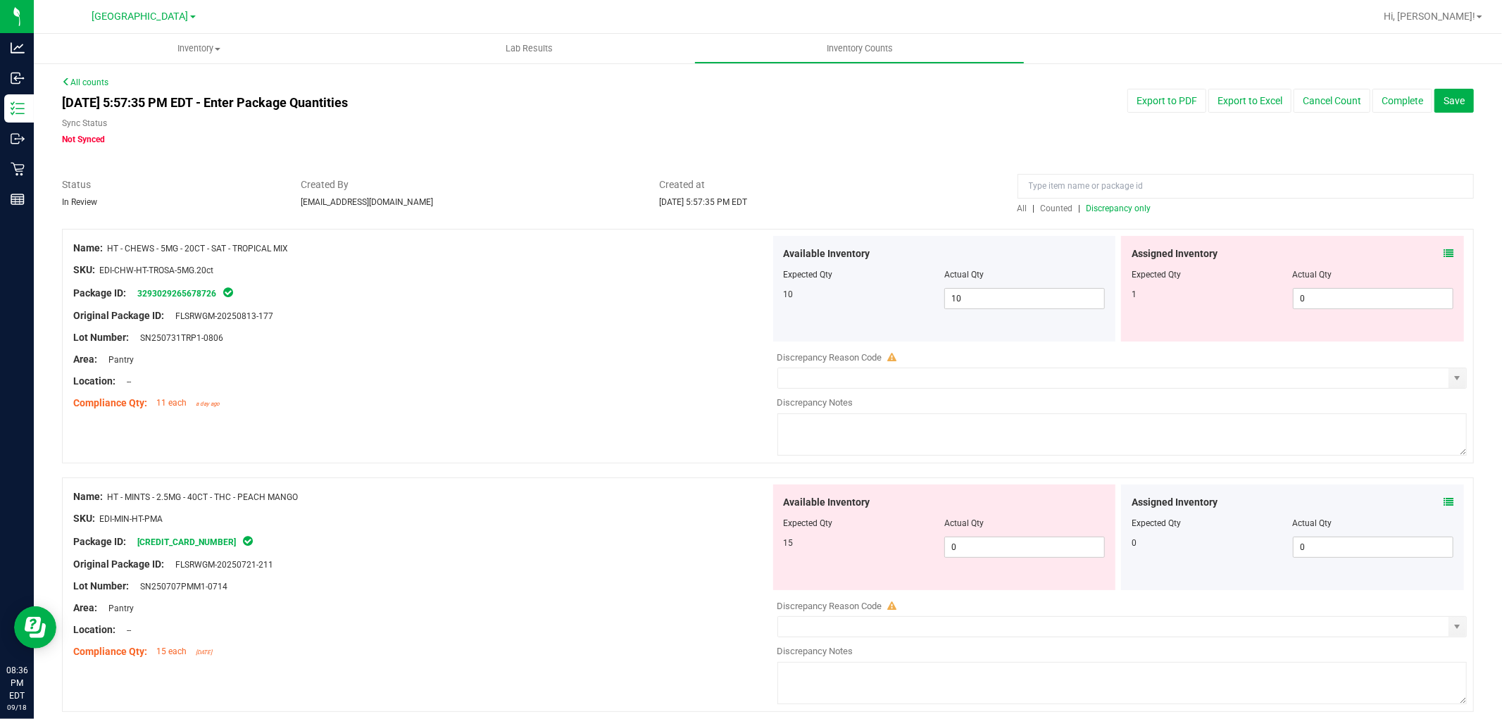
click at [1444, 247] on span at bounding box center [1449, 254] width 10 height 15
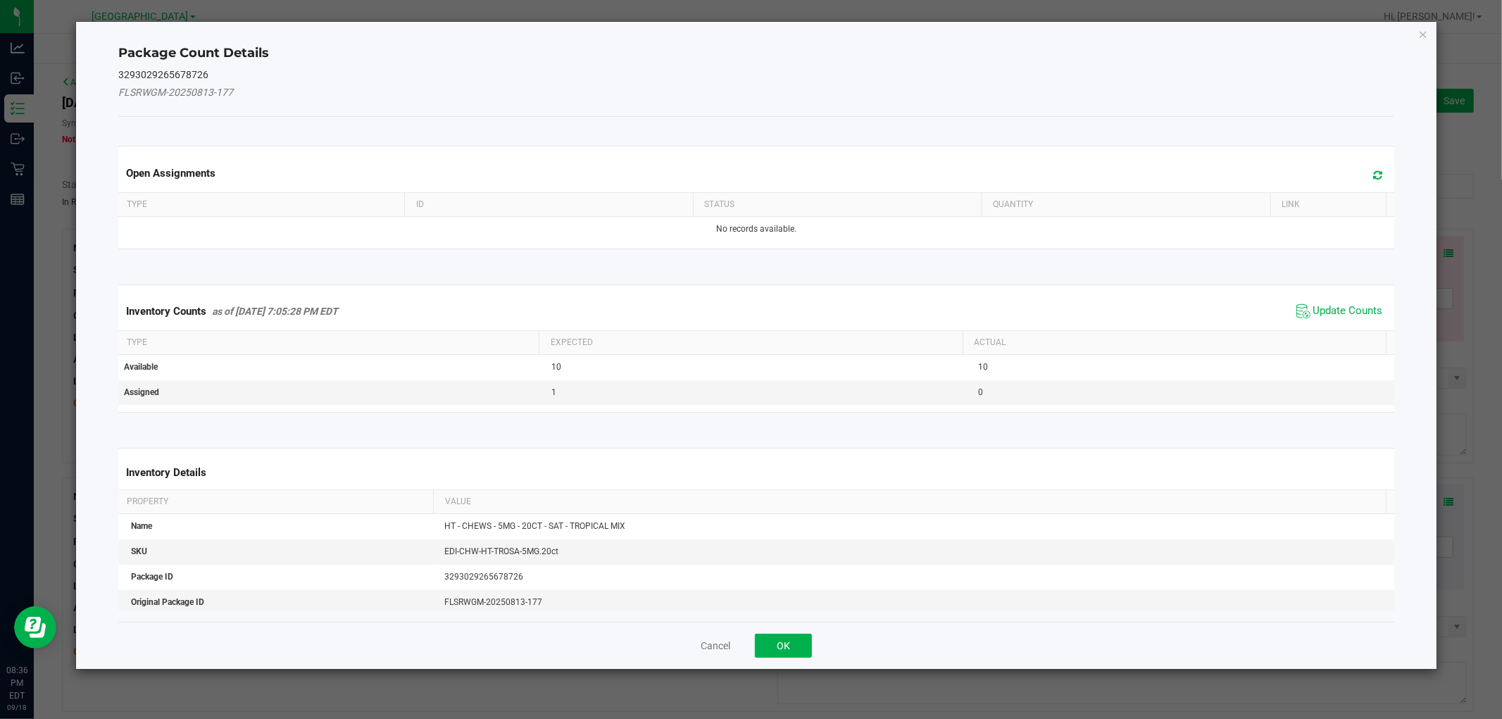
click at [1344, 301] on span "Update Counts" at bounding box center [1340, 311] width 94 height 21
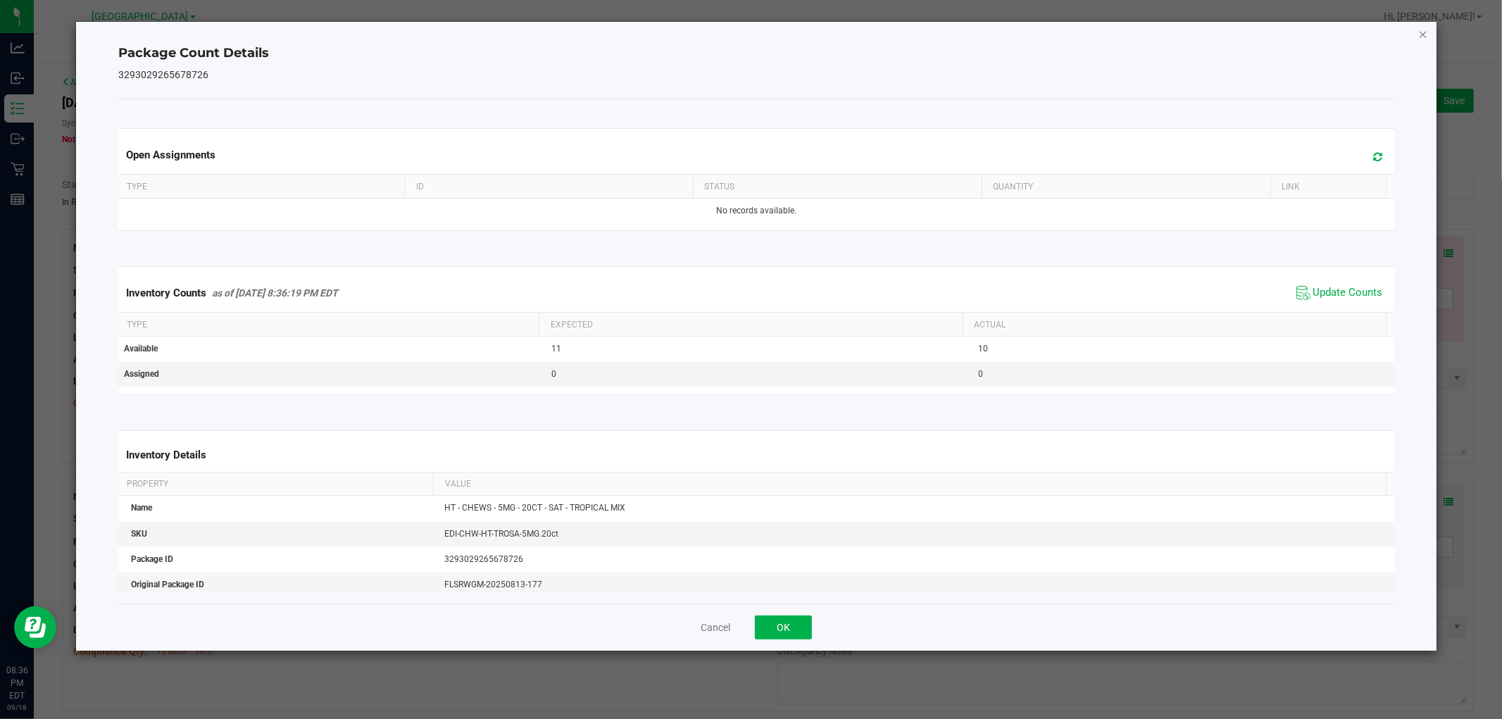
click at [1424, 25] on icon "Close" at bounding box center [1424, 33] width 10 height 17
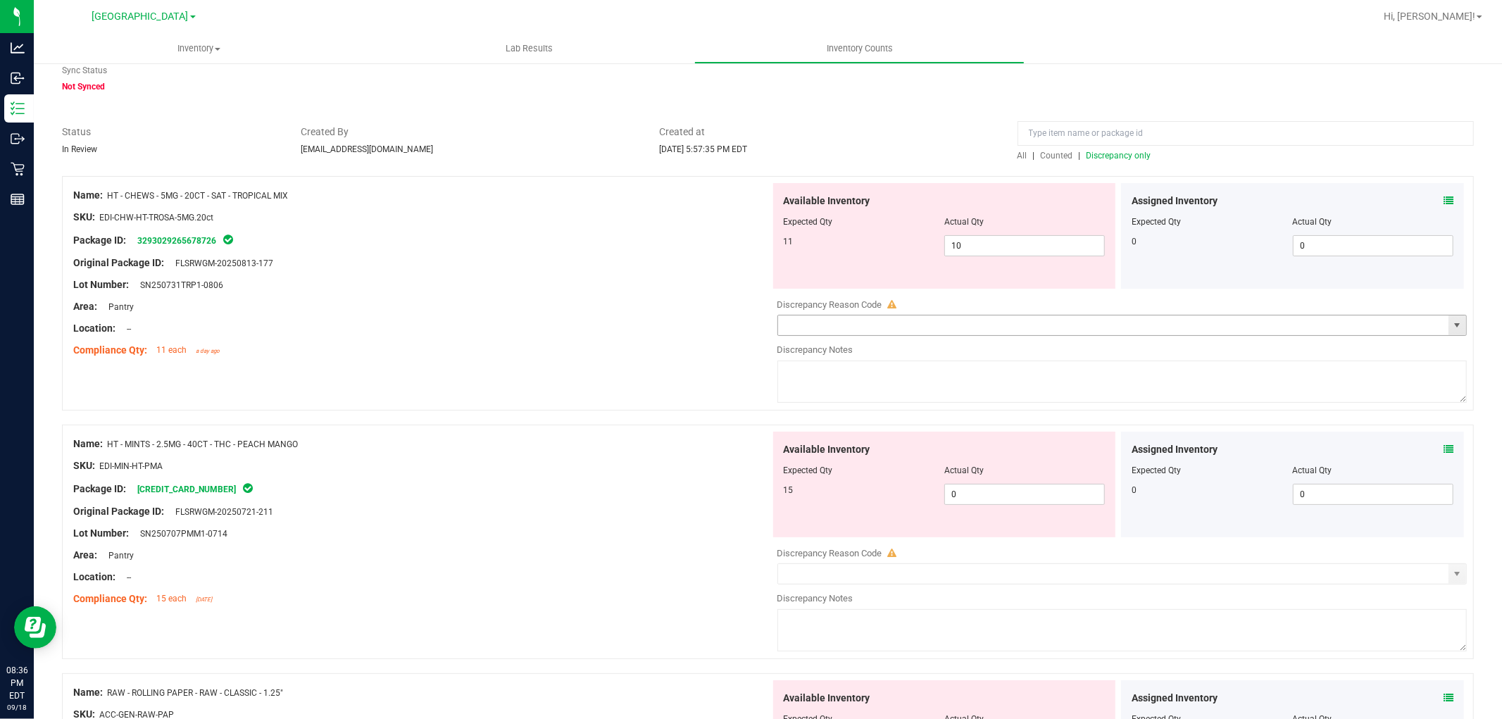
scroll to position [156, 0]
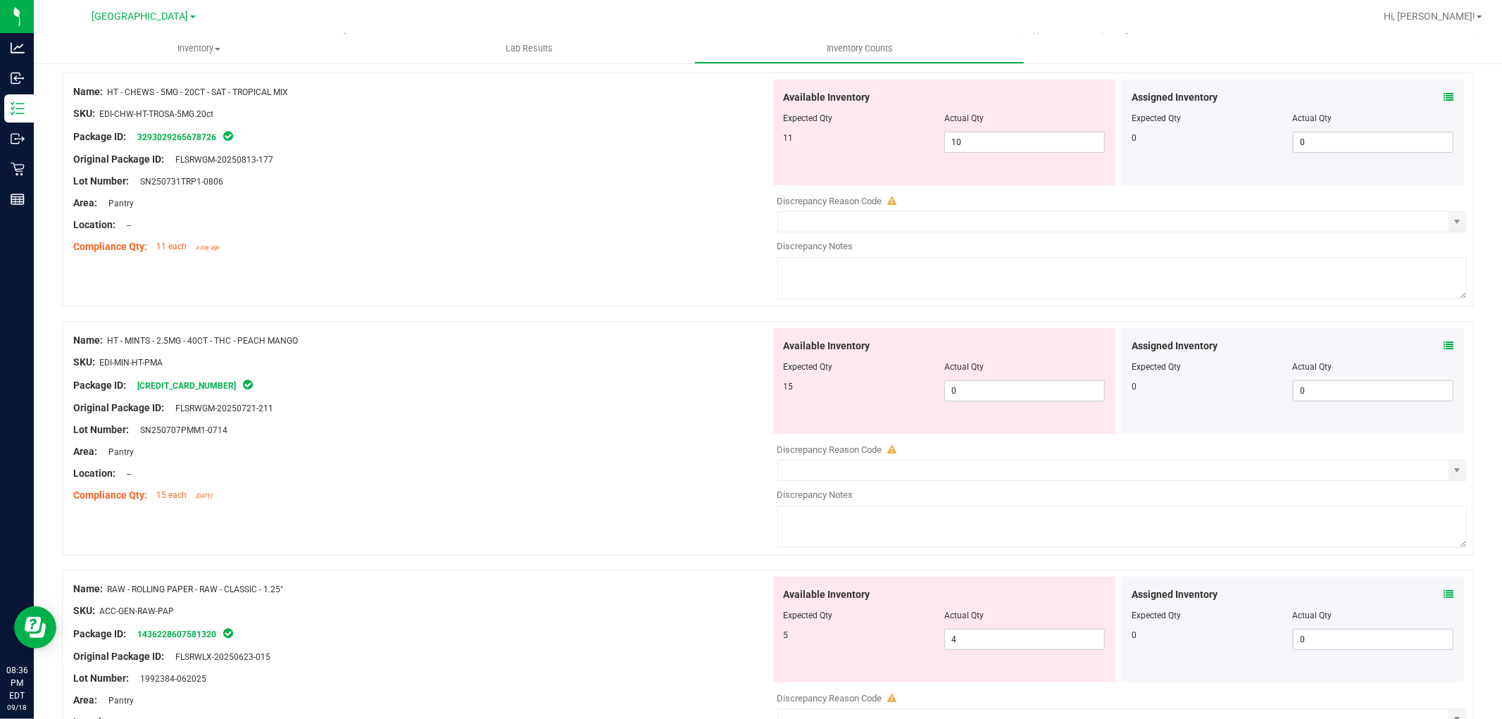
click at [993, 129] on div at bounding box center [945, 128] width 322 height 7
click at [988, 141] on span "10 10" at bounding box center [1025, 142] width 161 height 21
type input "11"
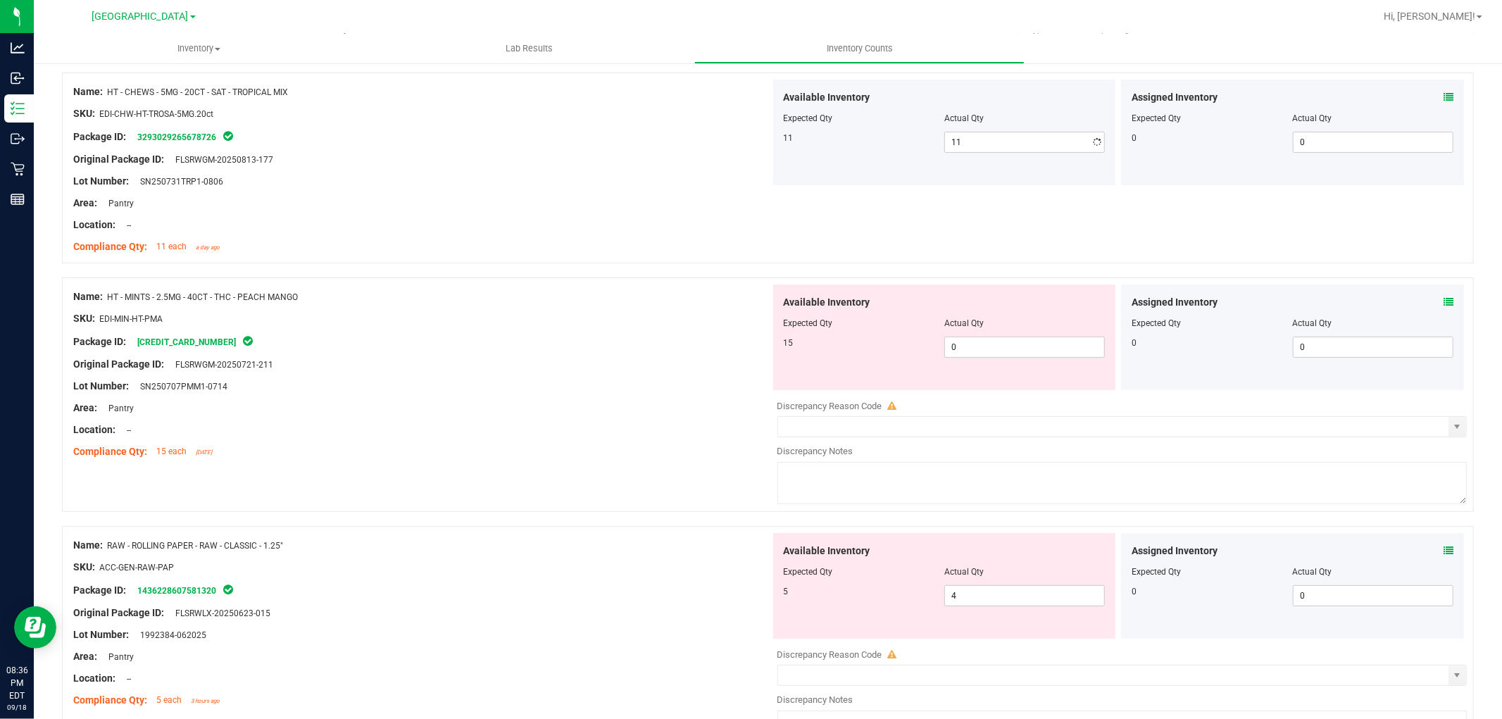
click at [618, 182] on div "Lot Number: SN250731TRP1-0806" at bounding box center [421, 181] width 697 height 15
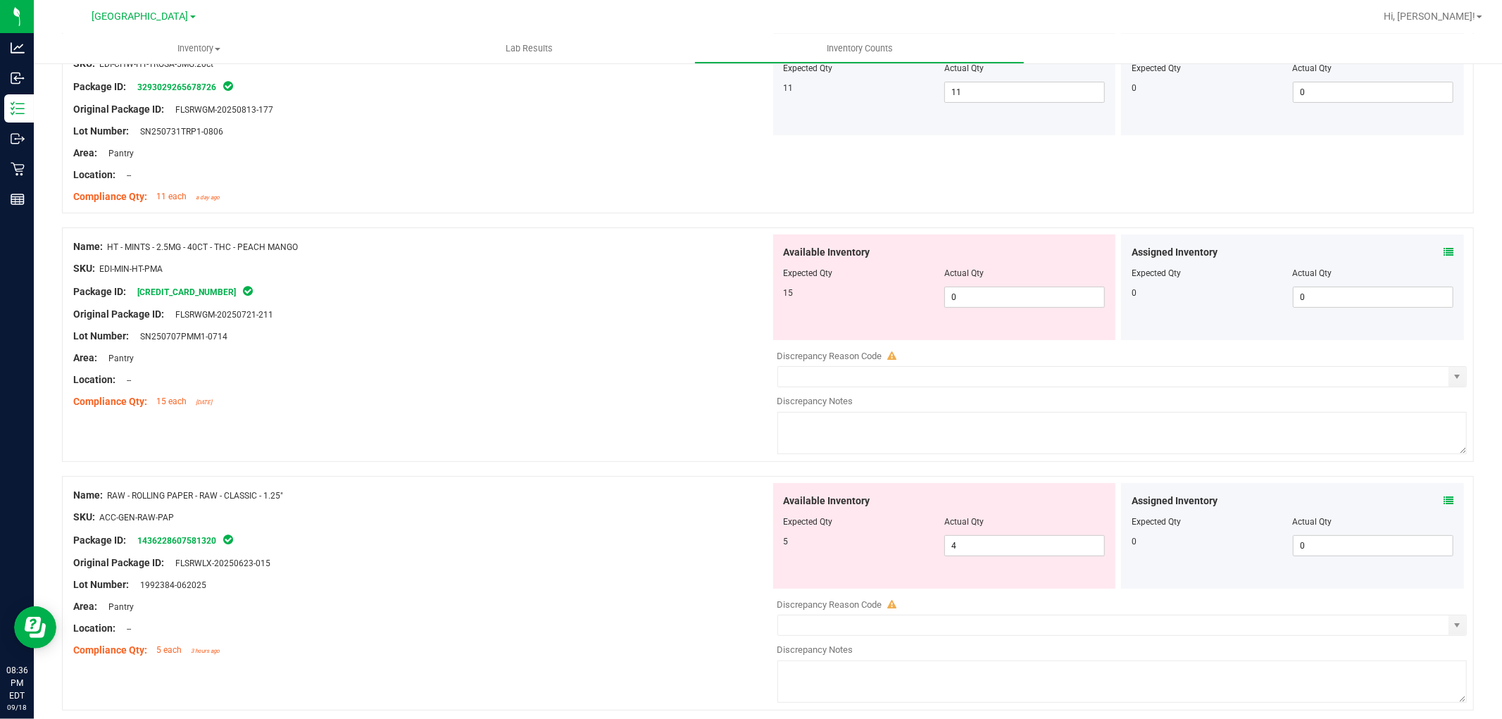
scroll to position [235, 0]
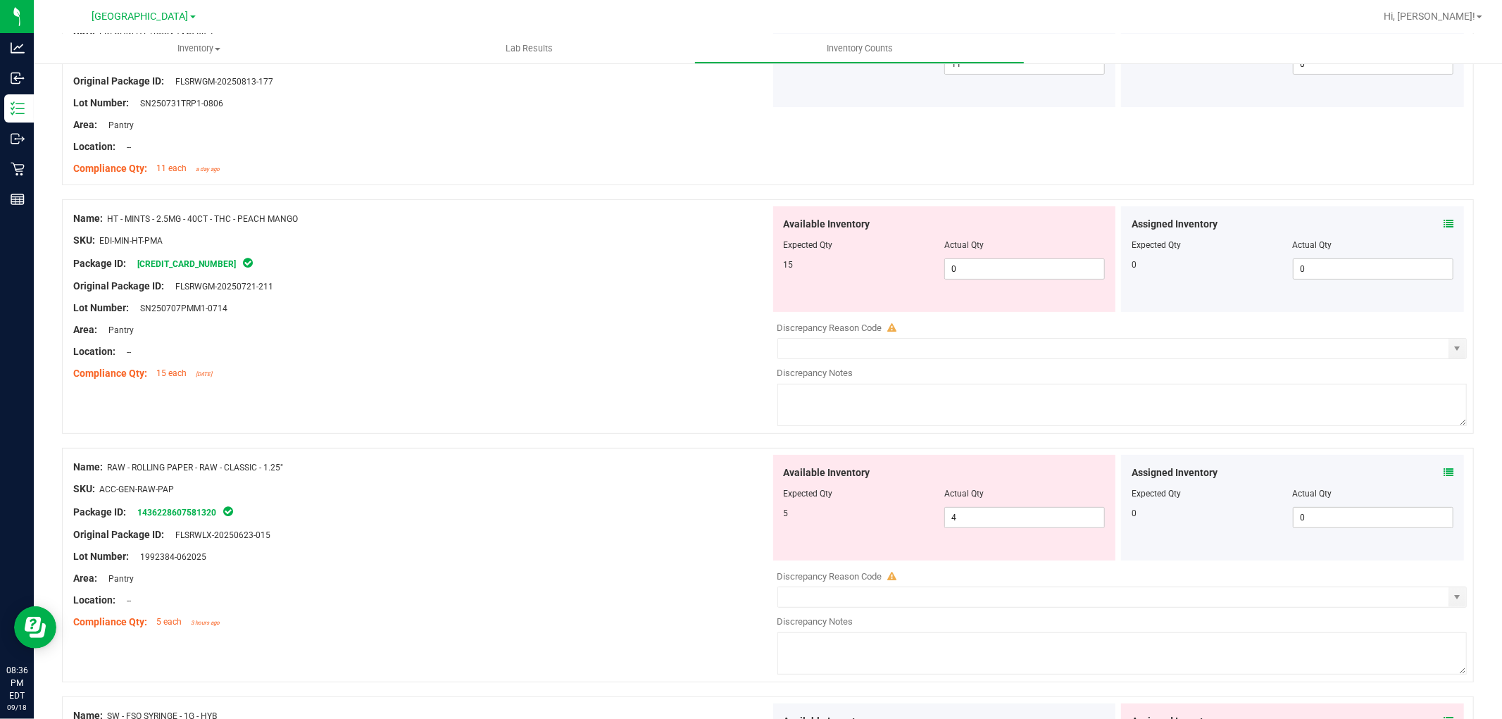
click at [1442, 225] on div "Assigned Inventory Expected Qty Actual Qty 0 0 0" at bounding box center [1292, 259] width 343 height 106
click at [1444, 224] on icon at bounding box center [1449, 224] width 10 height 10
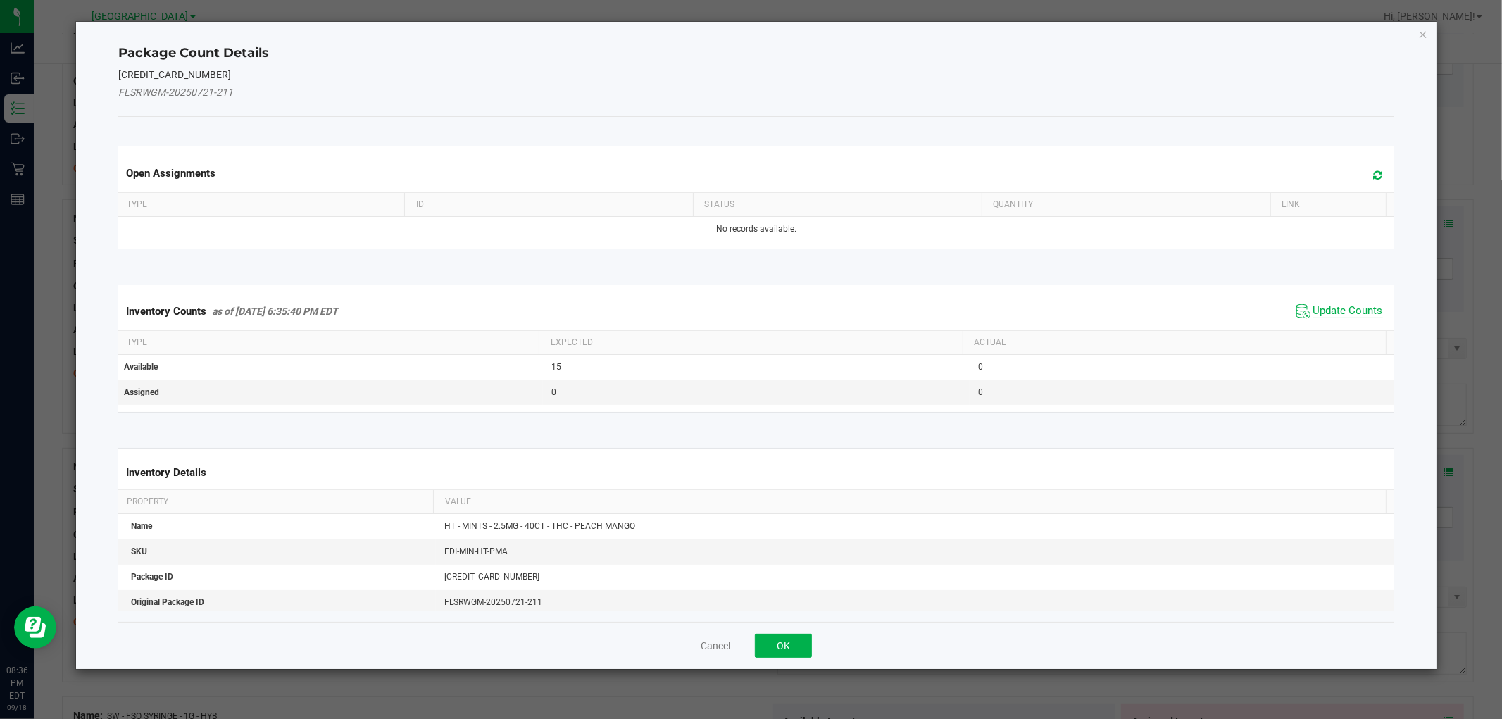
click at [1329, 311] on span "Update Counts" at bounding box center [1349, 311] width 70 height 14
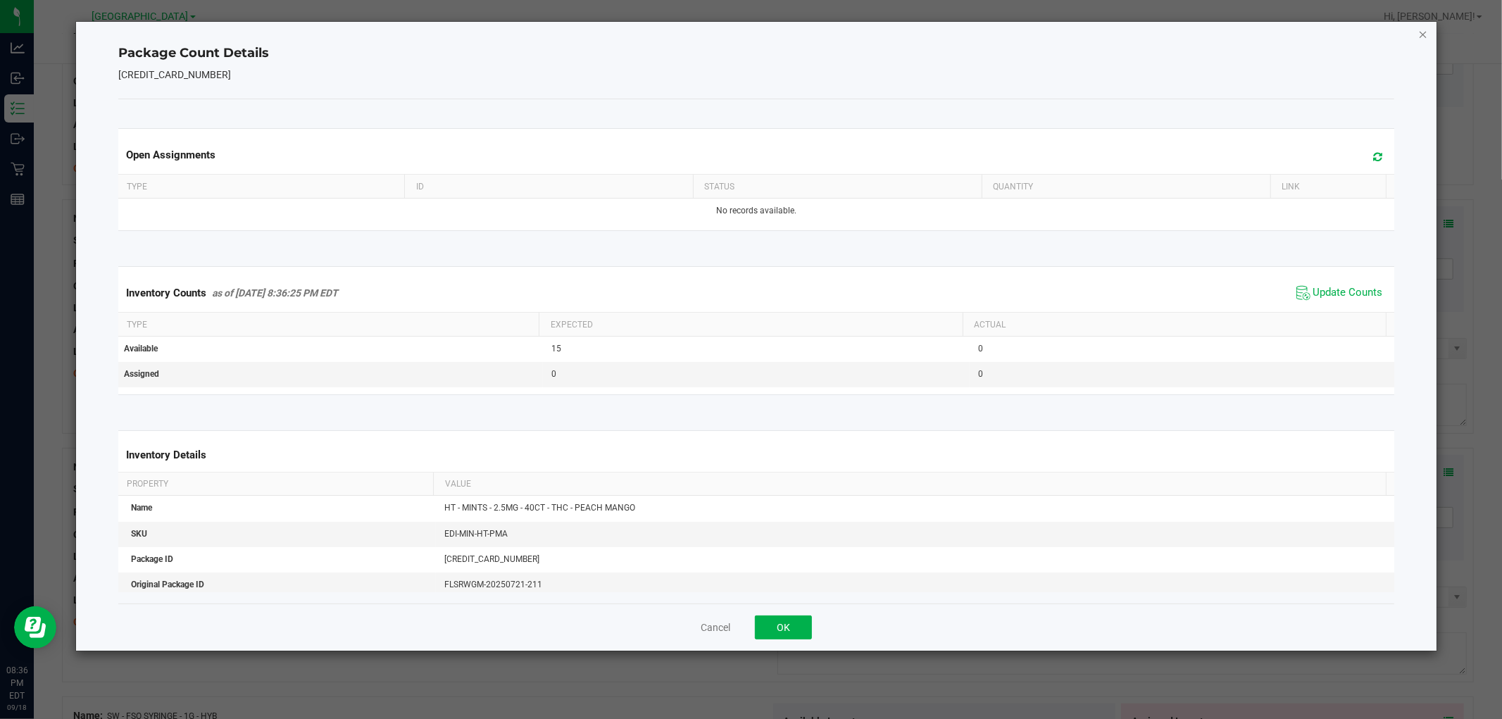
click at [1425, 30] on icon "Close" at bounding box center [1424, 33] width 10 height 17
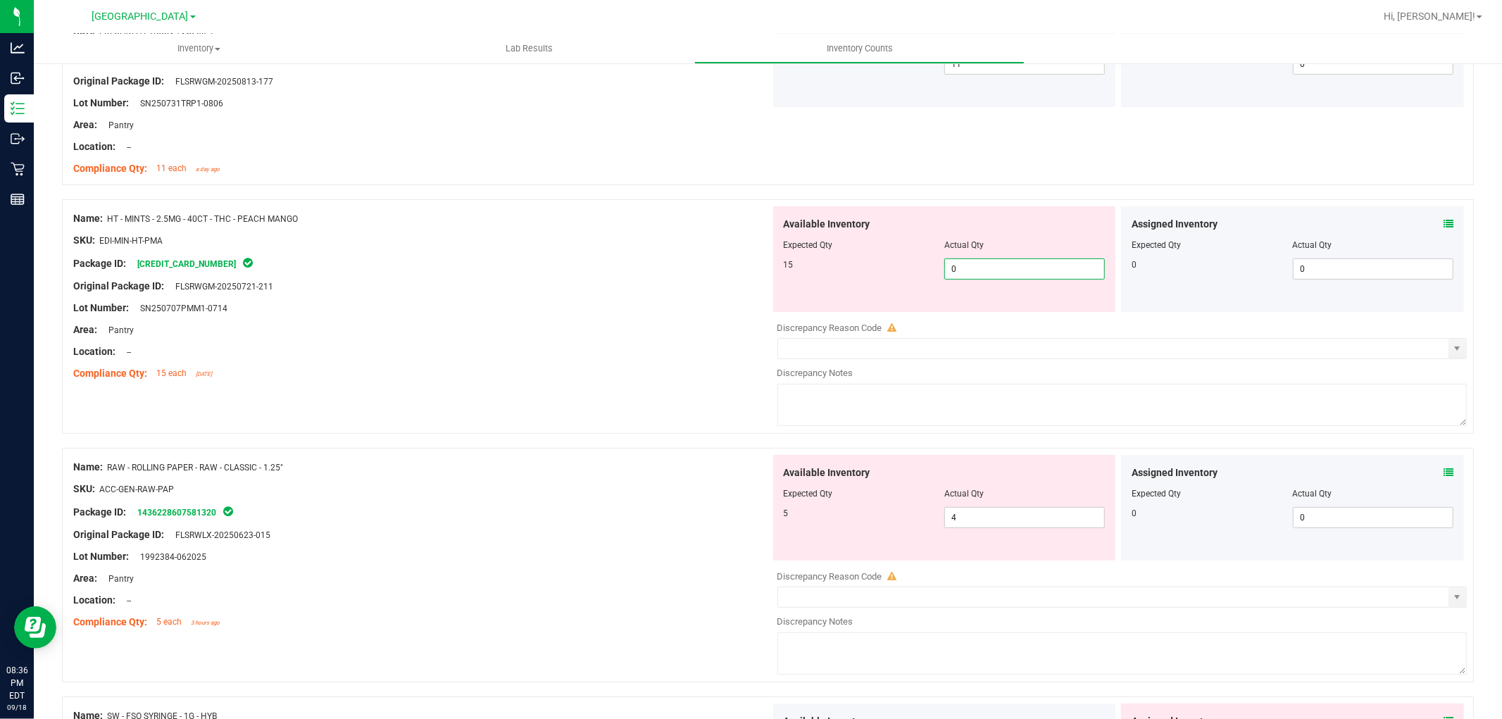
click at [1009, 273] on span "0 0" at bounding box center [1025, 269] width 161 height 21
type input "15"
click at [754, 275] on div at bounding box center [421, 275] width 697 height 7
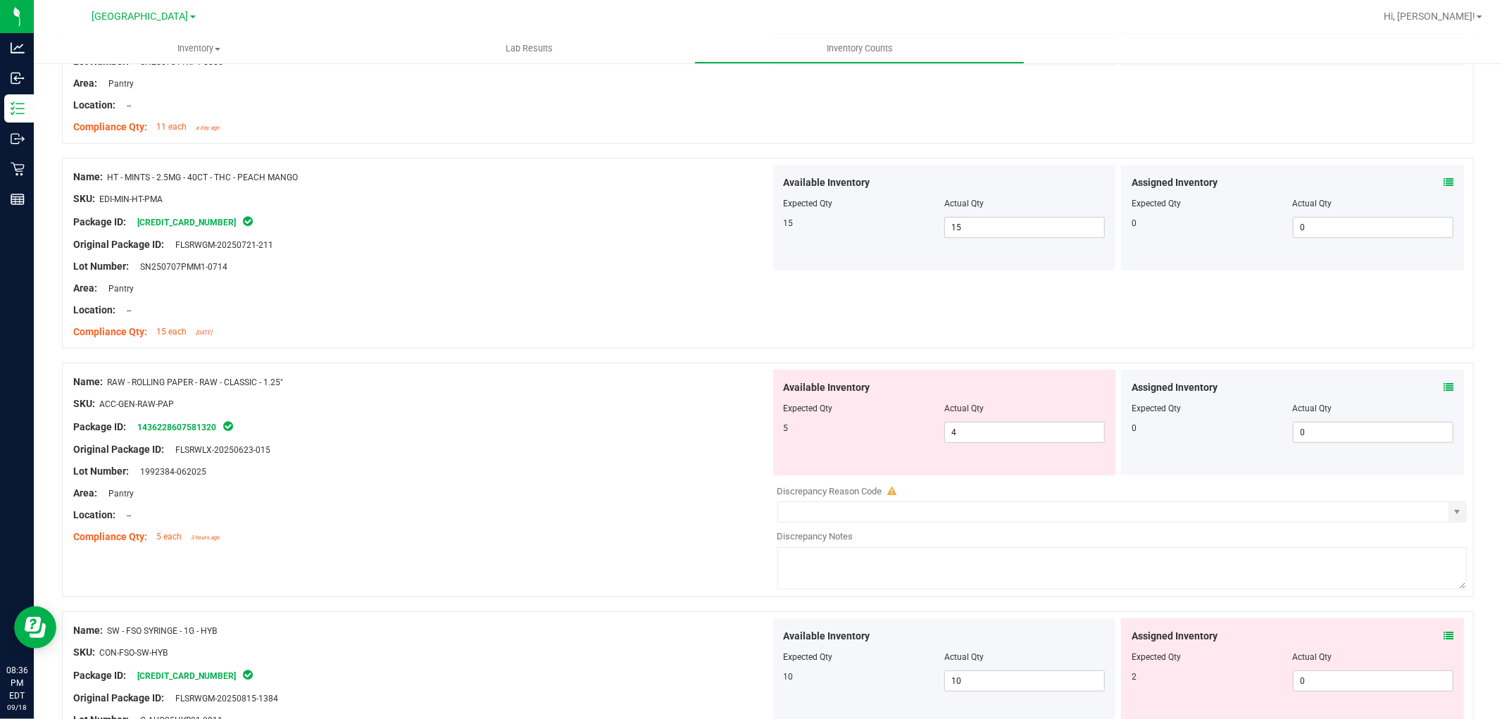
scroll to position [313, 0]
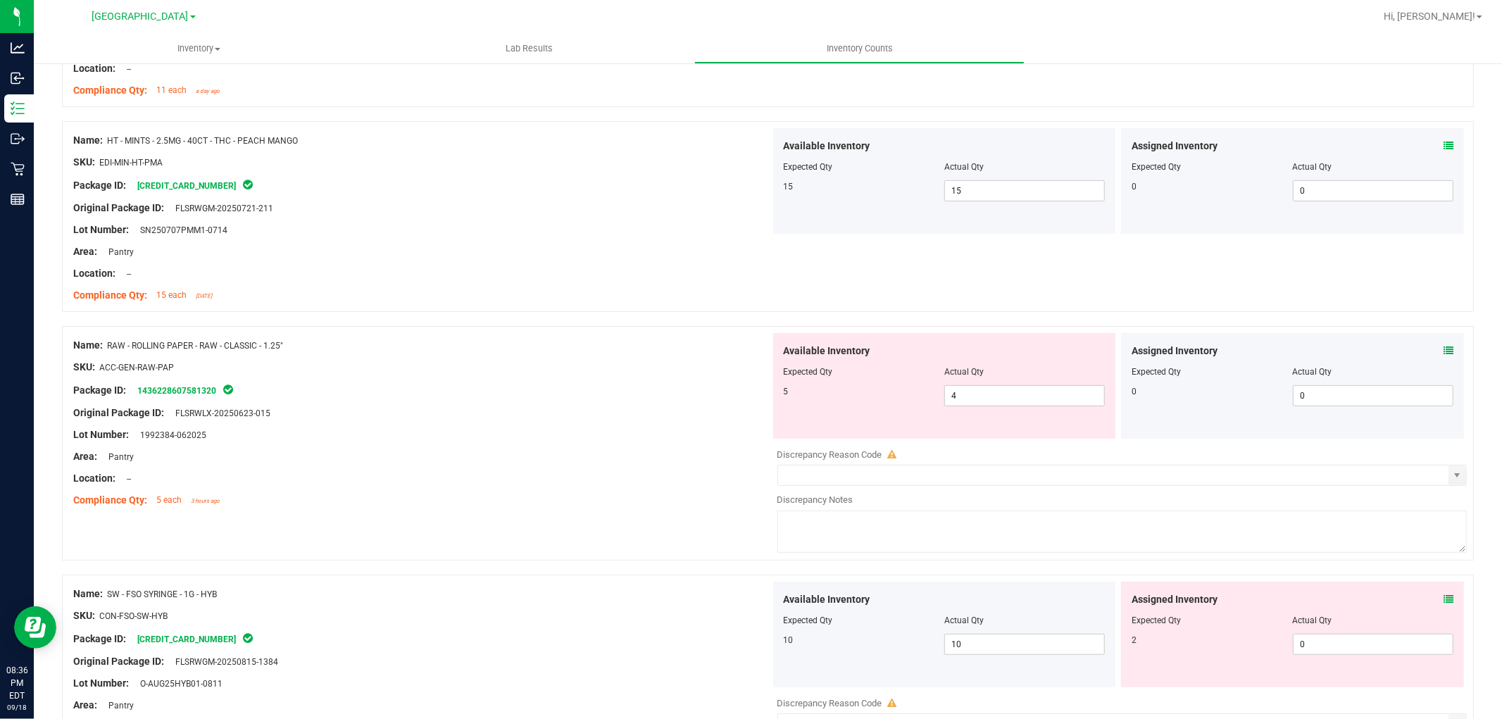
click at [1444, 347] on icon at bounding box center [1449, 351] width 10 height 10
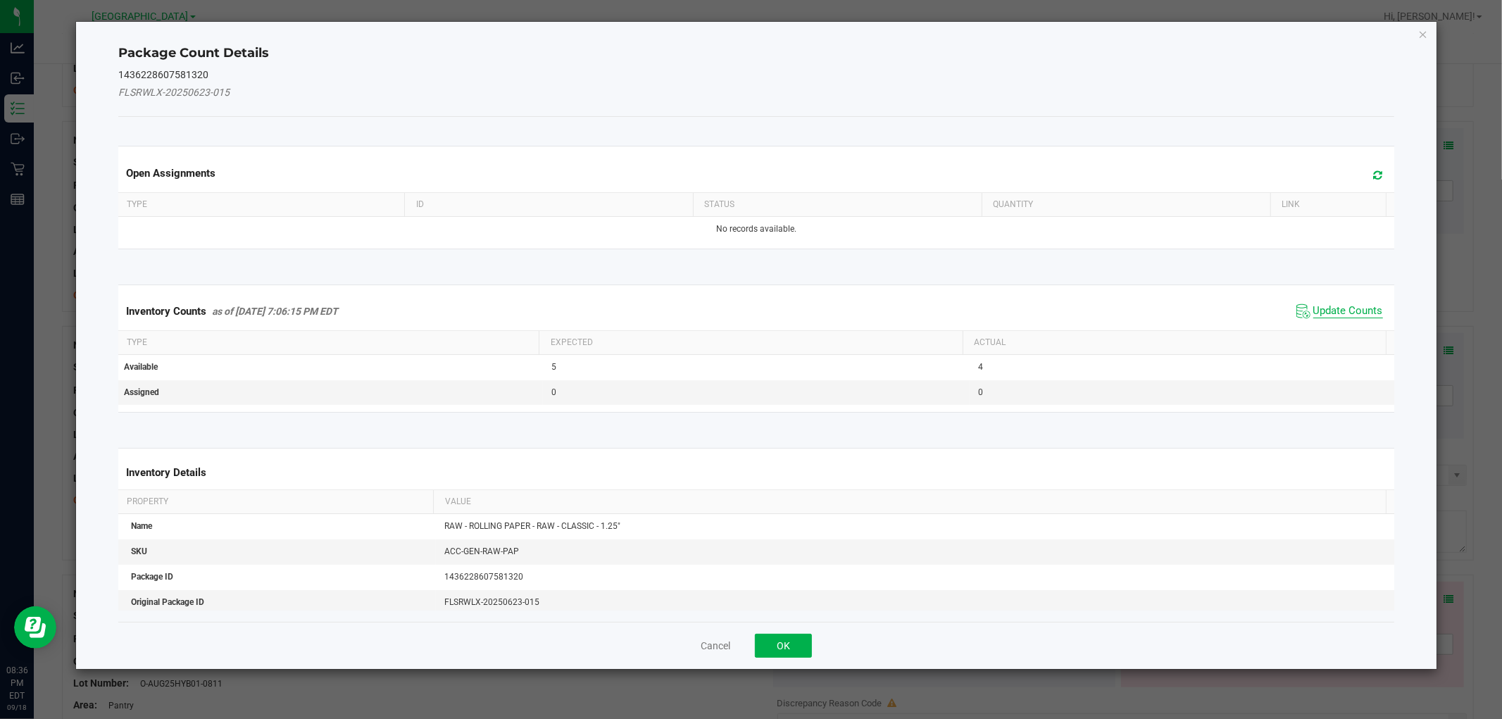
click at [1336, 305] on span "Update Counts" at bounding box center [1349, 311] width 70 height 14
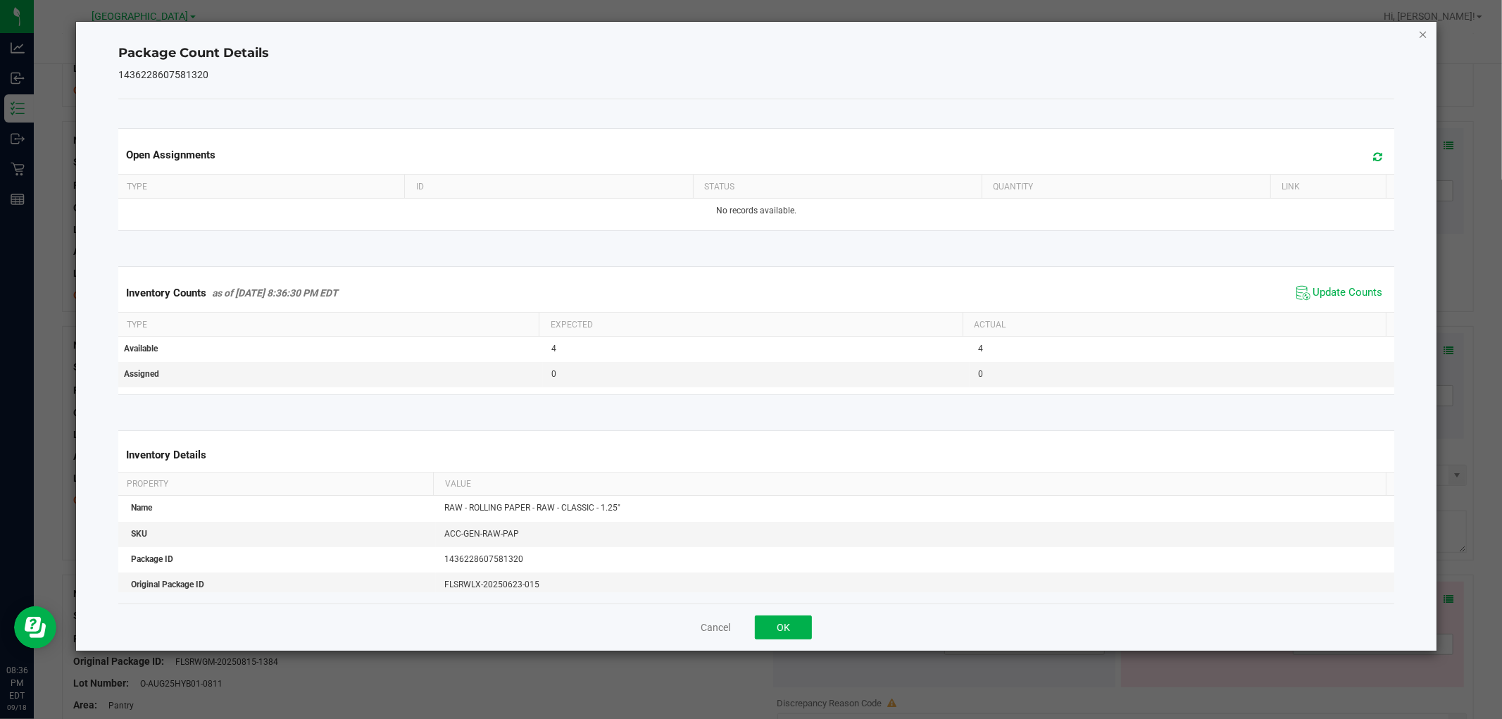
click at [1423, 30] on icon "Close" at bounding box center [1424, 33] width 10 height 17
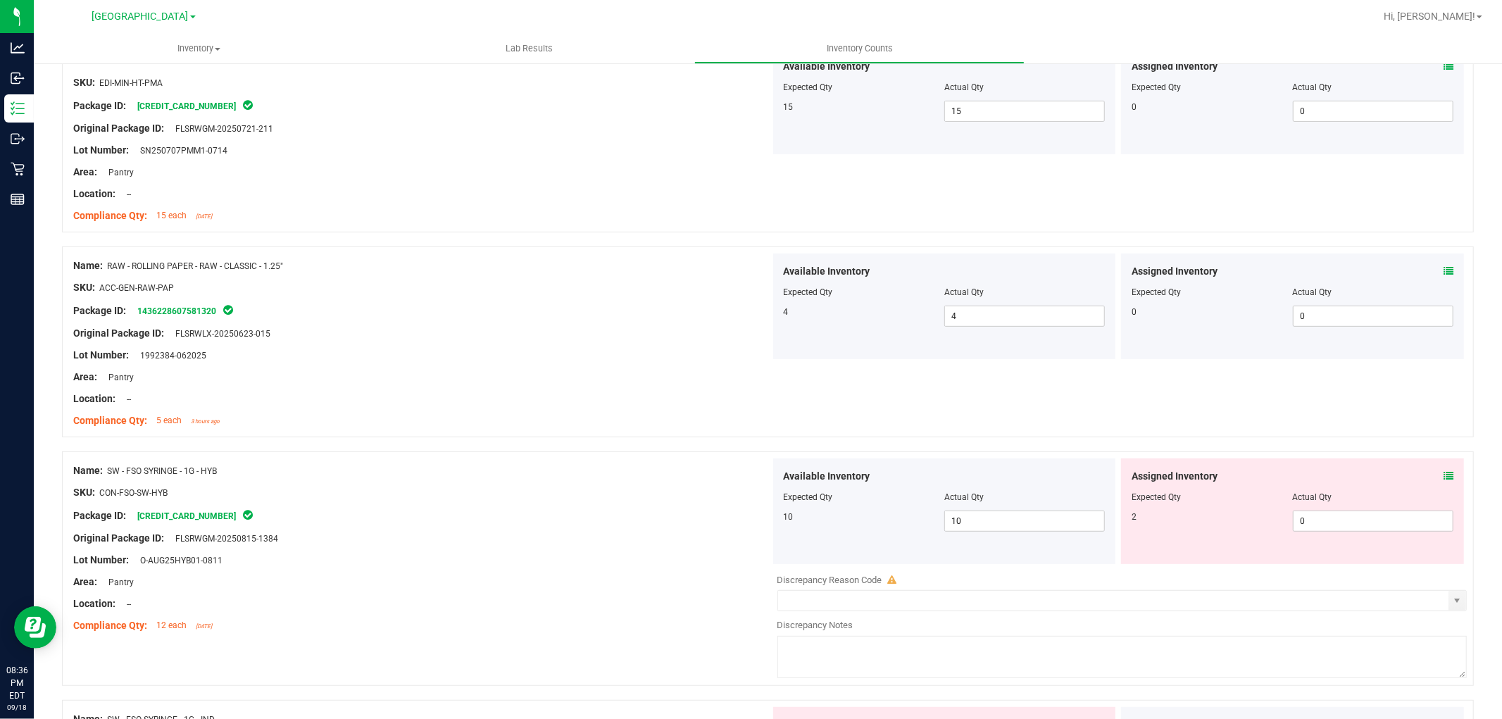
scroll to position [469, 0]
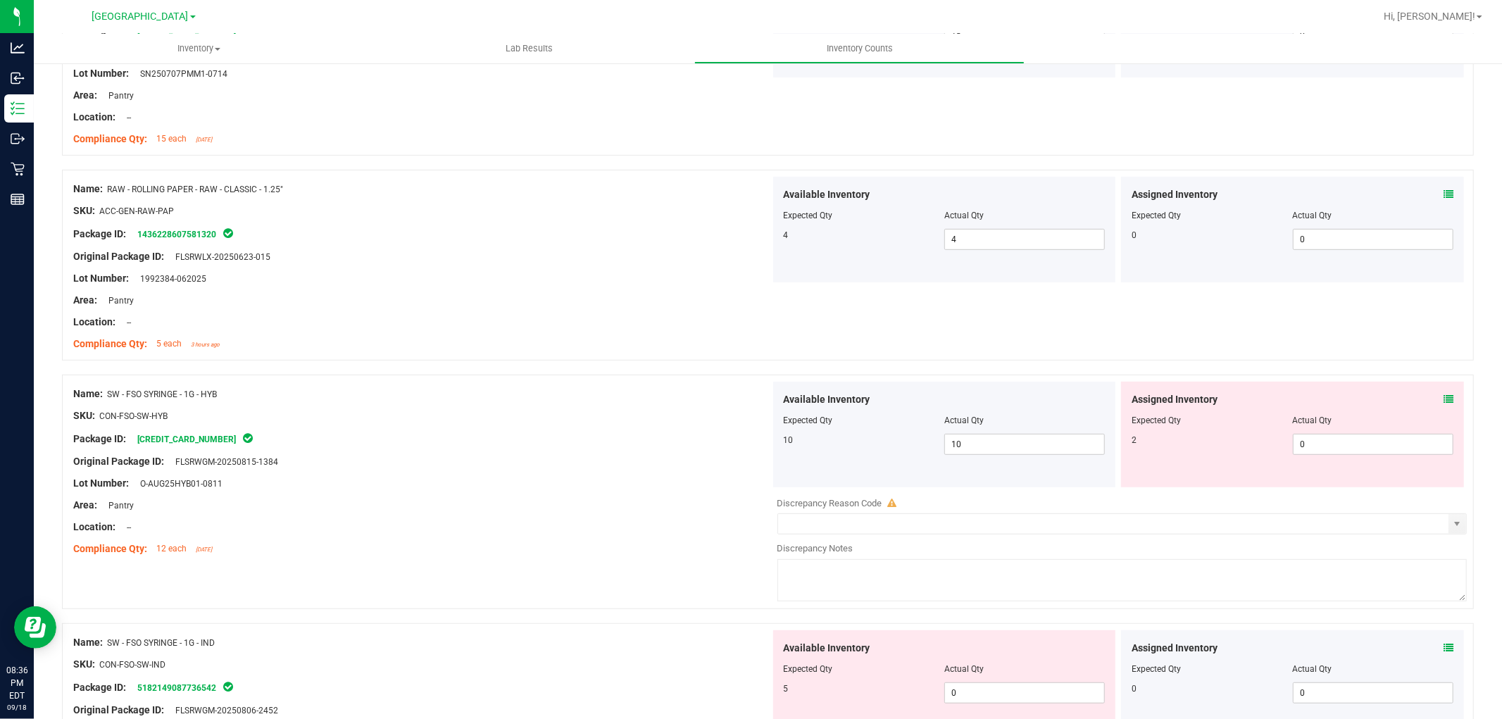
click at [1444, 397] on icon at bounding box center [1449, 399] width 10 height 10
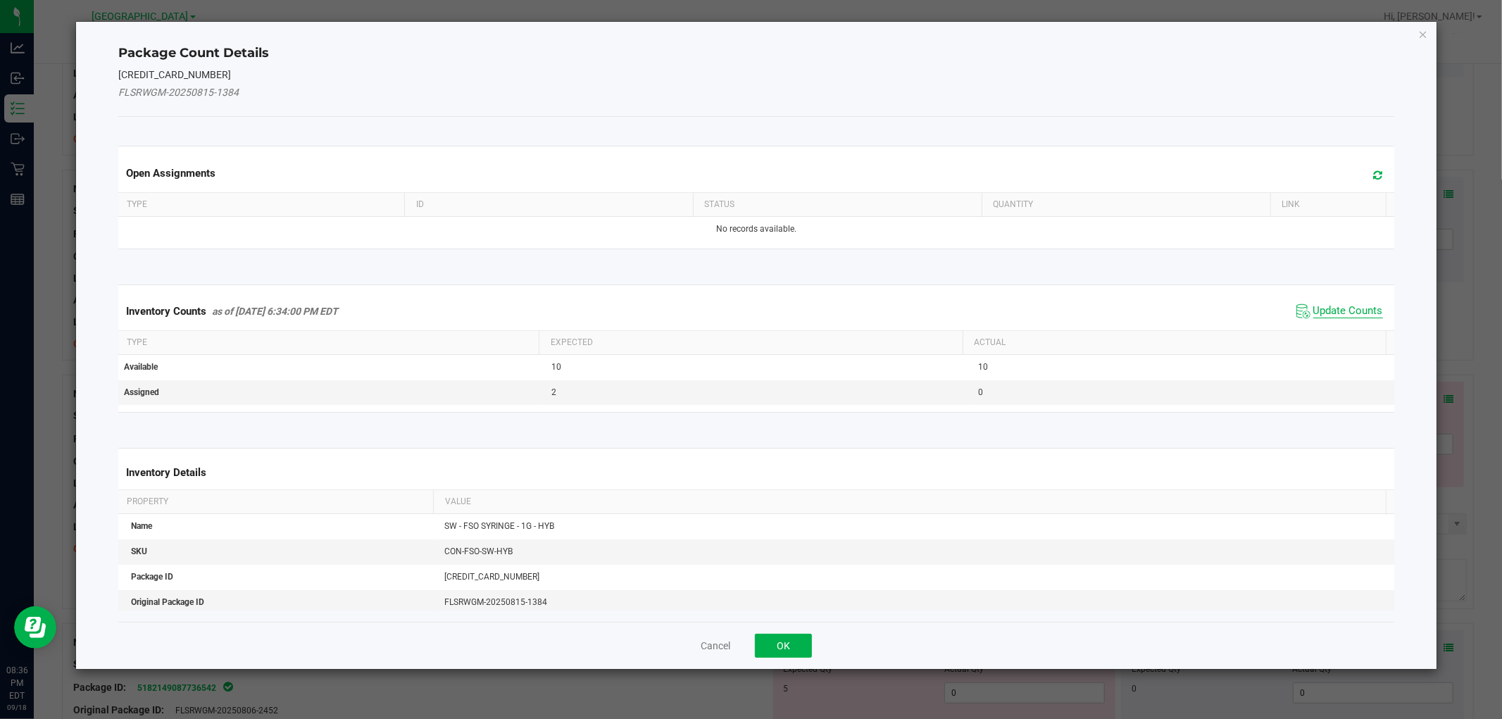
click at [1319, 311] on span "Update Counts" at bounding box center [1349, 311] width 70 height 14
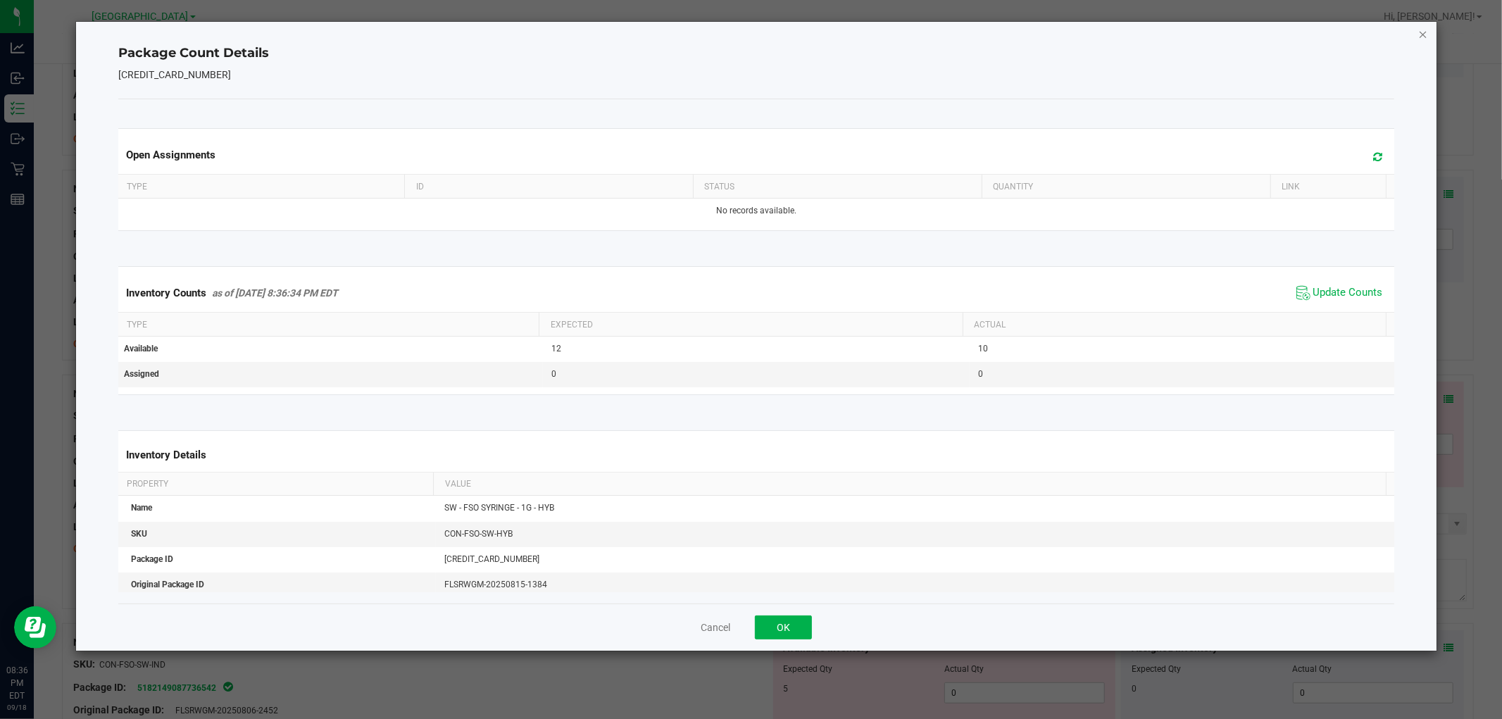
click at [1424, 38] on icon "Close" at bounding box center [1424, 33] width 10 height 17
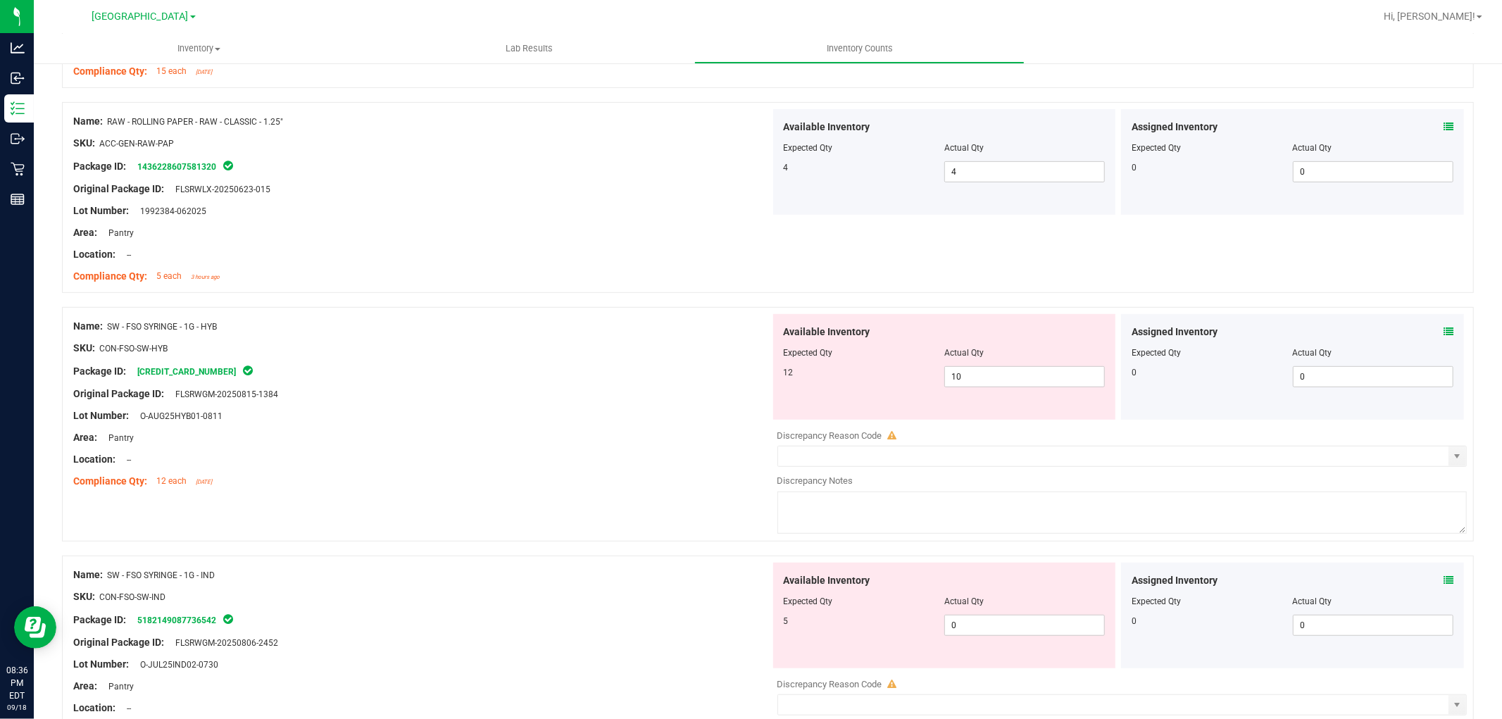
scroll to position [626, 0]
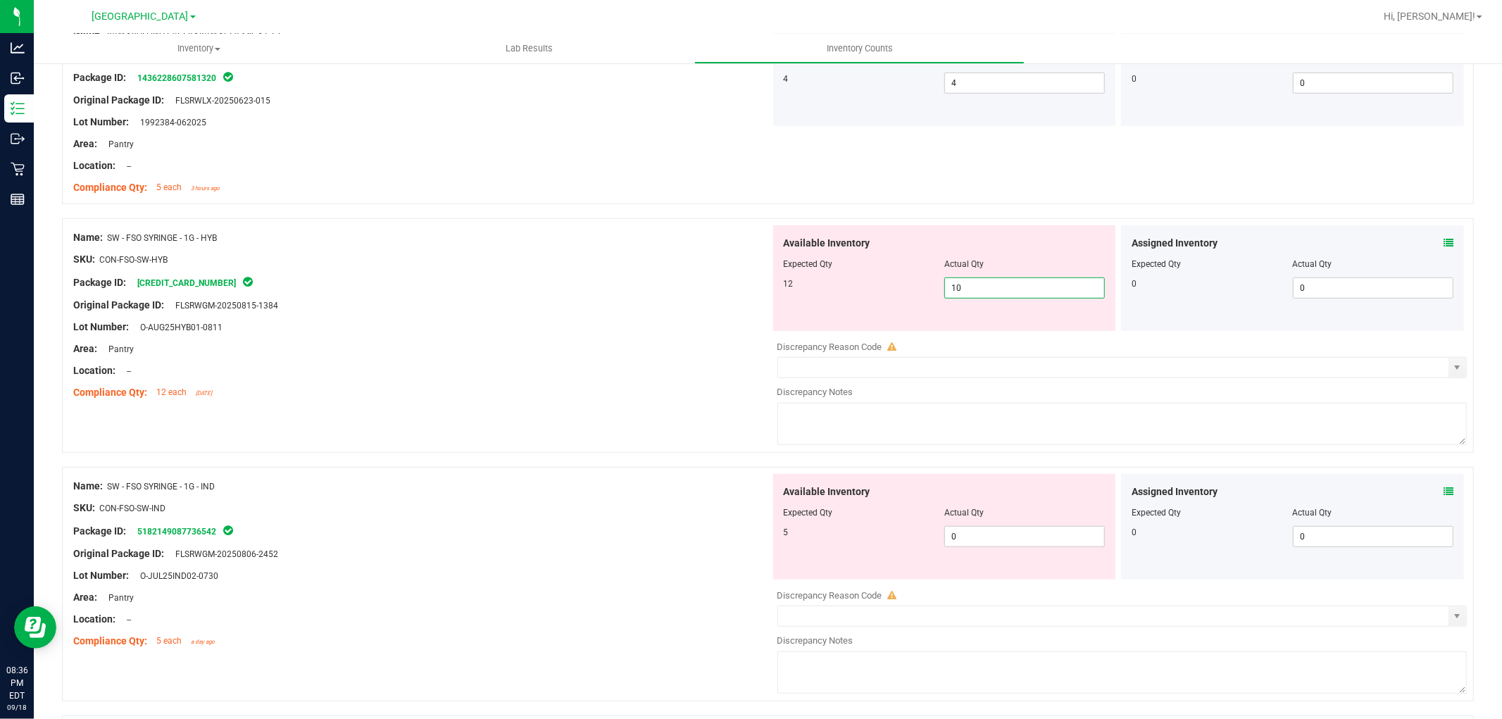
click at [1031, 290] on span "10 10" at bounding box center [1025, 288] width 161 height 21
type input "12"
click at [637, 297] on div at bounding box center [421, 294] width 697 height 7
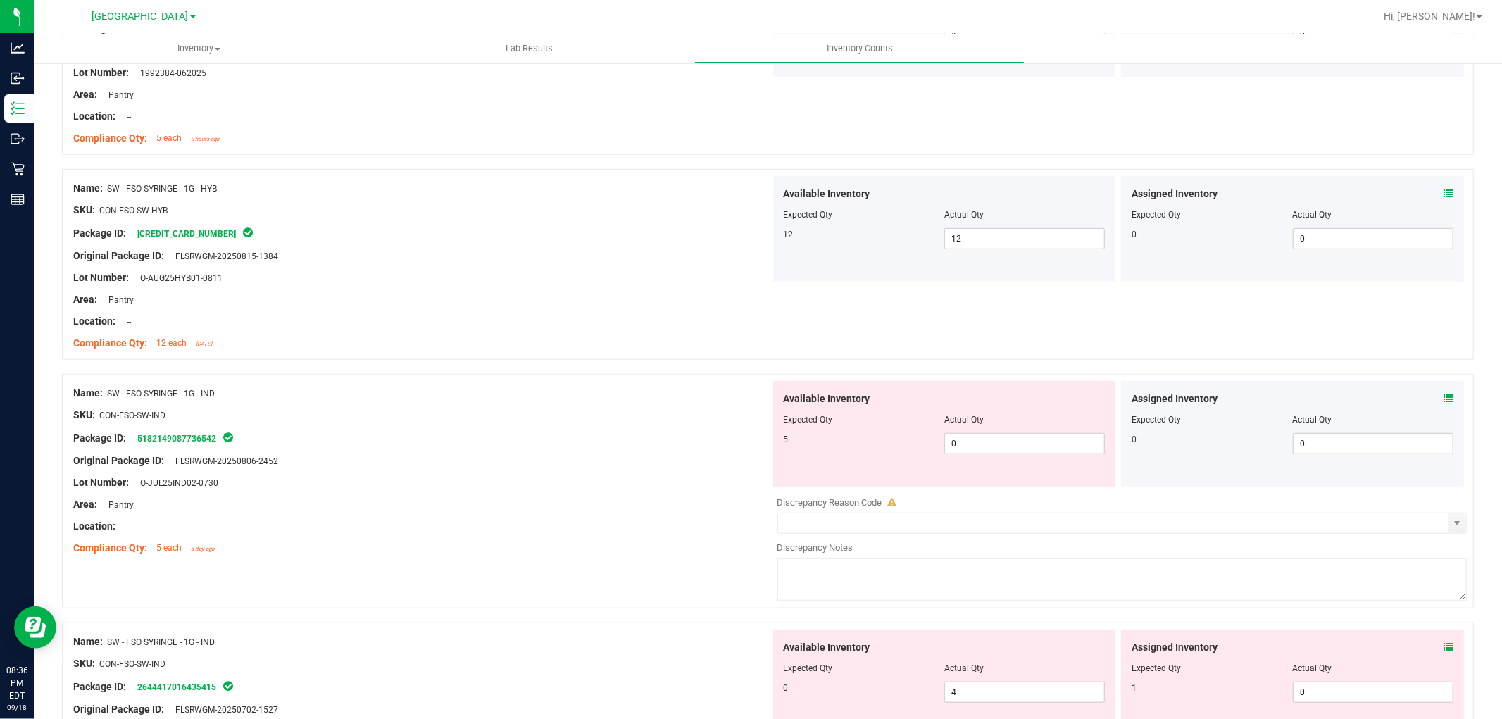
scroll to position [783, 0]
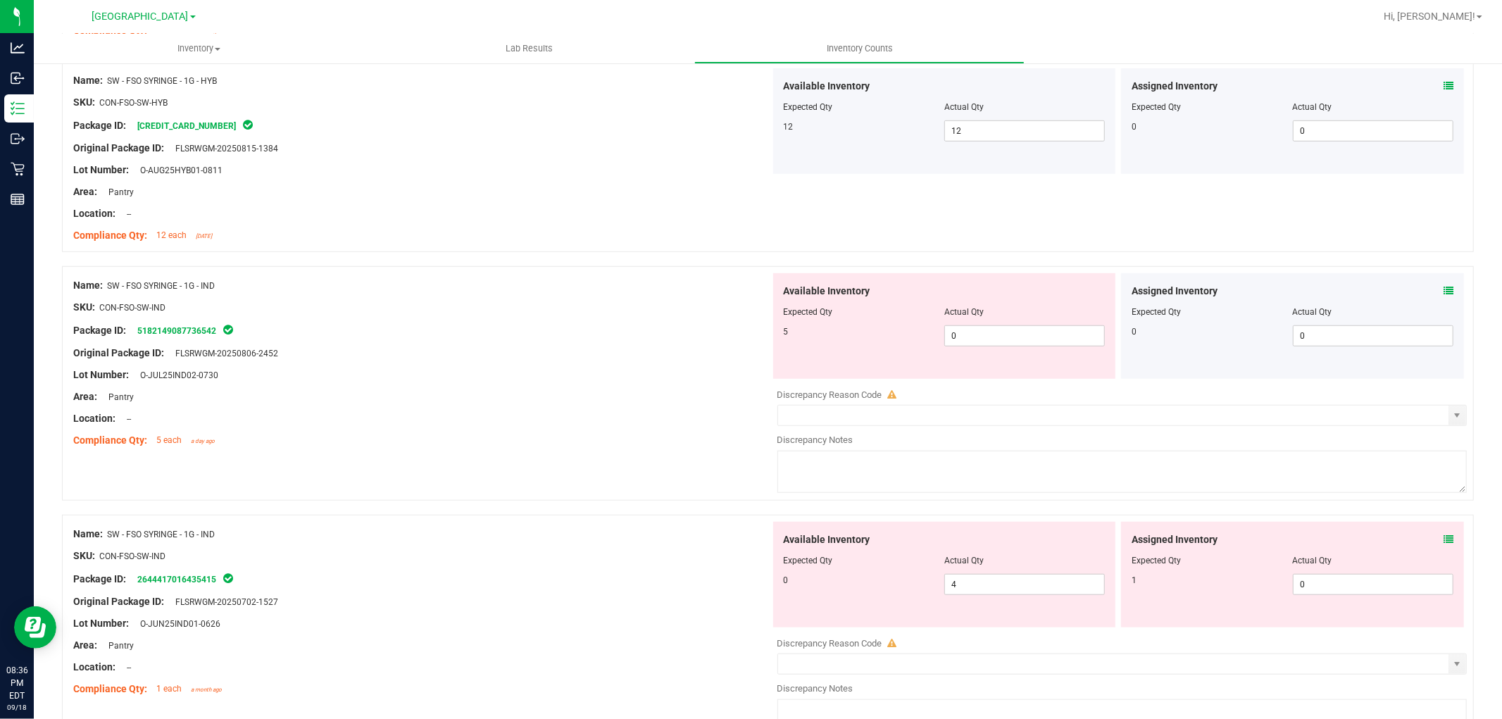
click at [1444, 296] on icon at bounding box center [1449, 291] width 10 height 10
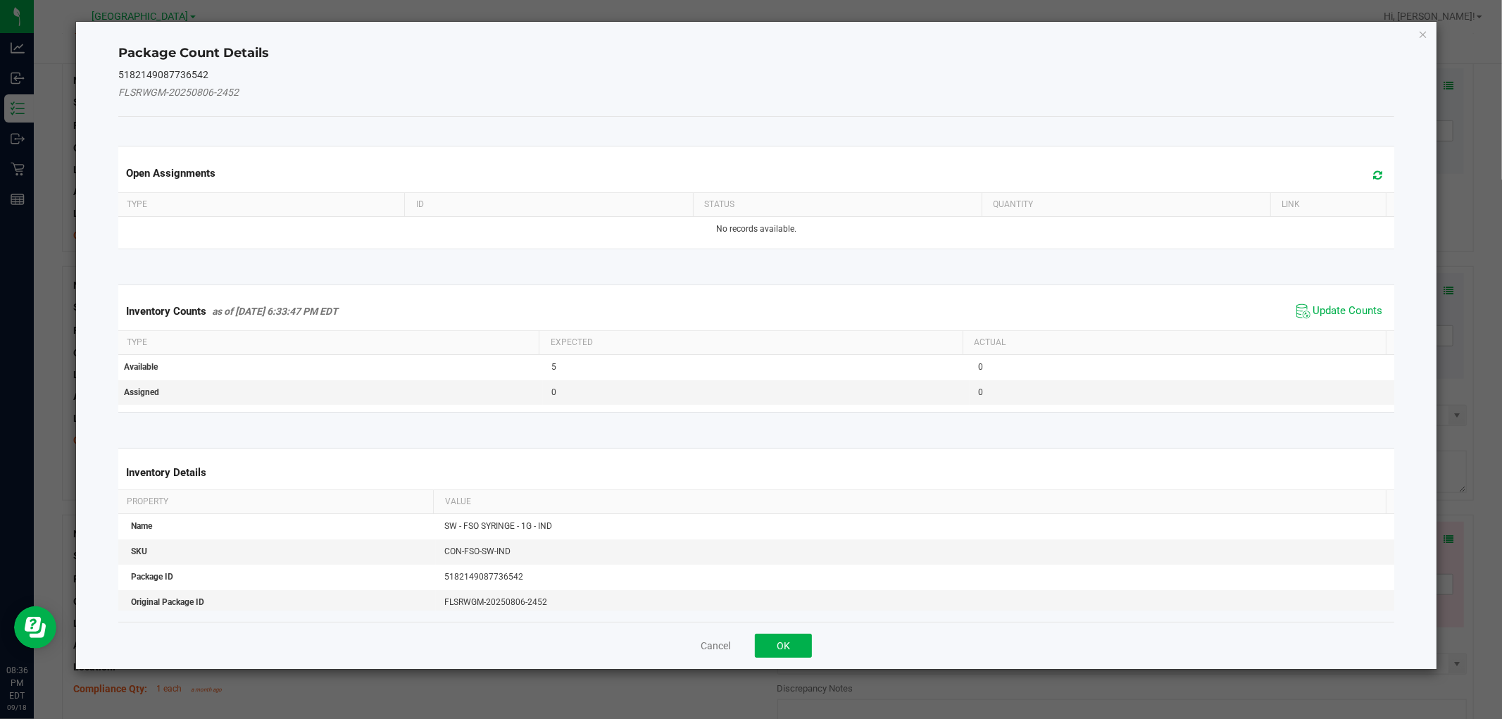
drag, startPoint x: 1354, startPoint y: 303, endPoint x: 1353, endPoint y: 278, distance: 25.4
click at [1354, 299] on div "Inventory Counts as of [DATE] 6:33:47 PM EDT Update Counts" at bounding box center [756, 311] width 1281 height 38
click at [1417, 33] on div "Package Count Details 5182149087736542 FLSRWGM-20250806-2452 Open Assignments T…" at bounding box center [756, 345] width 1360 height 647
click at [1425, 25] on icon "Close" at bounding box center [1424, 33] width 10 height 17
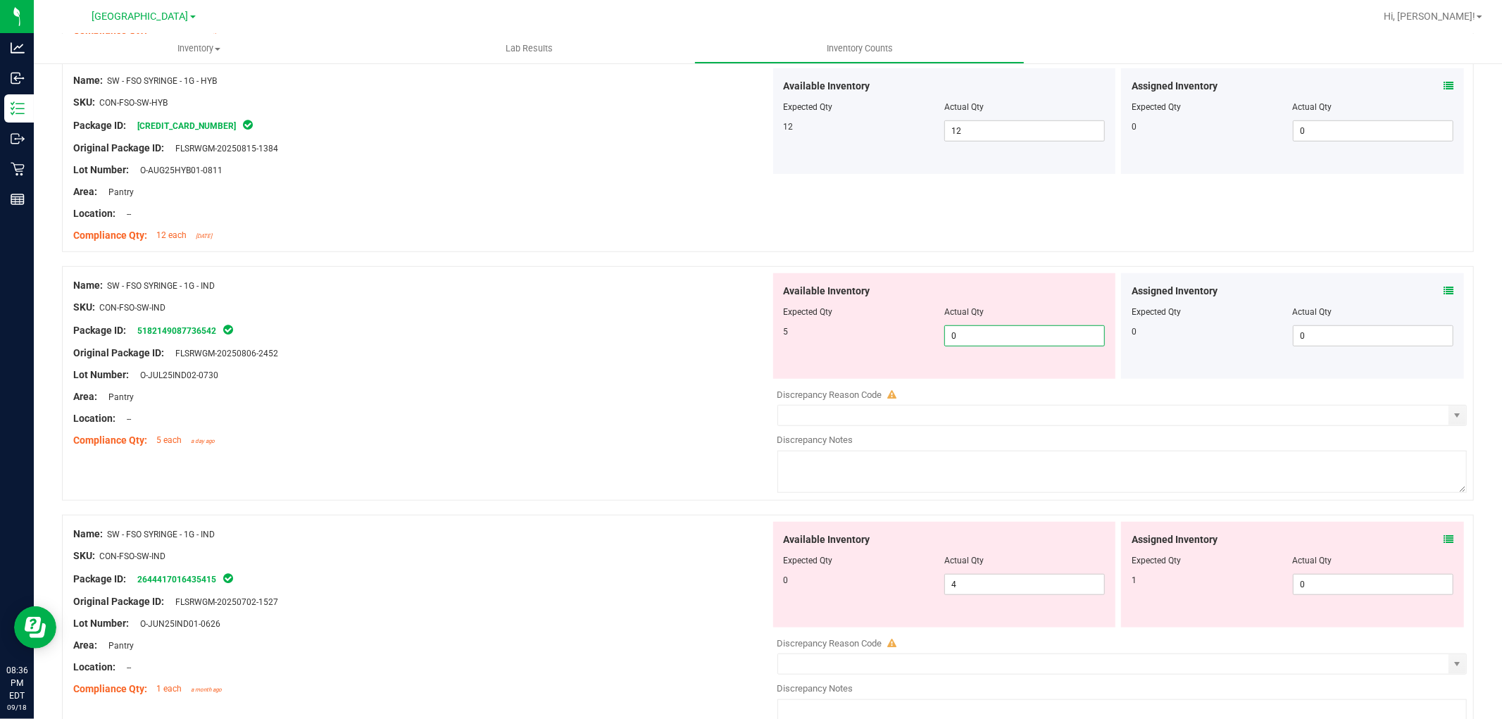
click at [1000, 341] on span "0 0" at bounding box center [1025, 335] width 161 height 21
type input "5"
click at [742, 337] on div "Package ID: 5182149087736542" at bounding box center [421, 330] width 697 height 17
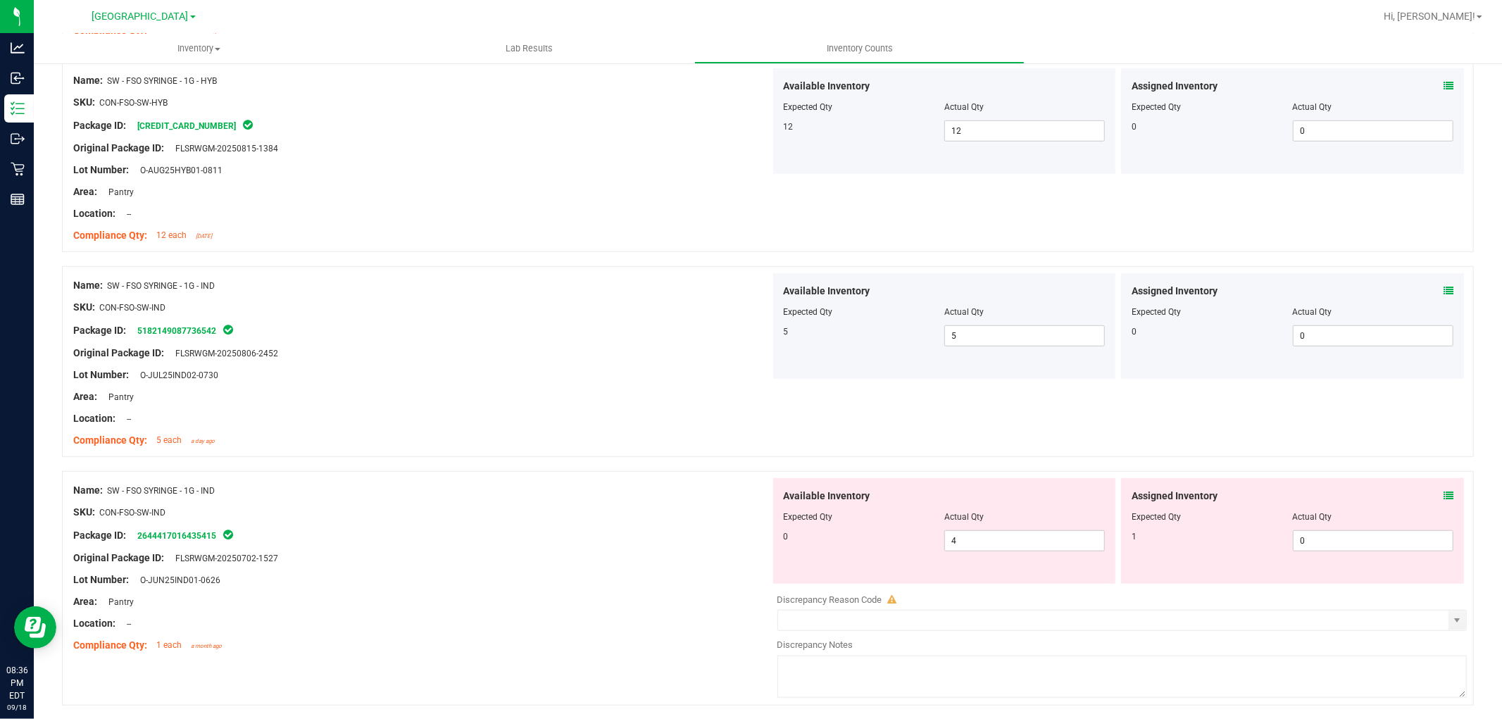
scroll to position [939, 0]
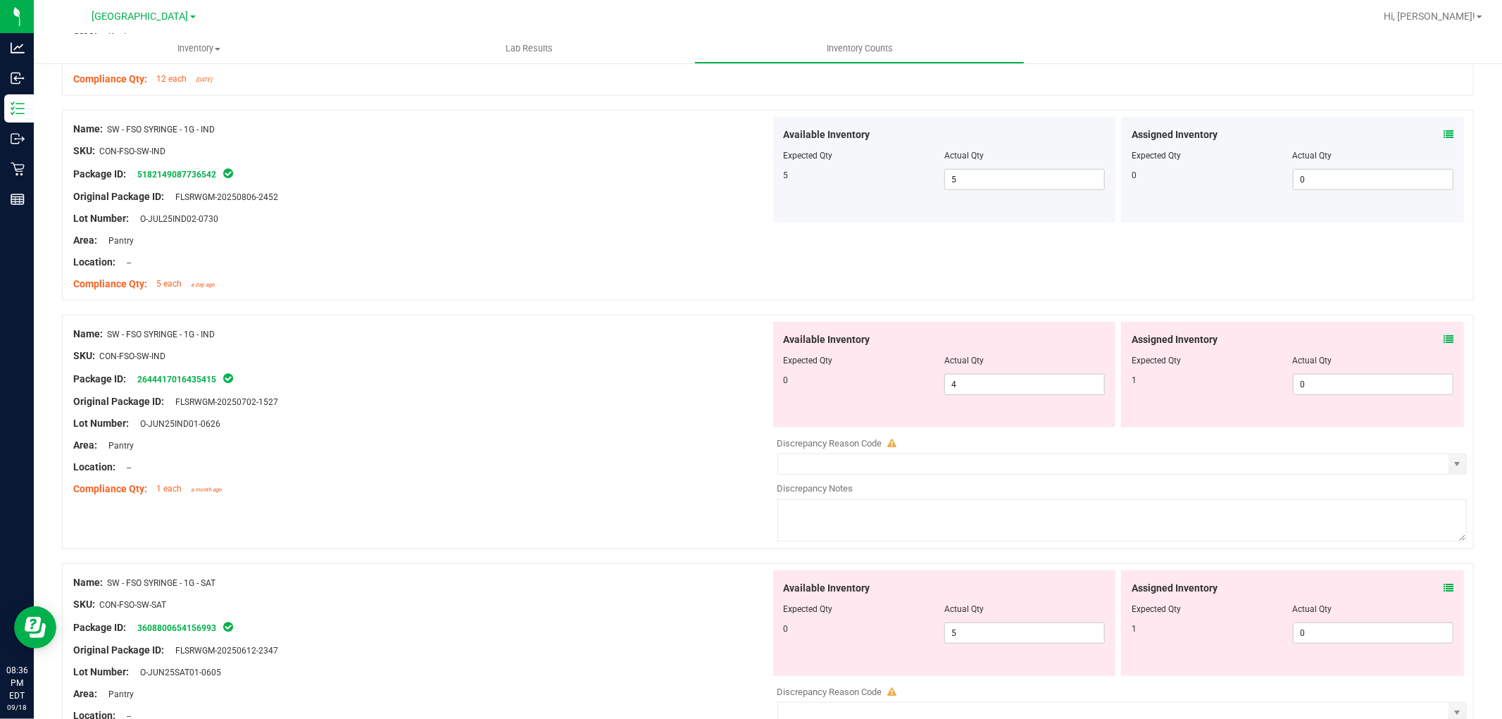
click at [1444, 337] on icon at bounding box center [1449, 340] width 10 height 10
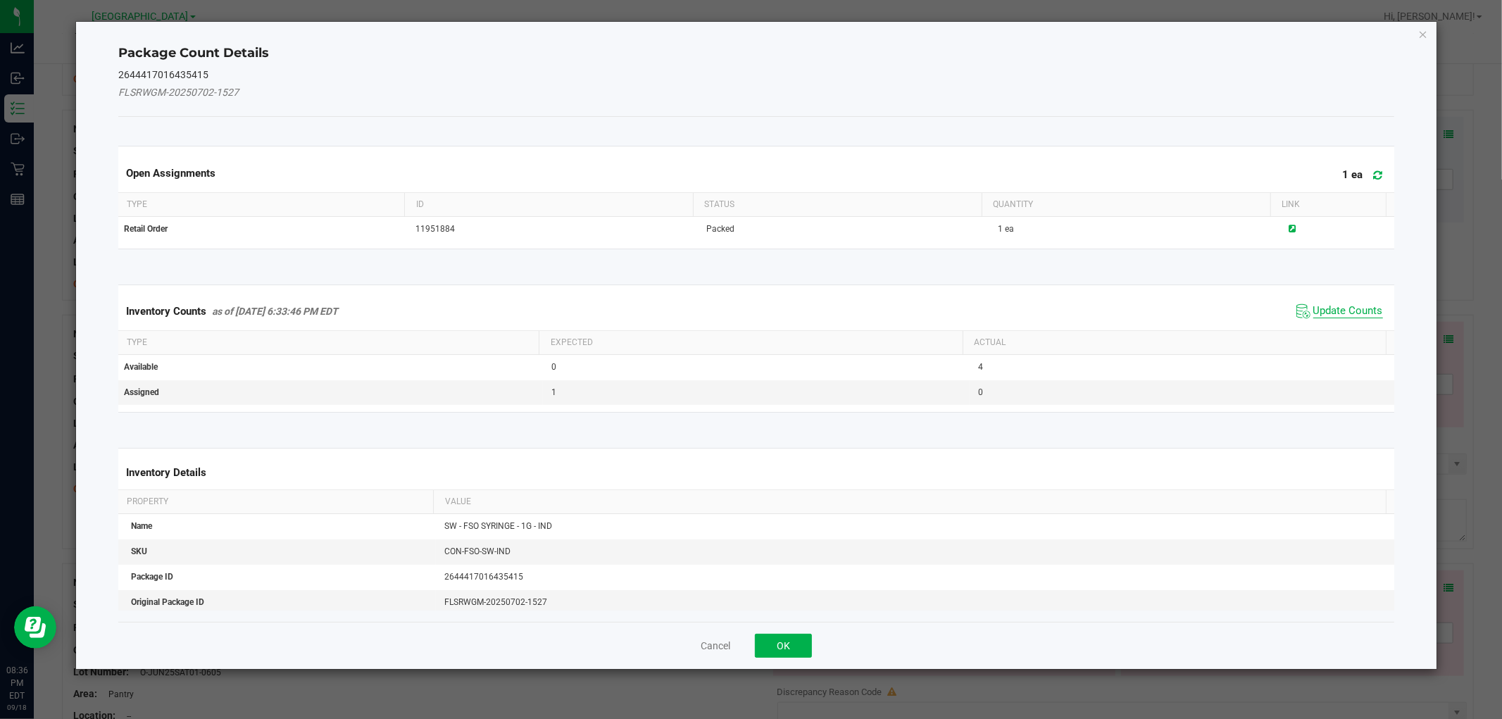
click at [1346, 304] on span "Update Counts" at bounding box center [1349, 311] width 70 height 14
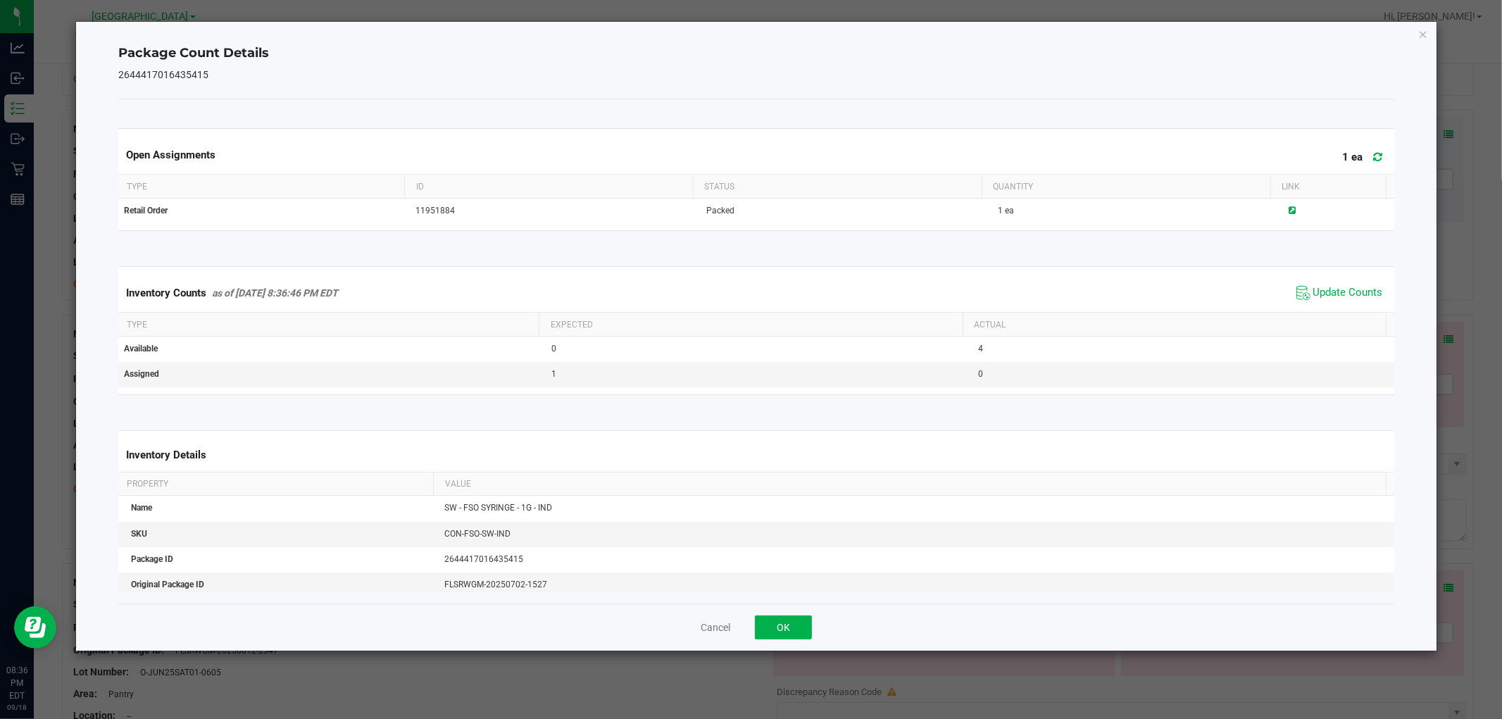
click at [1417, 37] on div "Package Count Details 2644417016435415 Open Assignments 1 ea Type ID Status Qua…" at bounding box center [756, 336] width 1360 height 629
click at [1420, 33] on icon "Close" at bounding box center [1424, 33] width 10 height 17
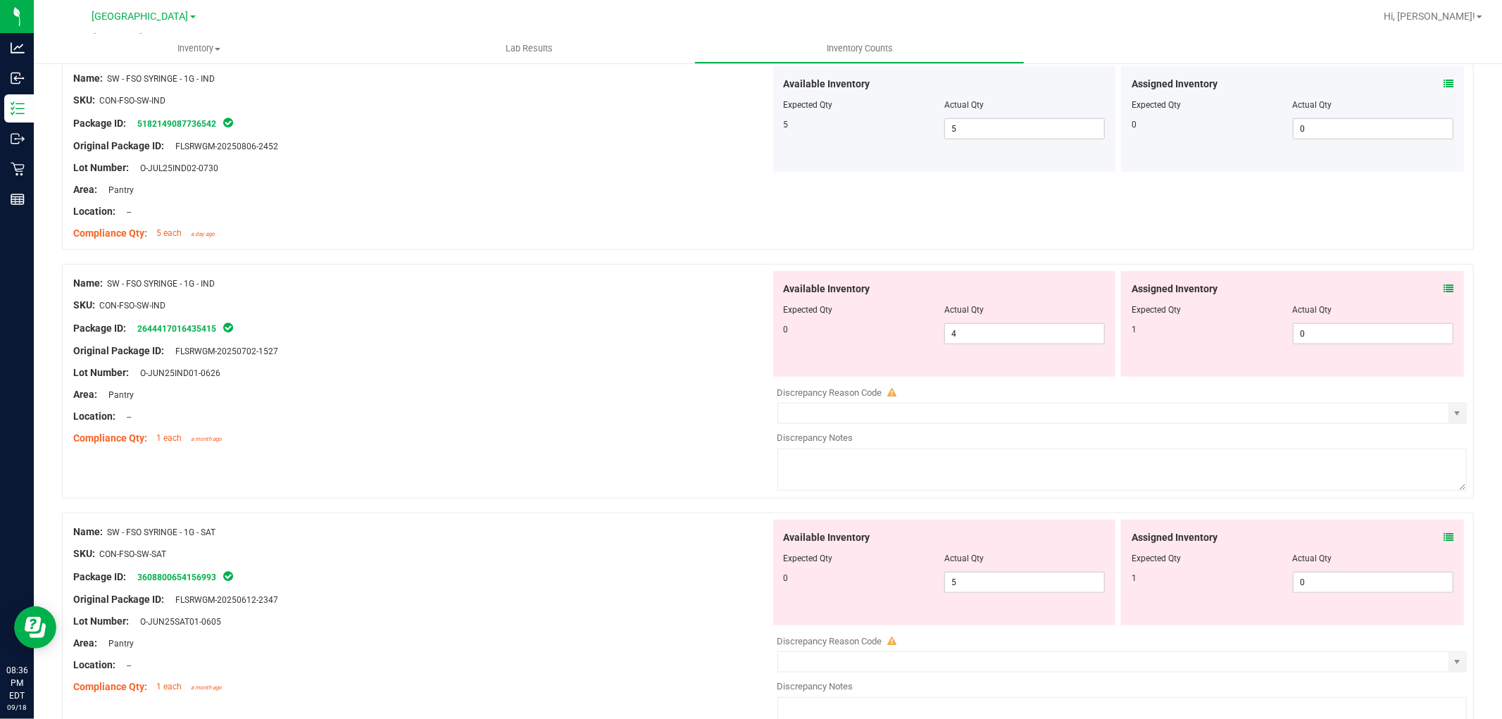
scroll to position [1017, 0]
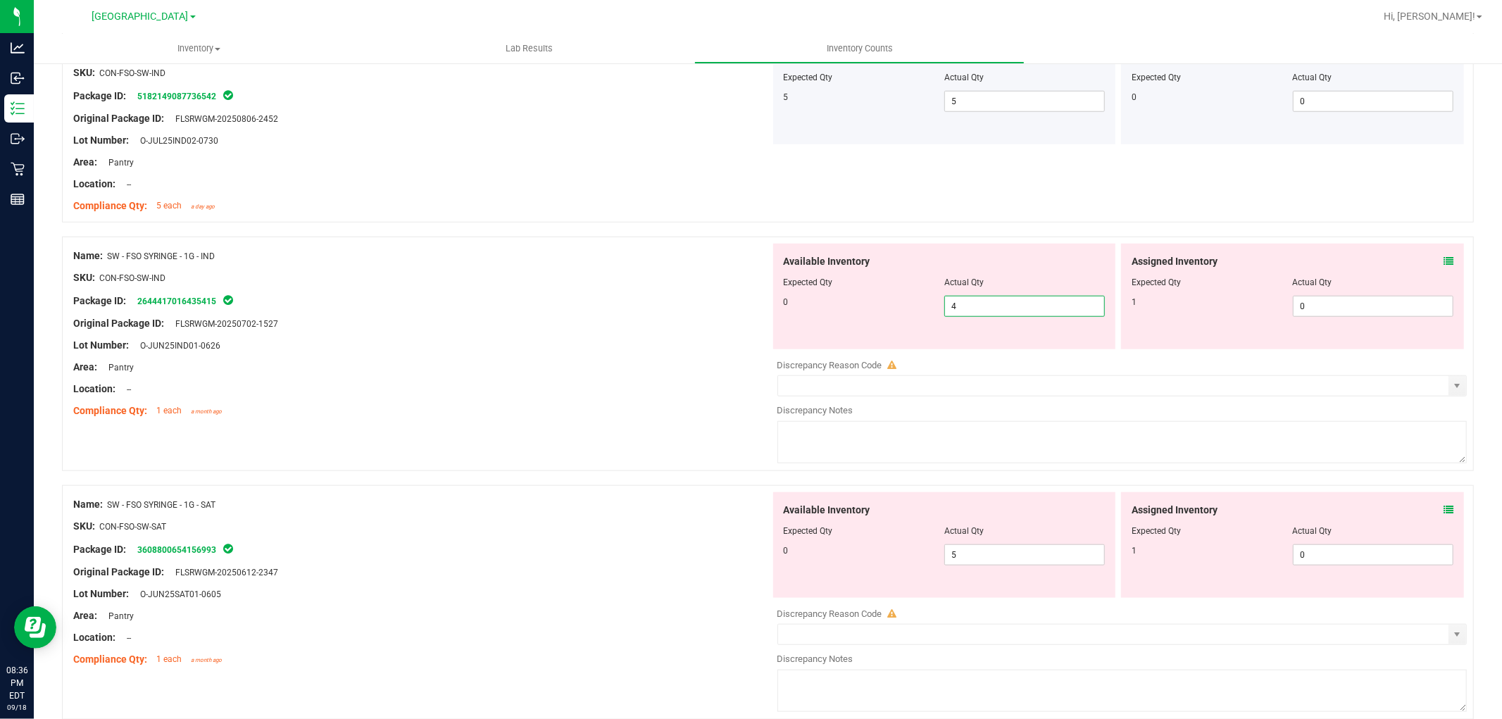
click at [1009, 309] on span "4 4" at bounding box center [1025, 306] width 161 height 21
type input "0"
click at [1311, 299] on span "0 0" at bounding box center [1373, 306] width 161 height 21
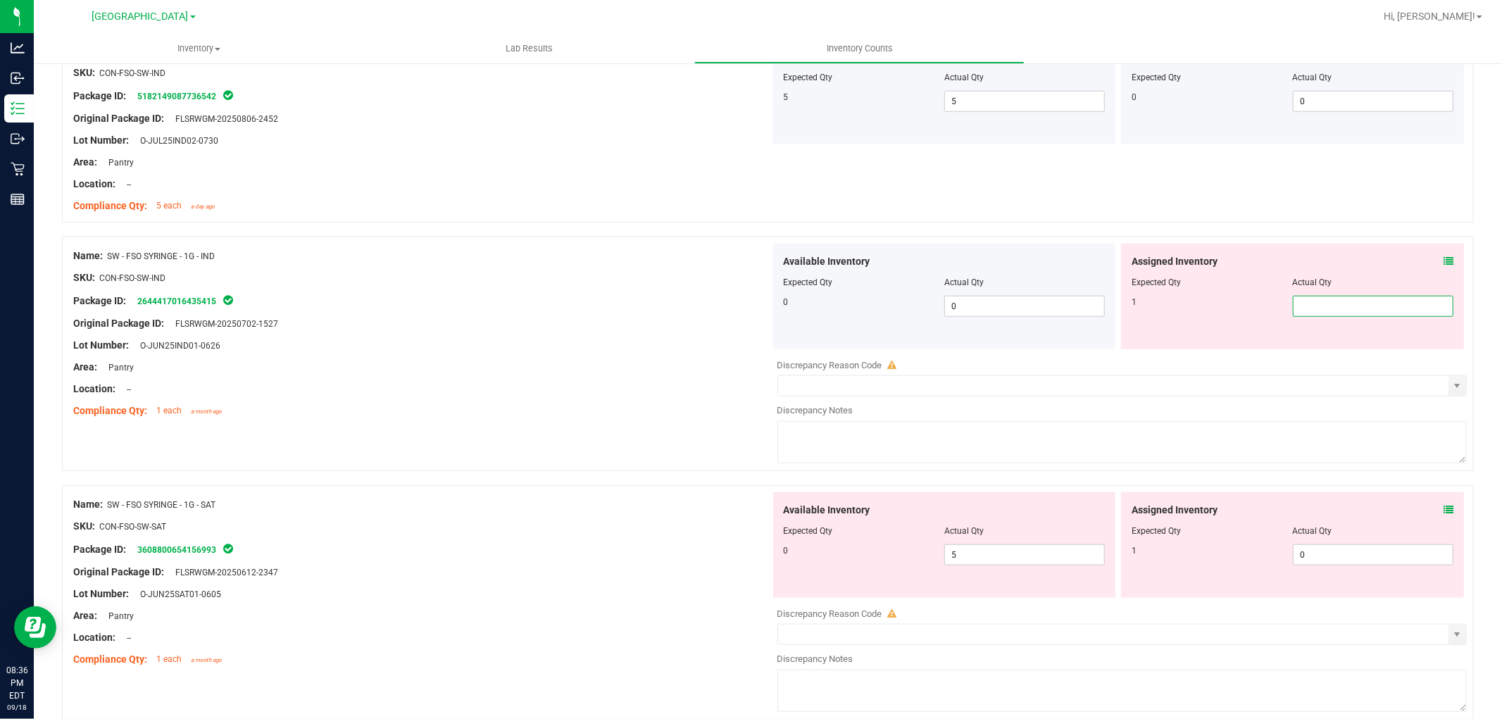
type input "1"
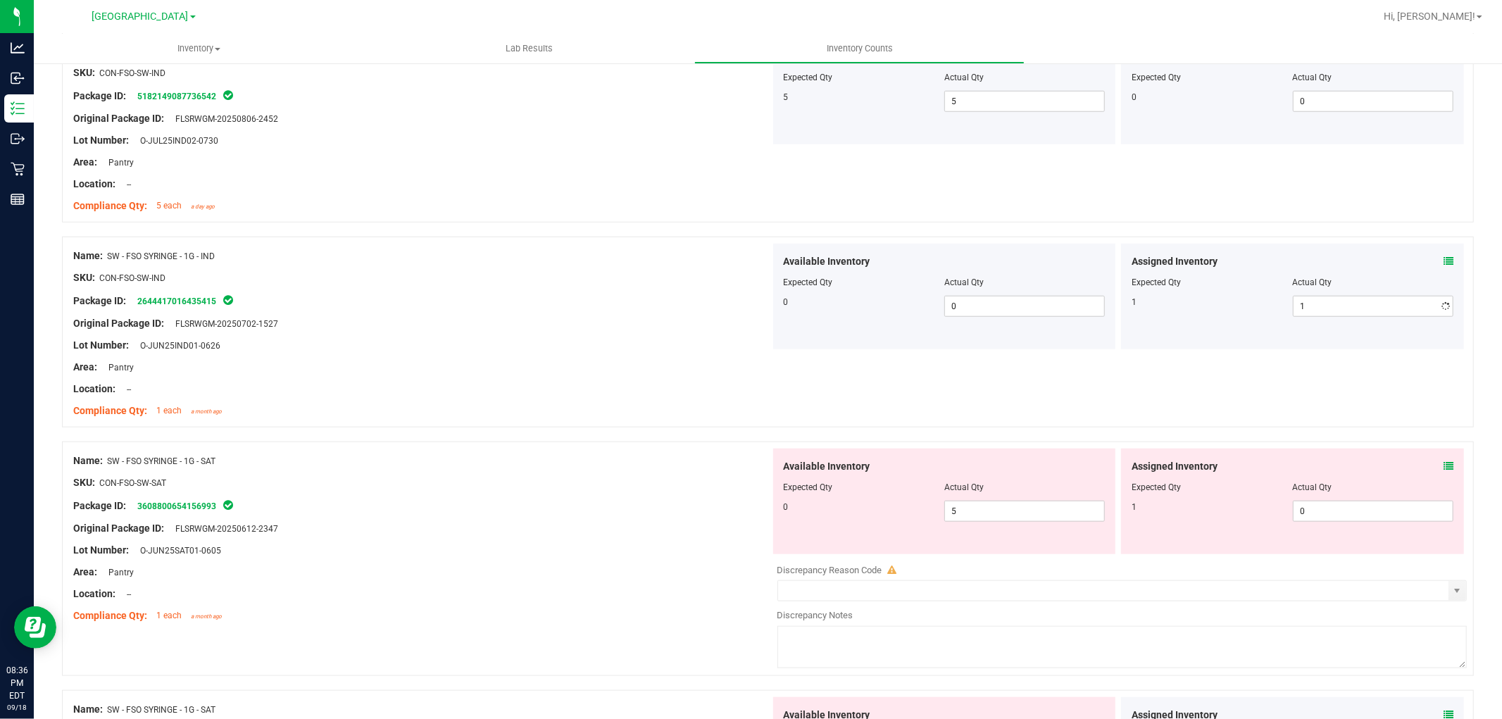
click at [610, 311] on div at bounding box center [421, 312] width 697 height 7
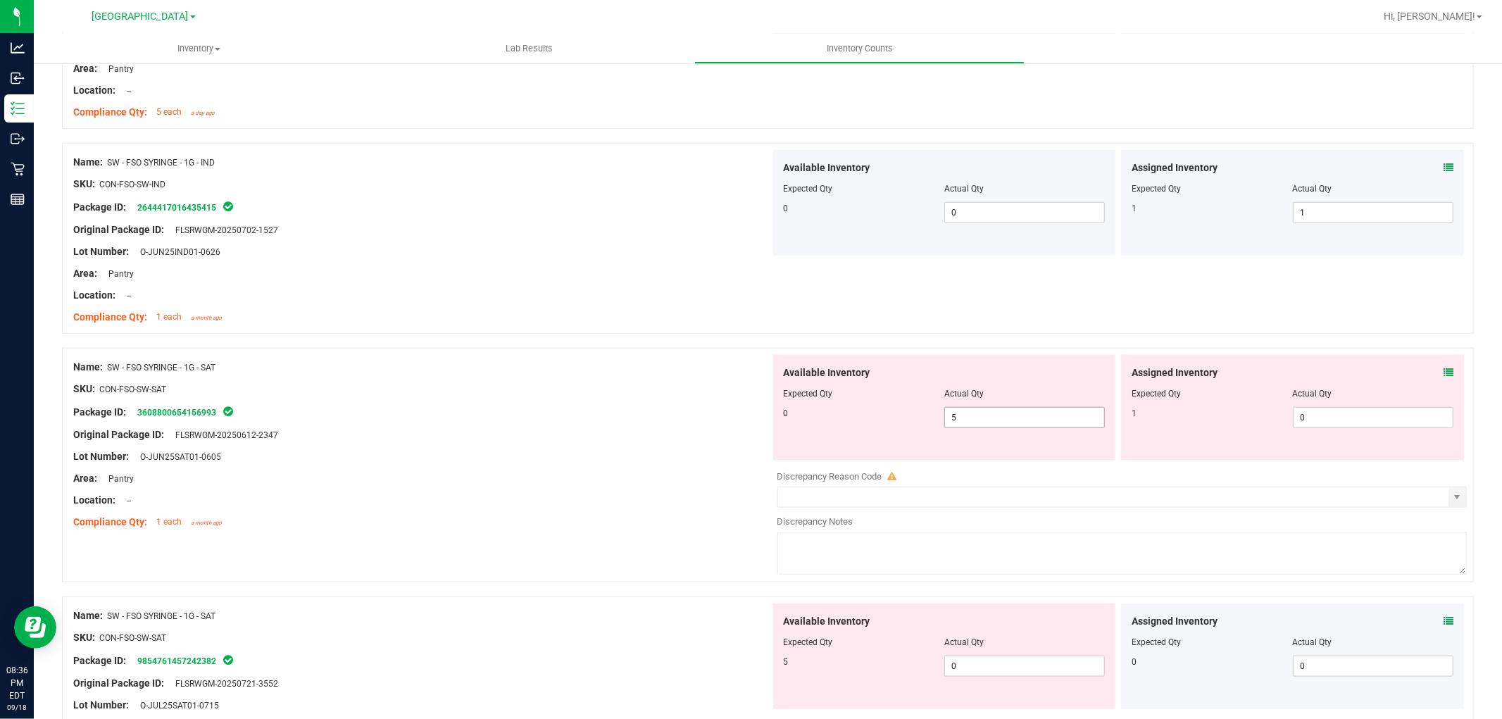
scroll to position [1252, 0]
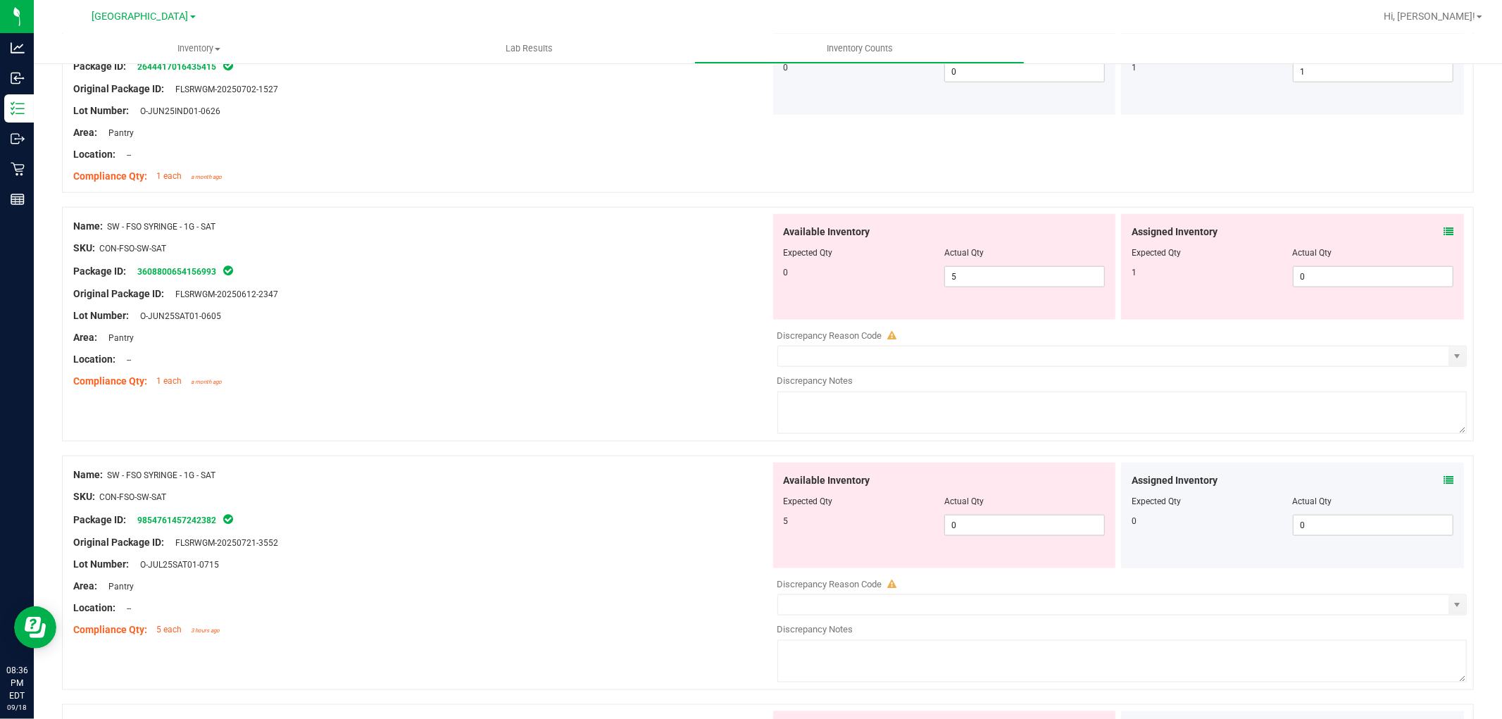
click at [1444, 228] on icon at bounding box center [1449, 232] width 10 height 10
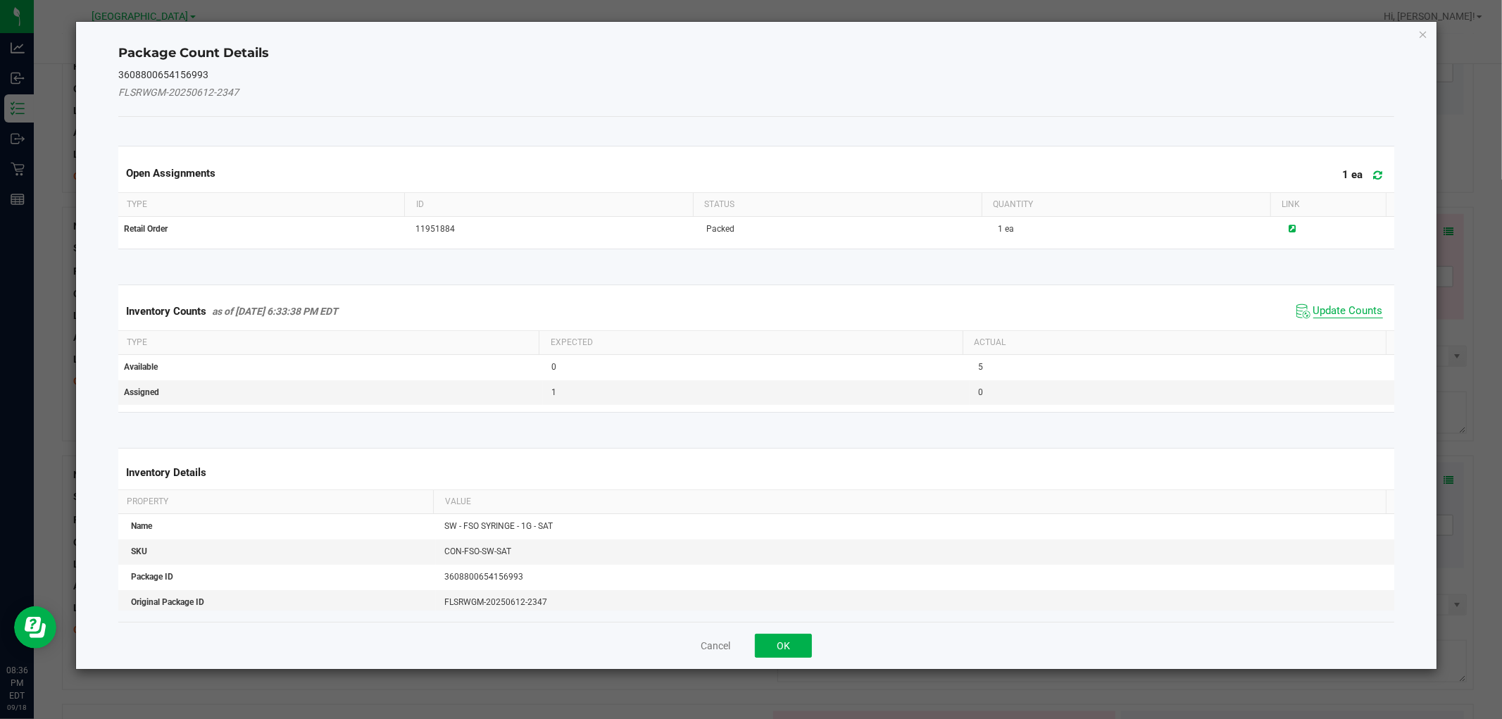
click at [1344, 308] on span "Update Counts" at bounding box center [1349, 311] width 70 height 14
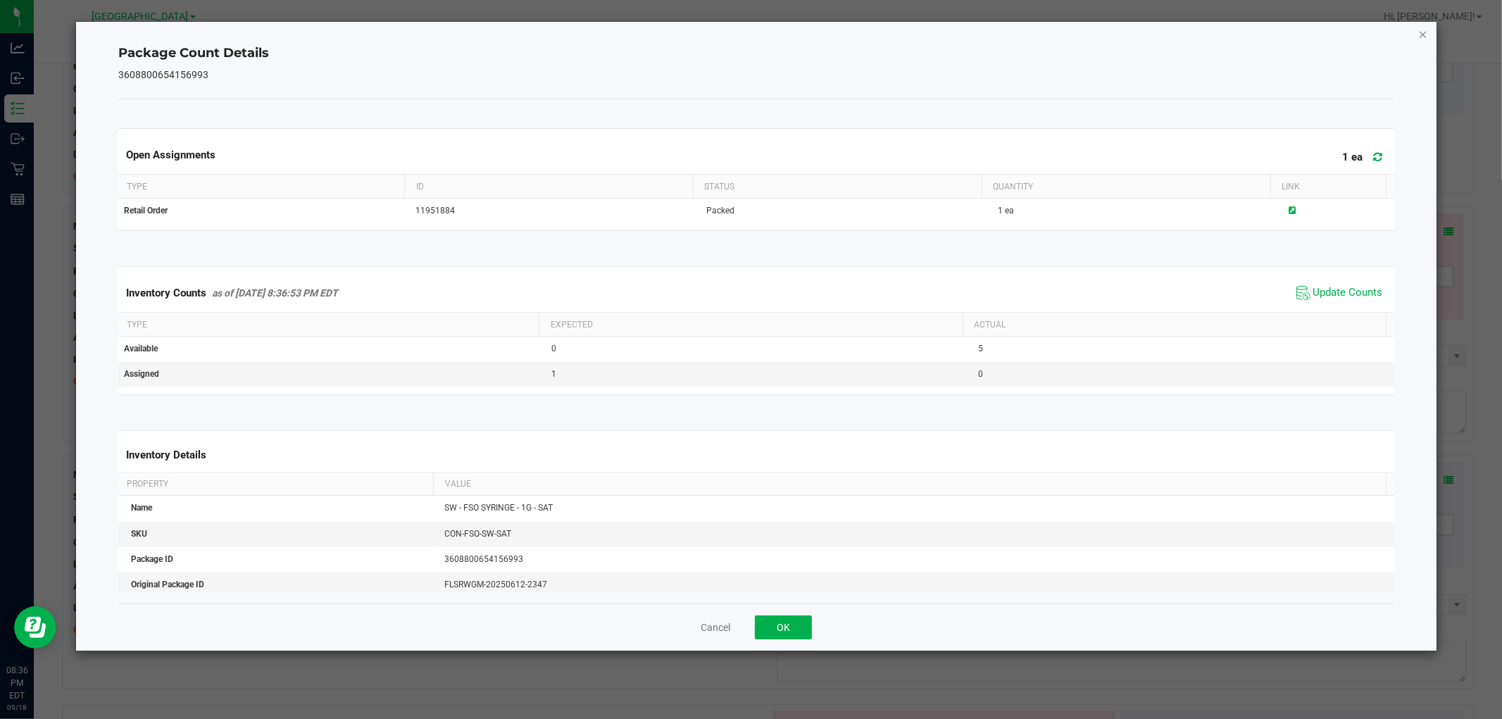
click at [1424, 37] on icon "Close" at bounding box center [1424, 33] width 10 height 17
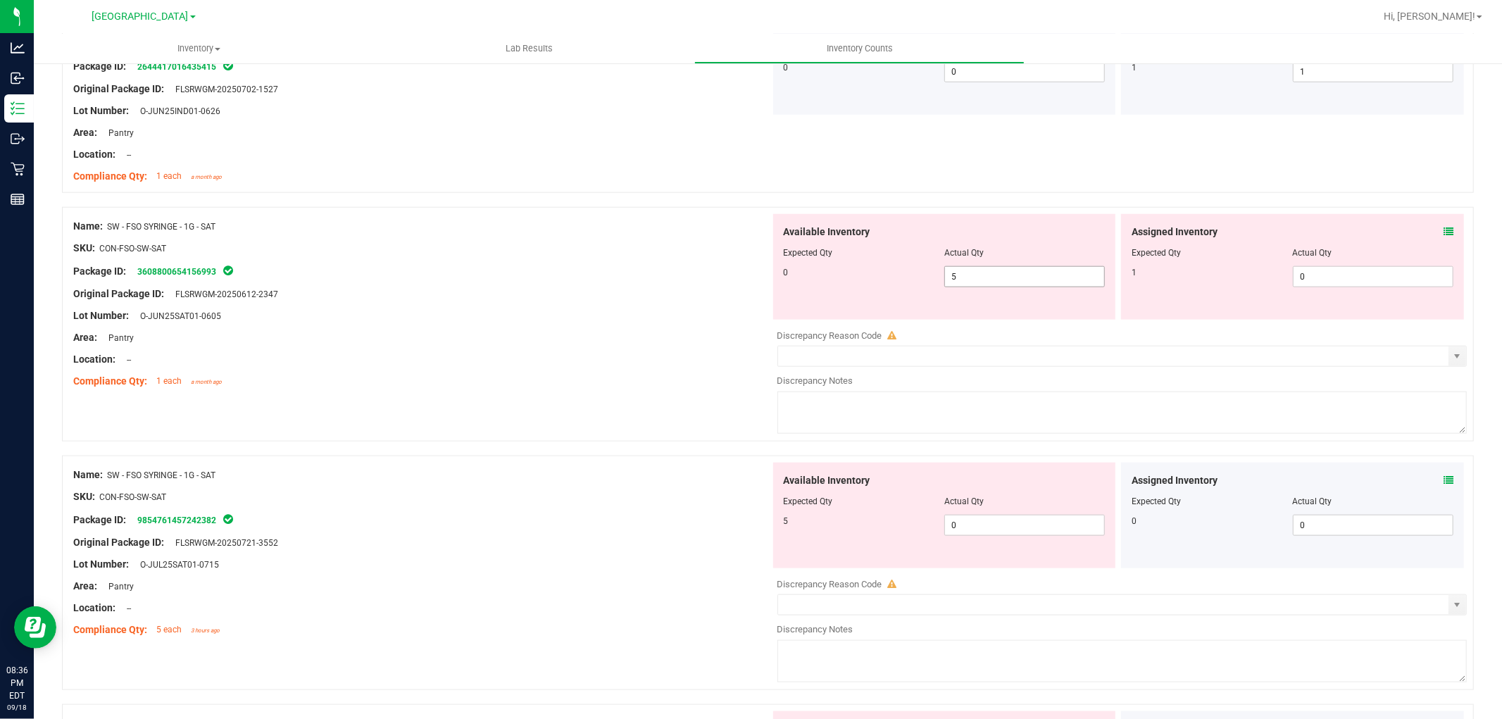
click at [1044, 280] on span "5 5" at bounding box center [1025, 276] width 161 height 21
type input "0"
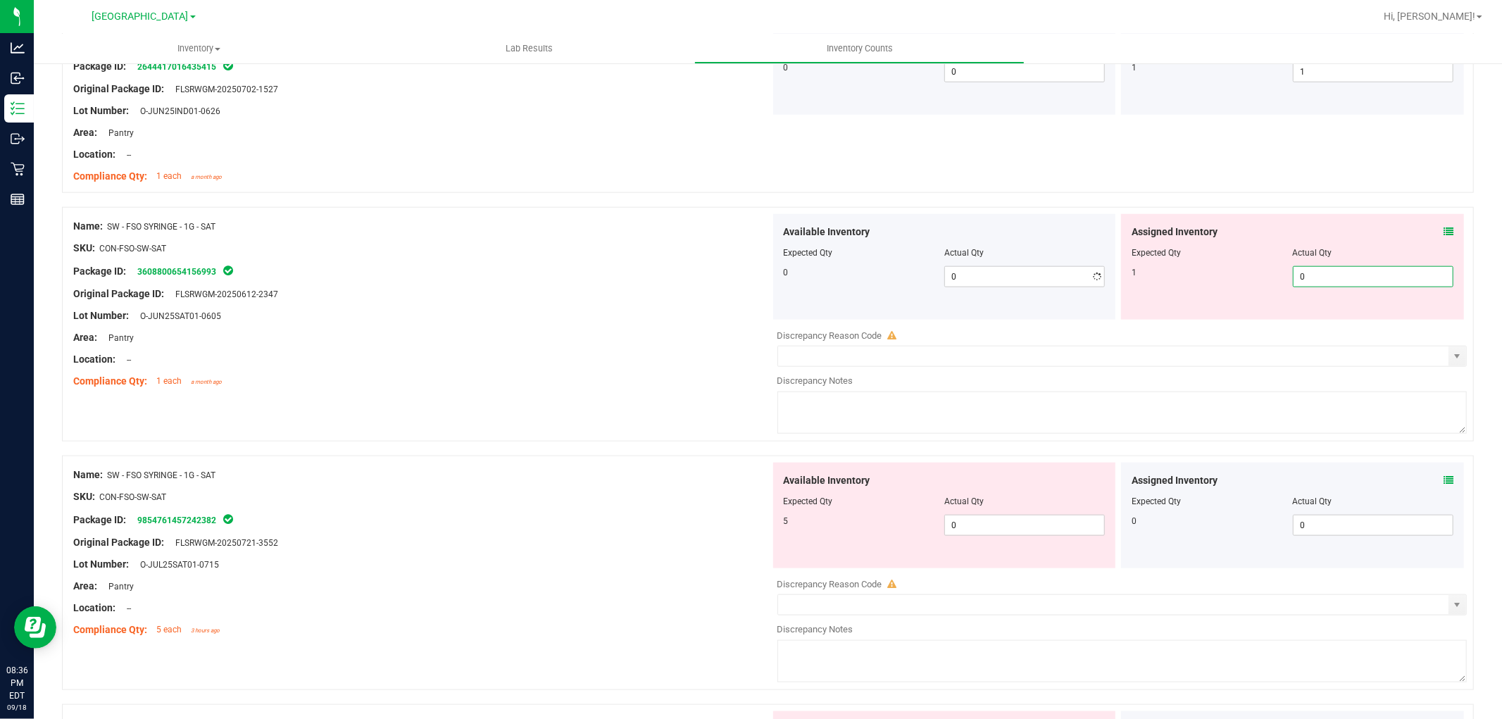
click at [1293, 276] on span "0 0" at bounding box center [1373, 276] width 161 height 21
click at [1316, 276] on input "0" at bounding box center [1373, 277] width 159 height 20
type input "1"
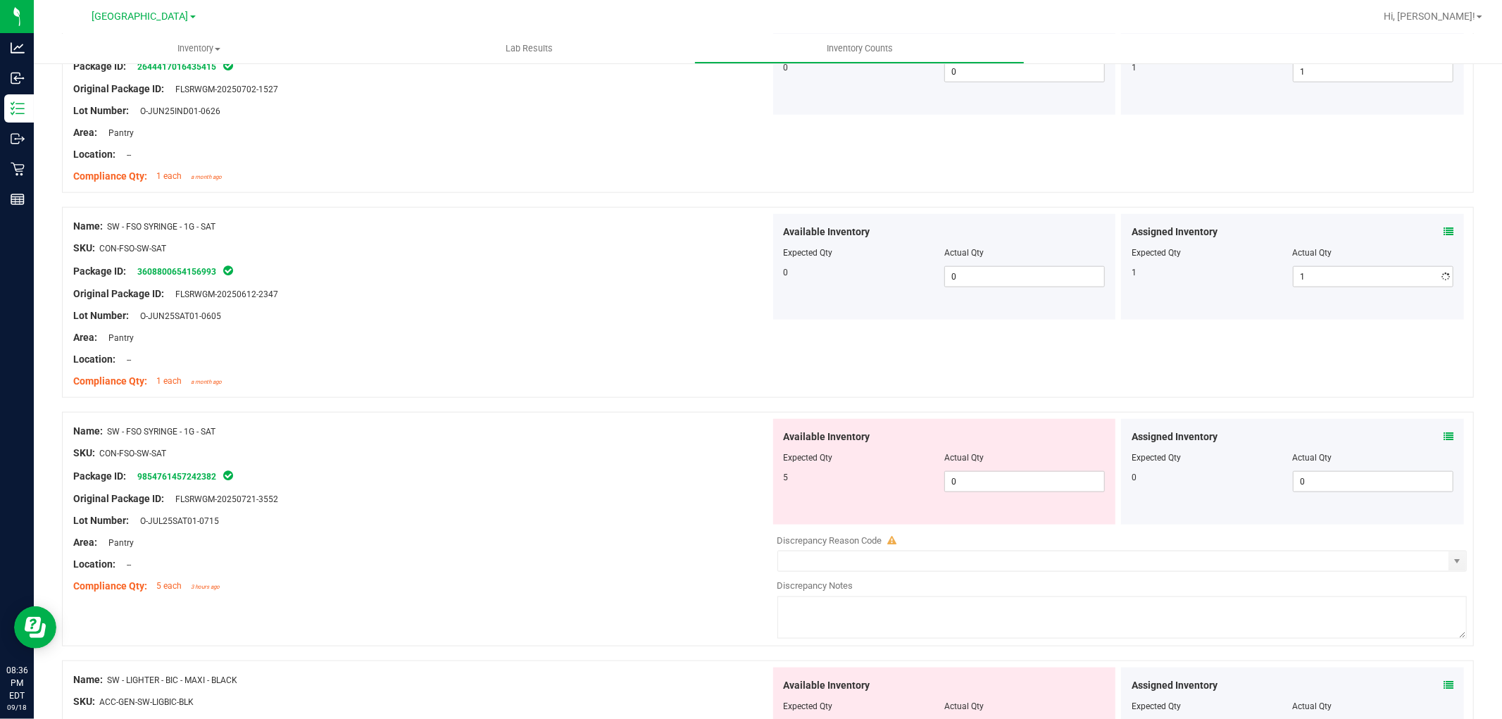
click at [644, 287] on div "Original Package ID: FLSRWGM-20250612-2347" at bounding box center [421, 294] width 697 height 15
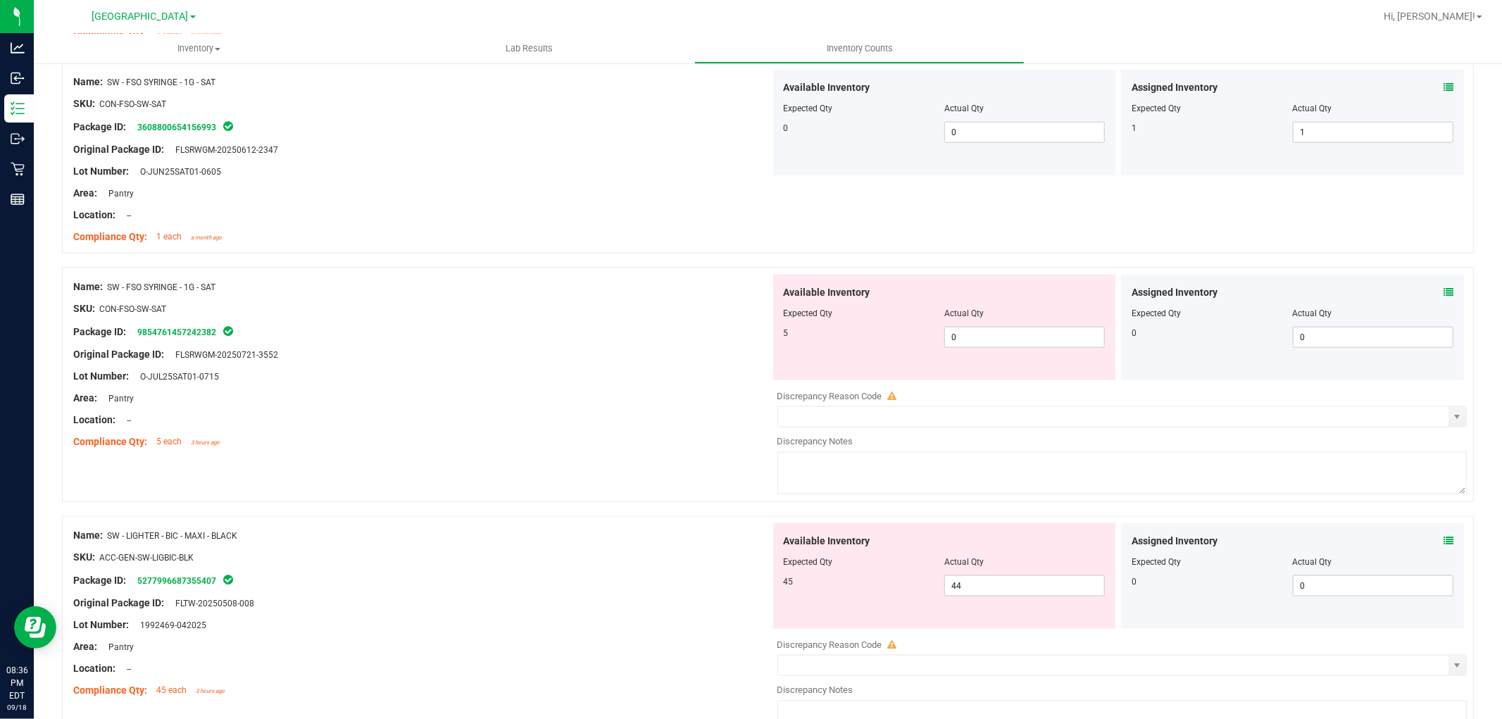
scroll to position [1409, 0]
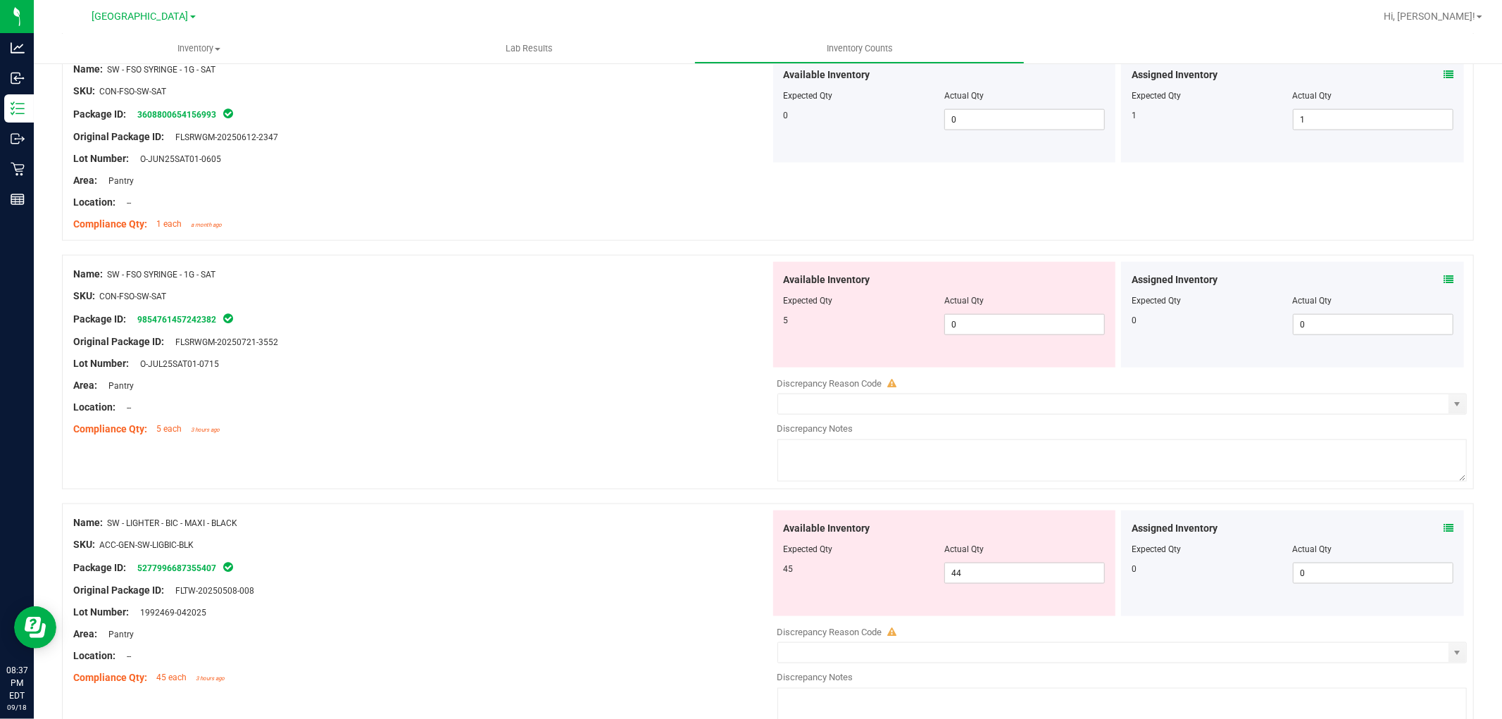
click at [1444, 278] on icon at bounding box center [1449, 280] width 10 height 10
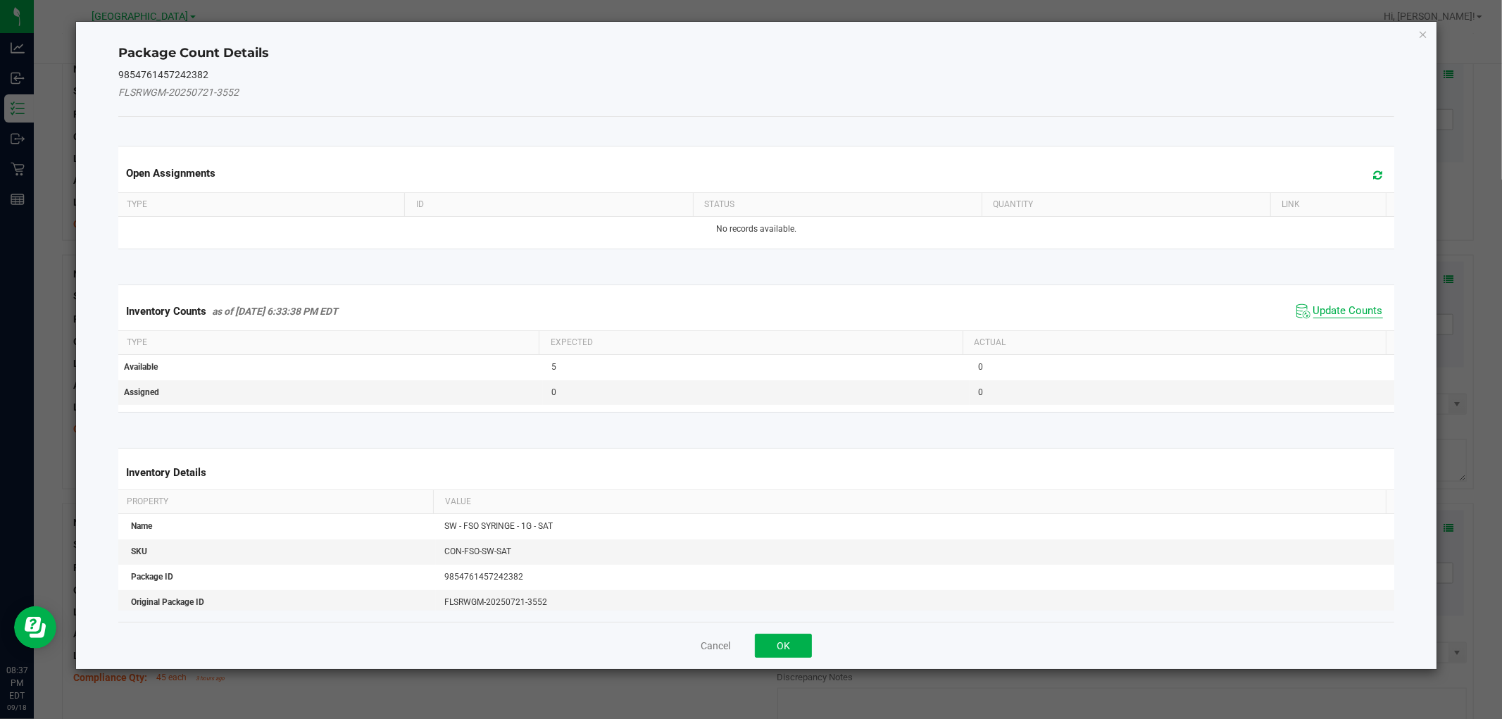
click at [1318, 310] on span "Update Counts" at bounding box center [1349, 311] width 70 height 14
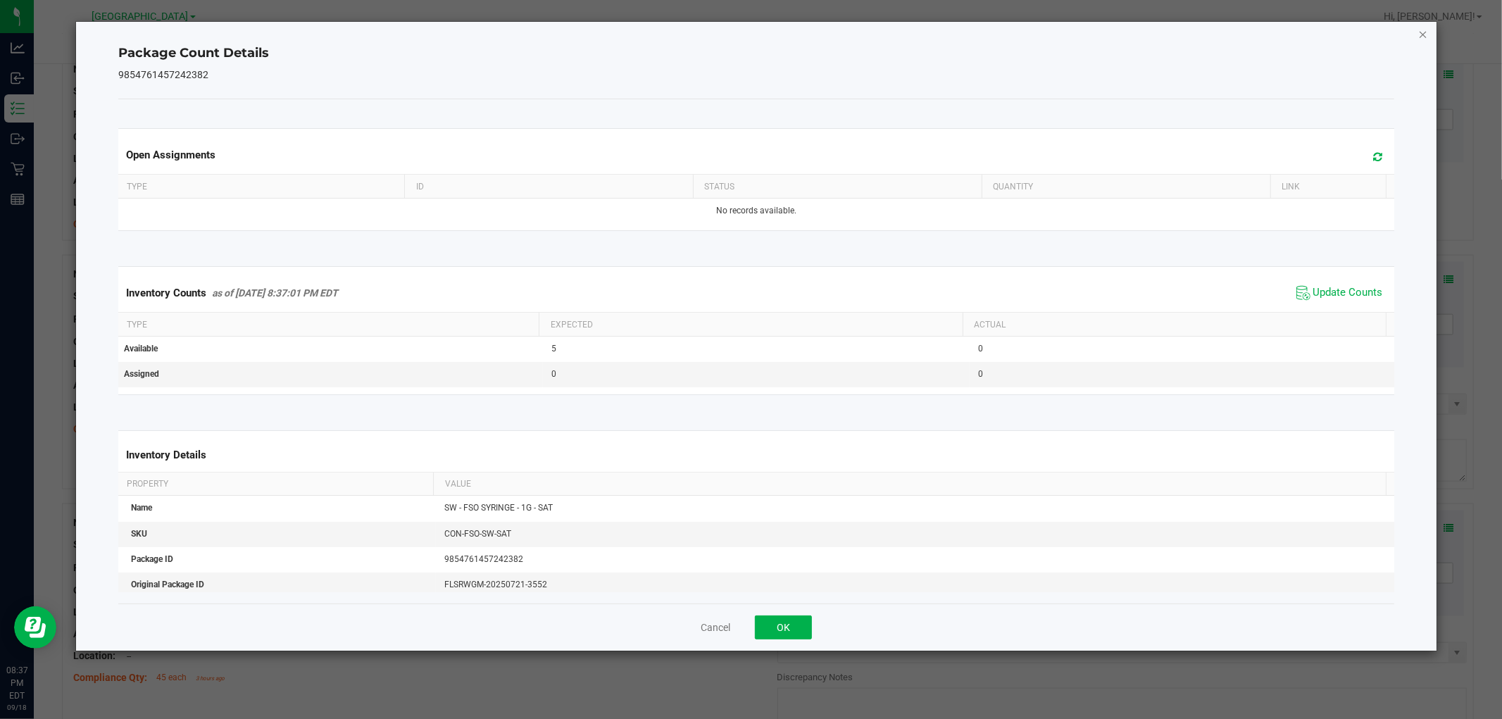
click at [1425, 29] on icon "Close" at bounding box center [1424, 33] width 10 height 17
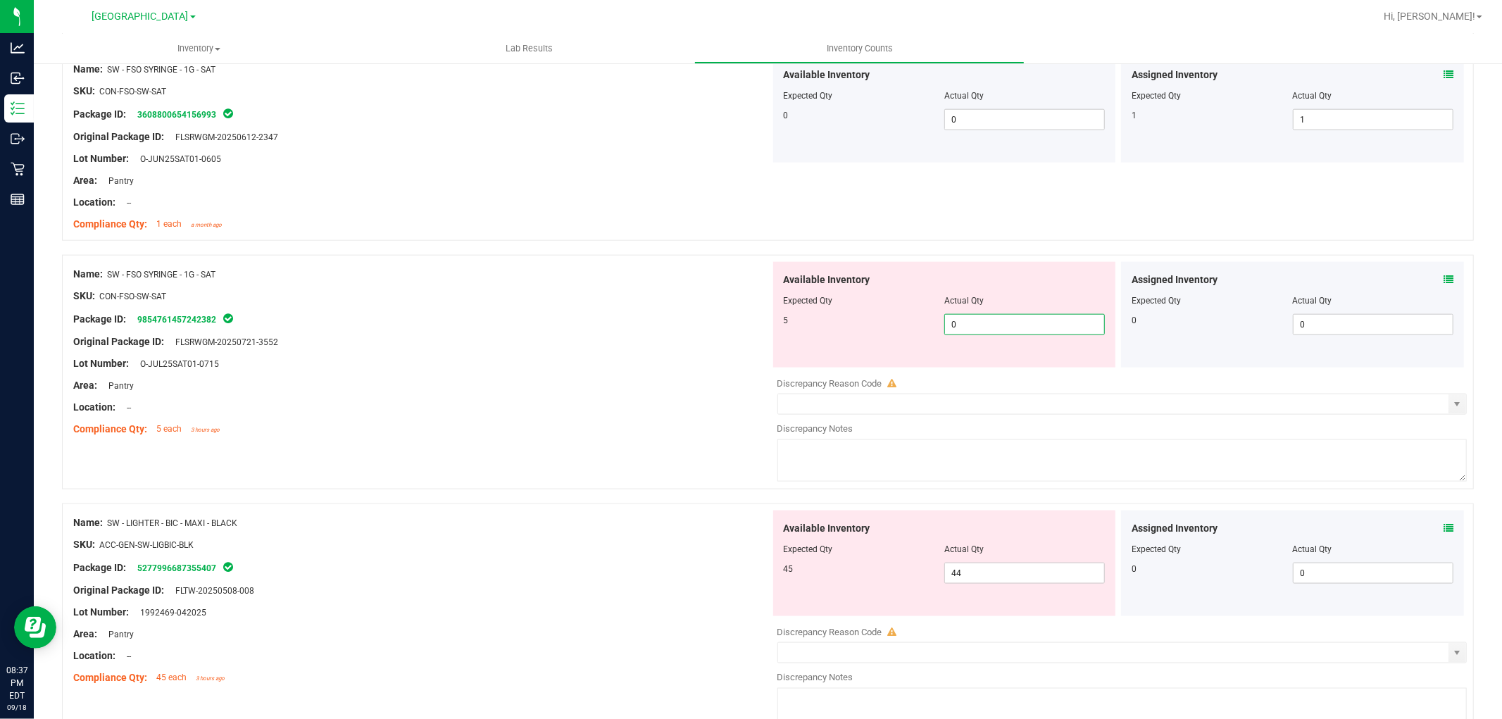
click at [1050, 318] on span "0 0" at bounding box center [1025, 324] width 161 height 21
type input "5"
click at [626, 318] on div "Package ID: 9854761457242382" at bounding box center [421, 319] width 697 height 17
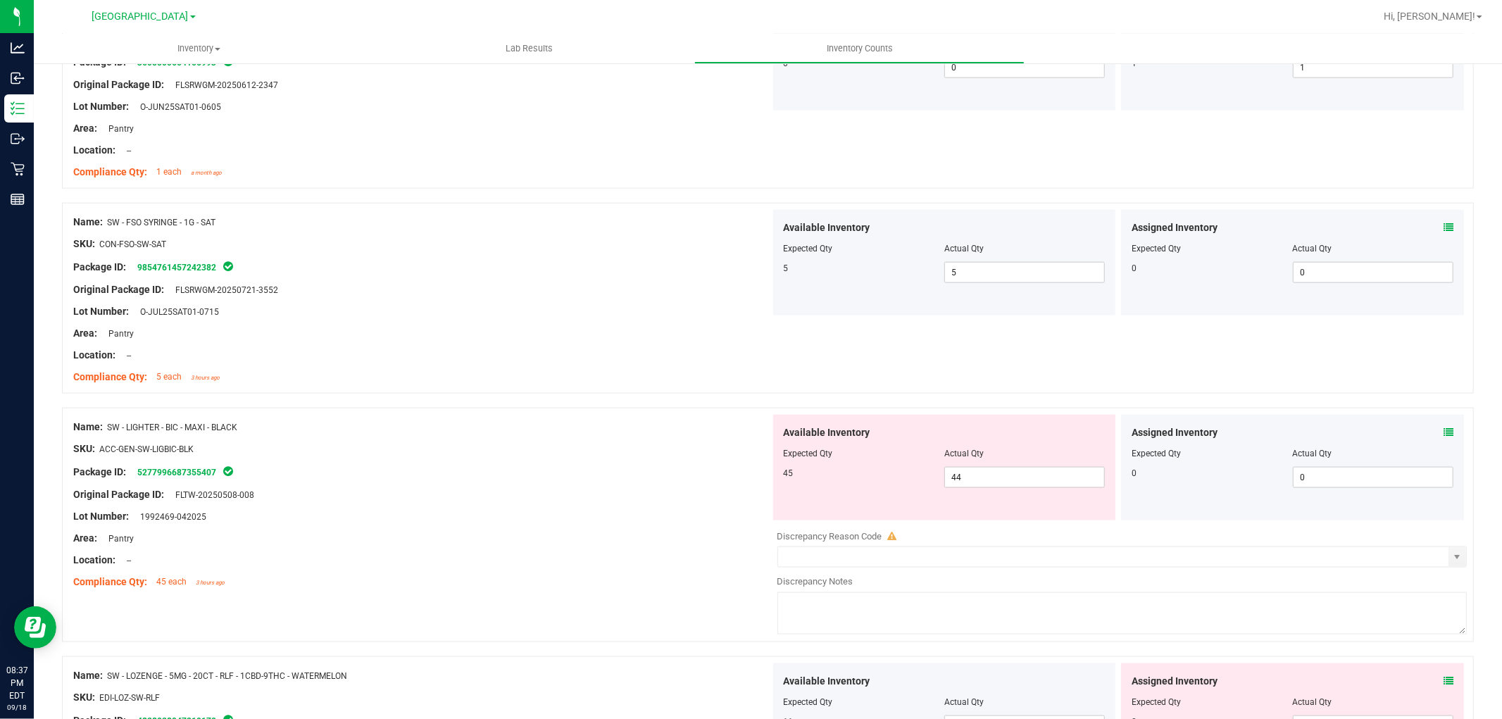
scroll to position [1565, 0]
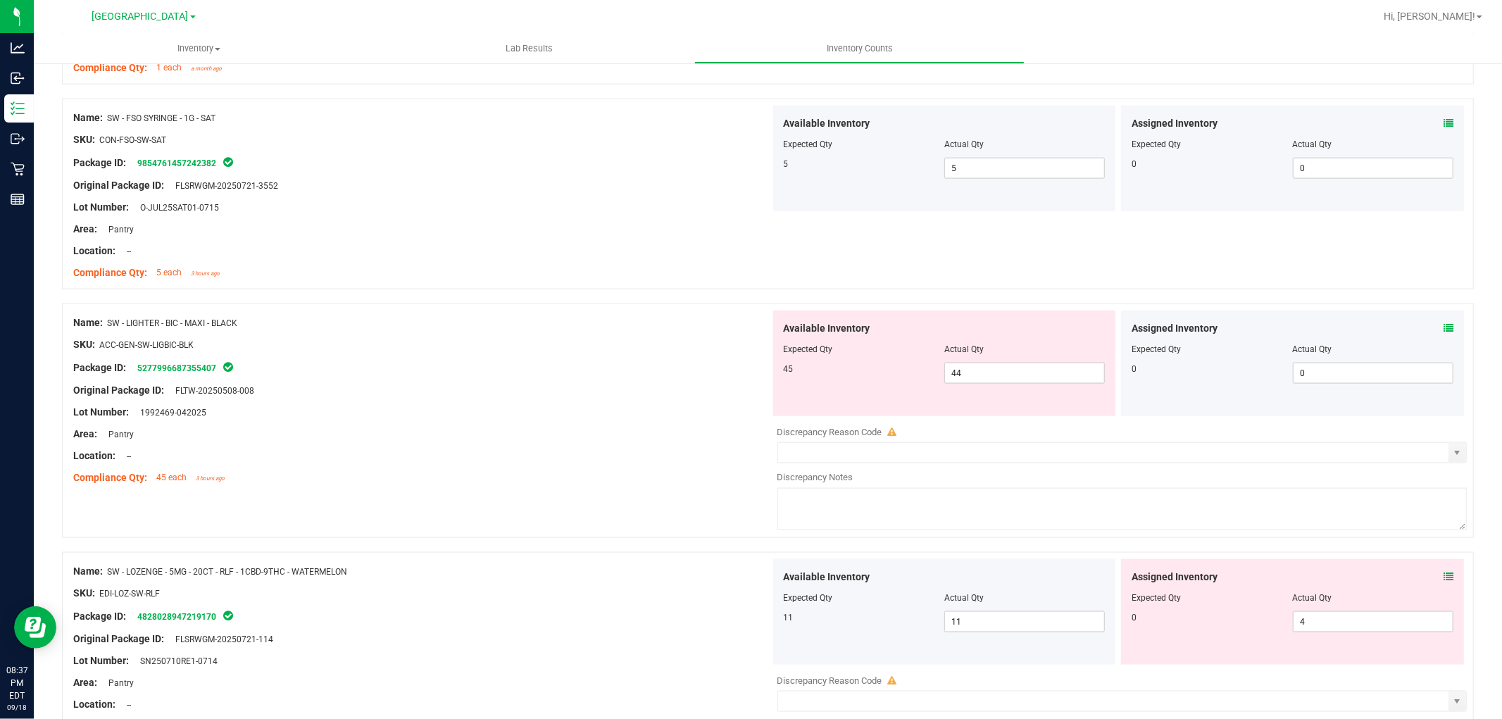
click at [1444, 322] on span at bounding box center [1449, 328] width 10 height 15
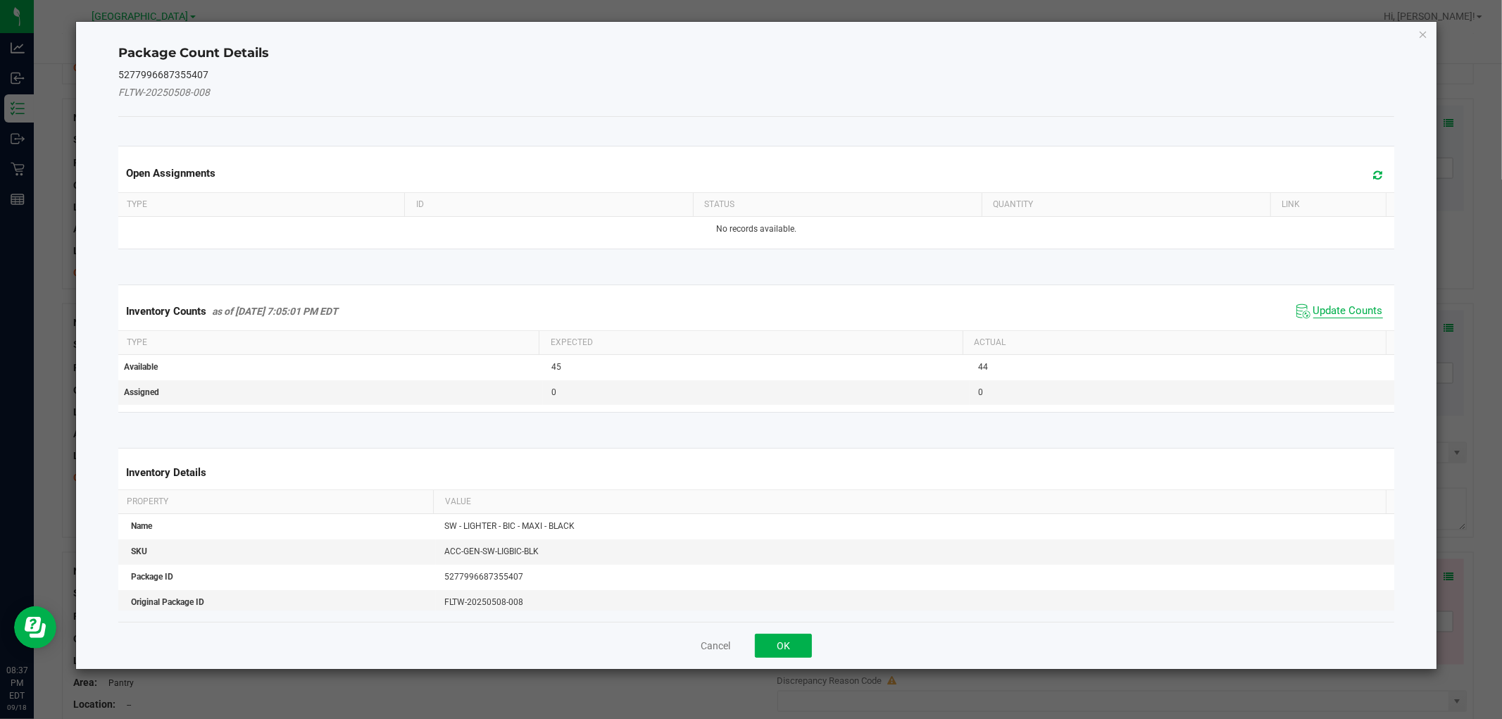
click at [1321, 309] on span "Update Counts" at bounding box center [1349, 311] width 70 height 14
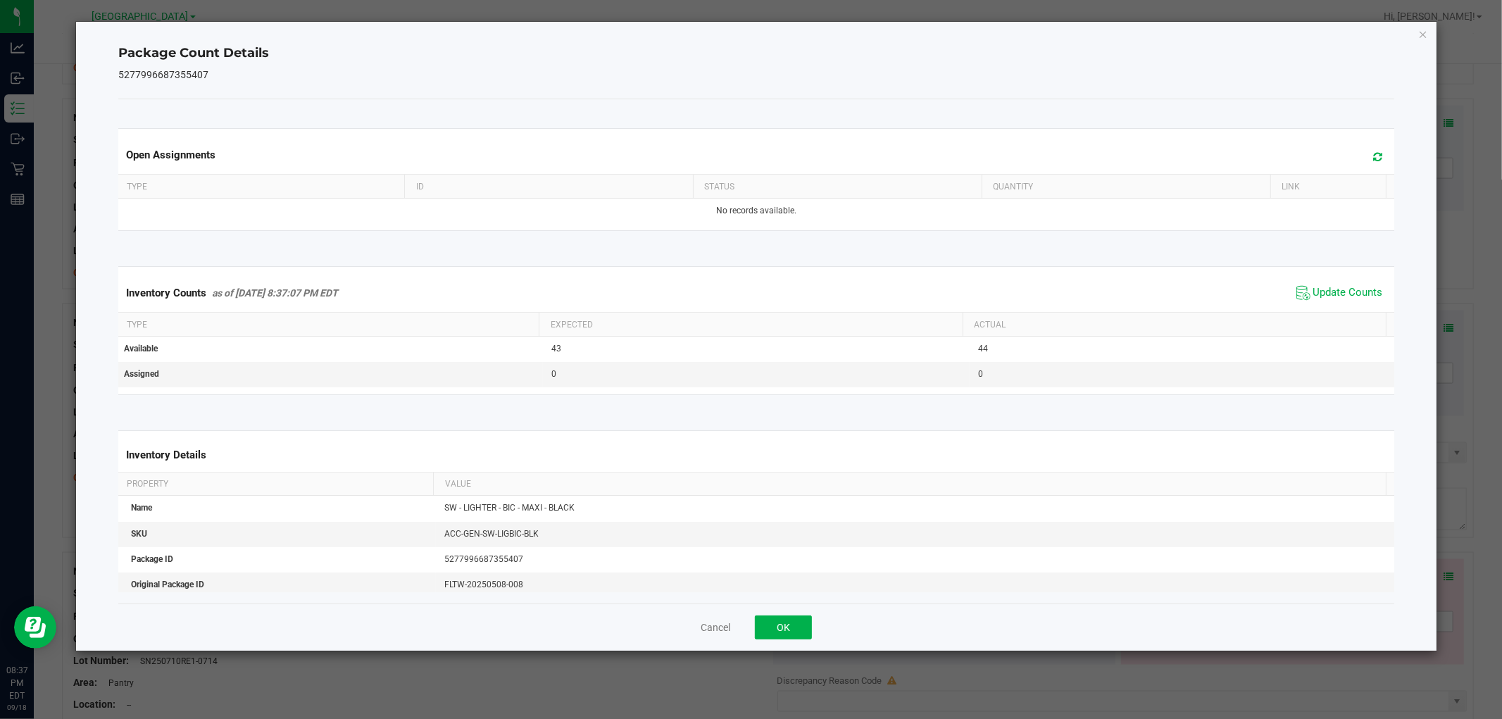
click at [1416, 39] on div "Package Count Details 5277996687355407 Open Assignments Type ID Status Quantity…" at bounding box center [756, 336] width 1360 height 629
click at [1438, 30] on ngb-modal-window "Package Count Details 5277996687355407 Open Assignments Type ID Status Quantity…" at bounding box center [756, 359] width 1513 height 719
click at [1427, 30] on icon "Close" at bounding box center [1424, 33] width 10 height 17
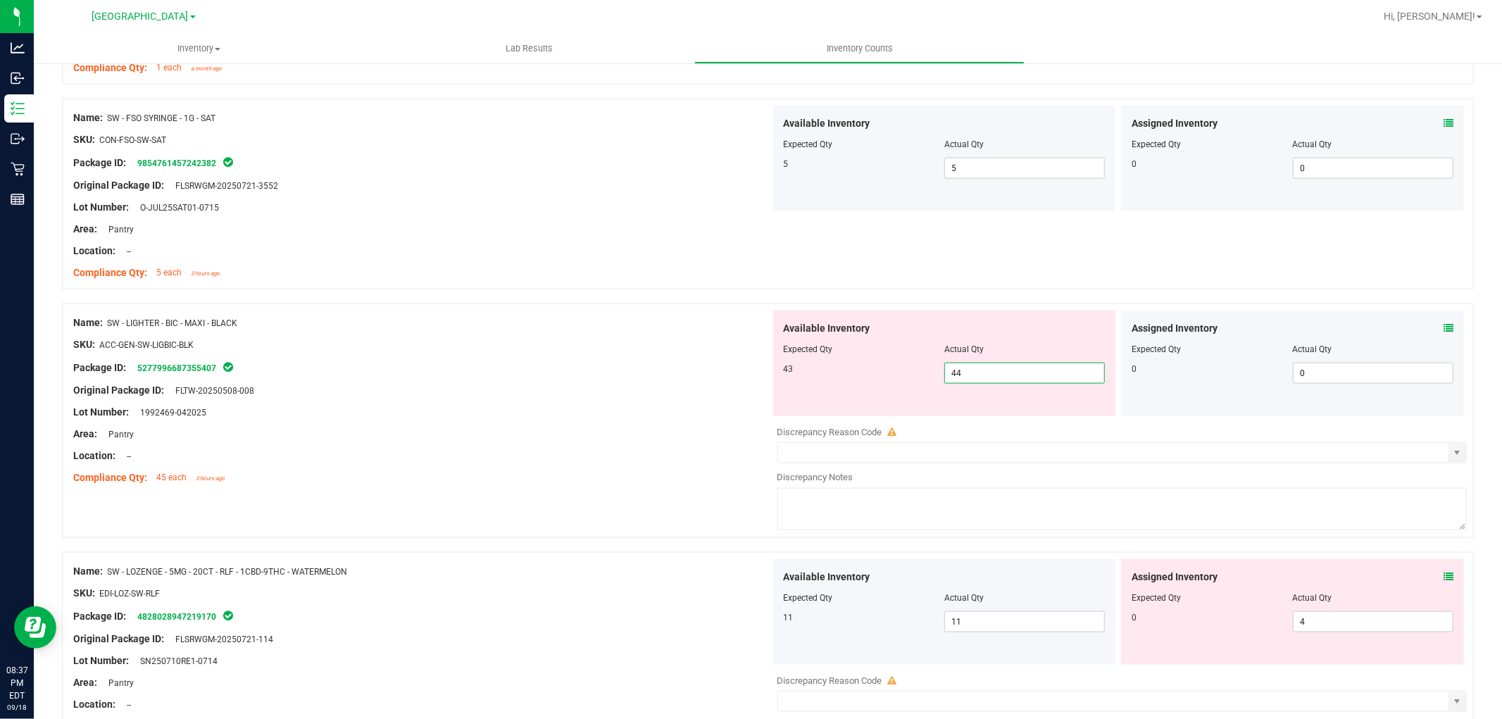
click at [1015, 377] on span "44 44" at bounding box center [1025, 373] width 161 height 21
type input "43"
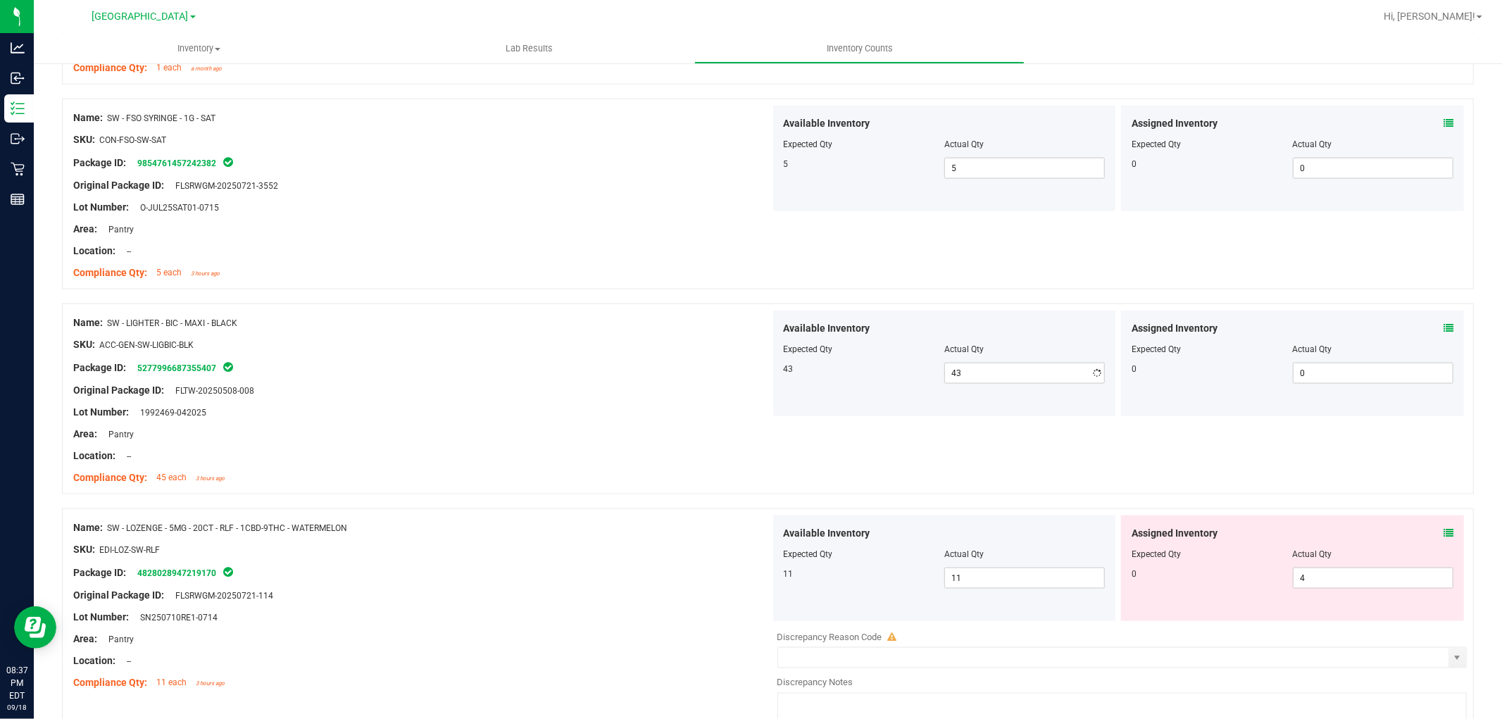
click at [567, 373] on div "Package ID: 5277996687355407" at bounding box center [421, 367] width 697 height 17
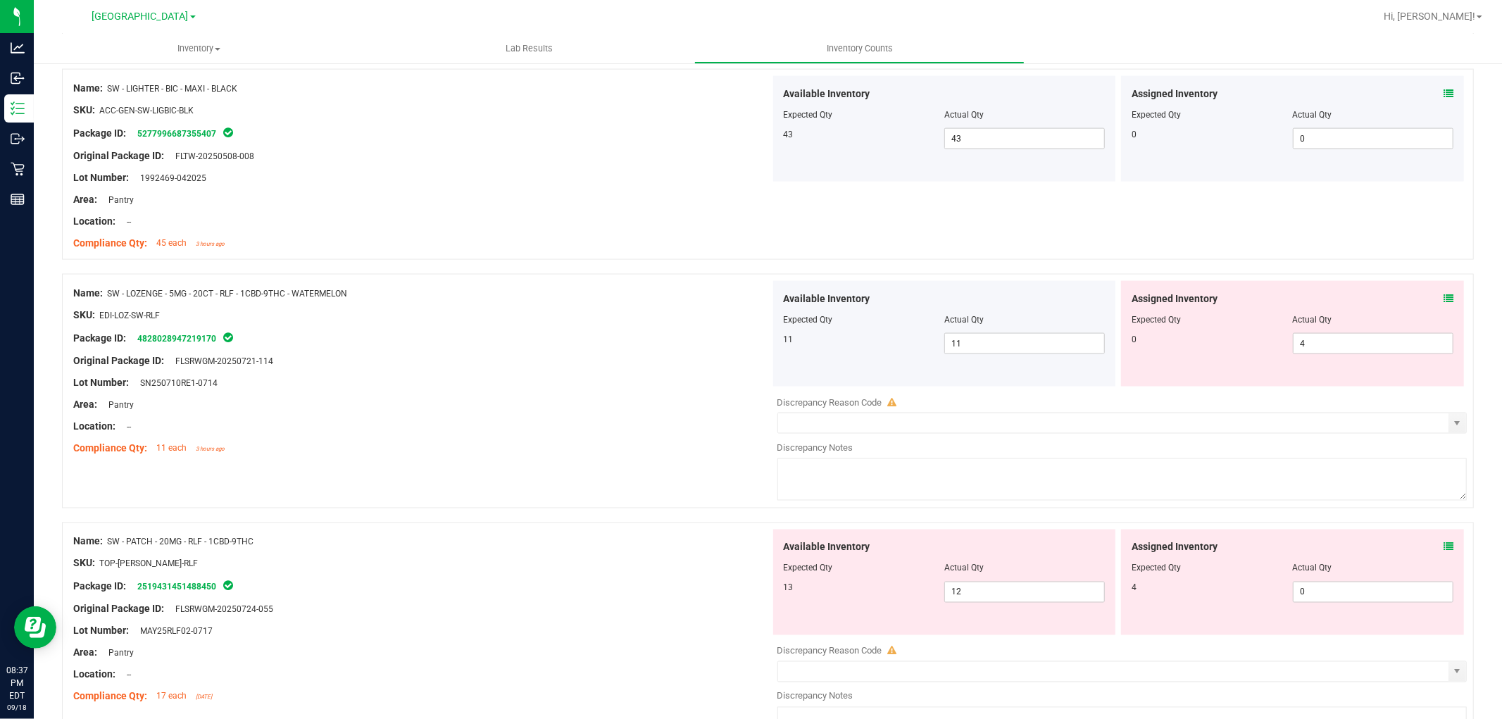
click at [1444, 296] on icon at bounding box center [1449, 299] width 10 height 10
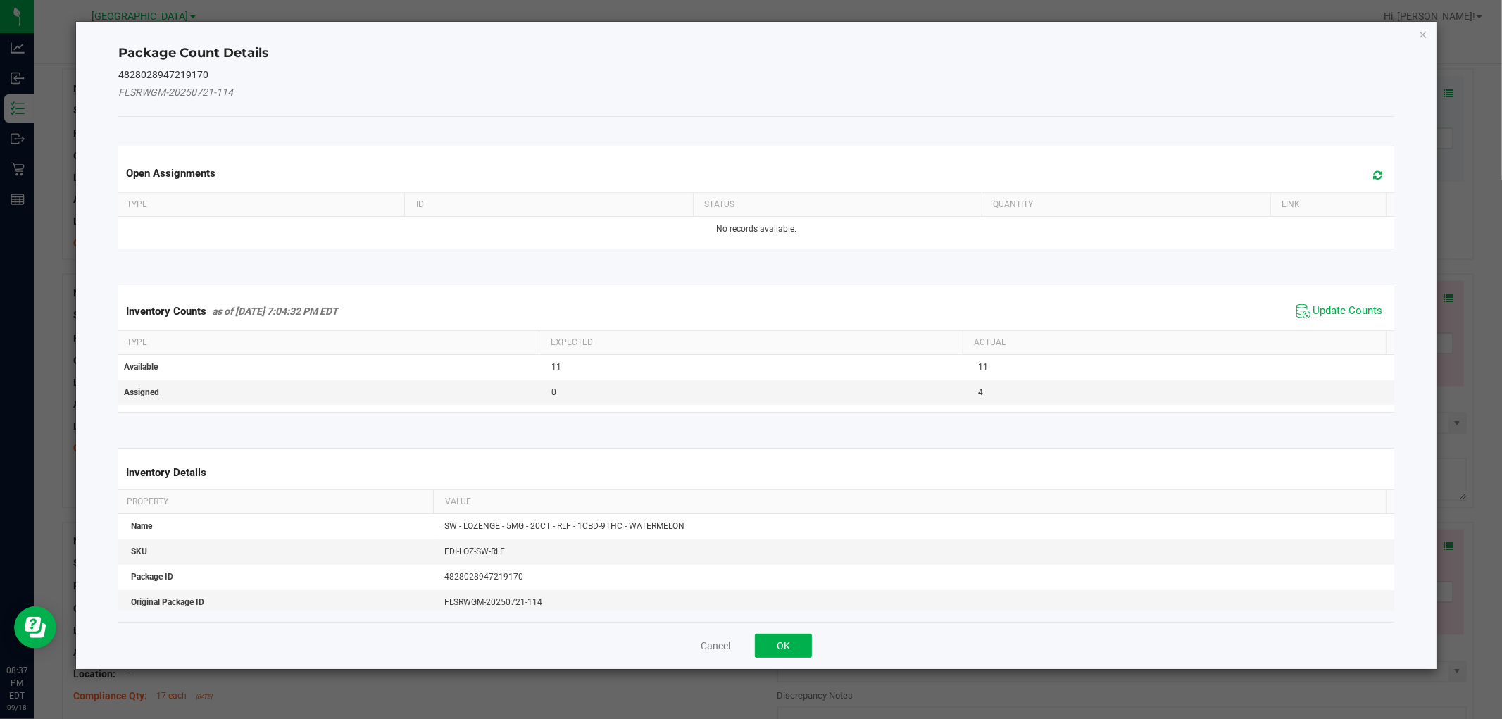
click at [1350, 313] on span "Update Counts" at bounding box center [1349, 311] width 70 height 14
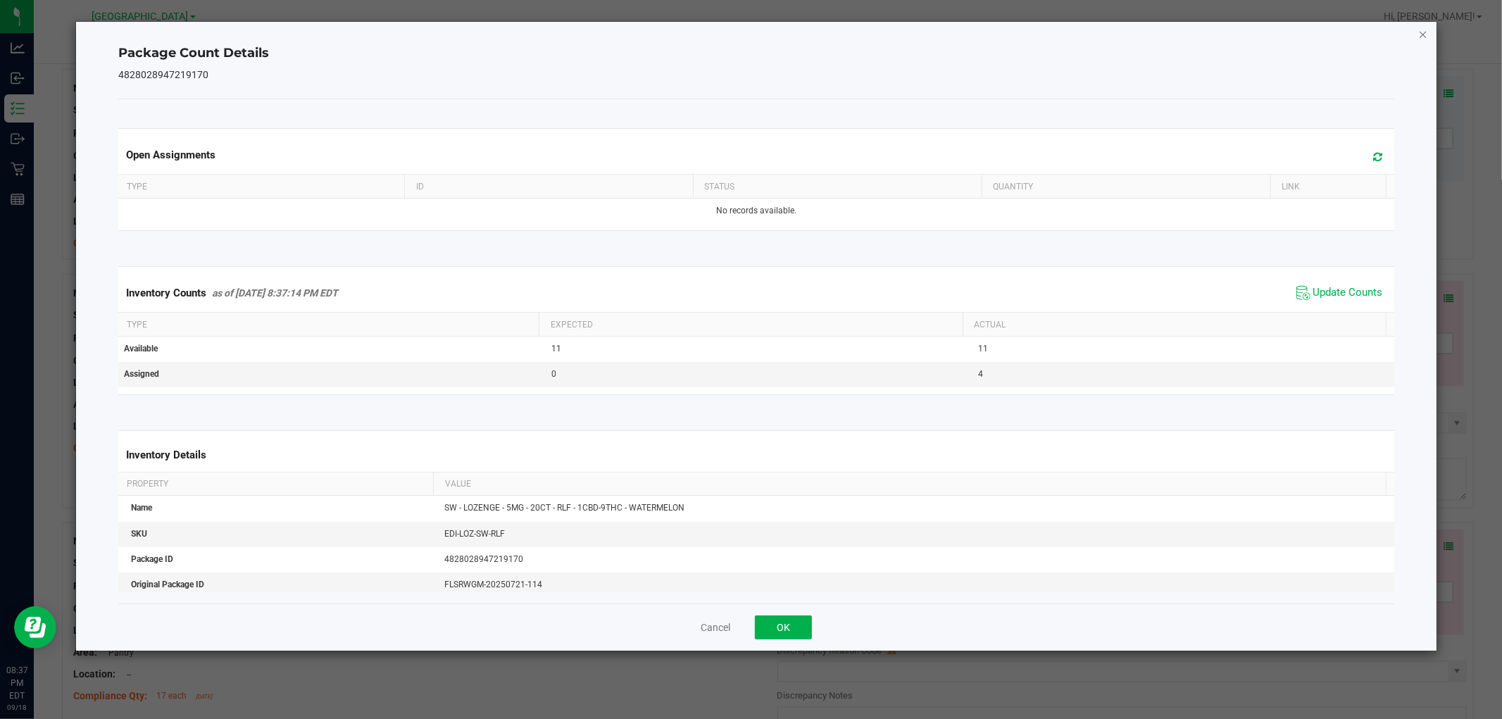
click at [1423, 29] on icon "Close" at bounding box center [1424, 33] width 10 height 17
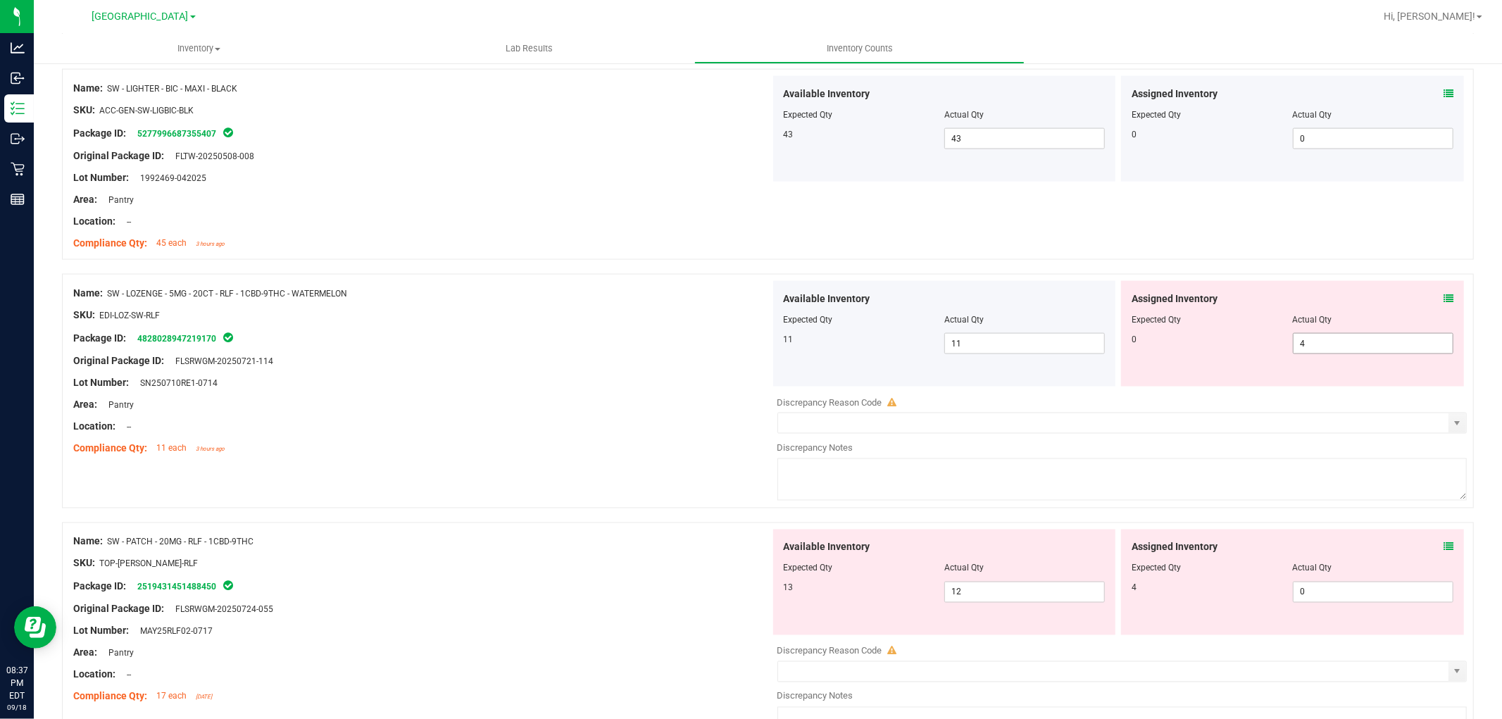
click at [1313, 345] on span "4 4" at bounding box center [1373, 343] width 161 height 21
type input "0"
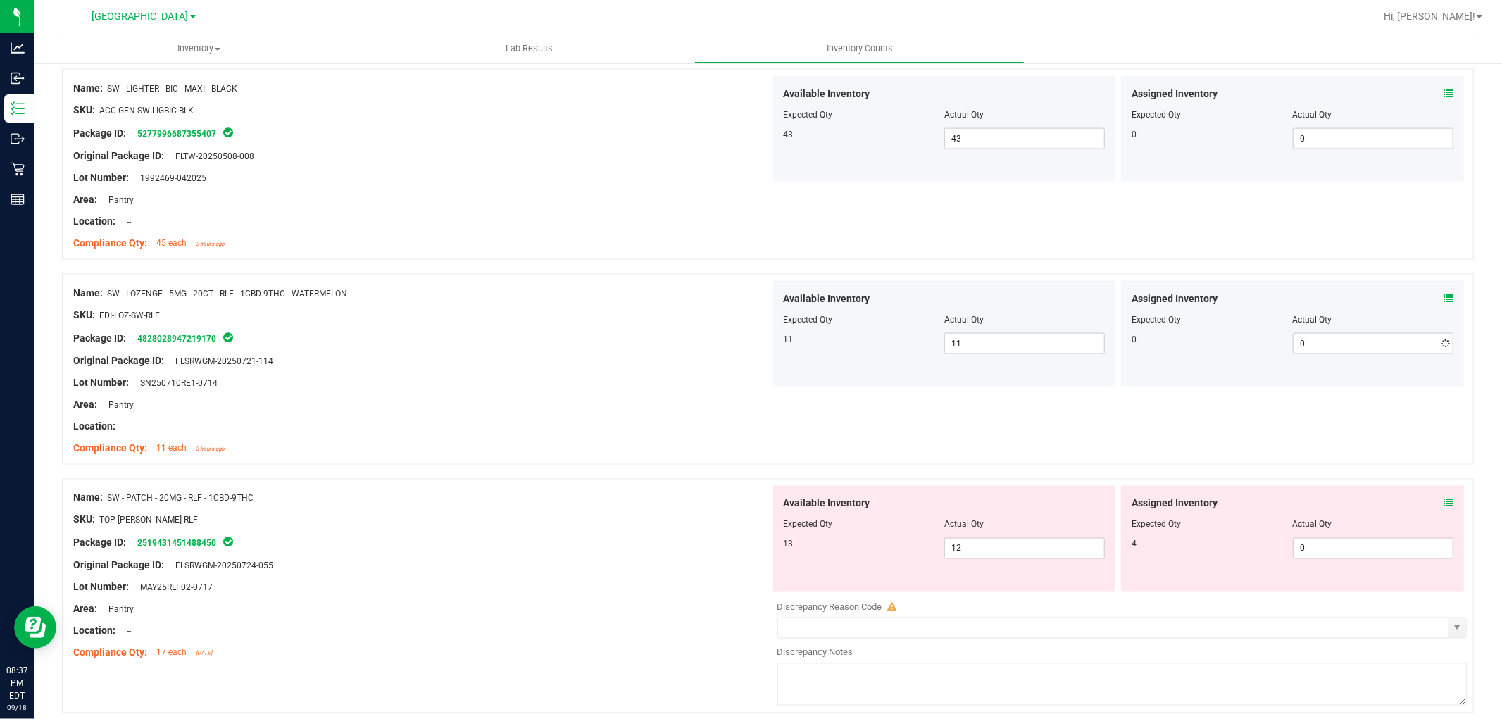
click at [615, 361] on div "Original Package ID: FLSRWGM-20250721-114" at bounding box center [421, 361] width 697 height 15
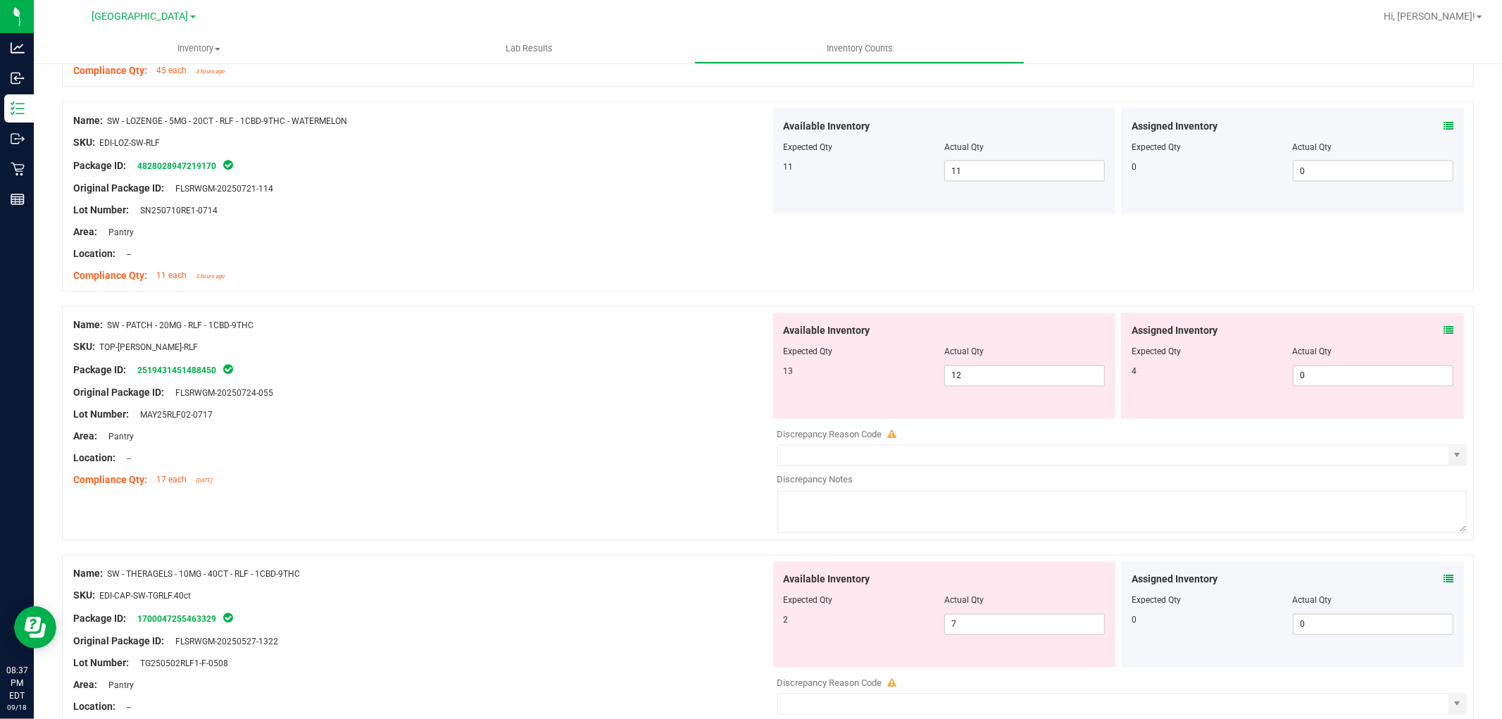
scroll to position [2034, 0]
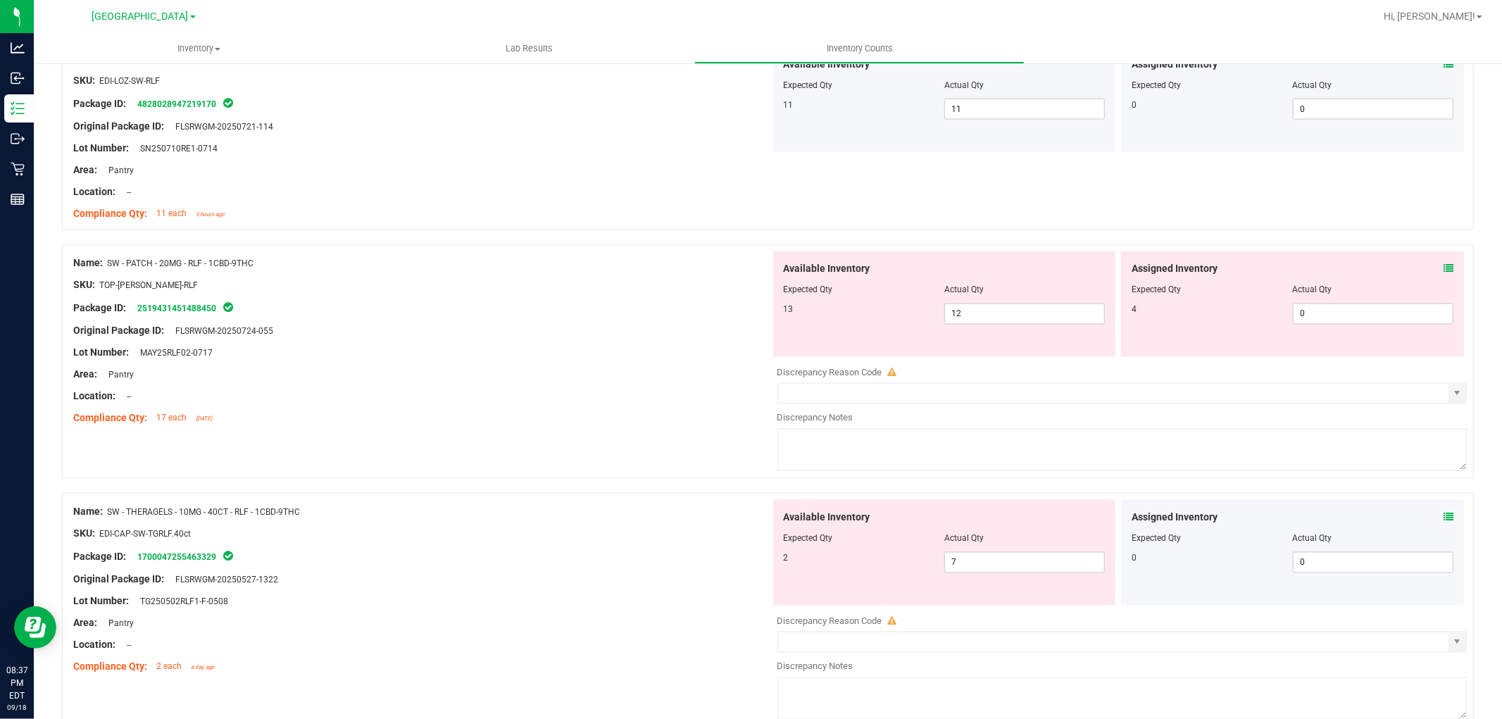
click at [1444, 270] on icon at bounding box center [1449, 269] width 10 height 10
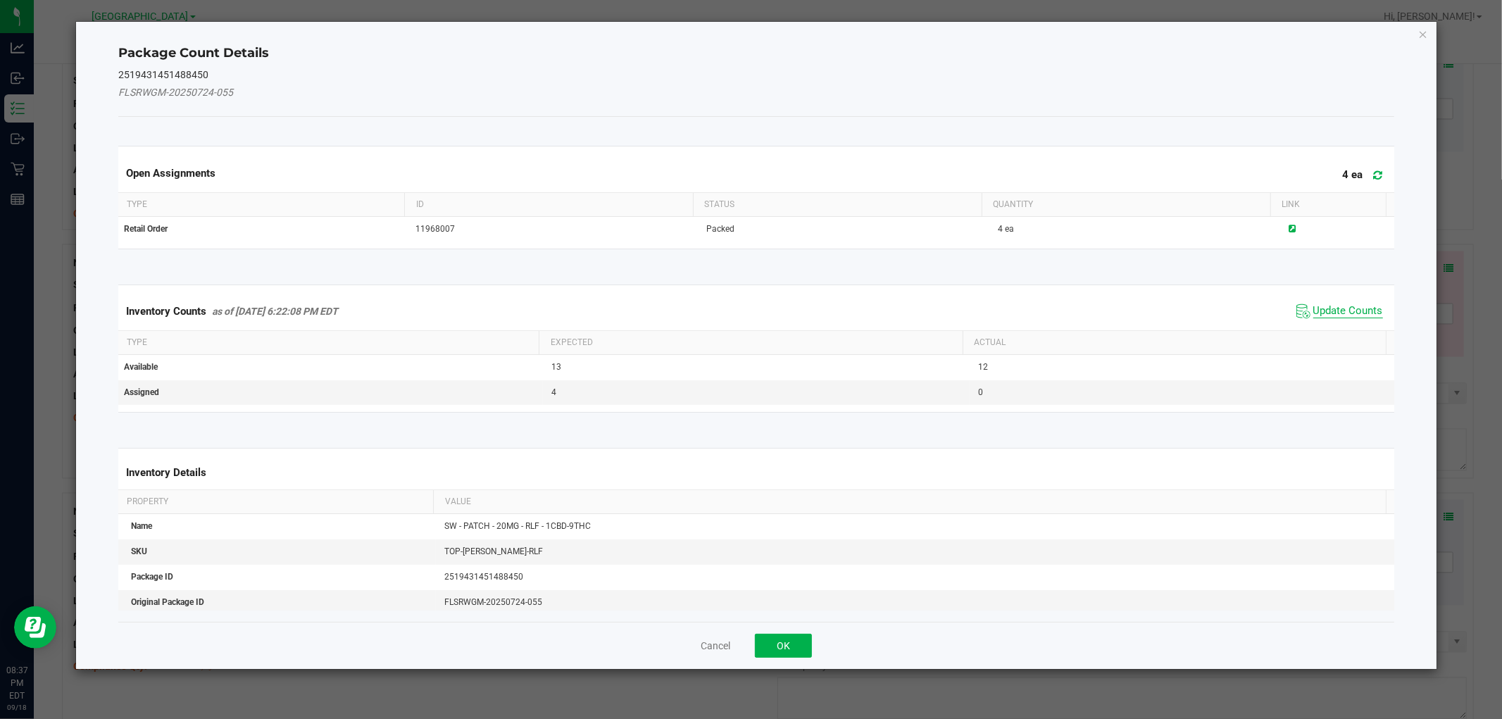
click at [1314, 309] on span "Update Counts" at bounding box center [1349, 311] width 70 height 14
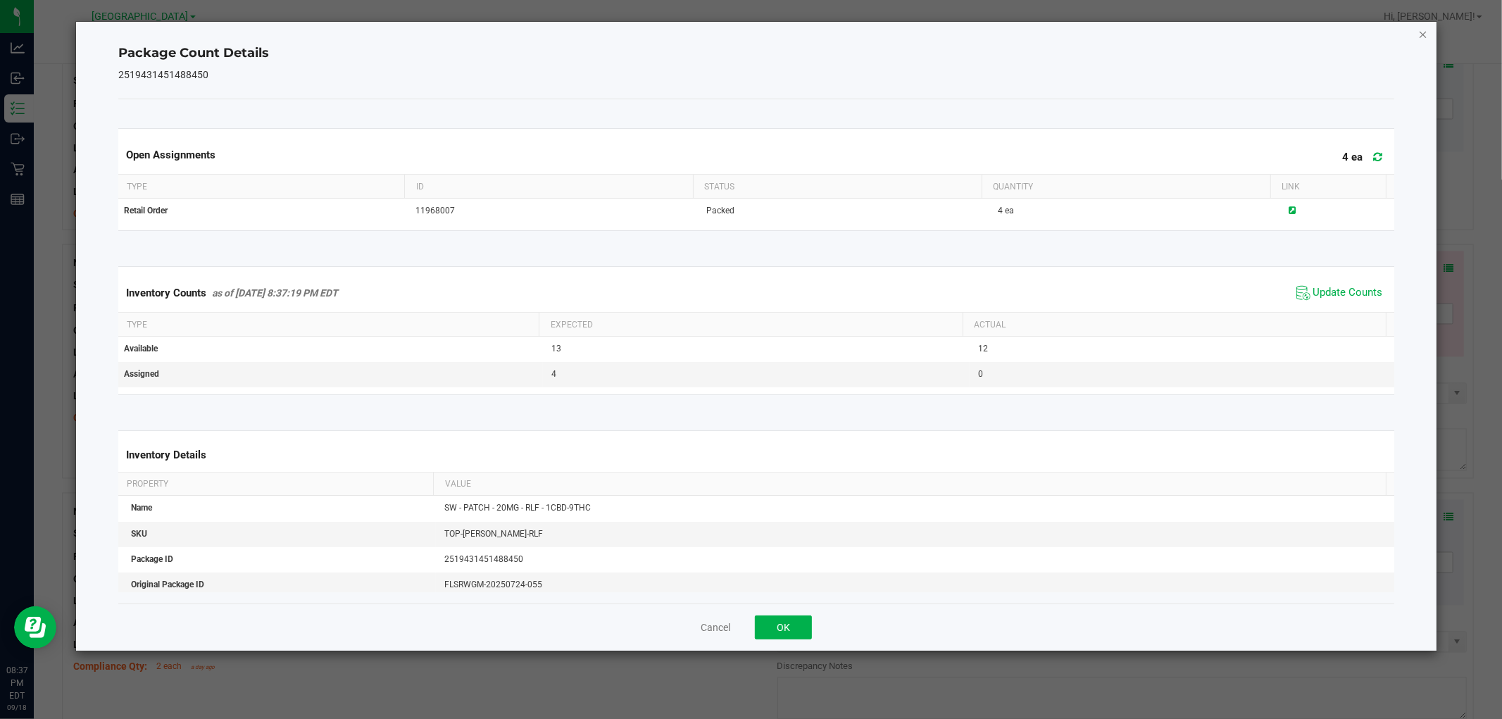
click at [1419, 33] on icon "Close" at bounding box center [1424, 33] width 10 height 17
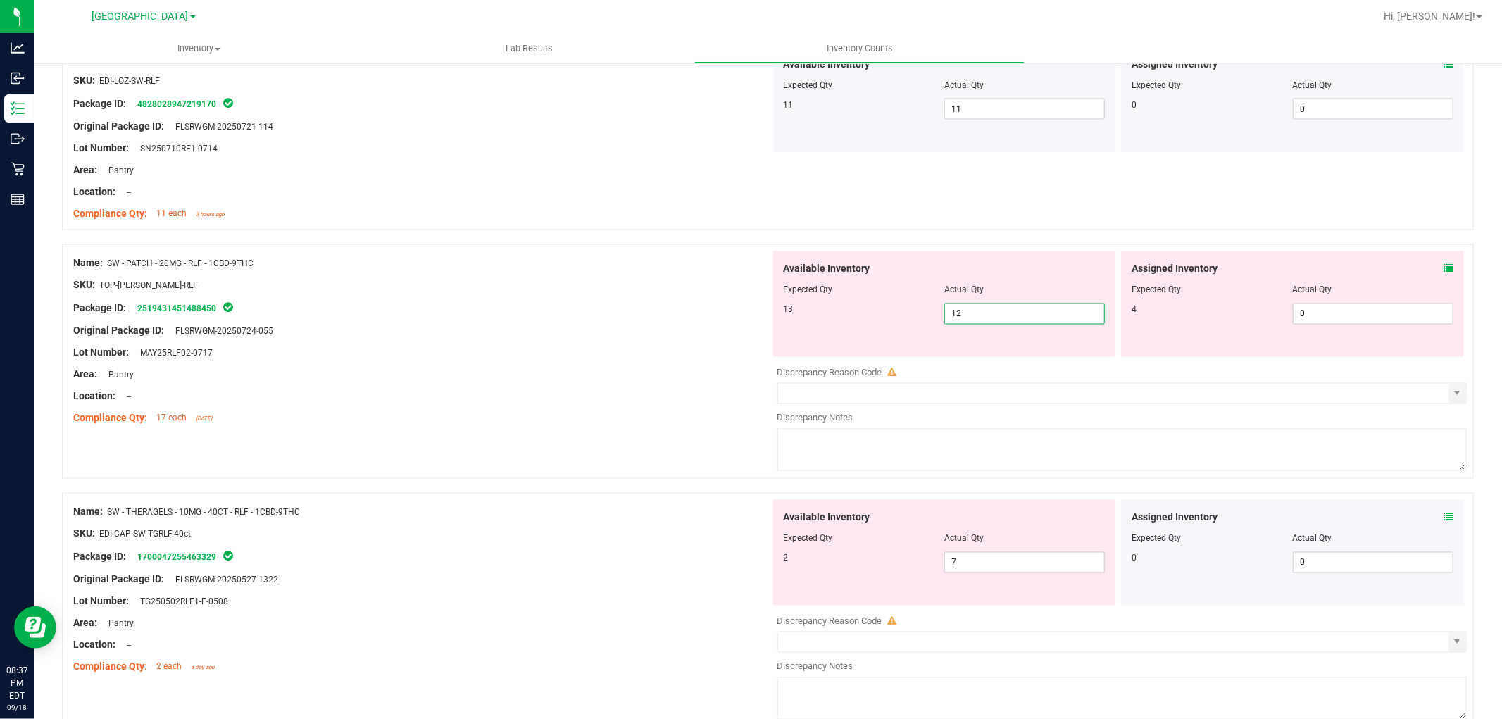
click at [1030, 306] on span "12 12" at bounding box center [1025, 314] width 161 height 21
type input "13"
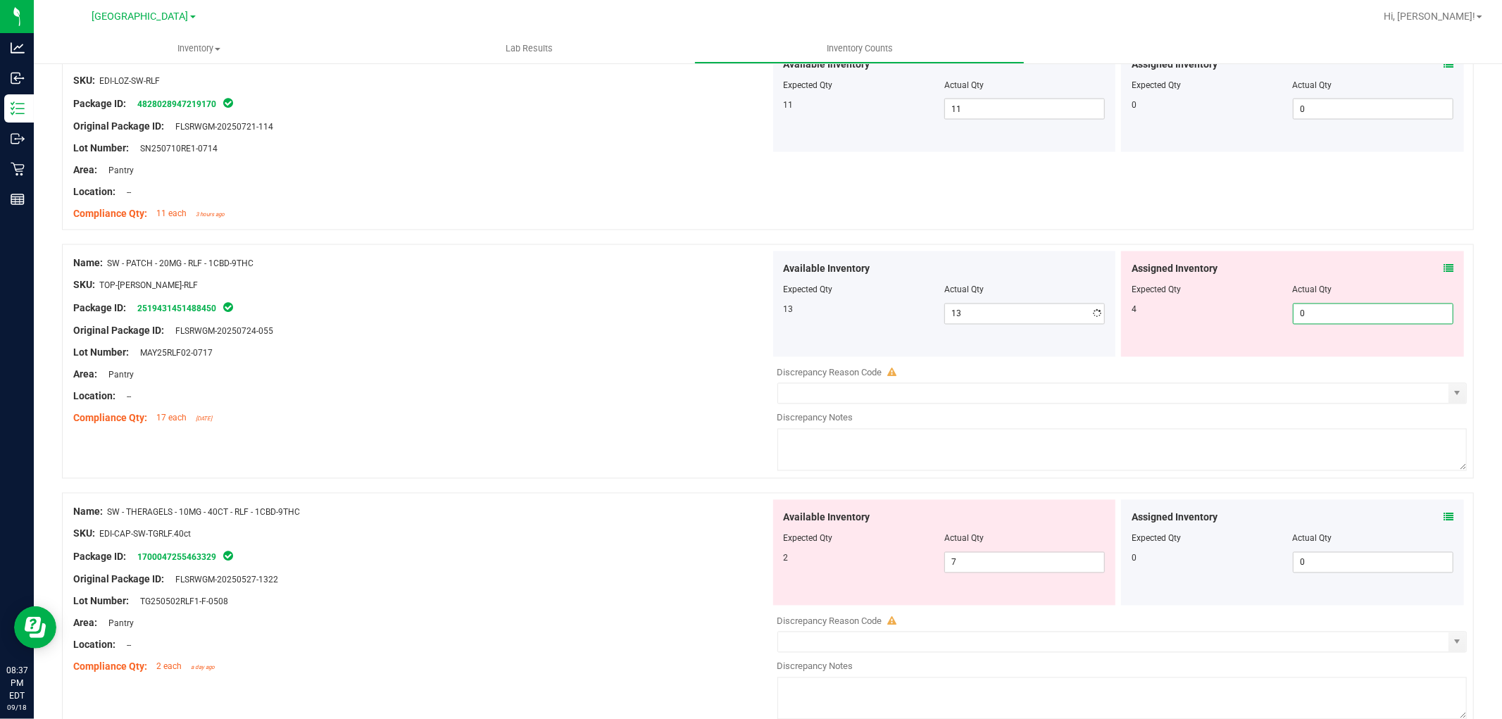
click at [1325, 311] on span "0 0" at bounding box center [1373, 314] width 161 height 21
type input "4"
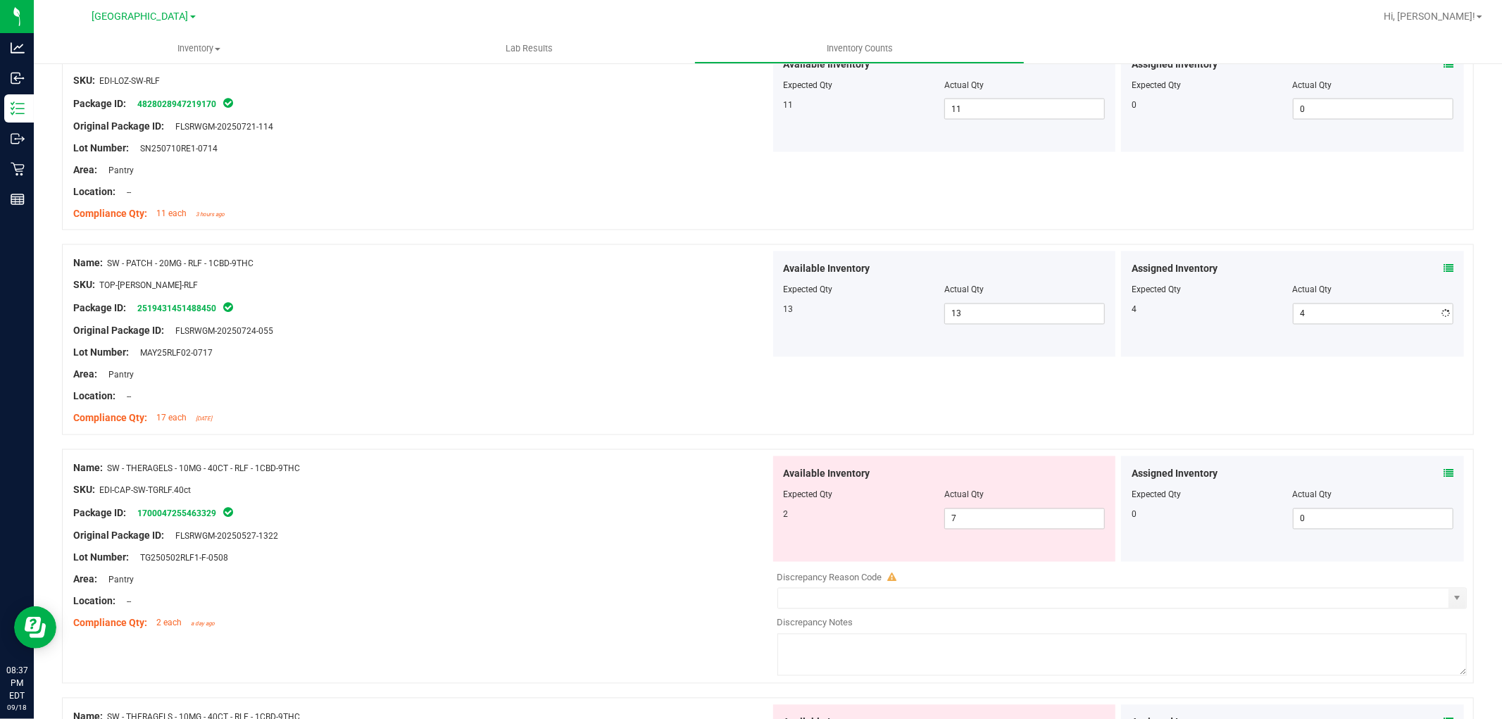
click at [454, 322] on div at bounding box center [421, 320] width 697 height 7
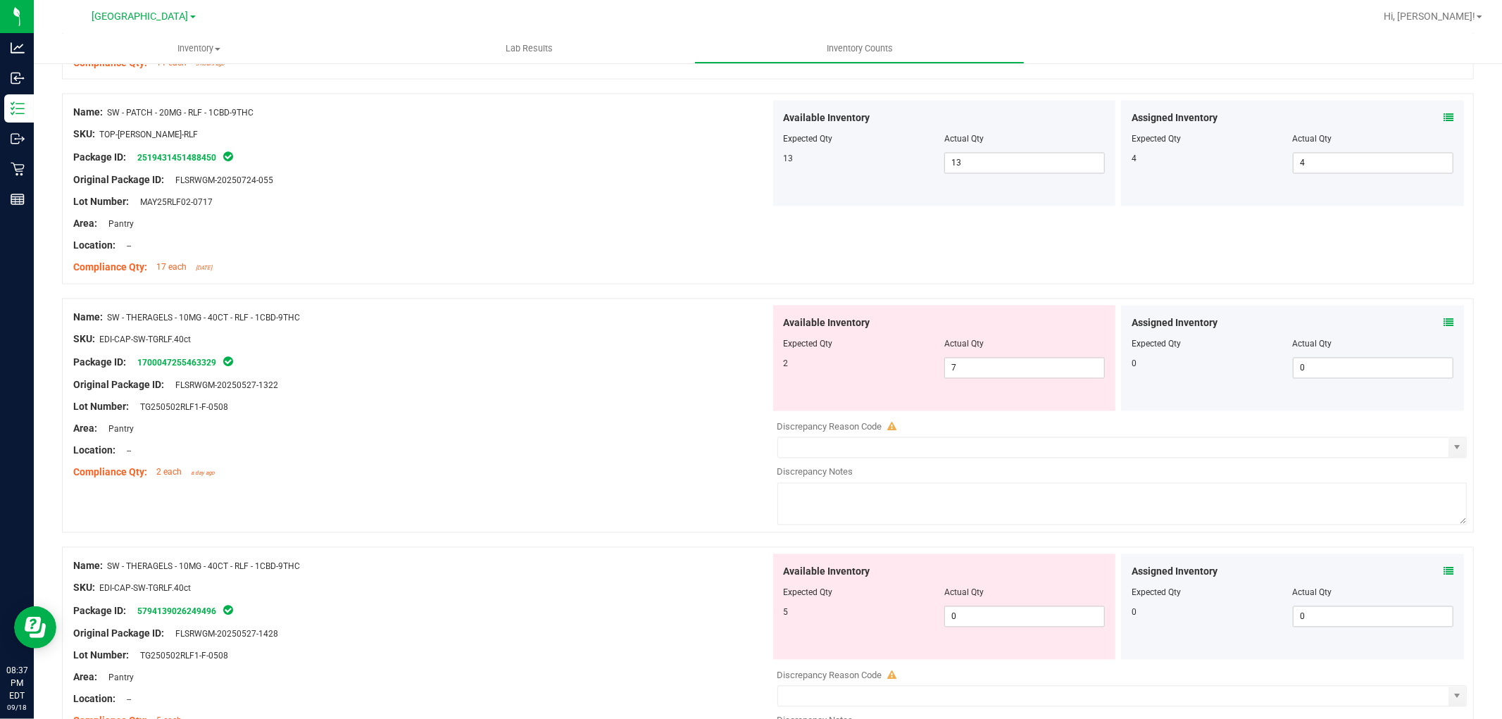
scroll to position [2191, 0]
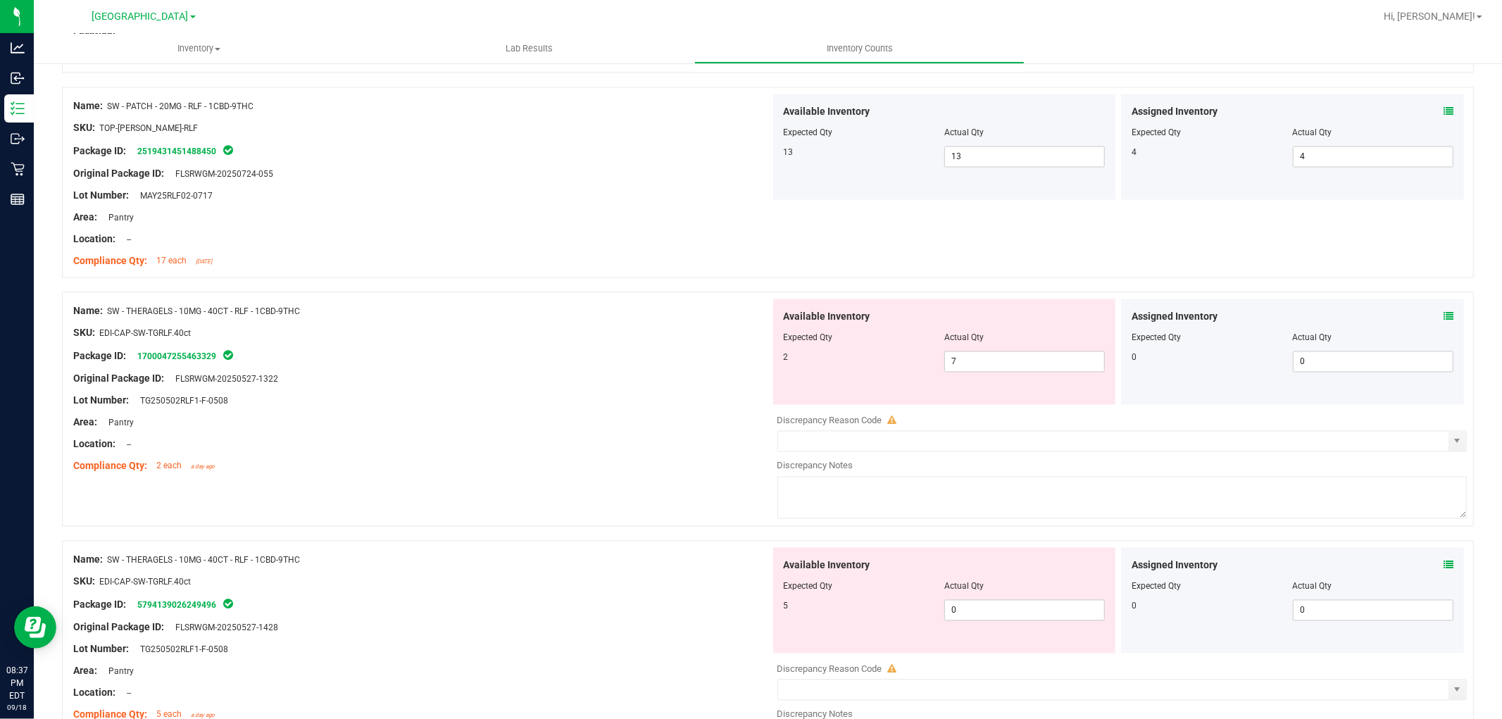
click at [1444, 318] on icon at bounding box center [1449, 317] width 10 height 10
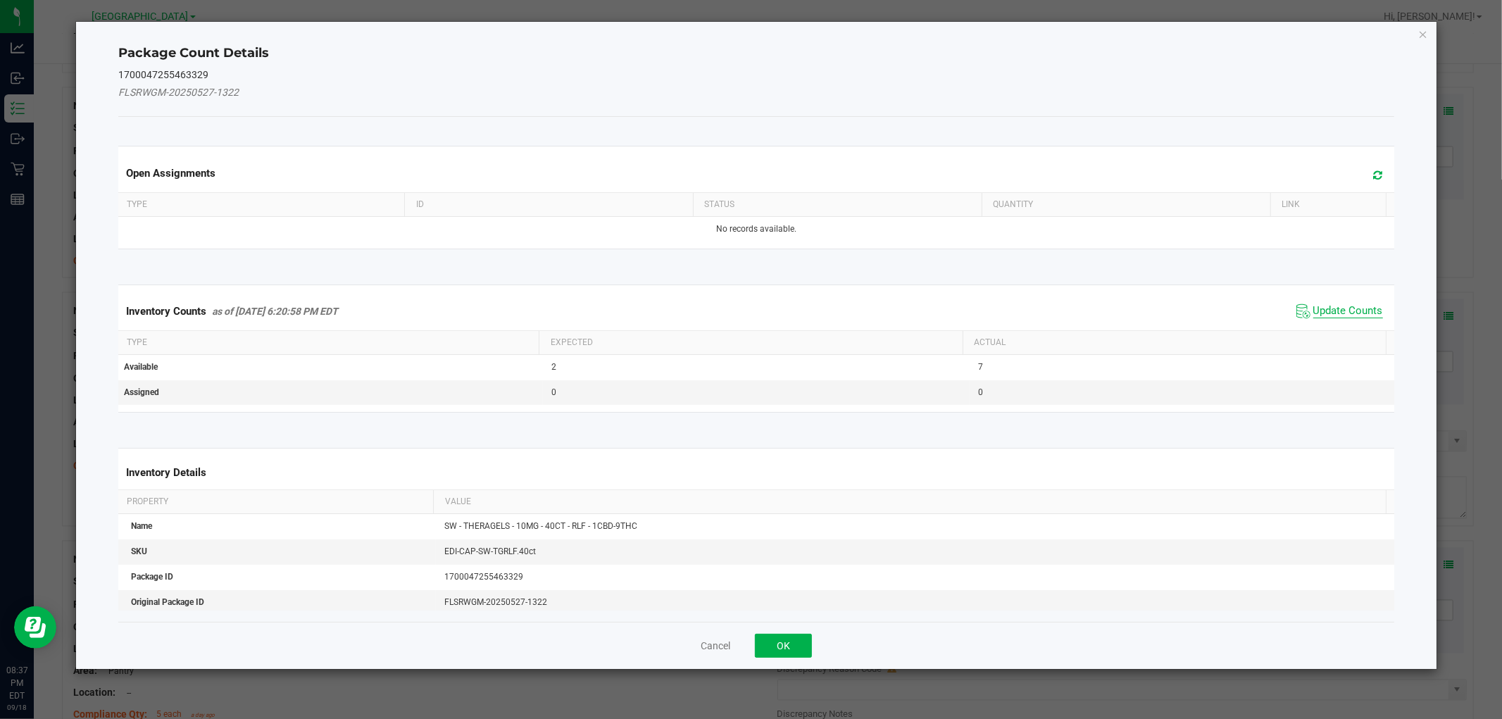
click at [1314, 308] on span "Update Counts" at bounding box center [1349, 311] width 70 height 14
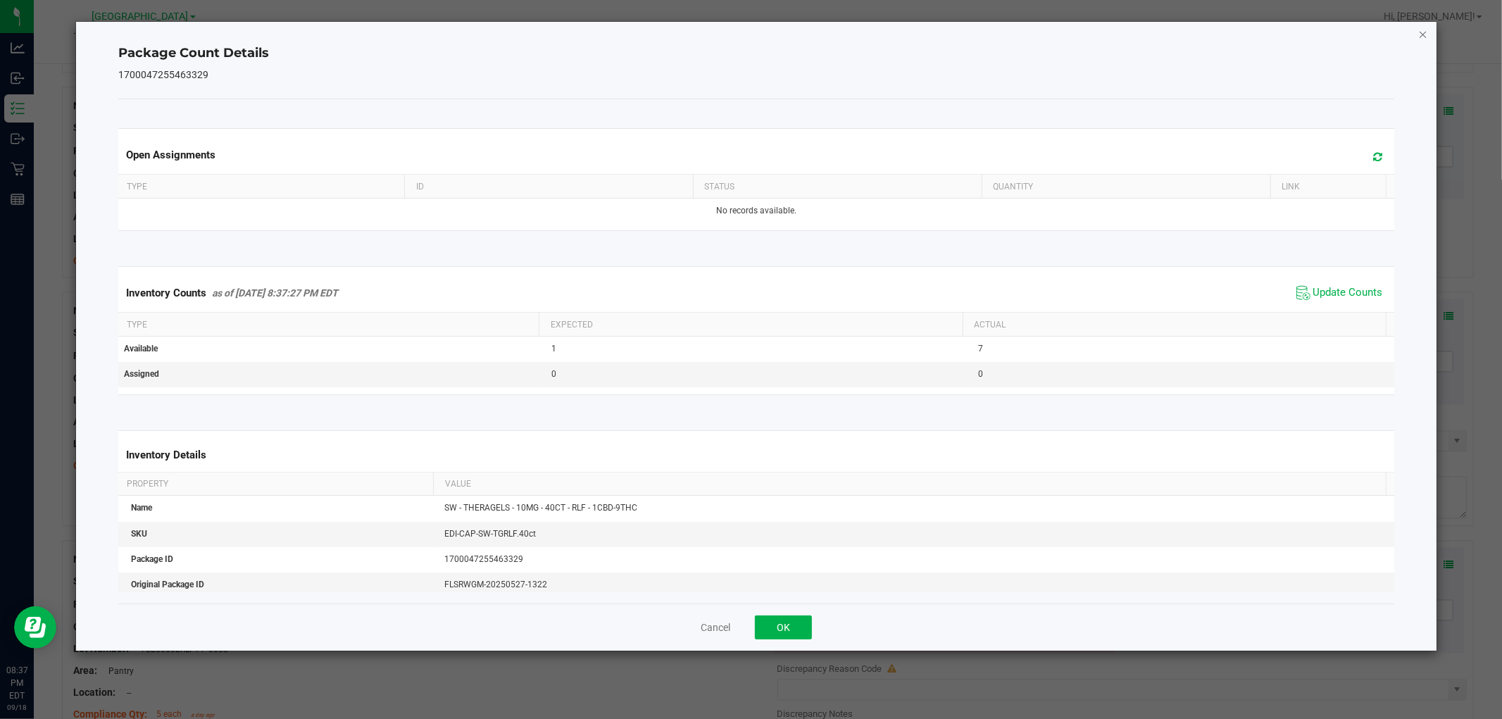
click at [1419, 28] on icon "Close" at bounding box center [1424, 33] width 10 height 17
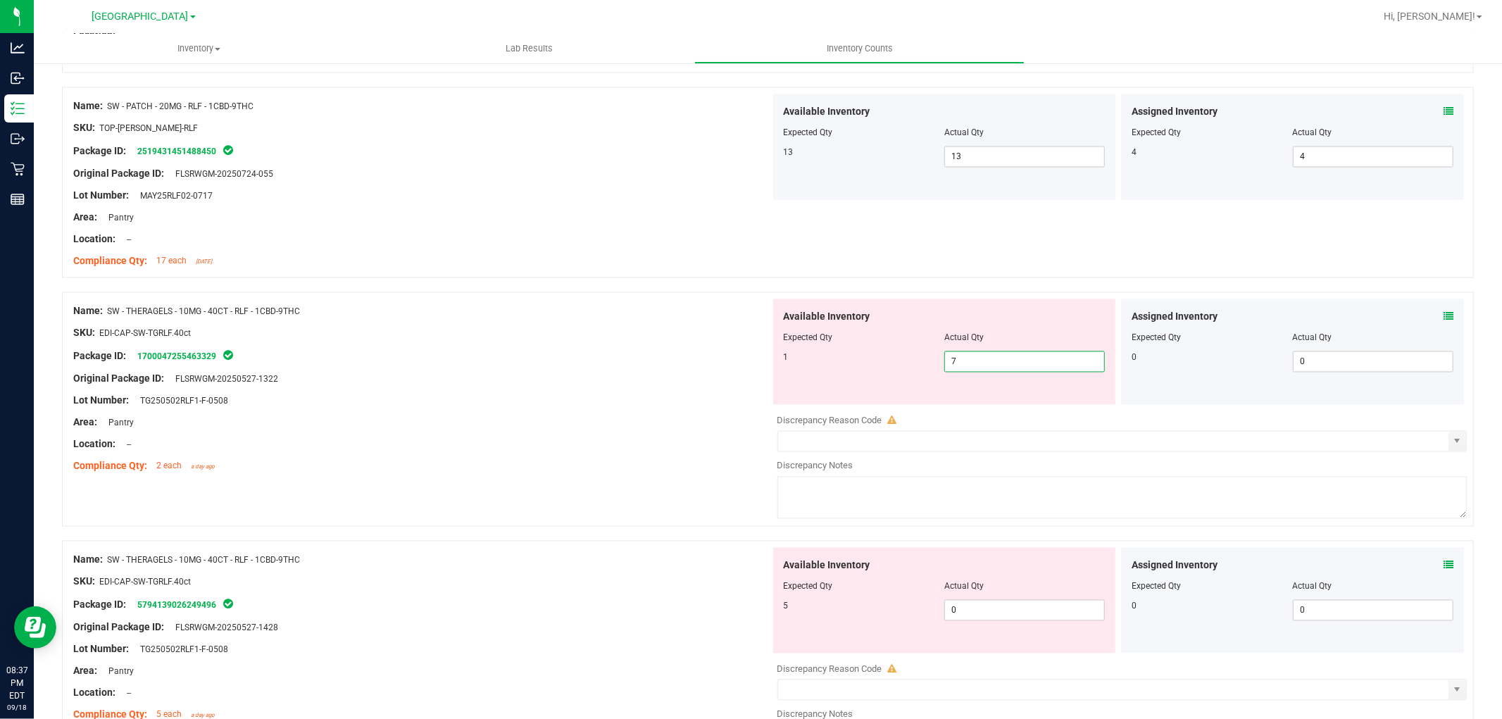
click at [1019, 361] on span "7 7" at bounding box center [1025, 361] width 161 height 21
type input "1"
click at [637, 335] on div "SKU: EDI-CAP-SW-TGRLF.40ct" at bounding box center [421, 333] width 697 height 15
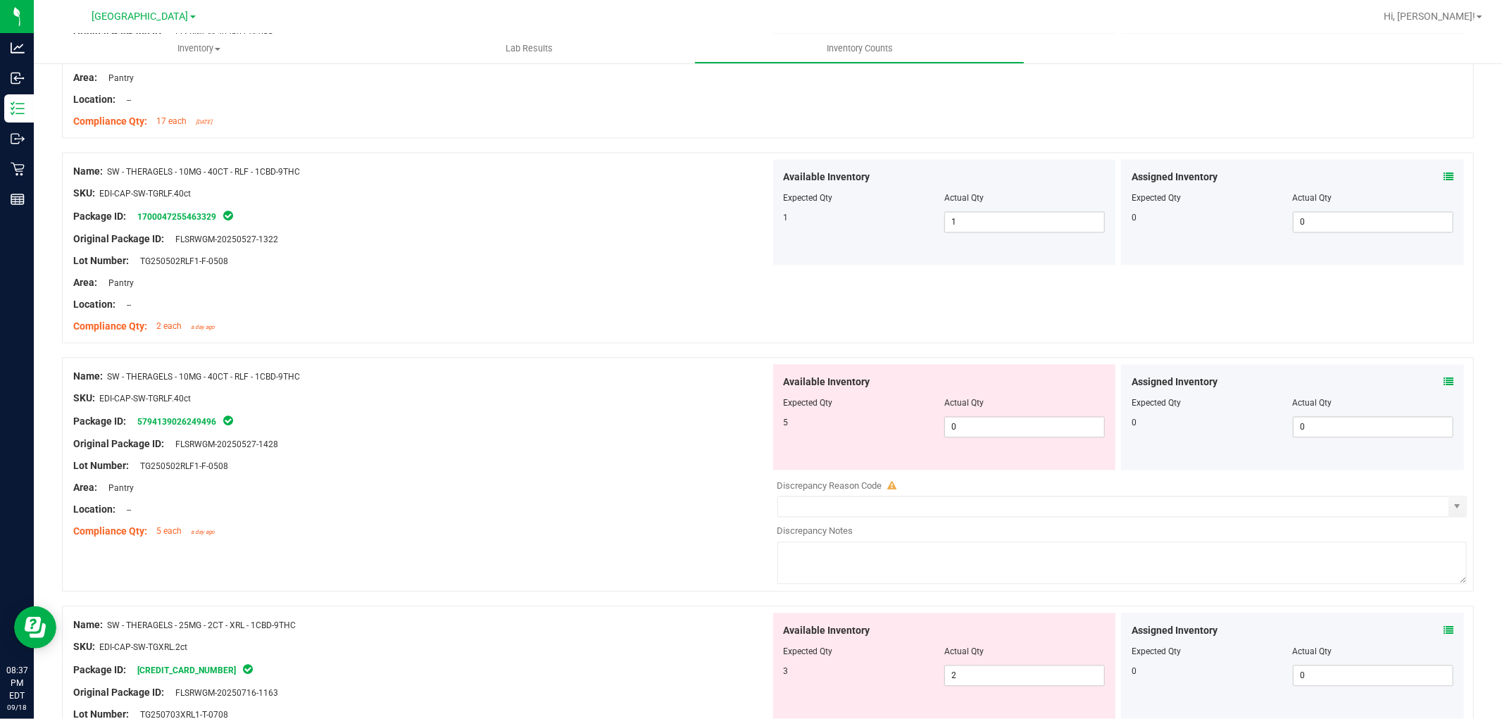
scroll to position [2348, 0]
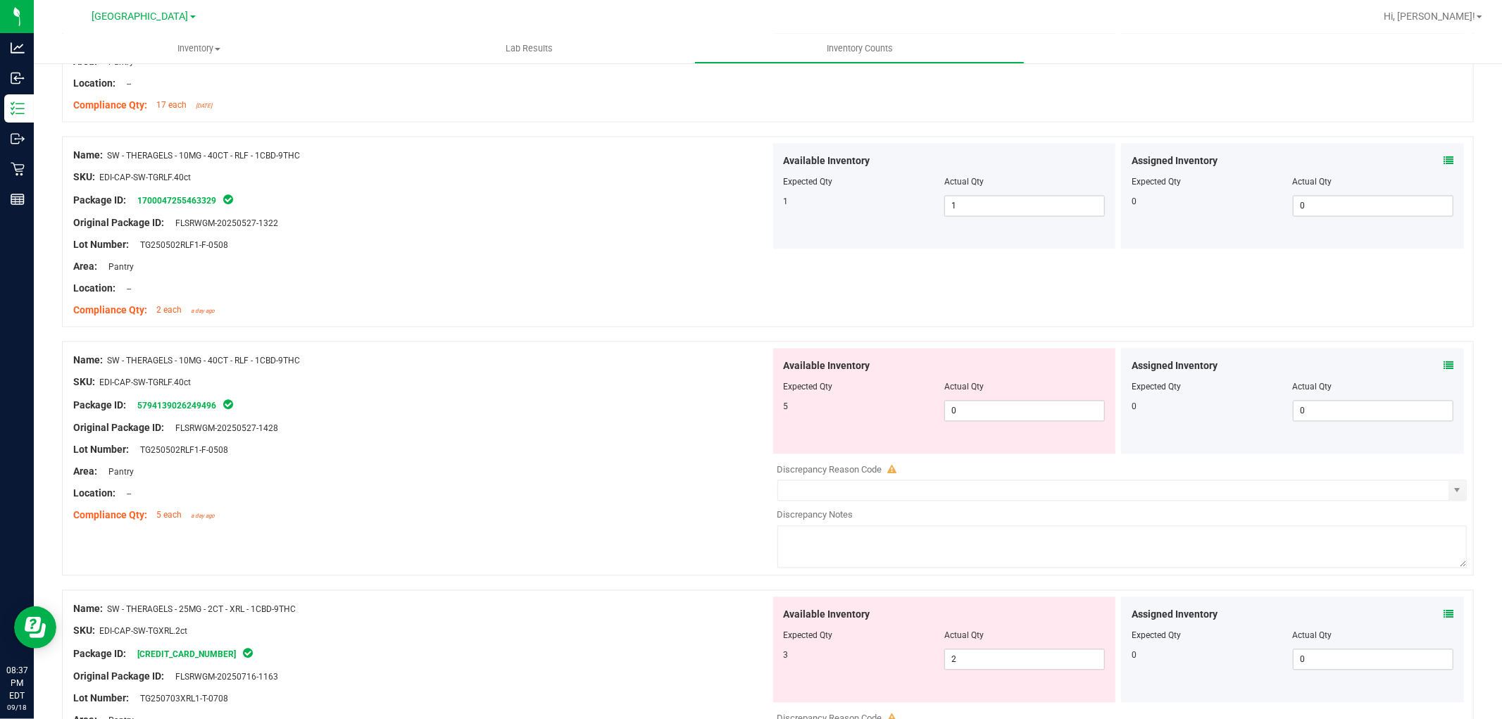
click at [1444, 366] on icon at bounding box center [1449, 366] width 10 height 10
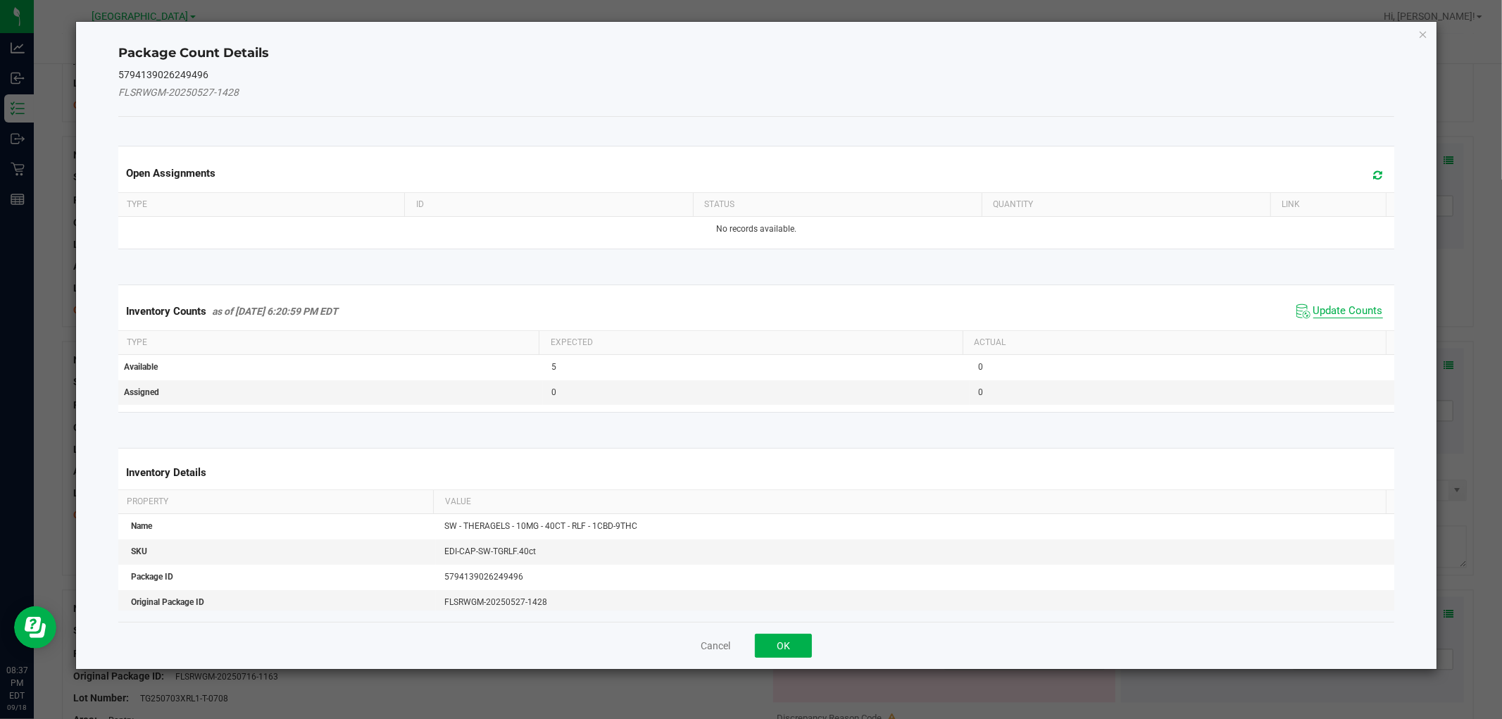
click at [1314, 306] on span "Update Counts" at bounding box center [1349, 311] width 70 height 14
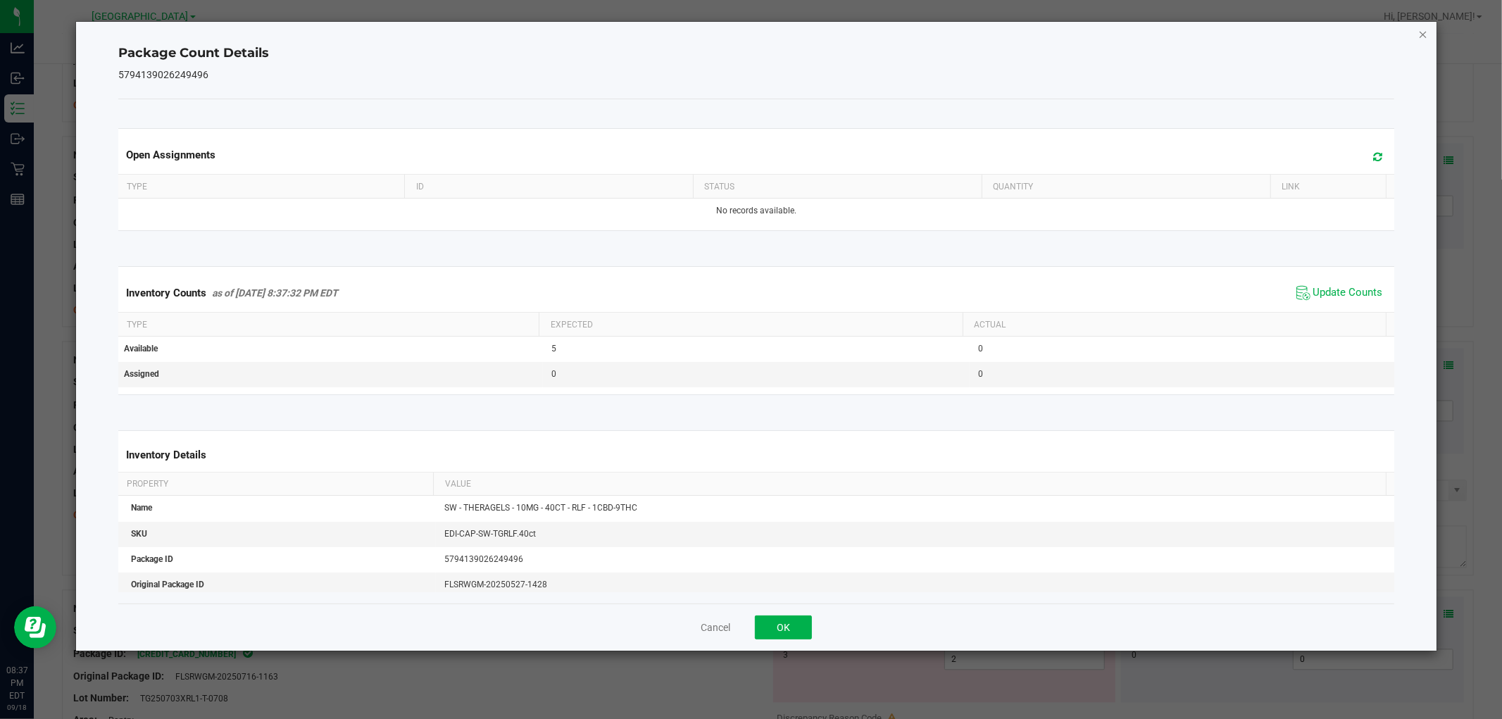
click at [1421, 30] on icon "Close" at bounding box center [1424, 33] width 10 height 17
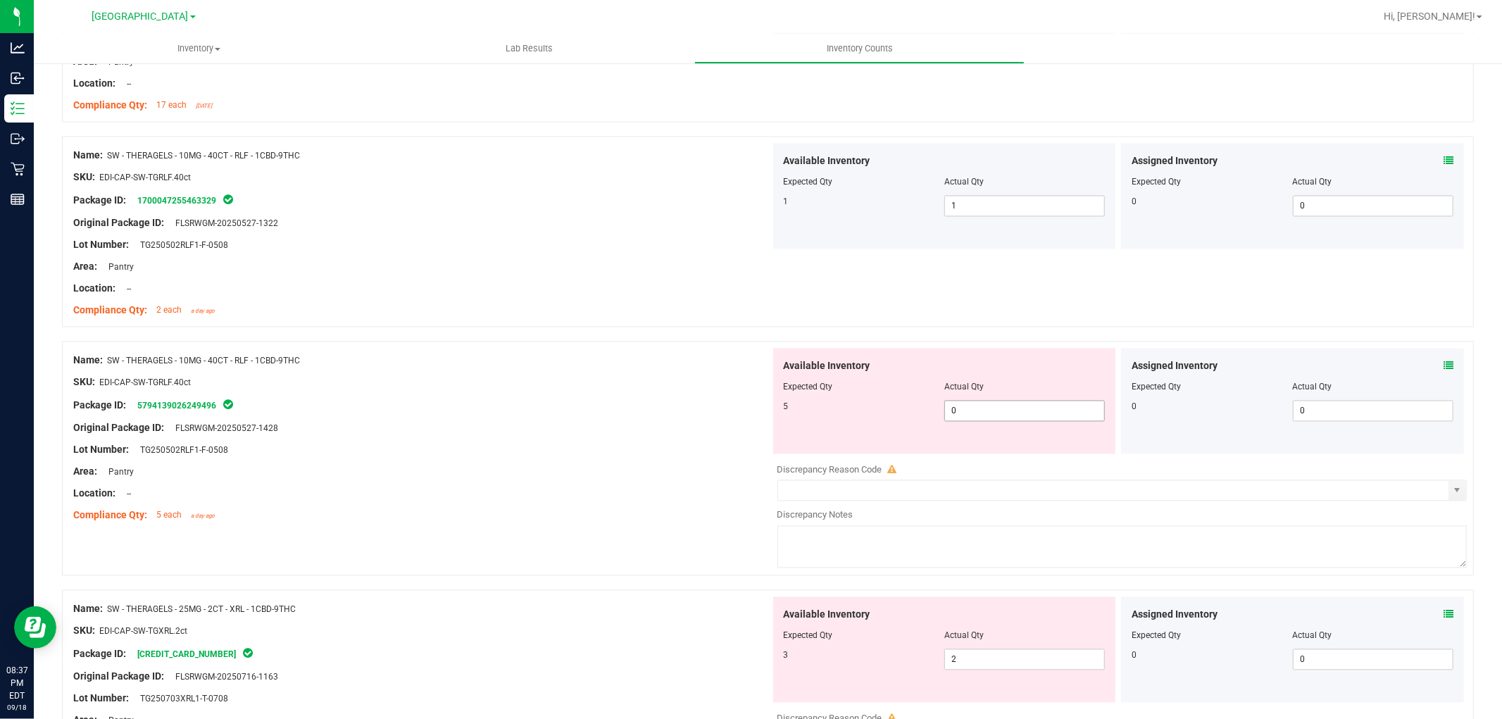
click at [995, 411] on span "0 0" at bounding box center [1025, 410] width 161 height 21
type input "5"
click at [684, 372] on div at bounding box center [421, 371] width 697 height 7
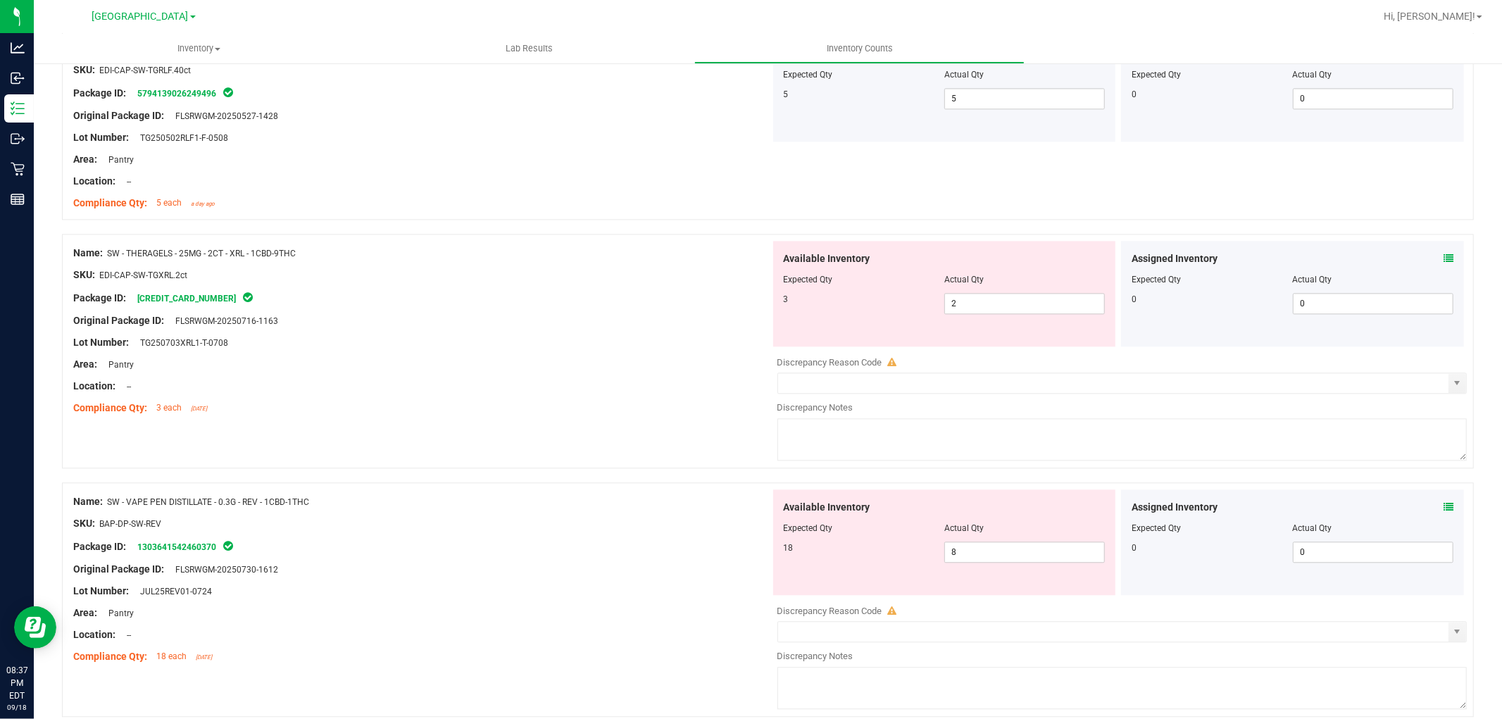
scroll to position [2661, 0]
click at [1431, 254] on div "Assigned Inventory" at bounding box center [1293, 258] width 322 height 15
click at [1443, 259] on div "Assigned Inventory Expected Qty Actual Qty 0 0 0" at bounding box center [1292, 293] width 343 height 106
click at [1444, 261] on icon at bounding box center [1449, 258] width 10 height 10
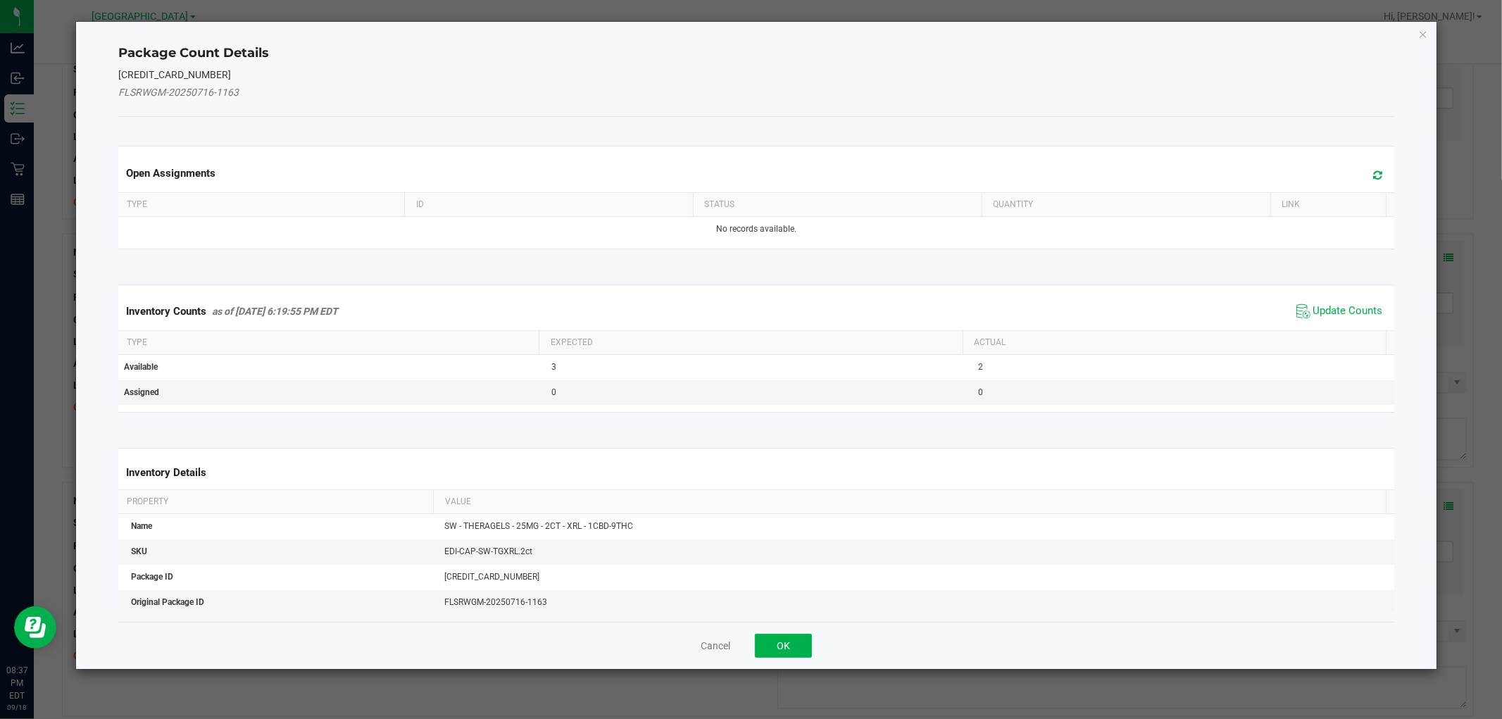
click at [1345, 301] on span "Update Counts" at bounding box center [1340, 311] width 94 height 21
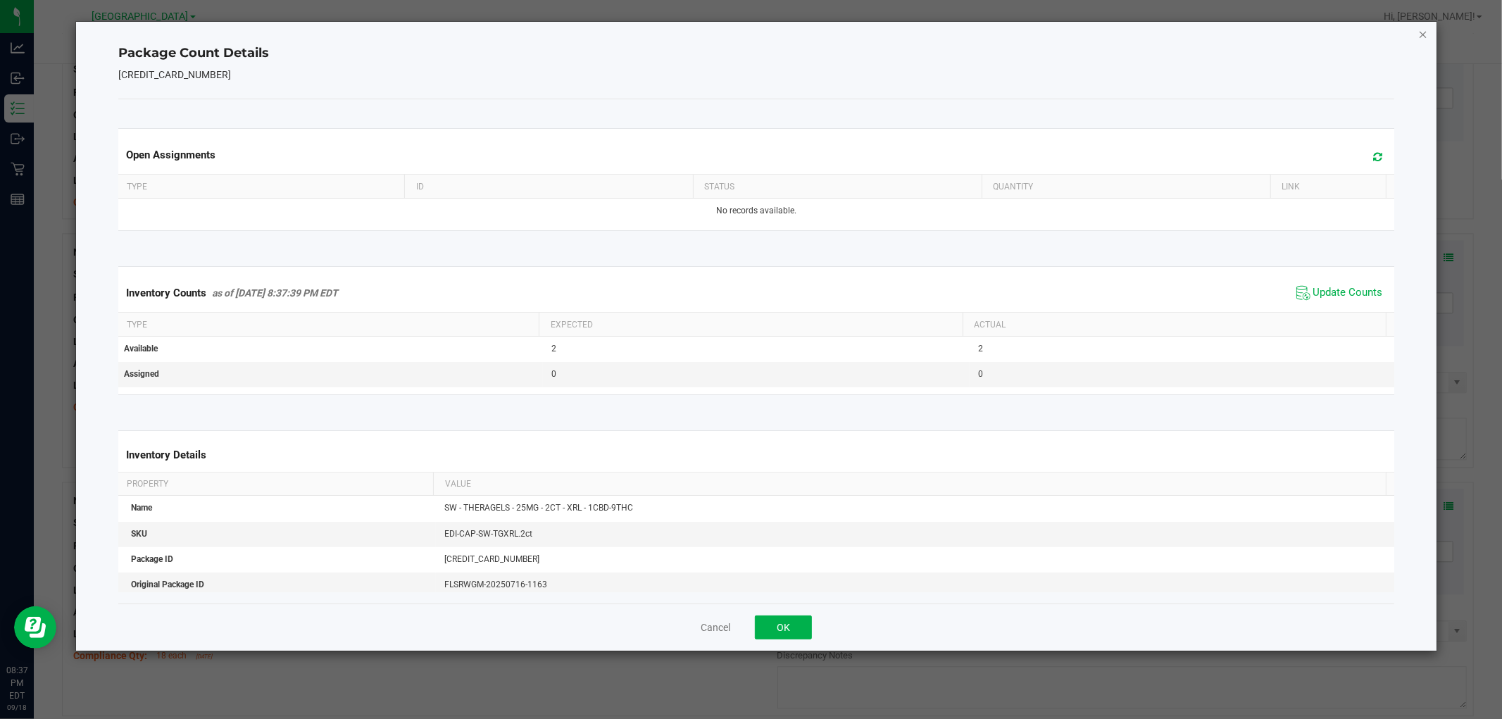
click at [1421, 37] on icon "Close" at bounding box center [1424, 33] width 10 height 17
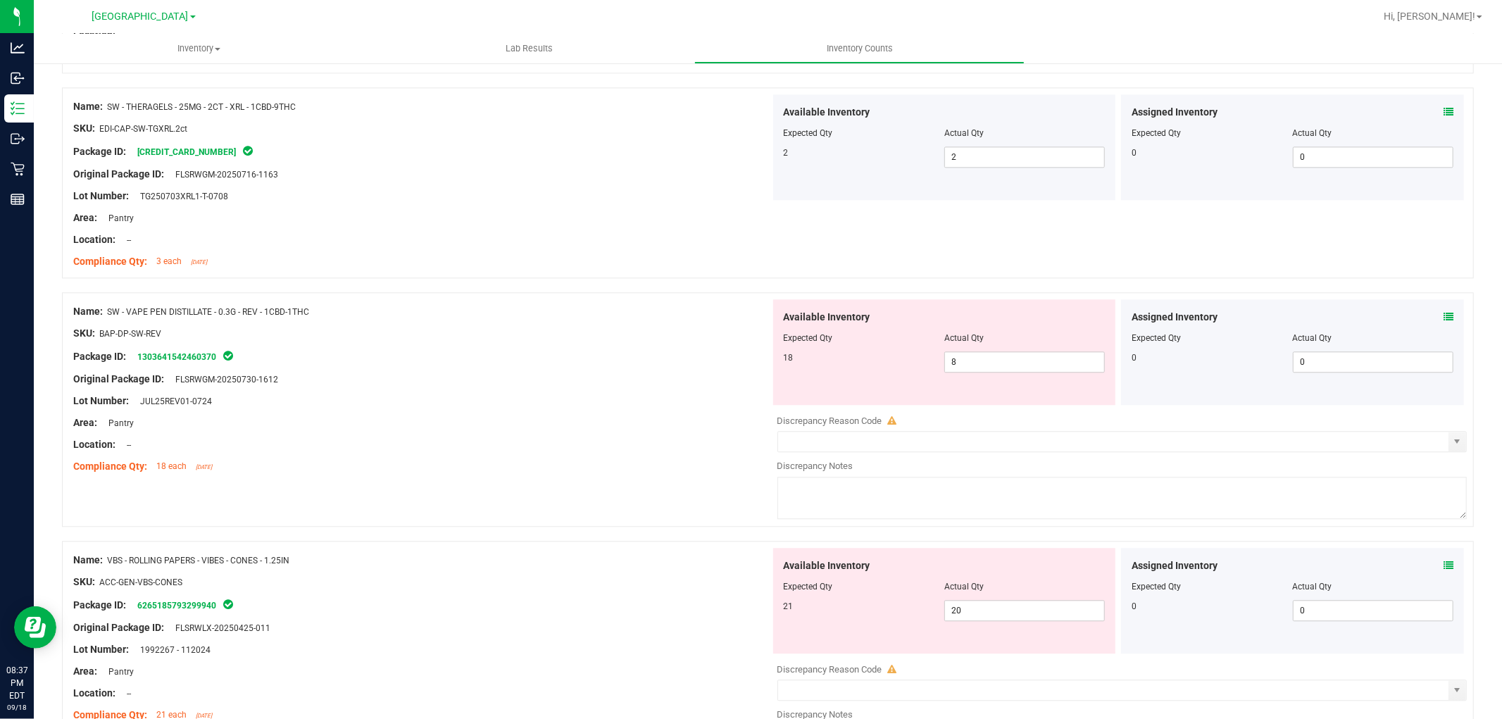
scroll to position [2818, 0]
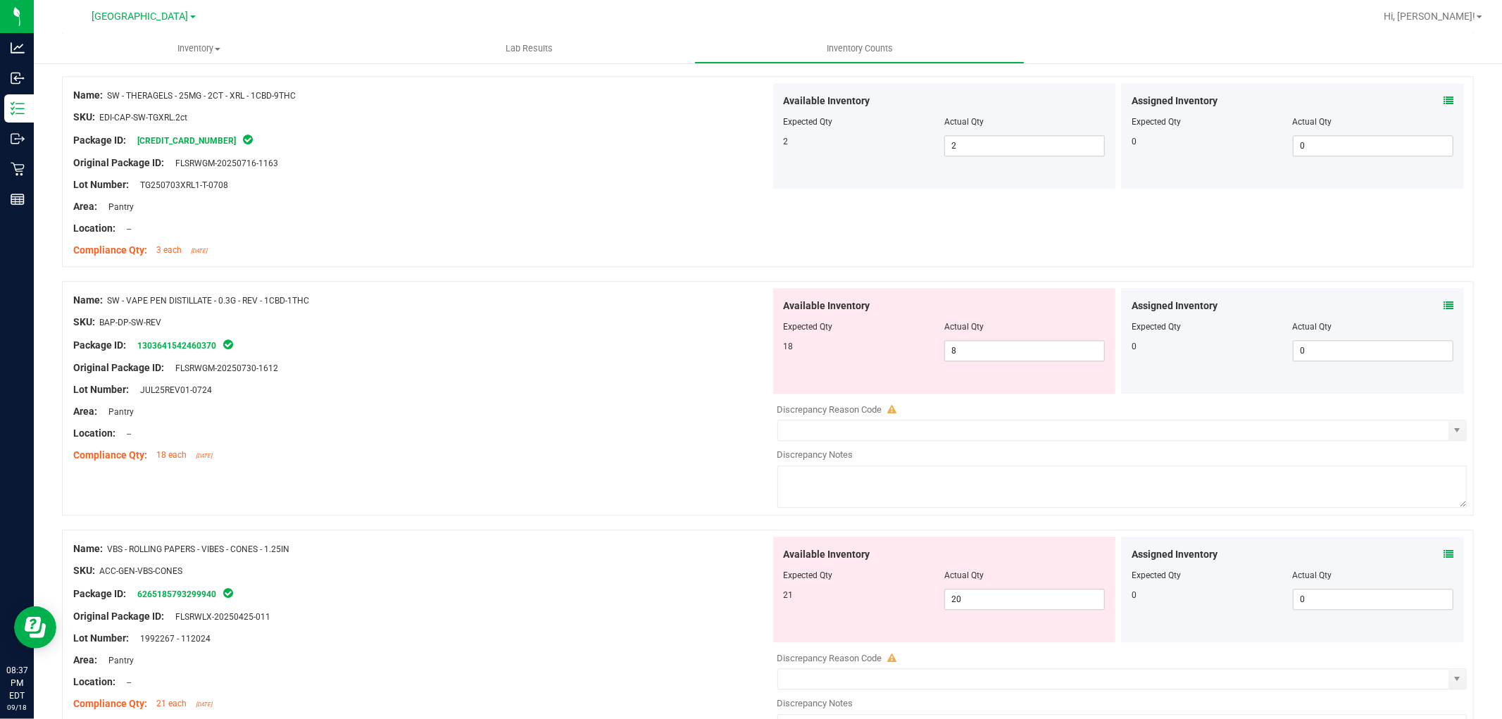
click at [1444, 304] on icon at bounding box center [1449, 306] width 10 height 10
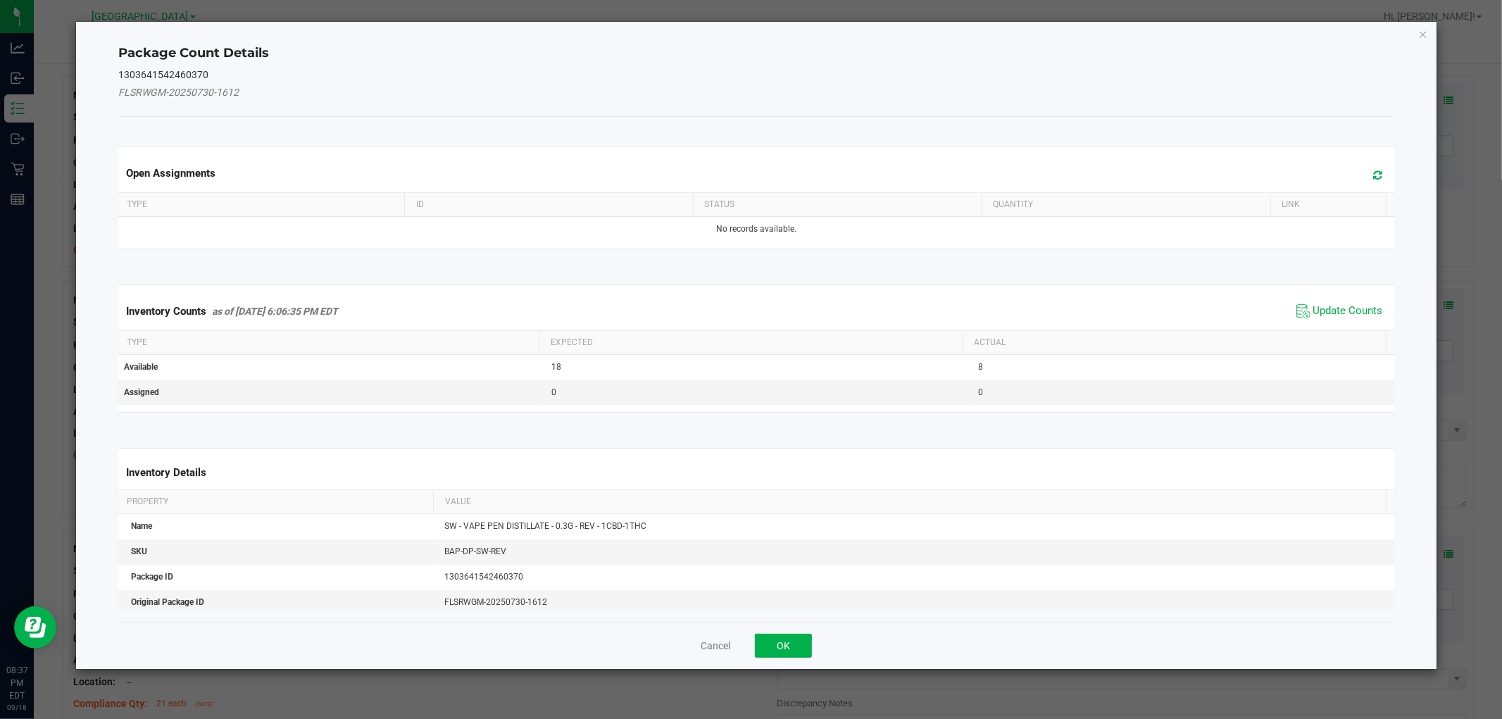
click at [1339, 299] on div "Inventory Counts as of [DATE] 6:06:35 PM EDT Update Counts" at bounding box center [756, 311] width 1281 height 38
drag, startPoint x: 1339, startPoint y: 294, endPoint x: 1336, endPoint y: 303, distance: 8.9
click at [1337, 301] on div "Inventory Counts as of [DATE] 6:06:35 PM EDT Update Counts" at bounding box center [756, 311] width 1281 height 38
click at [1336, 303] on span "Update Counts" at bounding box center [1340, 311] width 94 height 21
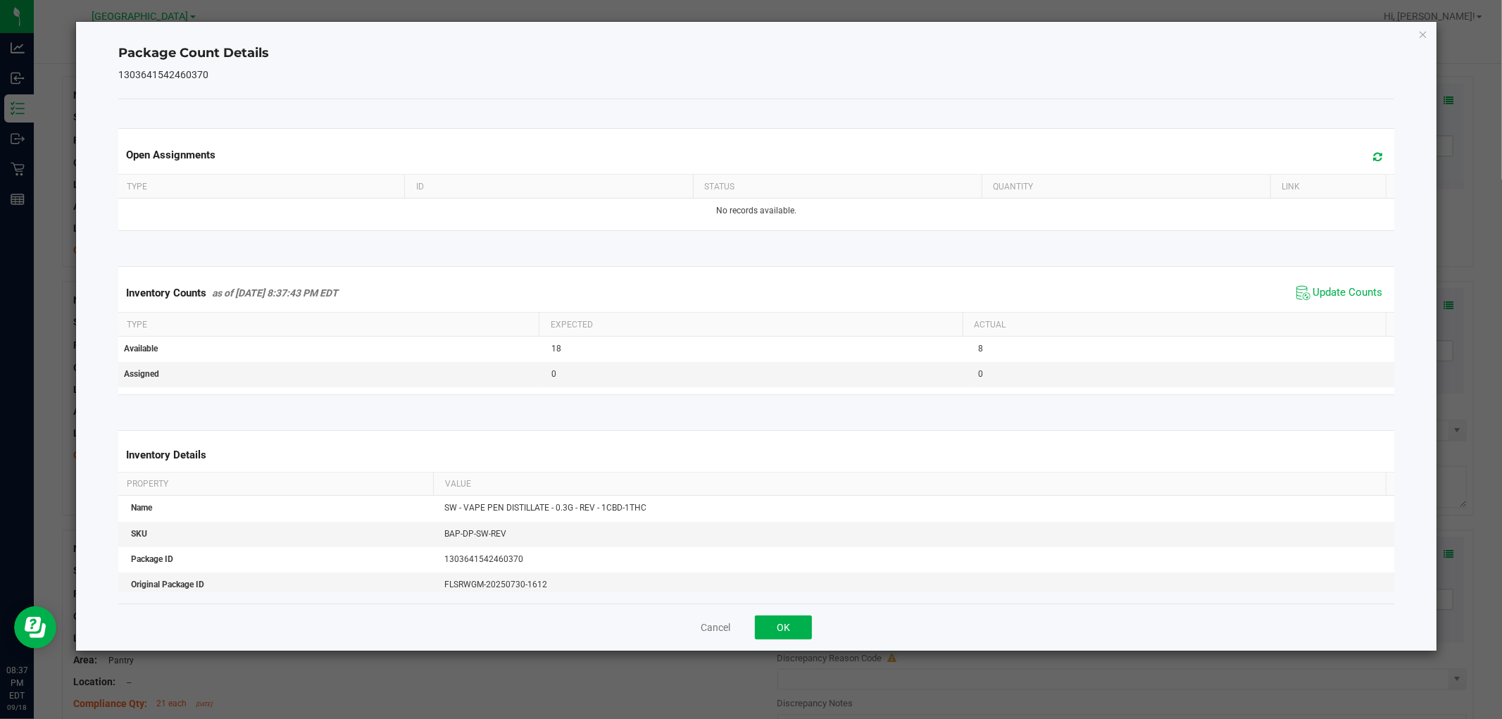
click at [1425, 32] on icon "Close" at bounding box center [1424, 33] width 10 height 17
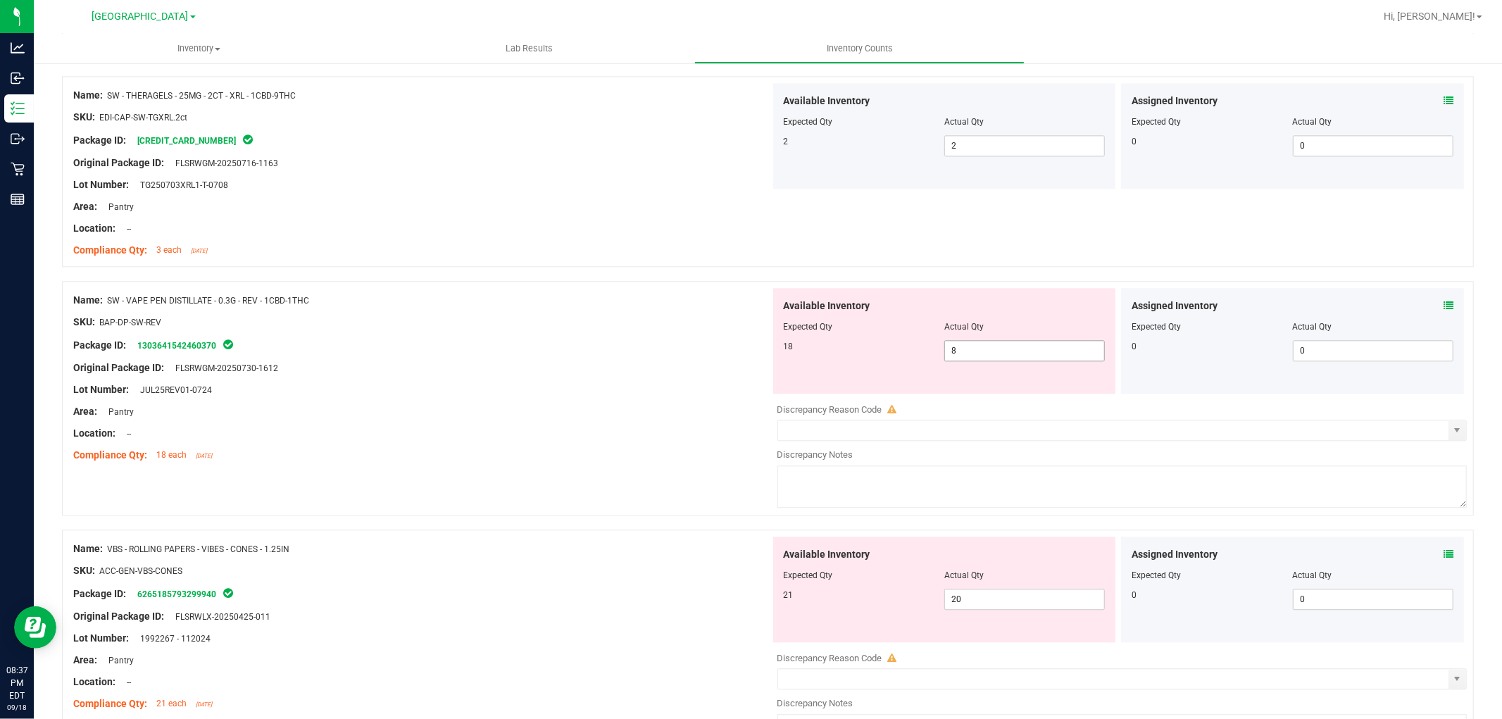
click at [993, 354] on span "8 8" at bounding box center [1025, 350] width 161 height 21
type input "18"
click at [634, 368] on div "Original Package ID: FLSRWGM-20250730-1612" at bounding box center [421, 368] width 697 height 15
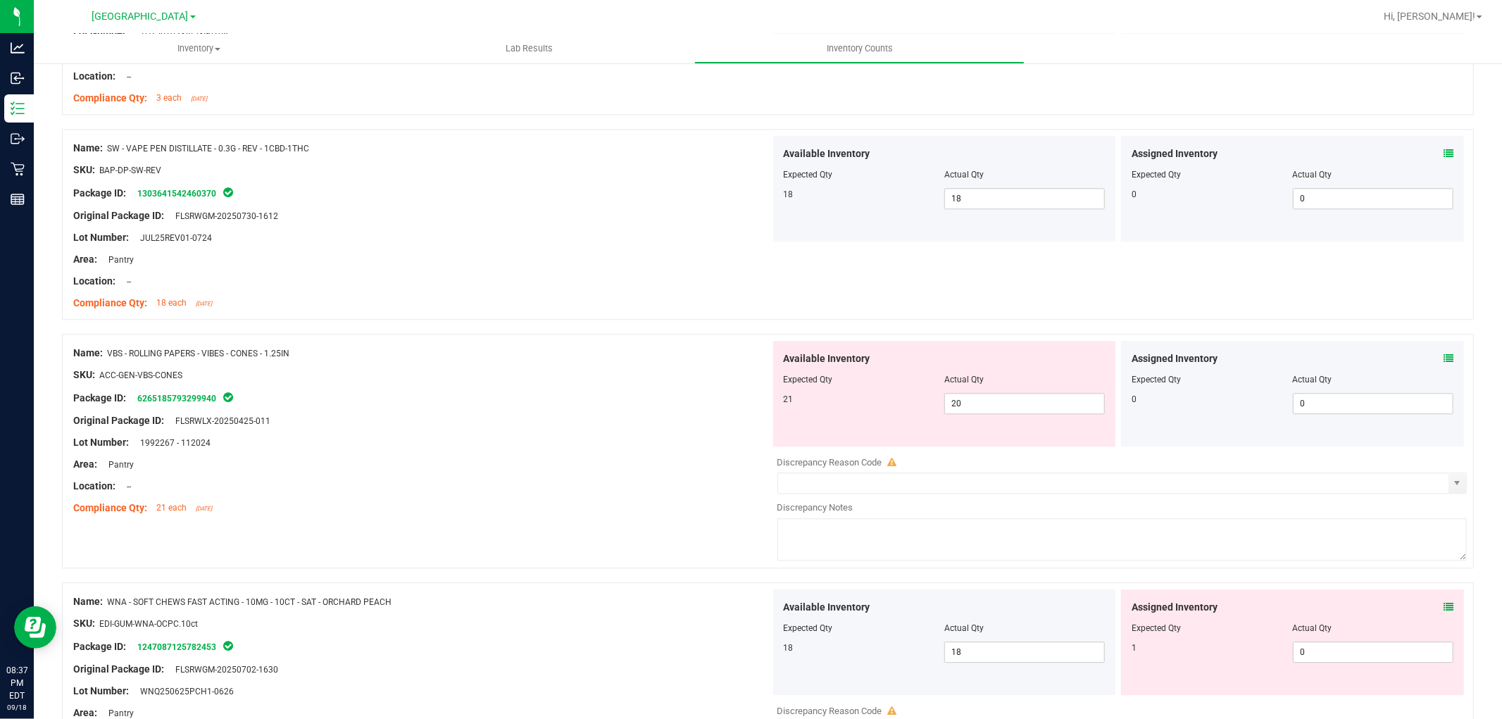
scroll to position [3052, 0]
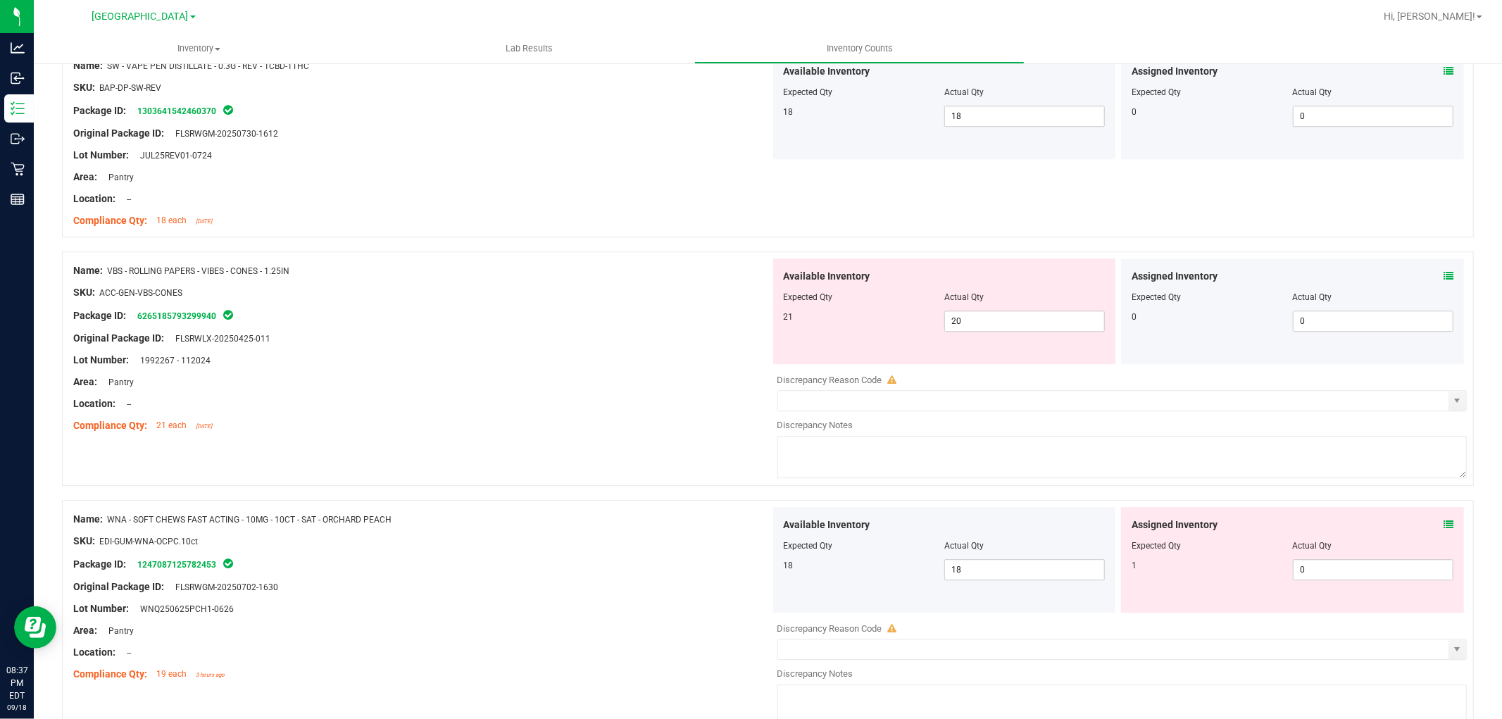
click at [1444, 273] on icon at bounding box center [1449, 276] width 10 height 10
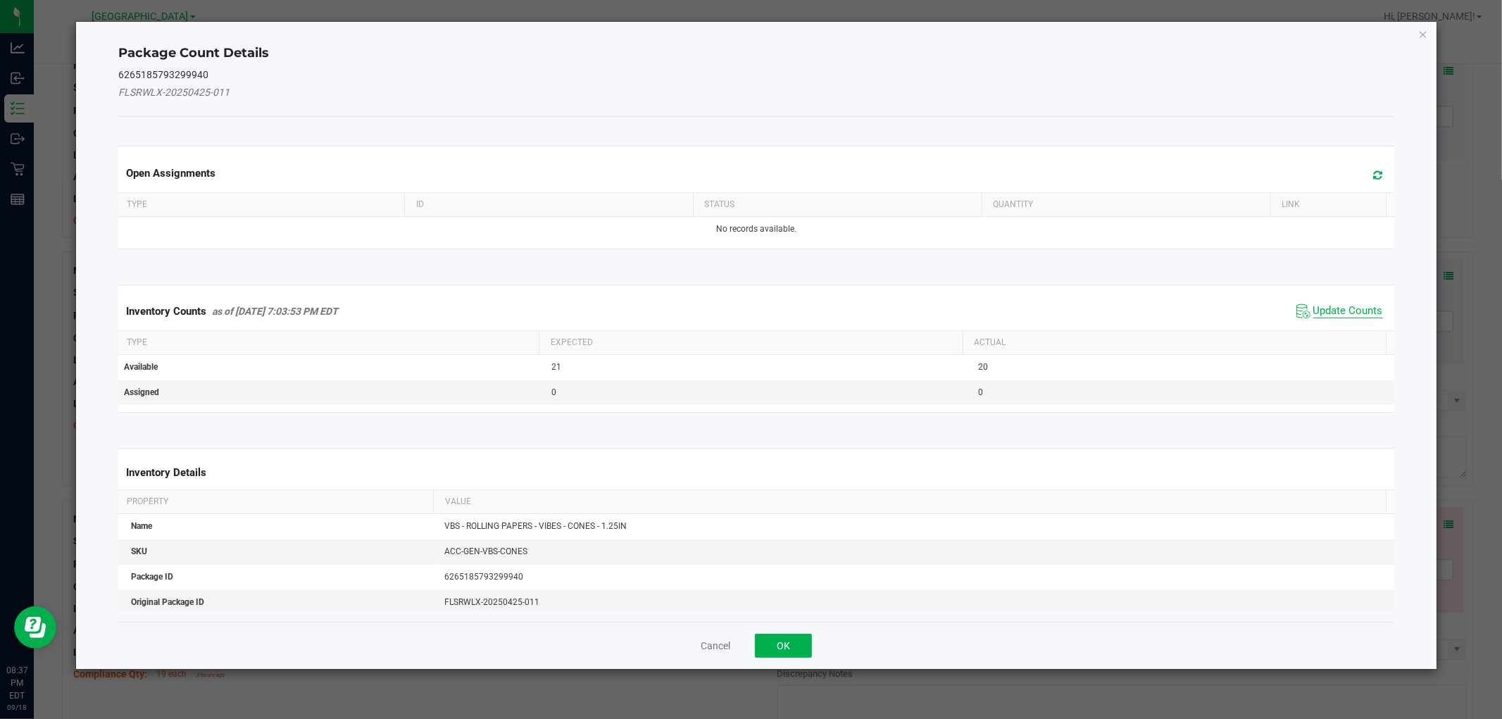
click at [1333, 305] on span "Update Counts" at bounding box center [1349, 311] width 70 height 14
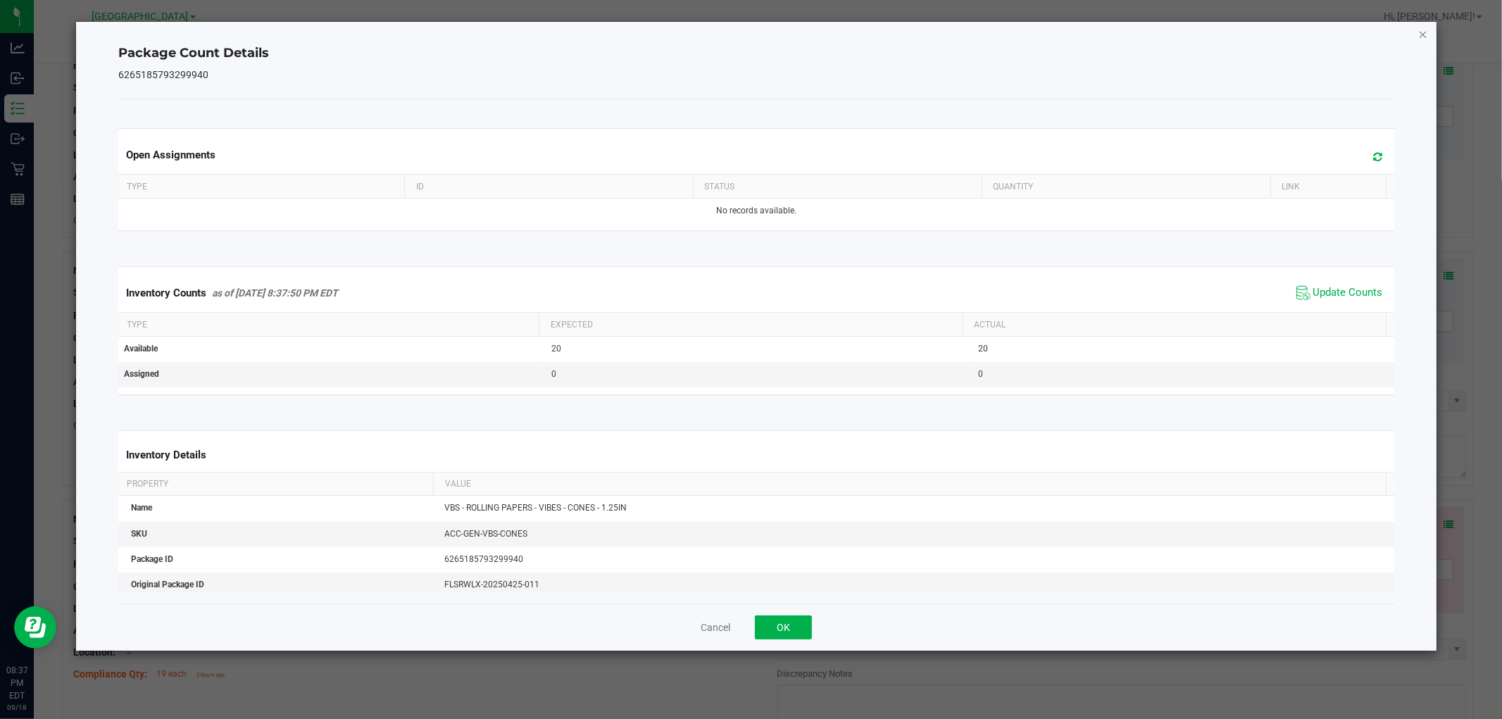
click at [1419, 29] on icon "Close" at bounding box center [1424, 33] width 10 height 17
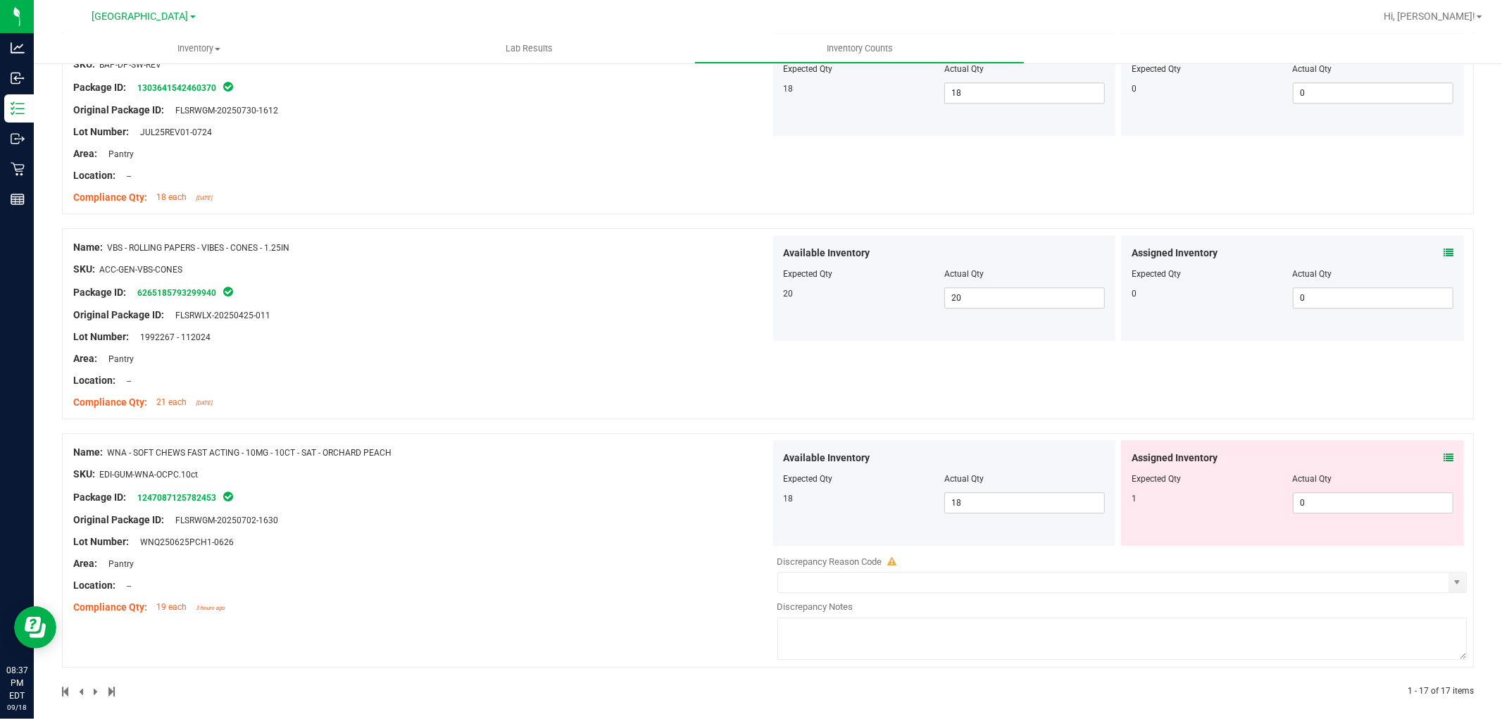
scroll to position [3088, 0]
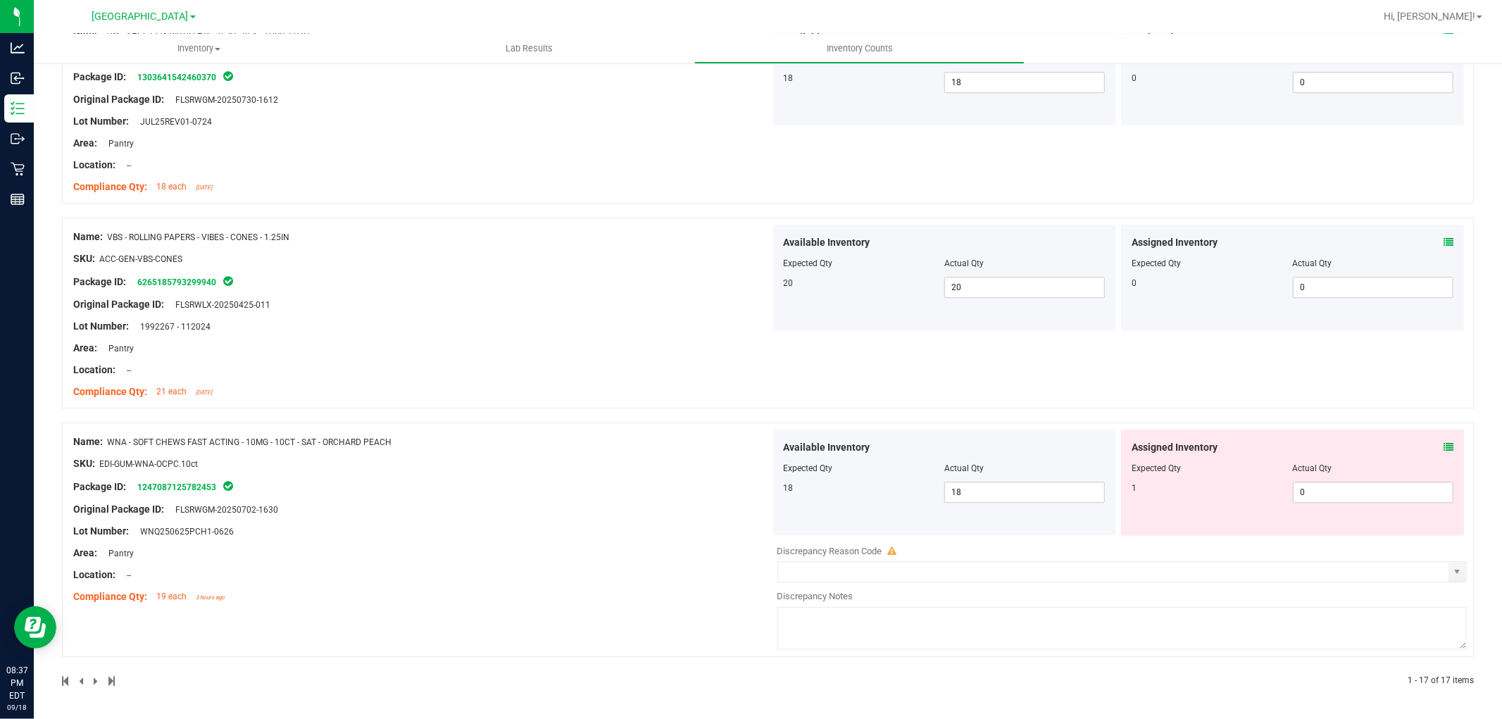
click at [1444, 444] on icon at bounding box center [1449, 447] width 10 height 10
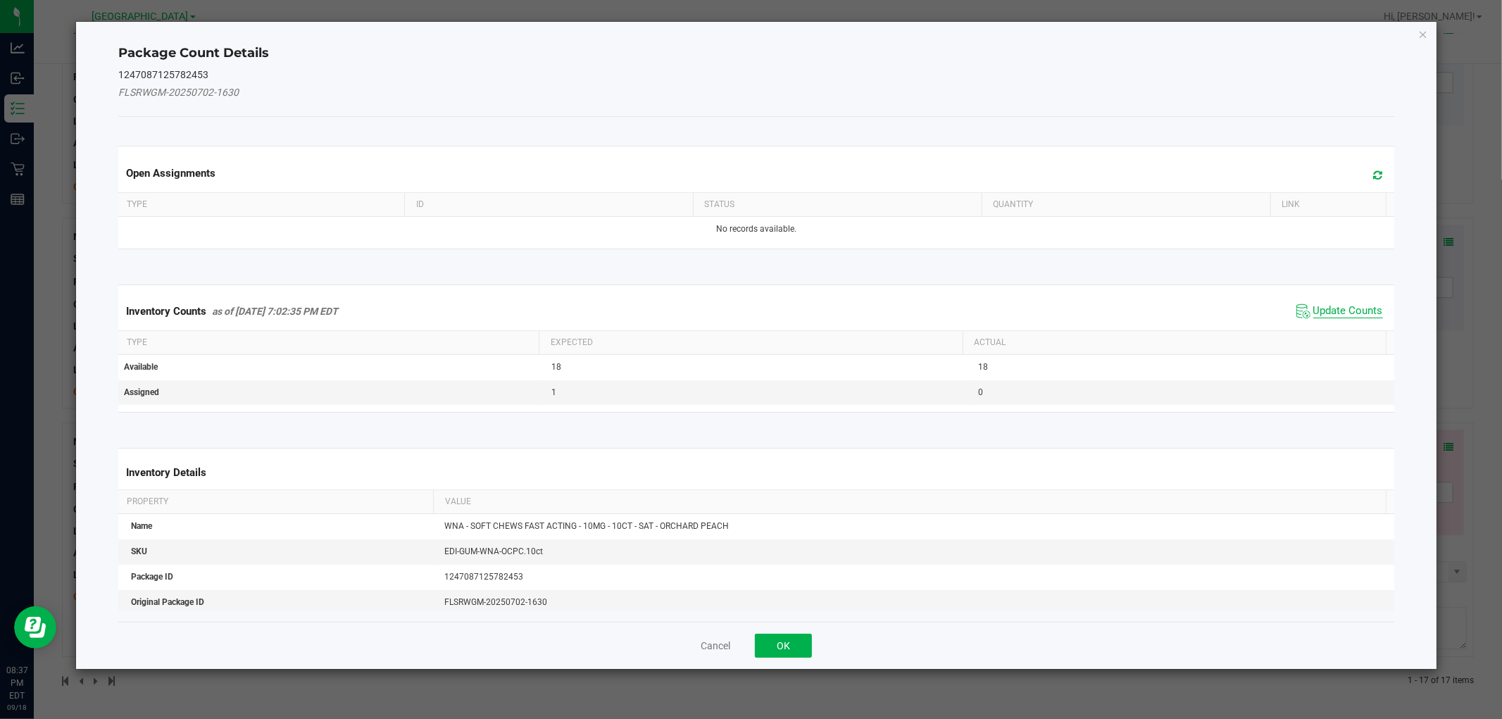
click at [1338, 304] on span "Update Counts" at bounding box center [1349, 311] width 70 height 14
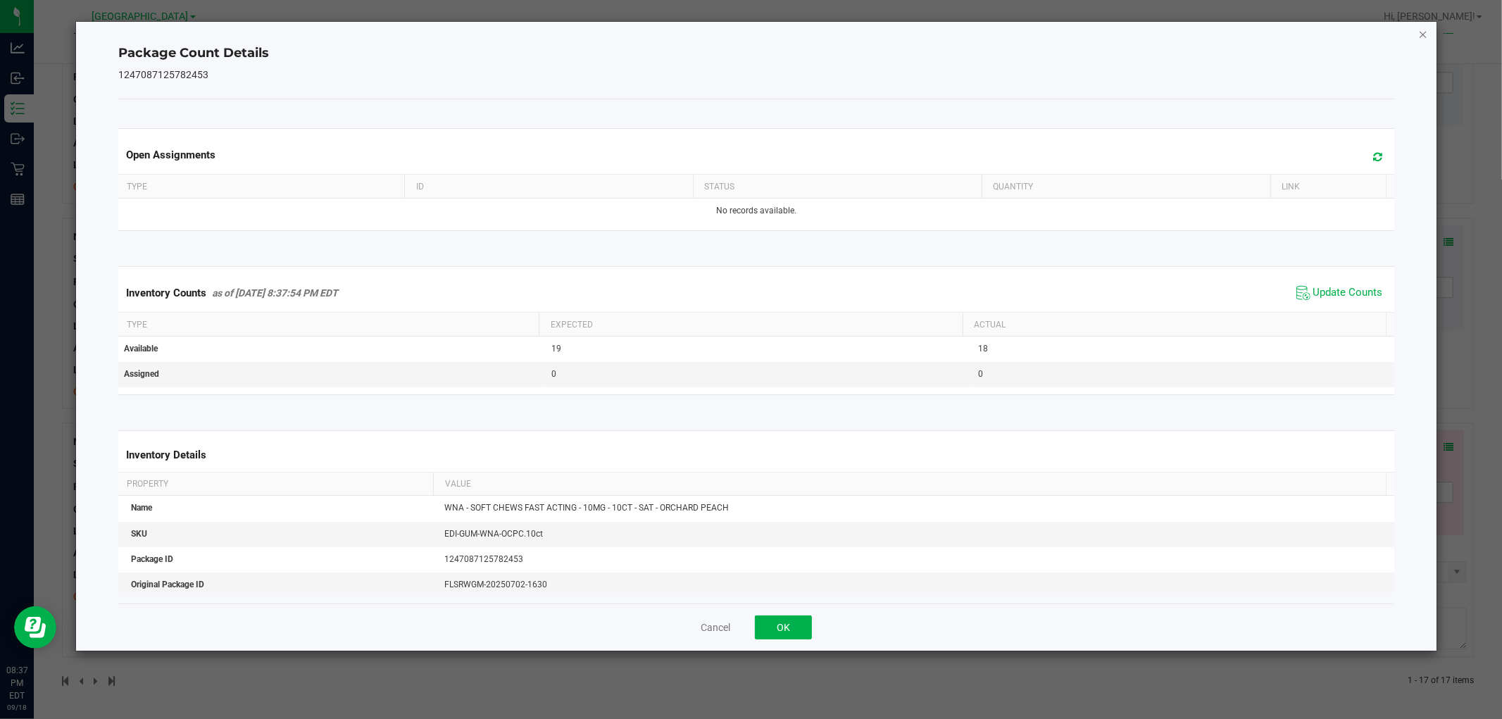
click at [1421, 38] on icon "Close" at bounding box center [1424, 33] width 10 height 17
click at [1421, 38] on ul "Inventory All packages All inventory Waste log Create inventory Lab Results Inv…" at bounding box center [785, 49] width 1502 height 30
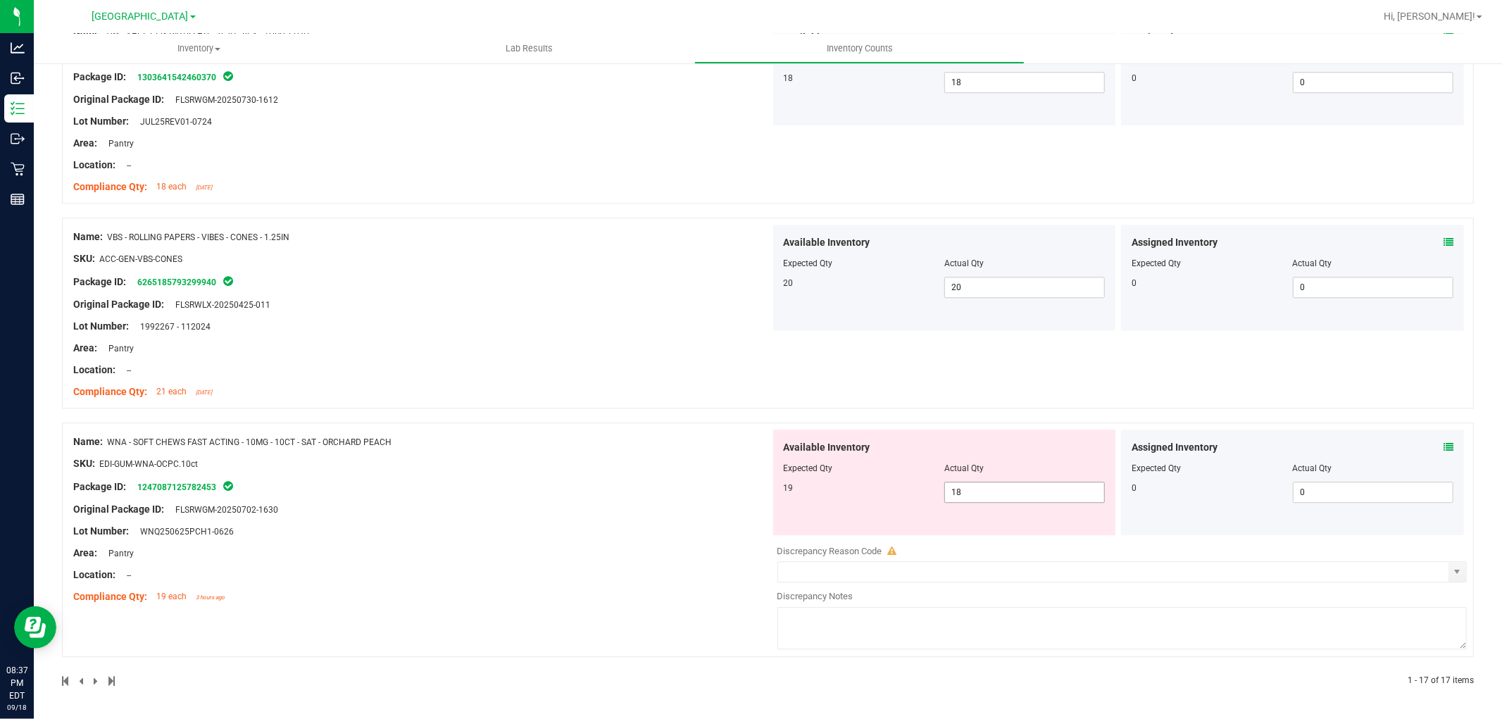
click at [999, 487] on span "18 18" at bounding box center [1025, 492] width 161 height 21
type input "19"
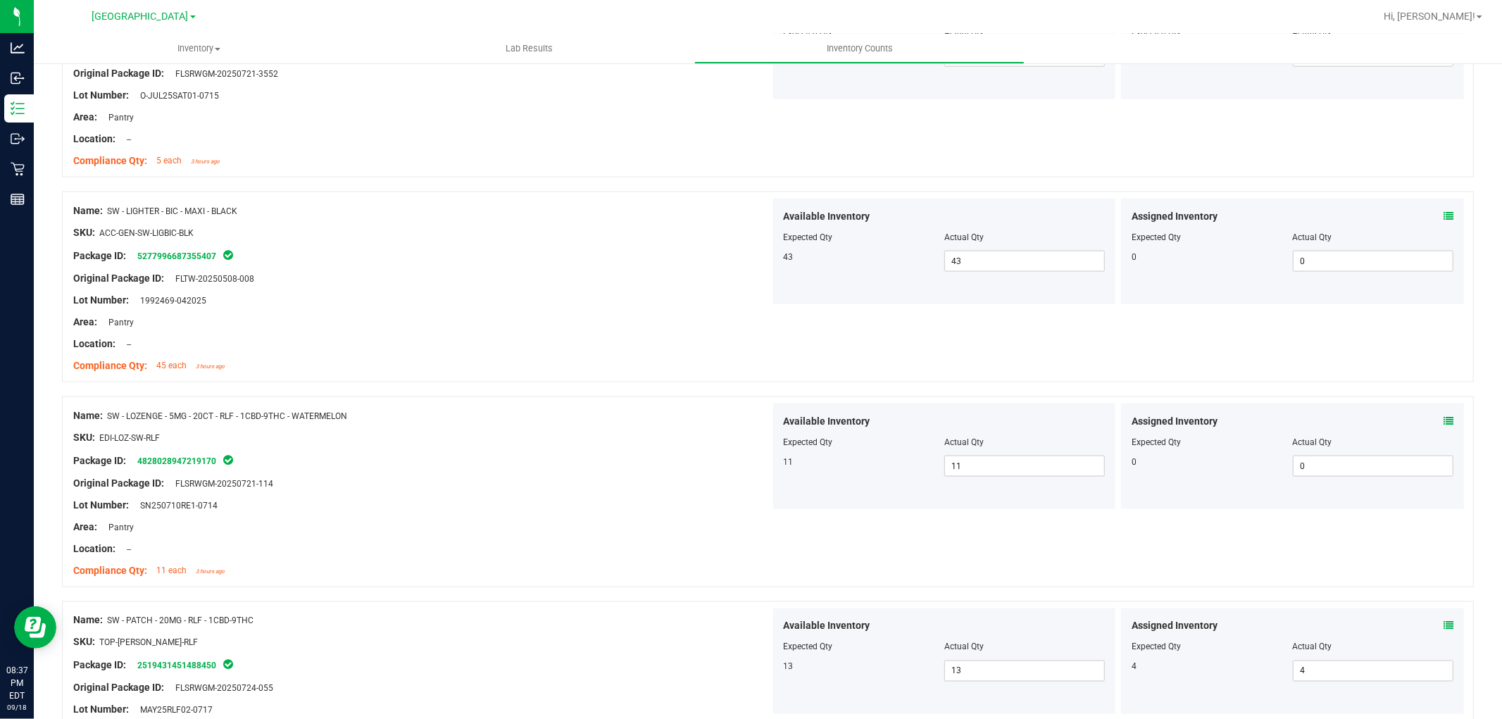
scroll to position [0, 0]
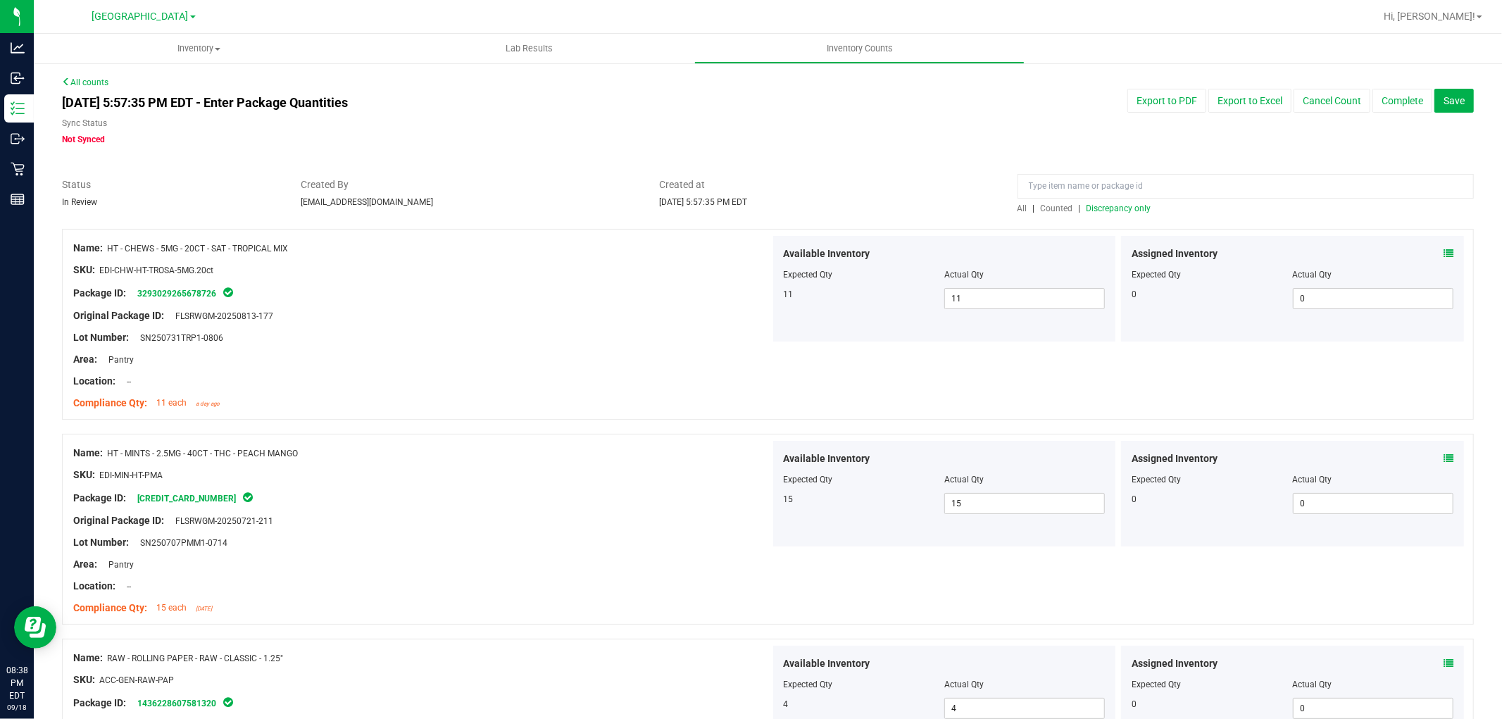
click at [1094, 207] on span "Discrepancy only" at bounding box center [1119, 209] width 65 height 10
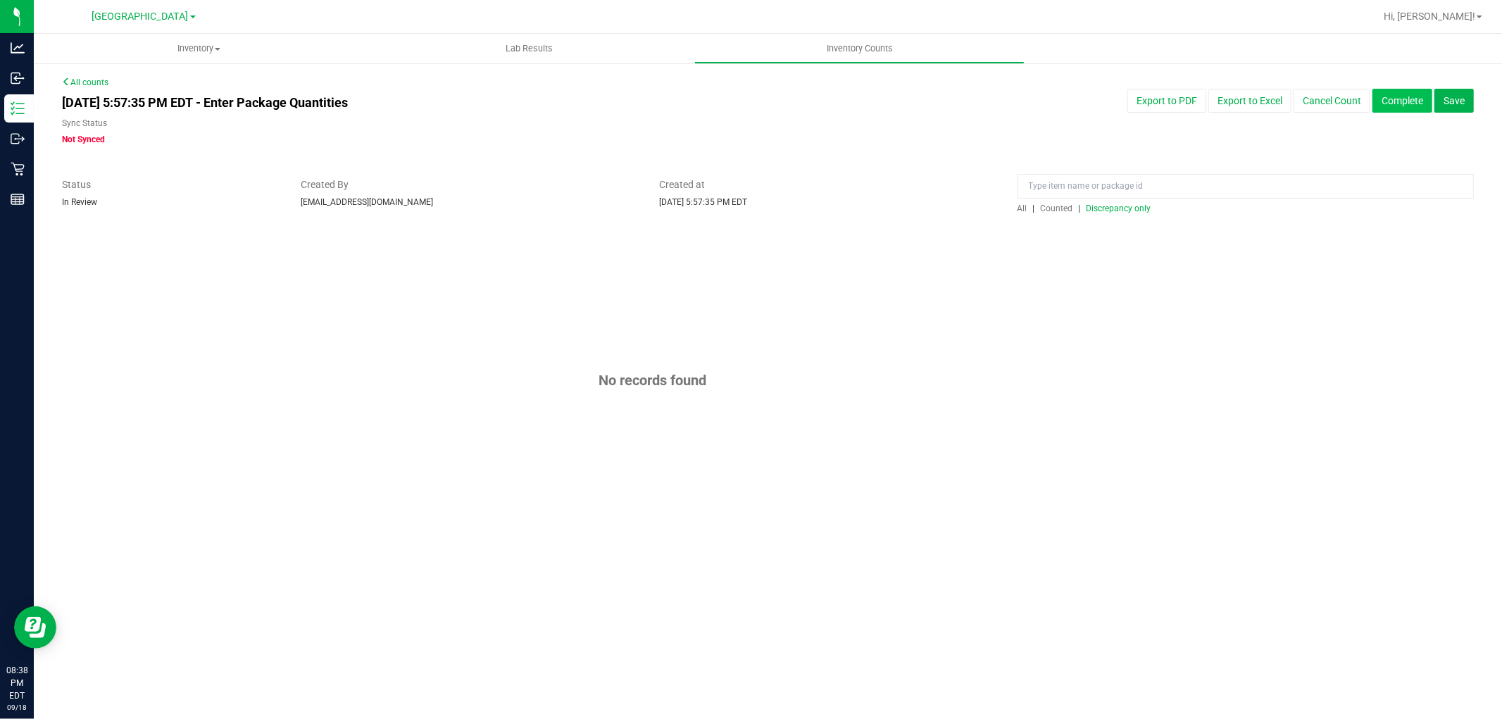
click at [1411, 95] on button "Complete" at bounding box center [1403, 101] width 60 height 24
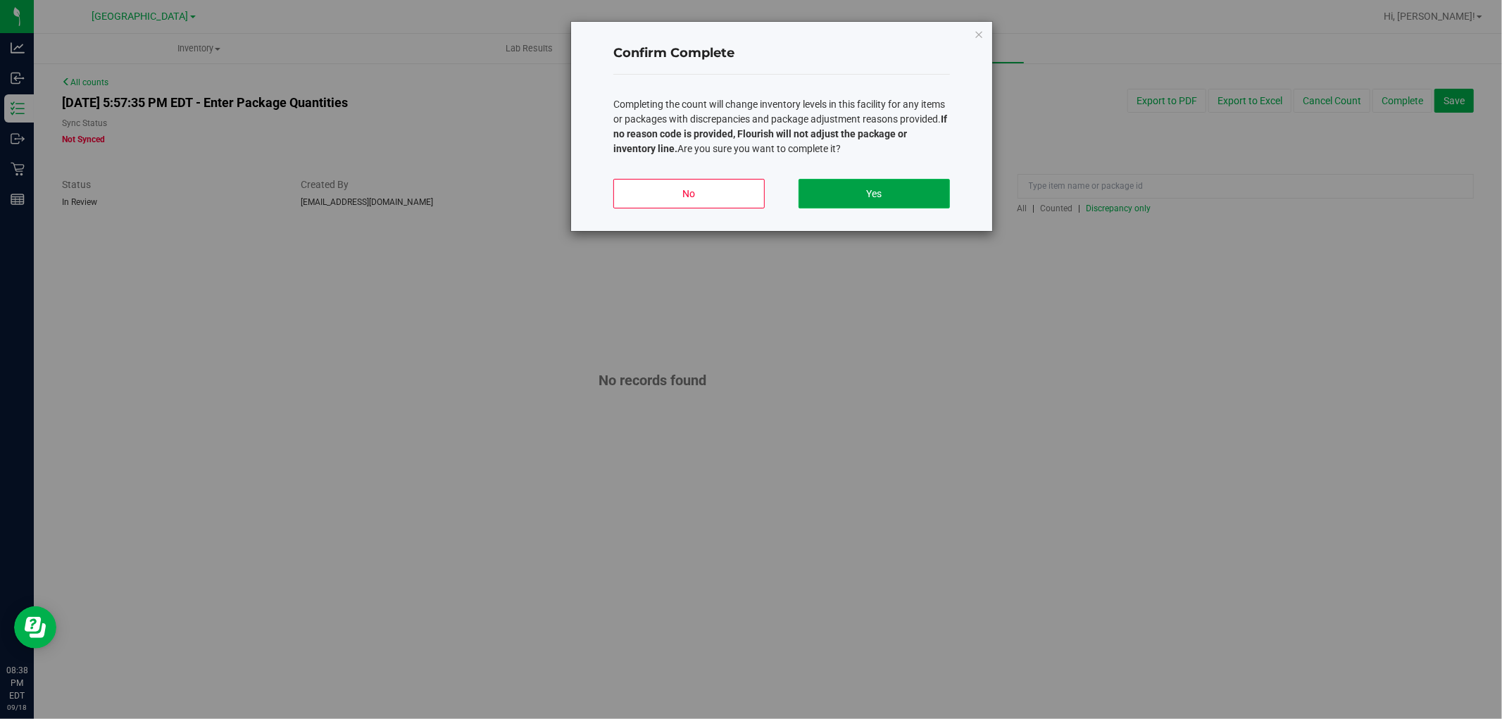
click at [940, 185] on button "Yes" at bounding box center [874, 194] width 151 height 30
